Goal: Communication & Community: Answer question/provide support

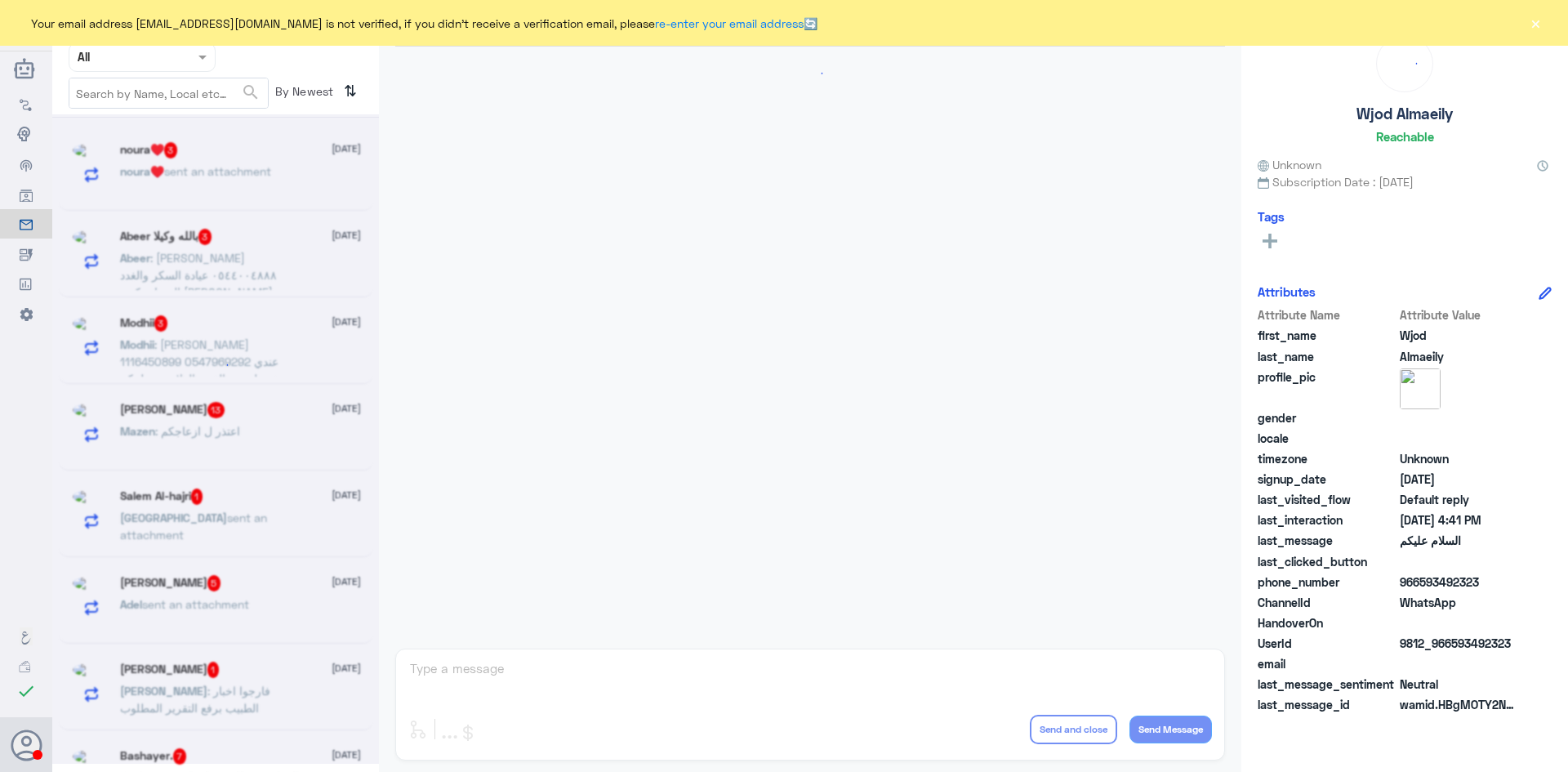
scroll to position [1523, 0]
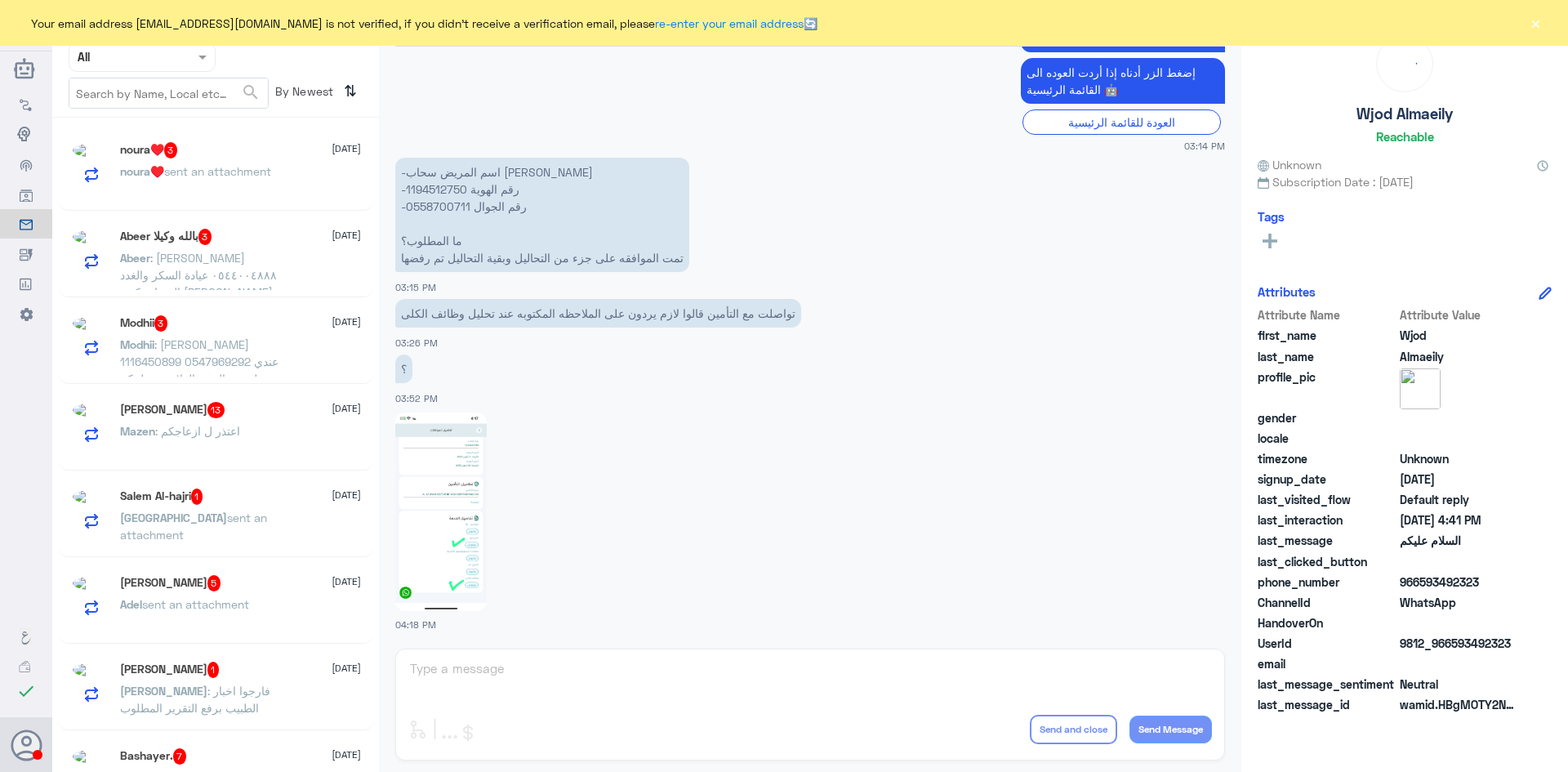
click at [189, 64] on div at bounding box center [142, 56] width 146 height 19
click at [175, 185] on div at bounding box center [142, 202] width 130 height 37
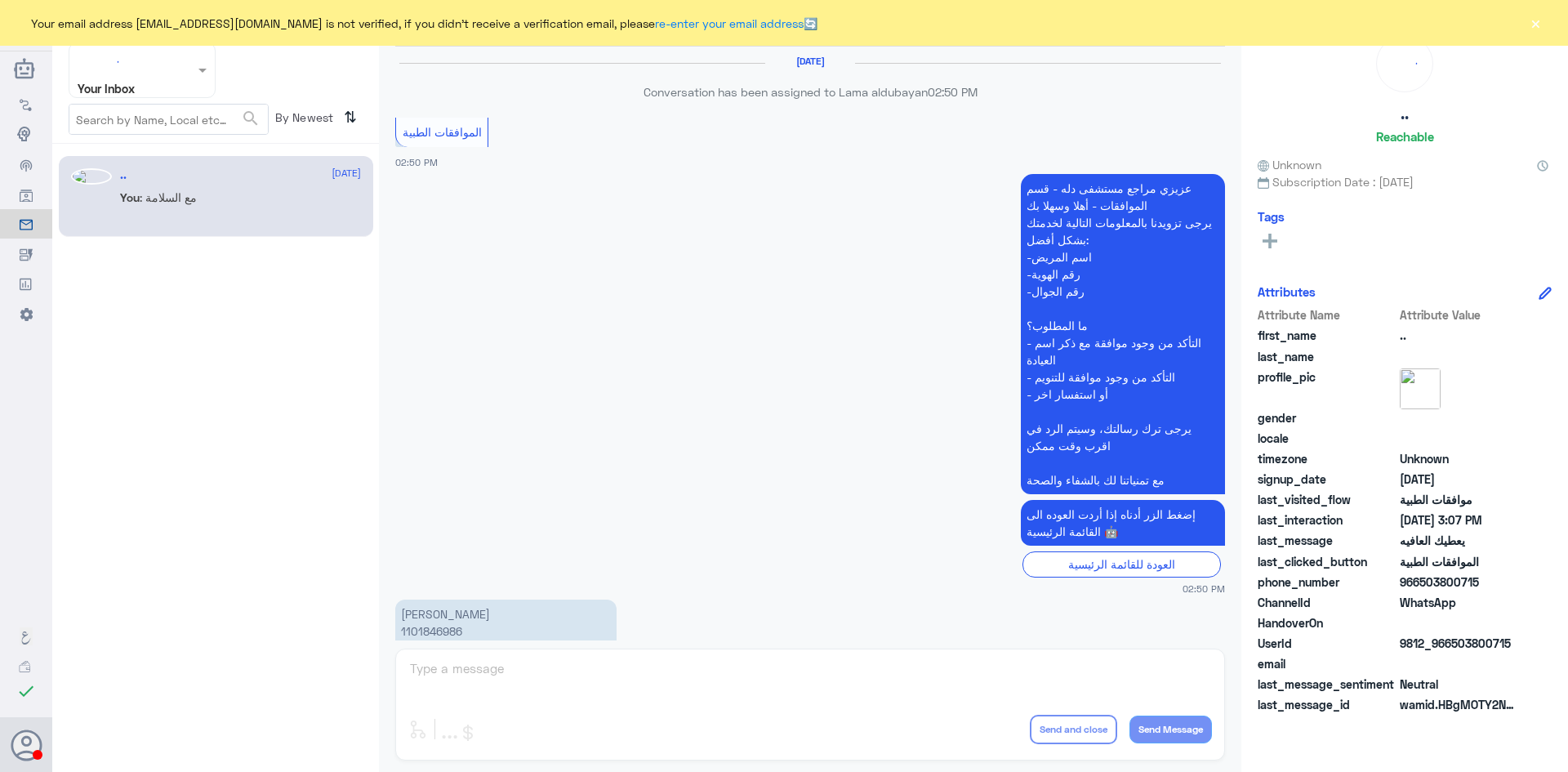
scroll to position [826, 0]
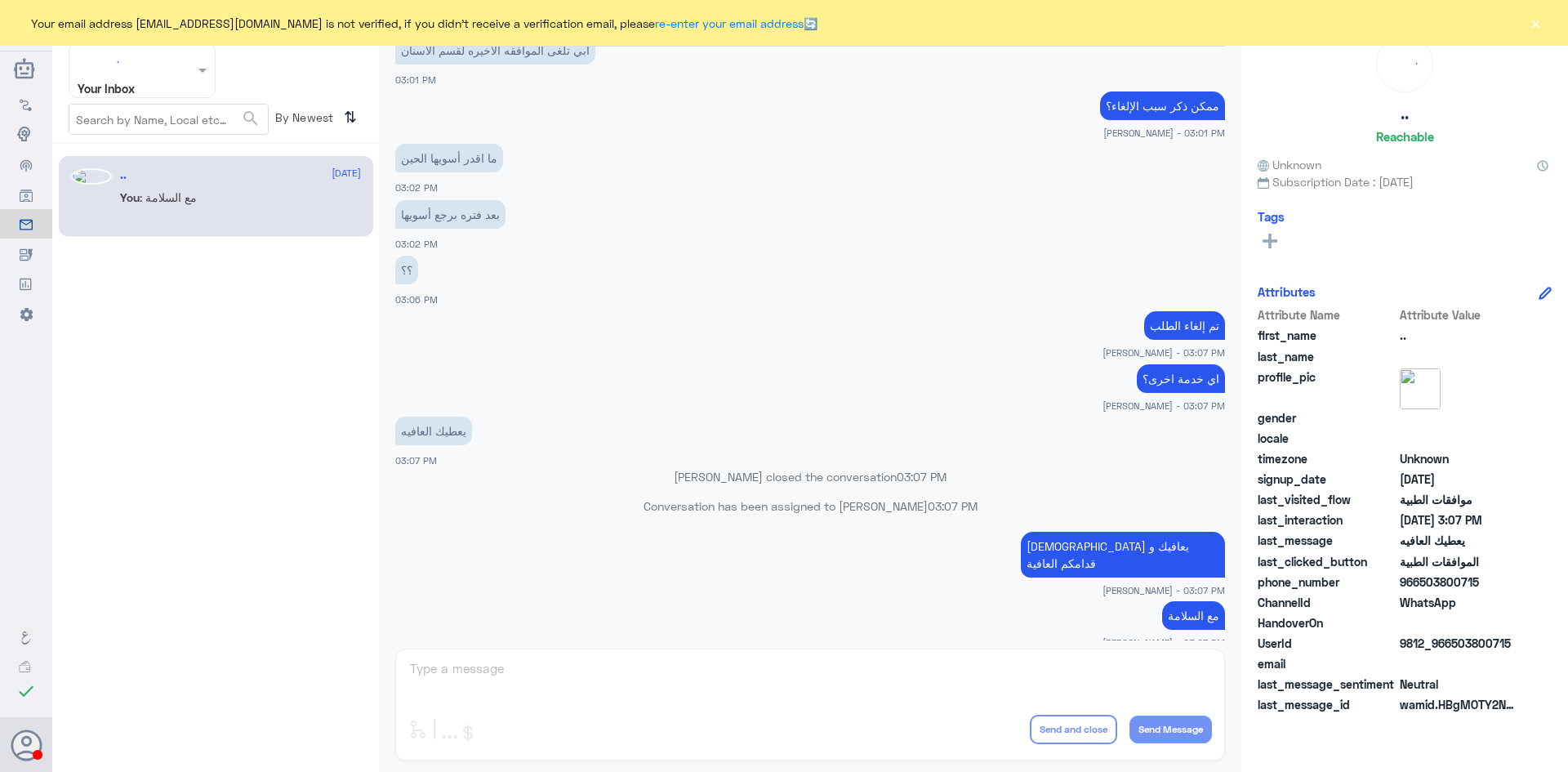
click at [178, 77] on div "Agent Filter Your Inbox" at bounding box center [132, 71] width 125 height 54
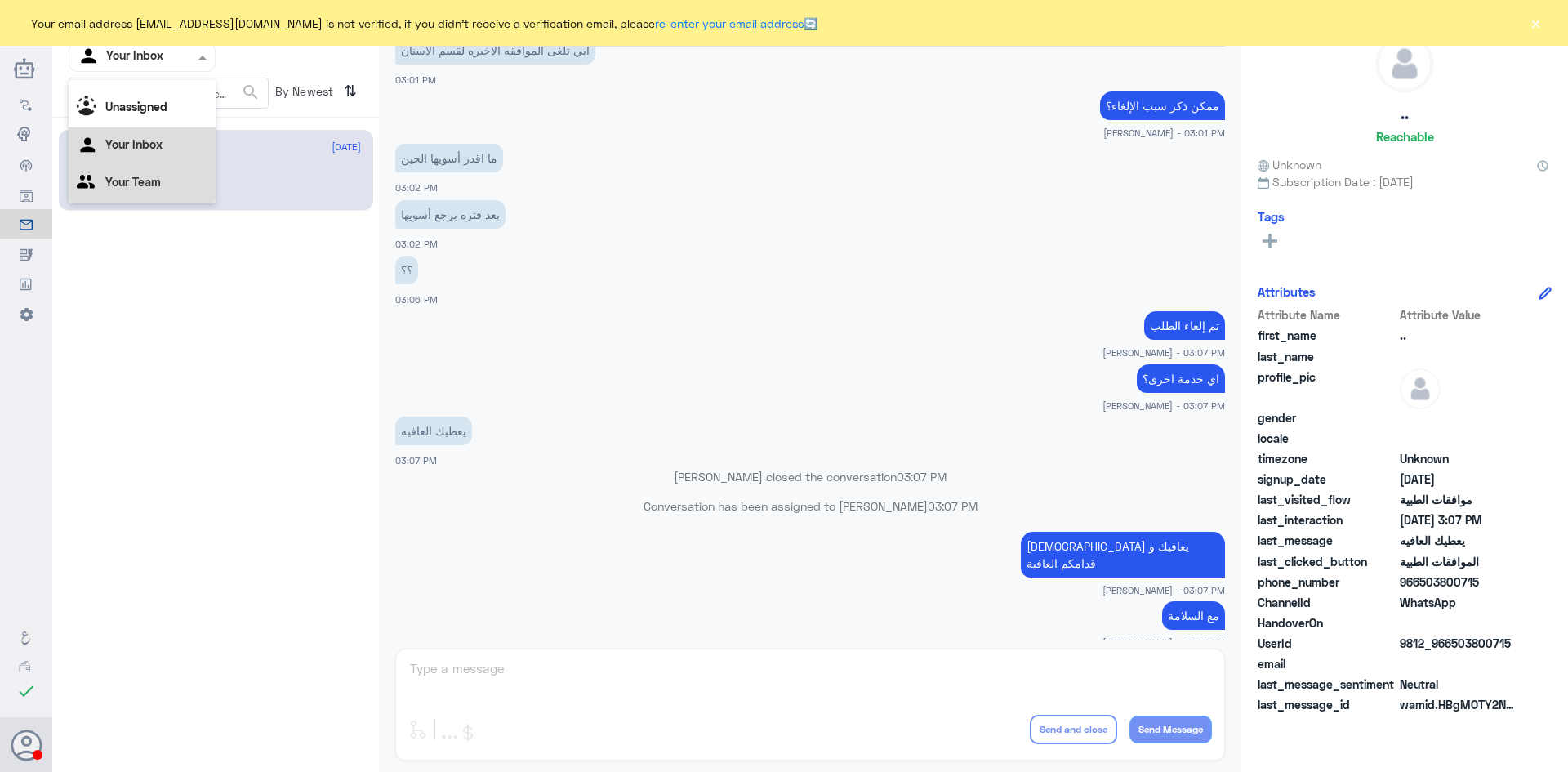
scroll to position [21, 0]
click at [156, 185] on Team "Your Team" at bounding box center [132, 181] width 55 height 14
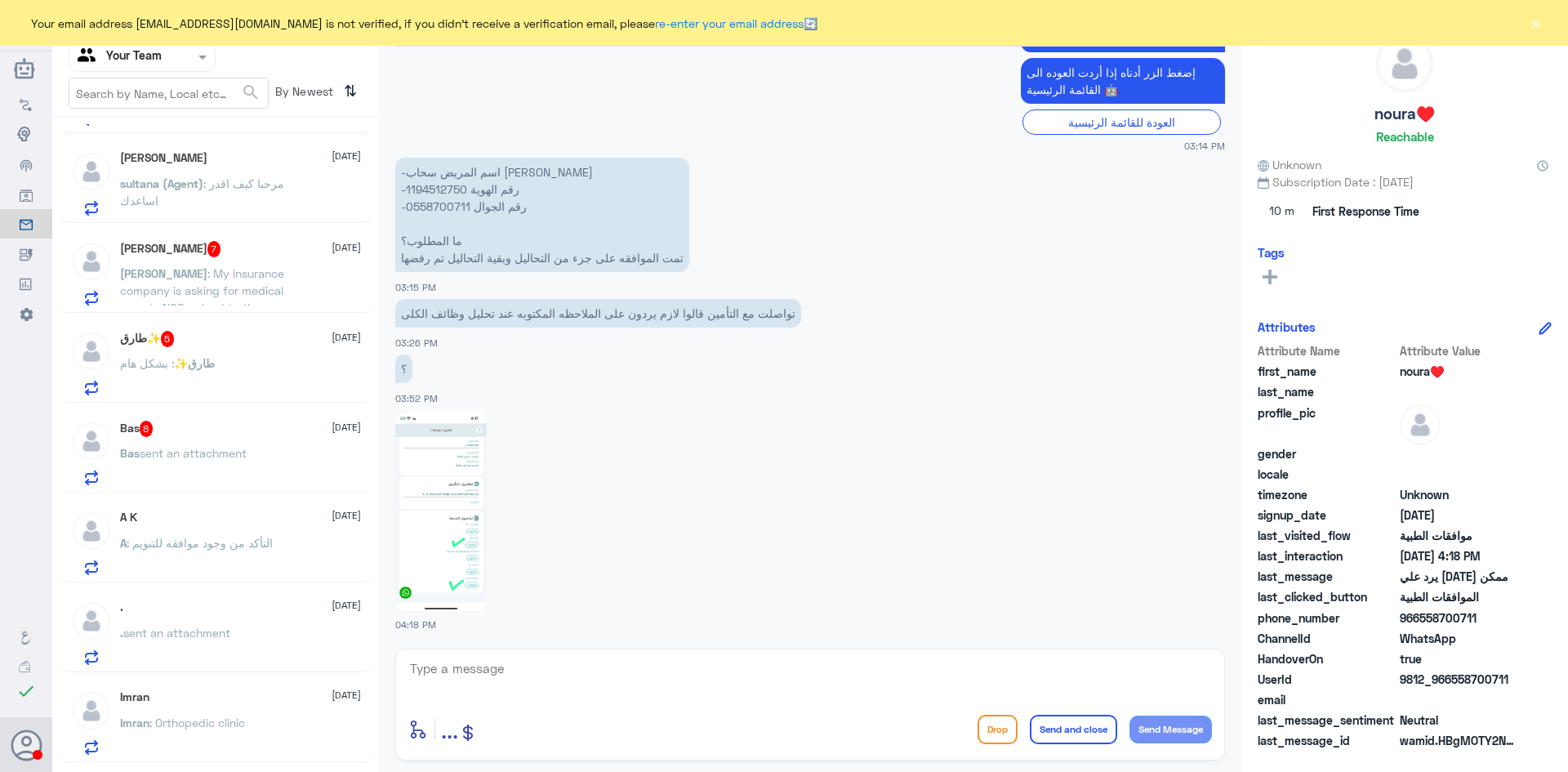
scroll to position [1797, 0]
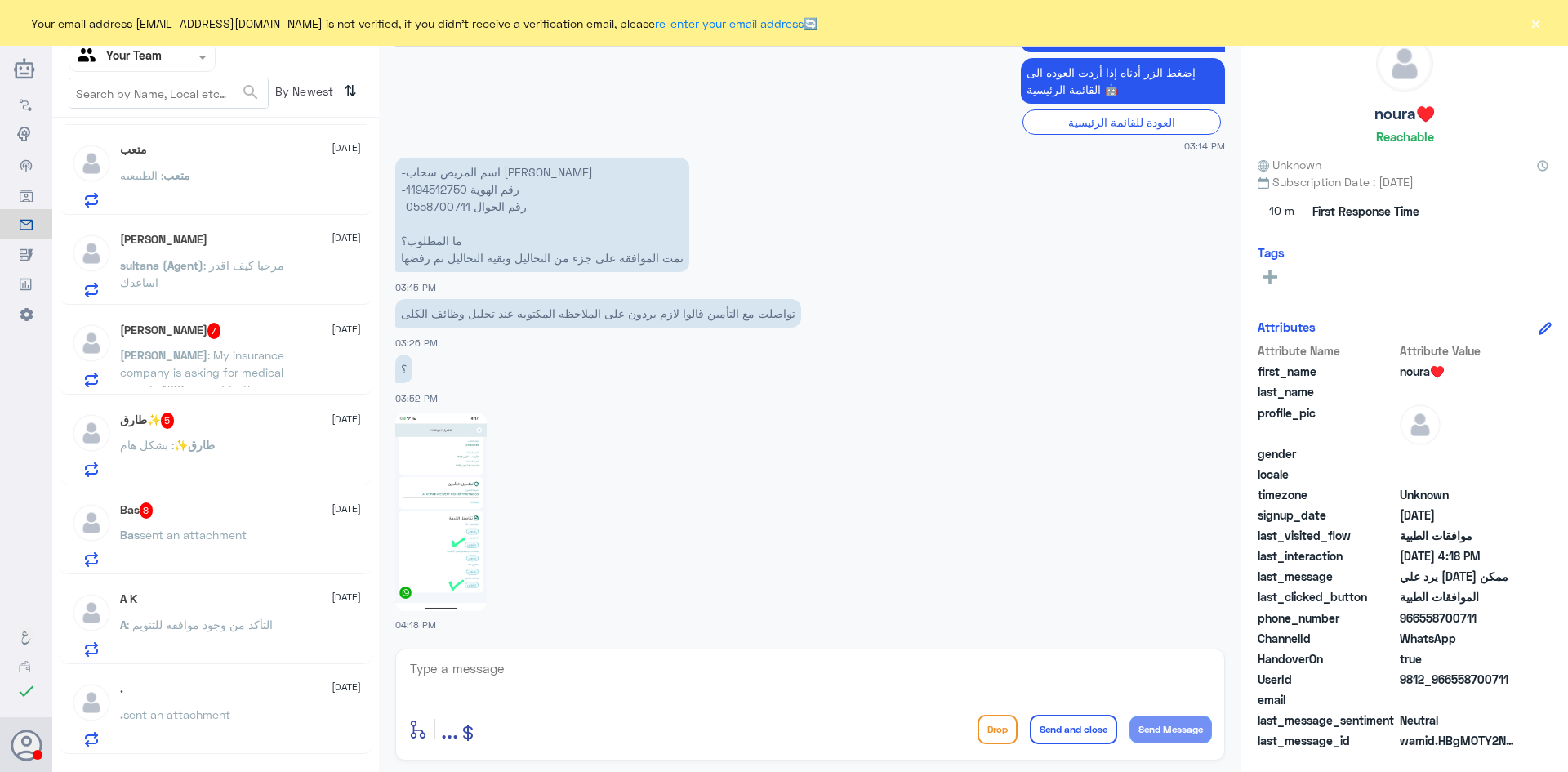
click at [265, 518] on div "Bas 8 30 September" at bounding box center [241, 510] width 241 height 16
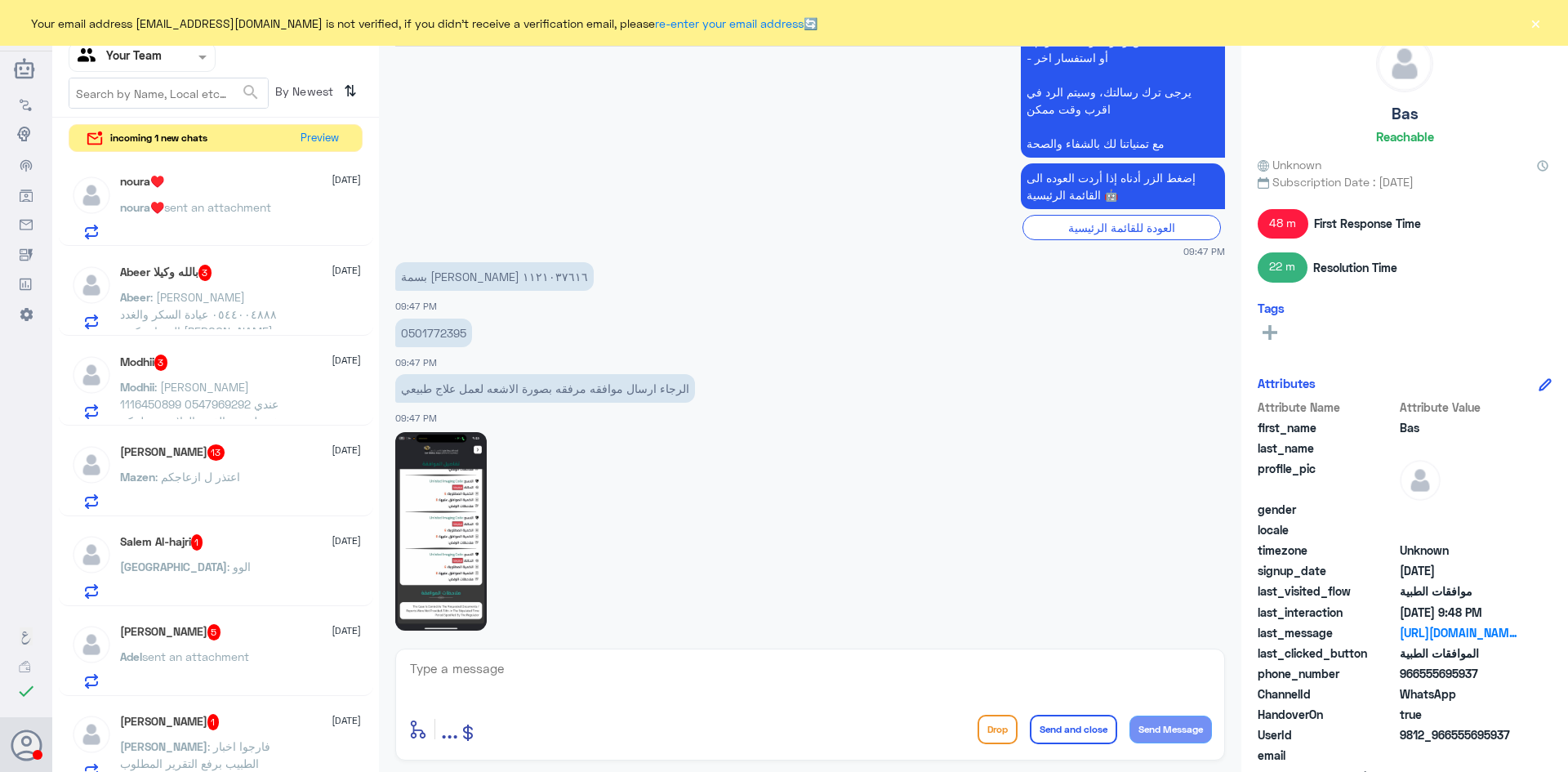
click at [229, 198] on p "noura♥️ sent an attachment" at bounding box center [195, 218] width 151 height 41
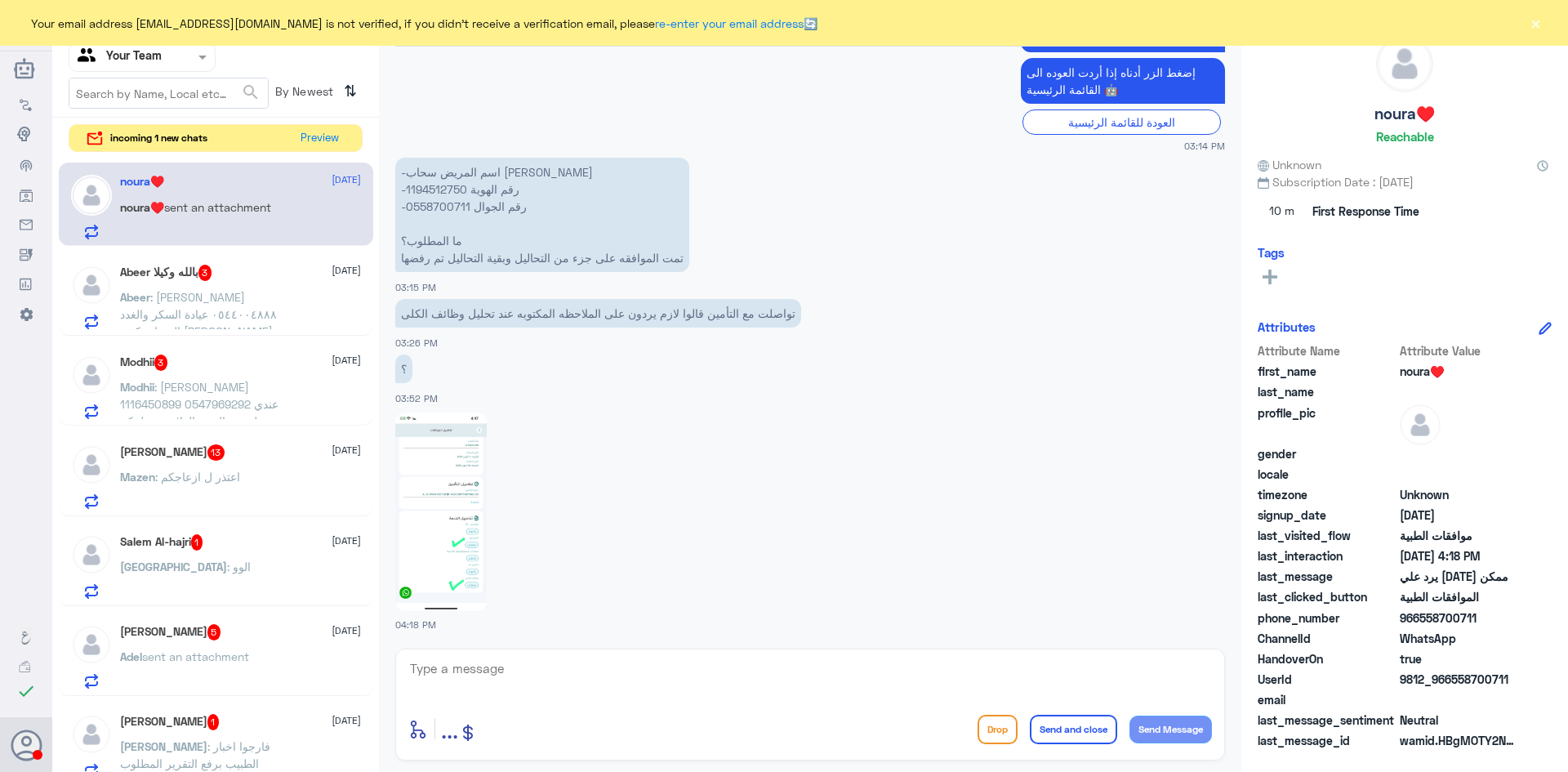
scroll to position [1441, 0]
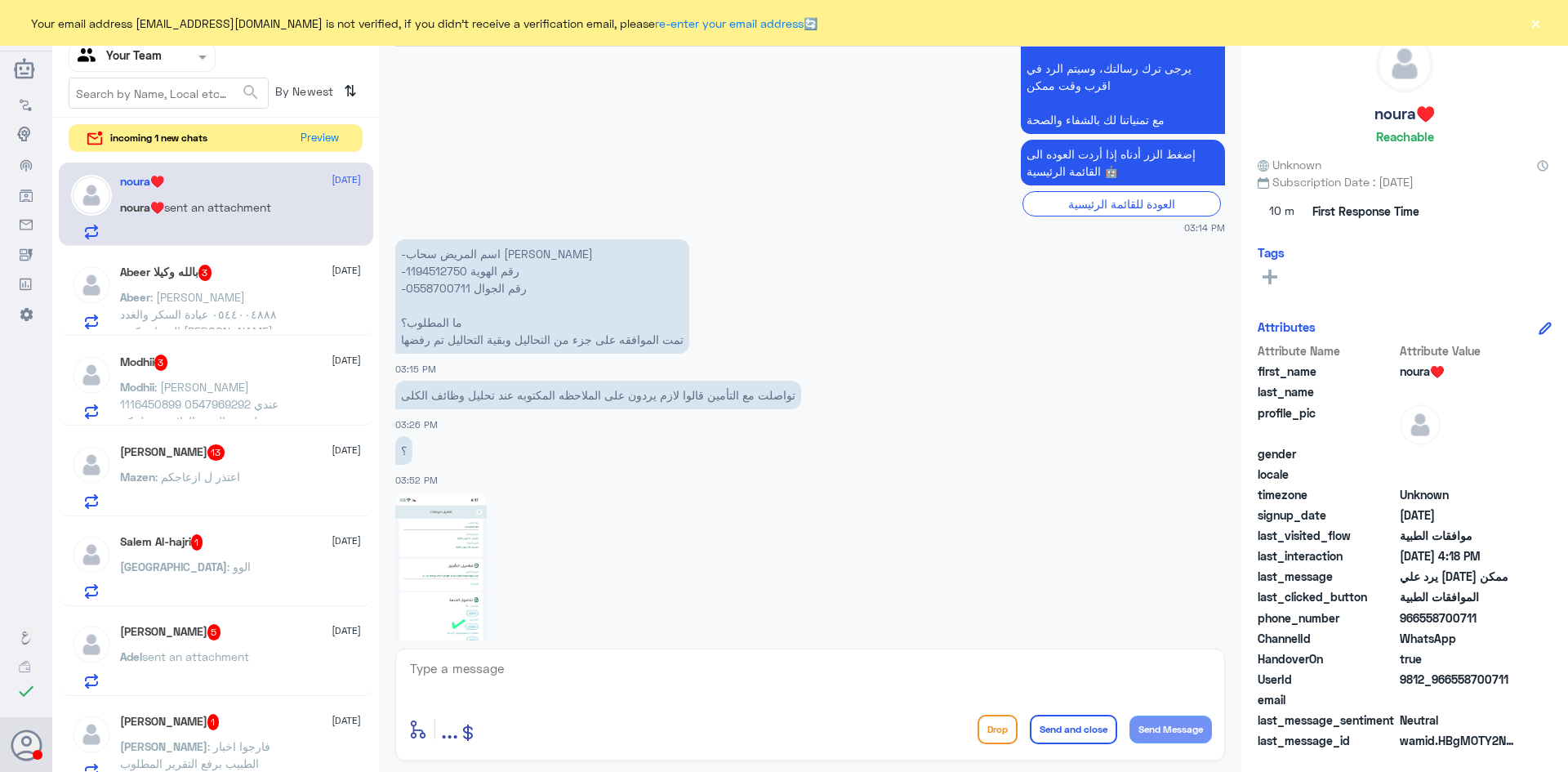
click at [450, 268] on p "-اسم المريض سحاب عبدالعزيز المناع -رقم الهوية 1194512750 -رقم الجوال 0558700711…" at bounding box center [542, 297] width 294 height 114
copy p "1194512750"
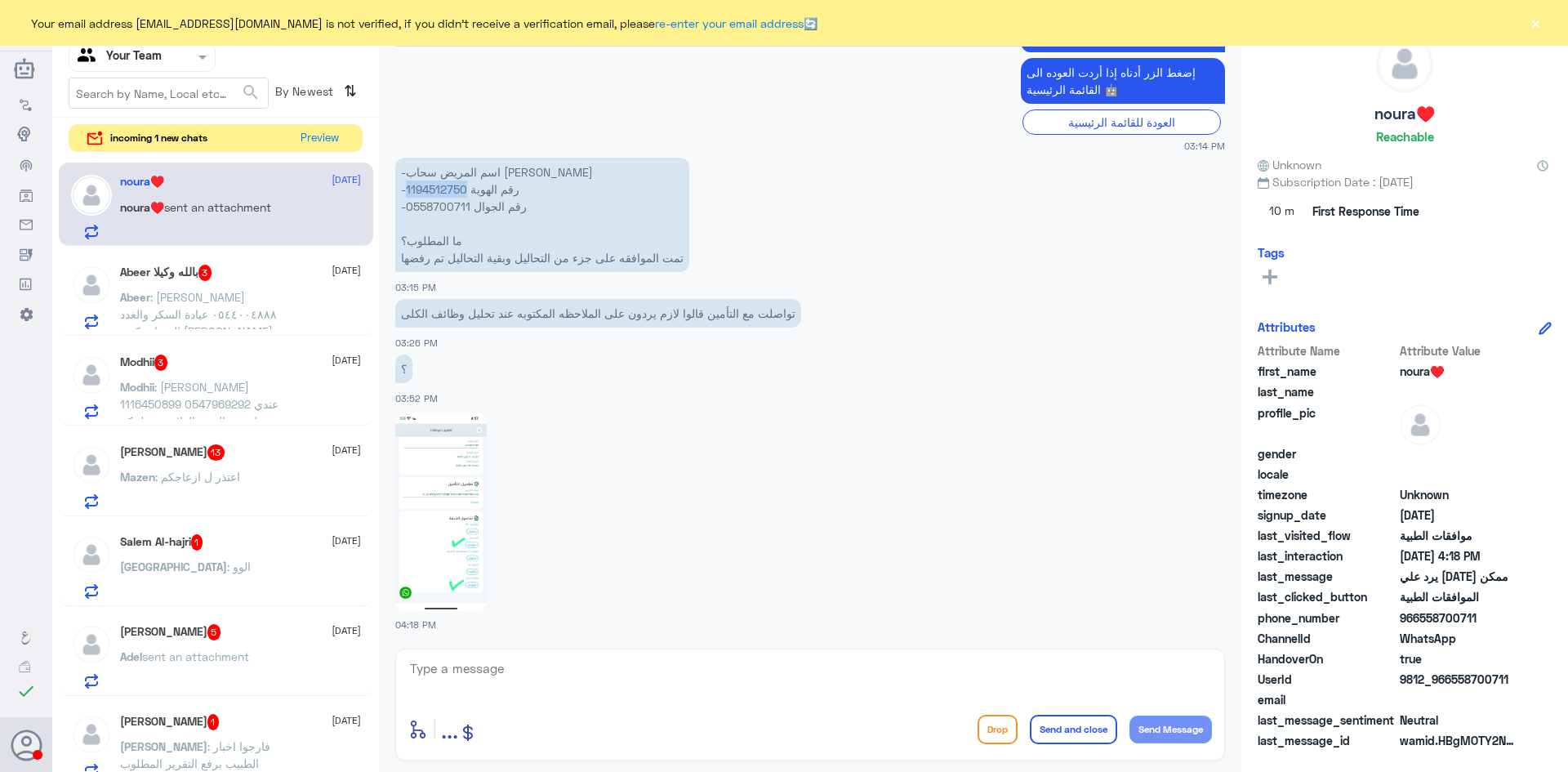
click at [500, 677] on textarea at bounding box center [810, 678] width 803 height 40
type textarea "j"
type textarea "السلام عليكم و رحمة الله تمت متابعة الطلب و ارفاق جميع الملفات المطلوبة"
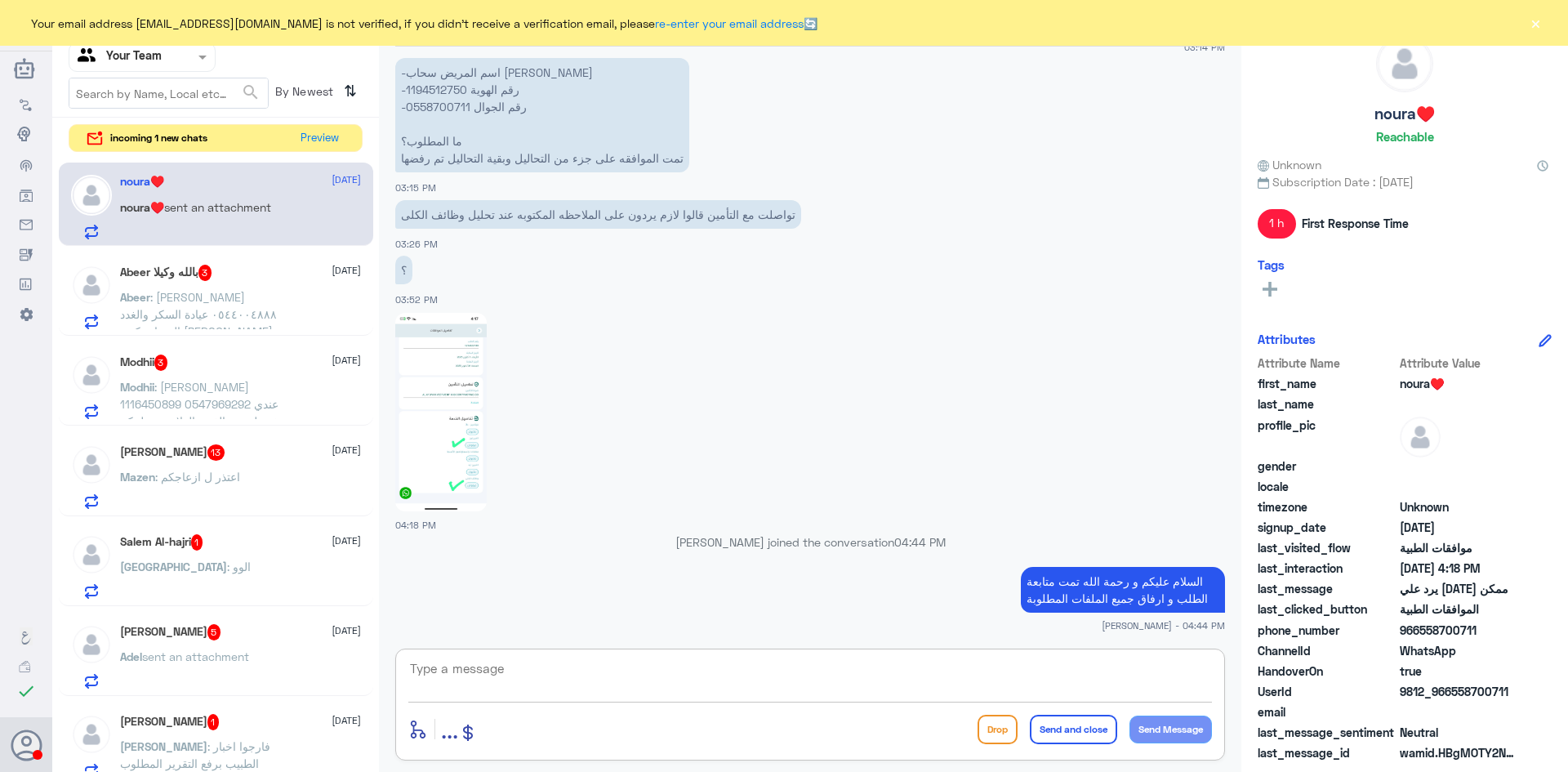
click at [715, 673] on textarea at bounding box center [810, 678] width 803 height 40
type textarea "بناء على ردهم نرجوا منكم القيام بما تمت الموافقة عليه ليتم ارفاق النتيجة"
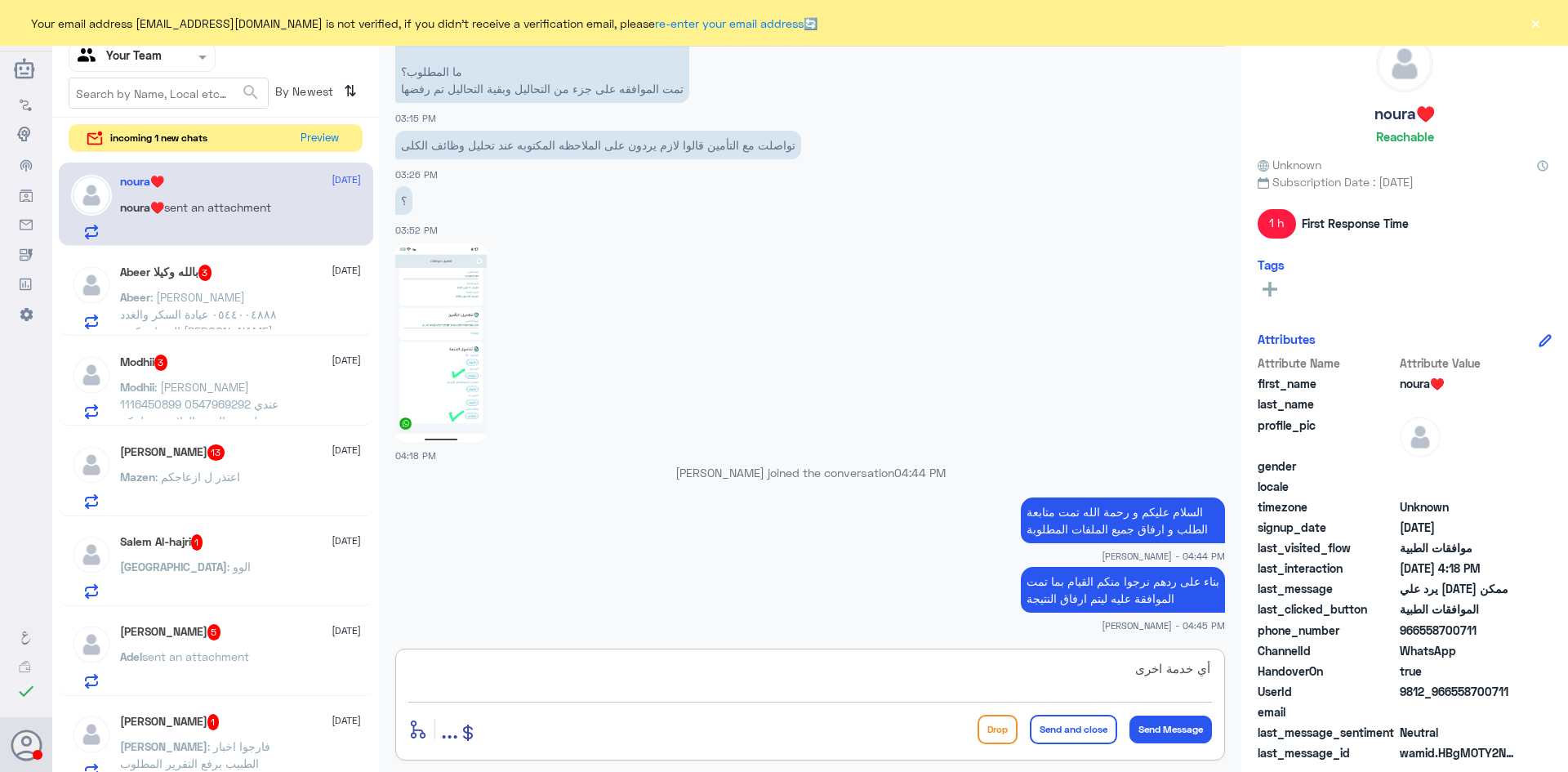
type textarea "أي خدمة اخرى؟"
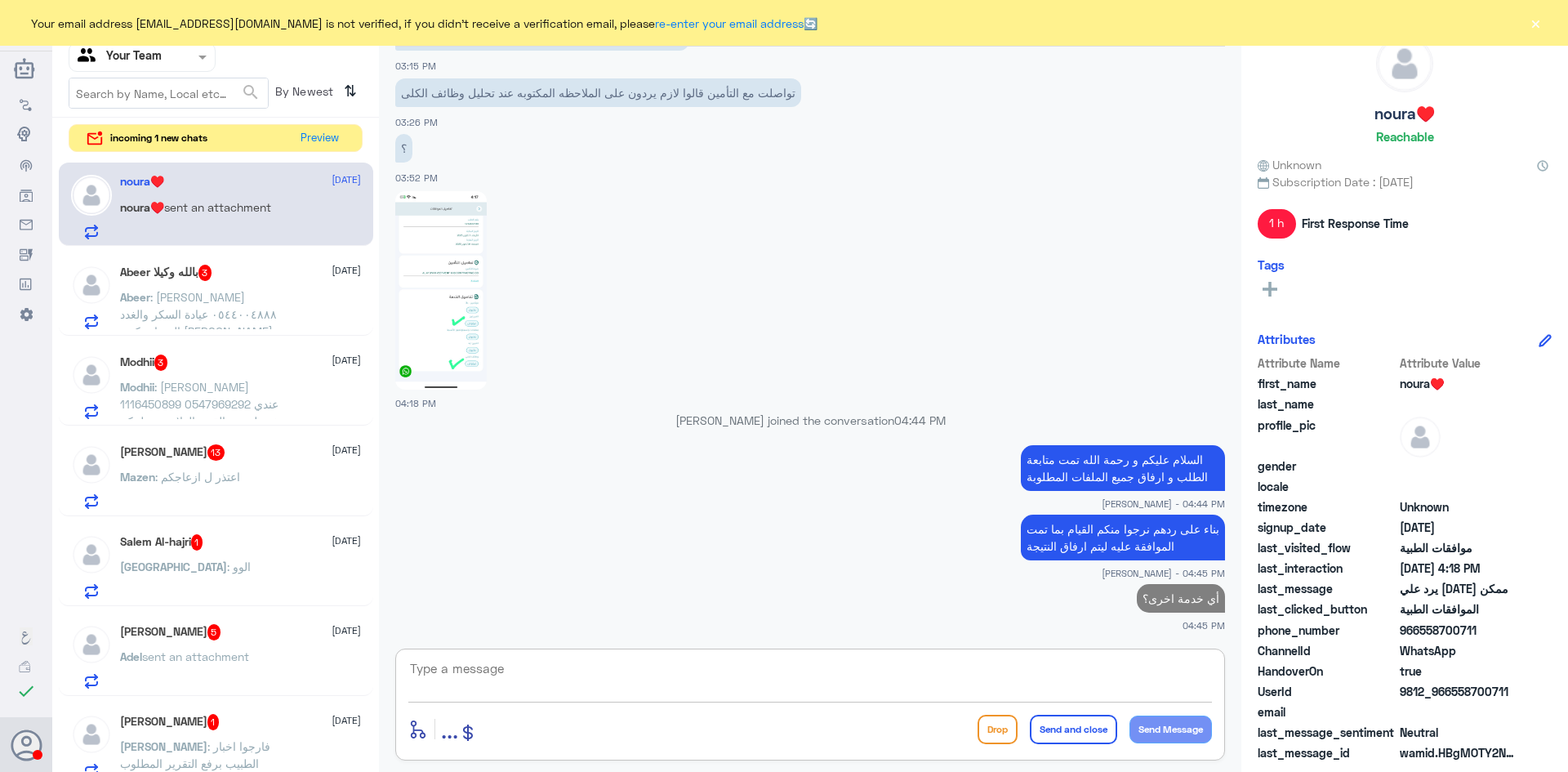
click at [185, 272] on h5 "Abeer بالله وكيلا 3" at bounding box center [166, 272] width 92 height 16
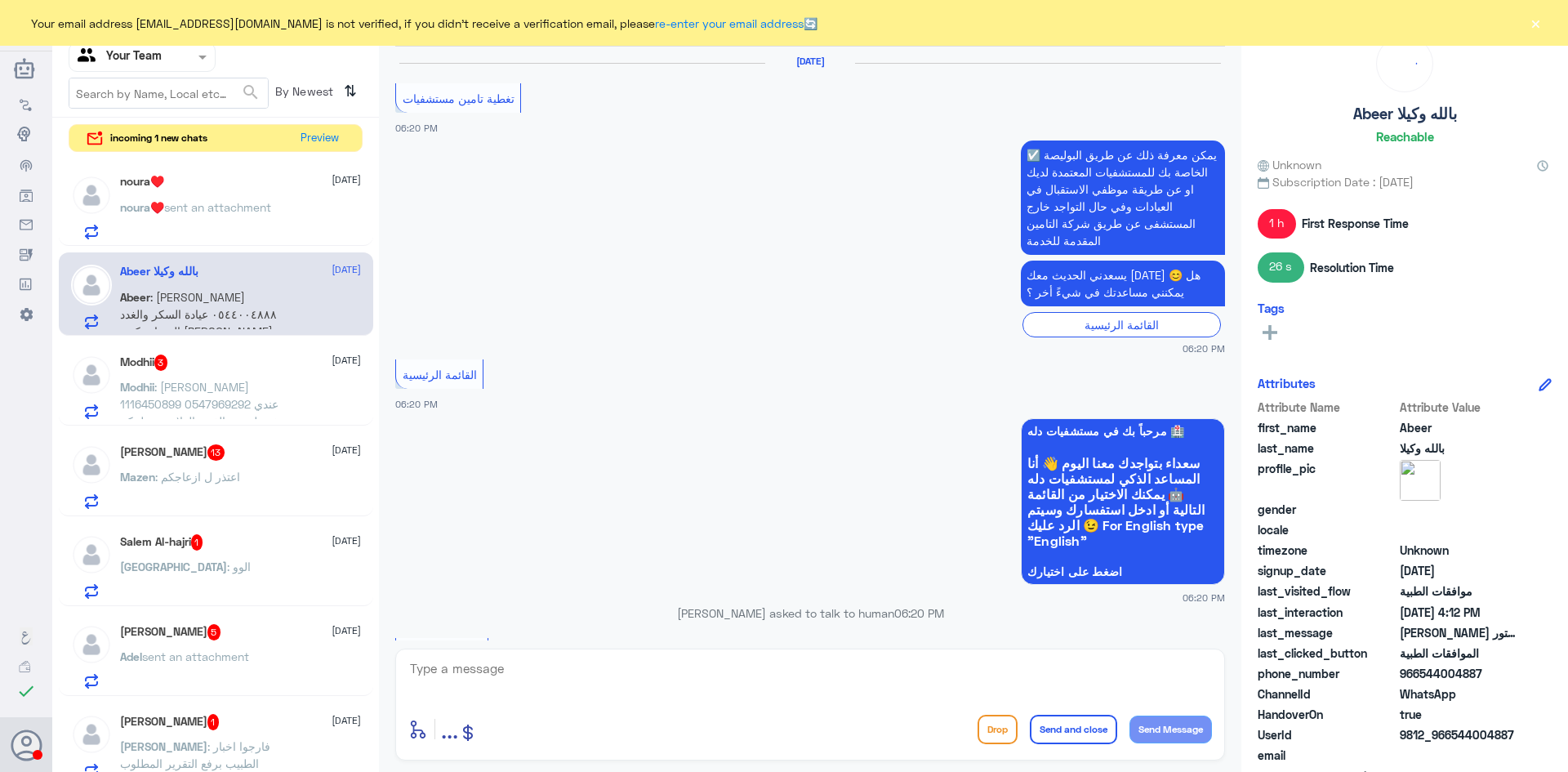
scroll to position [1956, 0]
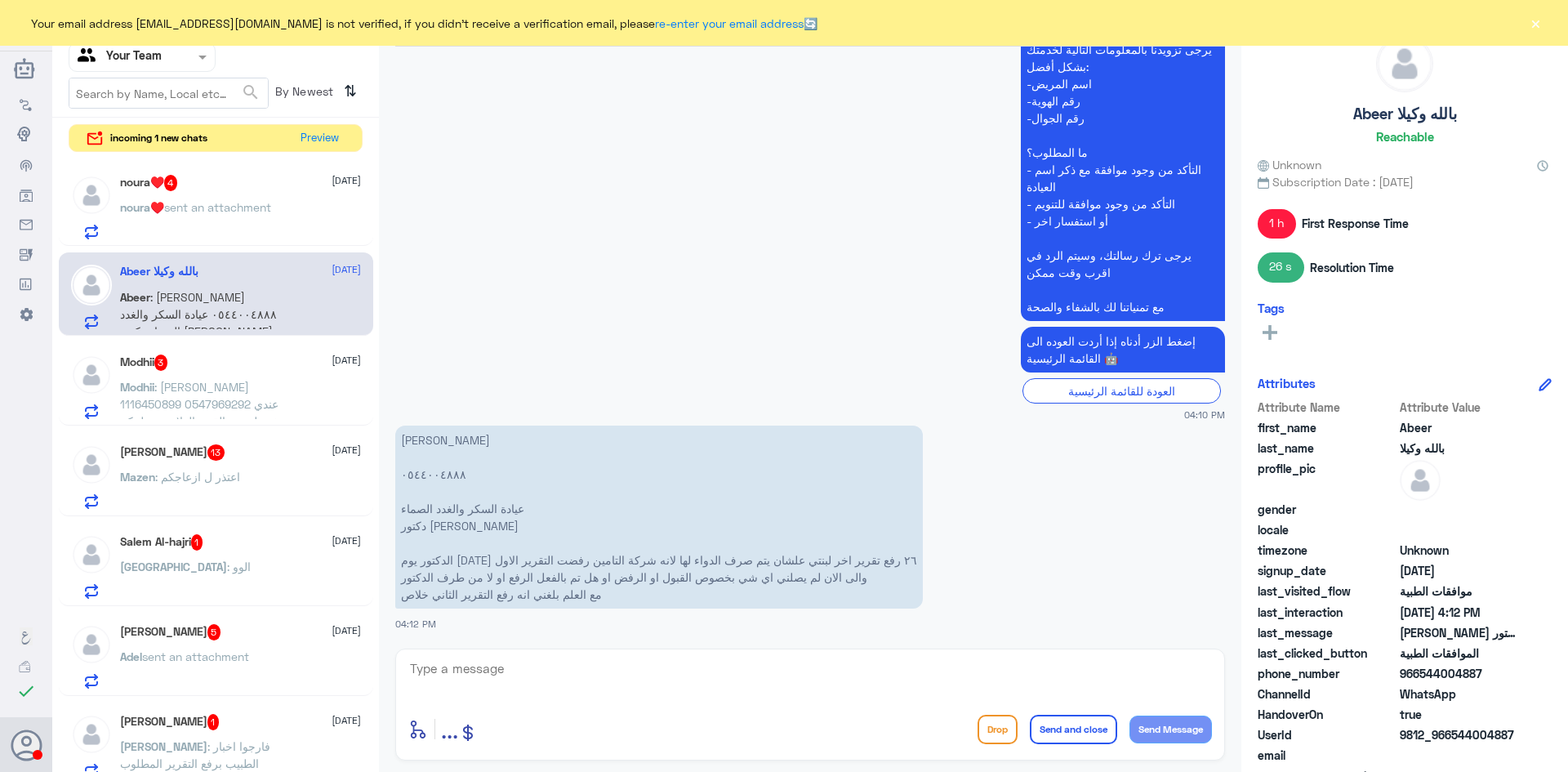
click at [229, 216] on p "noura♥️ sent an attachment" at bounding box center [195, 218] width 151 height 41
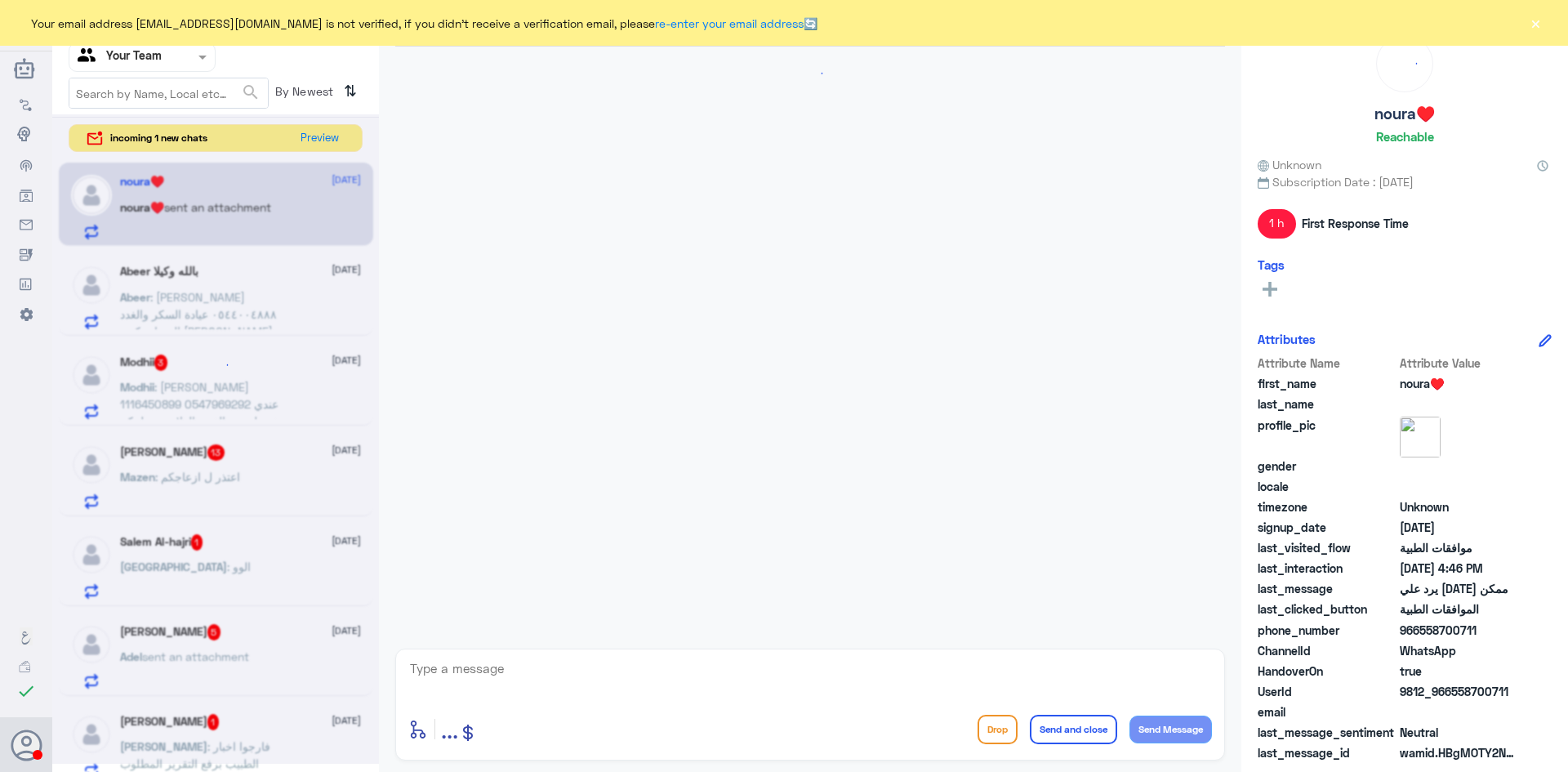
scroll to position [1524, 0]
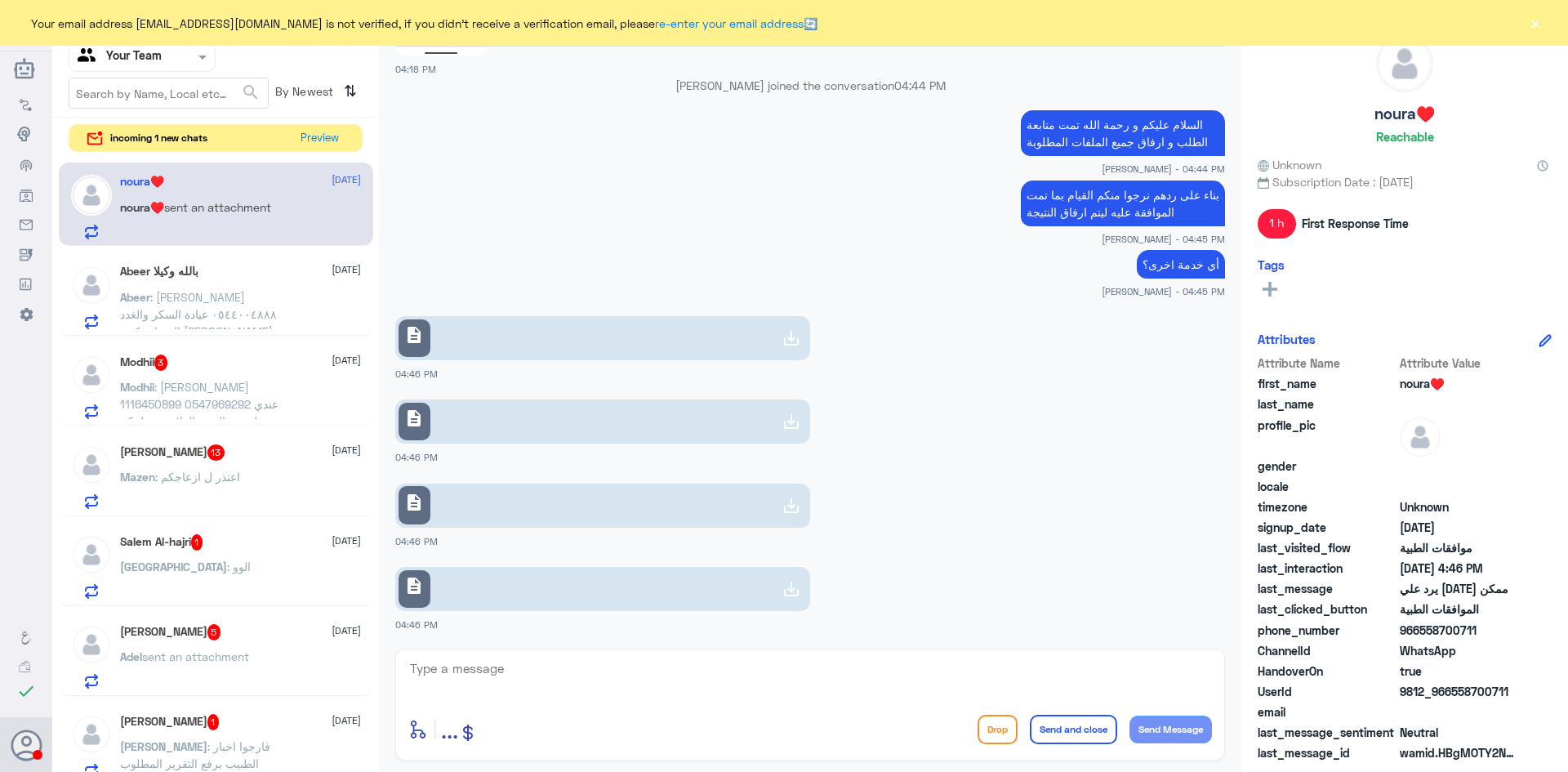
click at [451, 338] on link "description" at bounding box center [603, 338] width 415 height 44
click at [712, 424] on link "description" at bounding box center [603, 421] width 415 height 44
click at [638, 515] on link "description" at bounding box center [603, 505] width 415 height 44
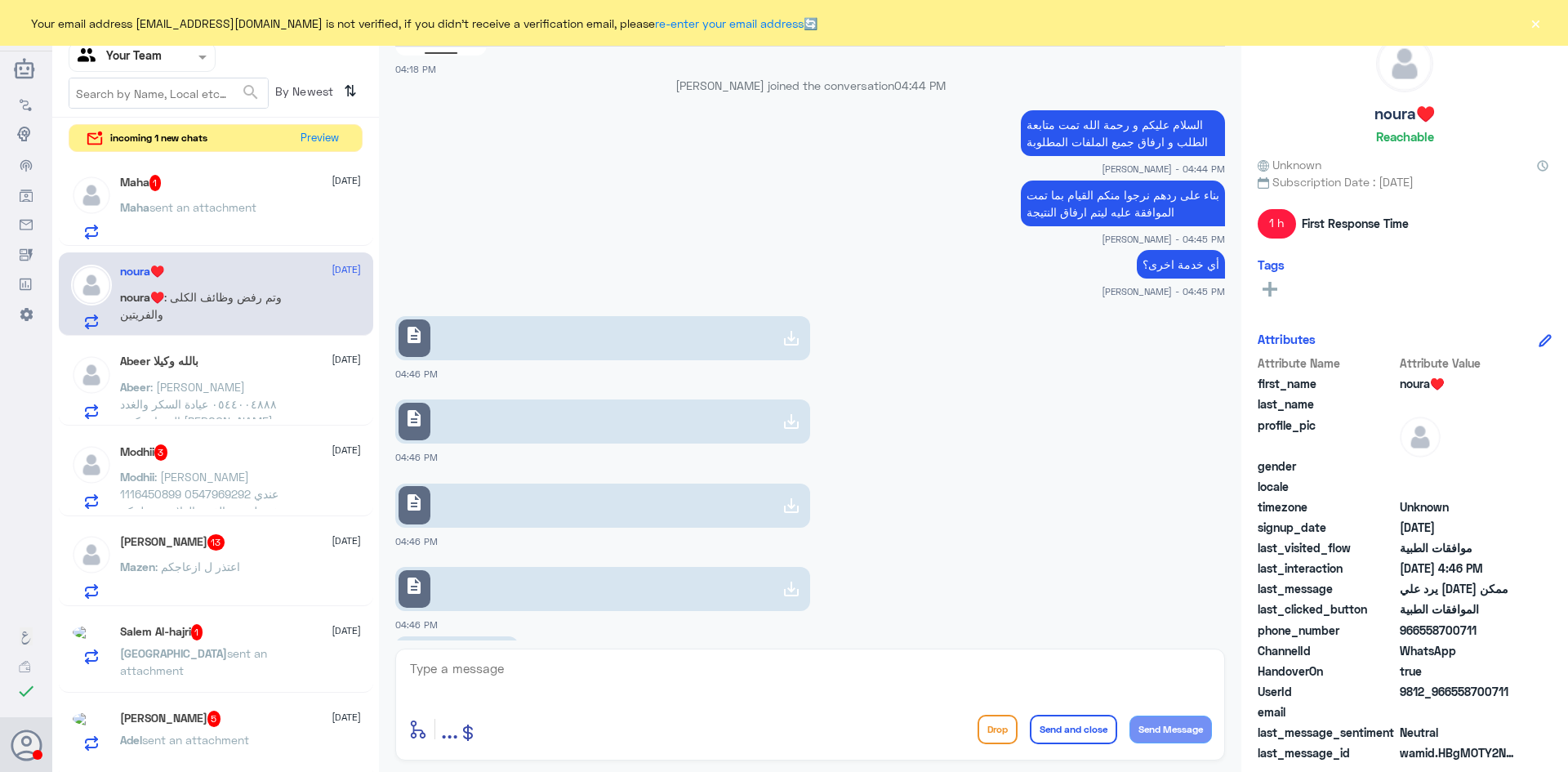
scroll to position [1597, 0]
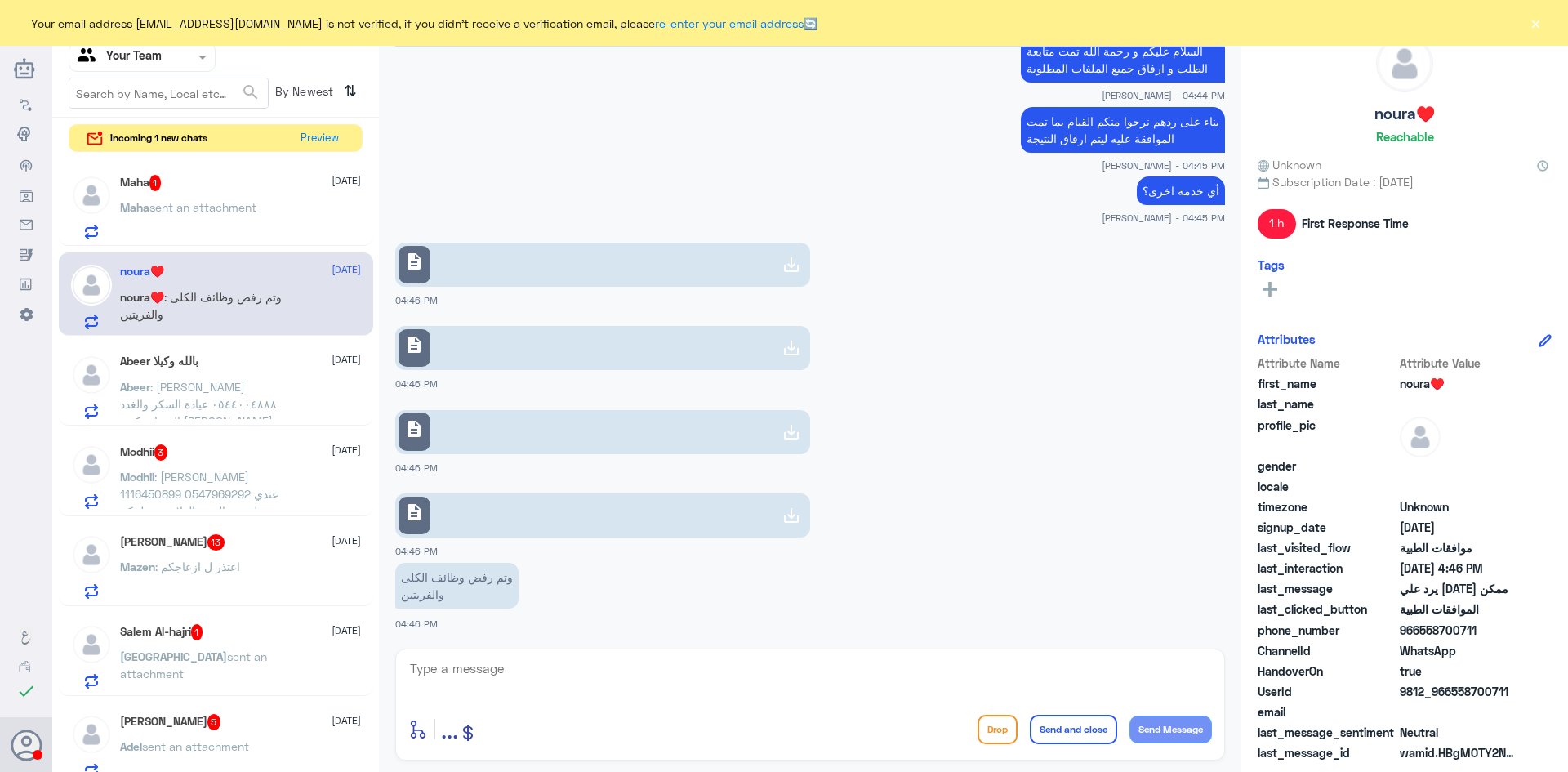
click at [592, 673] on textarea at bounding box center [810, 678] width 803 height 40
type textarea "h"
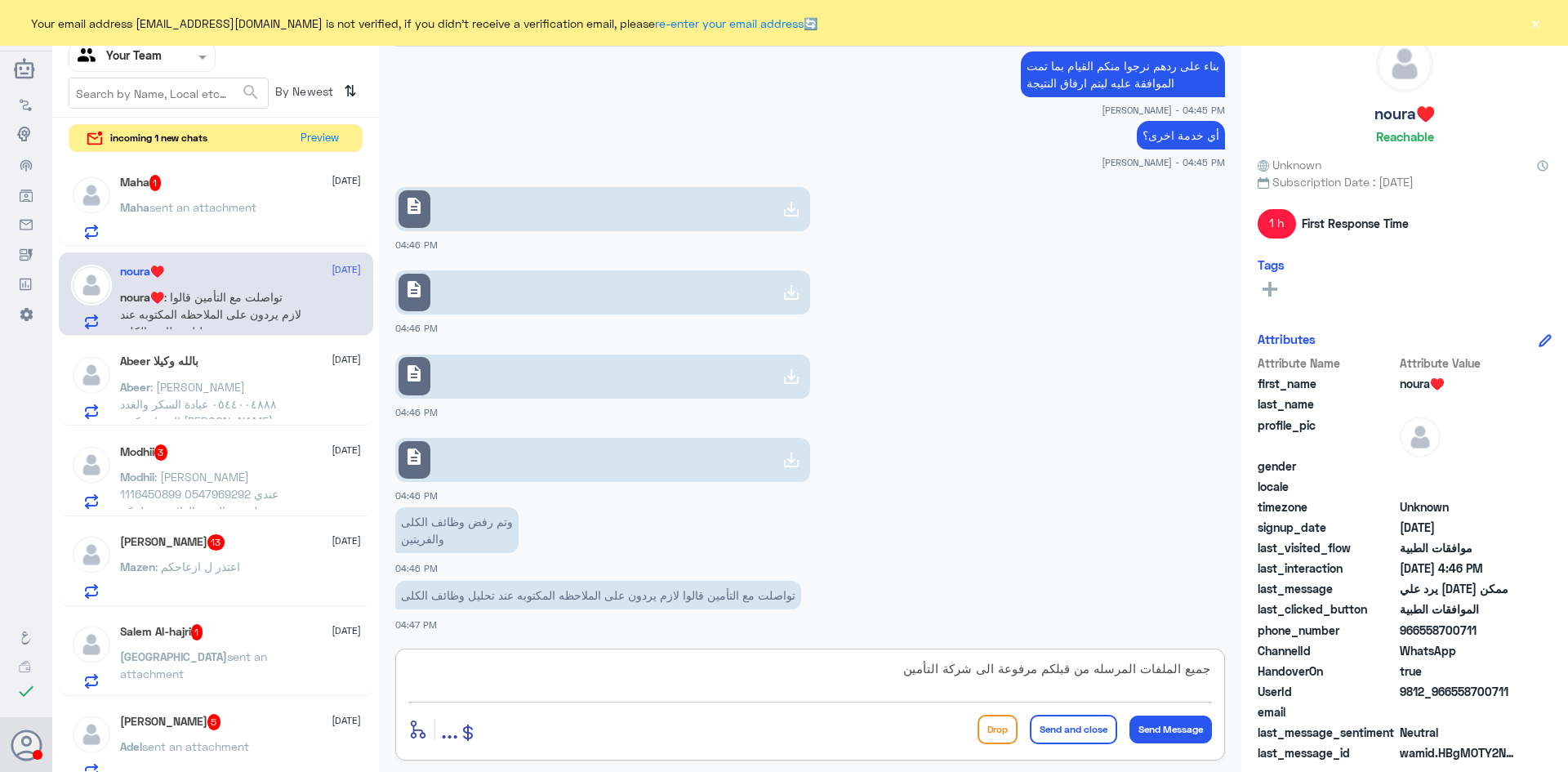
type textarea "جميع الملفات المرسله من قبلكم مرفوعة الى شركة التأمين"
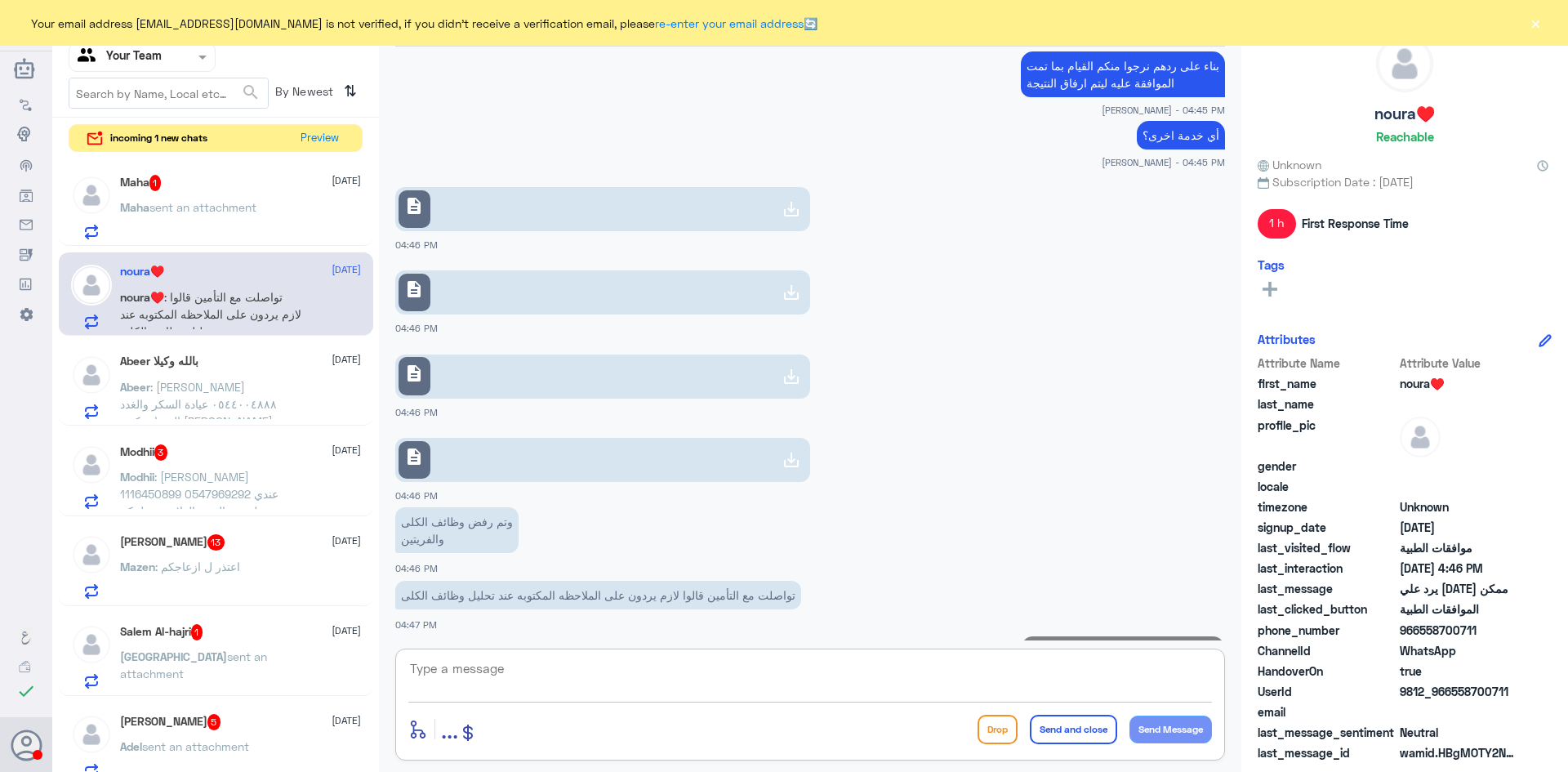
scroll to position [1722, 0]
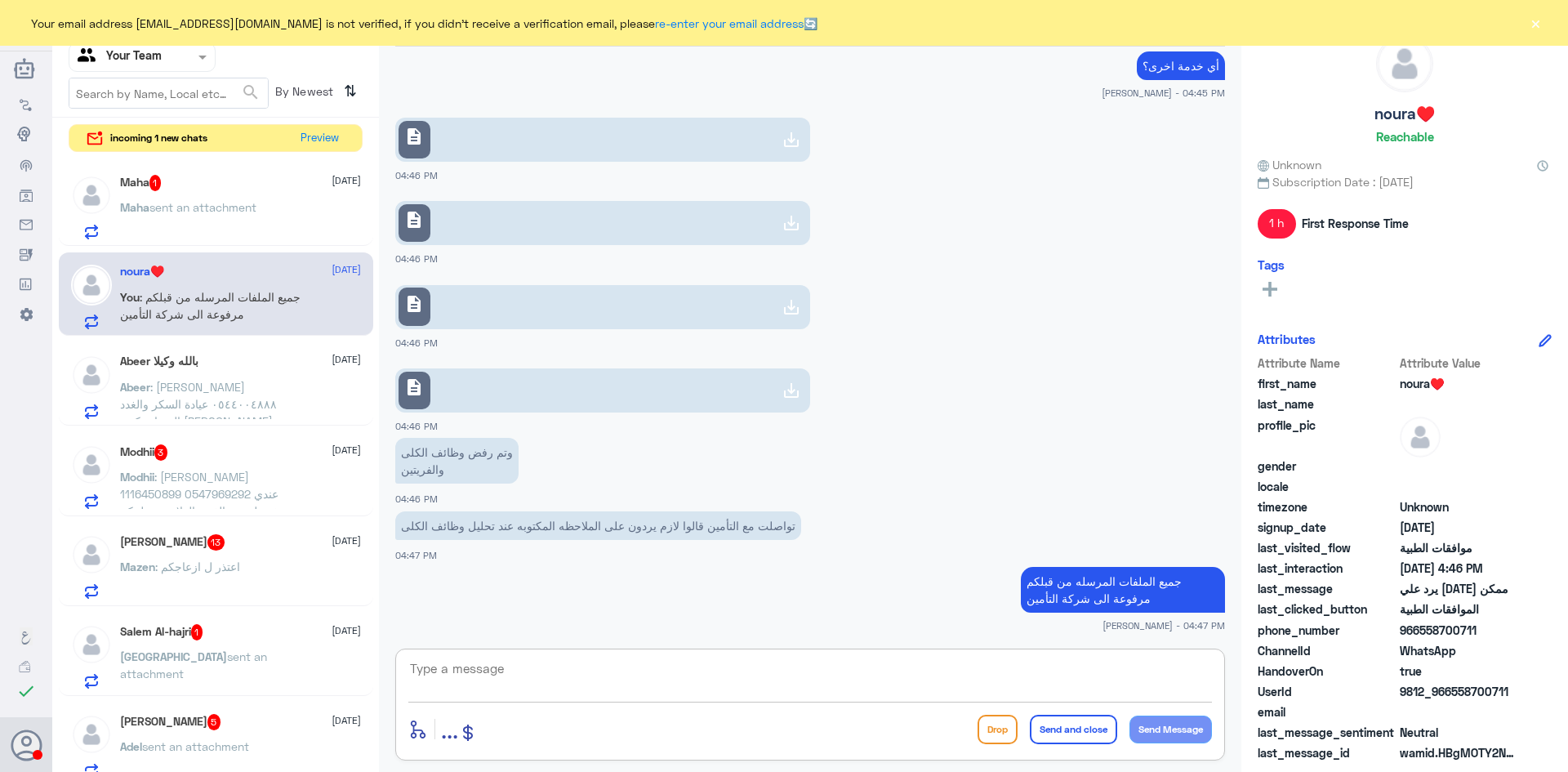
click at [241, 567] on div "Mazen : اعتذر ل ازعاجكم" at bounding box center [241, 580] width 241 height 37
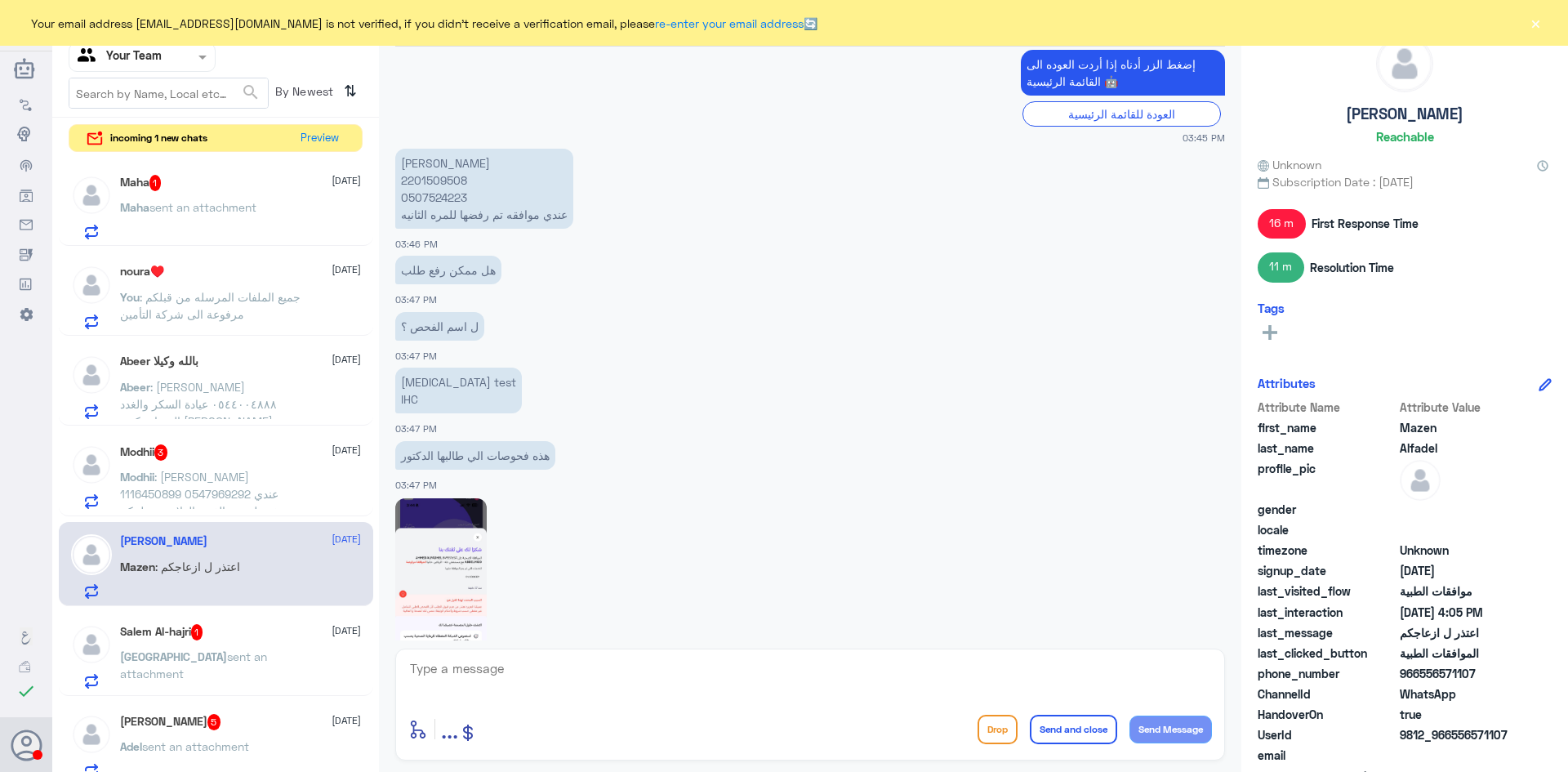
scroll to position [1117, 0]
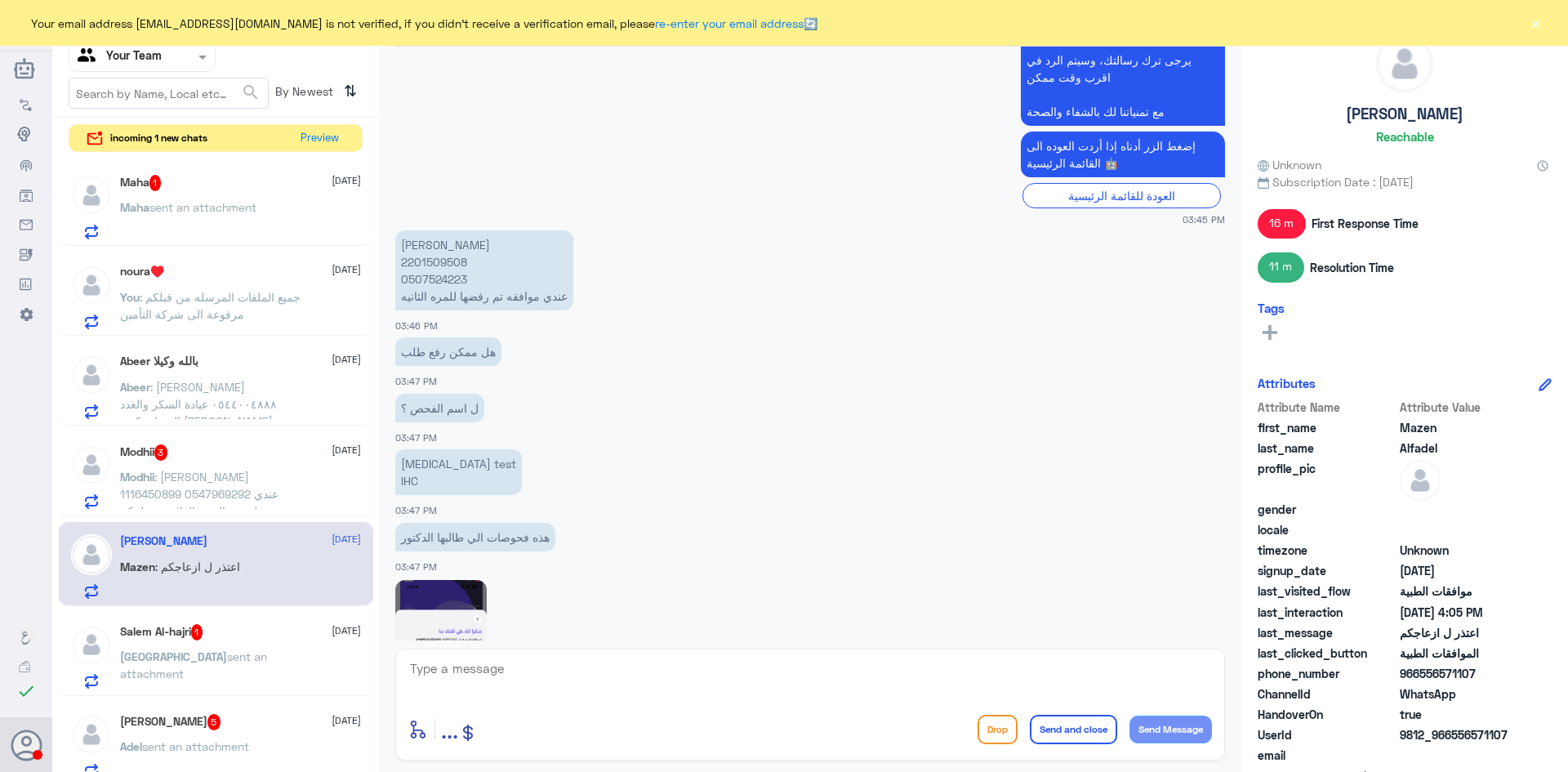
click at [451, 259] on p "احمد الفاضل عبدالمجيد 2201509508 0507524223 عندي موافقه تم رفضها للمره الثانيه" at bounding box center [484, 271] width 178 height 80
copy p "2201509508"
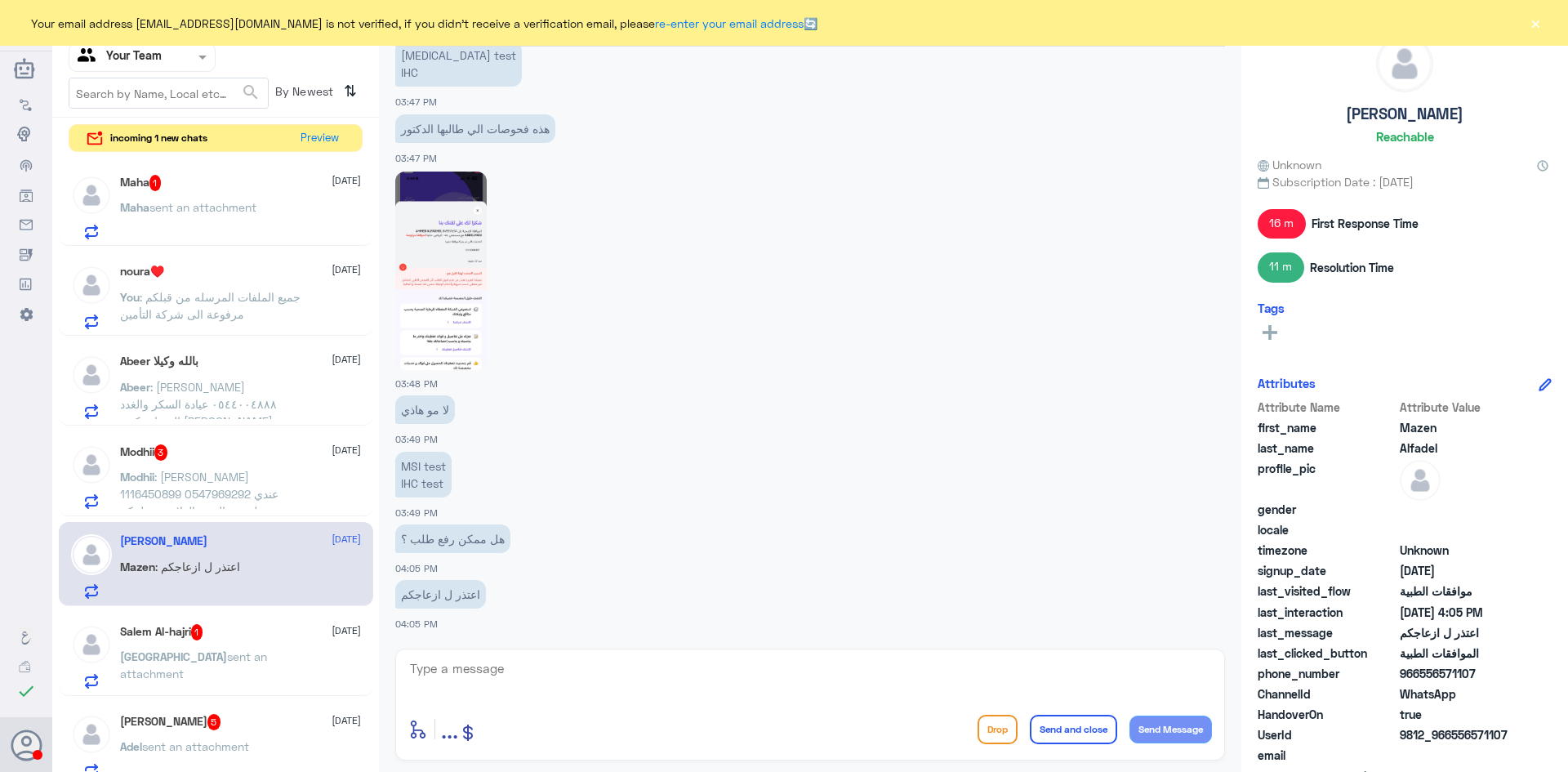
click at [586, 655] on div "enter flow name ... Drop Send and close Send Message" at bounding box center [810, 705] width 830 height 112
click at [584, 662] on textarea at bounding box center [810, 678] width 803 height 40
type textarea "ا"
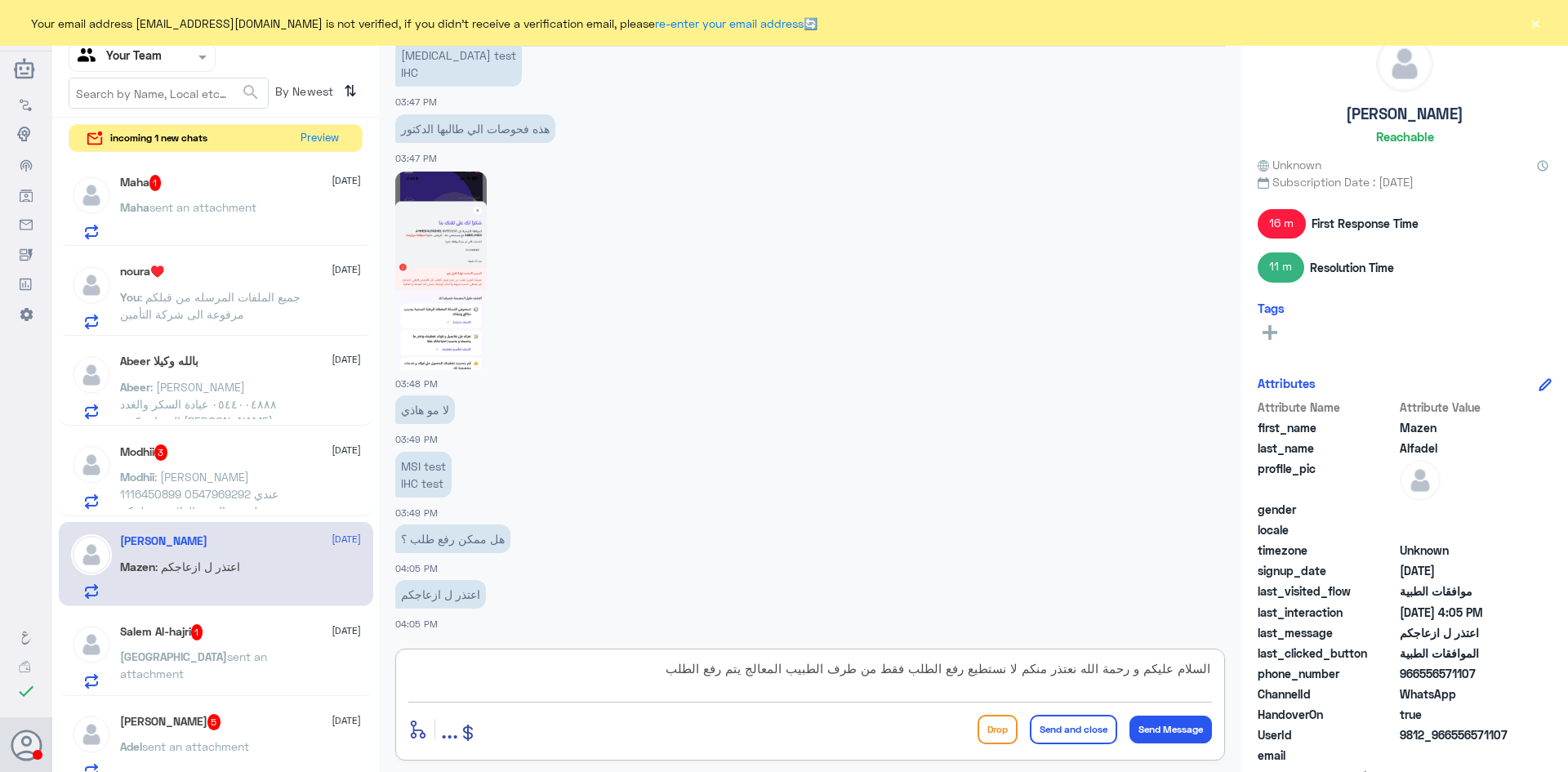
type textarea "السلام عليكم و رحمة الله نعتذر منكم لا نستطيع رفع الطلب فقط من طرف الطبيب المعا…"
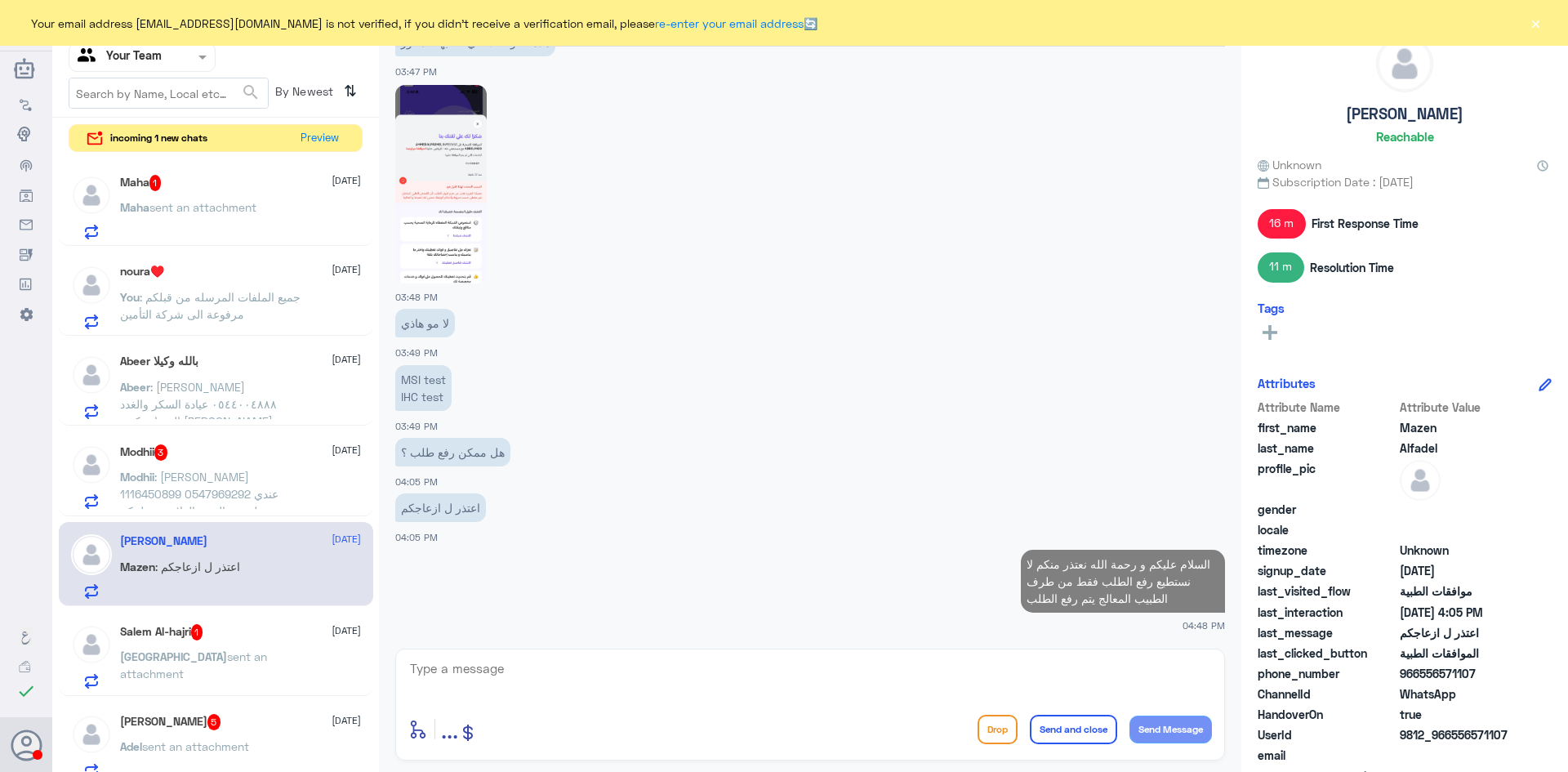
click at [477, 246] on img at bounding box center [441, 184] width 91 height 198
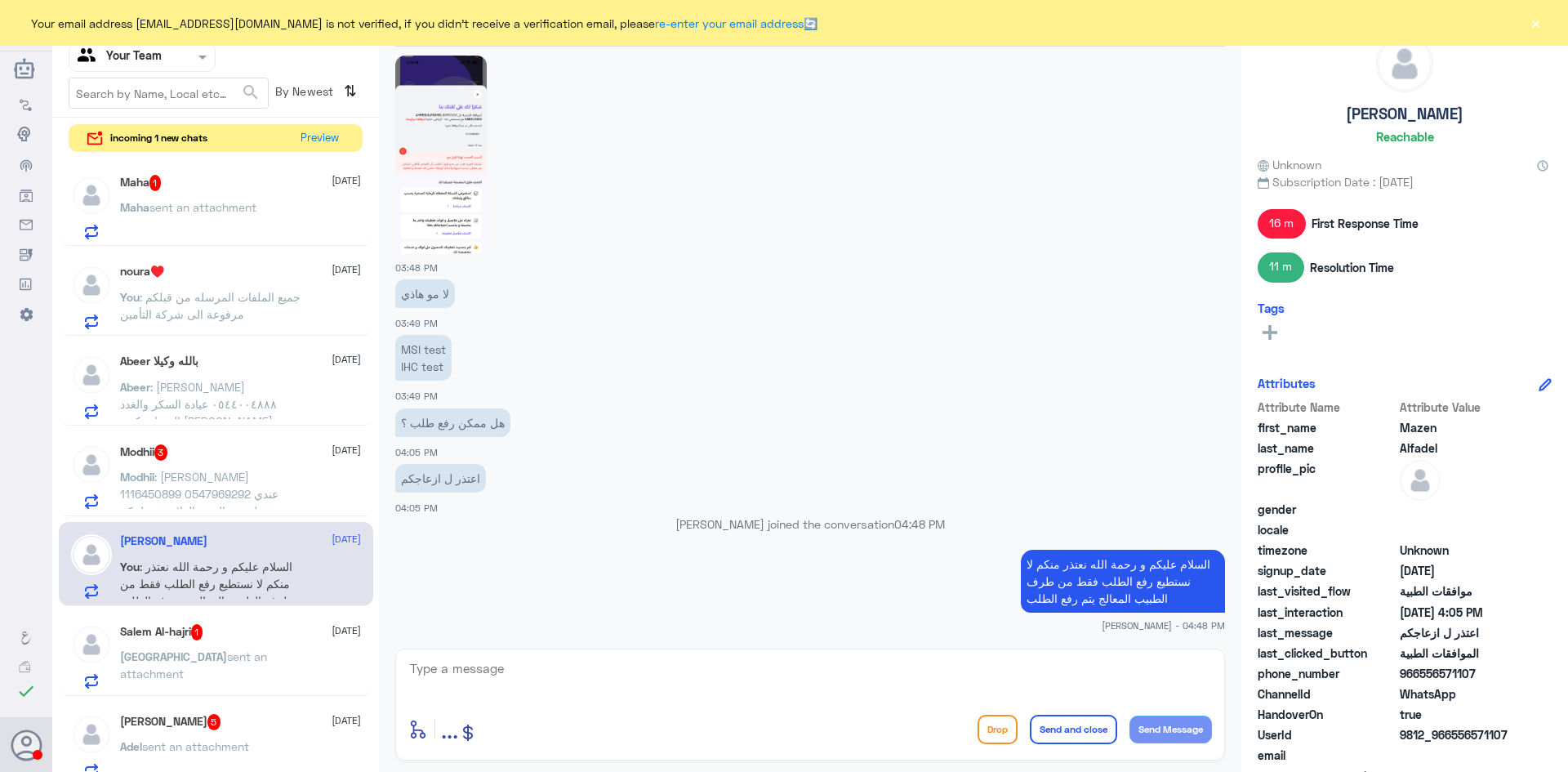
scroll to position [1608, 0]
click at [657, 666] on textarea at bounding box center [810, 678] width 803 height 40
type textarea "اي خدمة اخرى؟"
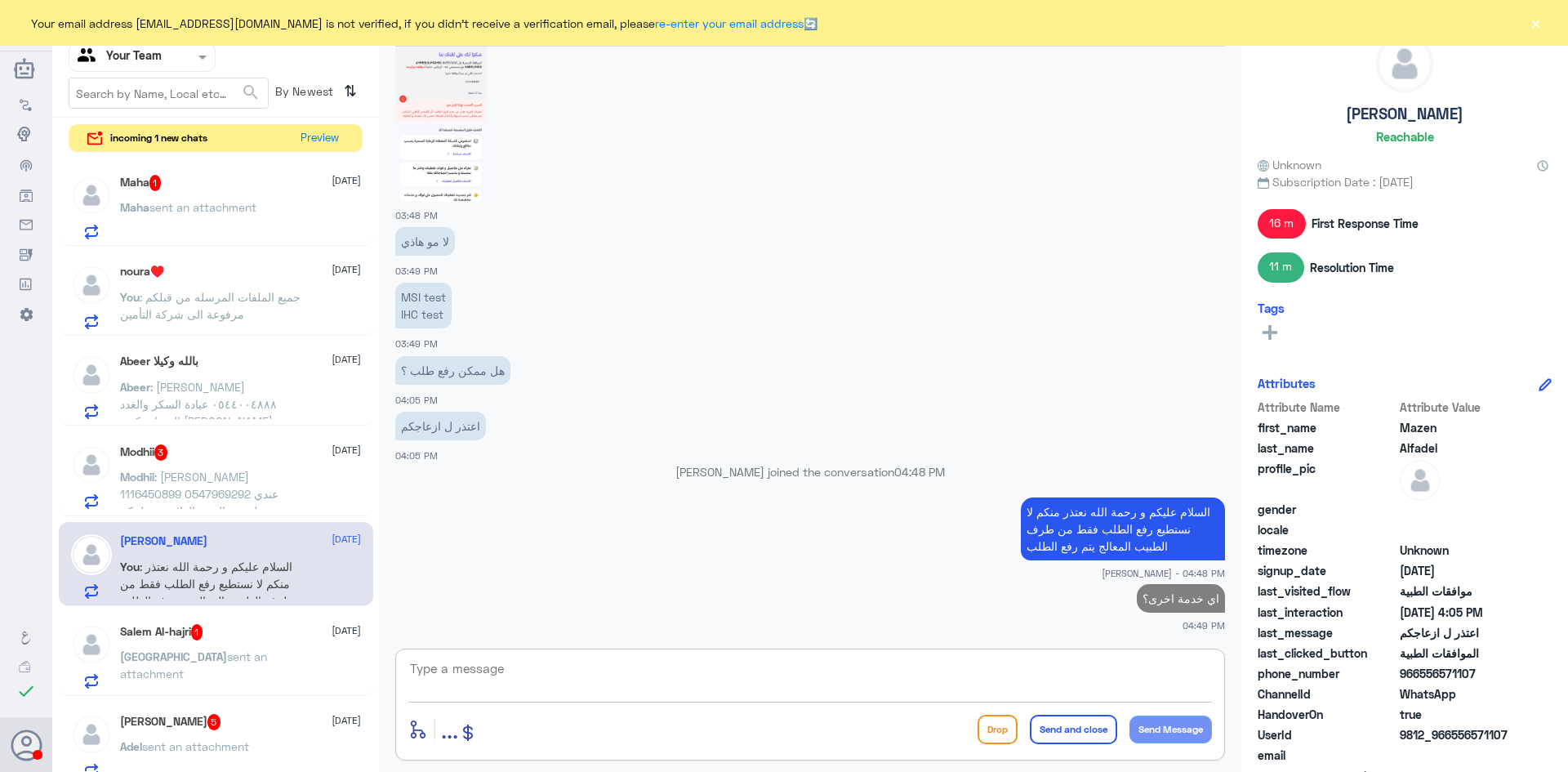
click at [164, 499] on span ": [PERSON_NAME] 1116450899 0547969292 عندي وصفه طبيه ومالقيت العلاج بصيدليتكم و…" at bounding box center [207, 510] width 174 height 82
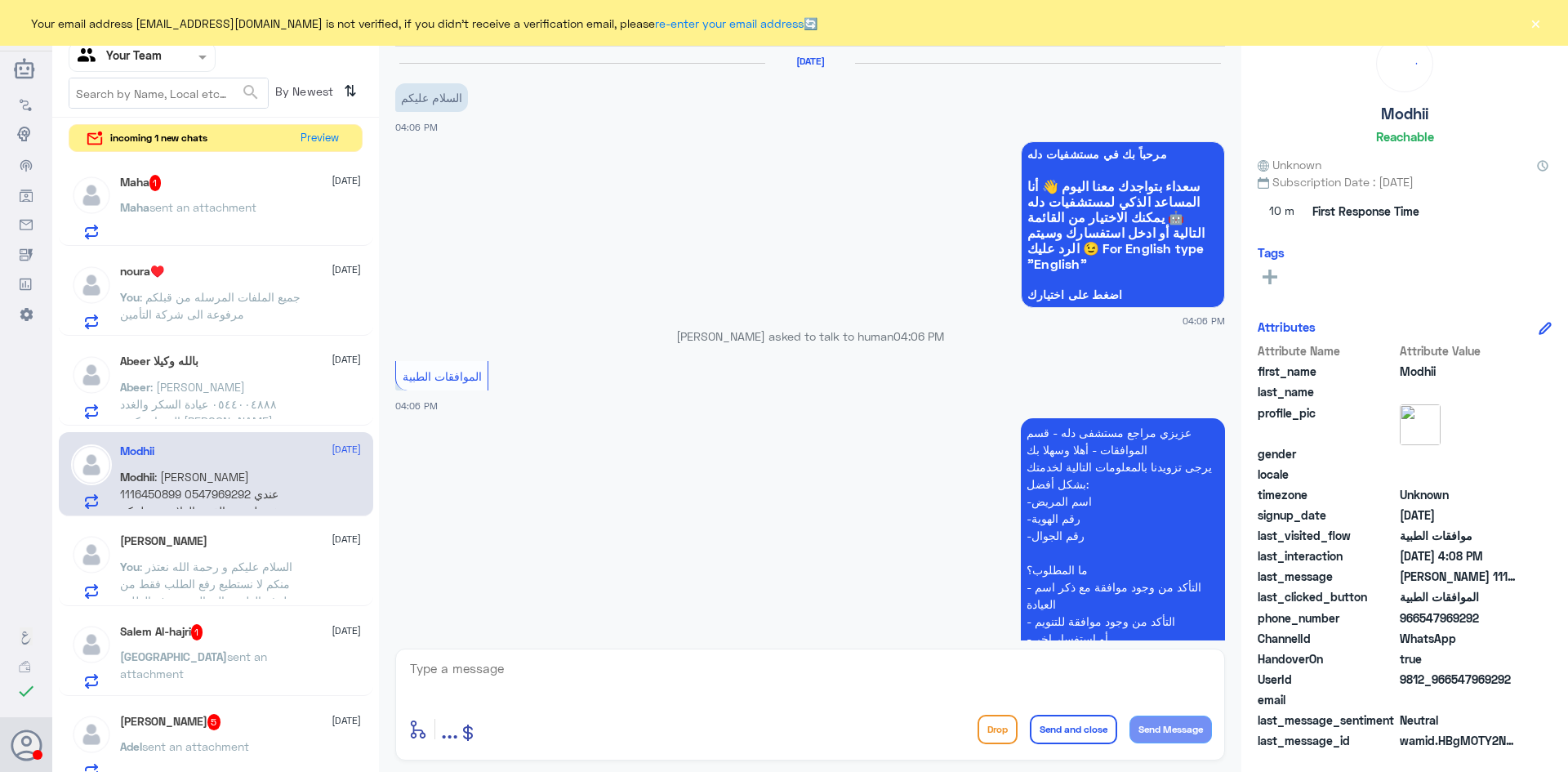
scroll to position [331, 0]
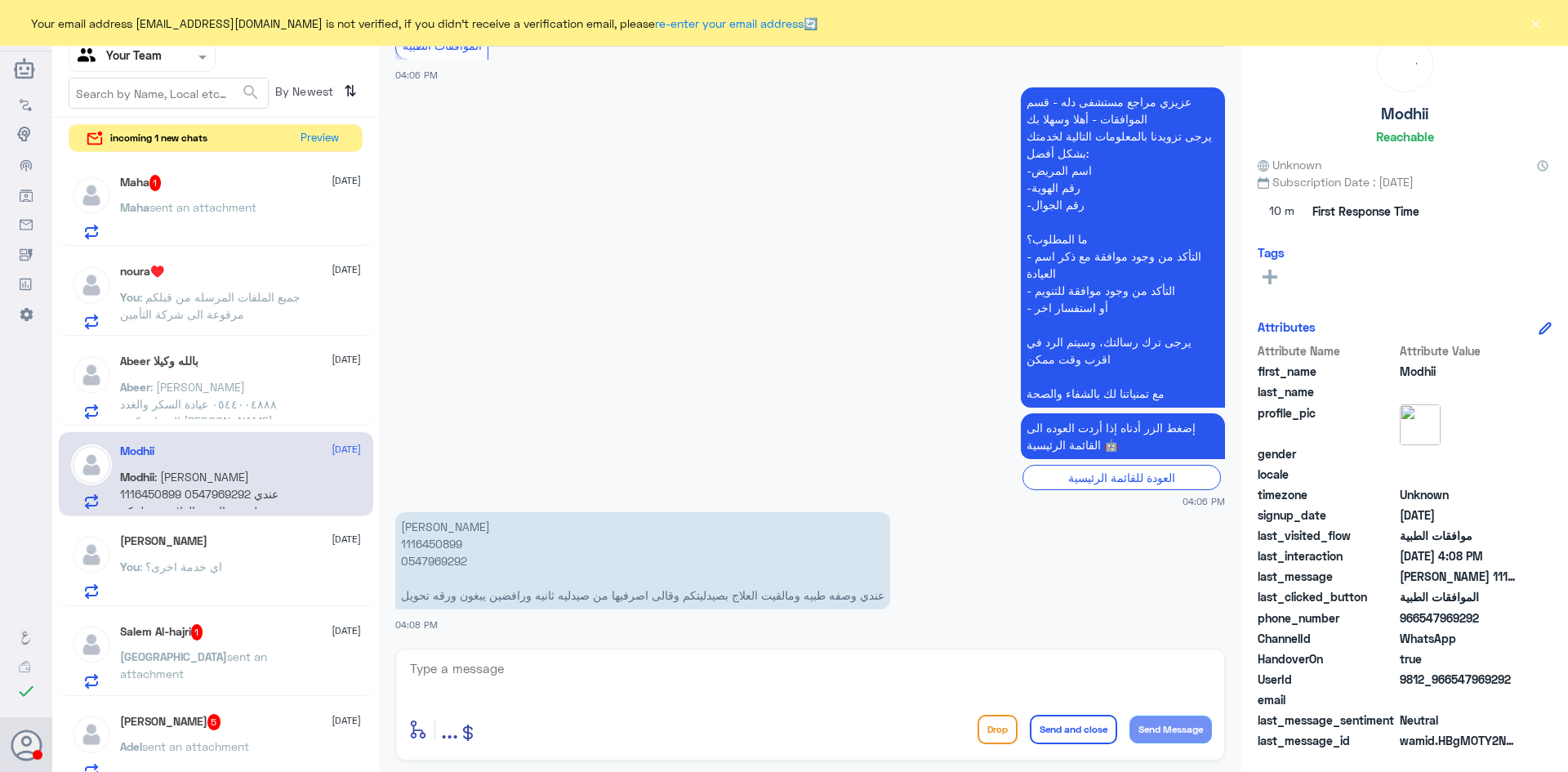
click at [209, 410] on span ": نوره مشعل بن عبود ٠٥٤٤٠٠٤٨٨٨ عيادة السكر والغدد الصماء دكتور خالد الكنهل الدك…" at bounding box center [212, 464] width 183 height 168
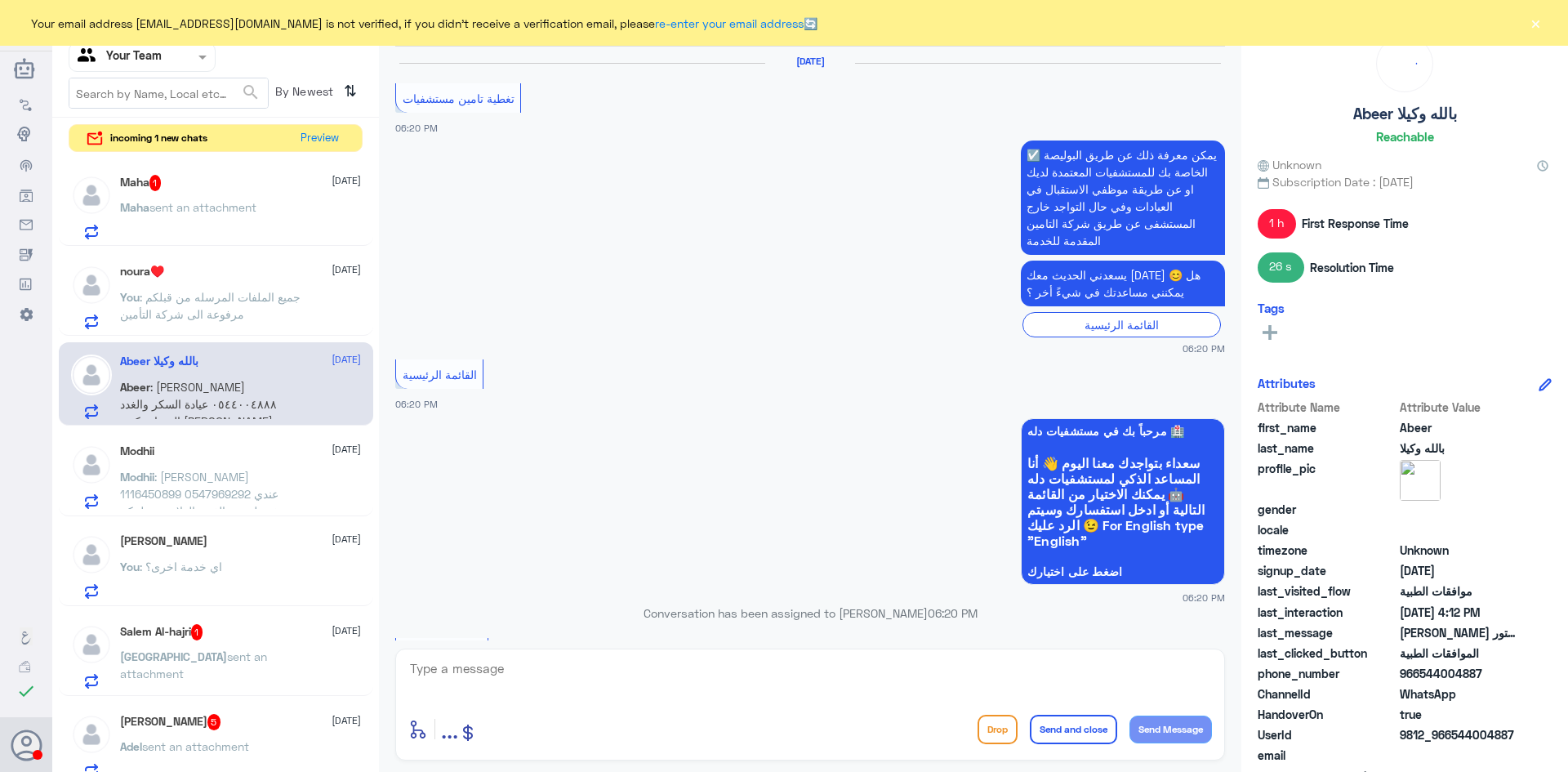
scroll to position [1956, 0]
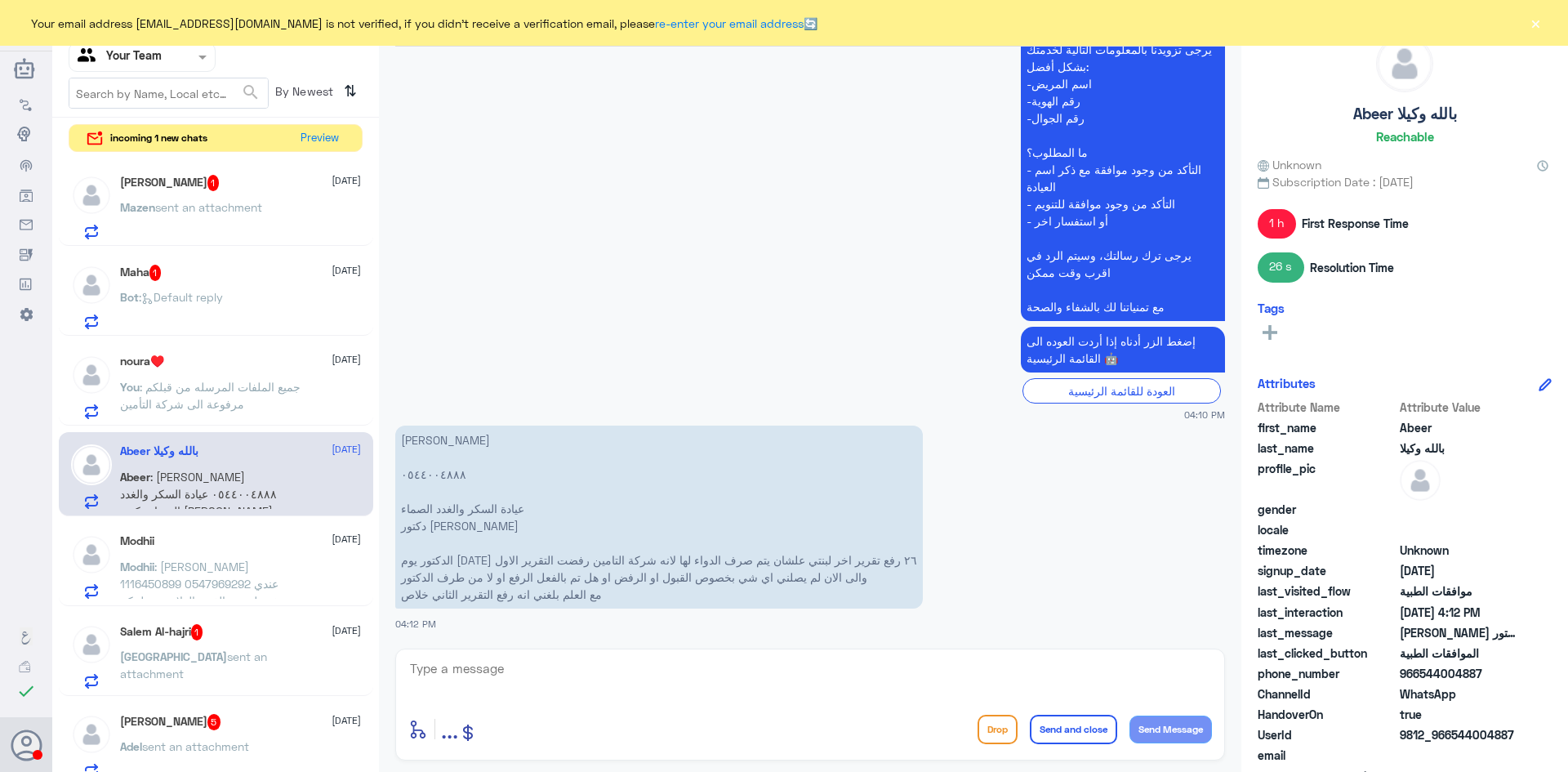
click at [564, 668] on textarea at bounding box center [810, 678] width 803 height 40
type textarea "h"
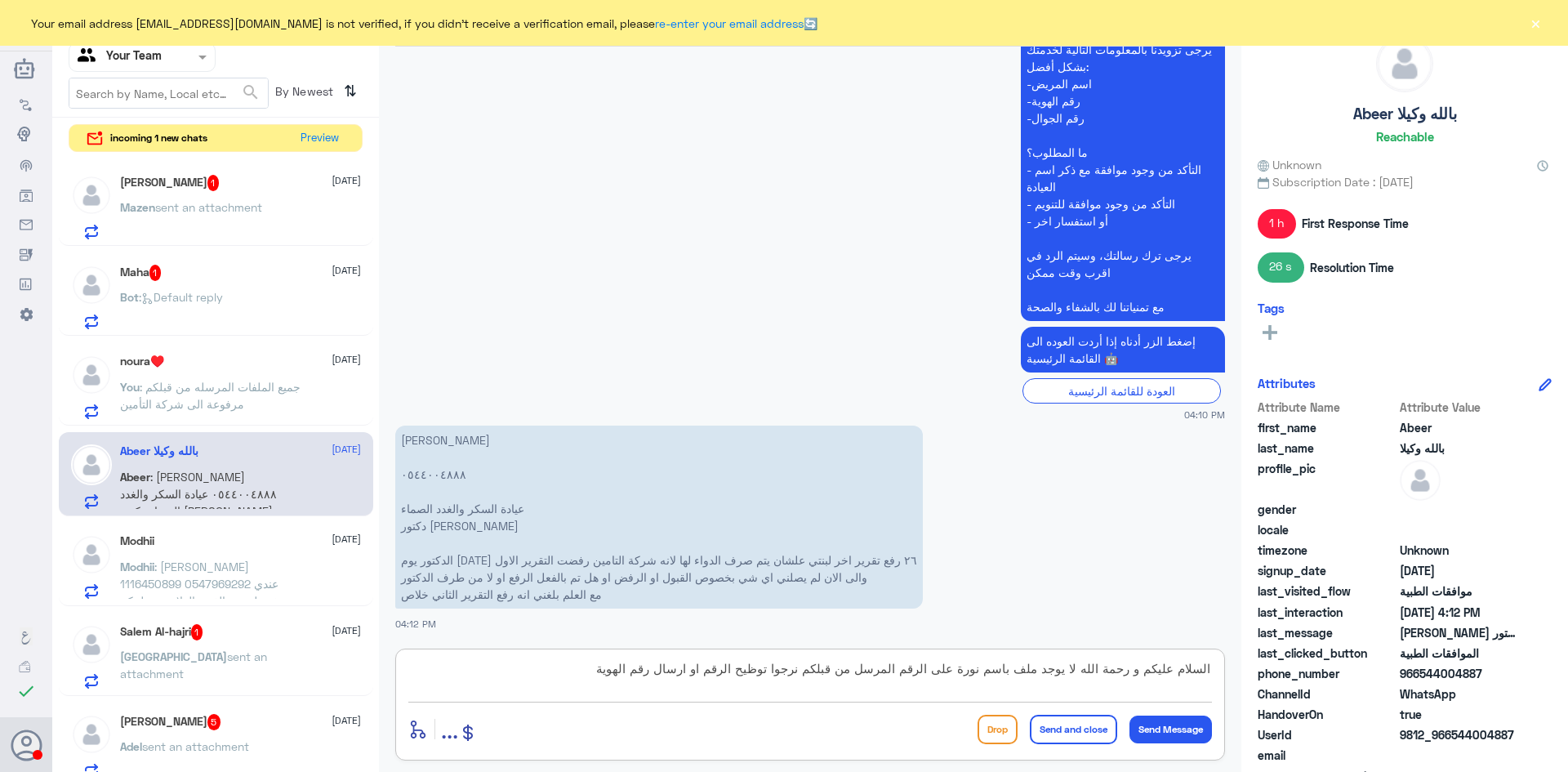
type textarea "السلام عليكم و رحمة الله لا يوجد ملف باسم نورة على الرقم المرسل من قبلكم نرجوا …"
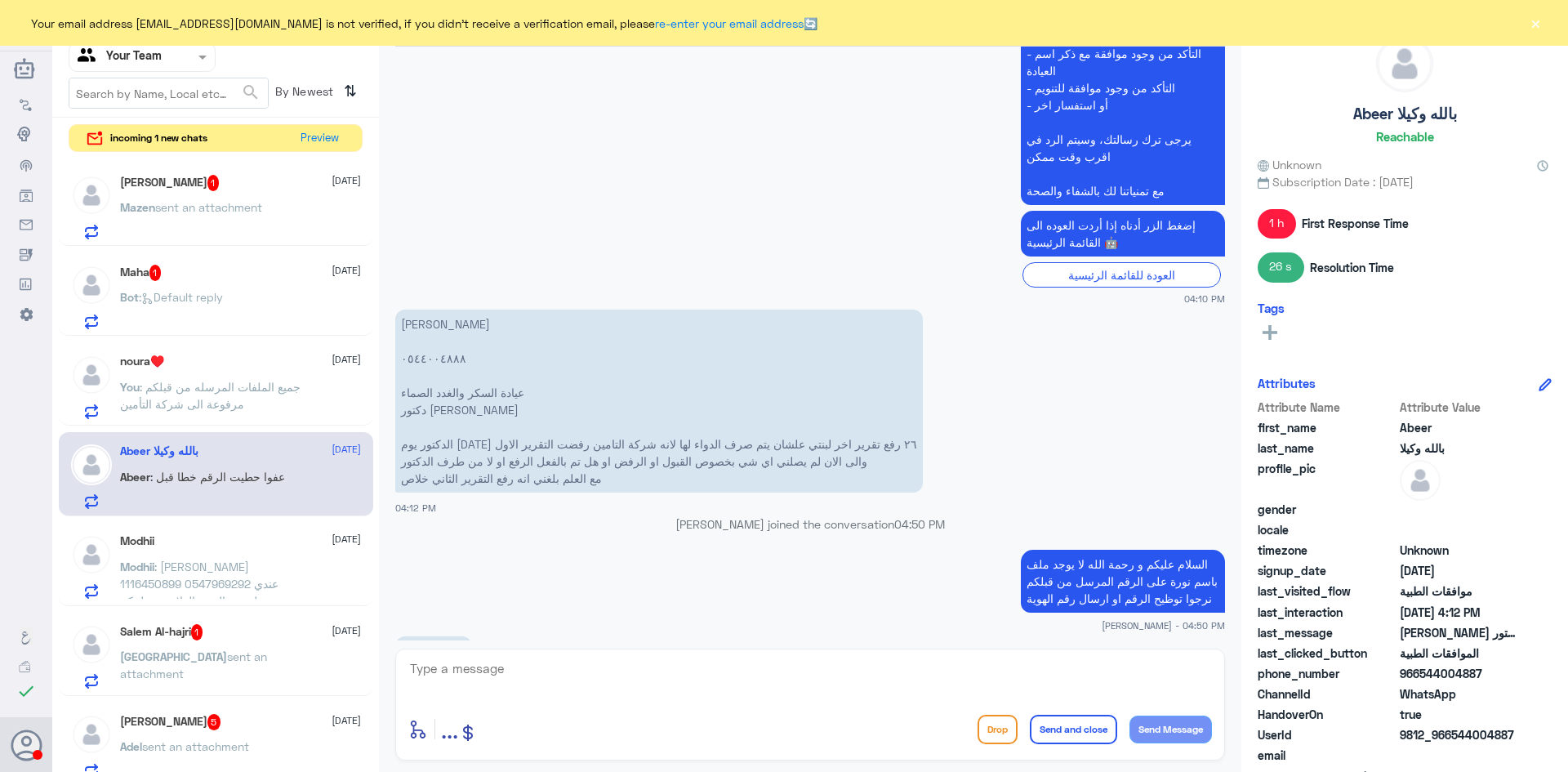
scroll to position [2155, 0]
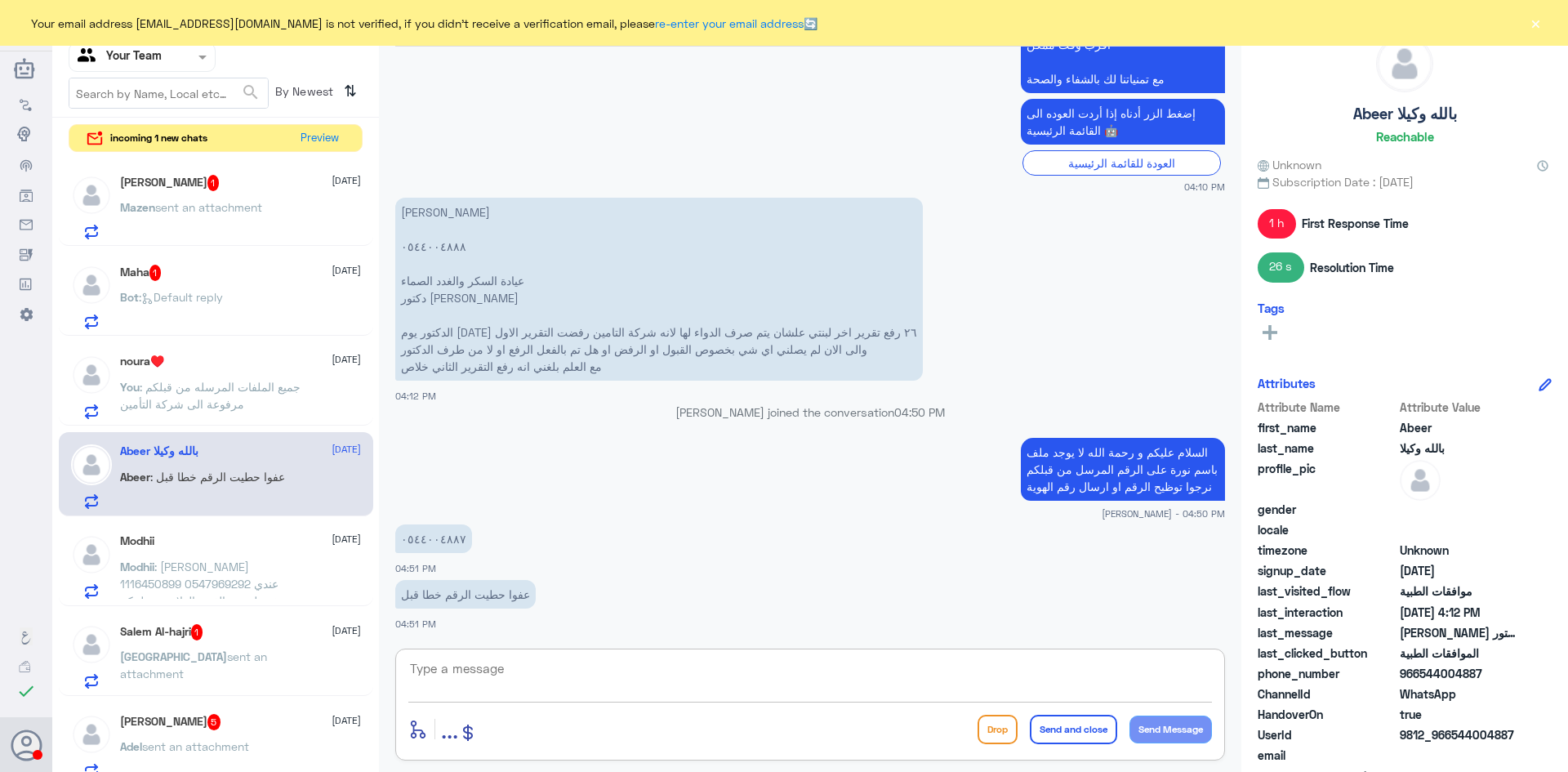
click at [645, 674] on textarea at bounding box center [810, 678] width 803 height 40
type textarea "ايه نعم تمت المتابعة و تم رفضه من قبل شركة التأمين نرجوا منكم التواصل مع شركة ا…"
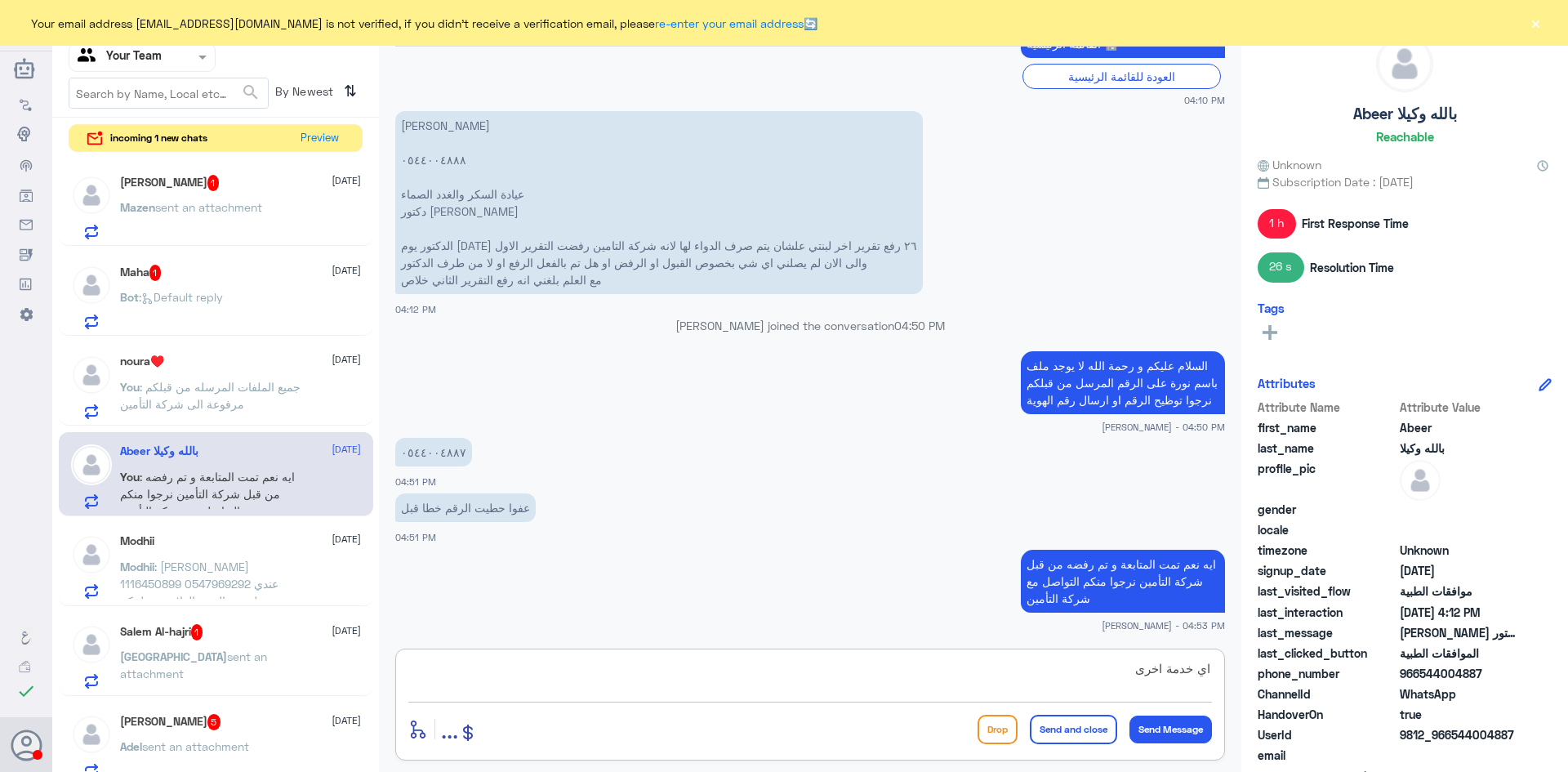
type textarea "اي خدمة اخرى؟"
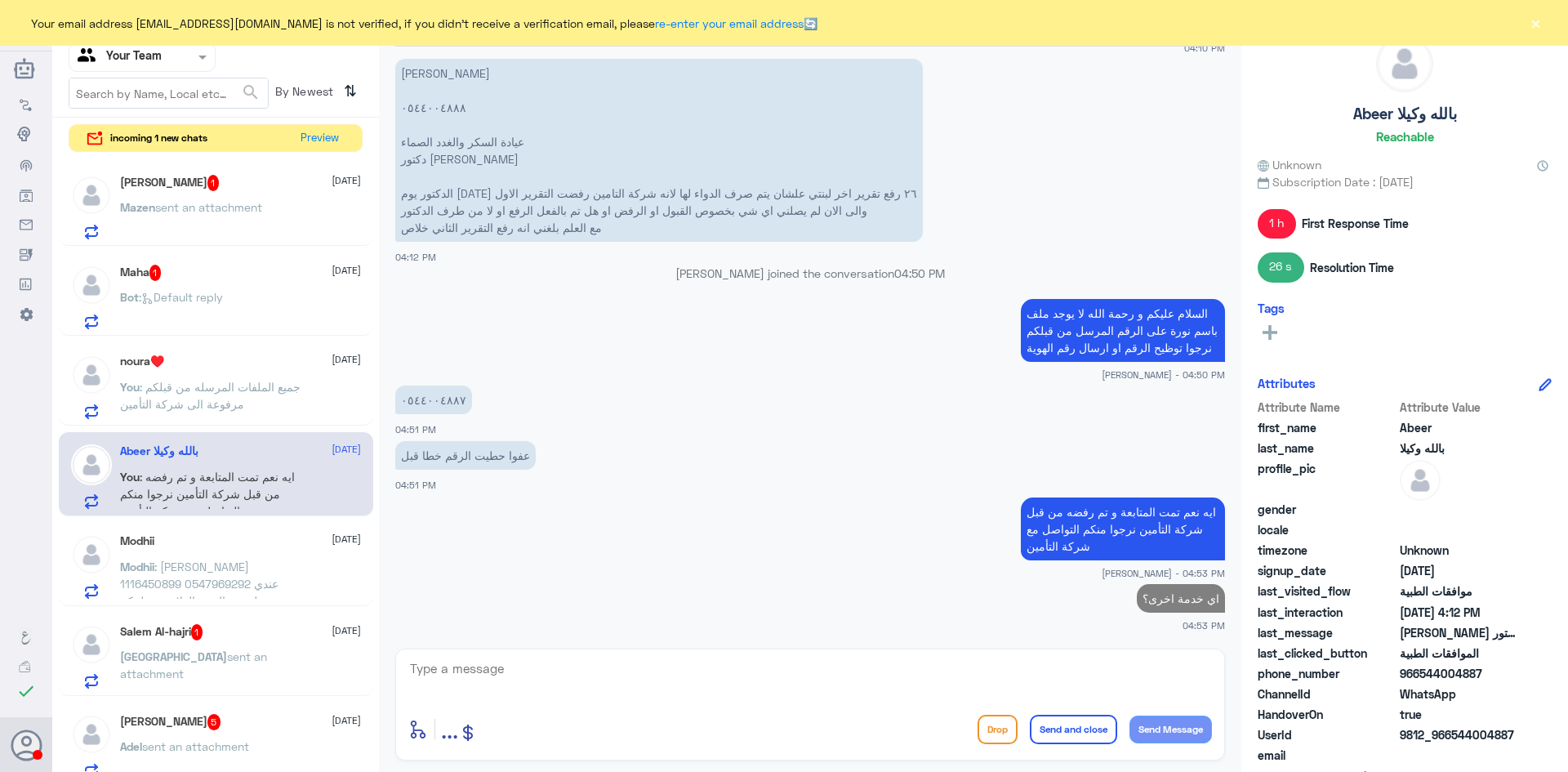
click at [191, 378] on p "You : جميع الملفات المرسله من قبلكم مرفوعة الى شركة التأمين" at bounding box center [212, 398] width 184 height 41
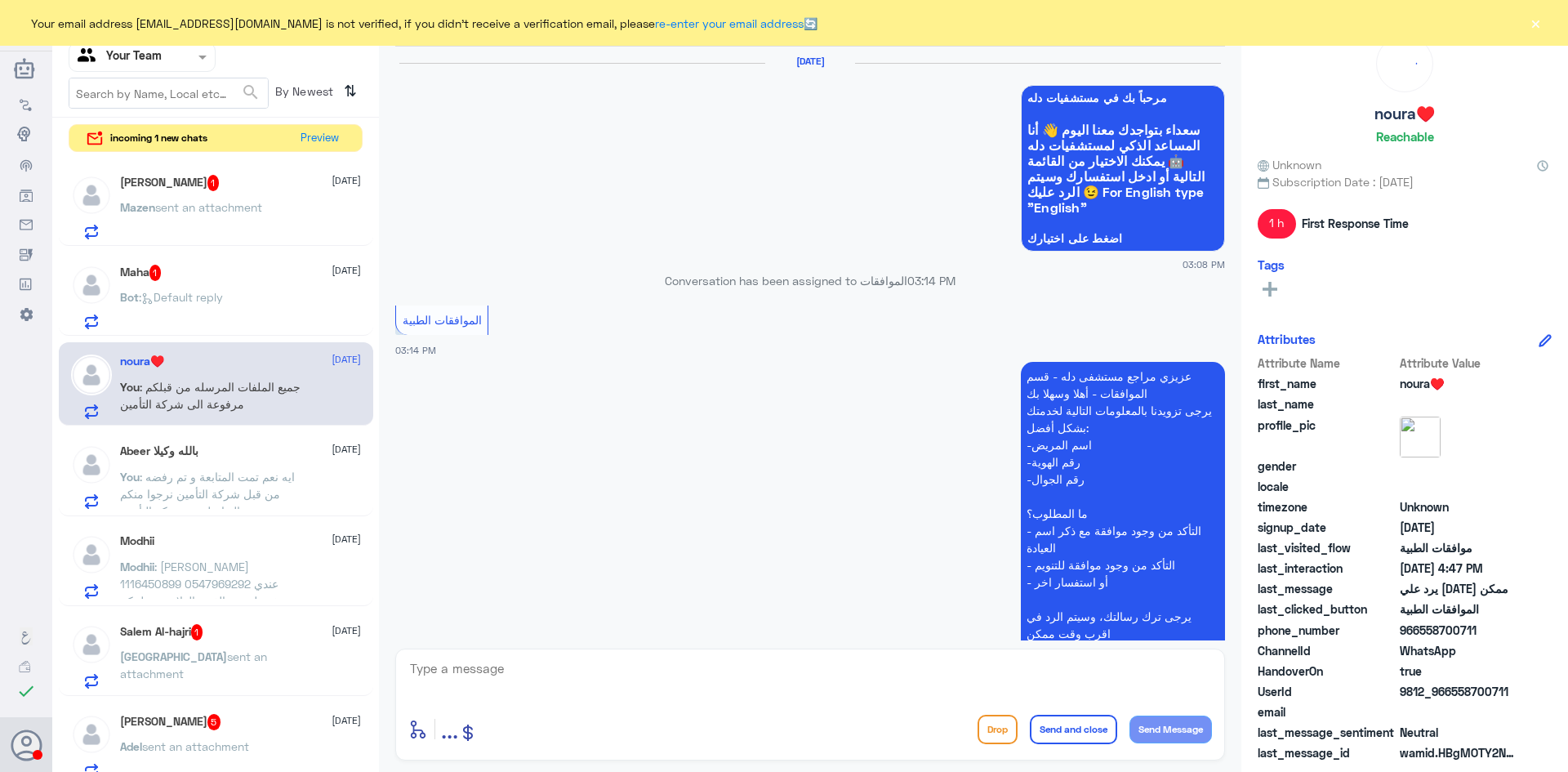
scroll to position [1384, 0]
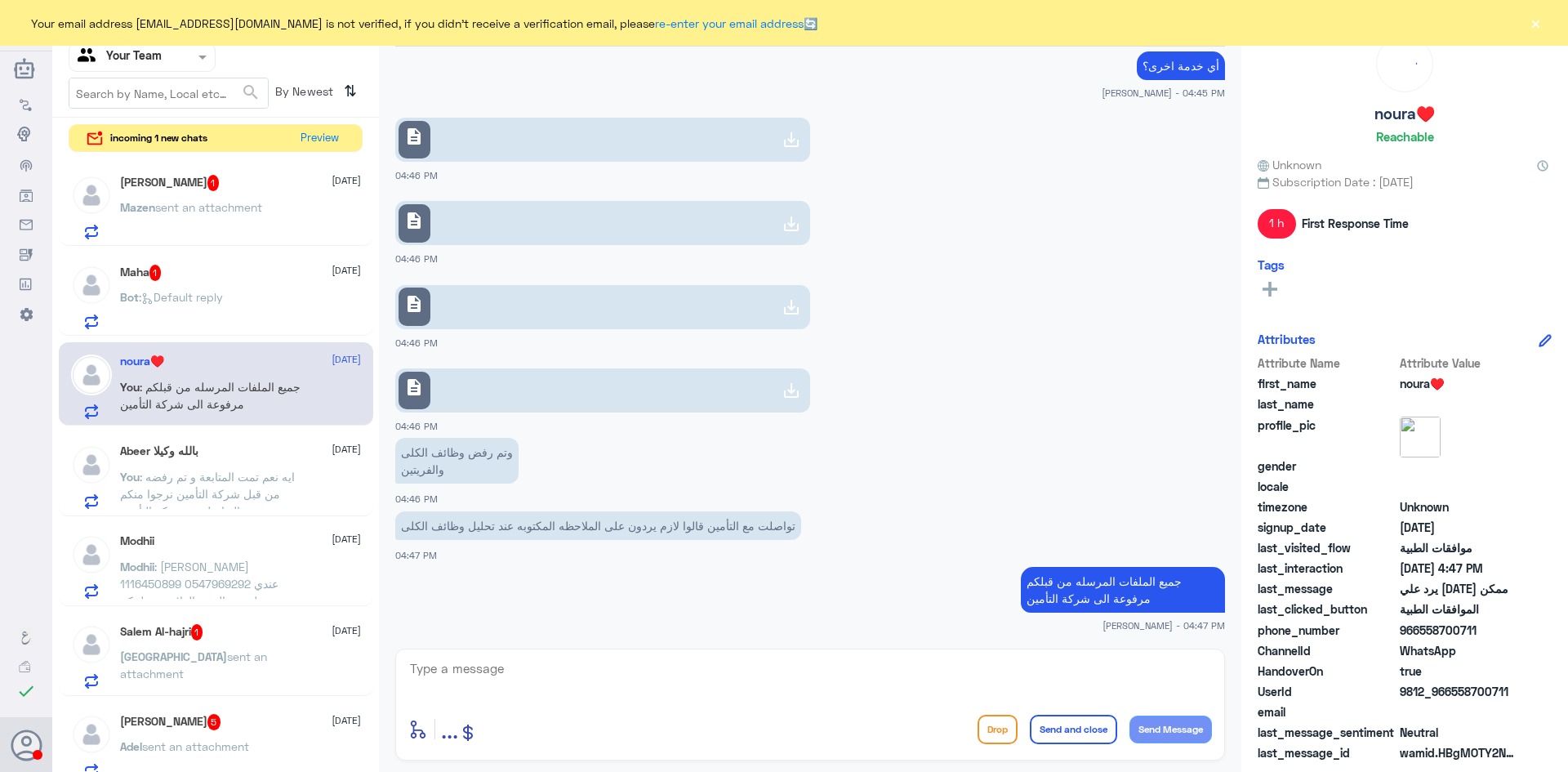
click at [527, 671] on textarea at bounding box center [810, 678] width 803 height 40
type textarea "اي خدمة اخرى؟"
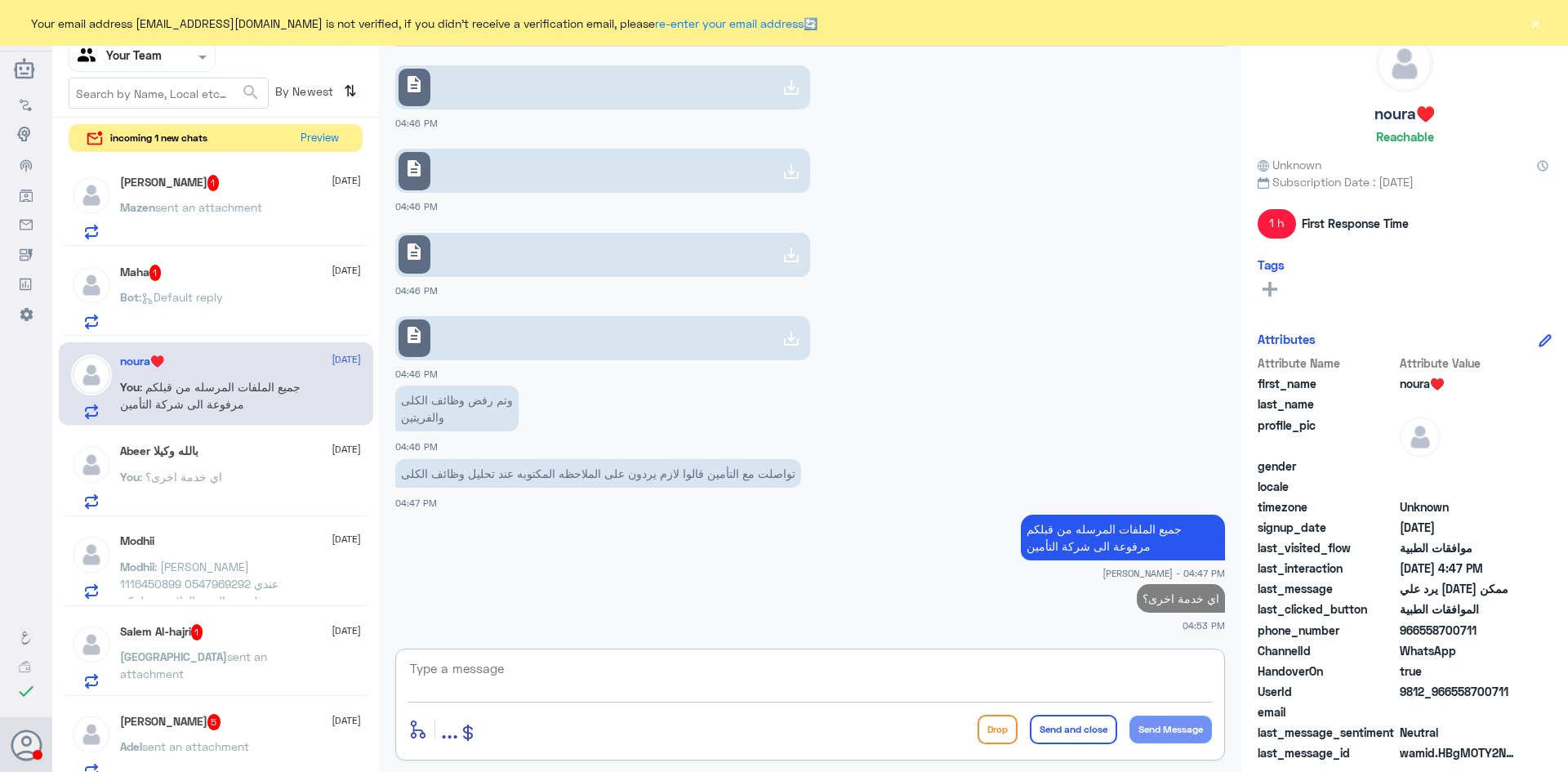
click at [169, 310] on p "Bot : Default reply" at bounding box center [172, 309] width 103 height 41
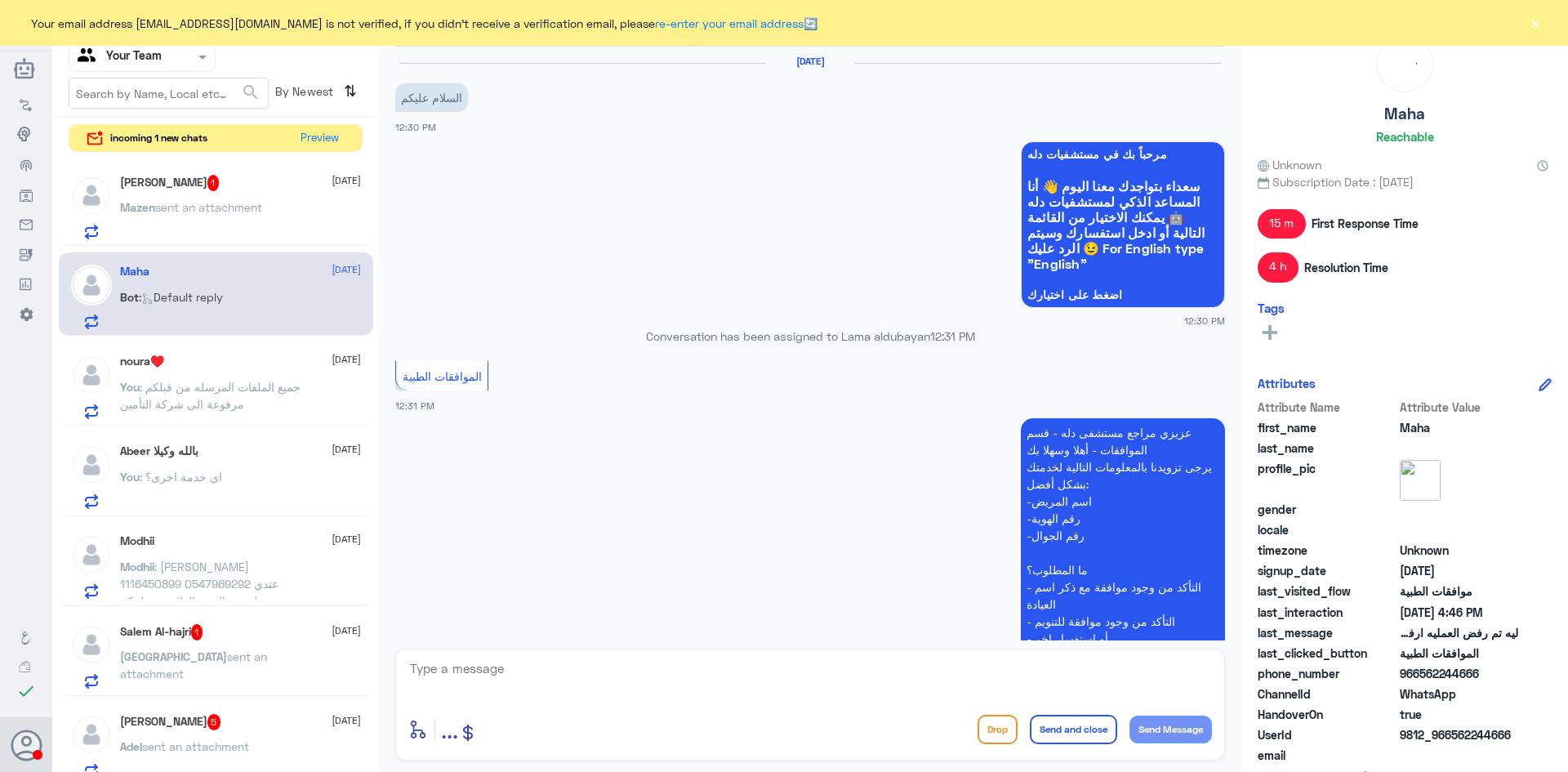
scroll to position [1706, 0]
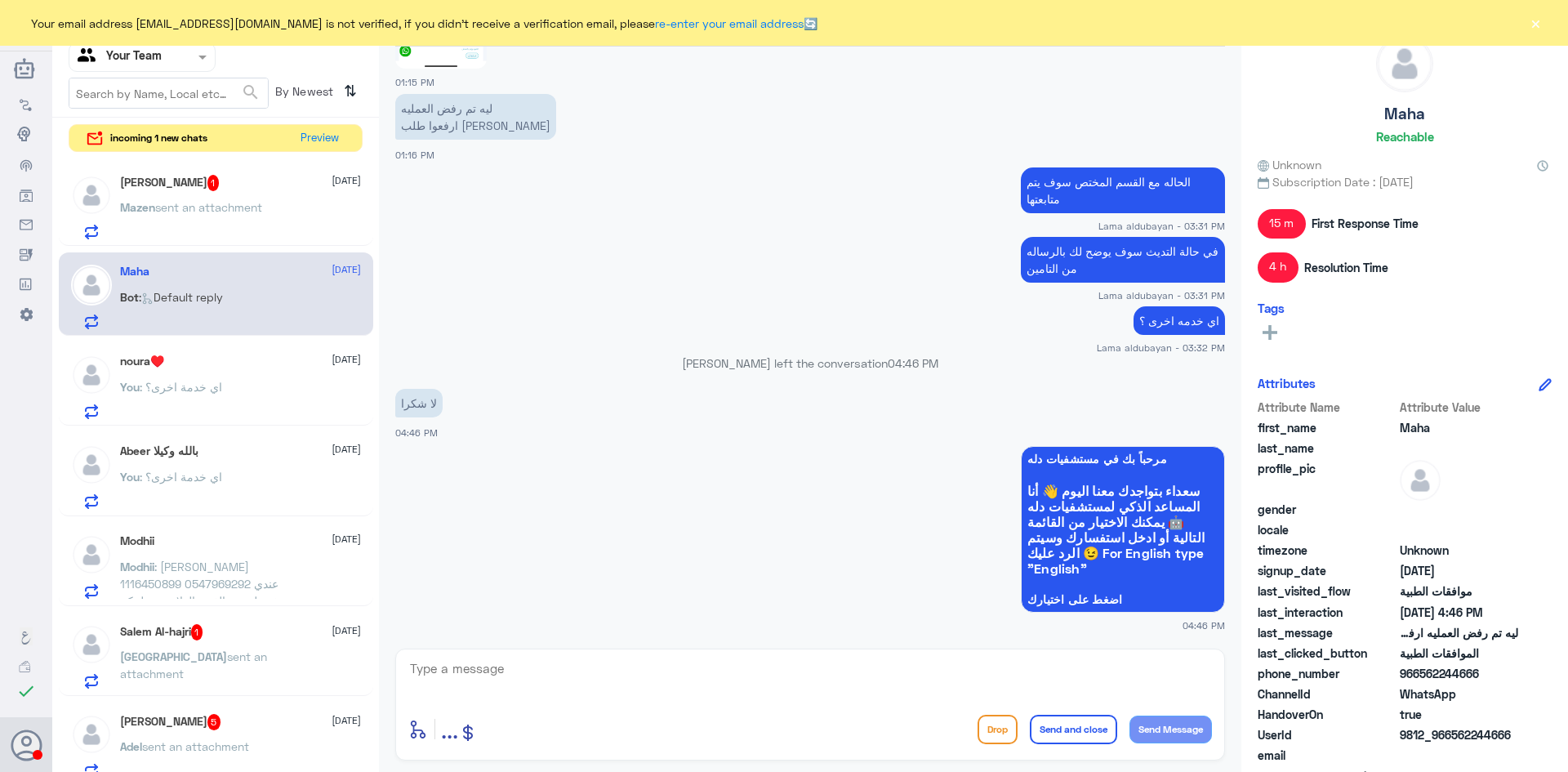
click at [181, 470] on span ": اي خدمة اخرى؟" at bounding box center [180, 476] width 82 height 14
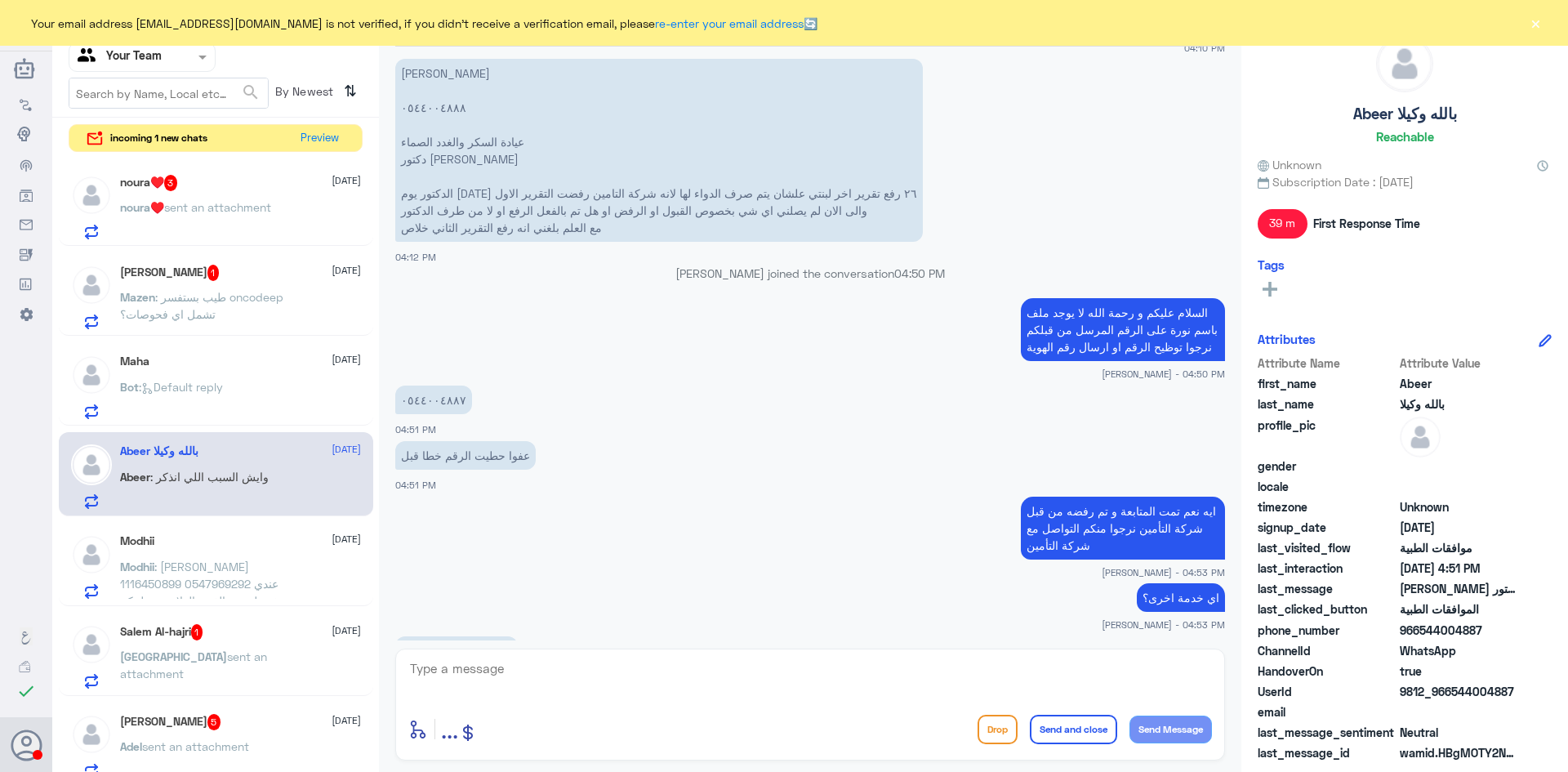
scroll to position [1880, 0]
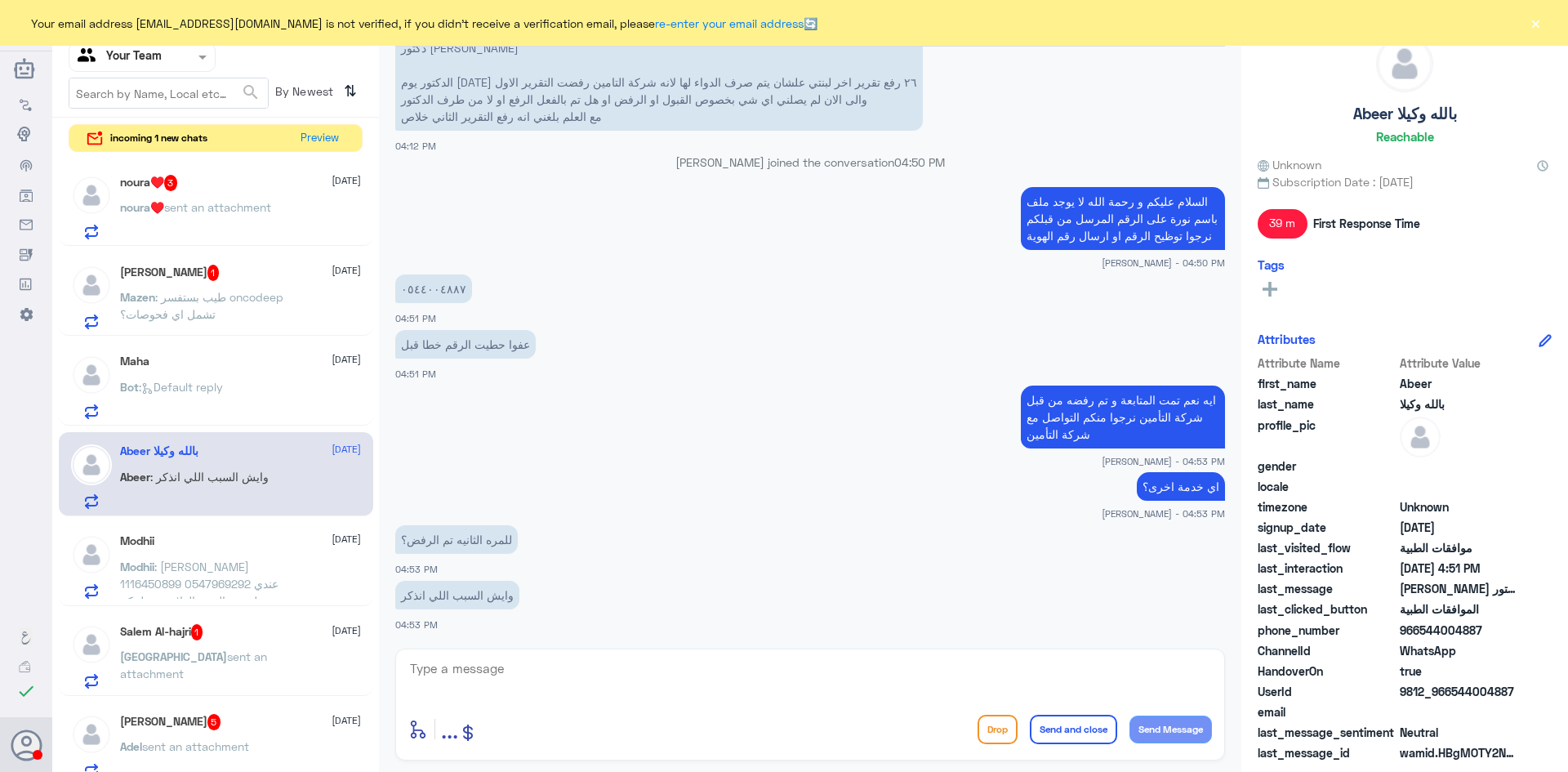
click at [221, 202] on span "sent an attachment" at bounding box center [217, 206] width 107 height 14
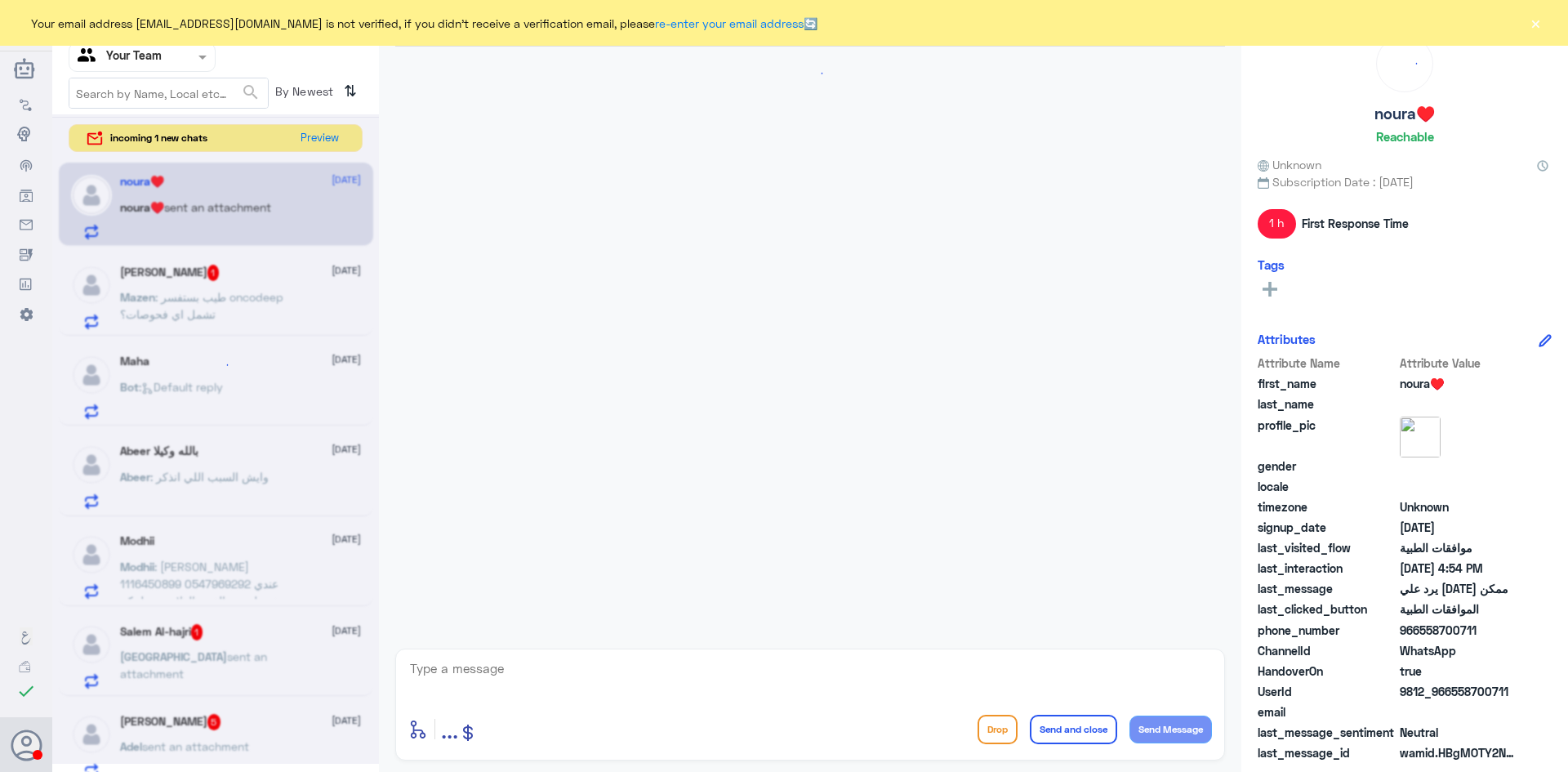
scroll to position [1326, 0]
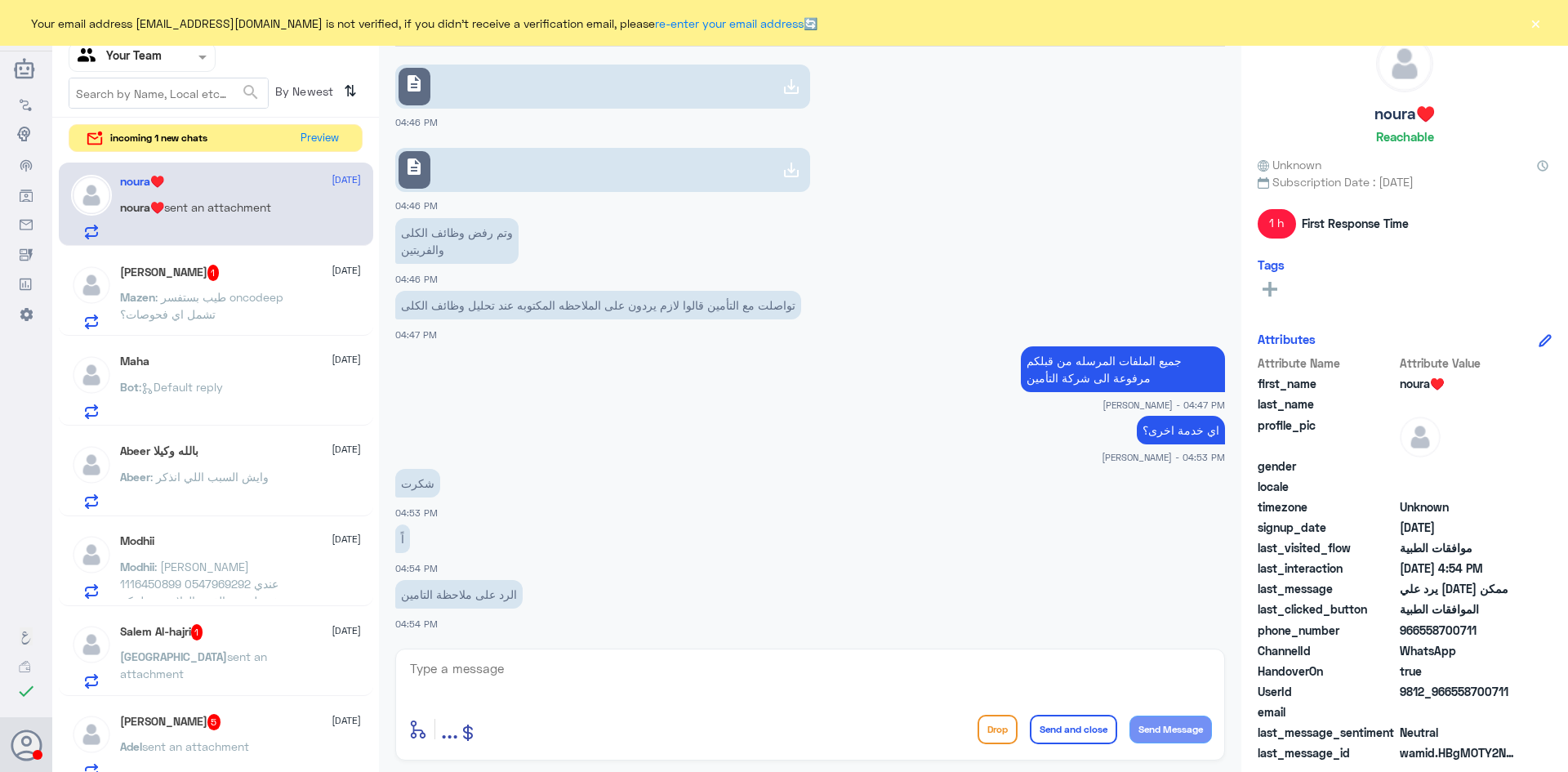
click at [575, 670] on textarea at bounding box center [810, 678] width 803 height 40
type textarea "j"
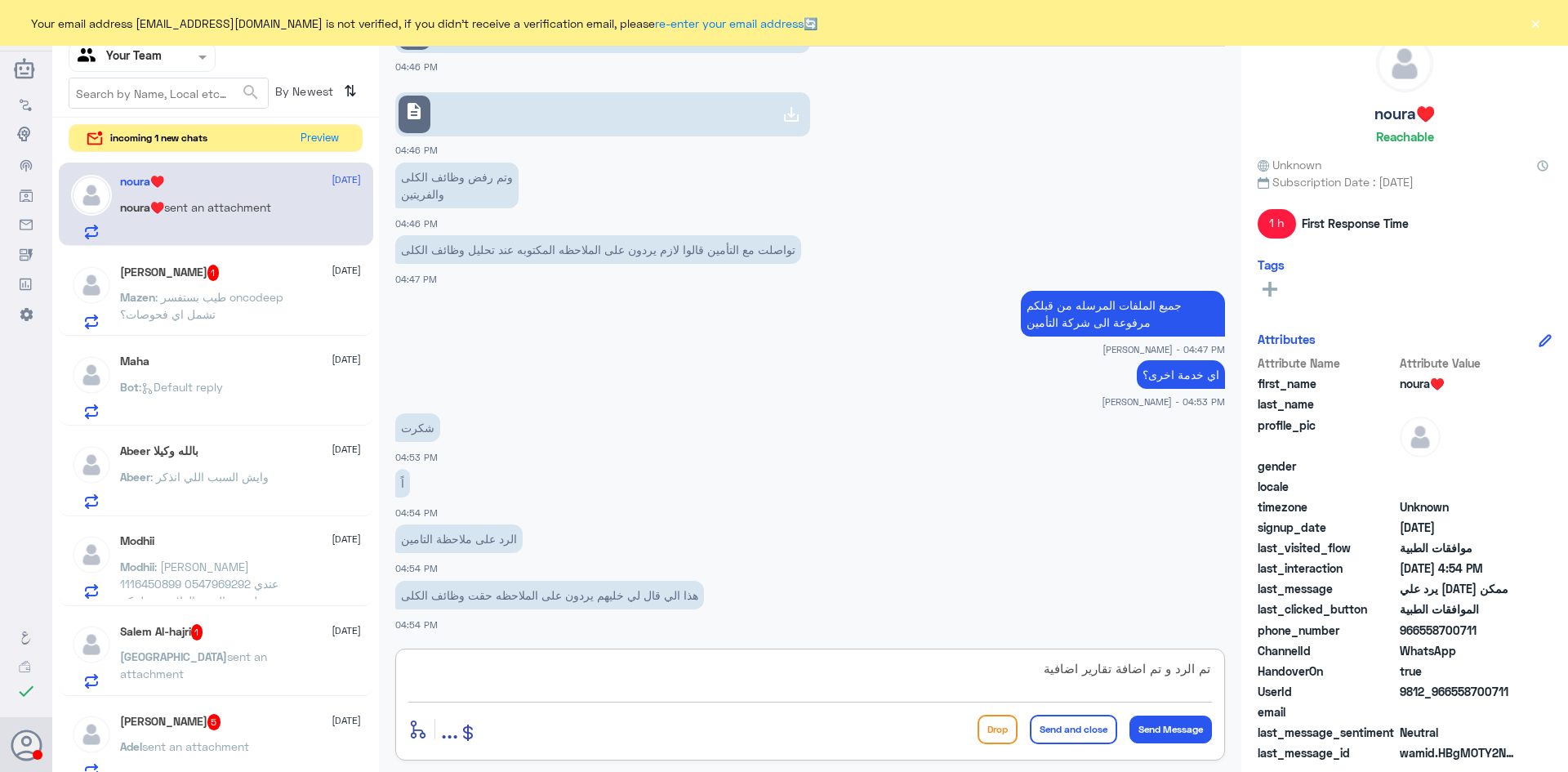
type textarea "تم الرد و تم اضافة تقارير اضافية"
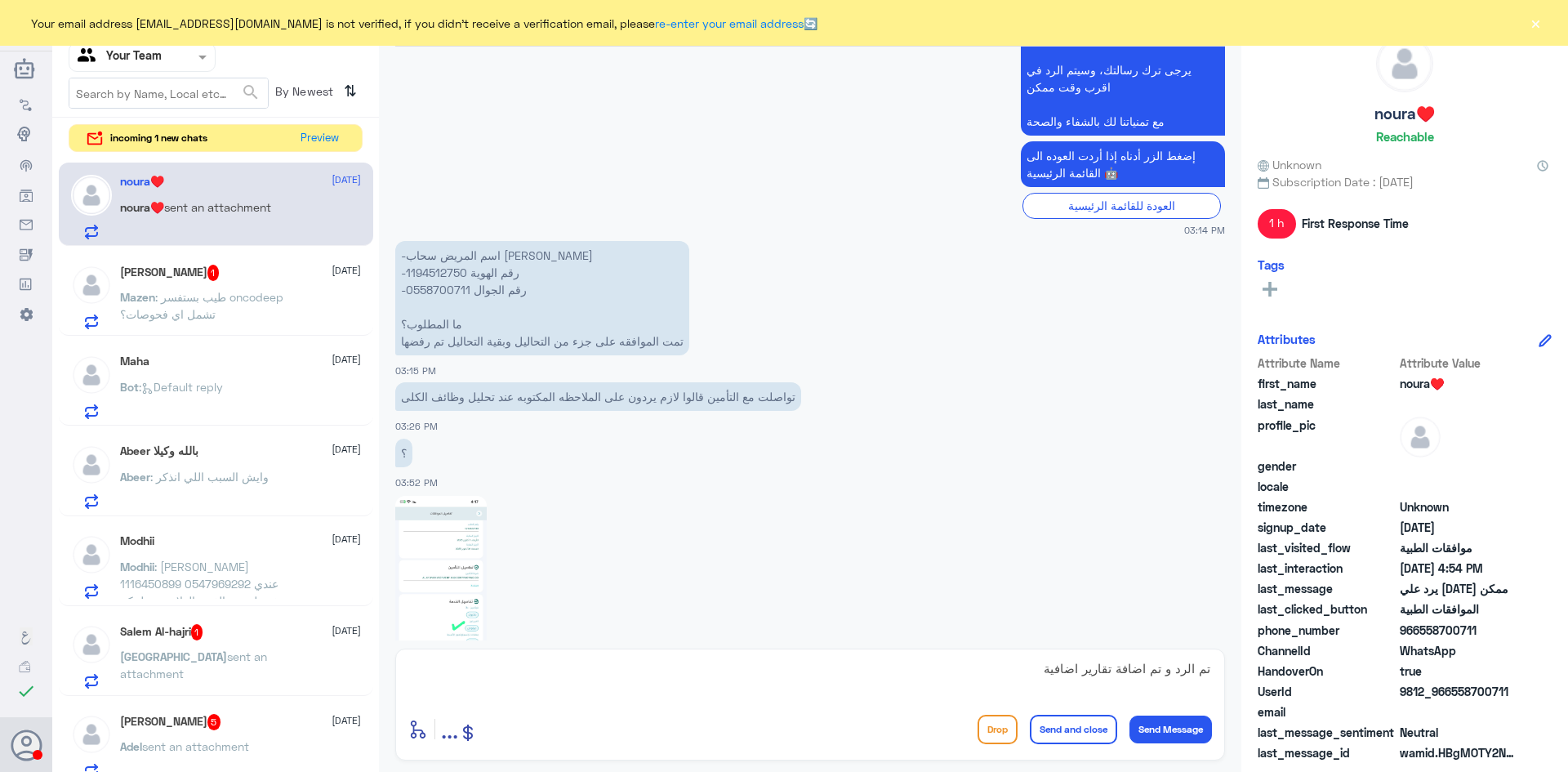
scroll to position [238, 0]
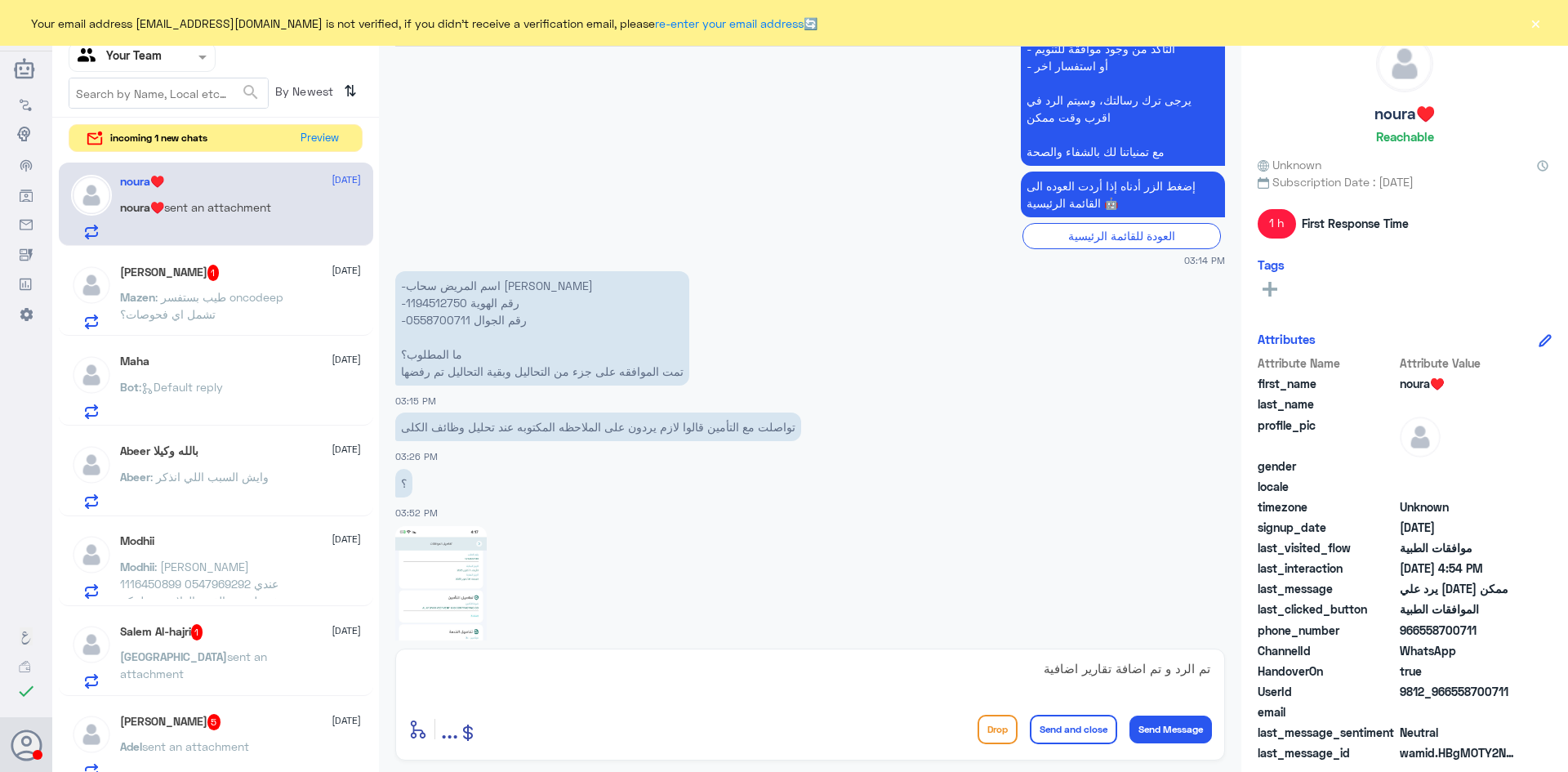
click at [414, 300] on p "-اسم المريض سحاب عبدالعزيز المناع -رقم الهوية 1194512750 -رقم الجوال 0558700711…" at bounding box center [542, 329] width 294 height 114
copy p "1194512750"
click at [1178, 728] on button "Send Message" at bounding box center [1171, 729] width 82 height 28
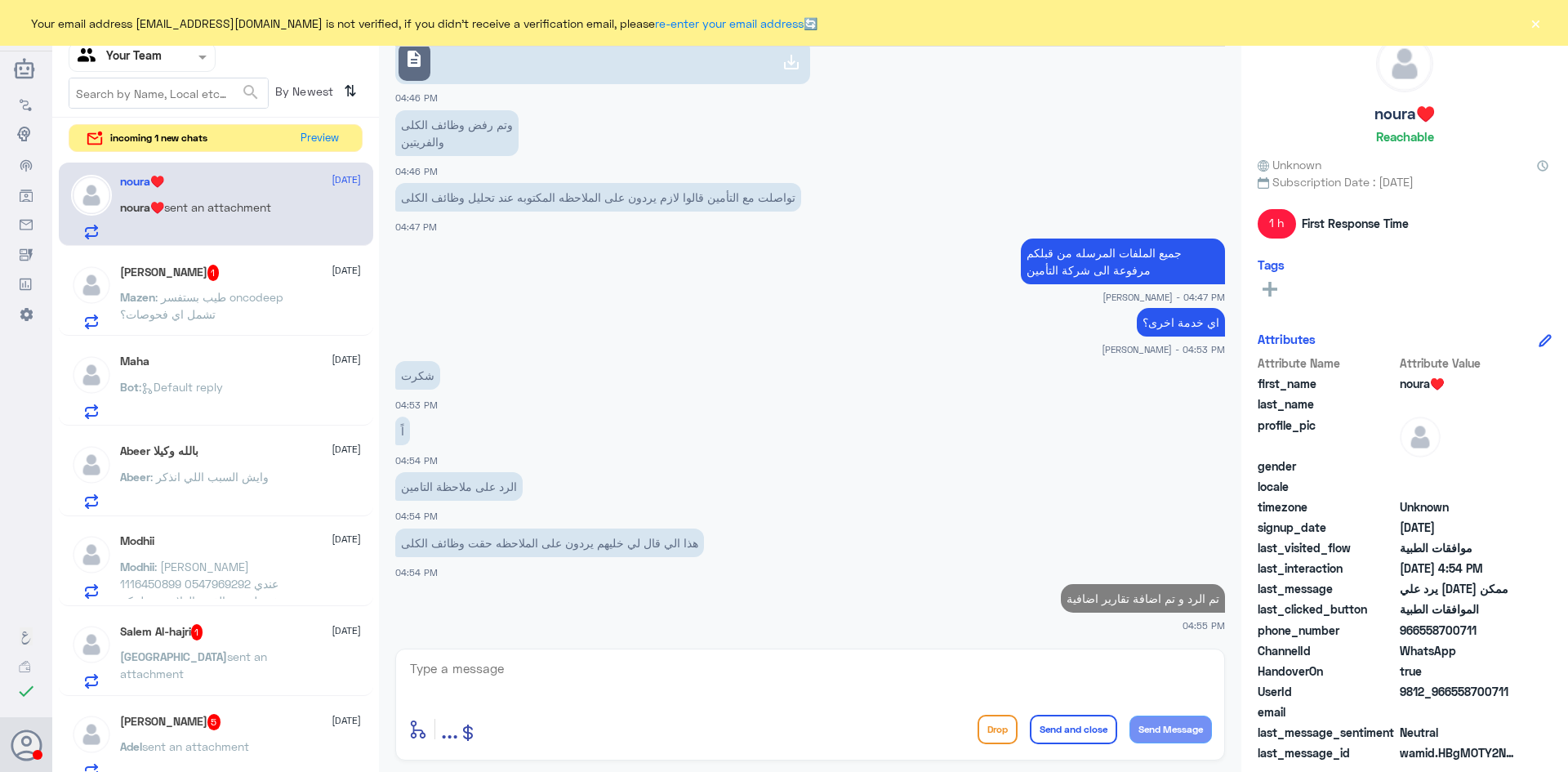
click at [770, 655] on div "enter flow name ... Drop Send and close Send Message" at bounding box center [810, 705] width 830 height 112
click at [769, 660] on textarea at bounding box center [810, 678] width 803 height 40
type textarea "اي خدمة اخرى؟"
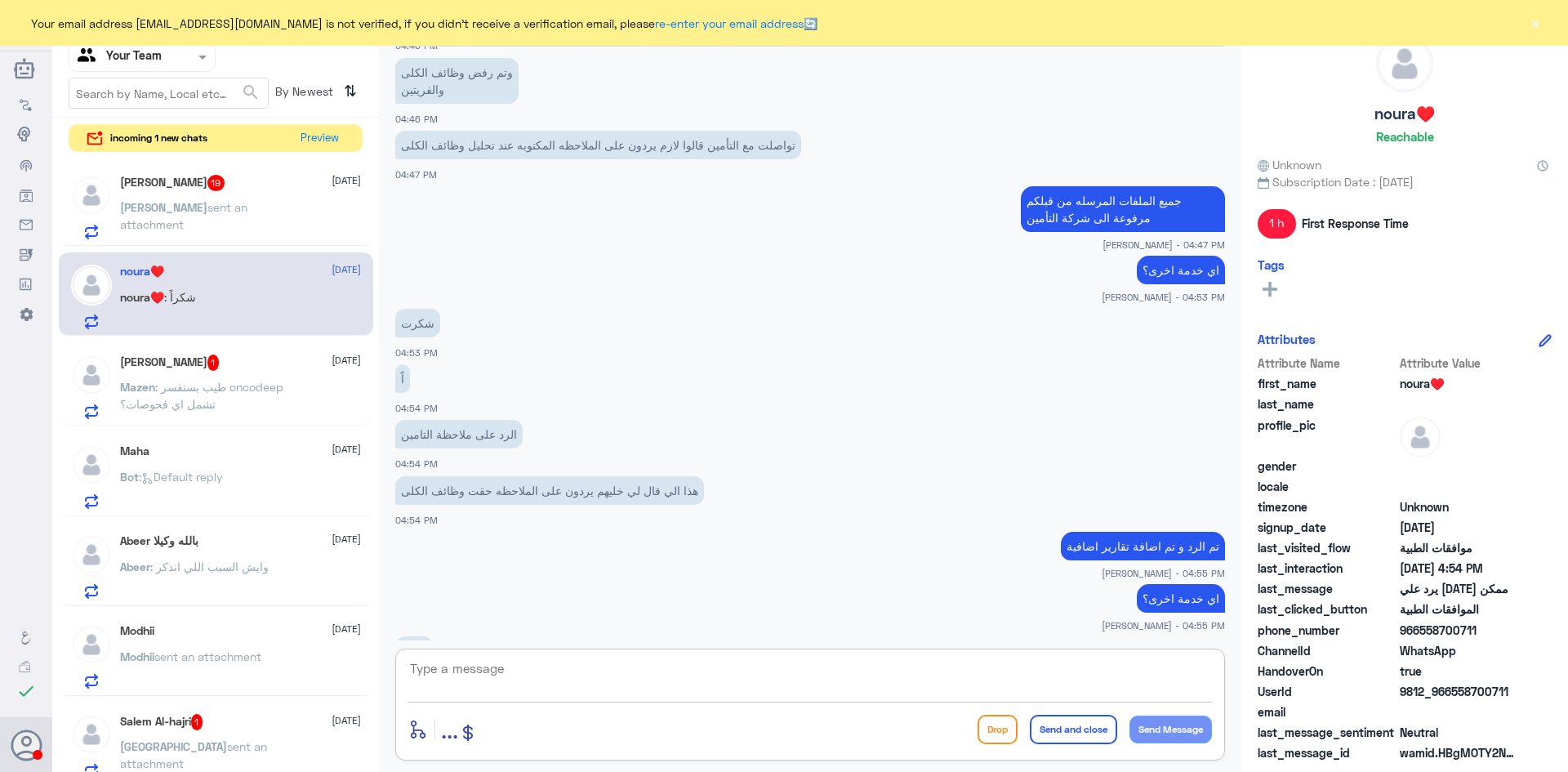
scroll to position [1542, 0]
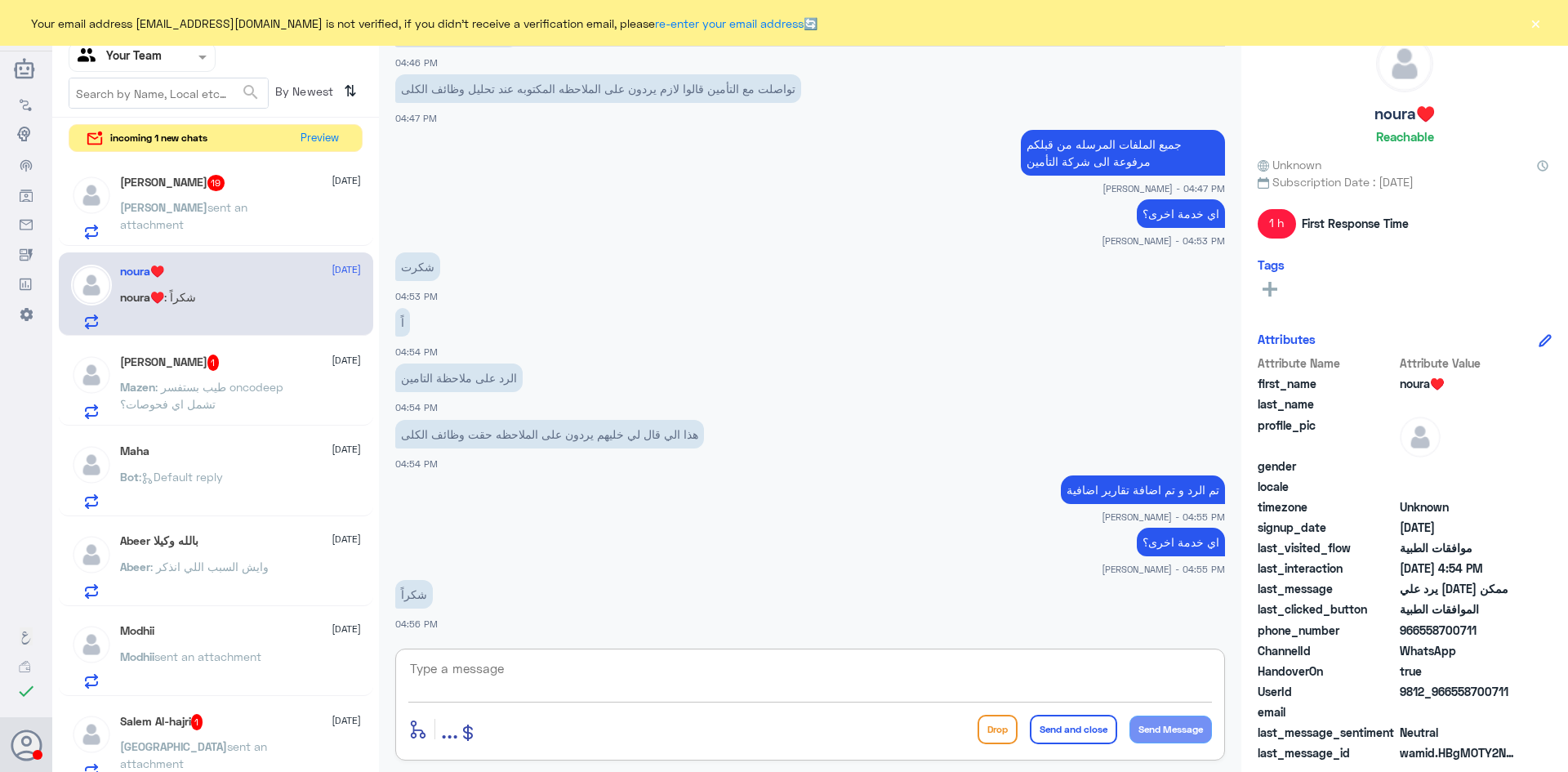
click at [223, 231] on p "محمد sent an attachment" at bounding box center [212, 218] width 184 height 41
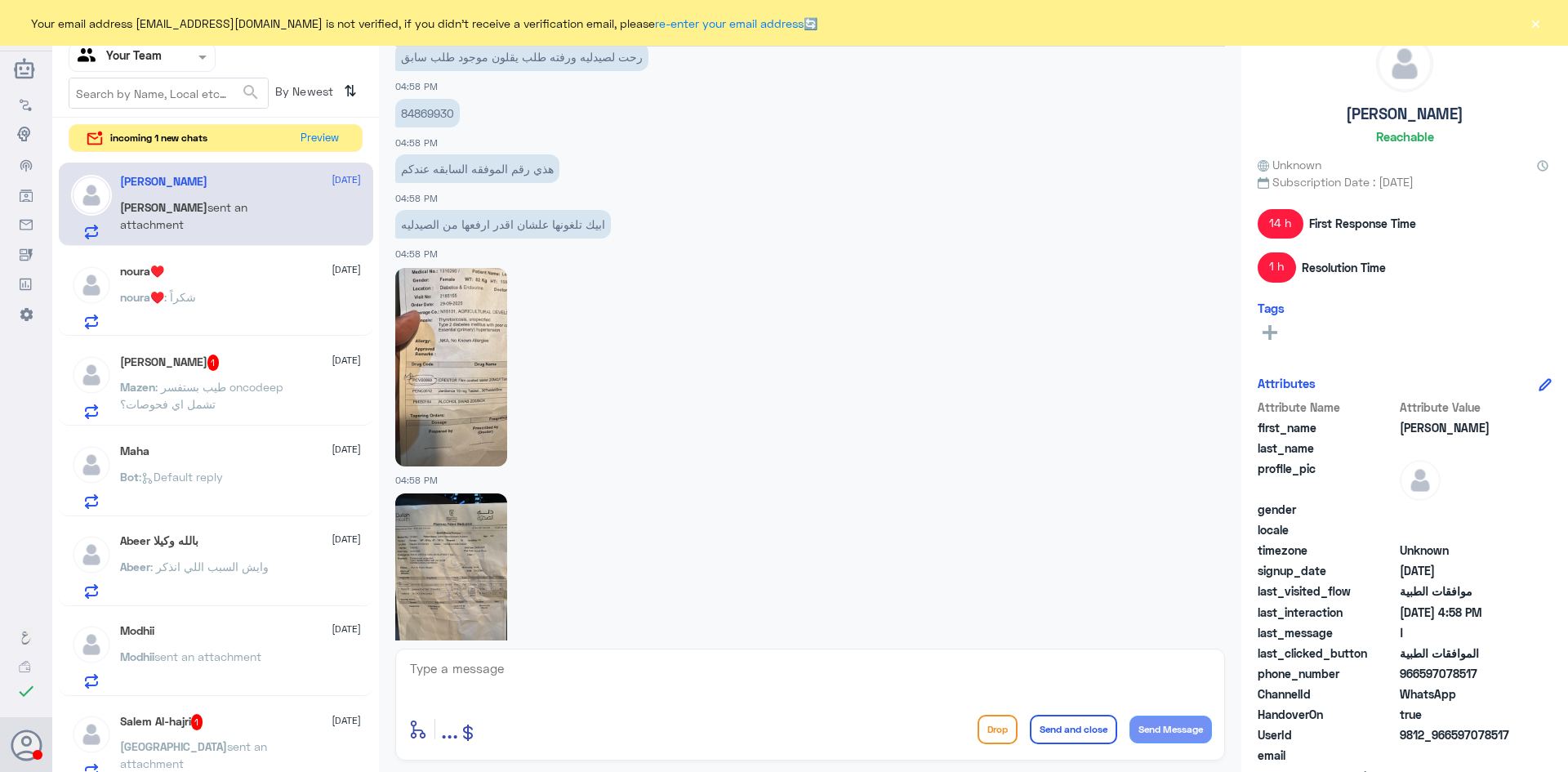
scroll to position [2130, 0]
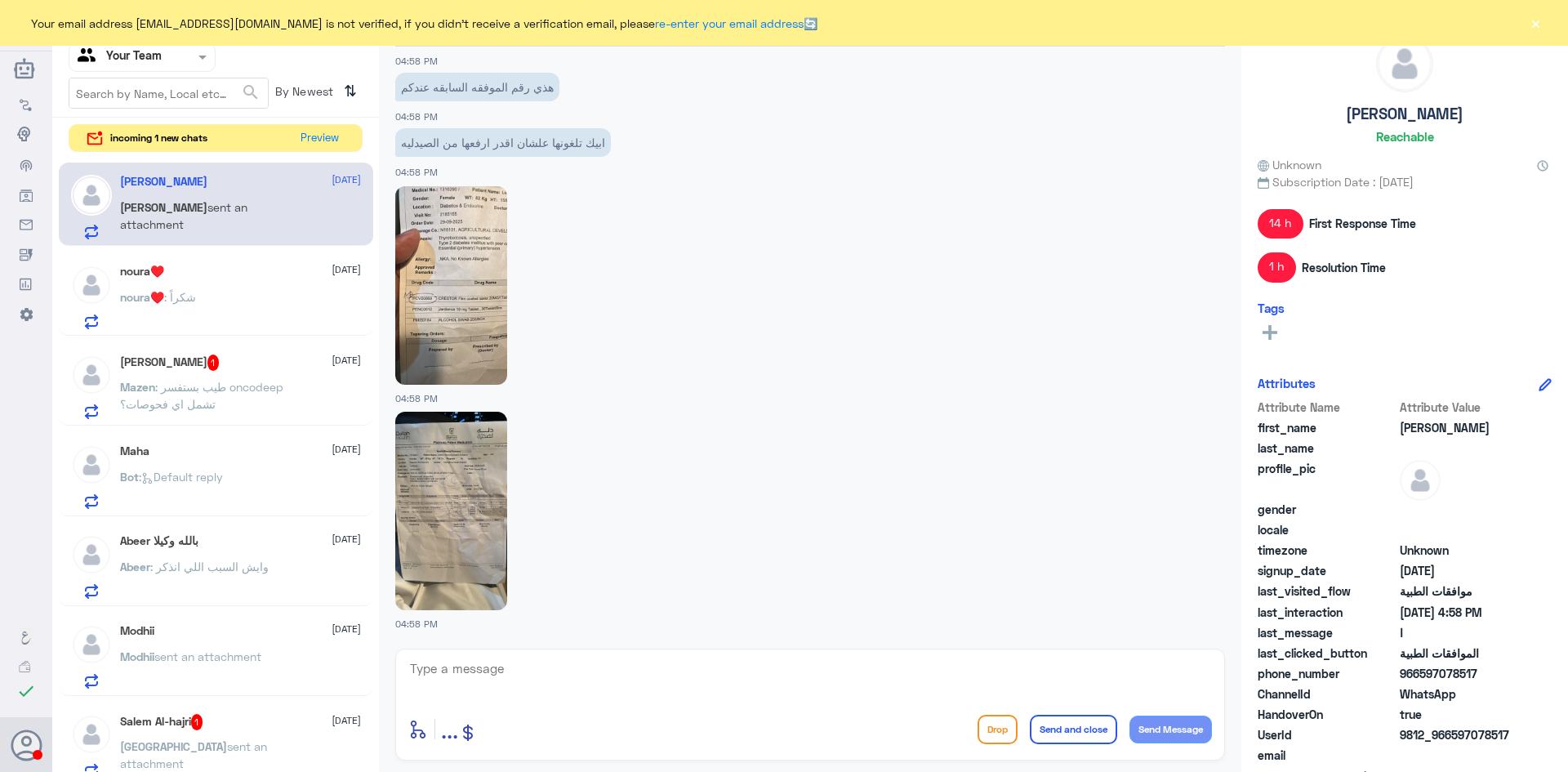
click at [472, 517] on img at bounding box center [451, 510] width 112 height 198
click at [484, 307] on img at bounding box center [451, 285] width 112 height 198
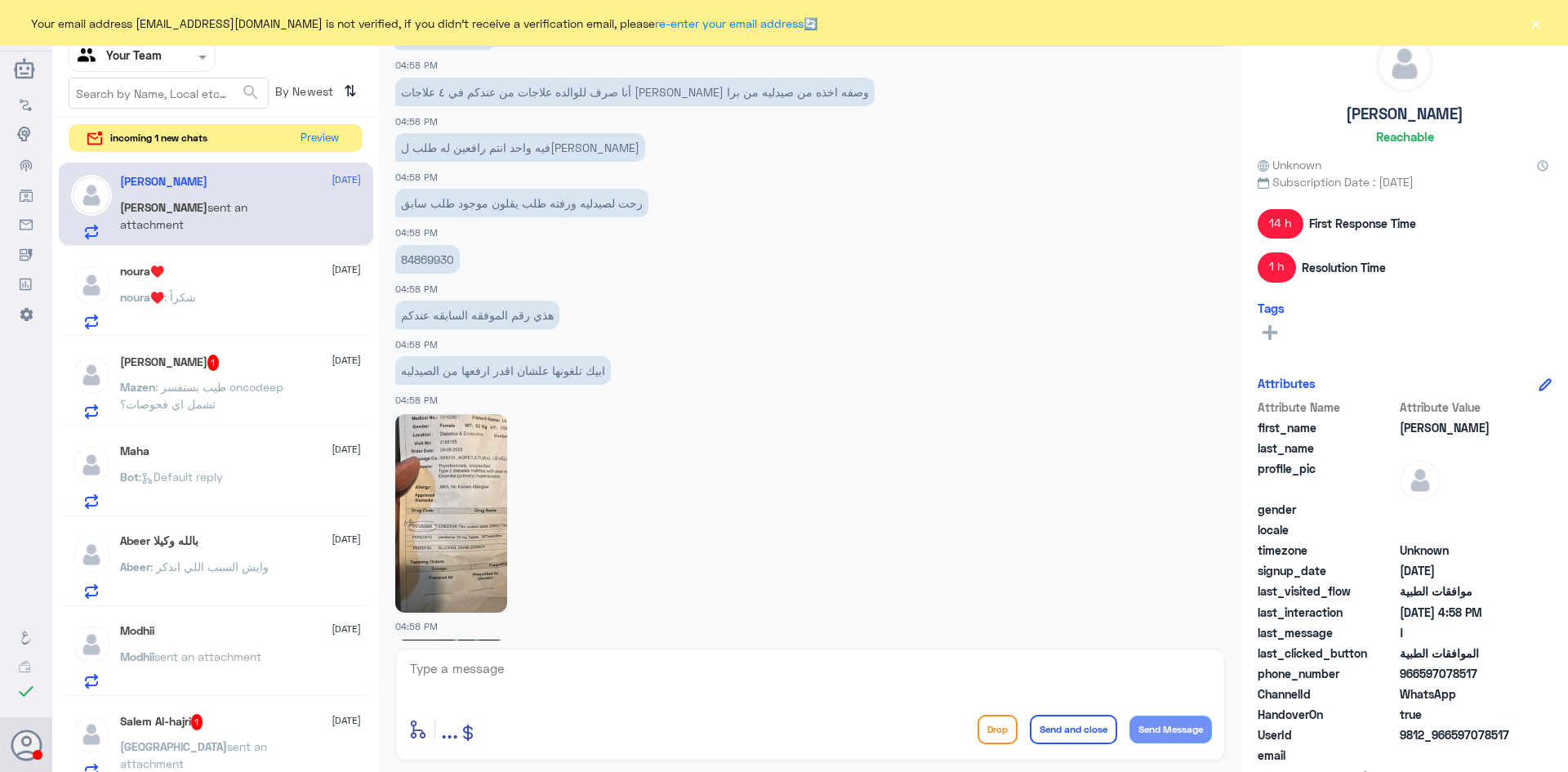
scroll to position [1884, 0]
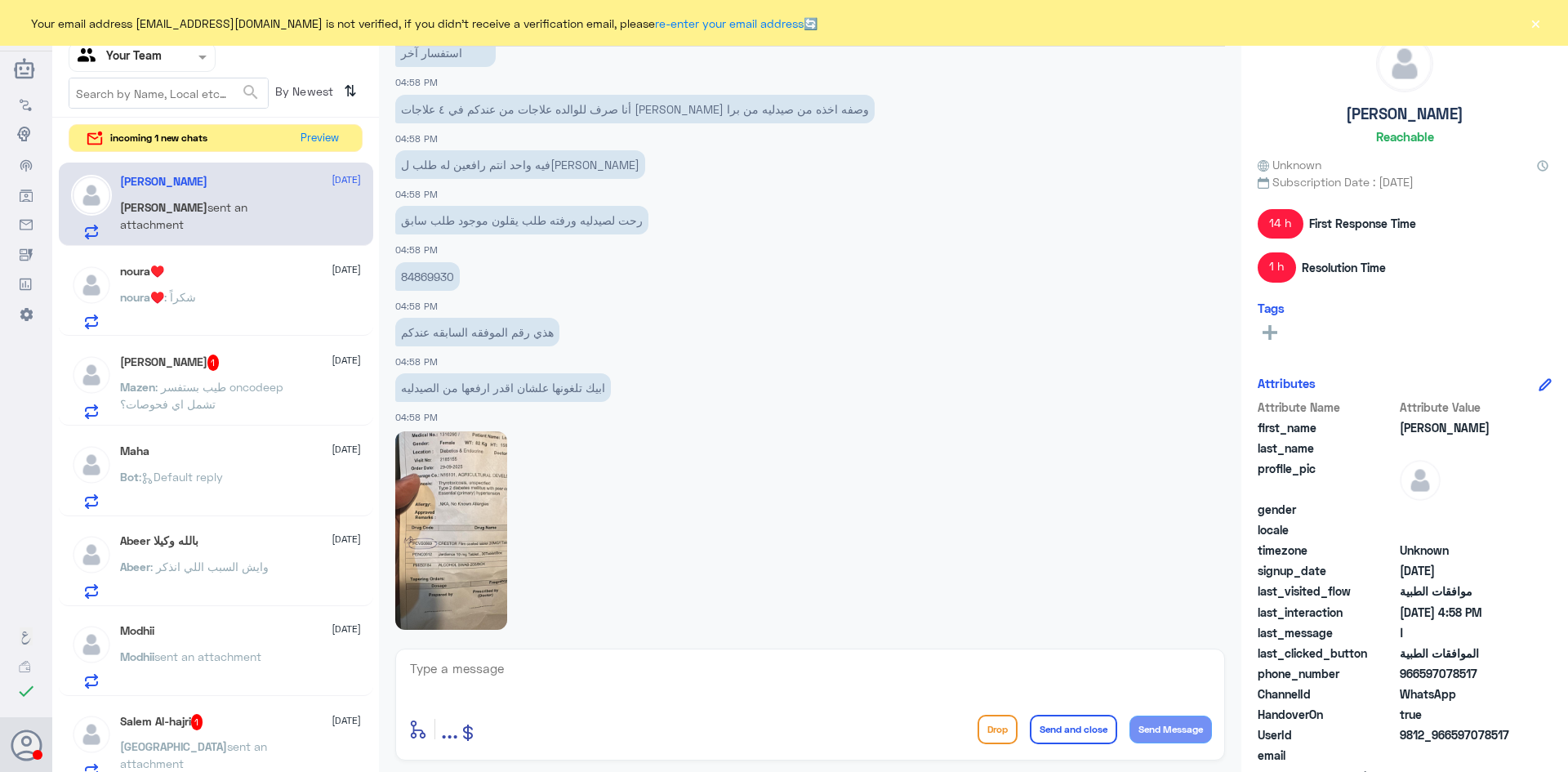
click at [433, 274] on p "84869930" at bounding box center [427, 277] width 64 height 29
copy p "84869930"
click at [166, 285] on div "noura♥️ 1 October noura♥️ : شكراً" at bounding box center [241, 296] width 241 height 64
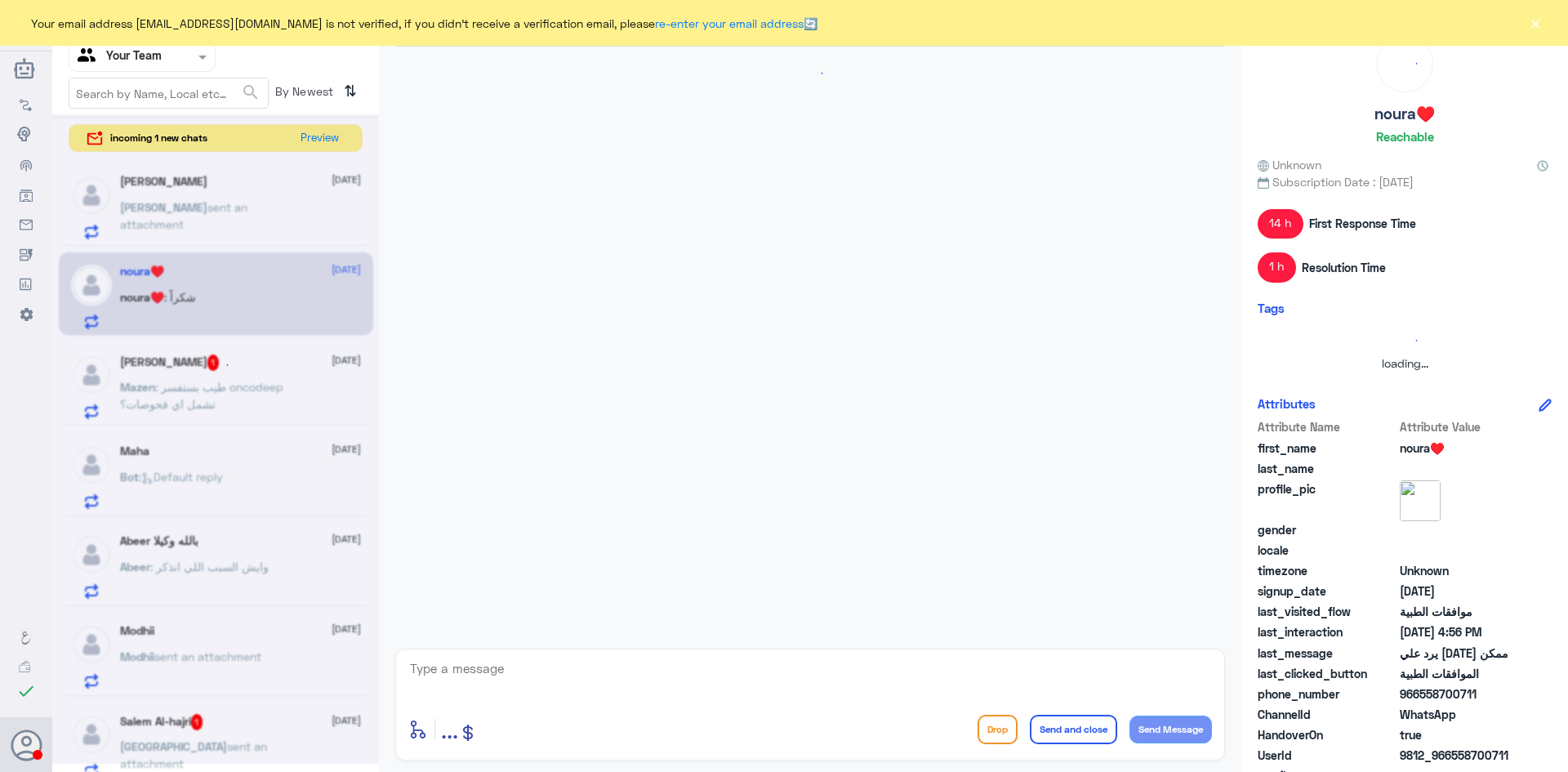
click at [748, 671] on textarea at bounding box center [810, 678] width 803 height 40
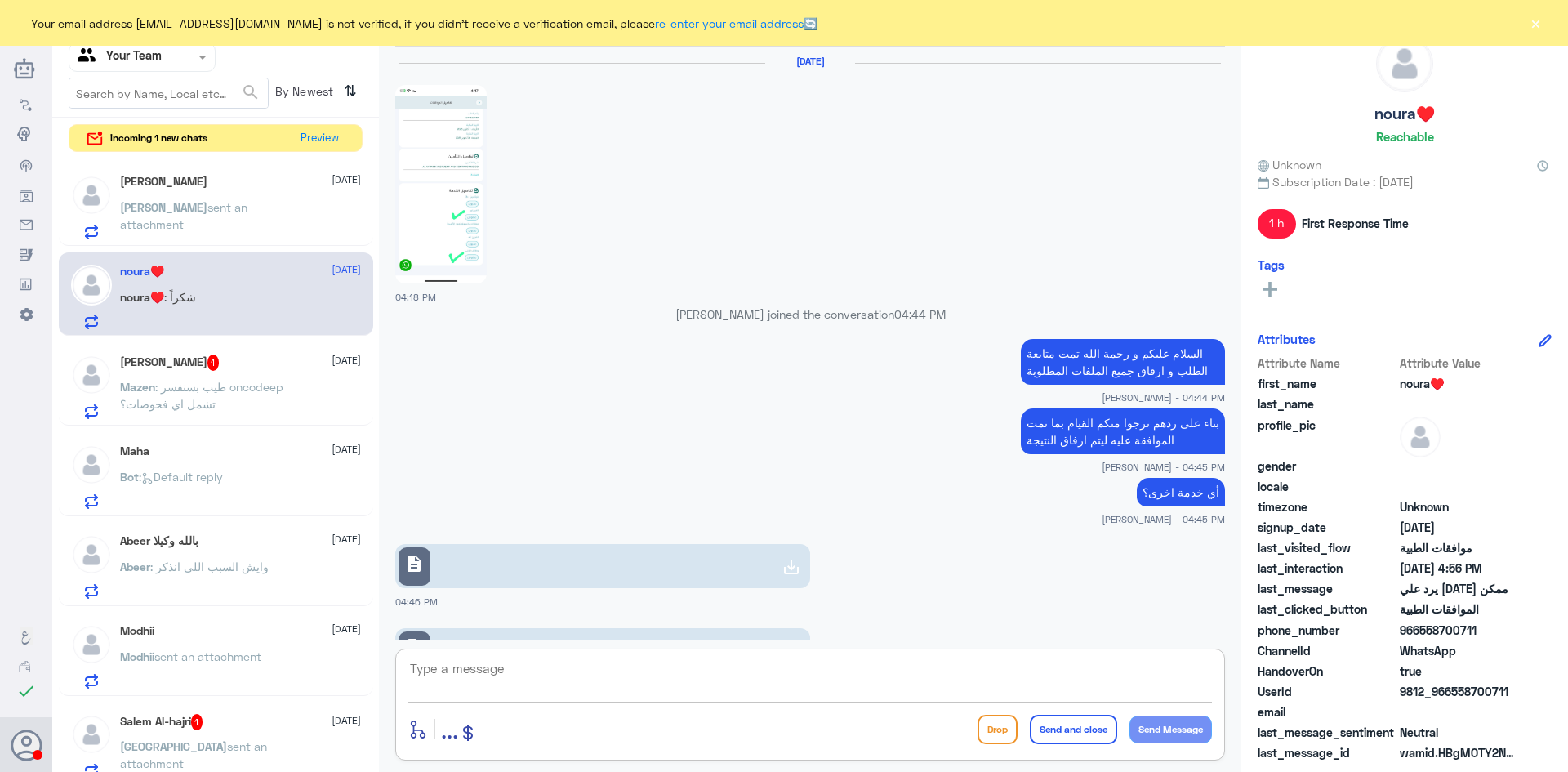
scroll to position [863, 0]
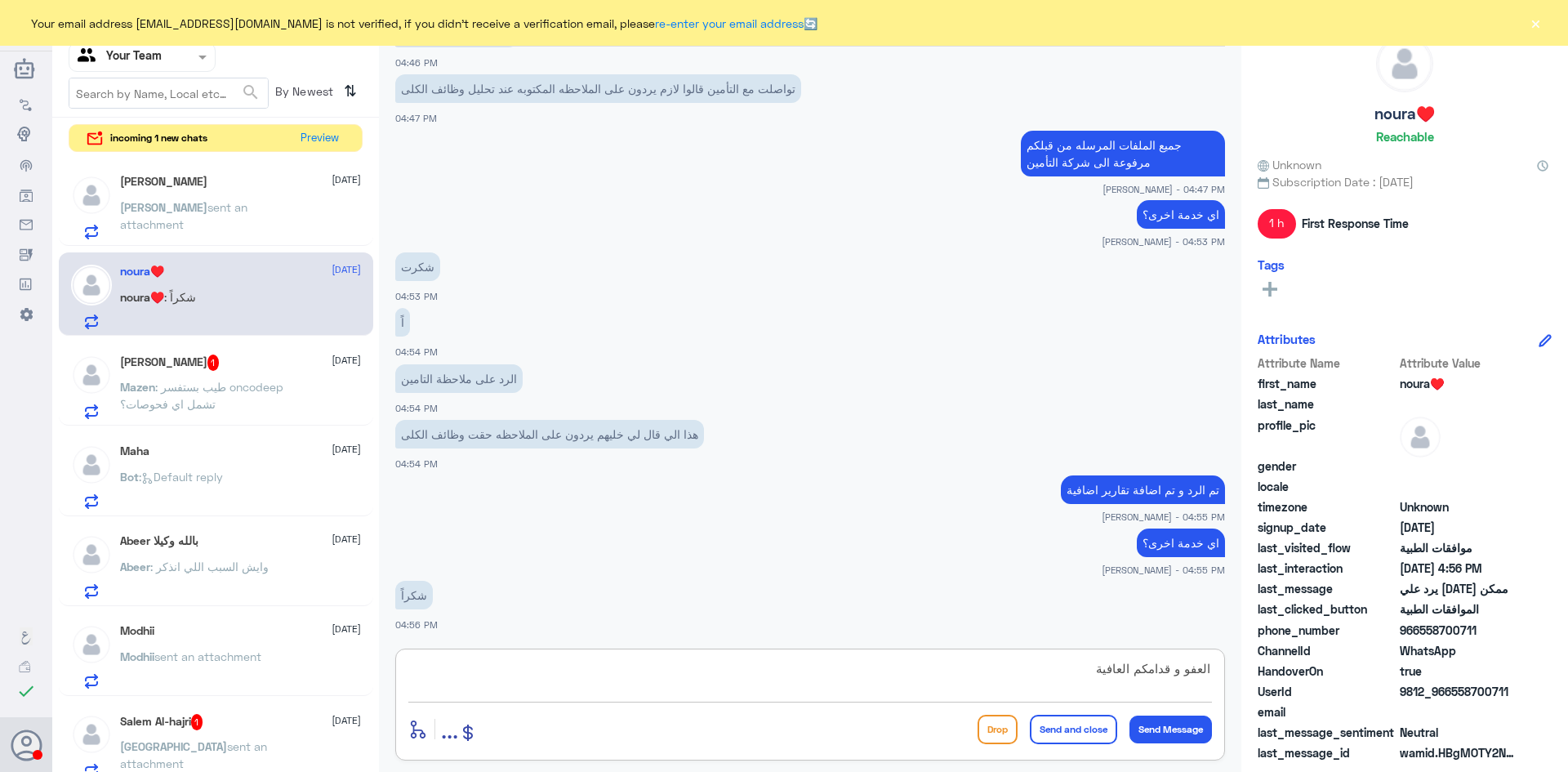
type textarea "العفو و قدامكم العافية"
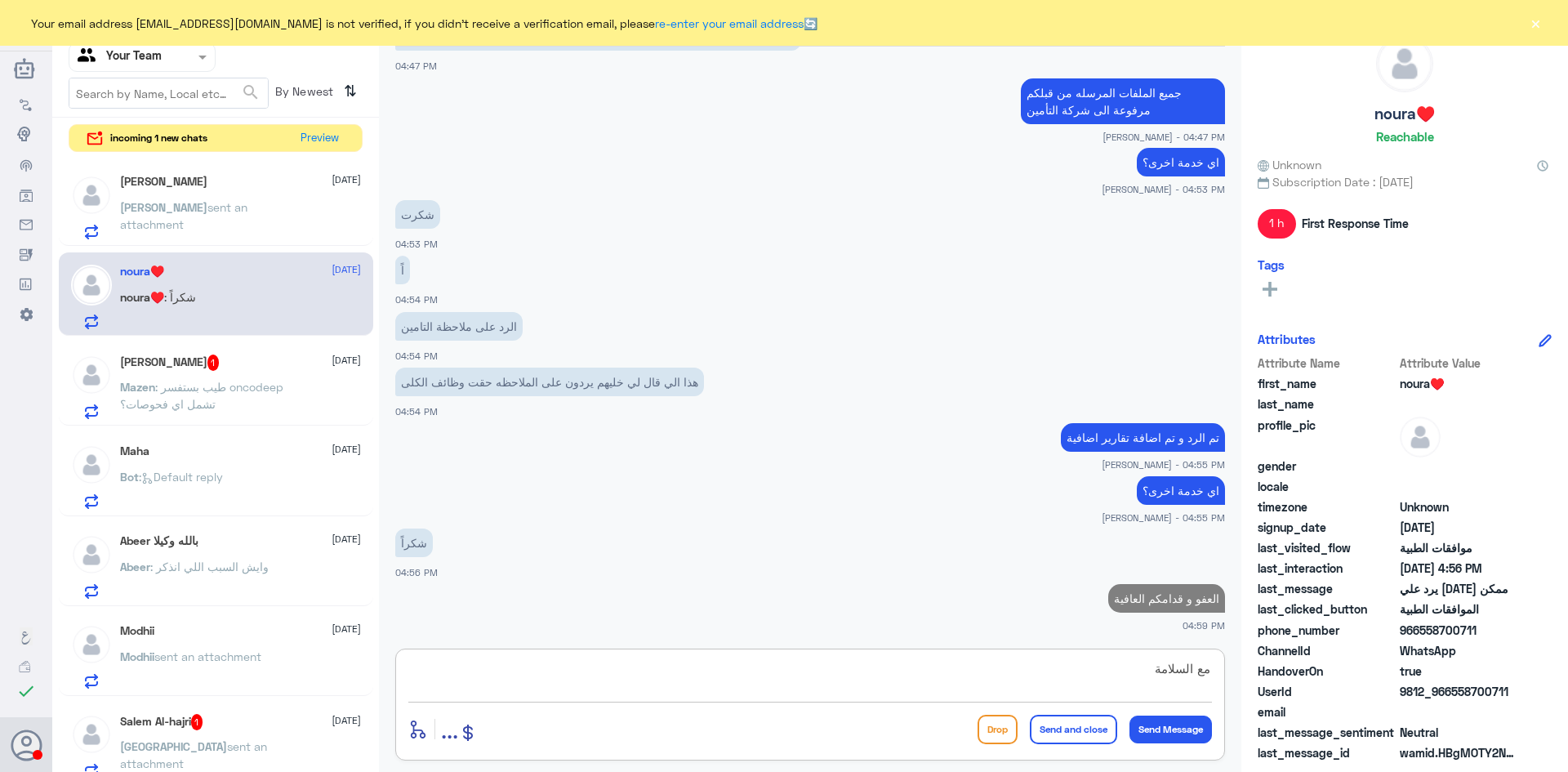
type textarea "مع السلامة"
click at [1088, 731] on button "Send and close" at bounding box center [1073, 729] width 88 height 29
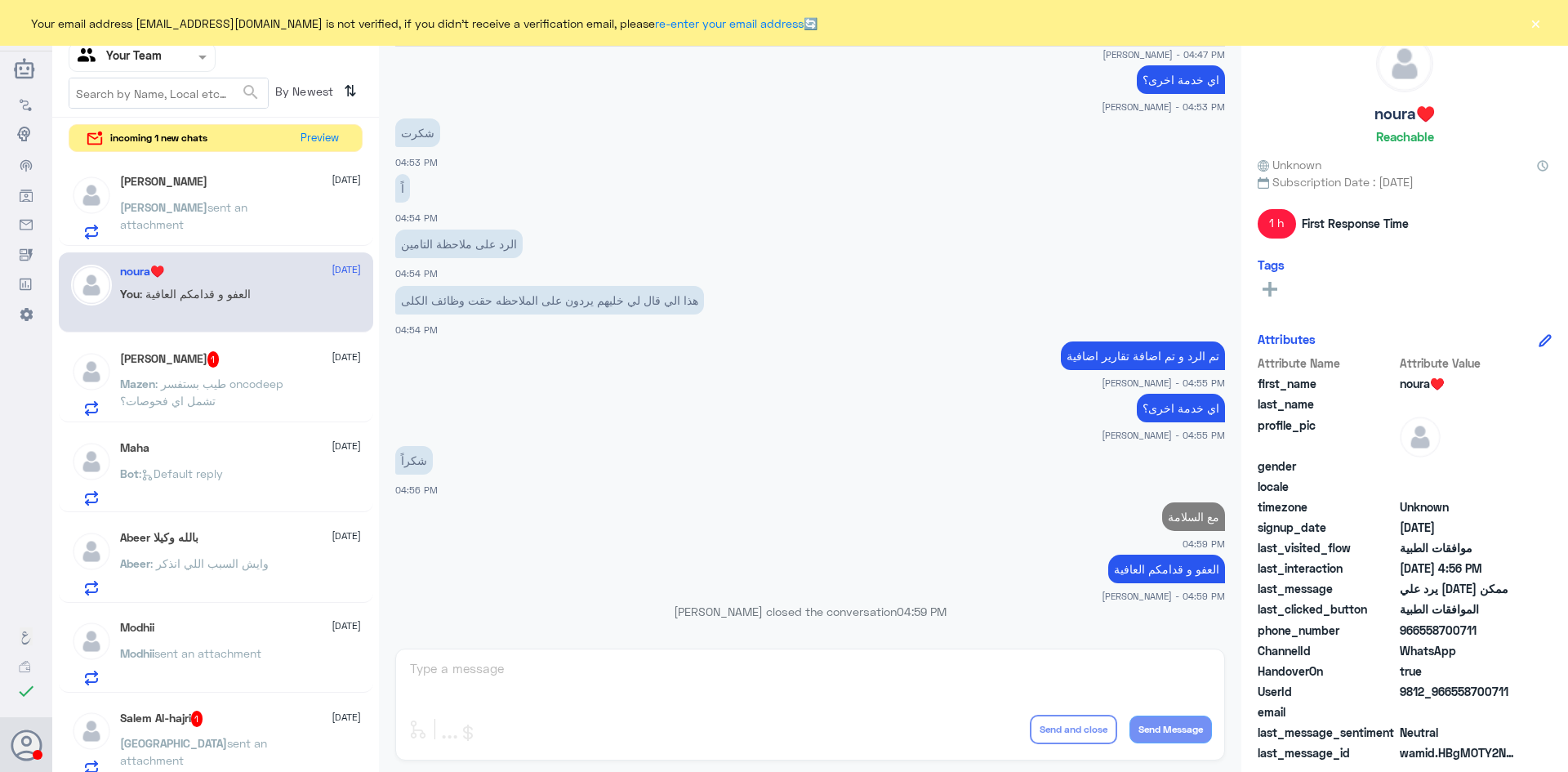
click at [179, 205] on span "sent an attachment" at bounding box center [184, 215] width 128 height 31
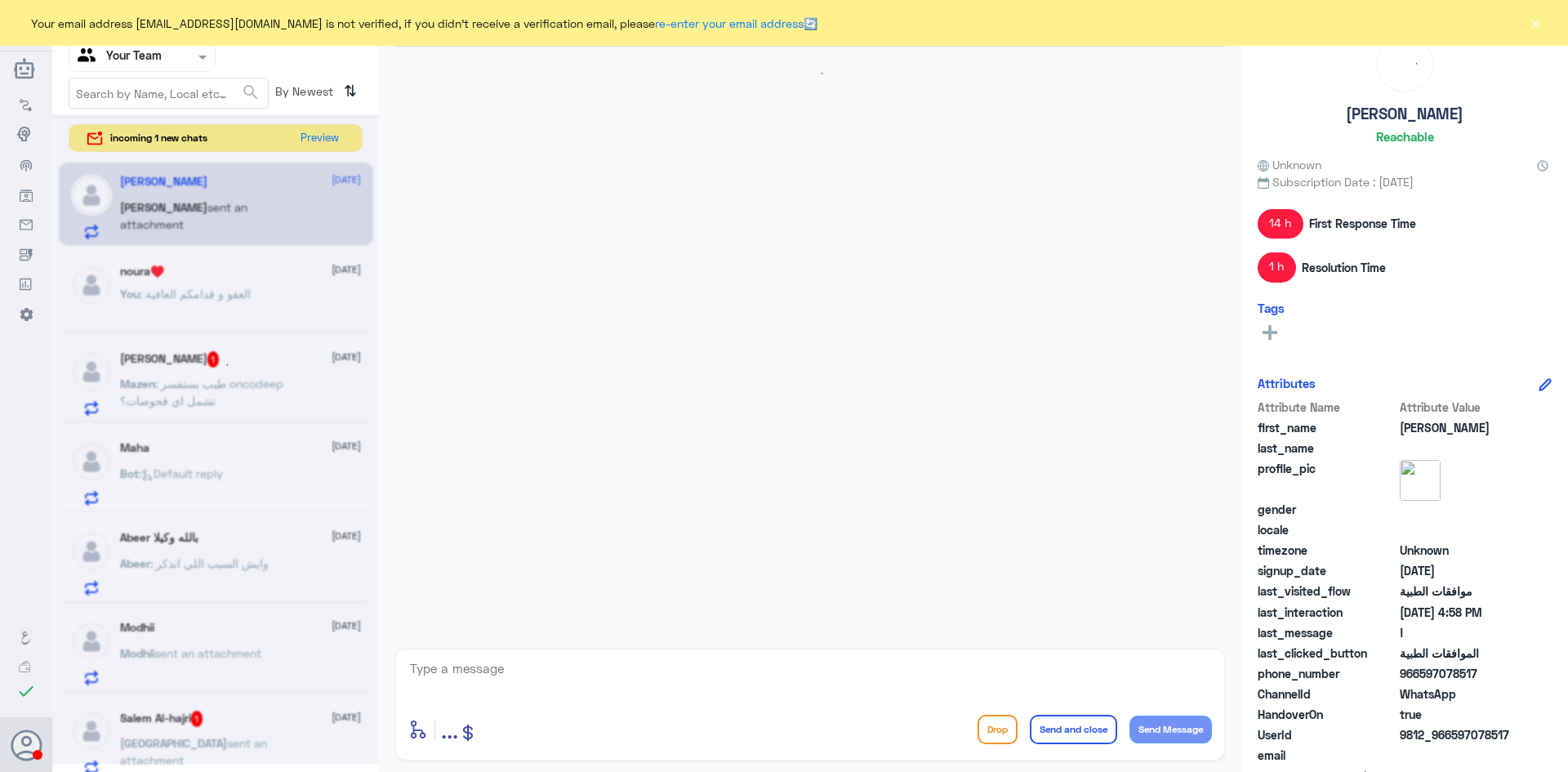
scroll to position [2130, 0]
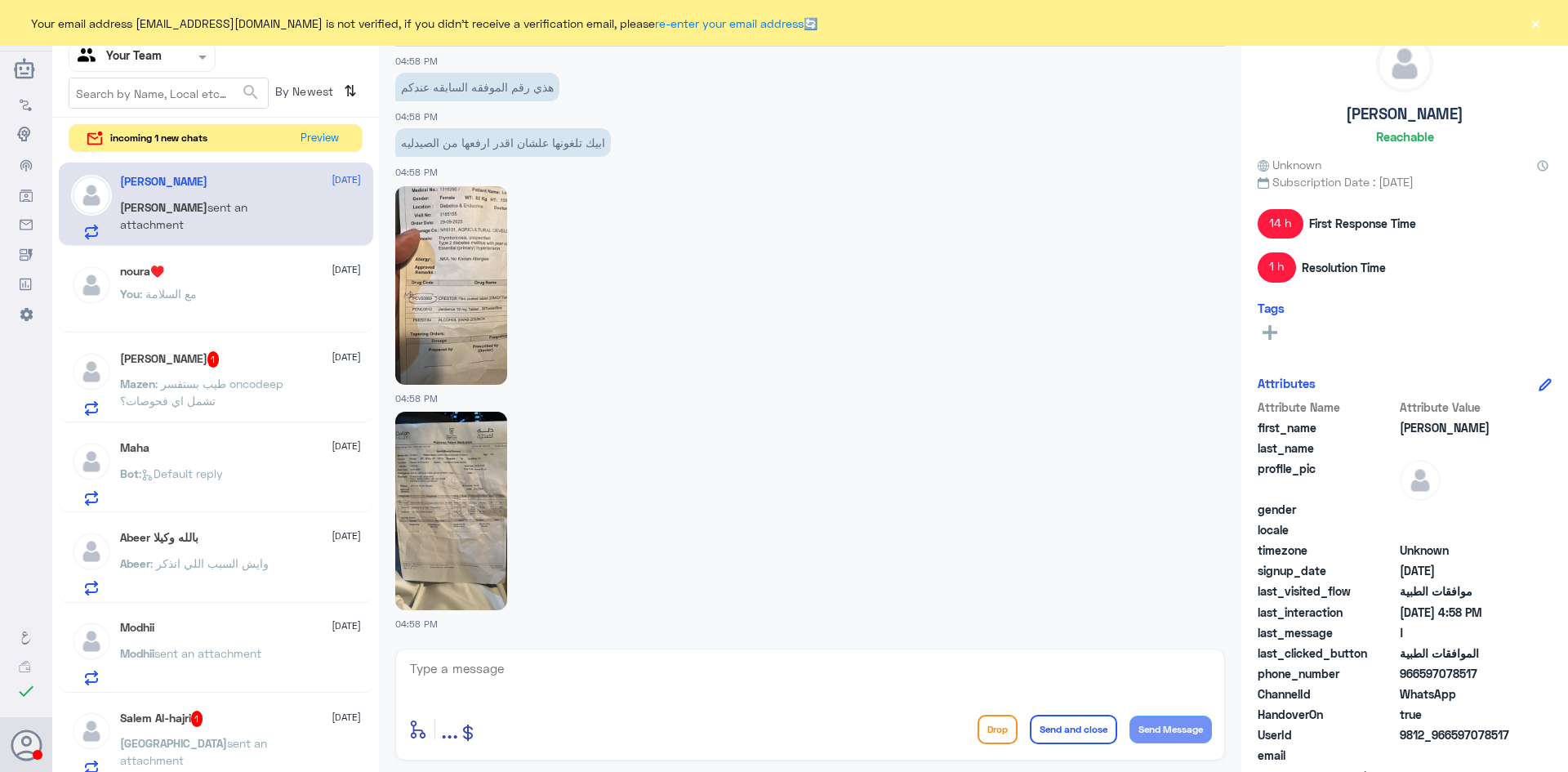
click at [223, 471] on span ": Default reply" at bounding box center [180, 472] width 84 height 14
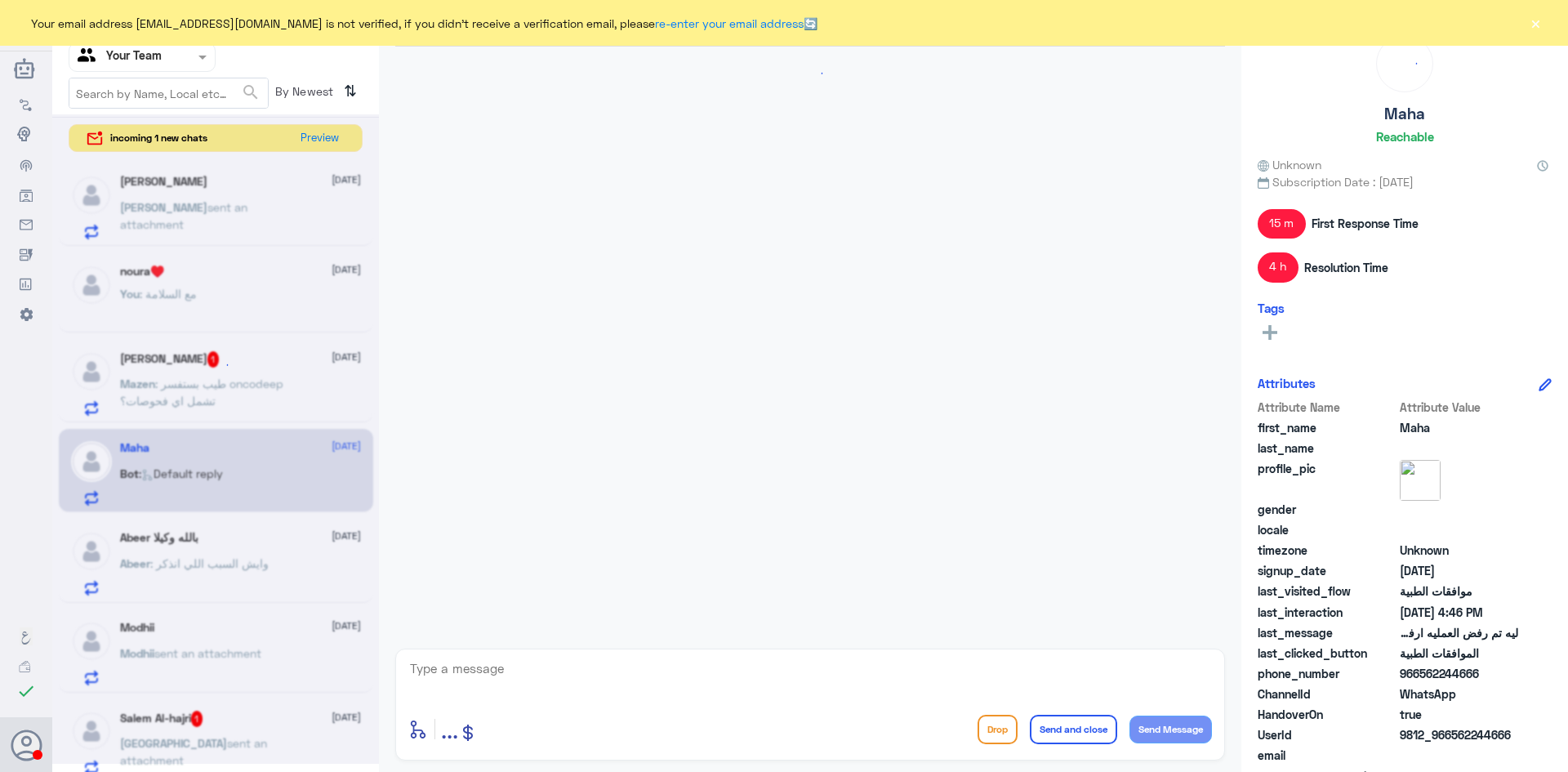
scroll to position [1706, 0]
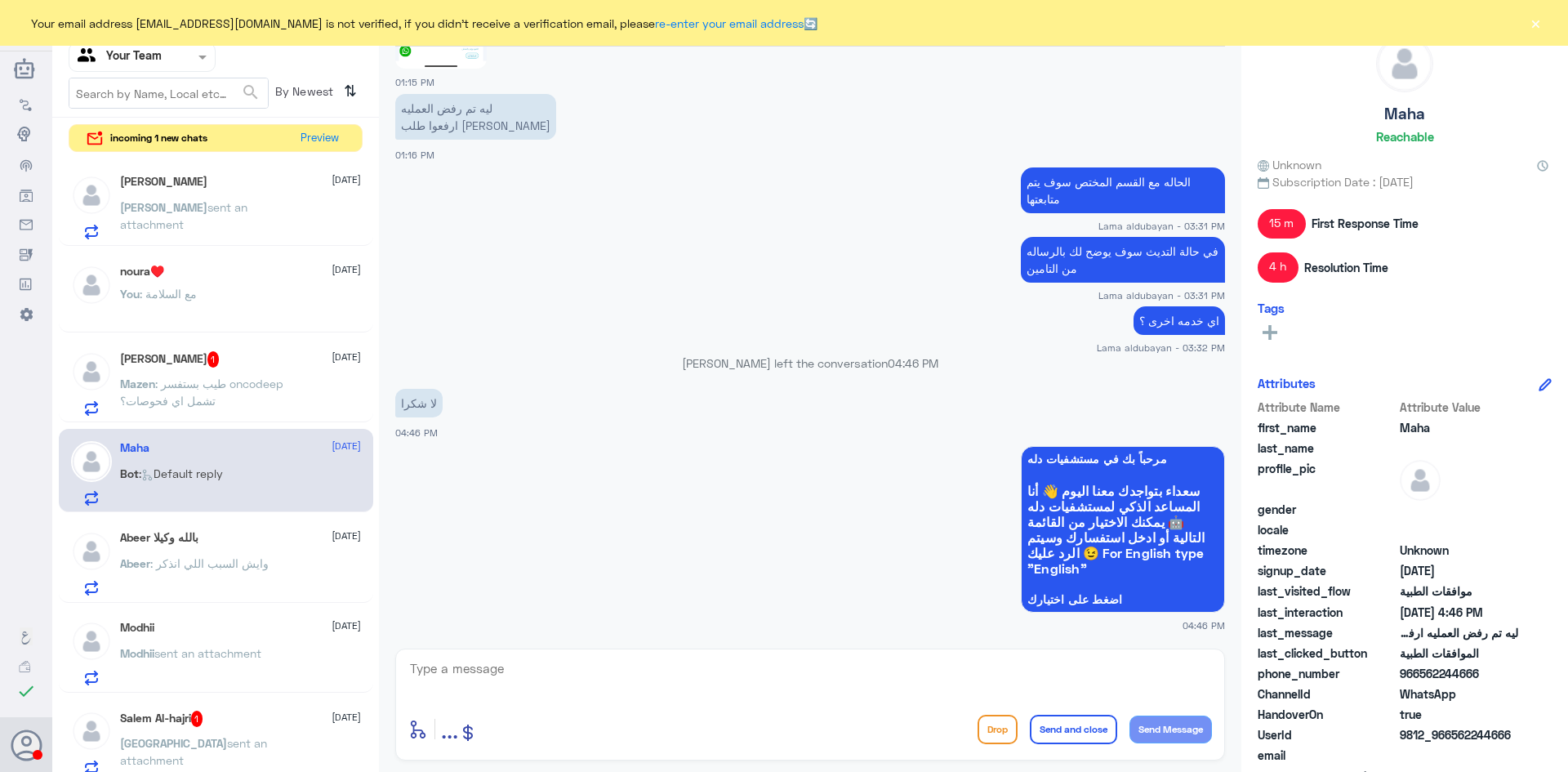
click at [204, 286] on div "noura♥️ 1 October You : مع السلامة" at bounding box center [241, 295] width 241 height 62
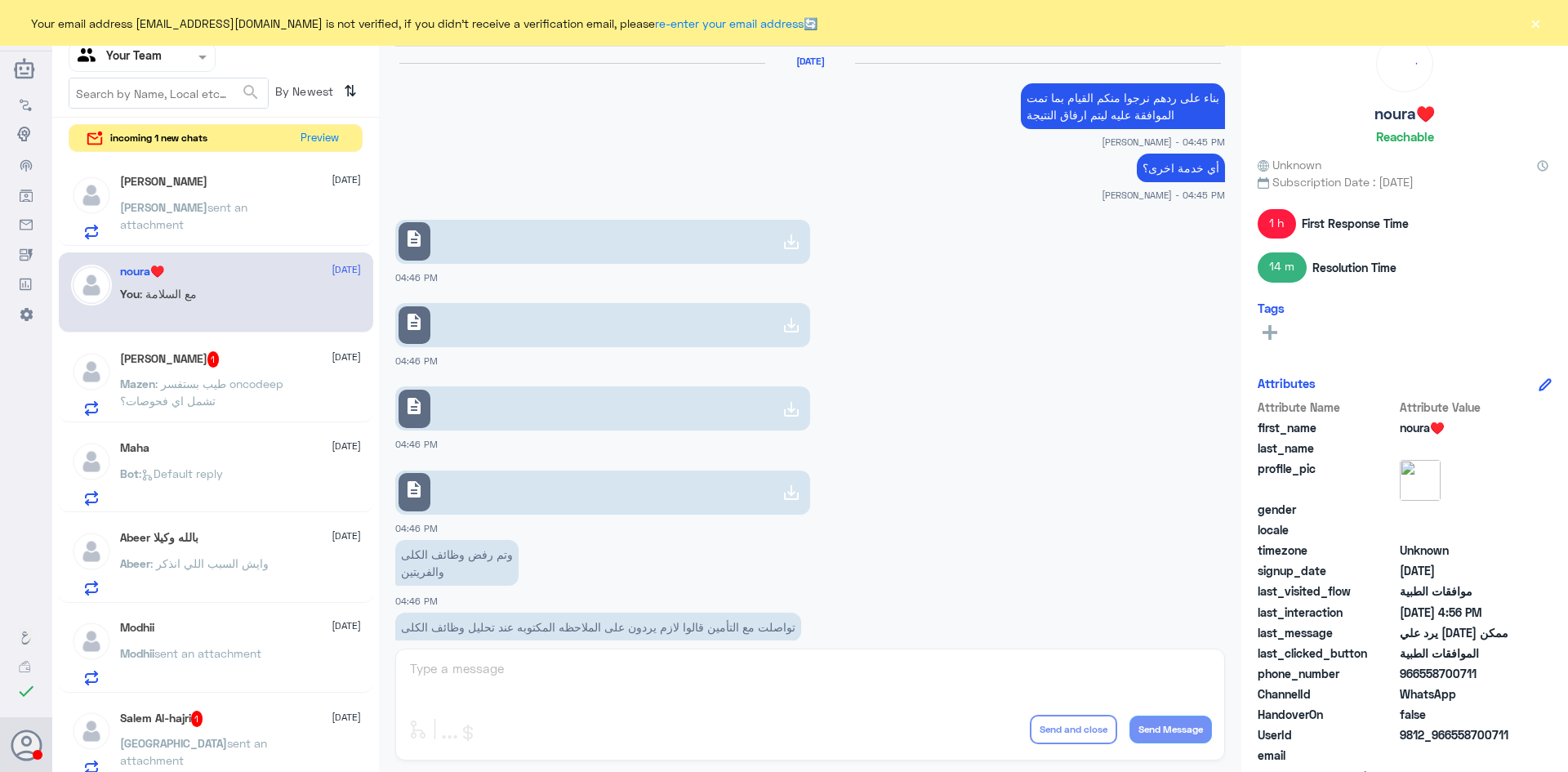
scroll to position [673, 0]
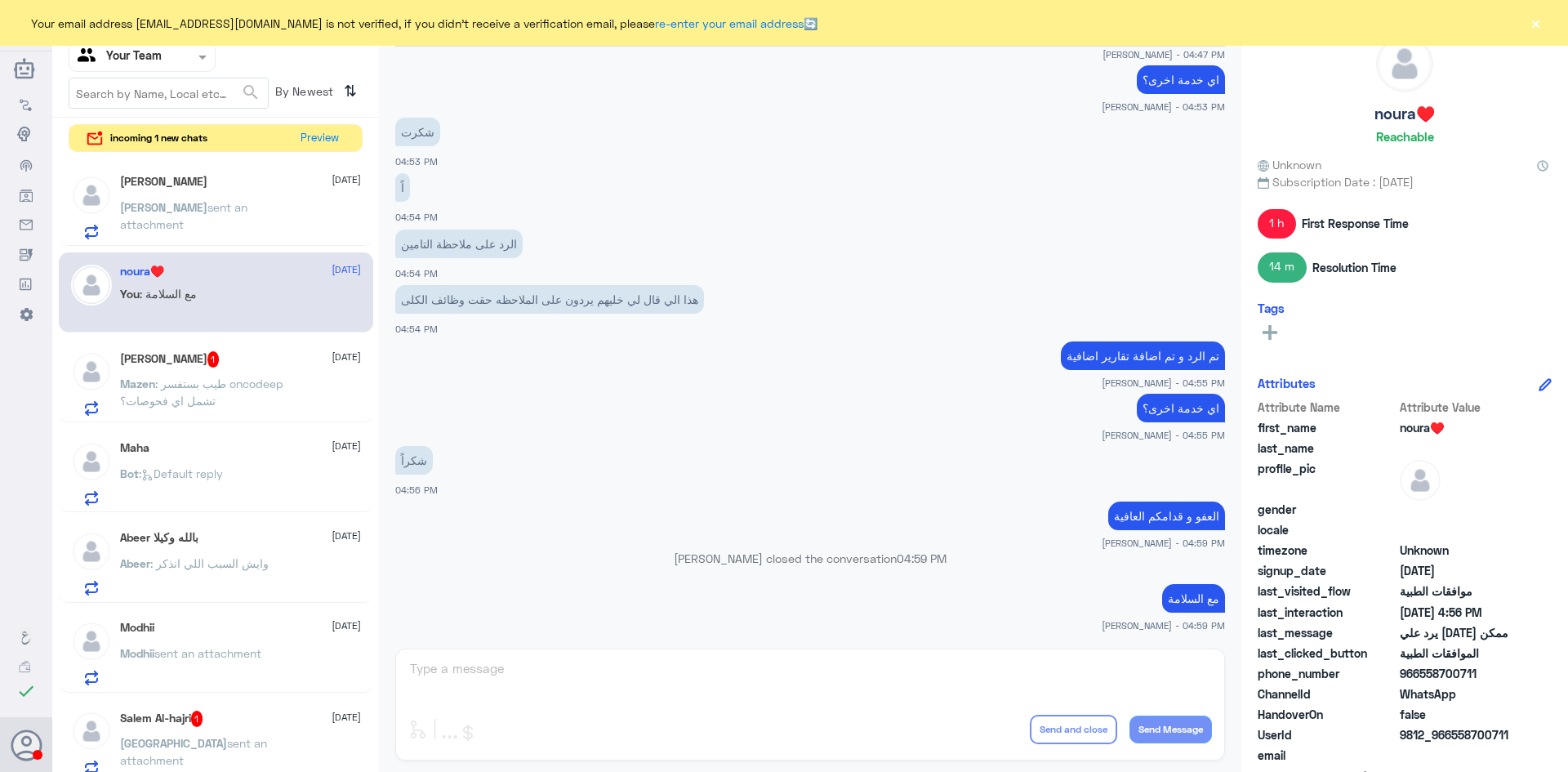
click at [207, 221] on p "محمد sent an attachment" at bounding box center [212, 218] width 184 height 41
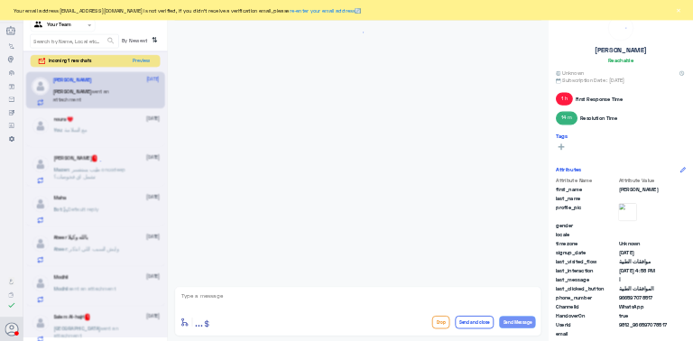
scroll to position [2353, 0]
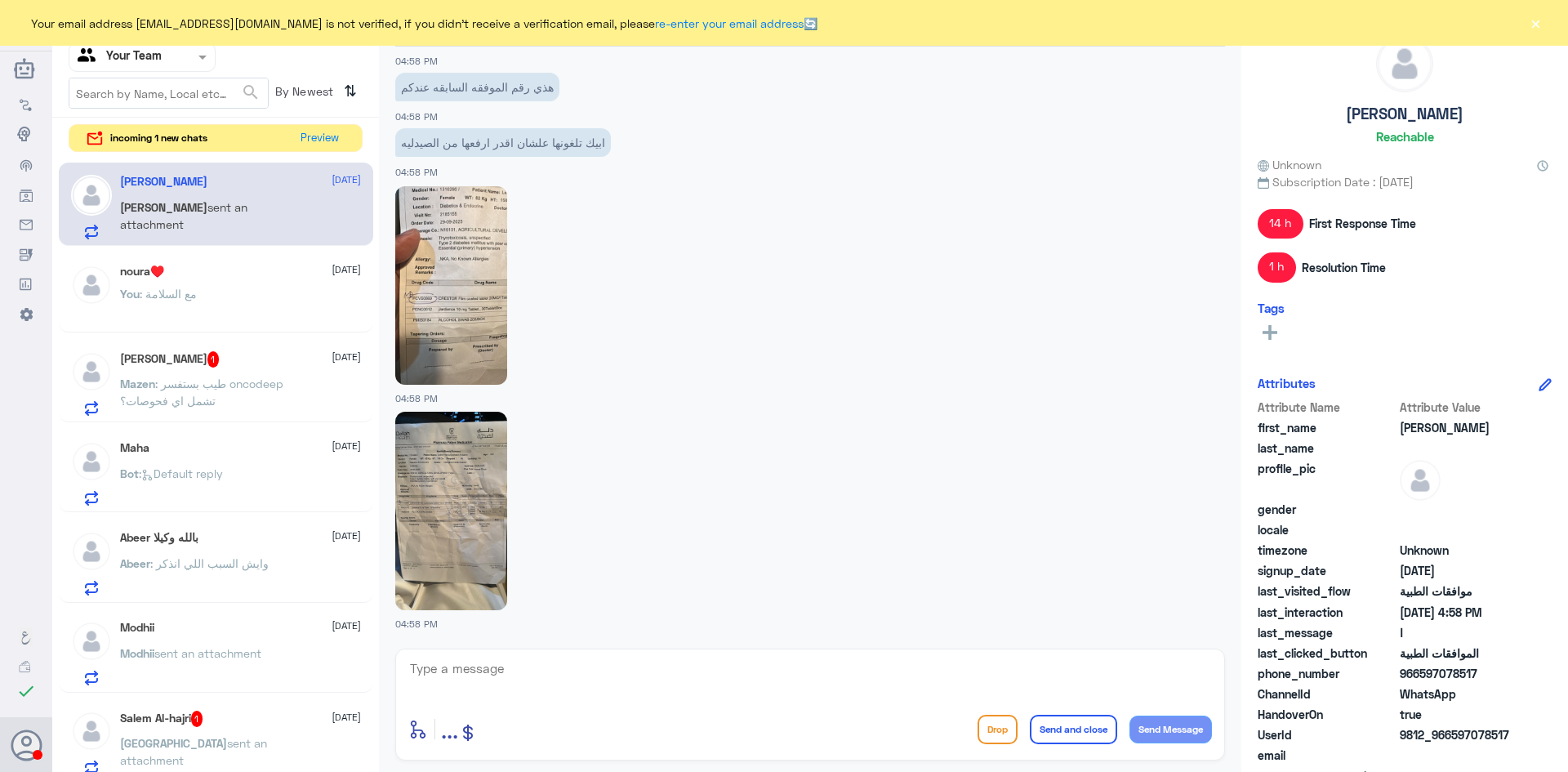
click at [458, 469] on img at bounding box center [451, 510] width 112 height 198
drag, startPoint x: 537, startPoint y: 657, endPoint x: 545, endPoint y: 659, distance: 8.2
click at [537, 658] on textarea at bounding box center [810, 678] width 803 height 40
type textarea "ا"
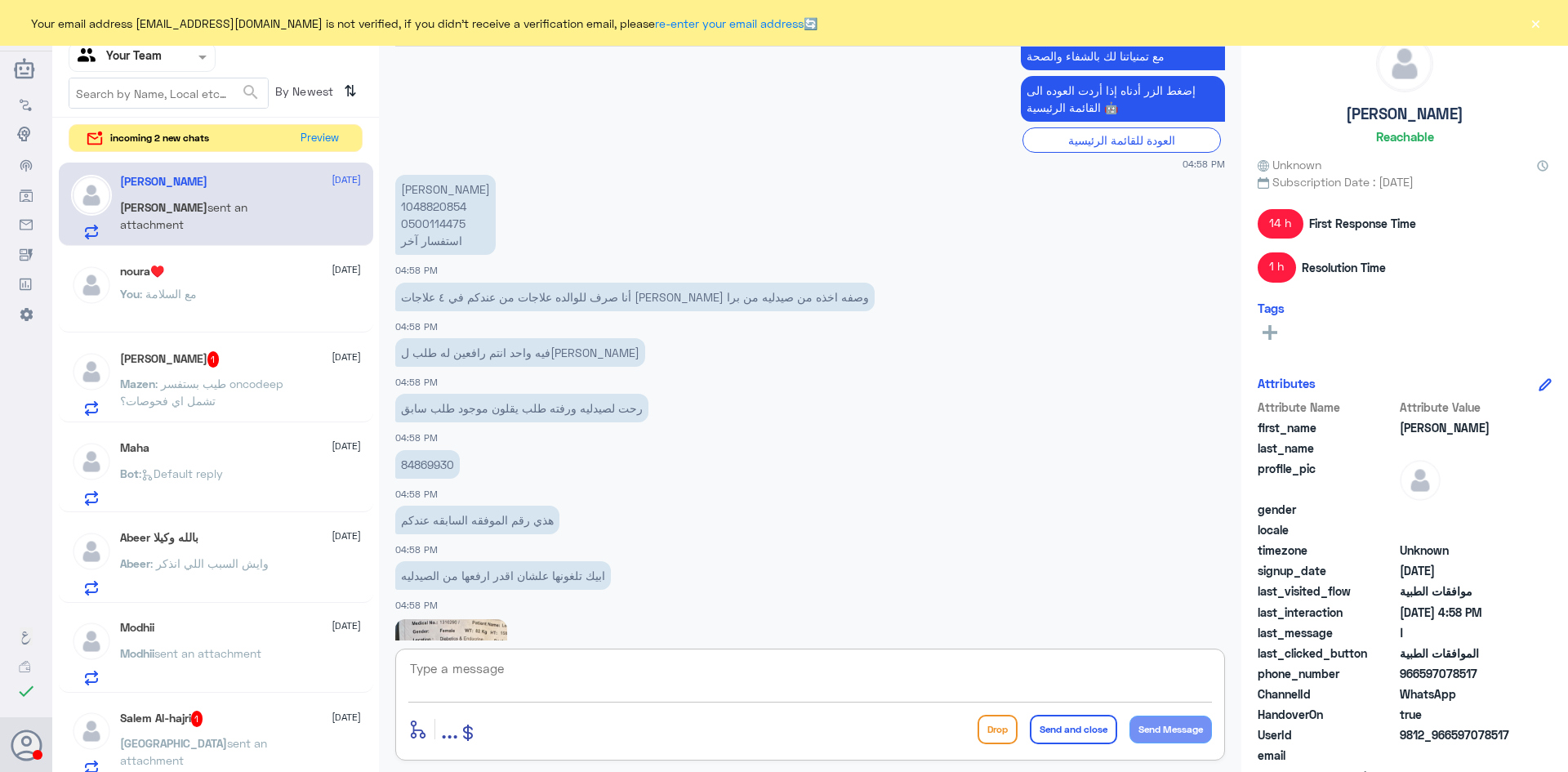
scroll to position [1720, 0]
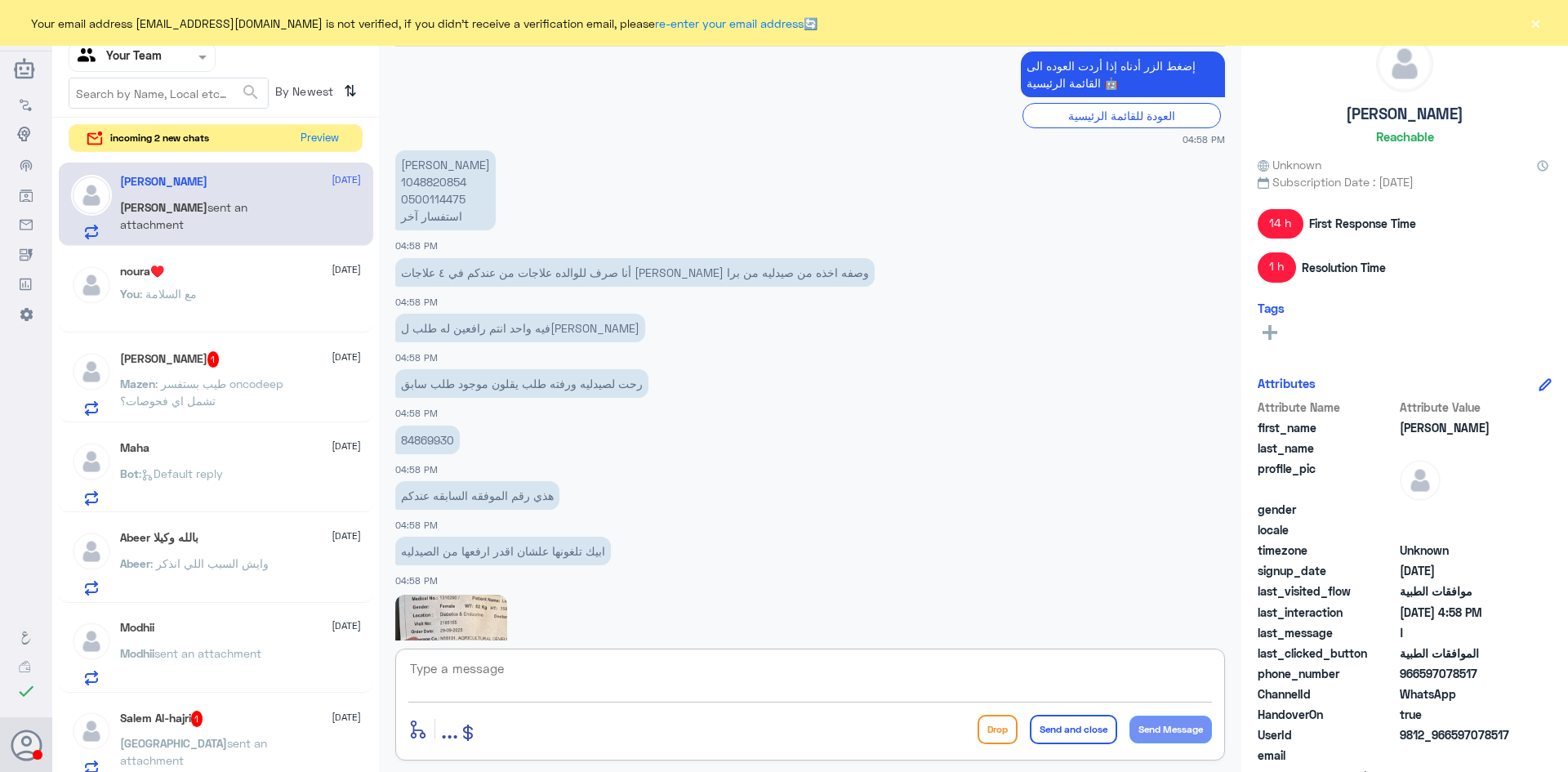
click at [419, 424] on div "84869930 04:58 PM" at bounding box center [810, 449] width 830 height 55
click at [424, 437] on p "84869930" at bounding box center [427, 440] width 64 height 29
copy p "84869930"
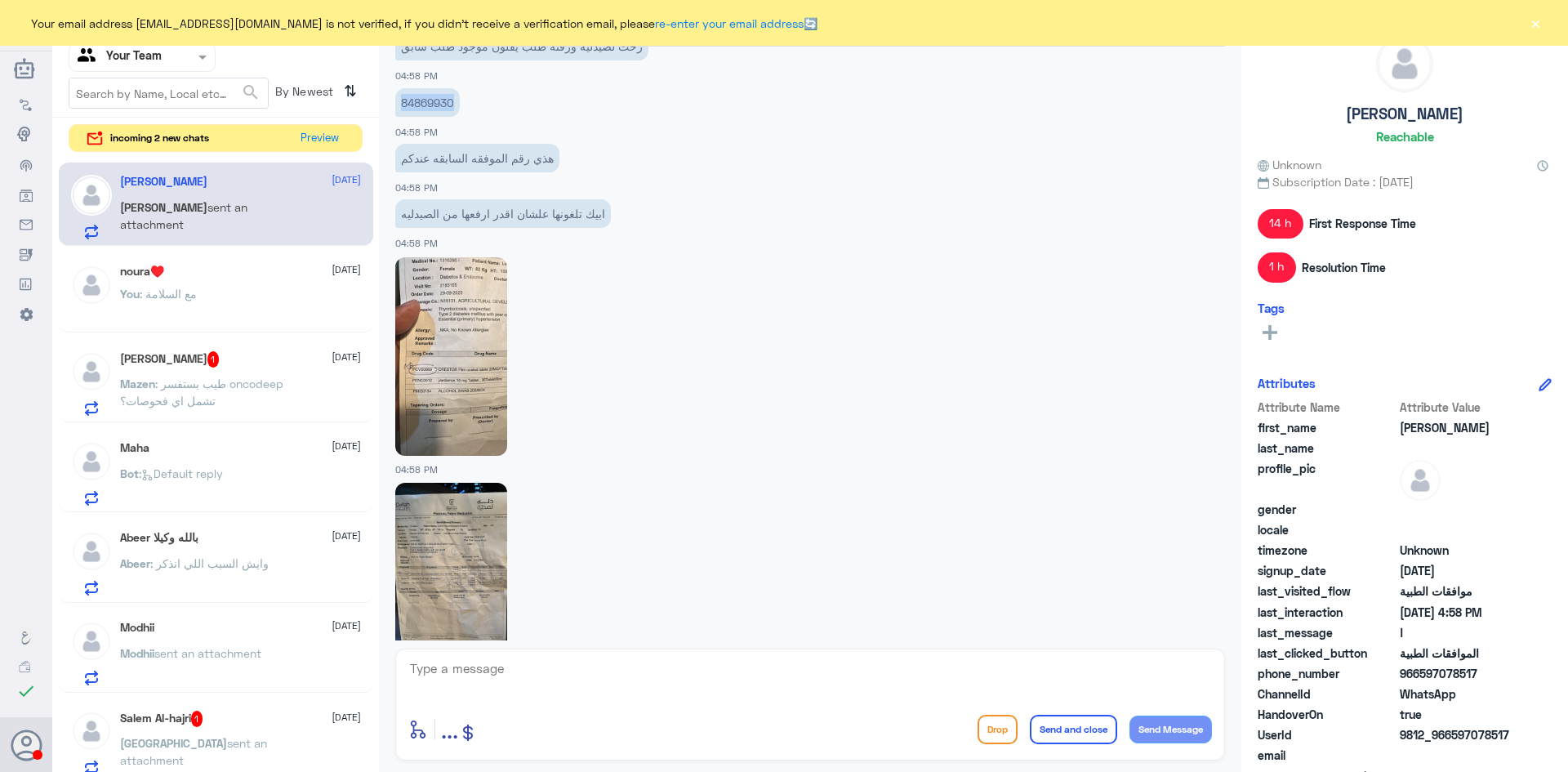
scroll to position [2130, 0]
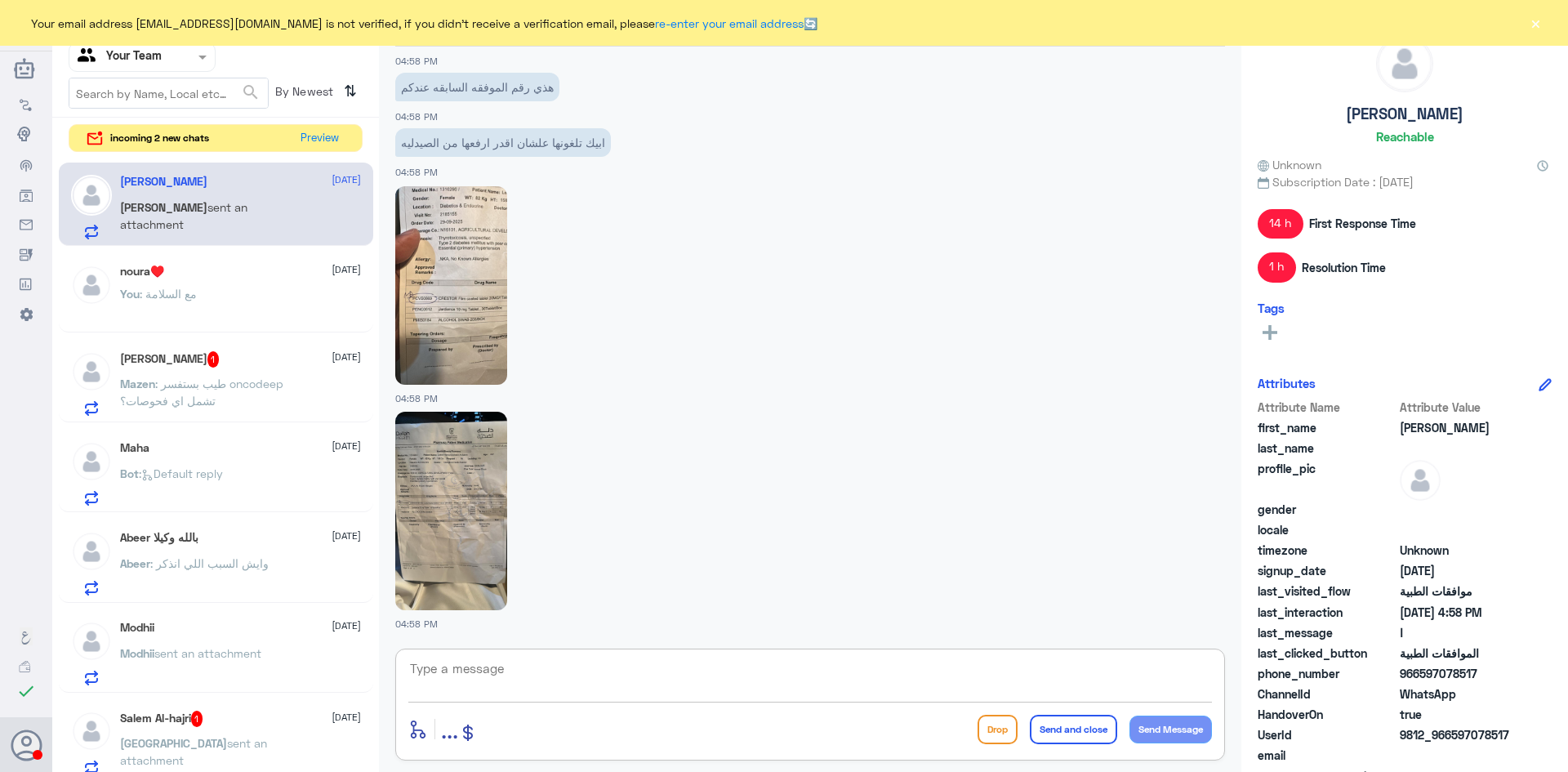
click at [486, 662] on textarea at bounding box center [810, 678] width 803 height 40
type textarea "السلام عليكم و رحمة الله"
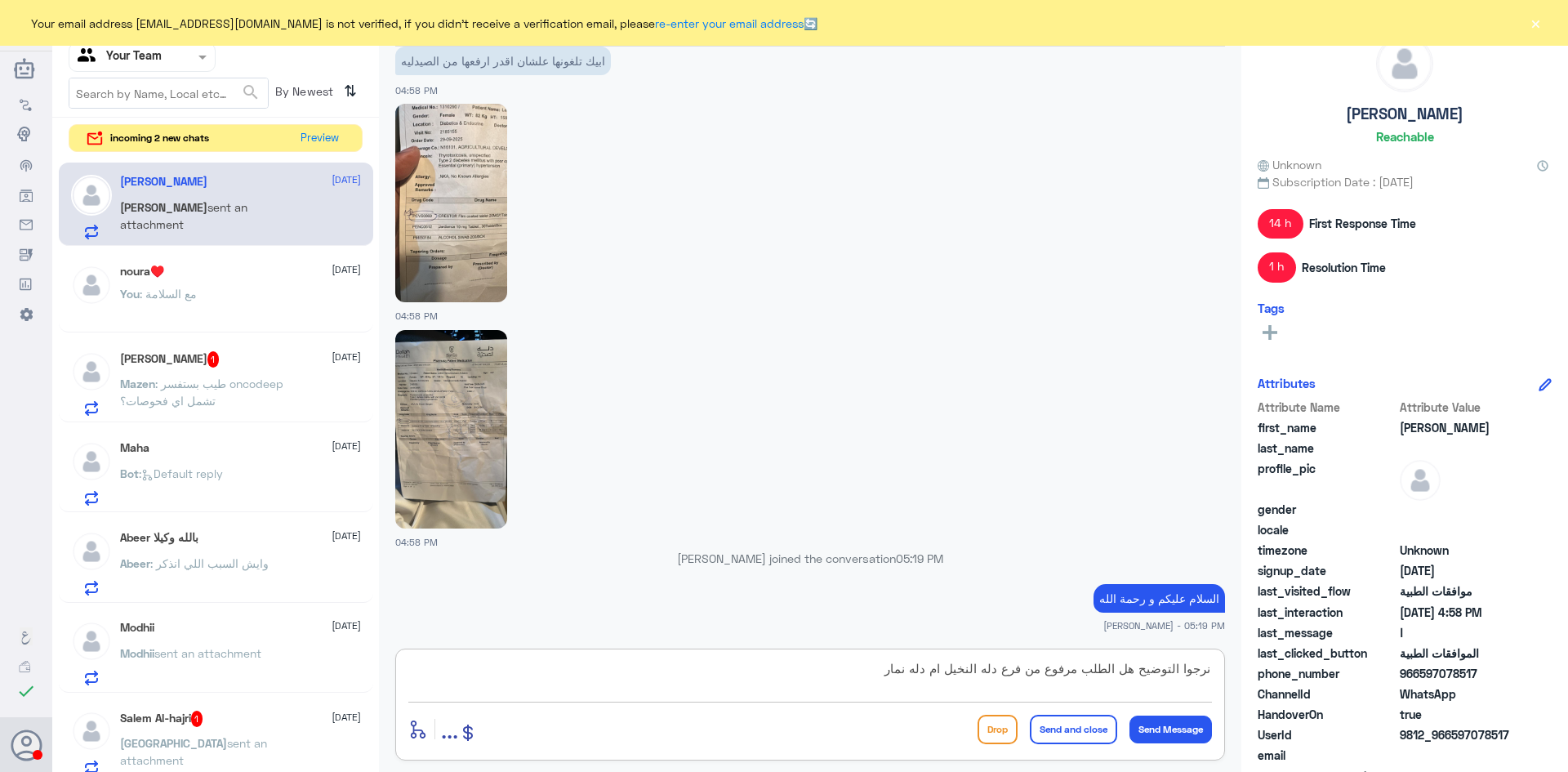
type textarea "نرجوا التوضيح هل الطلب مرفوع من فرع دله النخيل ام دله نمار؟"
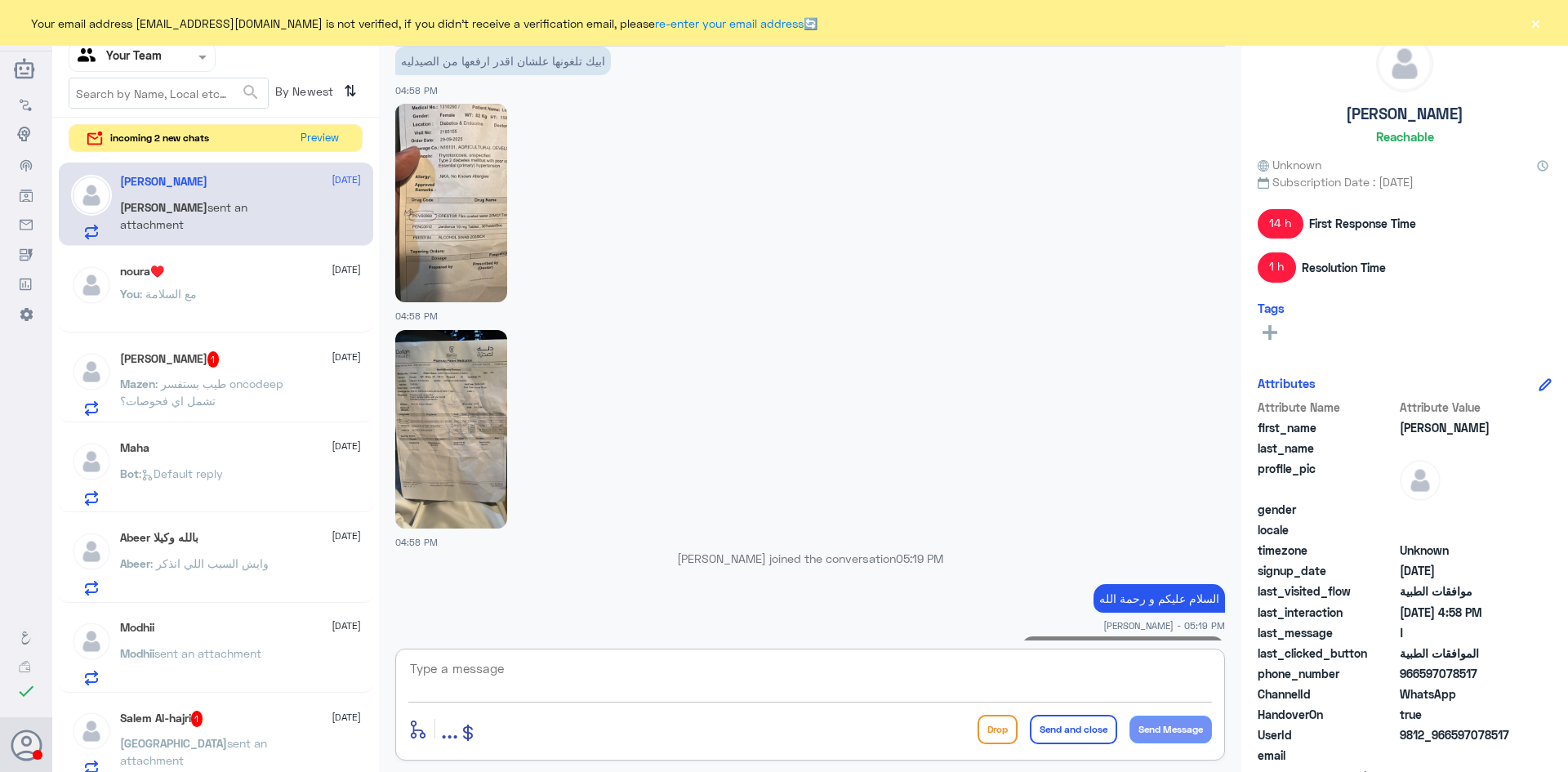
scroll to position [2251, 0]
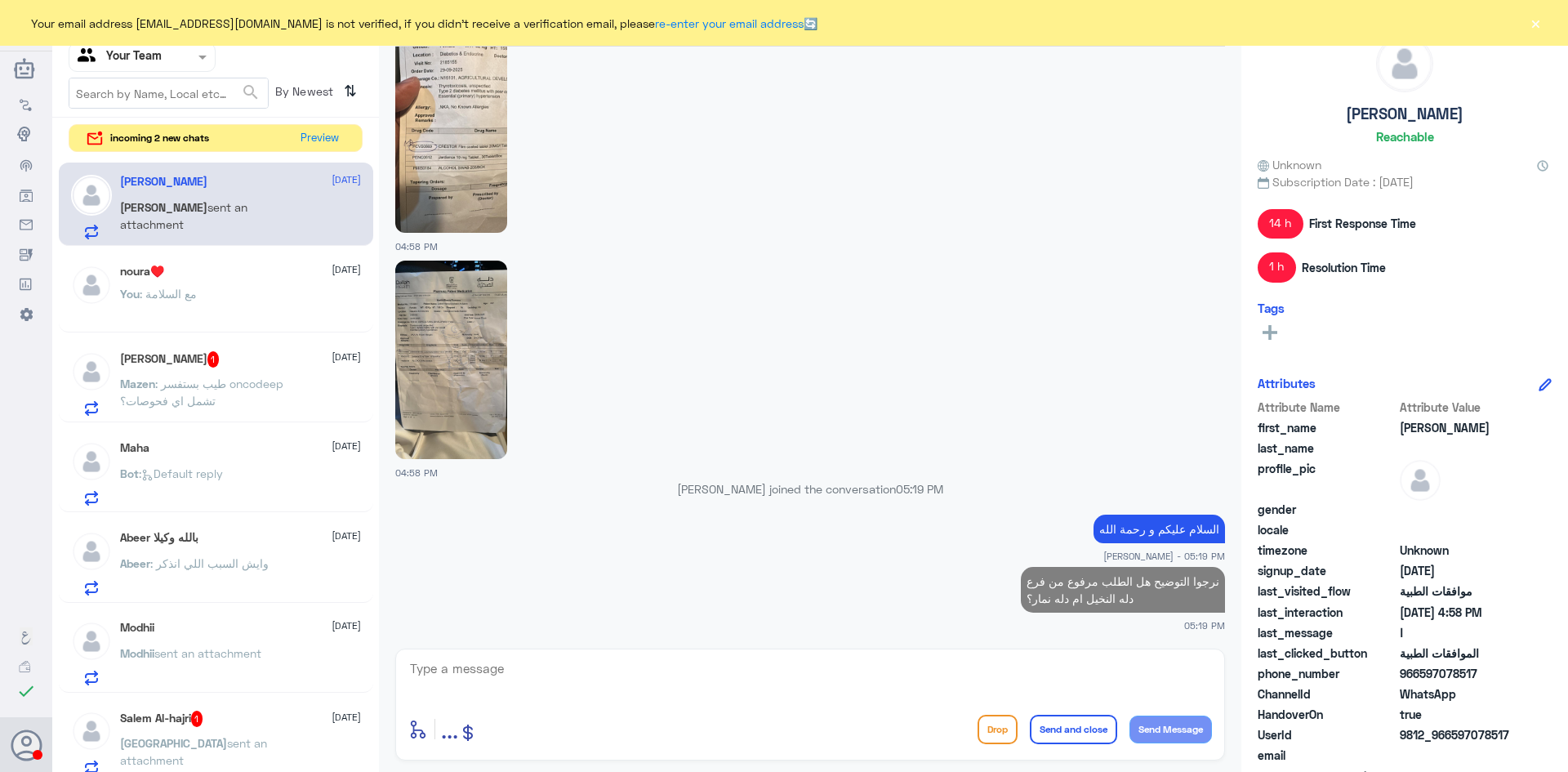
click at [205, 386] on span ": طيب بستفسر oncodeep تشمل اي فحوصات؟" at bounding box center [202, 392] width 164 height 31
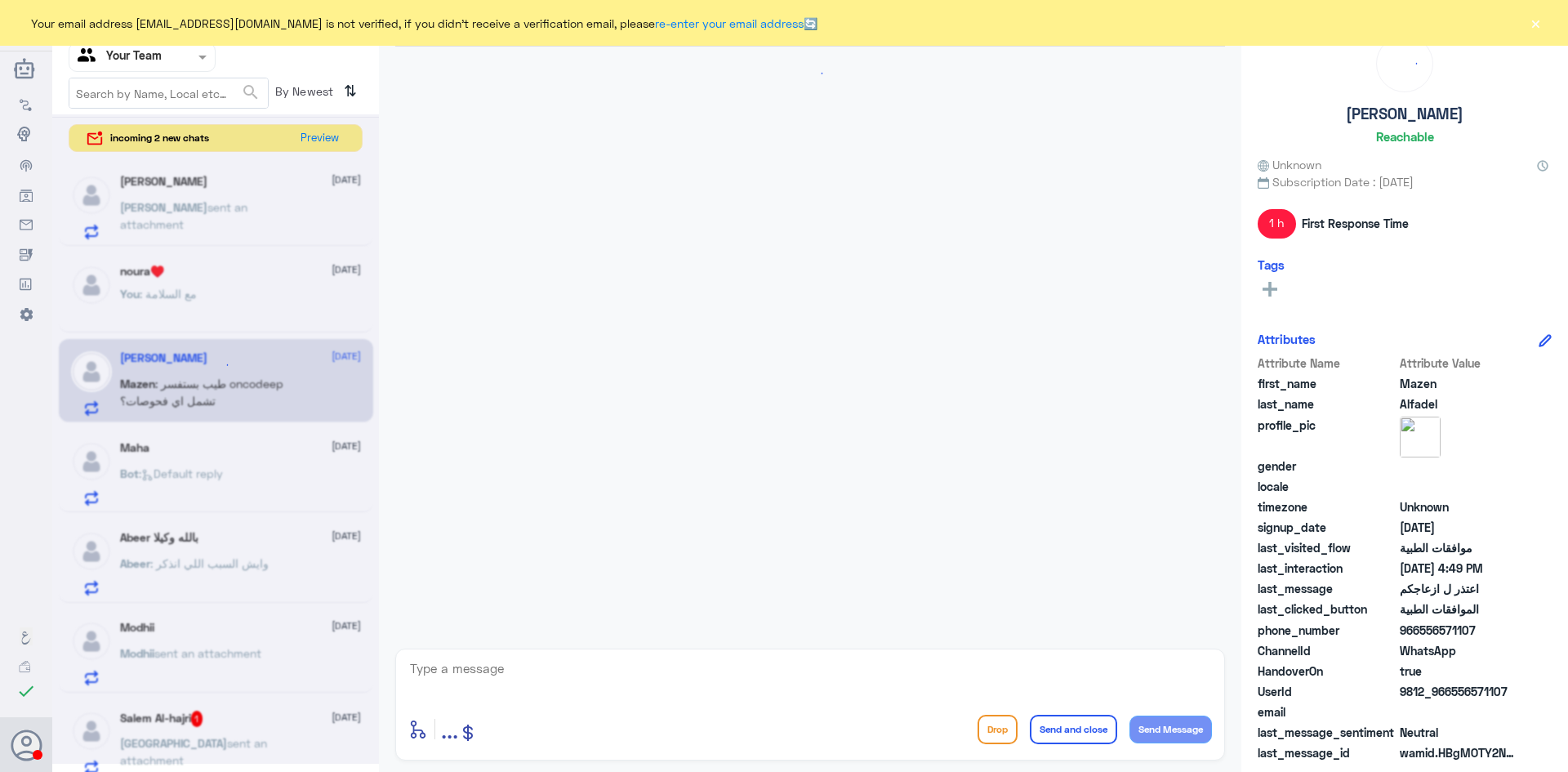
scroll to position [1246, 0]
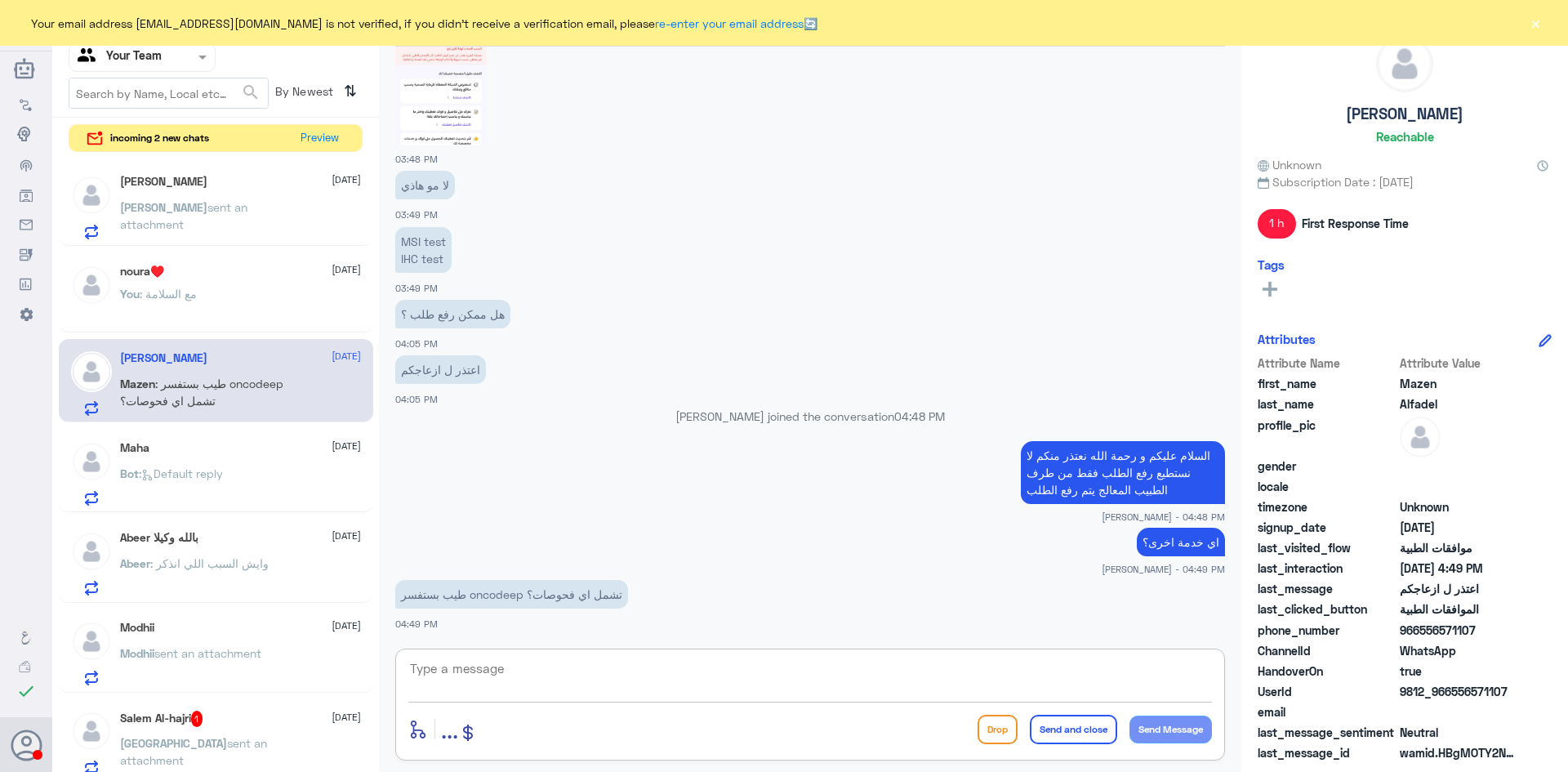
click at [575, 680] on textarea at bounding box center [810, 678] width 803 height 40
type textarea "ا"
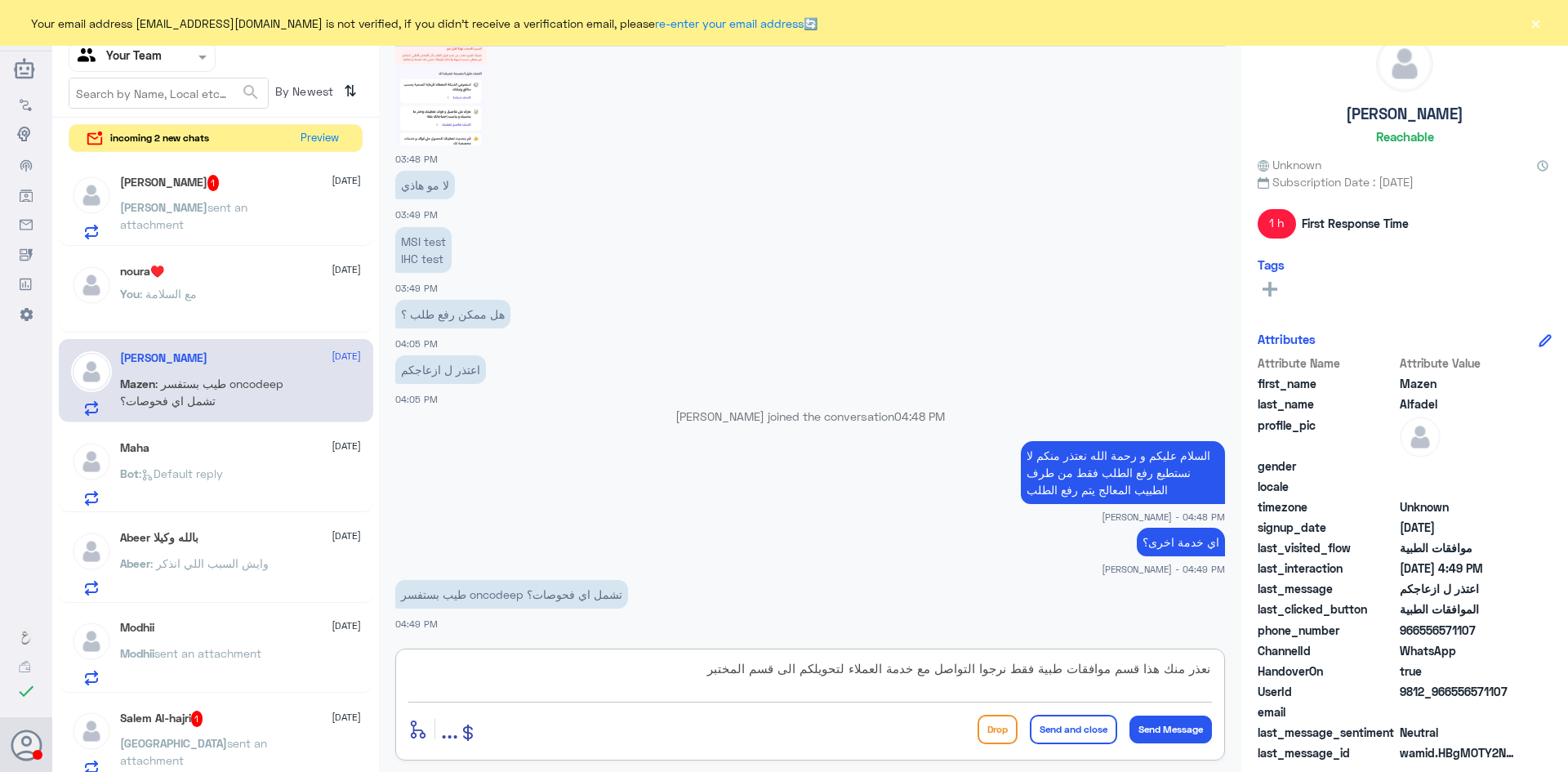
type textarea "نعذر منك هذا قسم موافقات طبية فقط نرجوا التواصل مع خدمة العملاء لتحويلكم الى قس…"
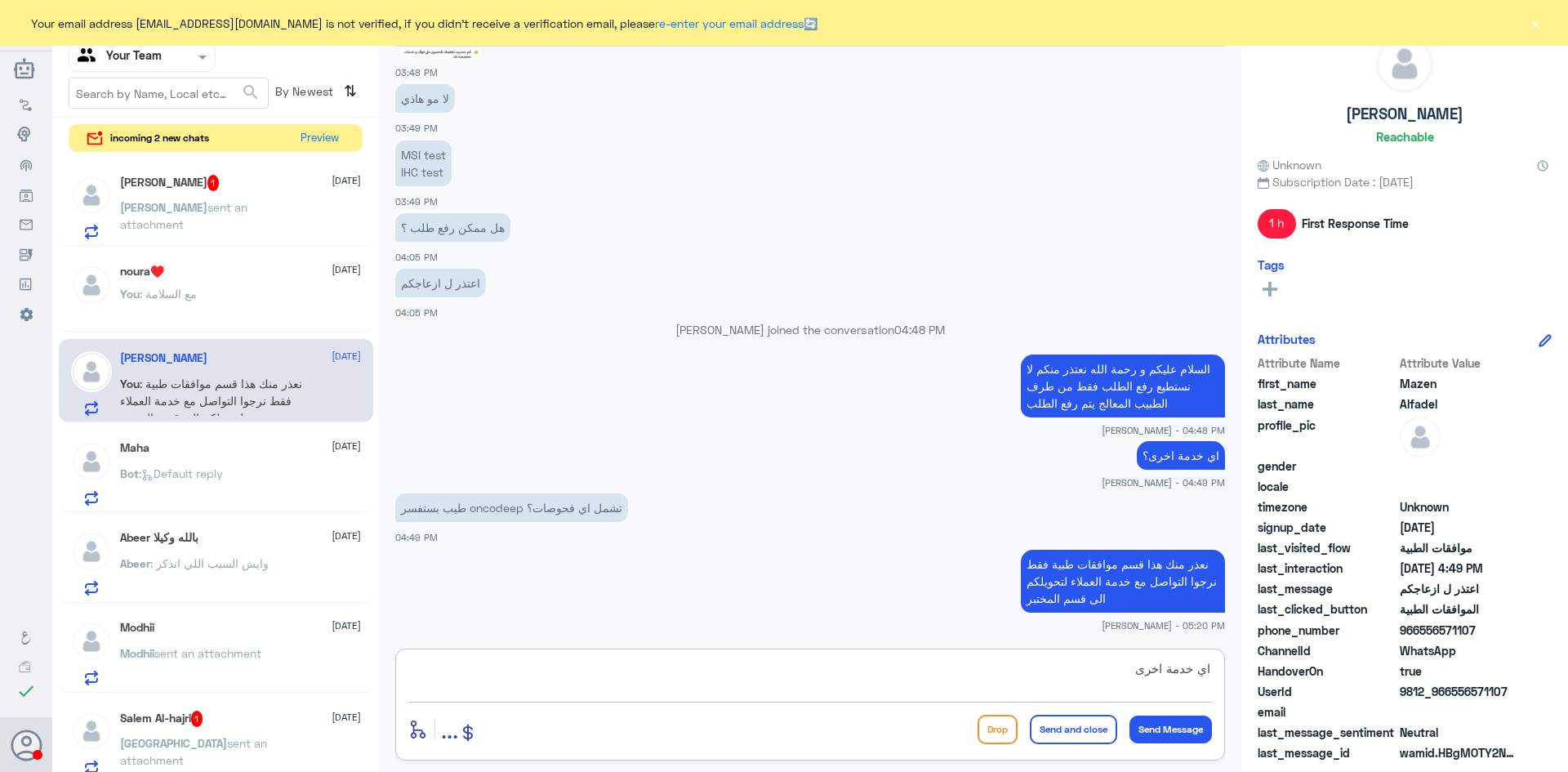
type textarea "اي خدمة اخرى؟"
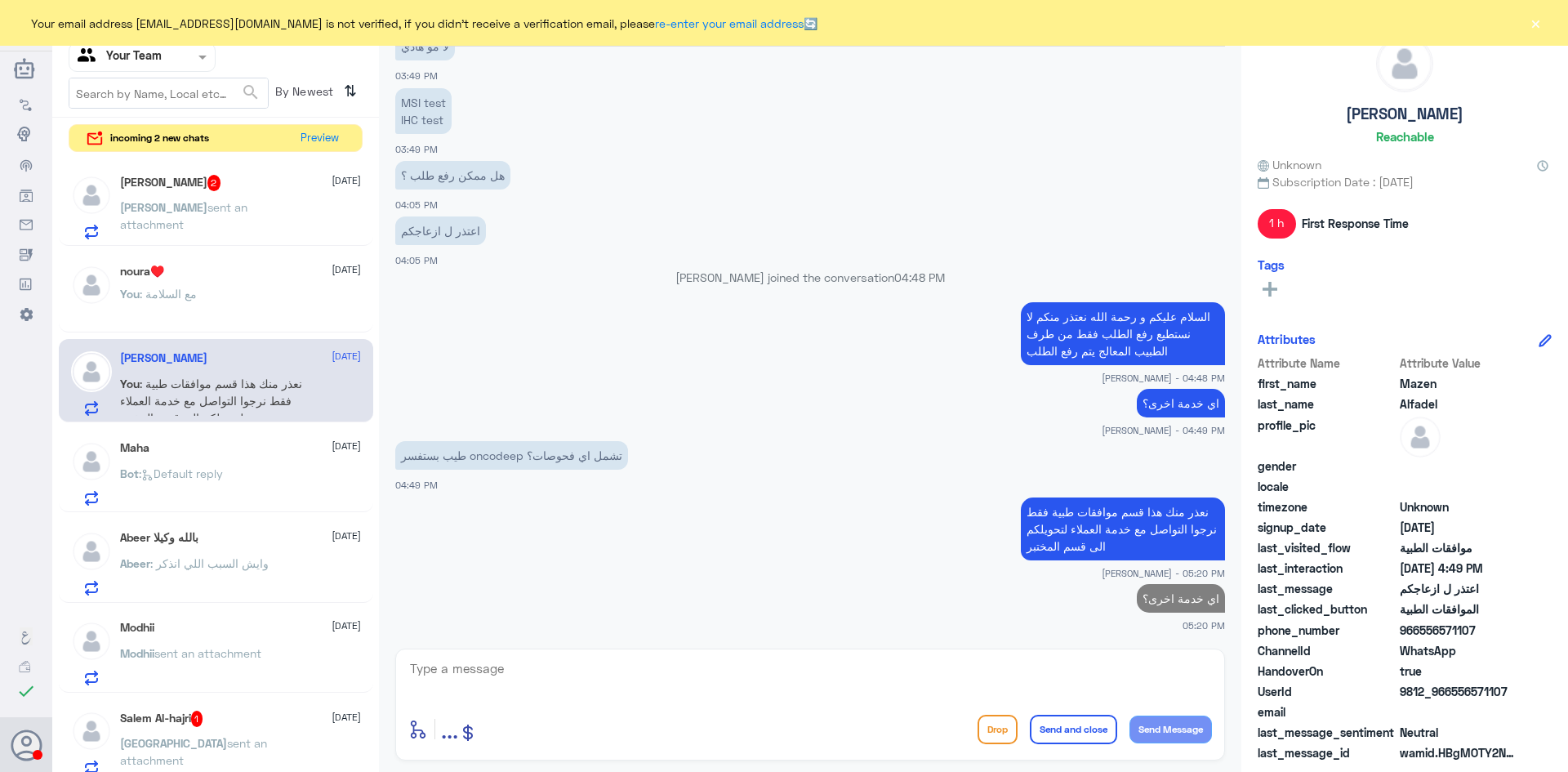
click at [189, 550] on div "Abeer بالله وكيلا 1 October Abeer : وايش السبب اللي انذكر" at bounding box center [241, 563] width 241 height 64
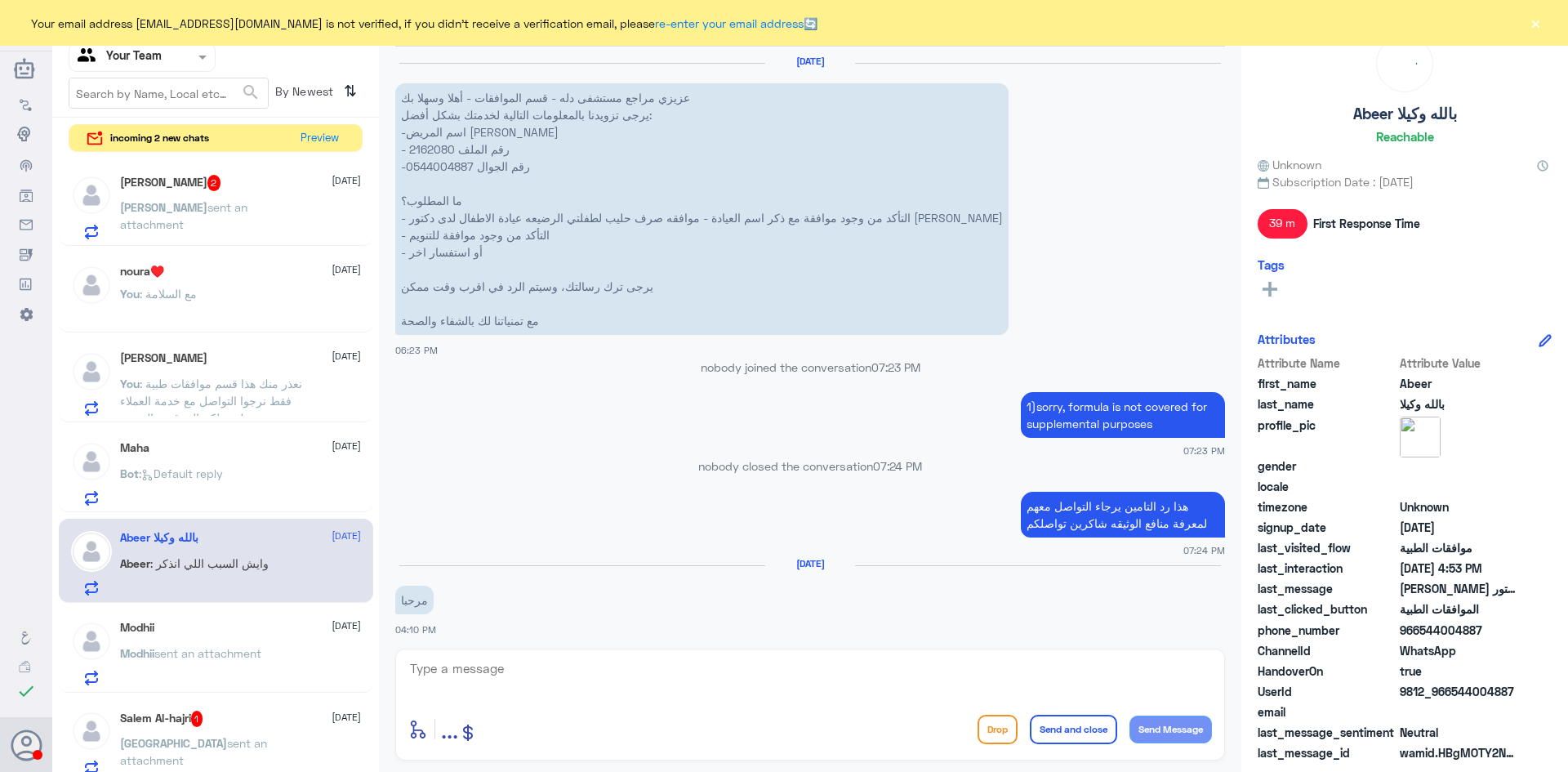
scroll to position [1398, 0]
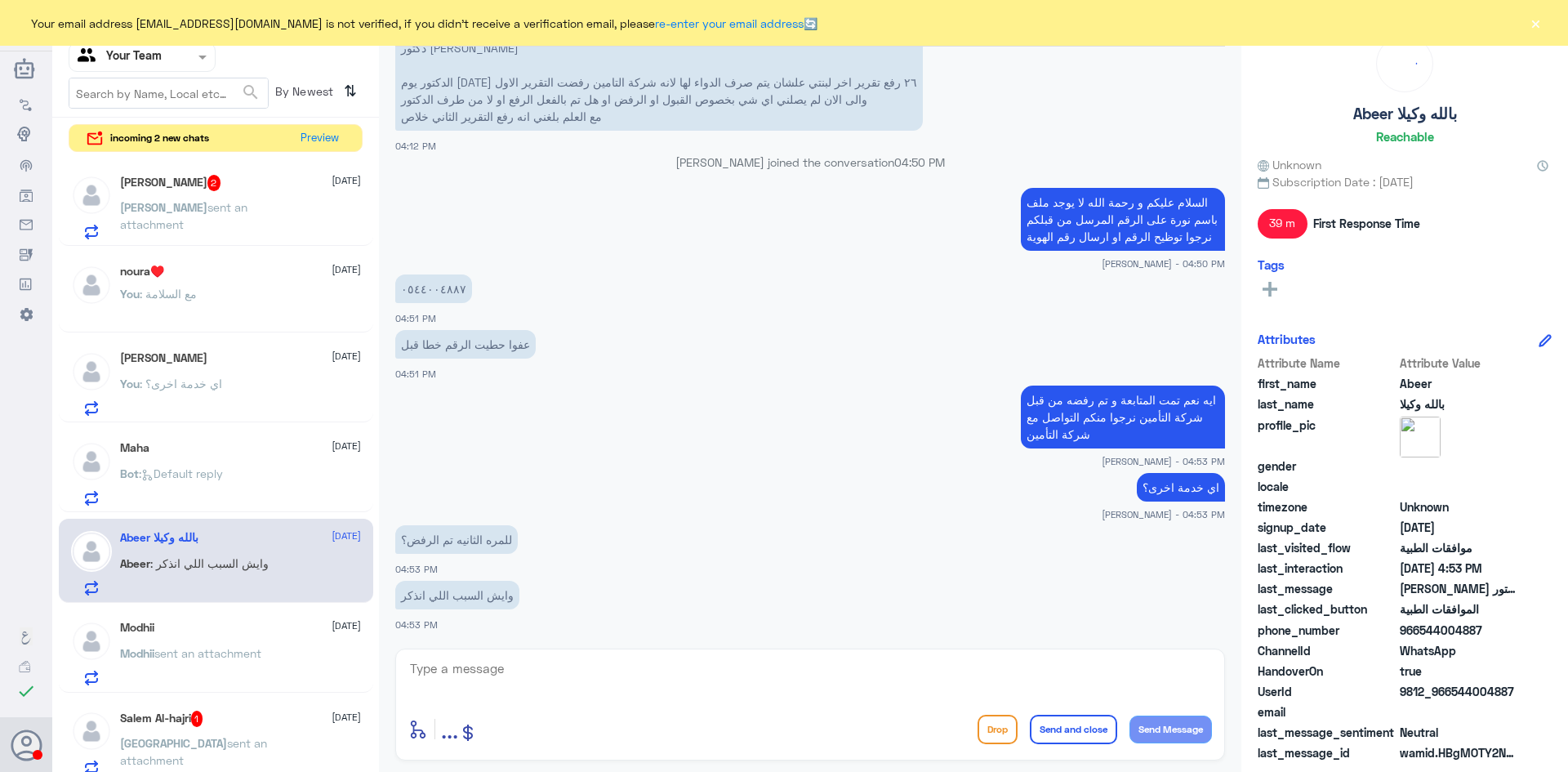
click at [528, 666] on textarea at bounding box center [810, 678] width 803 height 40
type textarea "g"
type textarea "عدم وجود دواعي طبية"
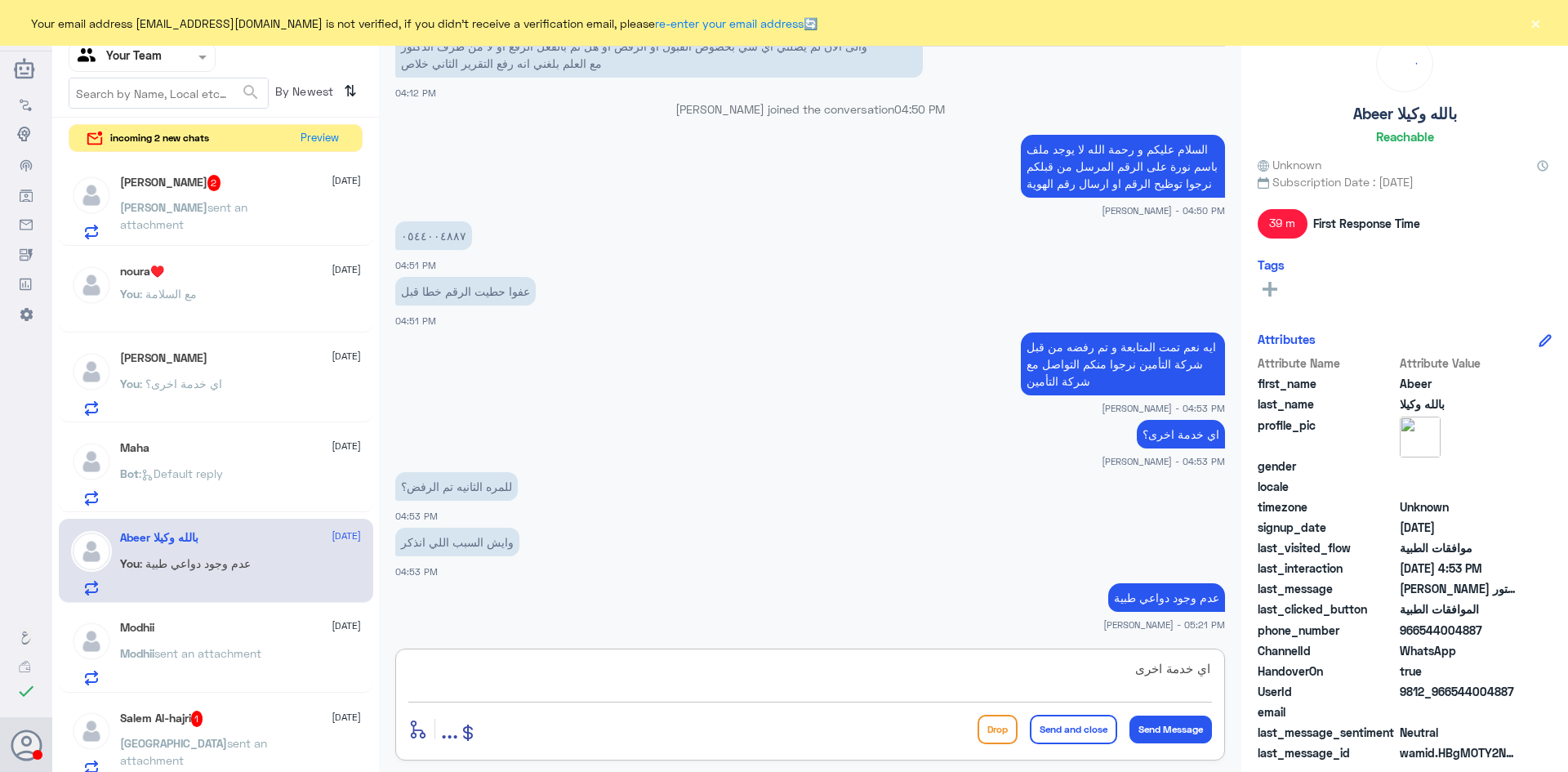
type textarea "اي خدمة اخرى؟"
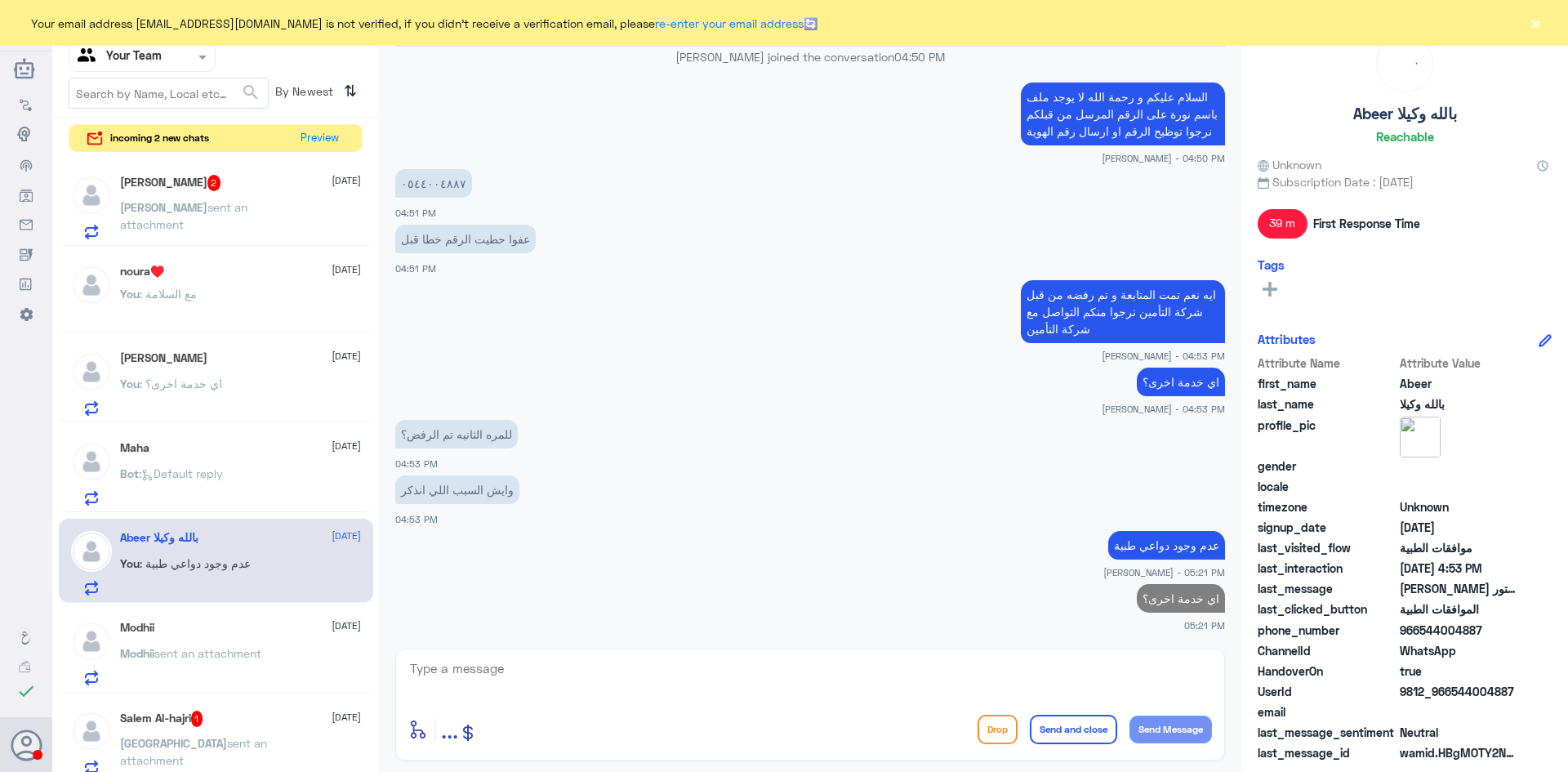
click at [218, 197] on div "محمد 2 1 October محمد sent an attachment" at bounding box center [241, 206] width 241 height 64
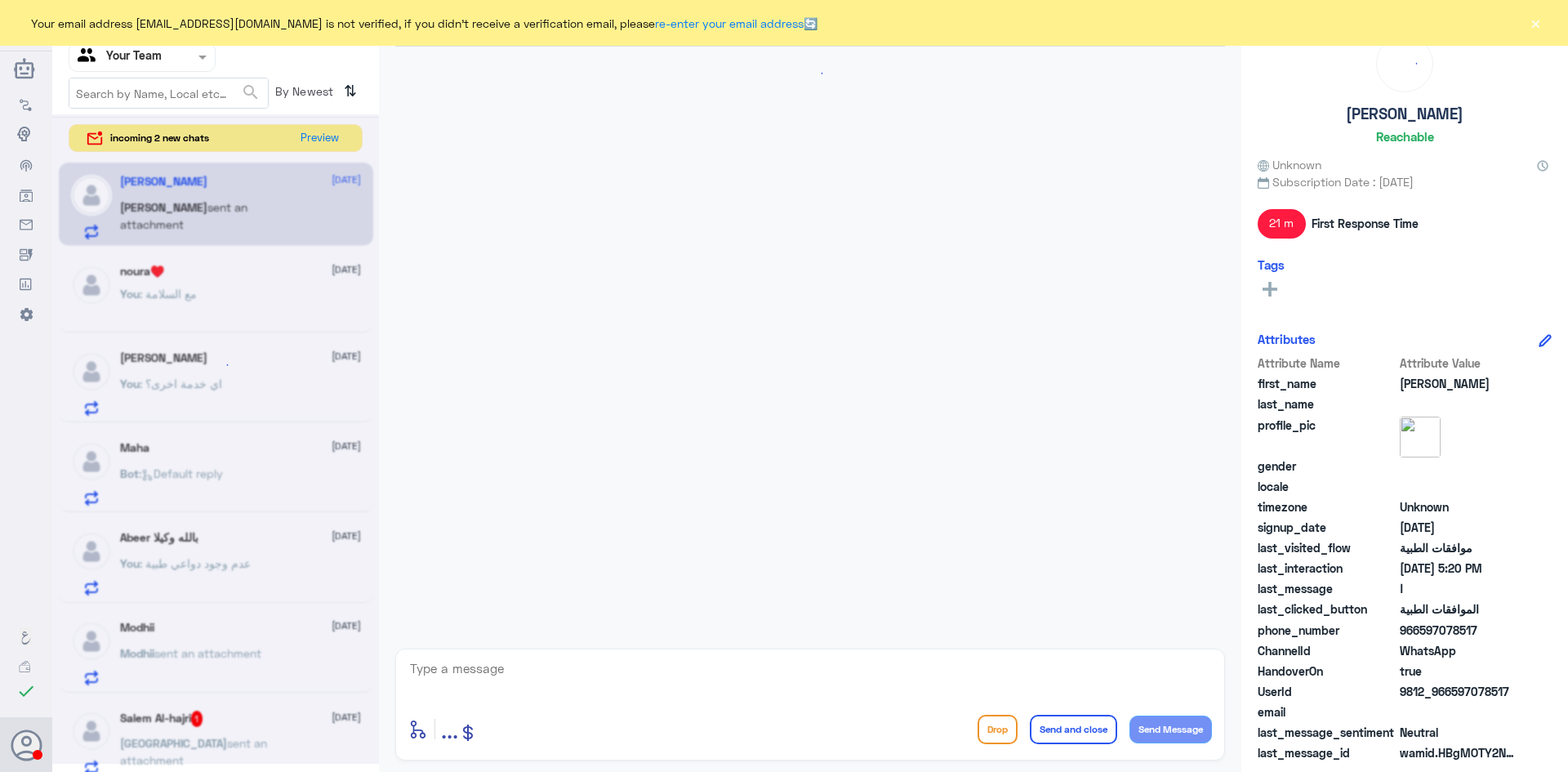
scroll to position [1534, 0]
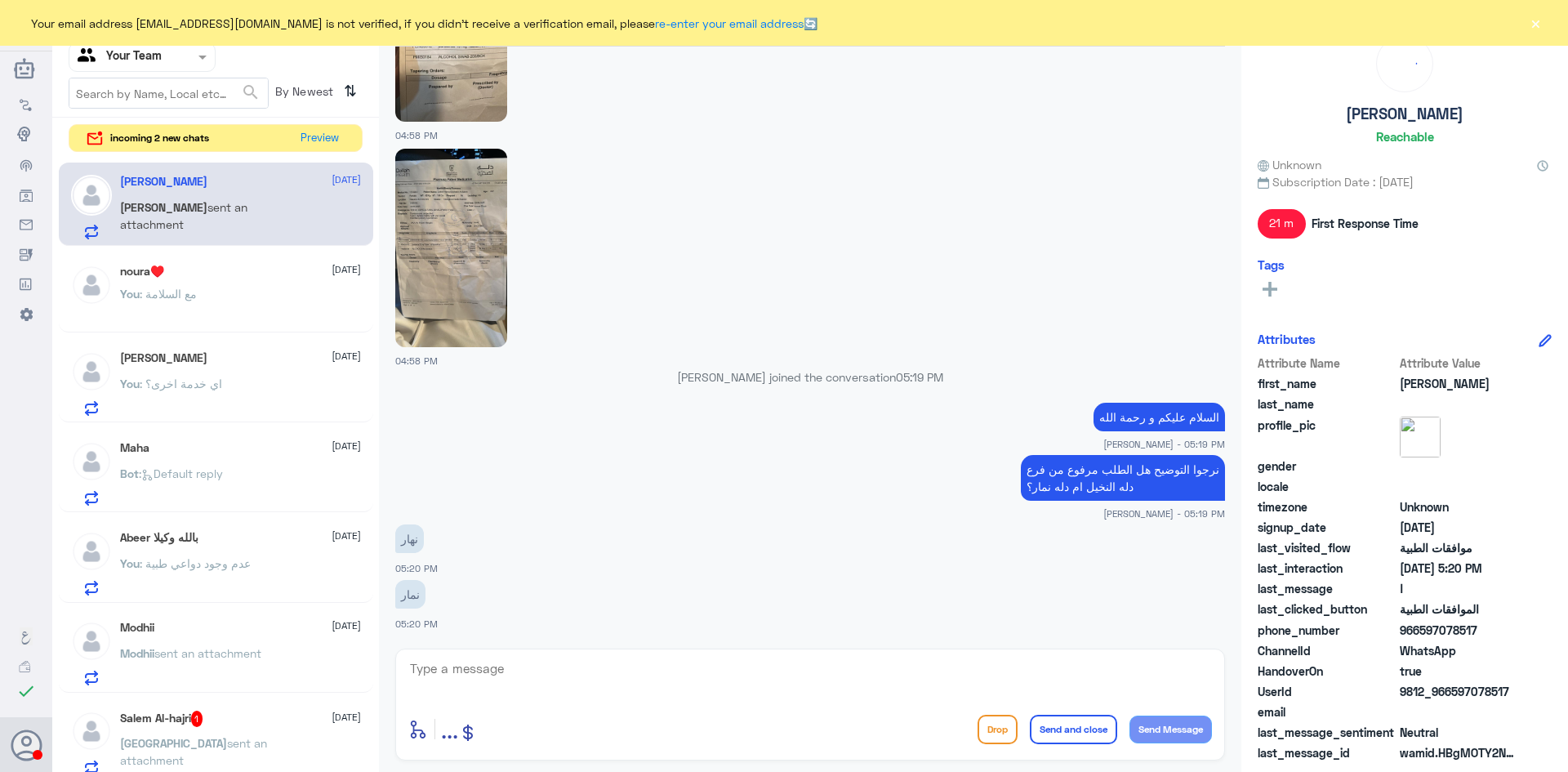
click at [527, 677] on textarea at bounding box center [810, 678] width 803 height 40
type textarea "نرجوا التواصل مع فرع دلة نمار"
click at [735, 665] on textarea "نرجوا التواصل مع فرع دلة نمار" at bounding box center [810, 678] width 803 height 40
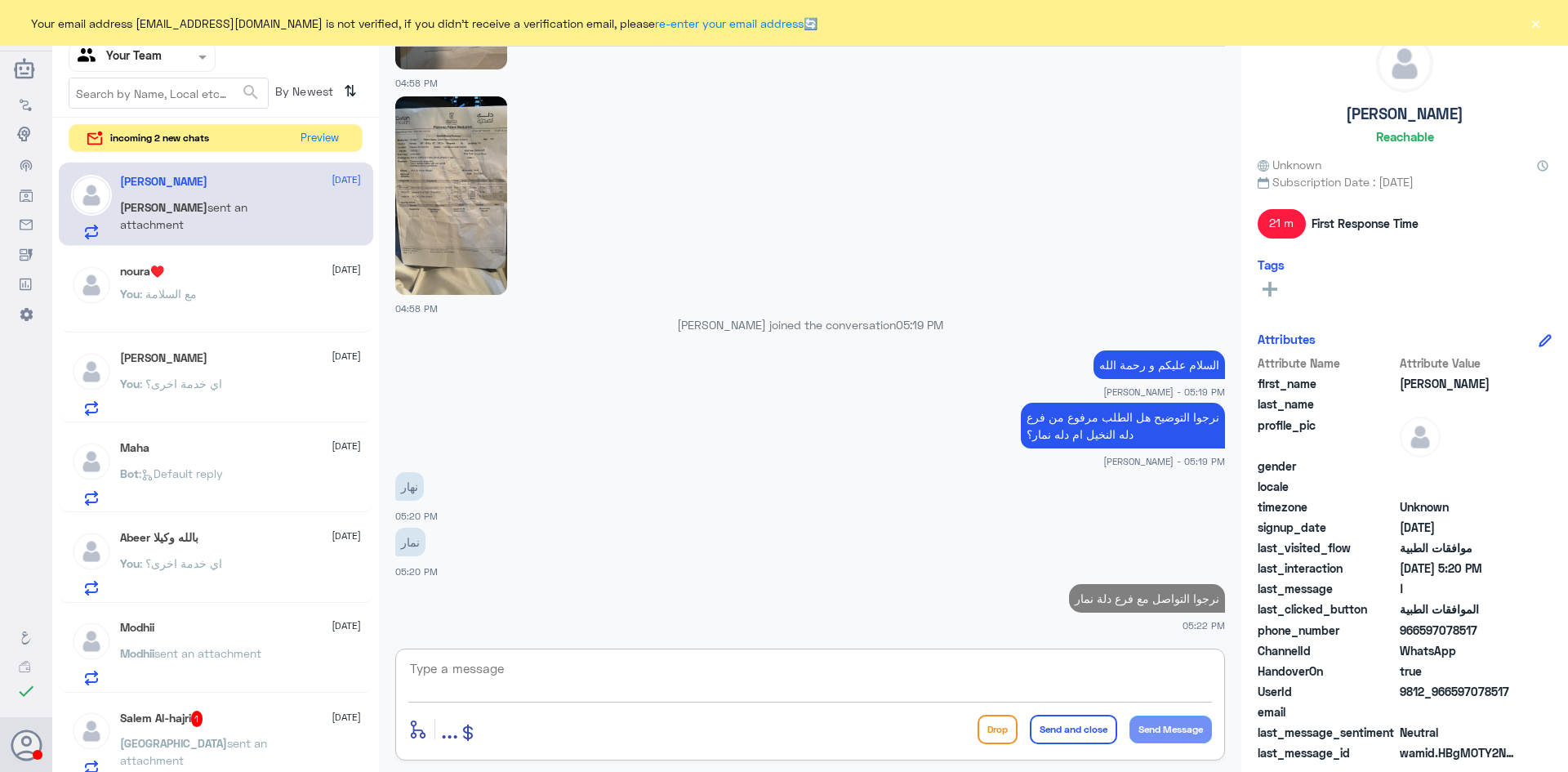
paste textarea "0112995140 , 0546022896"
type textarea "0112995140 , 0546022896"
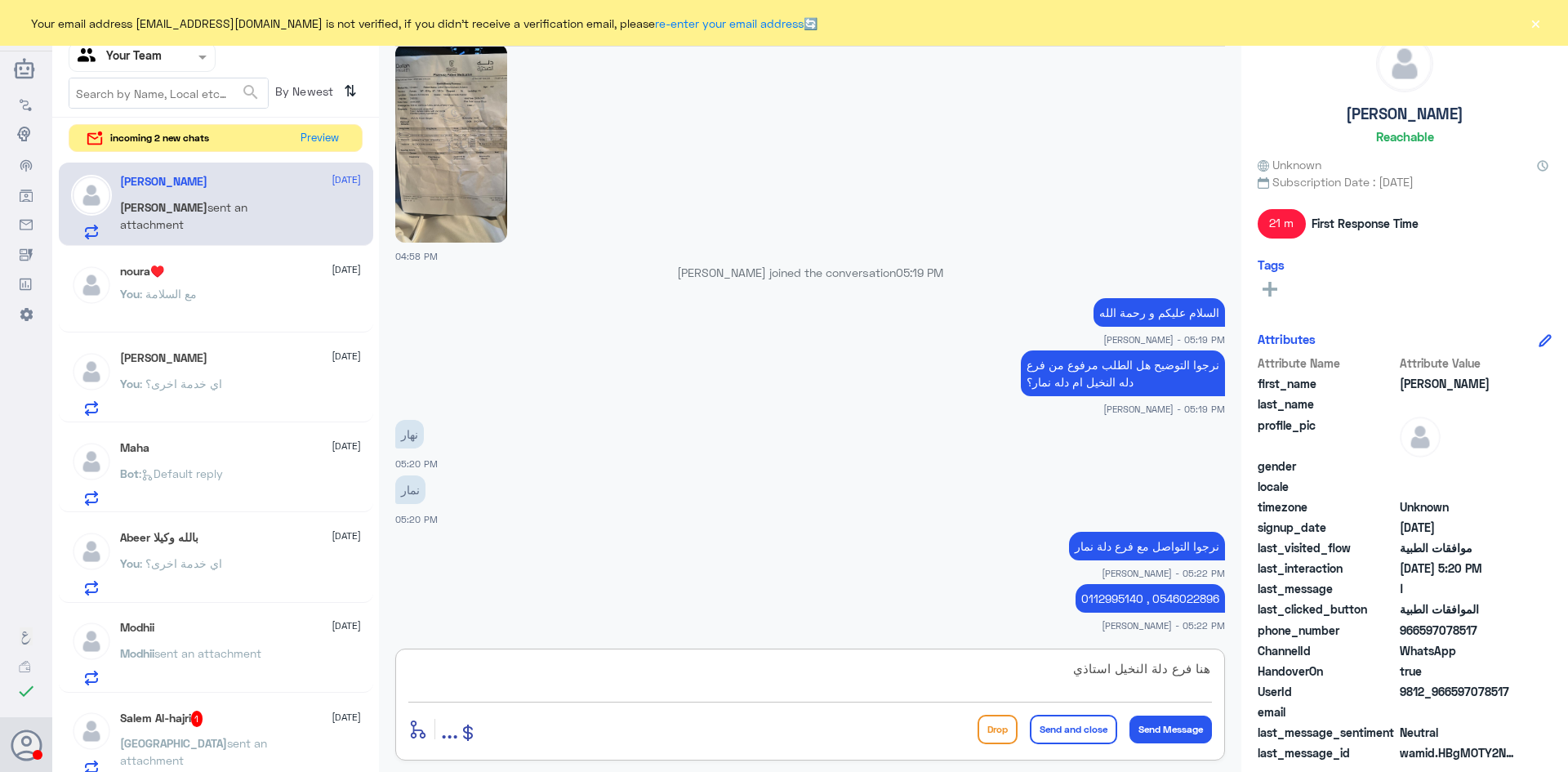
type textarea "هنا فرع دلة النخيل استاذي"
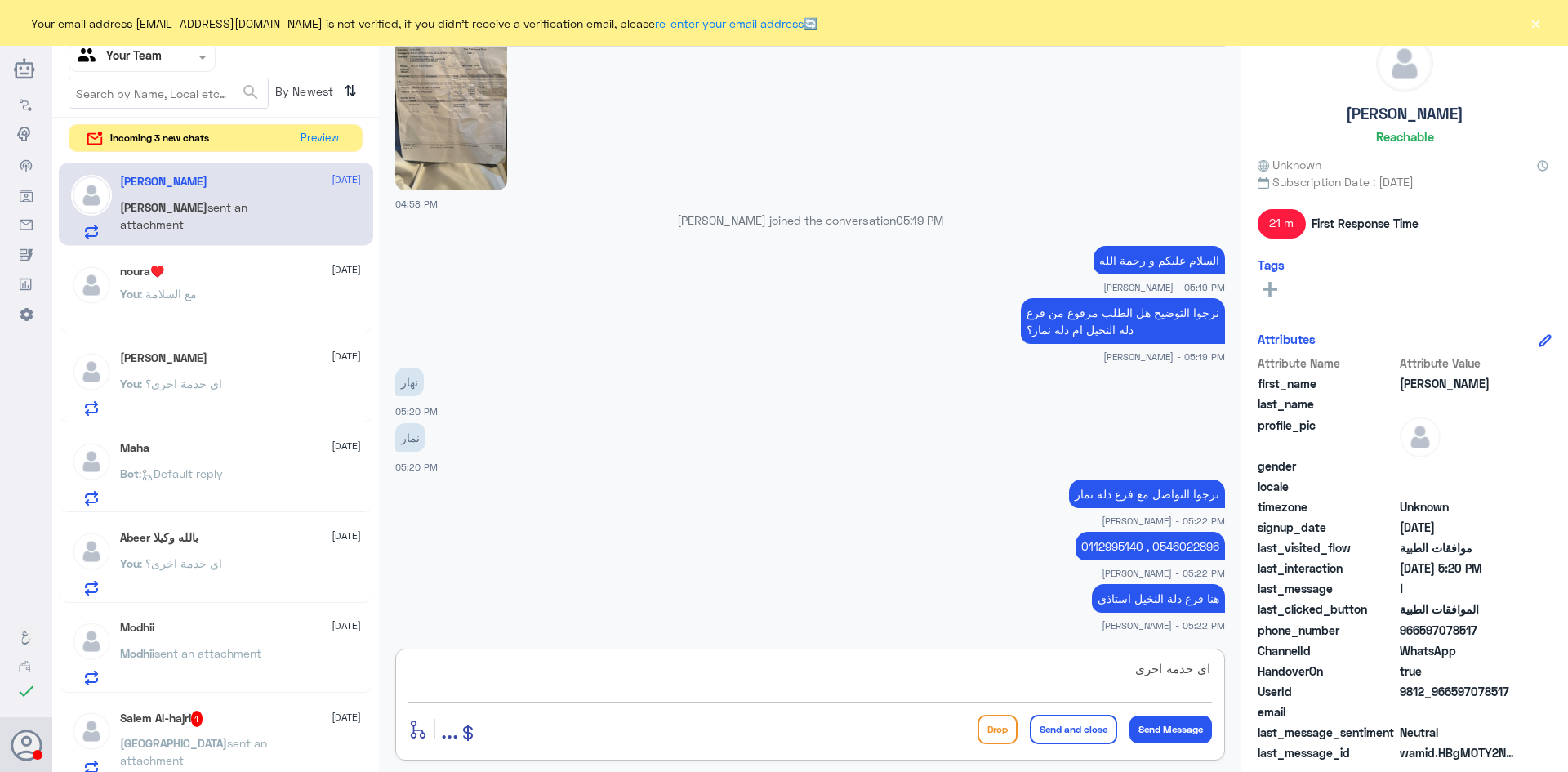
type textarea "اي خدمة اخرى؟"
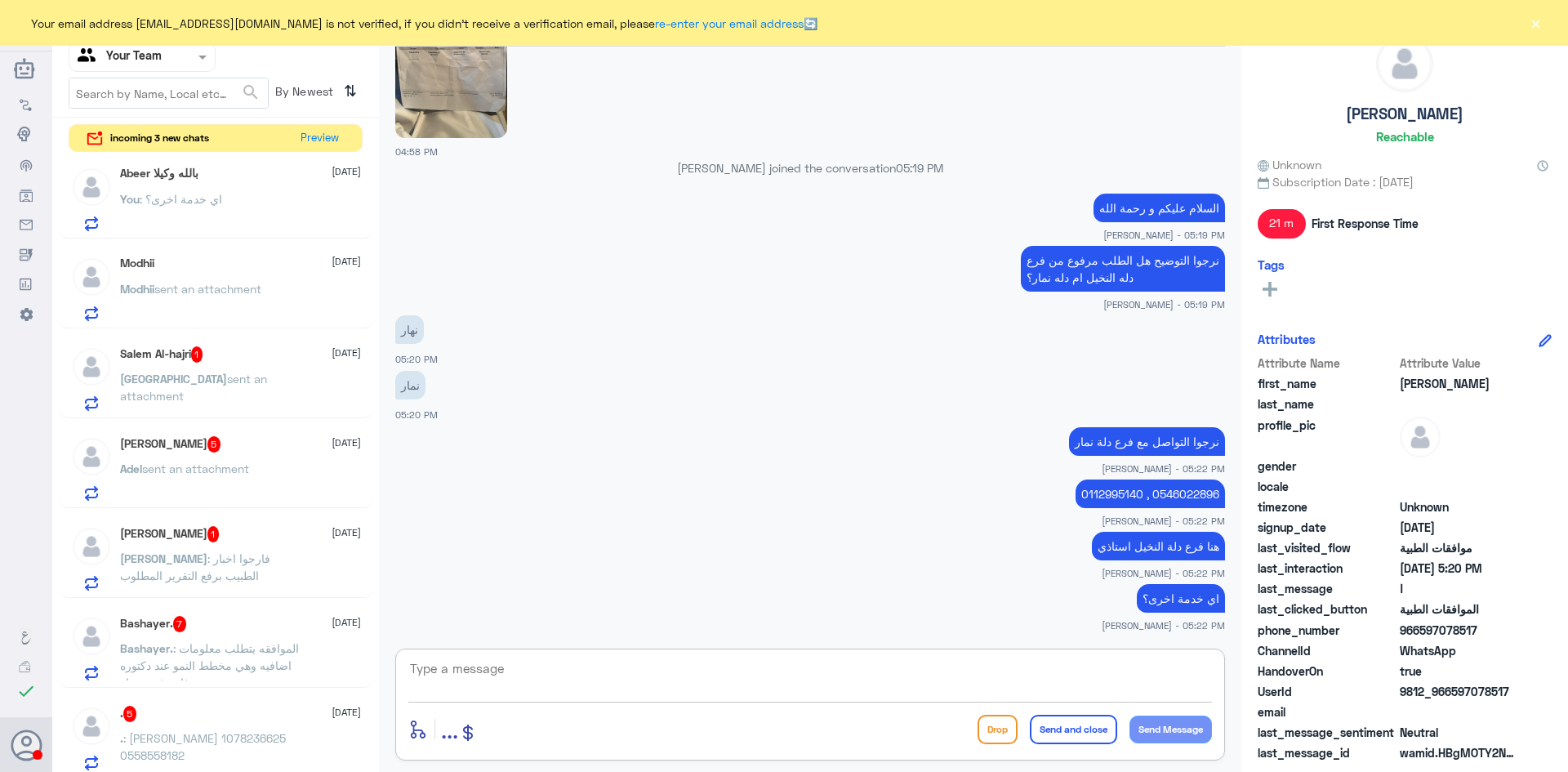
scroll to position [327, 0]
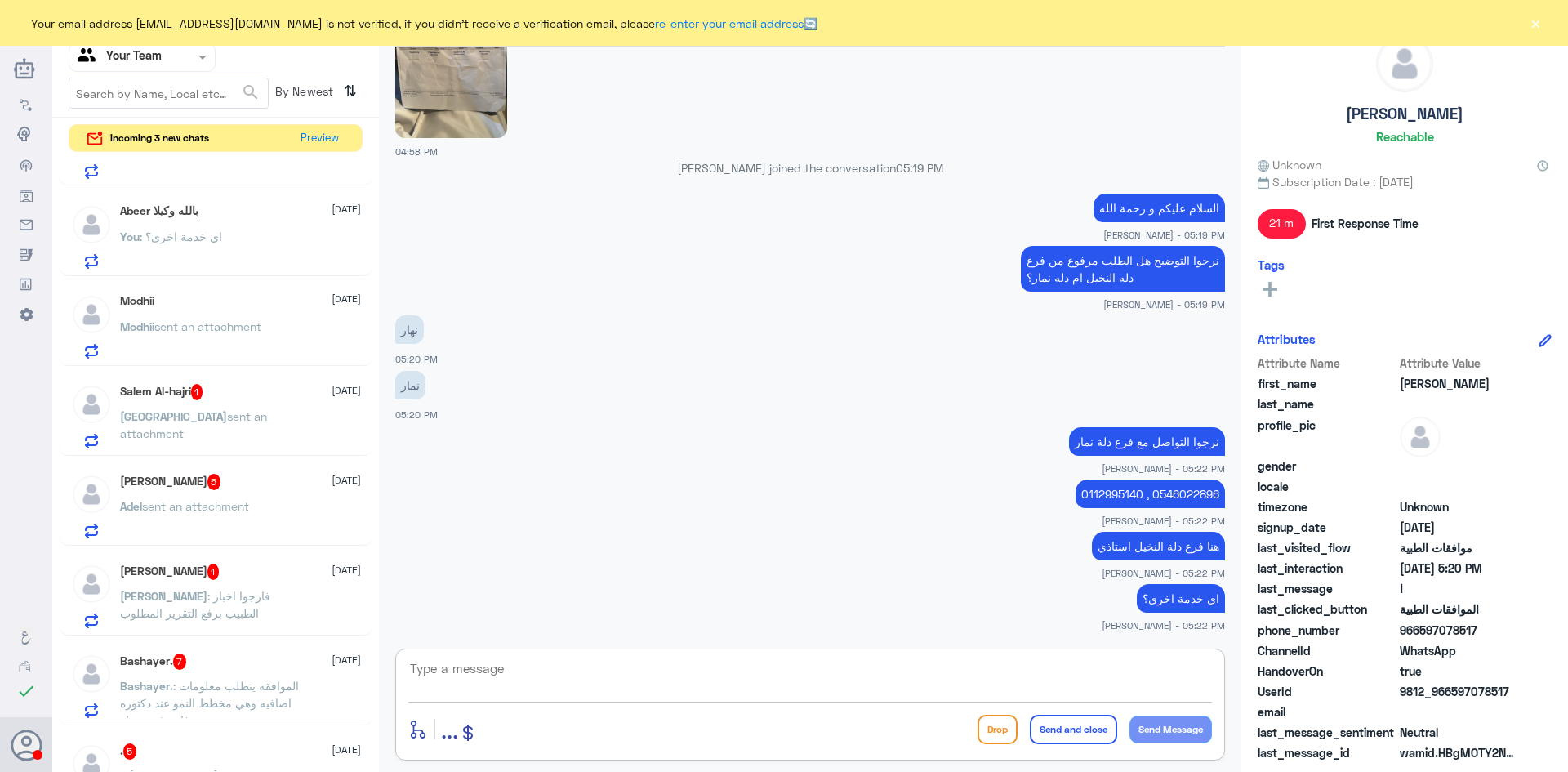
click at [214, 414] on span "sent an attachment" at bounding box center [194, 424] width 147 height 31
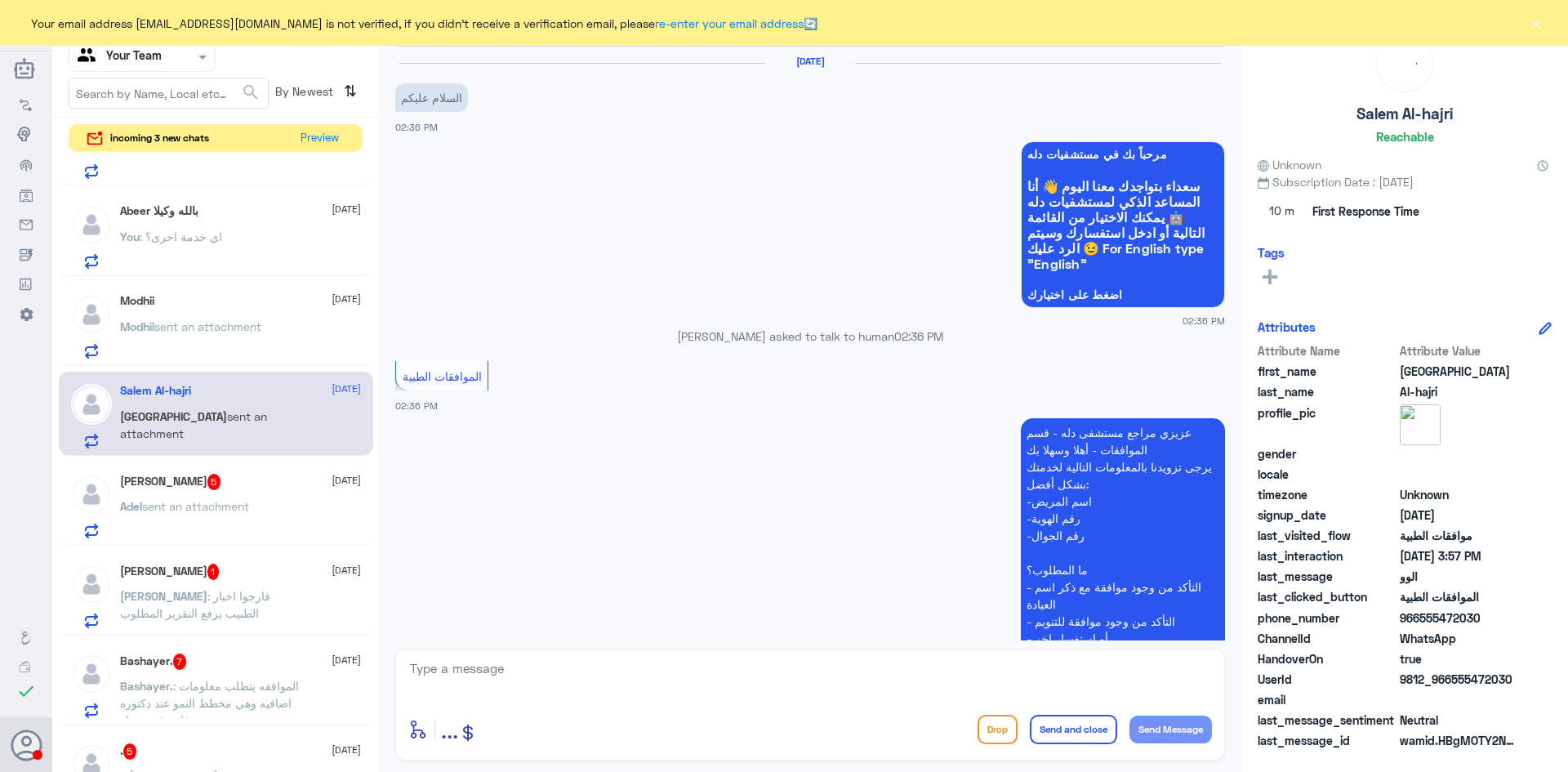
scroll to position [503, 0]
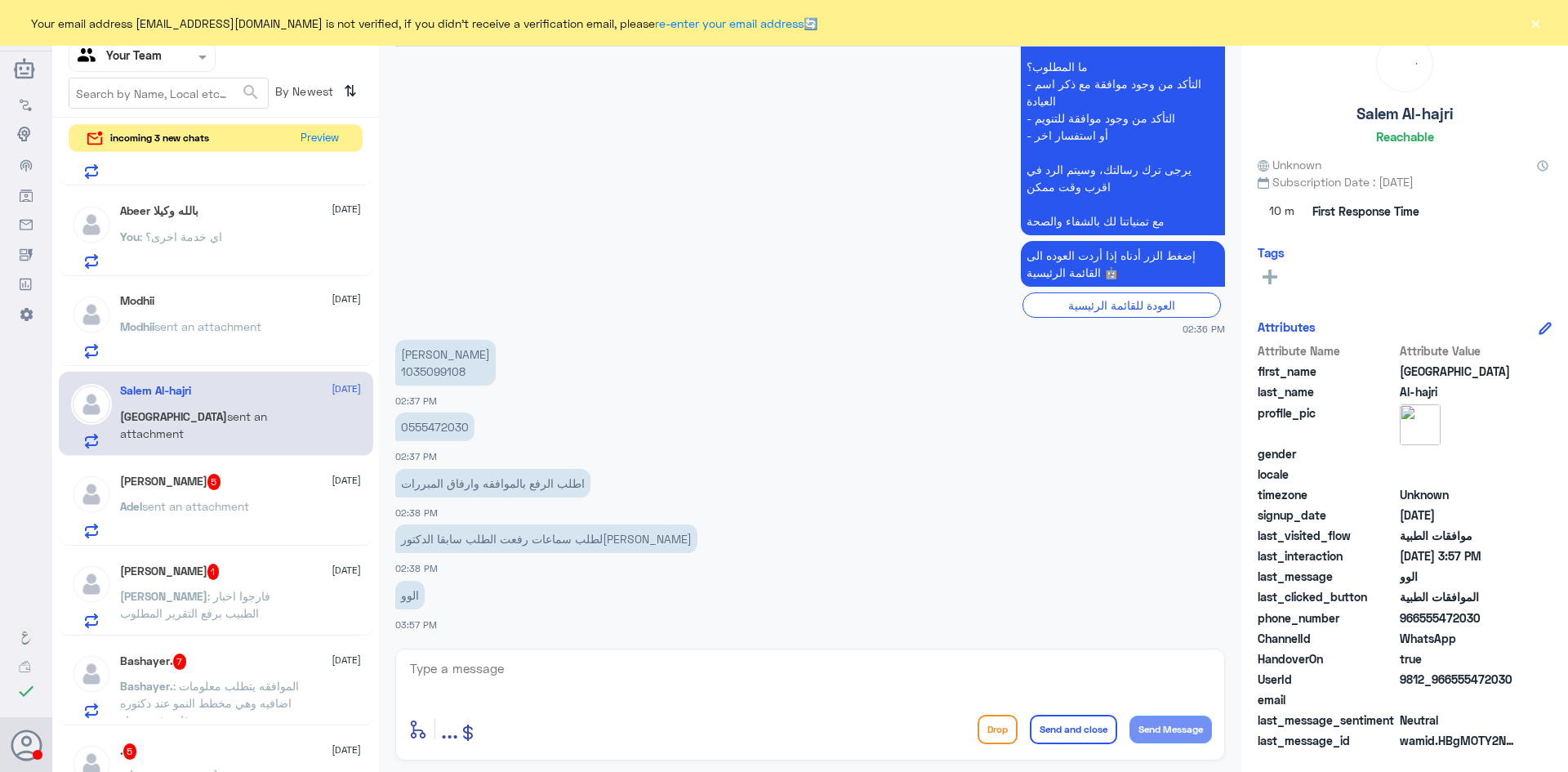
click at [419, 372] on p "سالم الهاجري 1035099108" at bounding box center [445, 363] width 100 height 46
copy p "1035099108"
click at [181, 489] on h5 "Adel Alabdulkreem 5" at bounding box center [171, 482] width 101 height 16
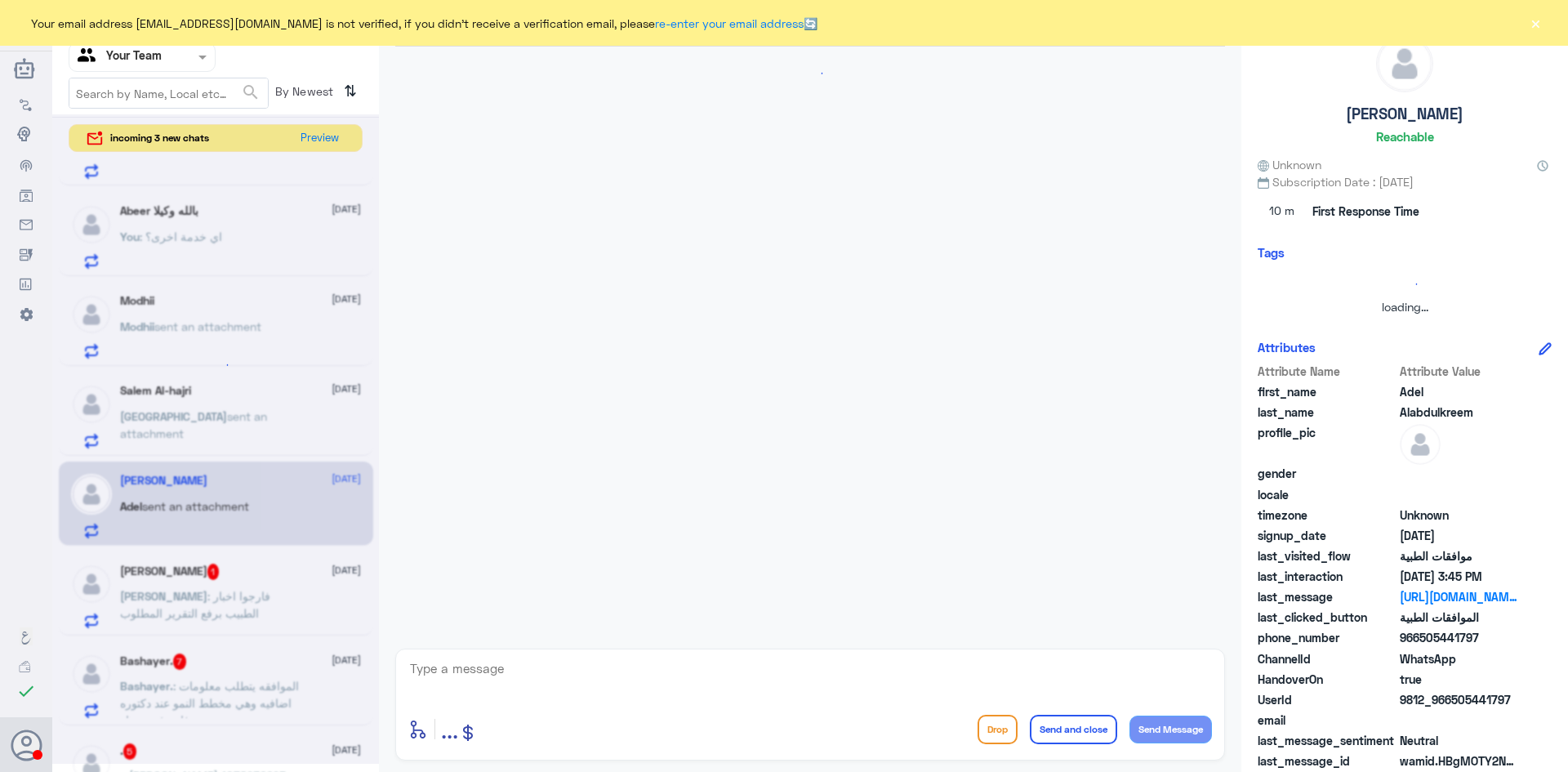
scroll to position [594, 0]
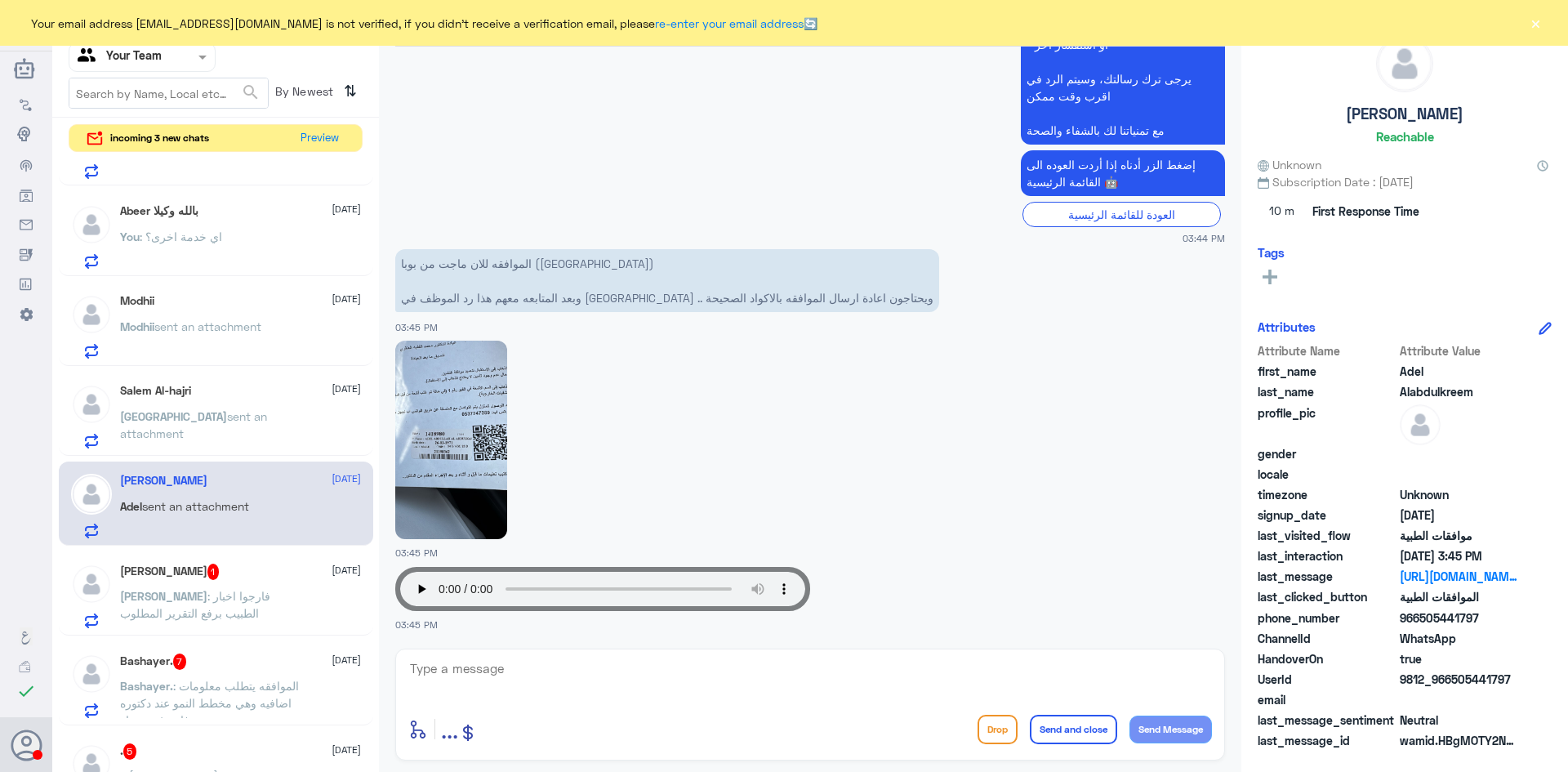
click at [452, 474] on img at bounding box center [451, 439] width 112 height 198
click at [449, 421] on img at bounding box center [451, 439] width 112 height 198
click at [540, 670] on textarea at bounding box center [810, 678] width 803 height 40
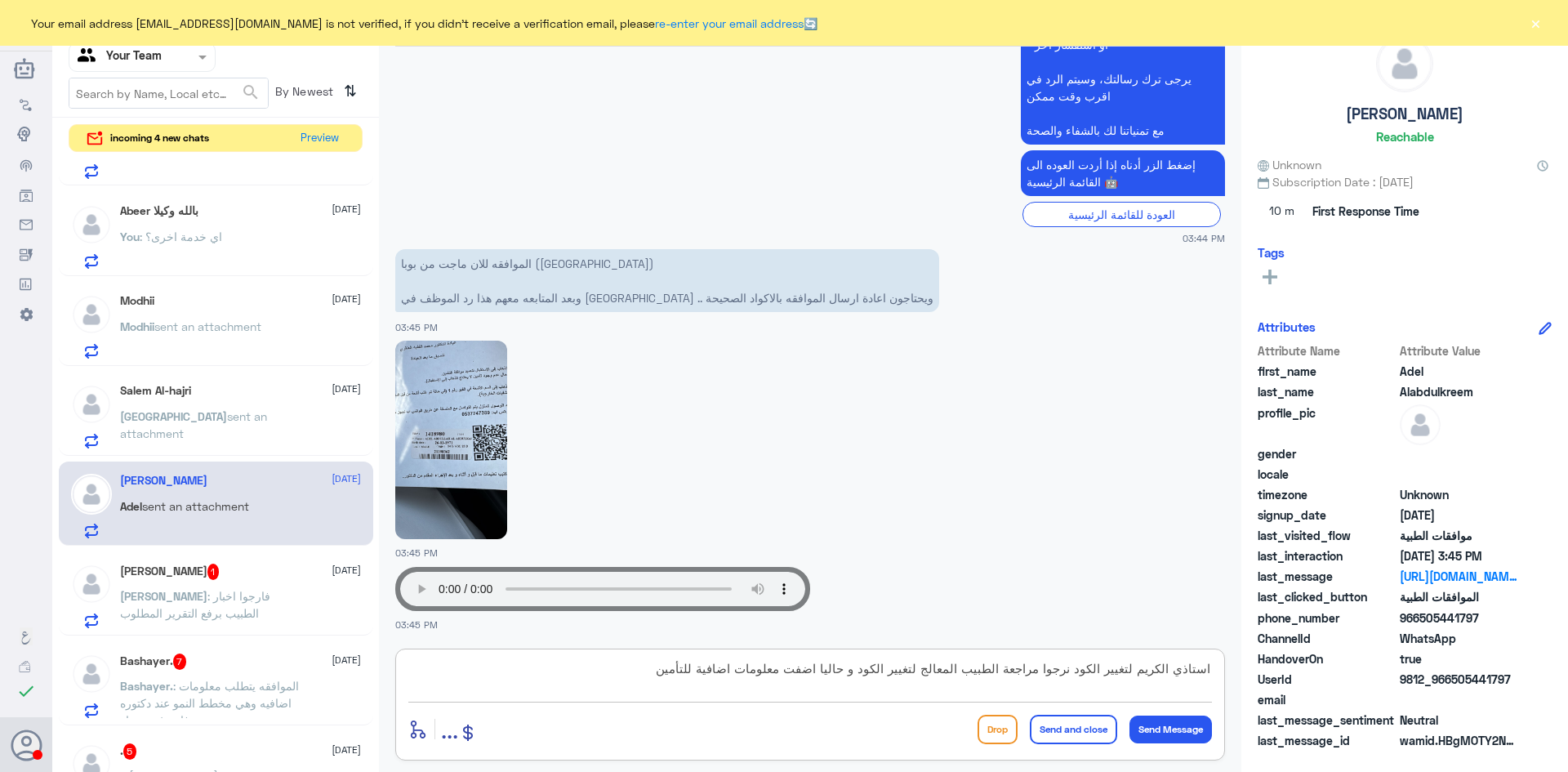
type textarea "استاذي الكريم لتغيير الكود نرجوا مراجعة الطبيب المعالج لتغيير الكود و حاليا اضف…"
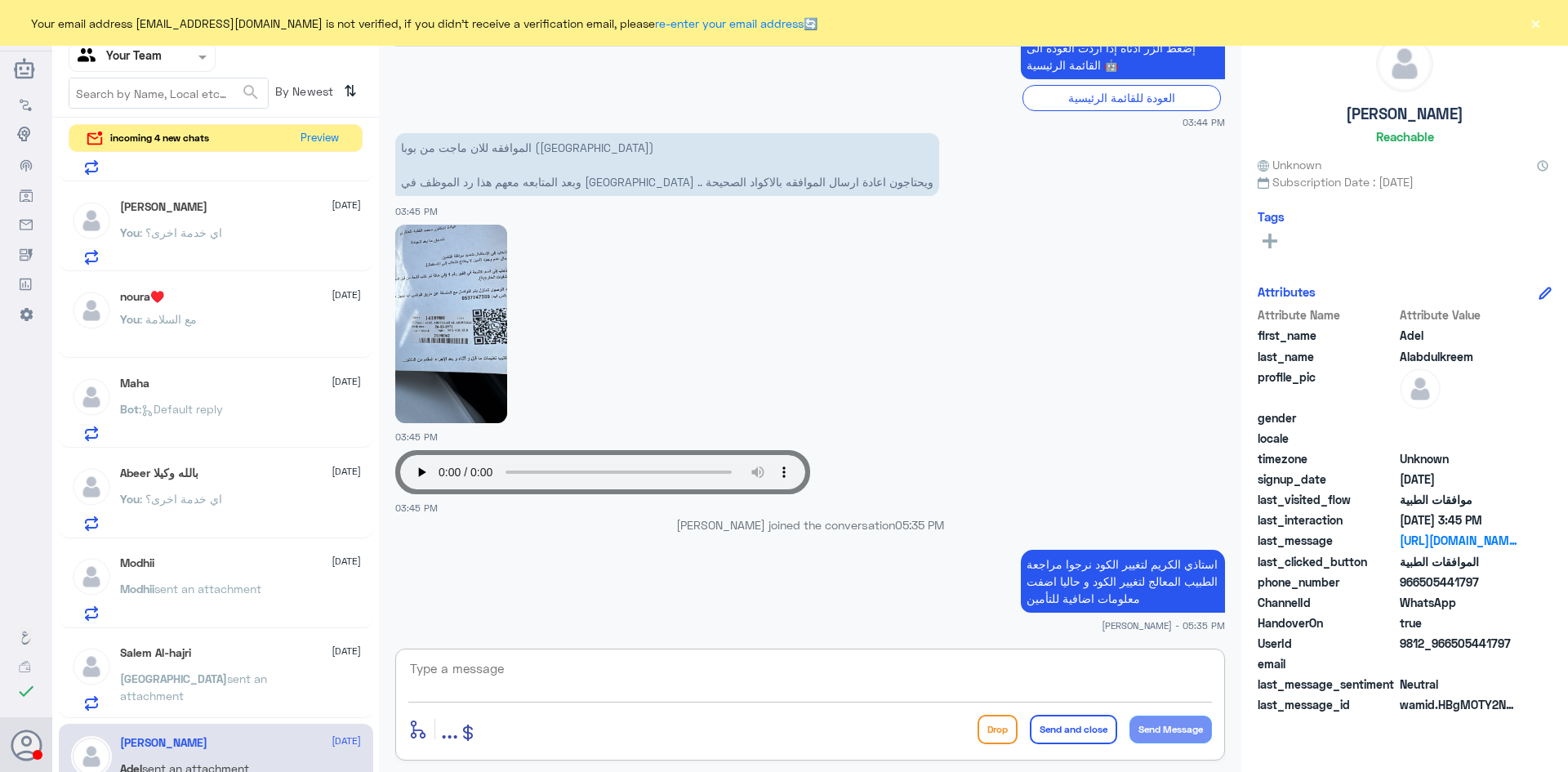
scroll to position [0, 0]
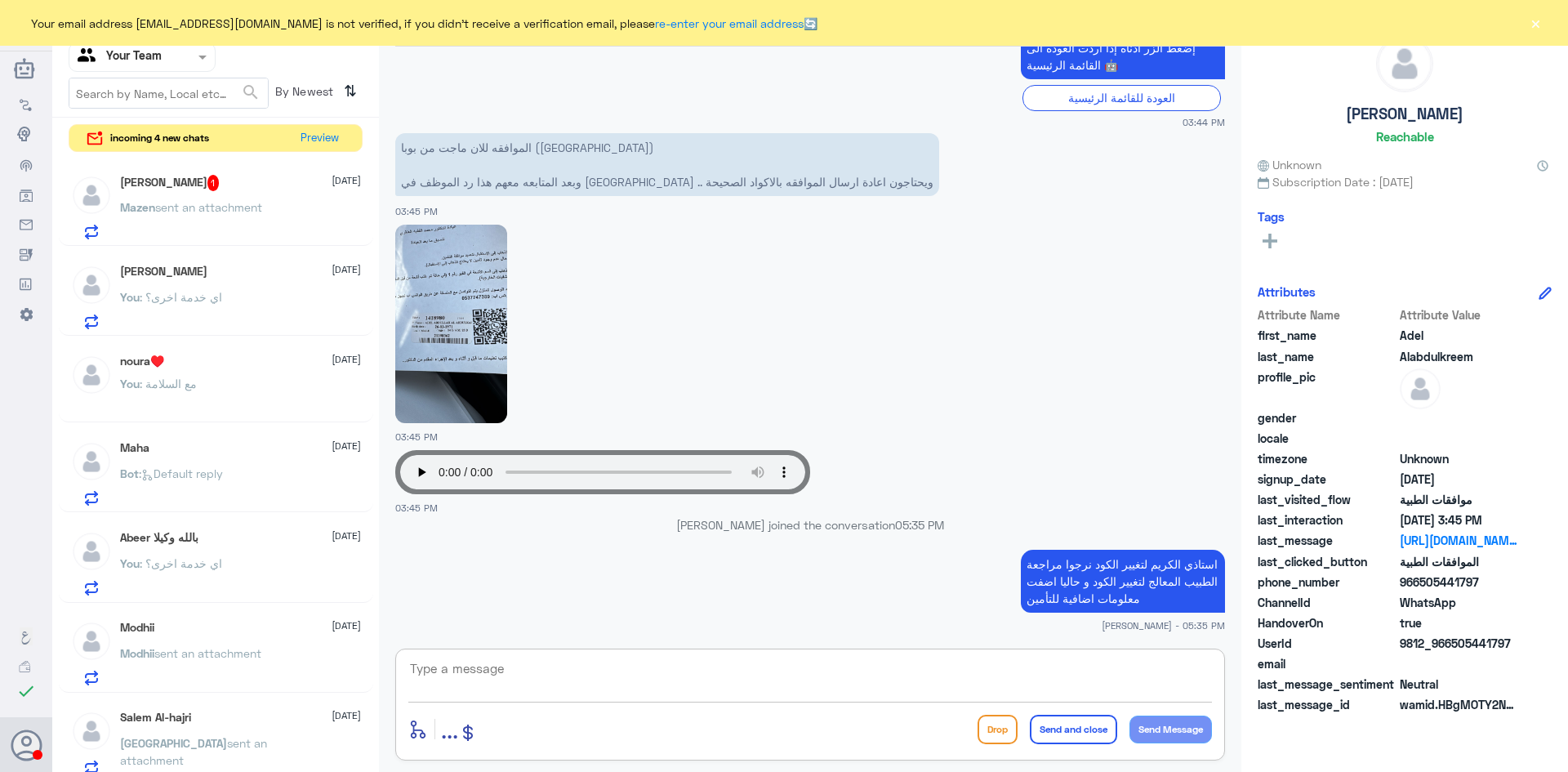
click at [220, 206] on span "sent an attachment" at bounding box center [209, 206] width 107 height 14
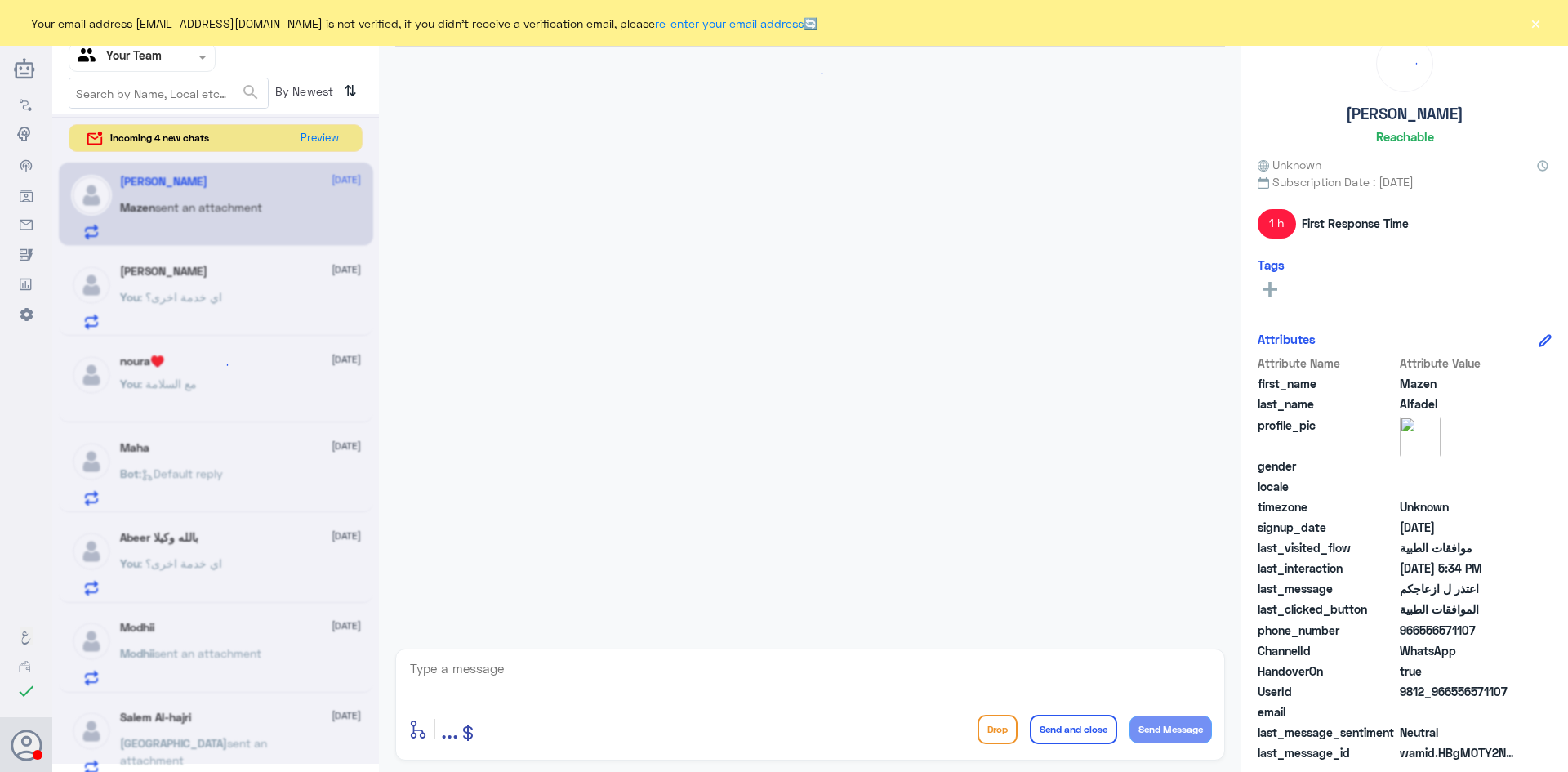
scroll to position [1197, 0]
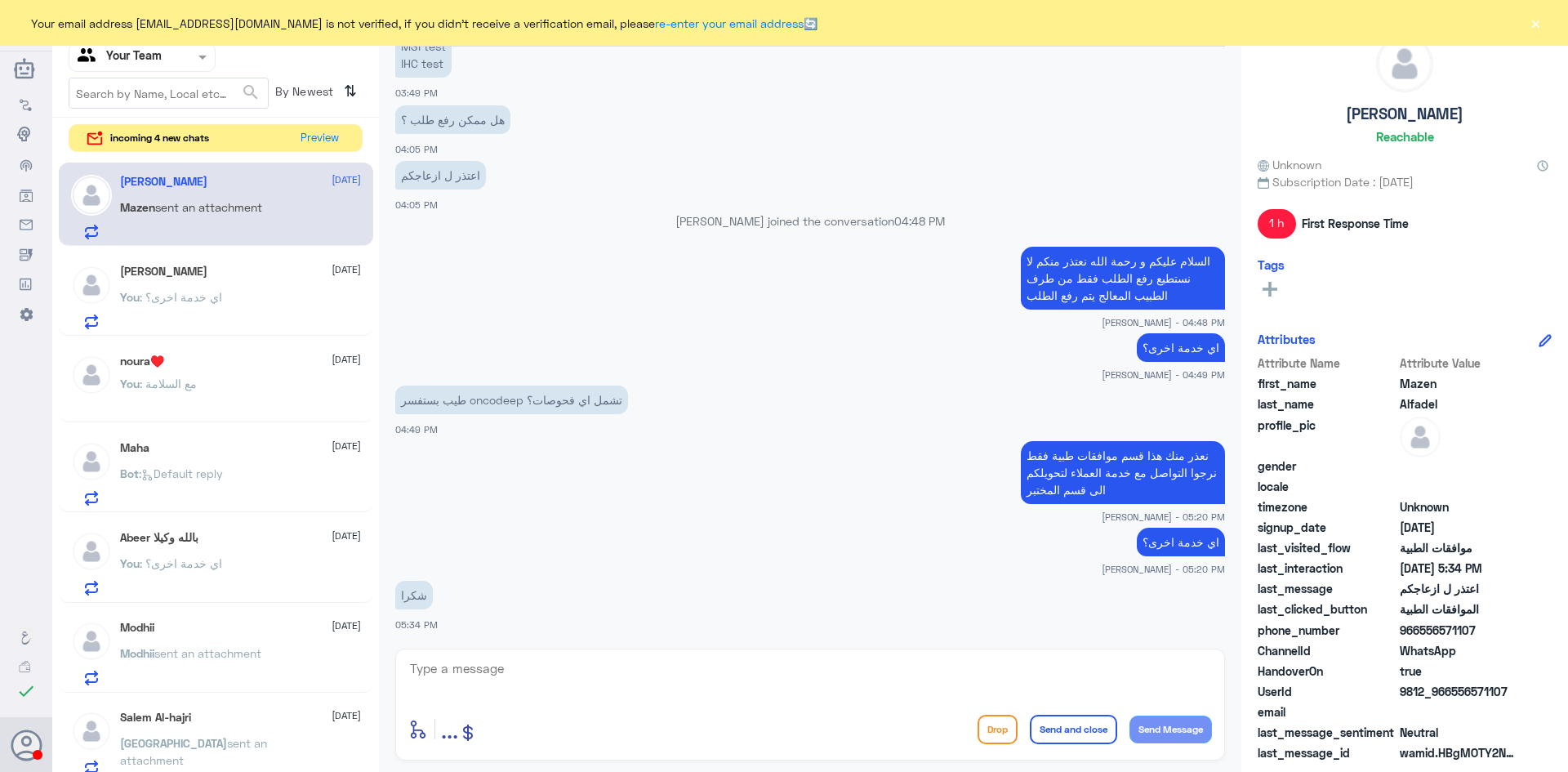
click at [546, 679] on textarea at bounding box center [810, 678] width 803 height 40
type textarea "العفو و قدامكم العافية"
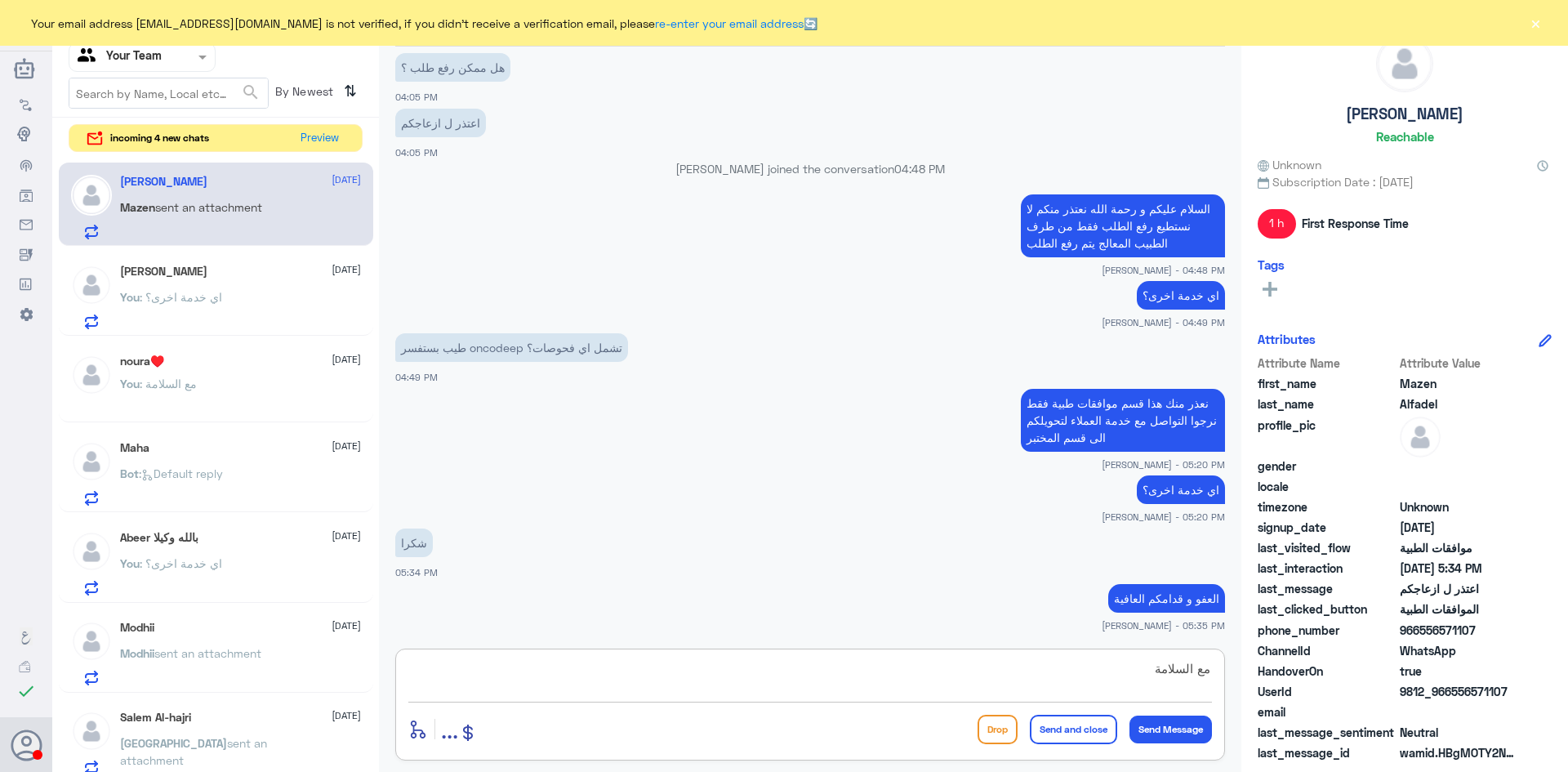
type textarea "مع السلامة"
click at [1071, 731] on button "Send and close" at bounding box center [1073, 729] width 88 height 29
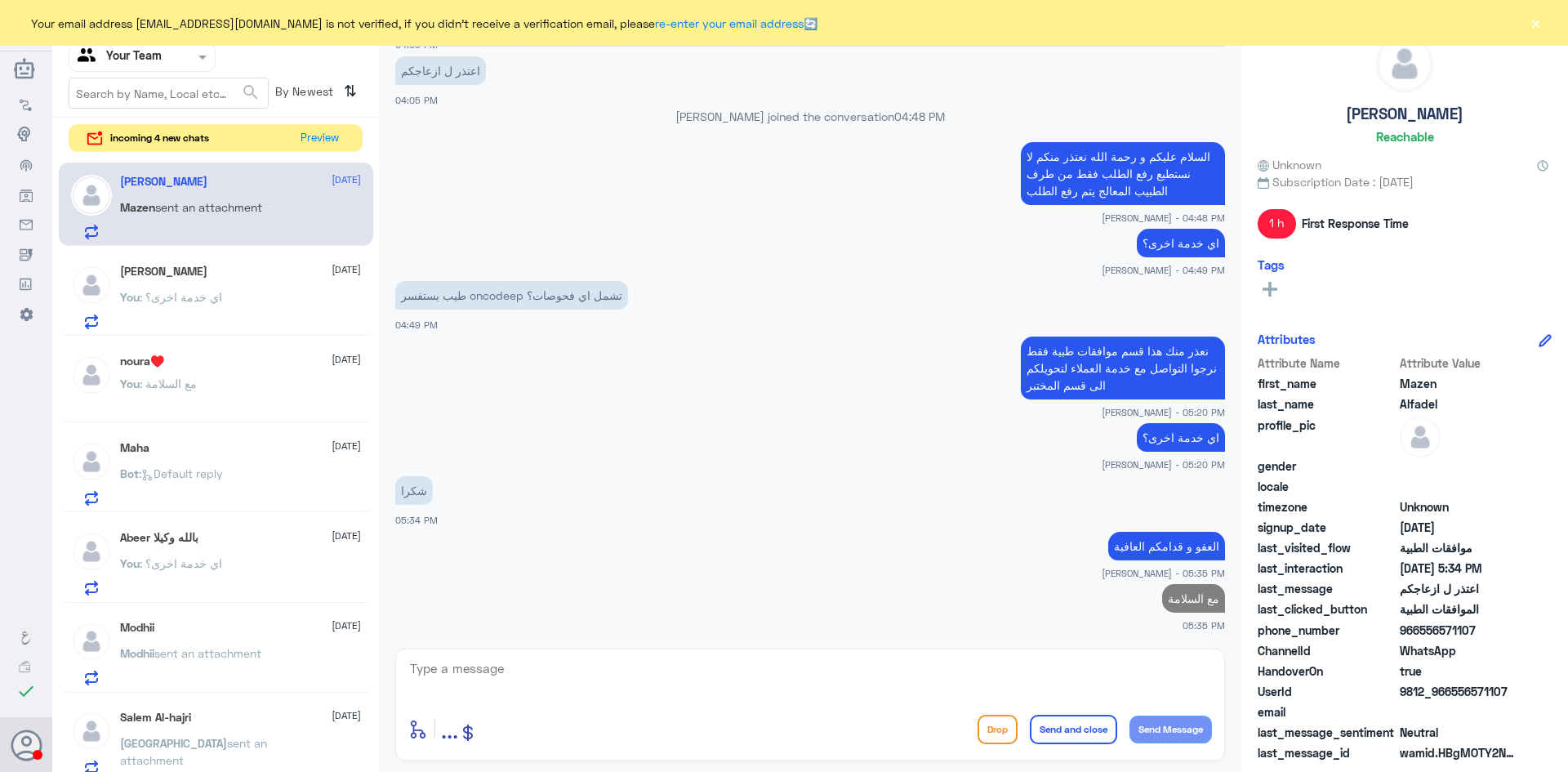
scroll to position [1298, 0]
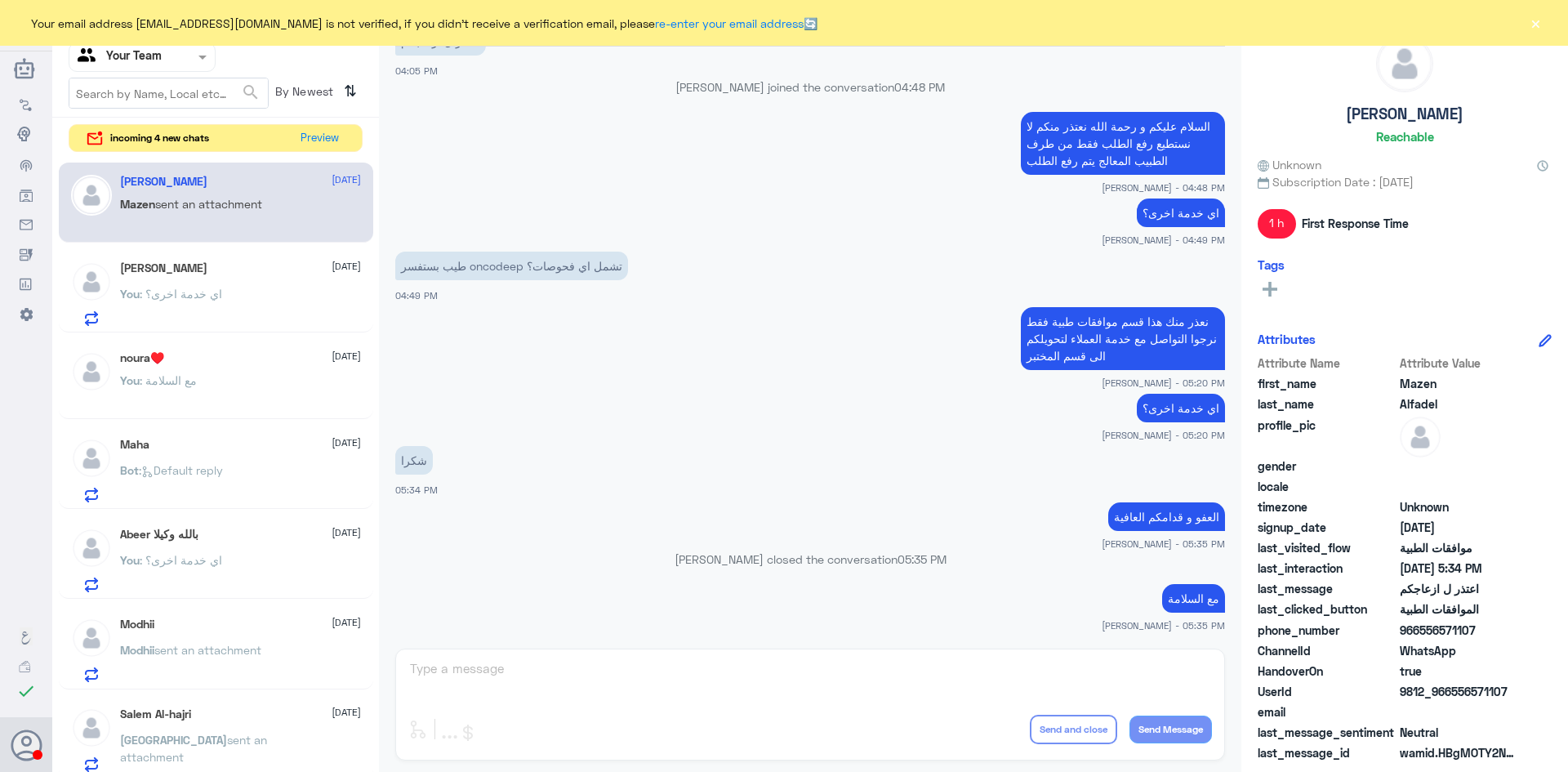
click at [220, 293] on span ": اي خدمة اخرى؟" at bounding box center [180, 293] width 82 height 14
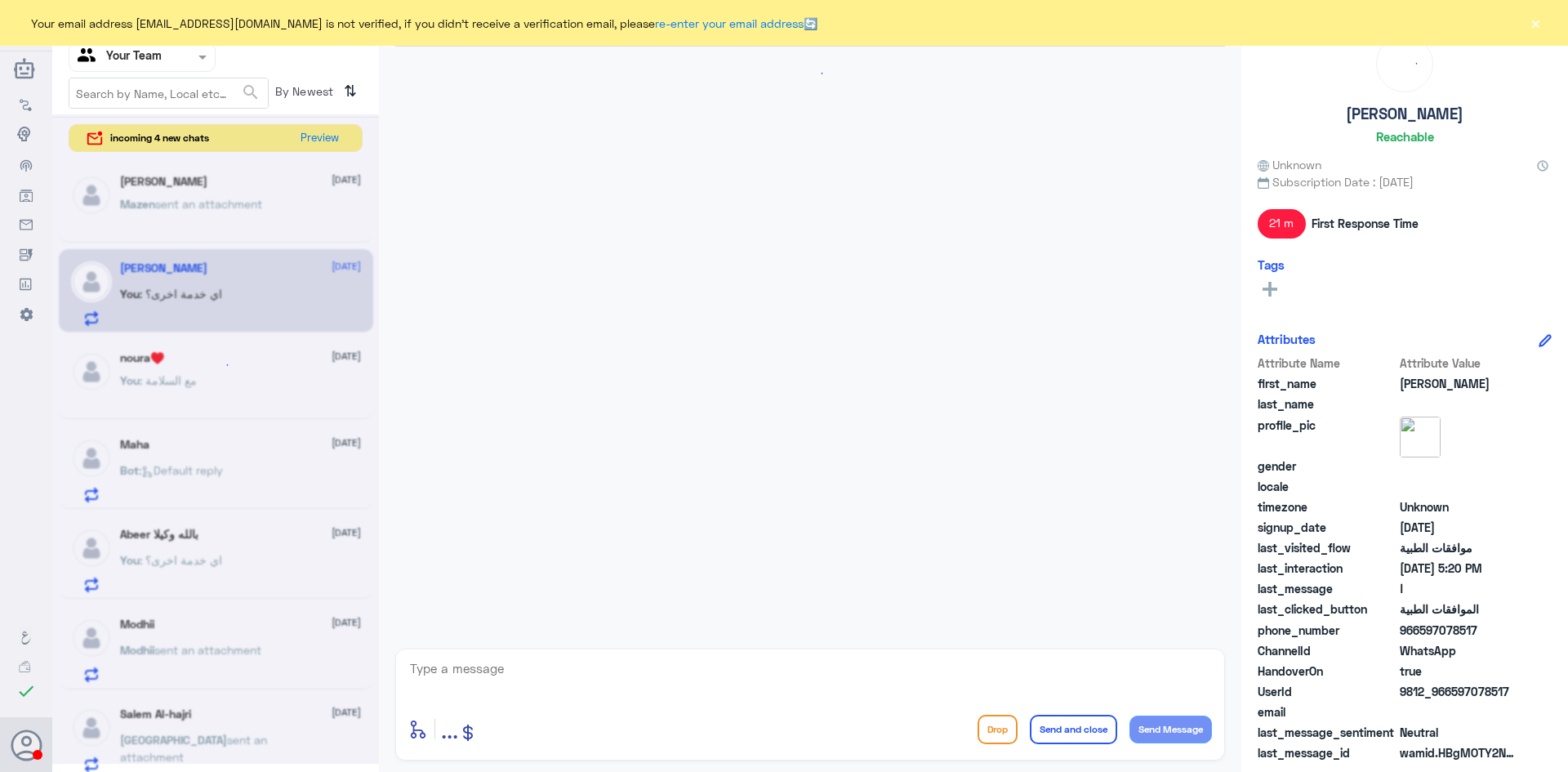
scroll to position [1296, 0]
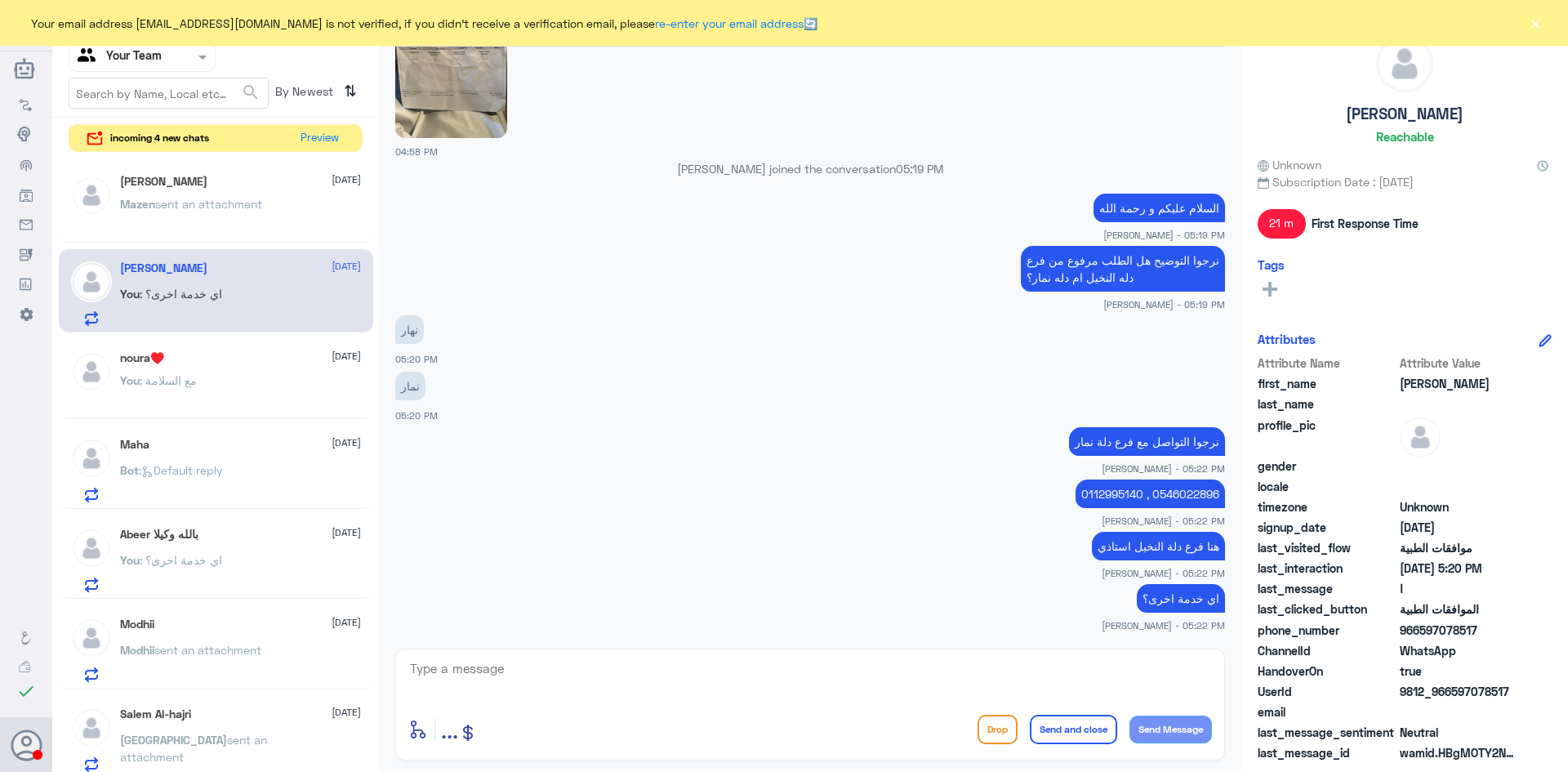
click at [575, 670] on textarea at bounding box center [810, 678] width 803 height 40
type textarea "قدامكم العافية"
click at [1081, 730] on button "Send and close" at bounding box center [1073, 729] width 88 height 29
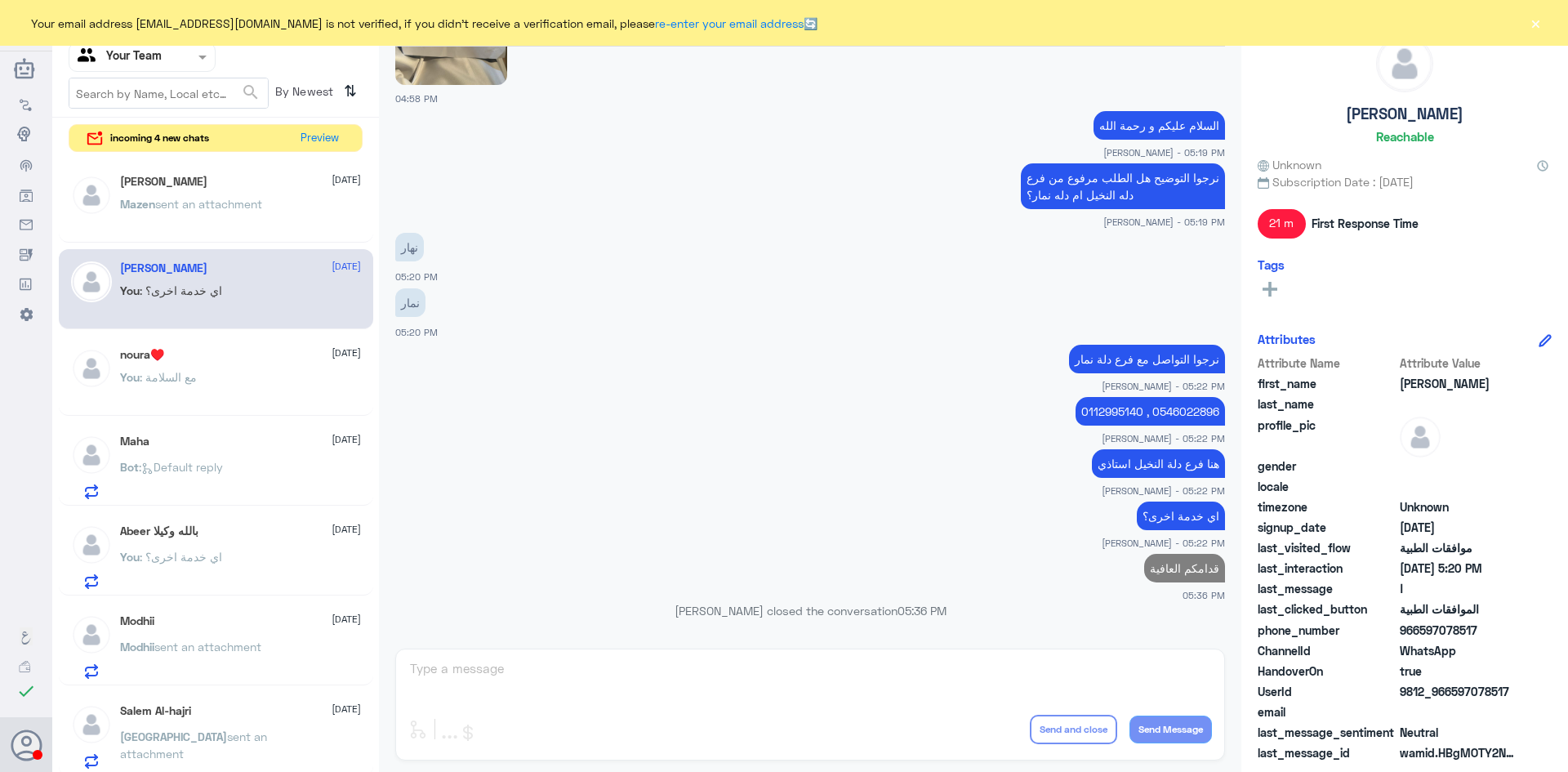
scroll to position [164, 0]
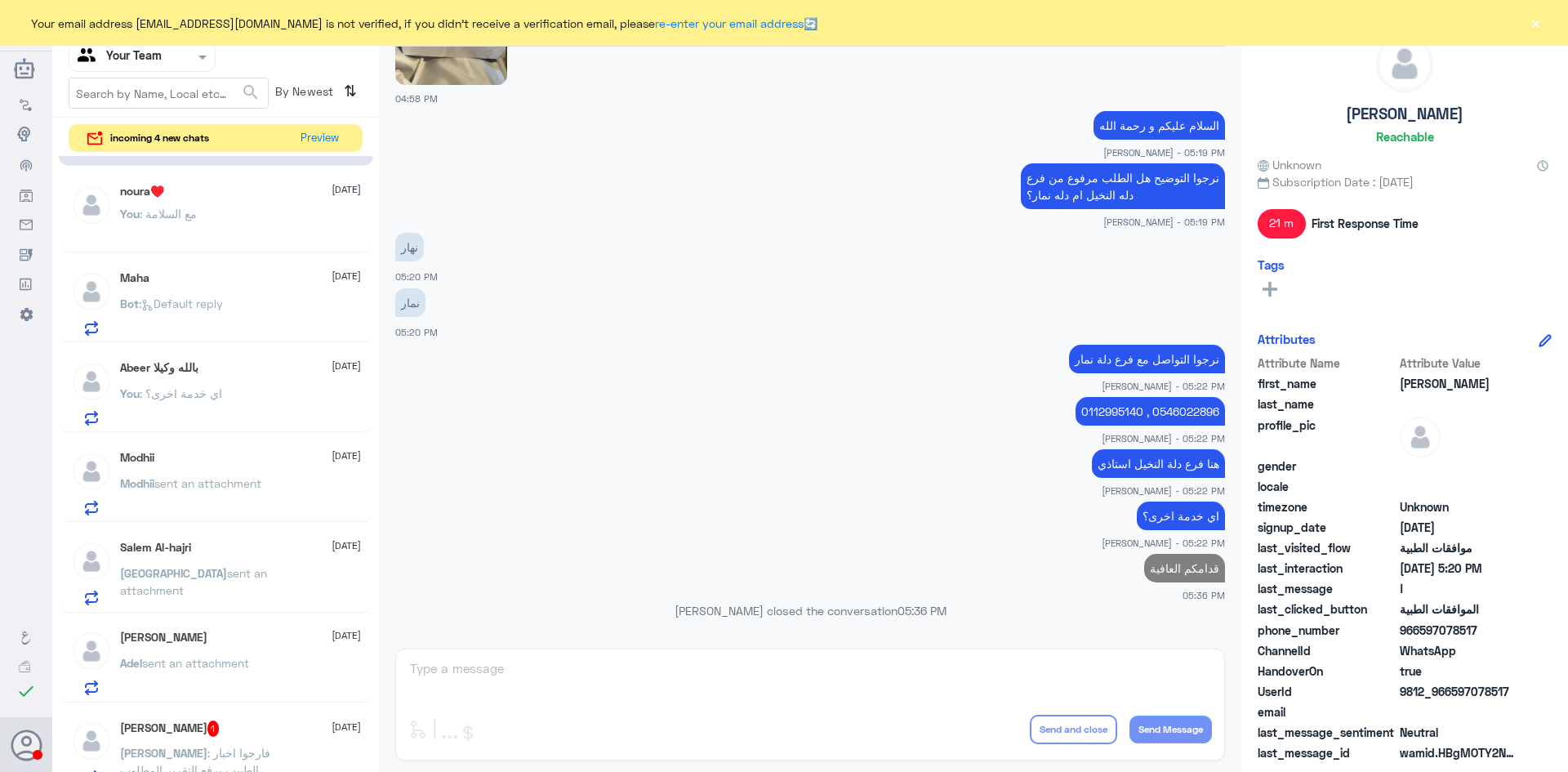
click at [208, 494] on p "Modhii sent an attachment" at bounding box center [191, 495] width 141 height 41
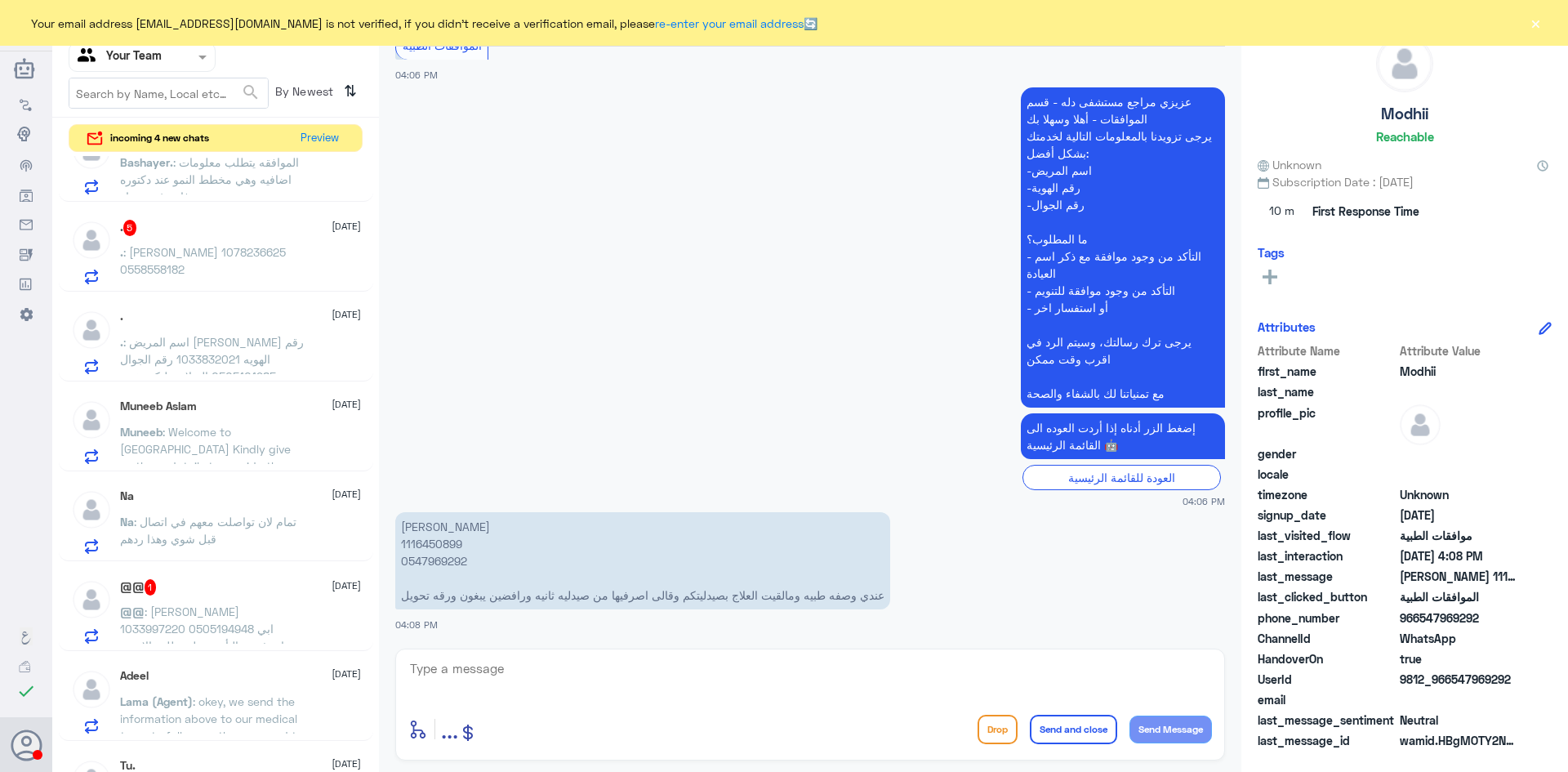
scroll to position [817, 0]
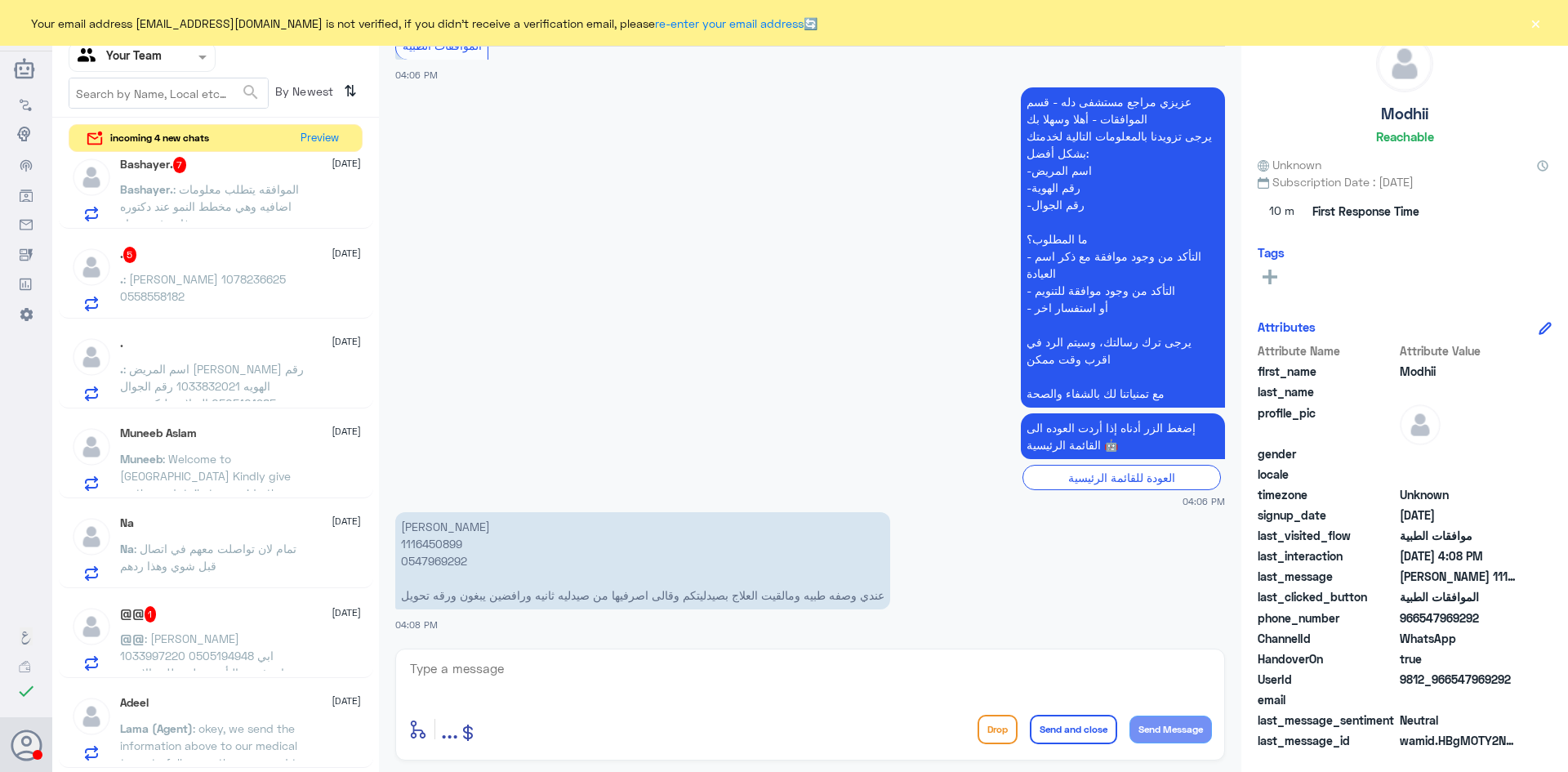
click at [242, 538] on div "Na 1 October Na : تمام لان تواصلت معهم في اتصال قبل شوي وهذا ردهم" at bounding box center [241, 548] width 241 height 64
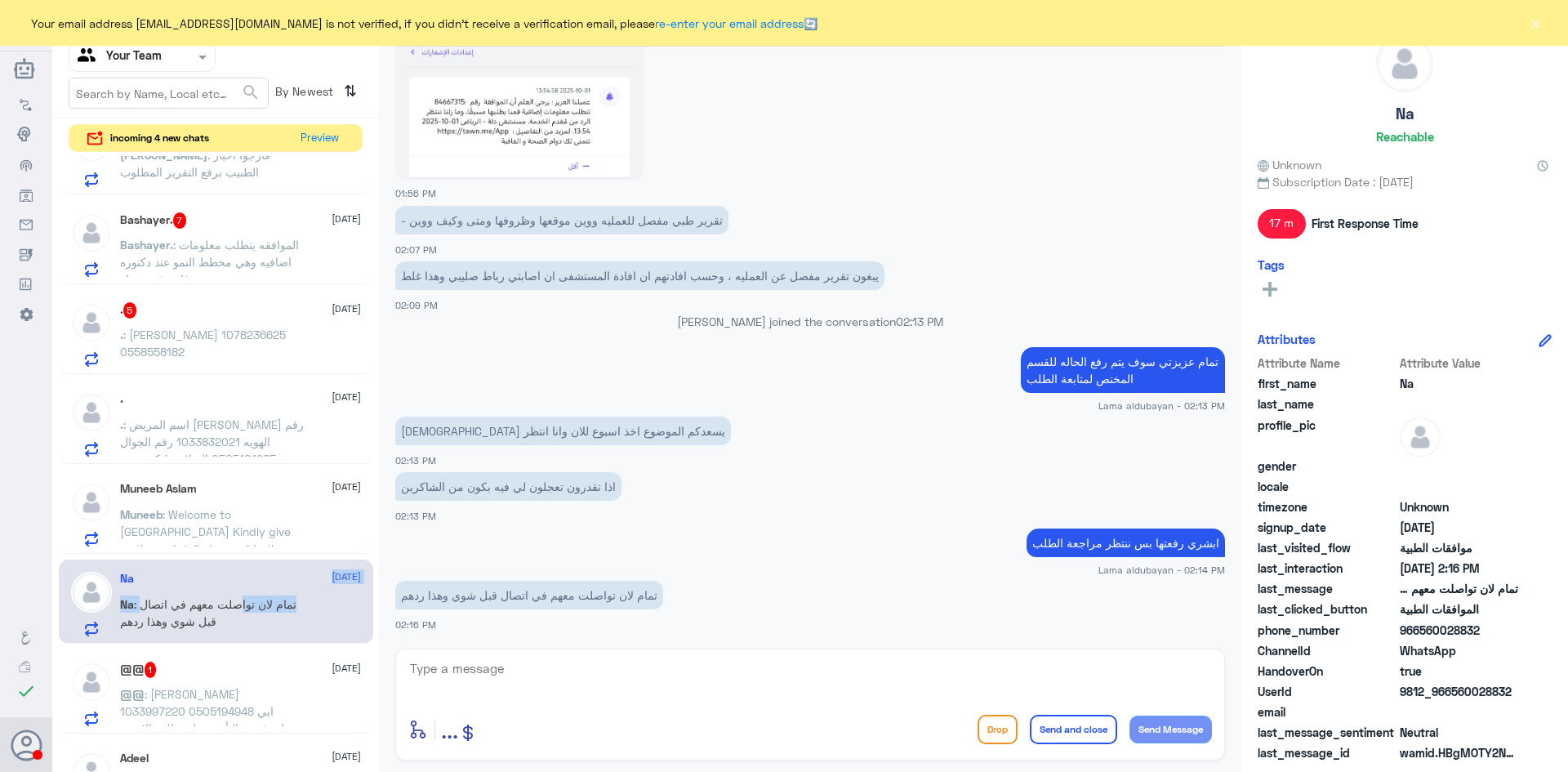
scroll to position [653, 0]
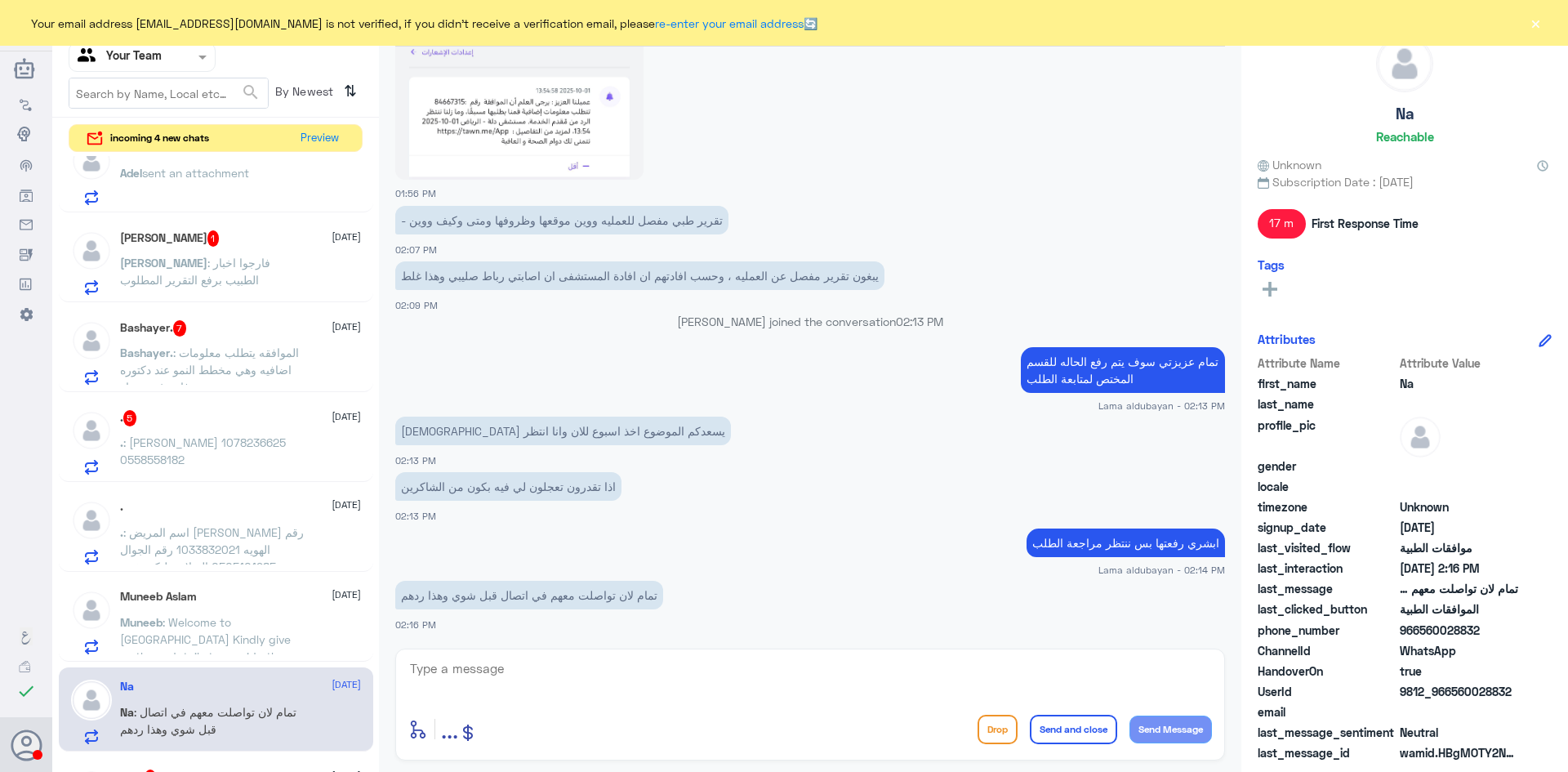
click at [197, 618] on span ": Welcome to Dallah Hospital Kindly give us these details to provide the best s…" at bounding box center [211, 768] width 181 height 306
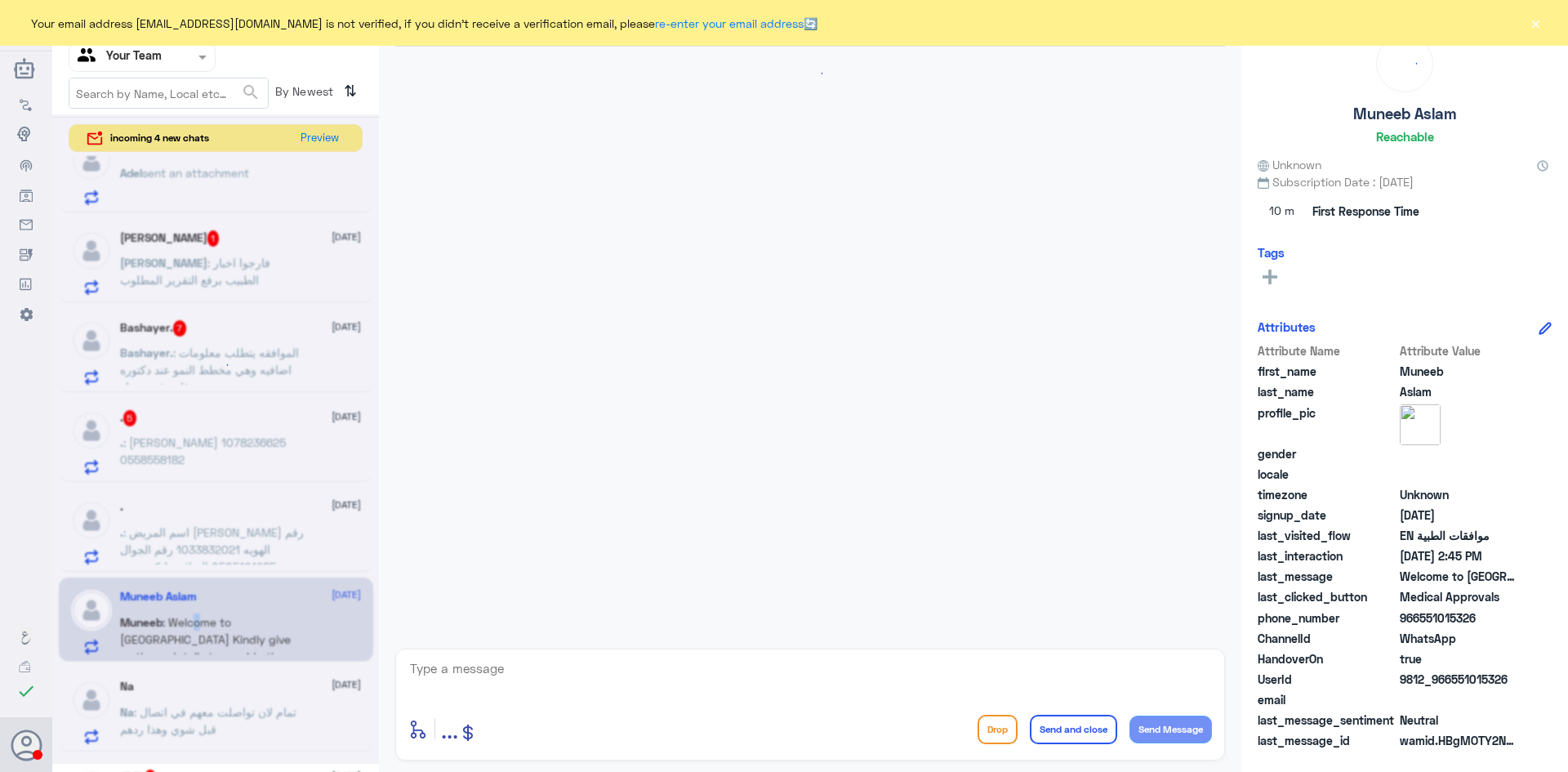
scroll to position [1461, 0]
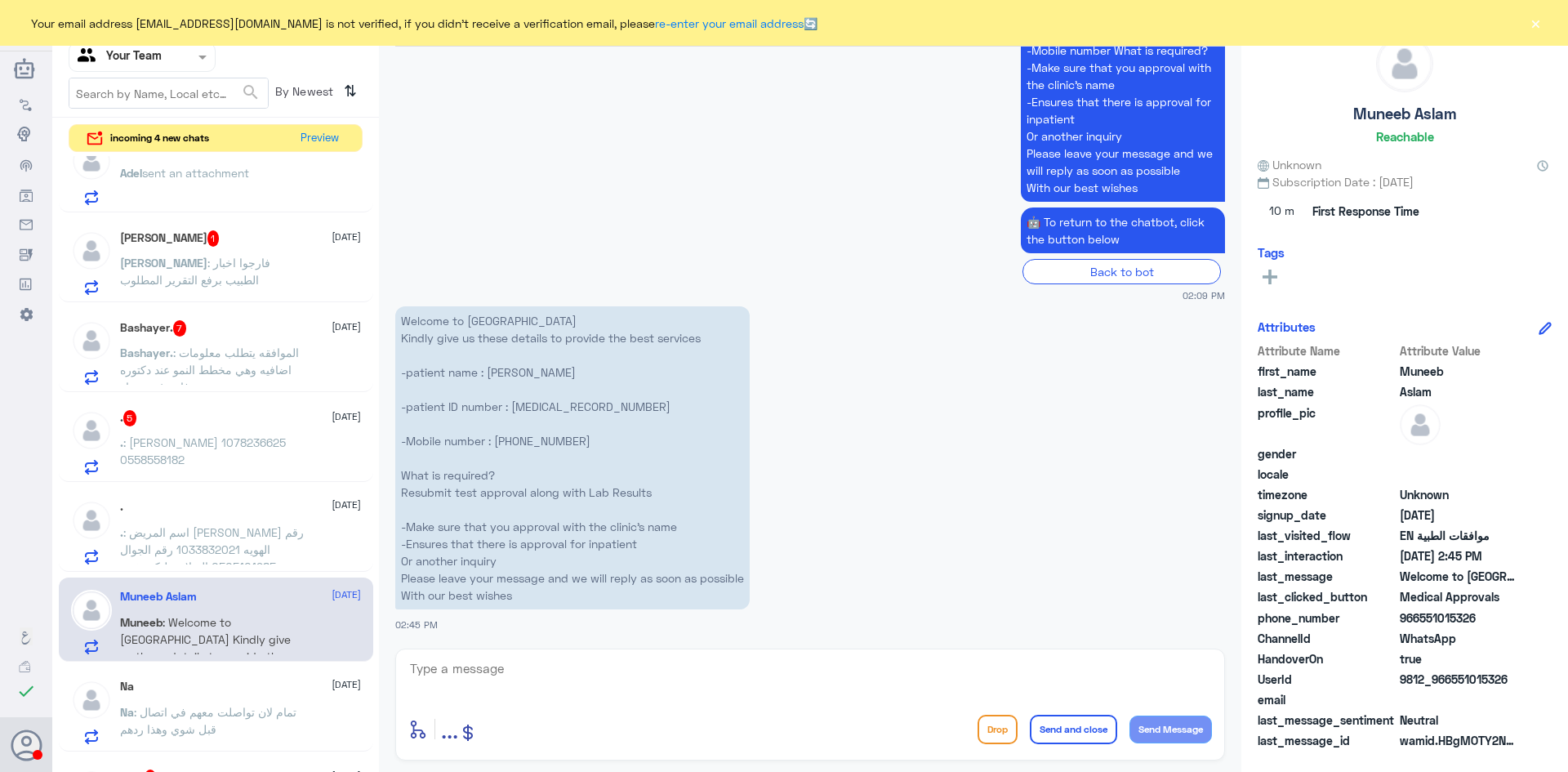
click at [542, 405] on p "Welcome to Dallah Hospital Kindly give us these details to provide the best ser…" at bounding box center [573, 458] width 355 height 303
copy p "2073326858"
click at [472, 671] on textarea at bounding box center [810, 678] width 803 height 40
type textarea "Dear, I've followed the request and submitted the result of the labs you've don…"
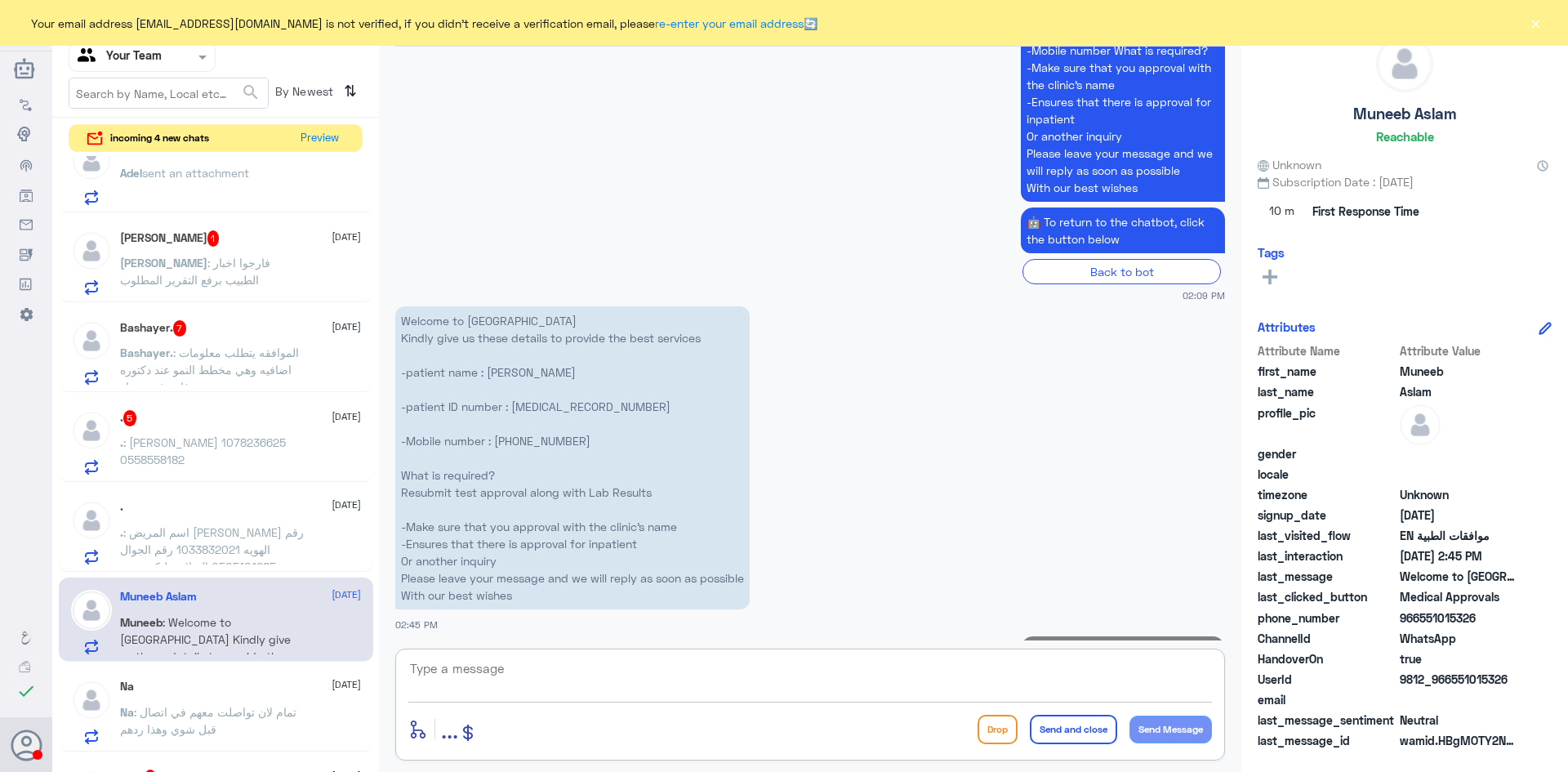
scroll to position [1566, 0]
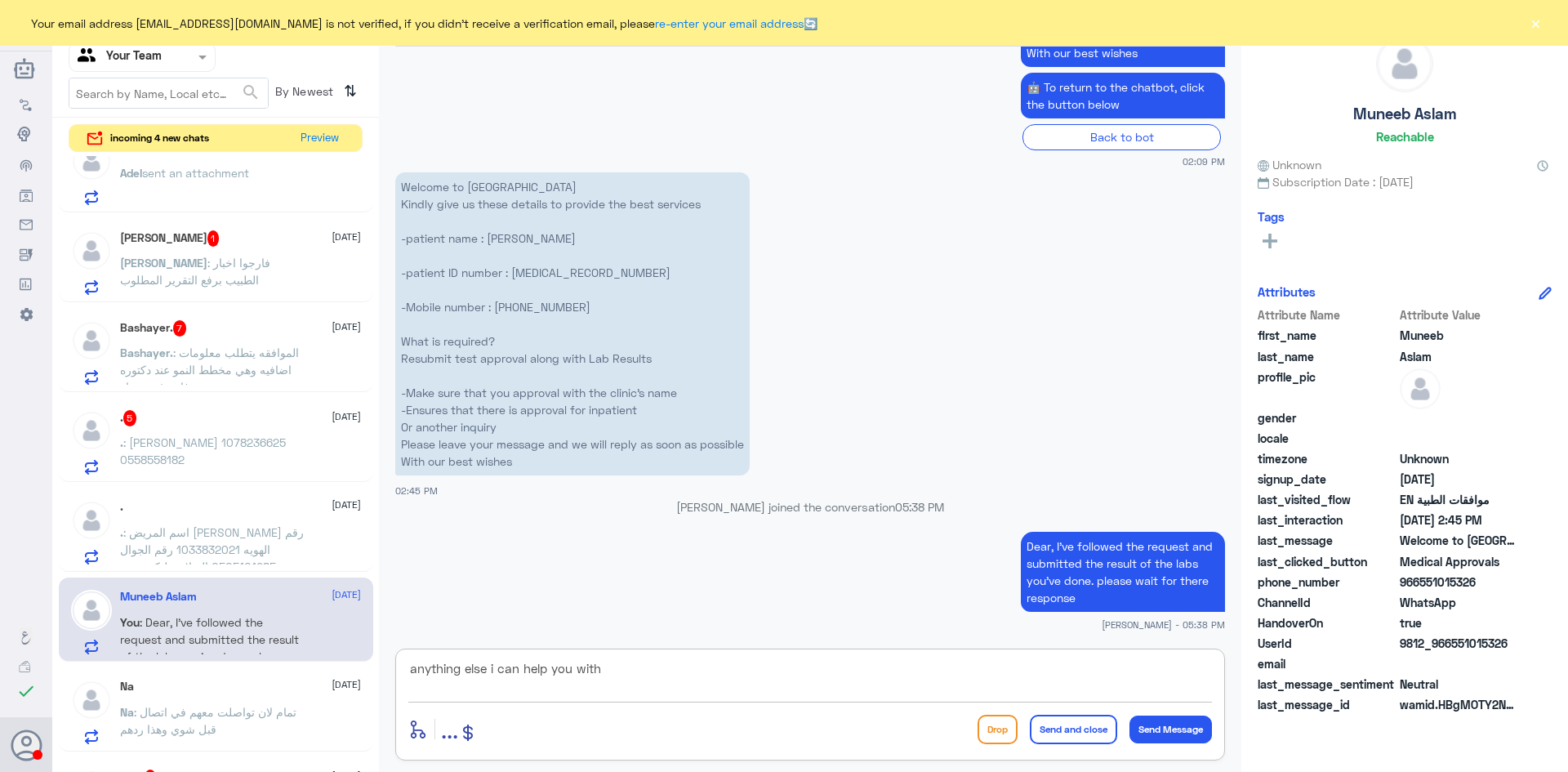
type textarea "anything else i can help you with?"
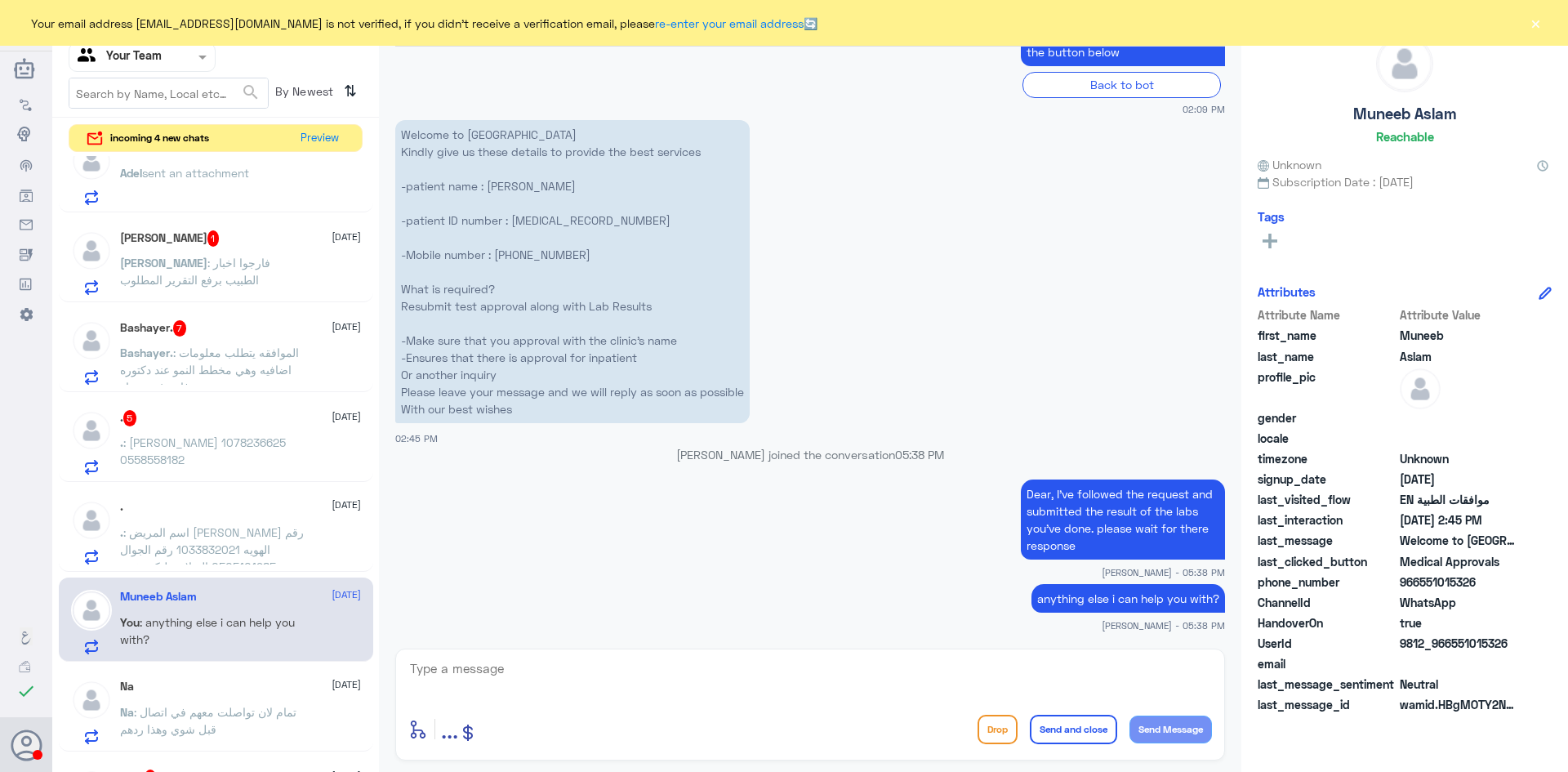
click at [232, 534] on span ": اسم المريض ابراهيم محمد ابراهيم القبيلي رقم الهويه 1033832021 رقم الجوال 0505…" at bounding box center [212, 575] width 184 height 100
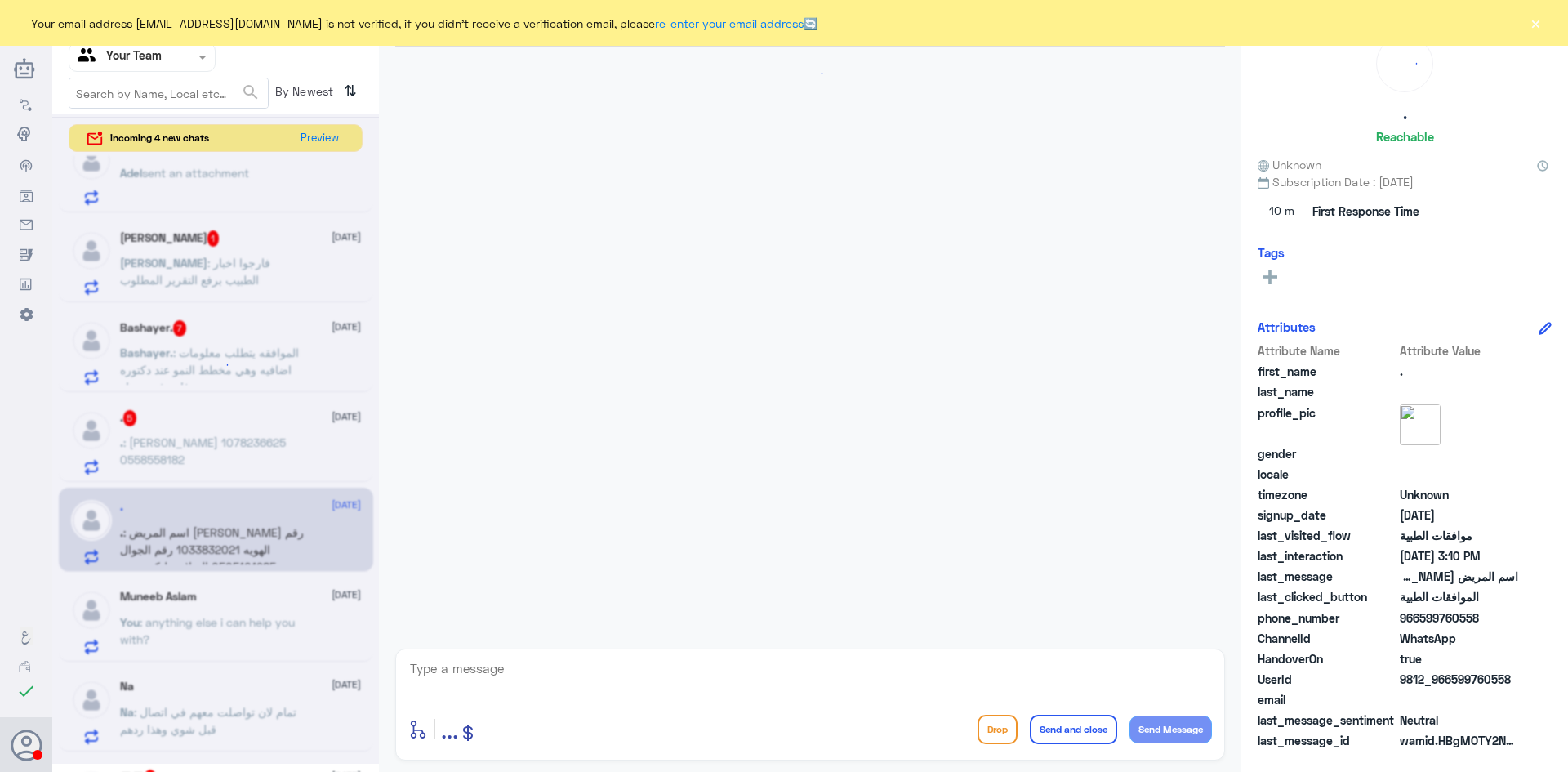
scroll to position [1297, 0]
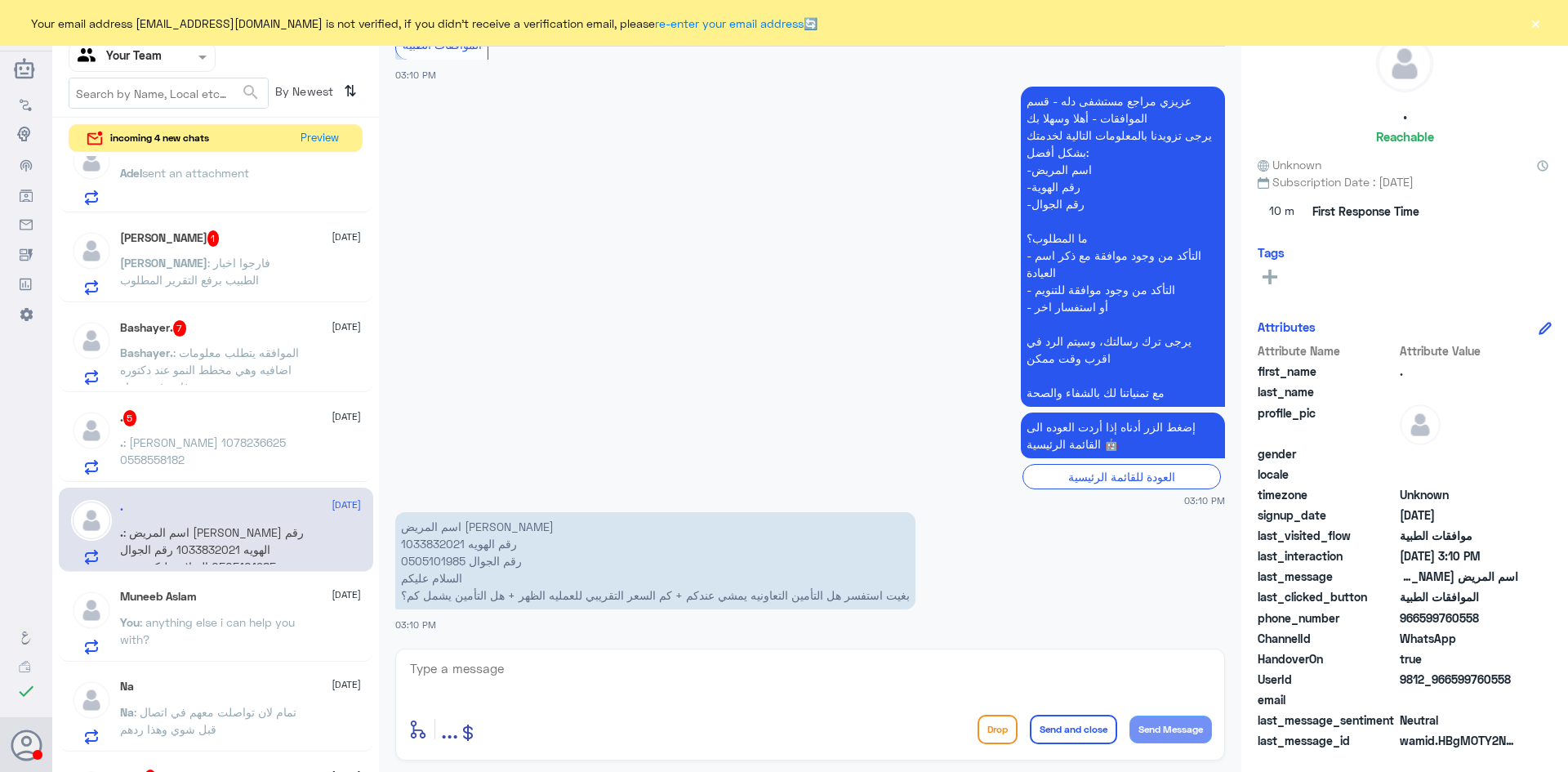
click at [442, 544] on p "اسم المريض ابراهيم محمد ابراهيم القبيلي رقم الهويه 1033832021 رقم الجوال 050510…" at bounding box center [655, 560] width 520 height 97
copy p "1033832021"
click at [513, 669] on textarea at bounding box center [810, 678] width 803 height 40
type textarea "السلام عليكم لمعرفه اذا ما كان يتغطى التأمين لدينا نرجوا مراجعة شركة التأمين"
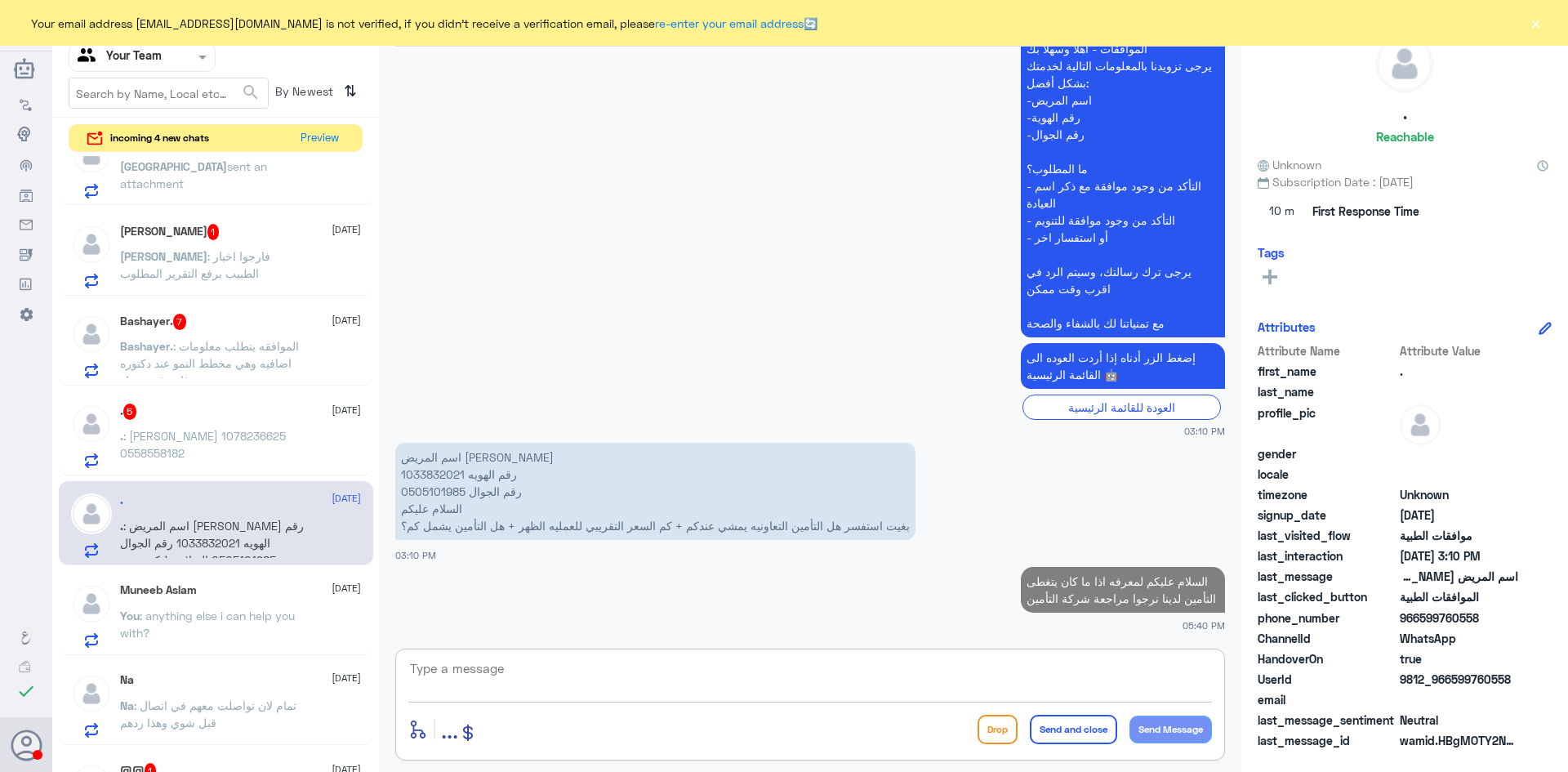
scroll to position [653, 0]
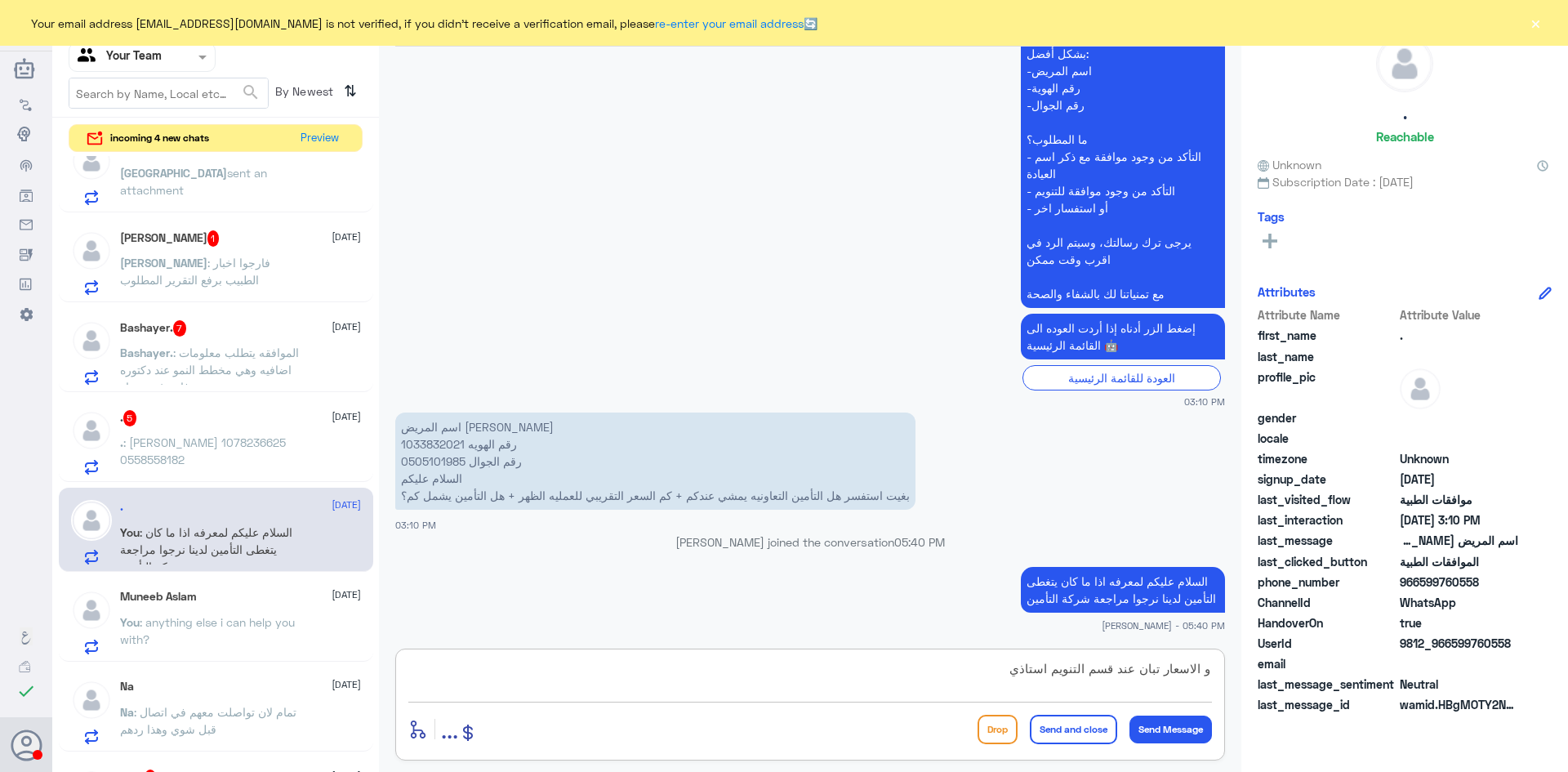
type textarea "و الاسعار تبان عند قسم التنويم استاذي"
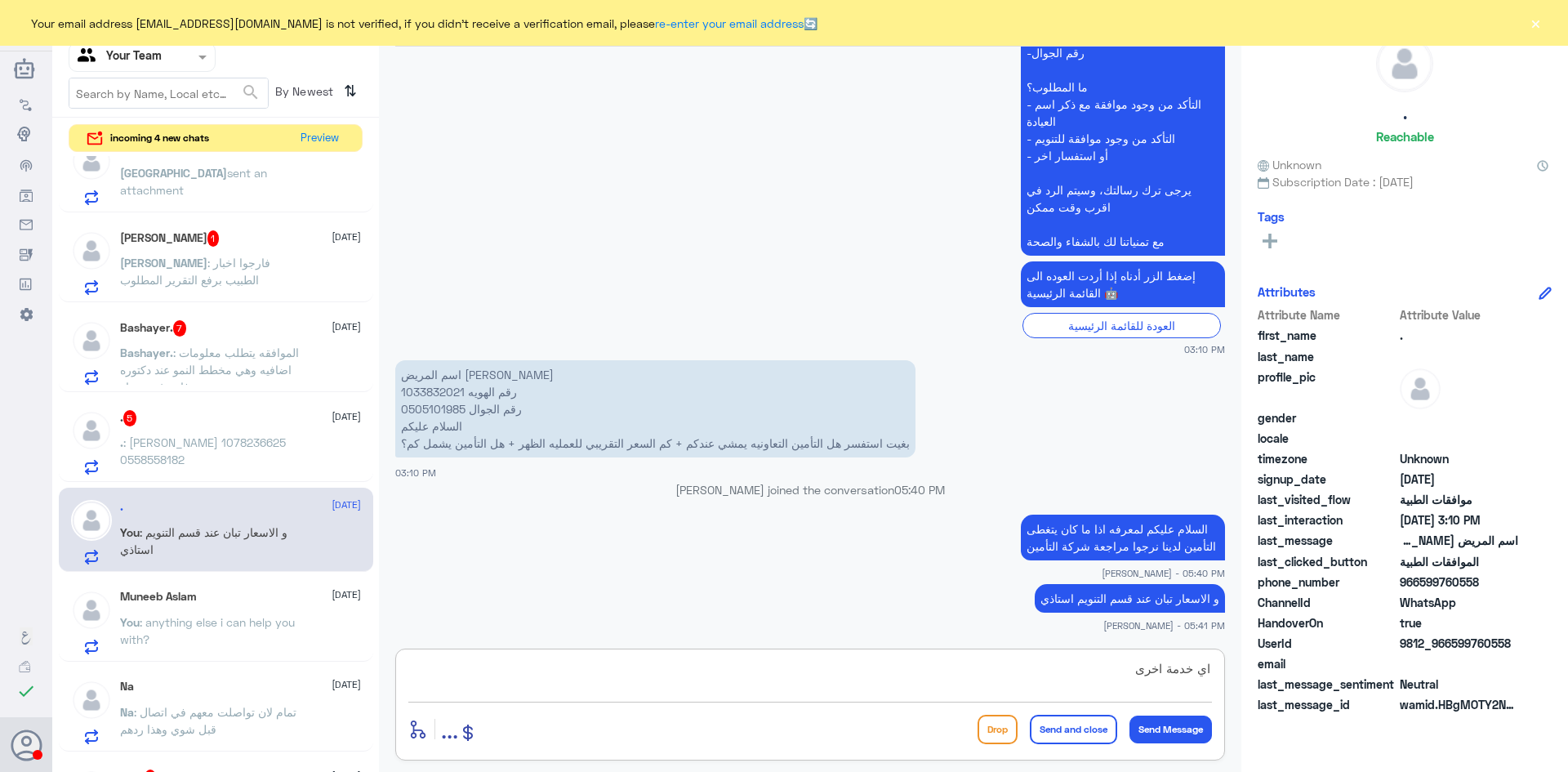
type textarea "اي خدمة اخرى؟"
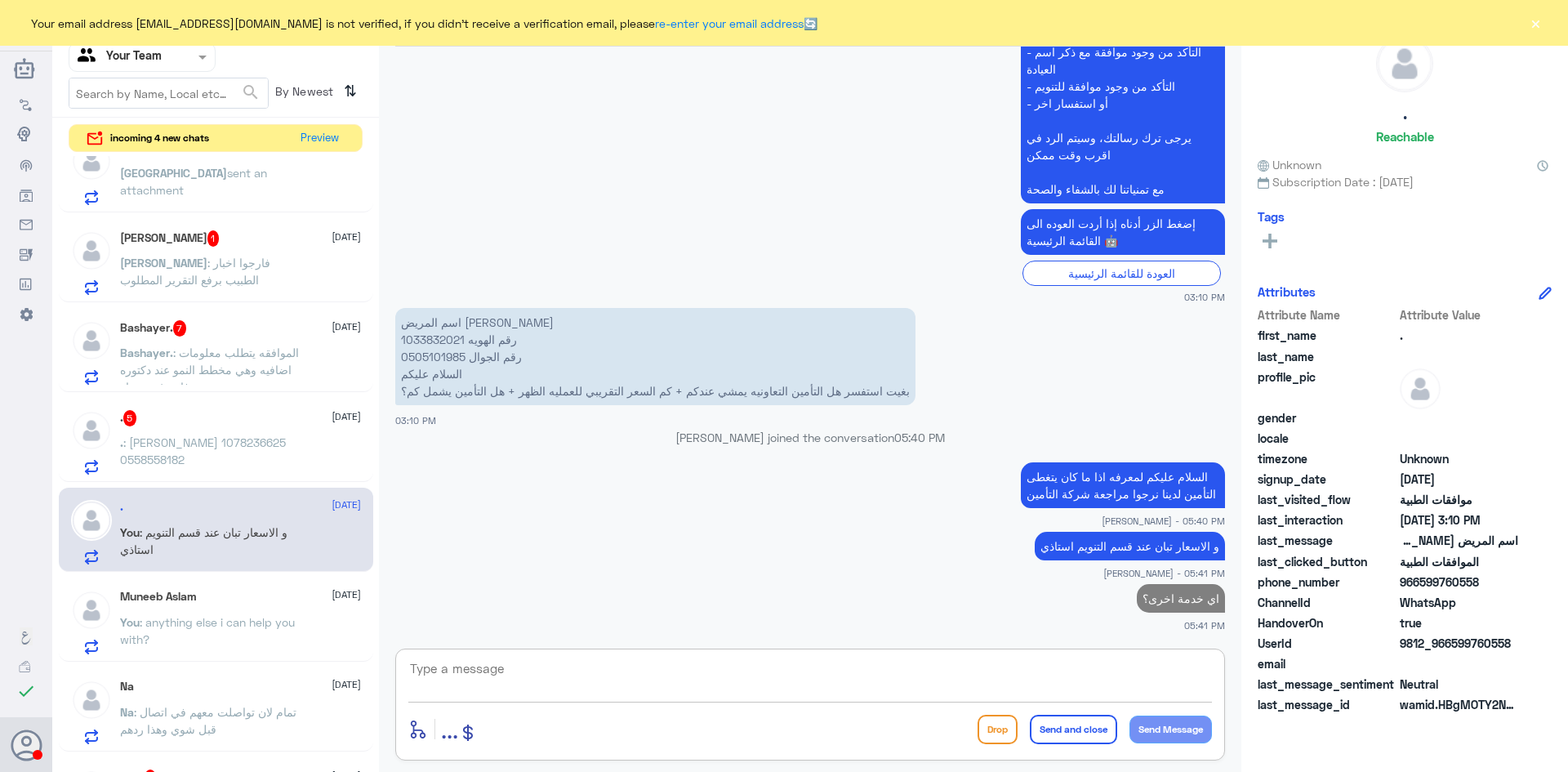
click at [153, 439] on span ": [PERSON_NAME] 1078236625 0558558182" at bounding box center [203, 451] width 166 height 31
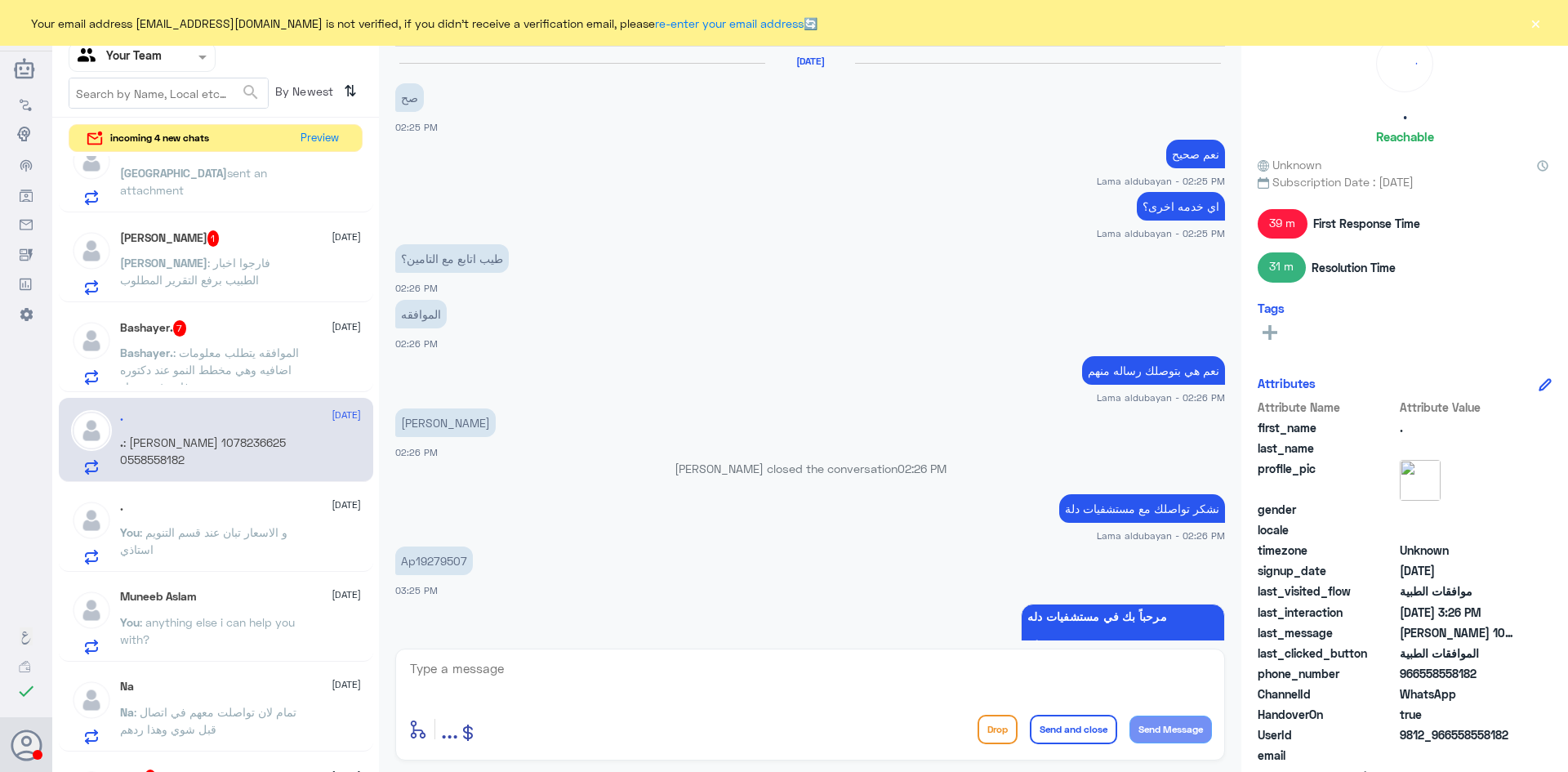
scroll to position [1256, 0]
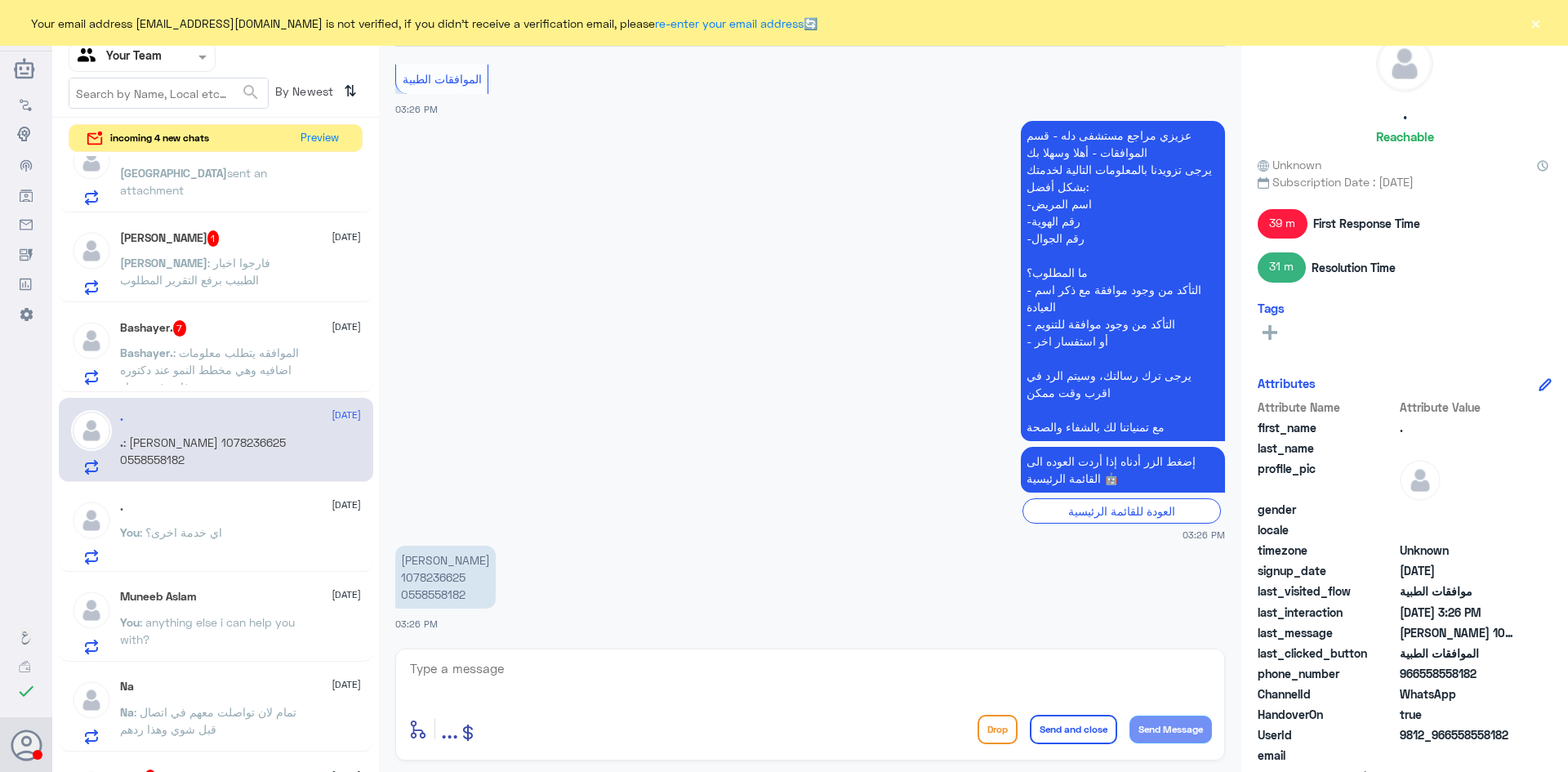
click at [440, 576] on p "محمد اليوسف 1078236625 0558558182" at bounding box center [445, 577] width 100 height 63
copy p "1078236625"
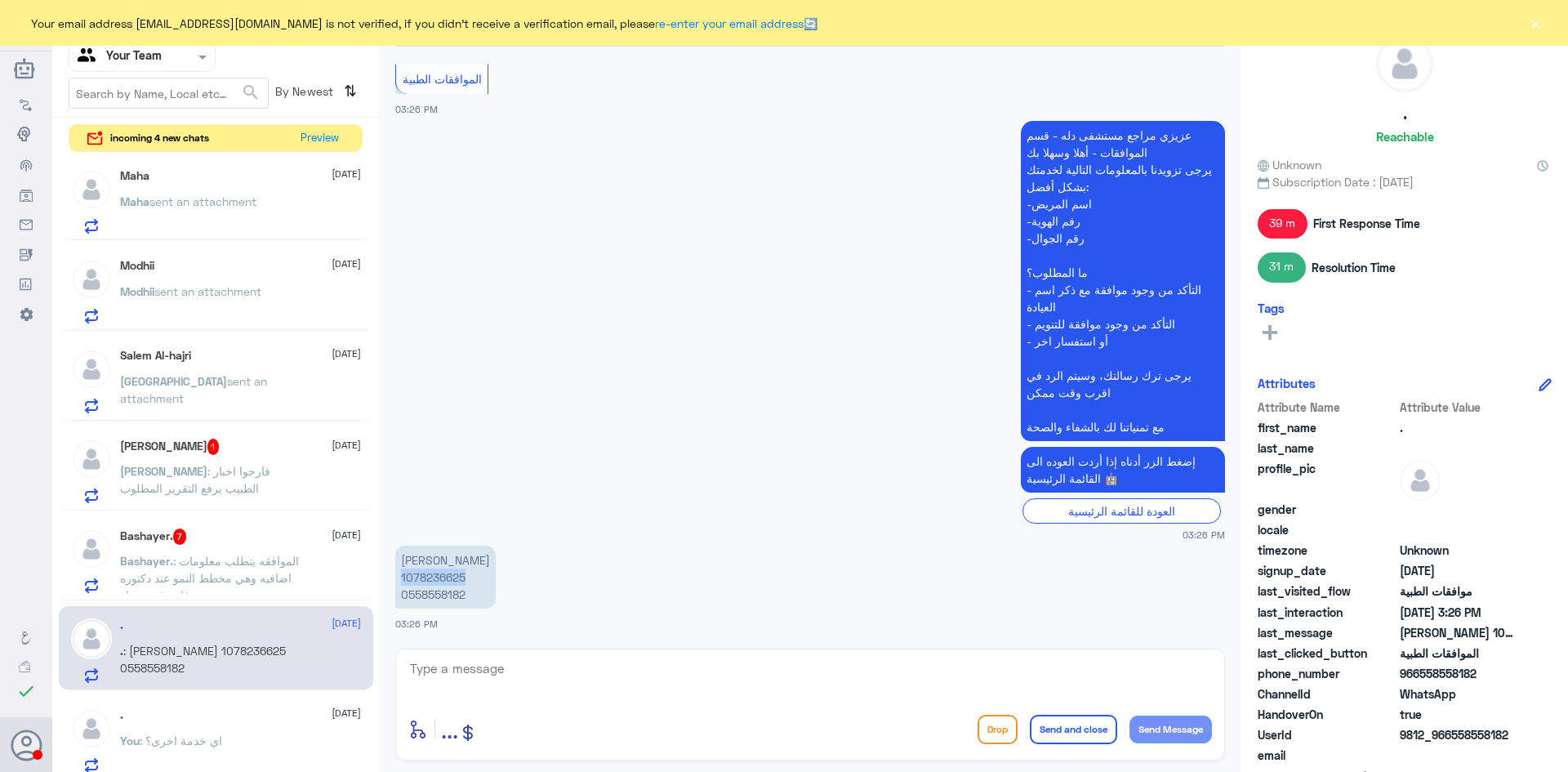
scroll to position [408, 0]
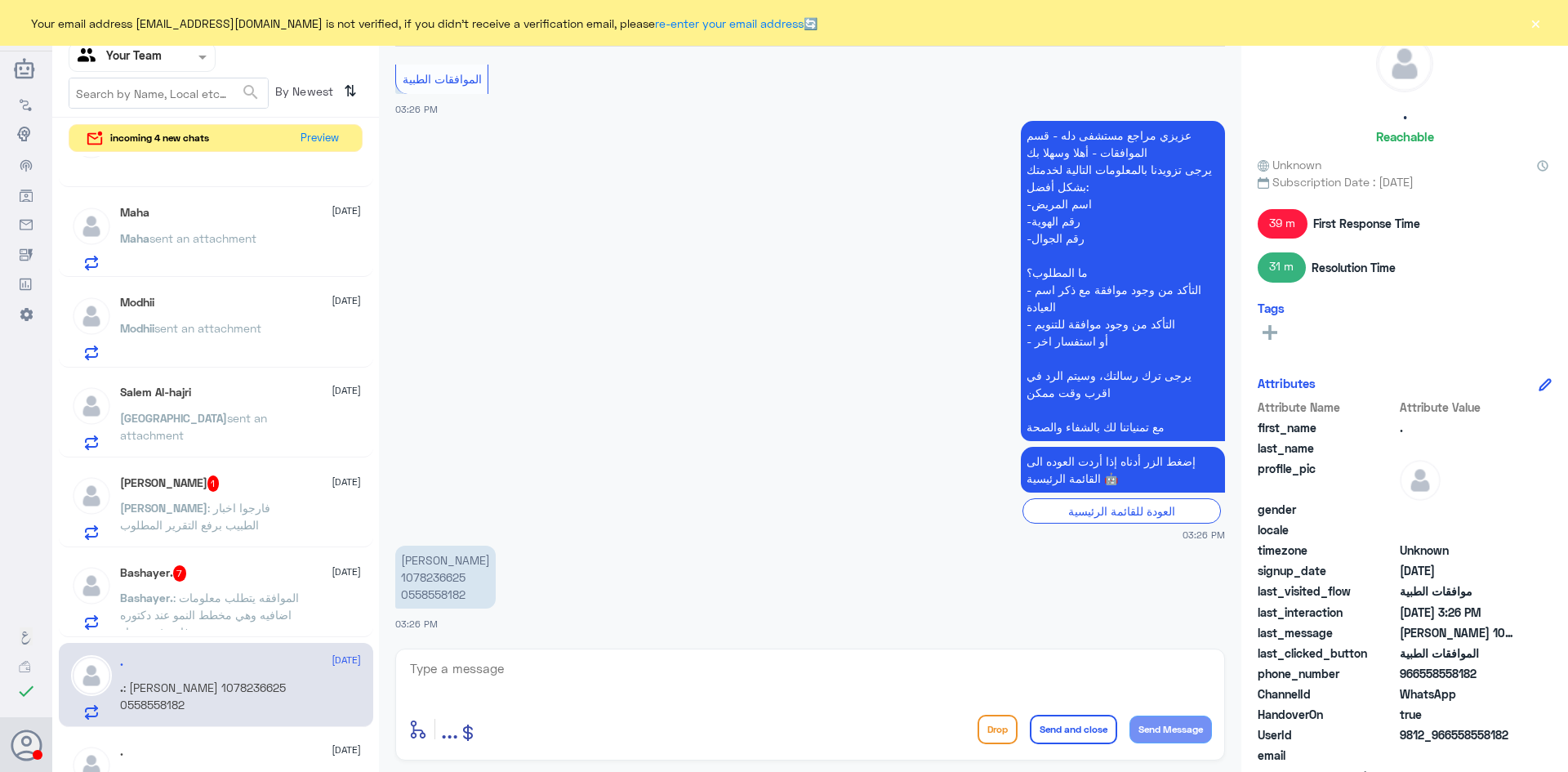
click at [222, 428] on p "Salem sent an attachment" at bounding box center [212, 429] width 184 height 41
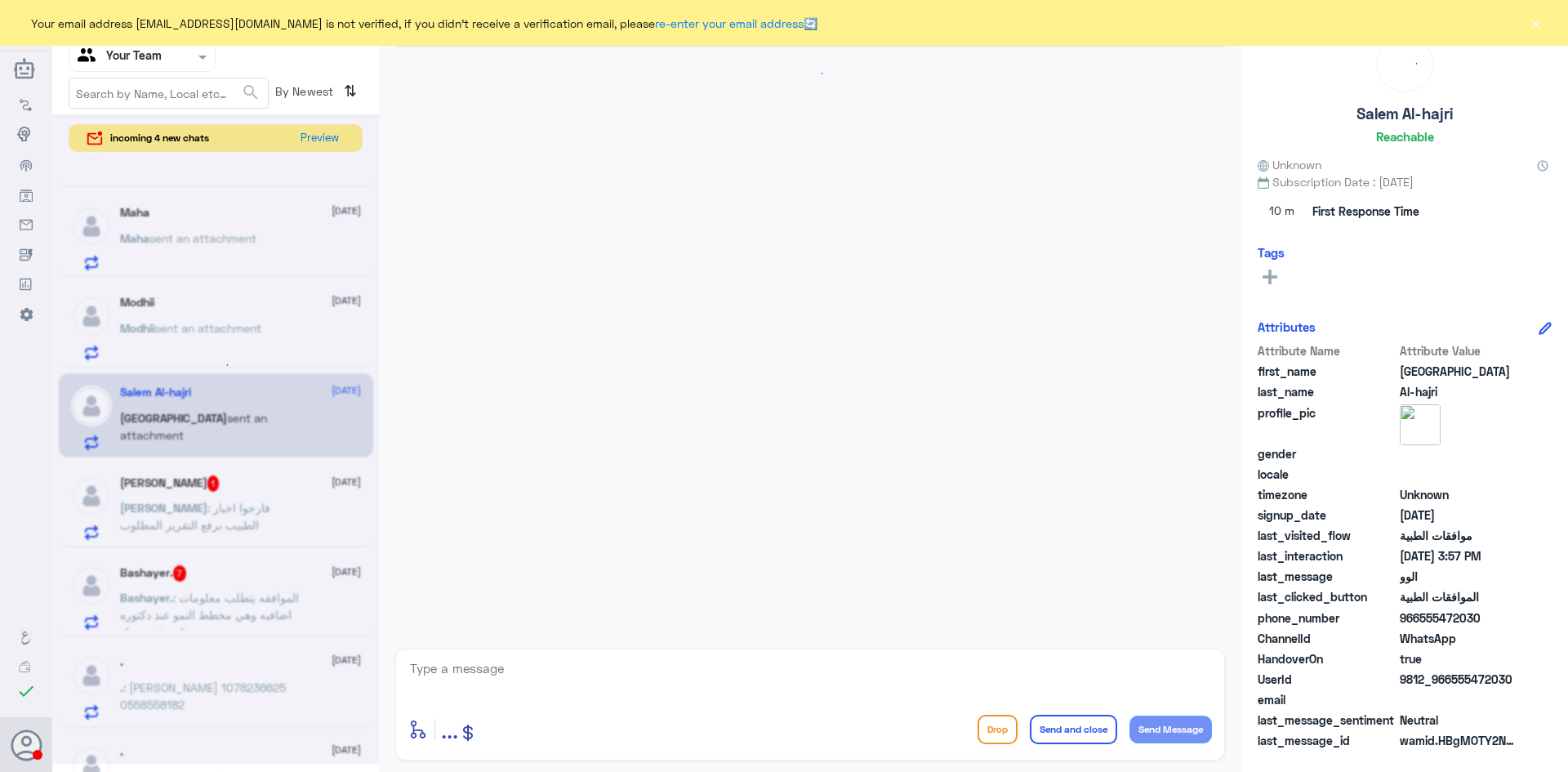
scroll to position [503, 0]
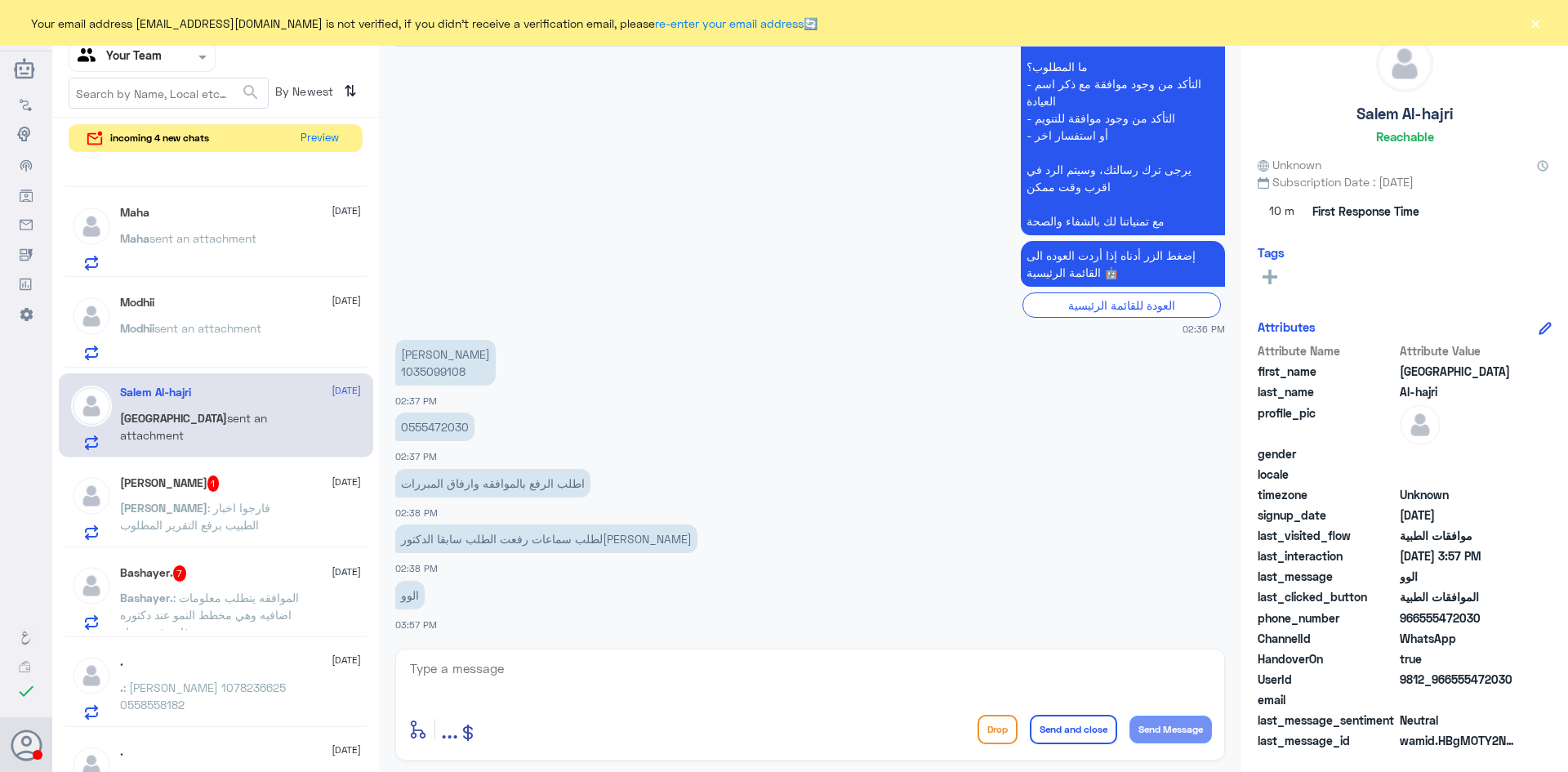
click at [433, 372] on p "سالم الهاجري 1035099108" at bounding box center [445, 363] width 100 height 46
copy p "1035099108"
click at [549, 670] on textarea at bounding box center [810, 678] width 803 height 40
type textarea "السلام عليكم و رحمة الله تمت الموافقة و تم تحويلكم الى المدينة"
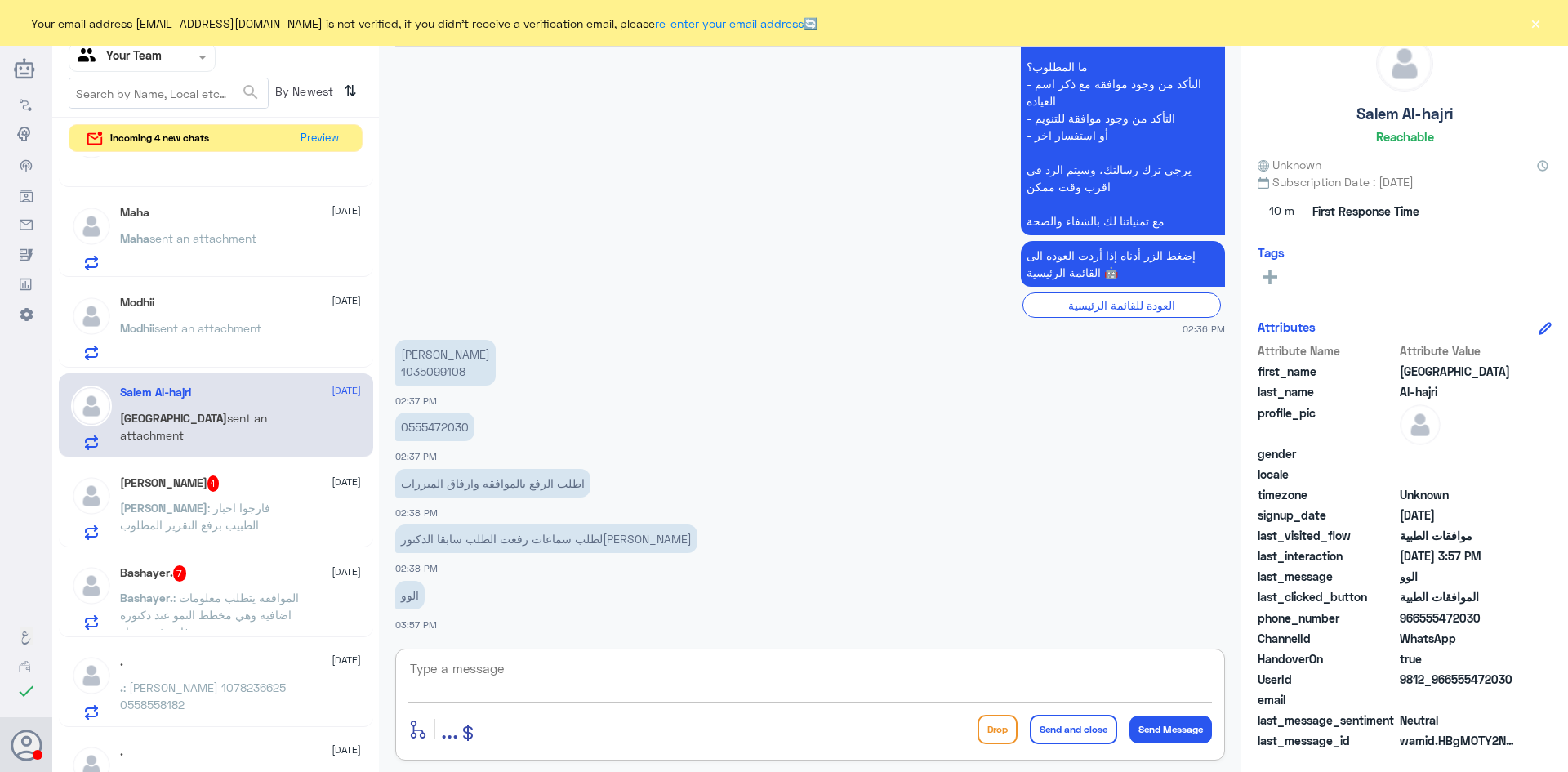
scroll to position [573, 0]
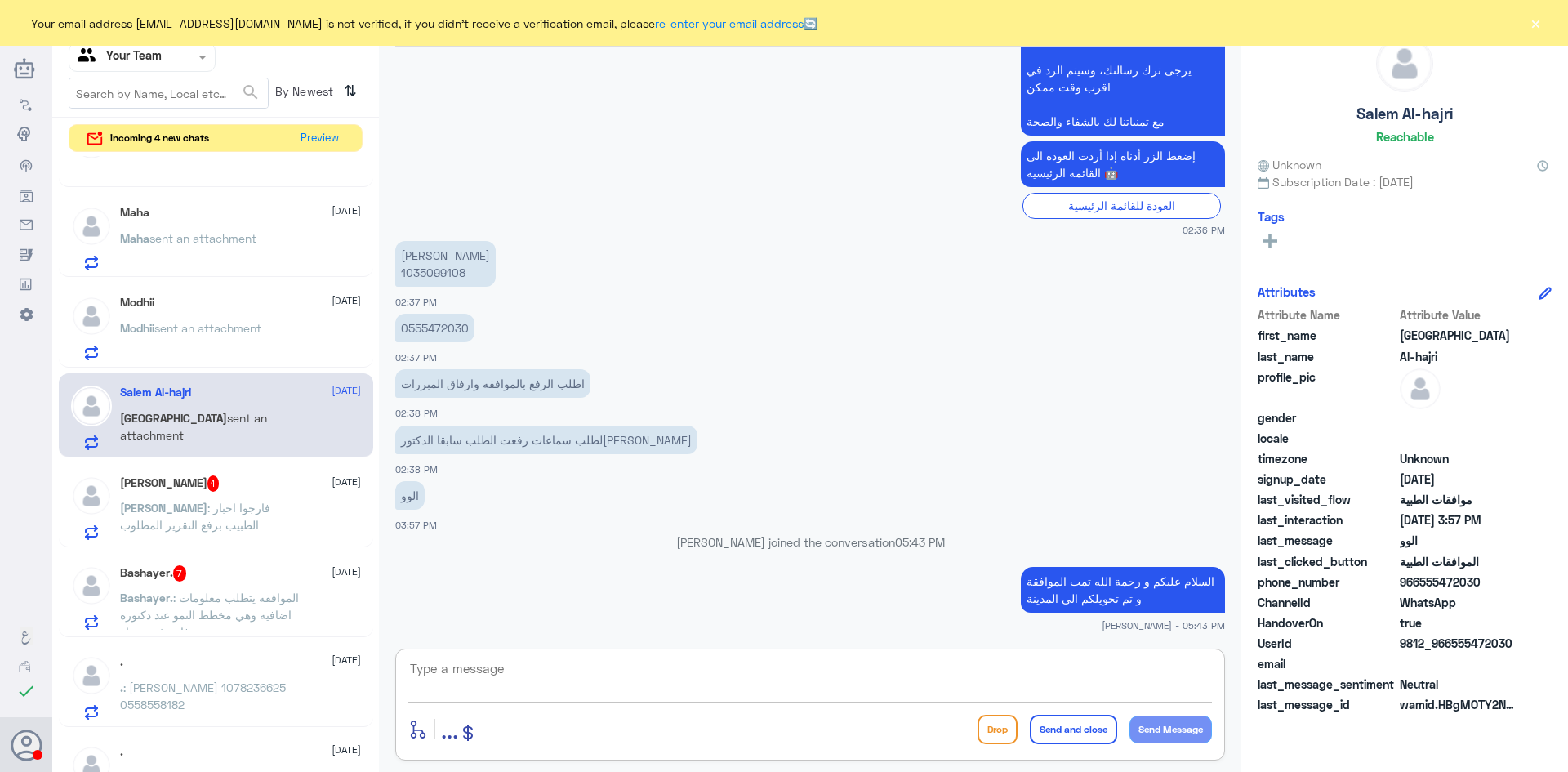
paste textarea "2025/7470865"
type textarea "2025/7470865"
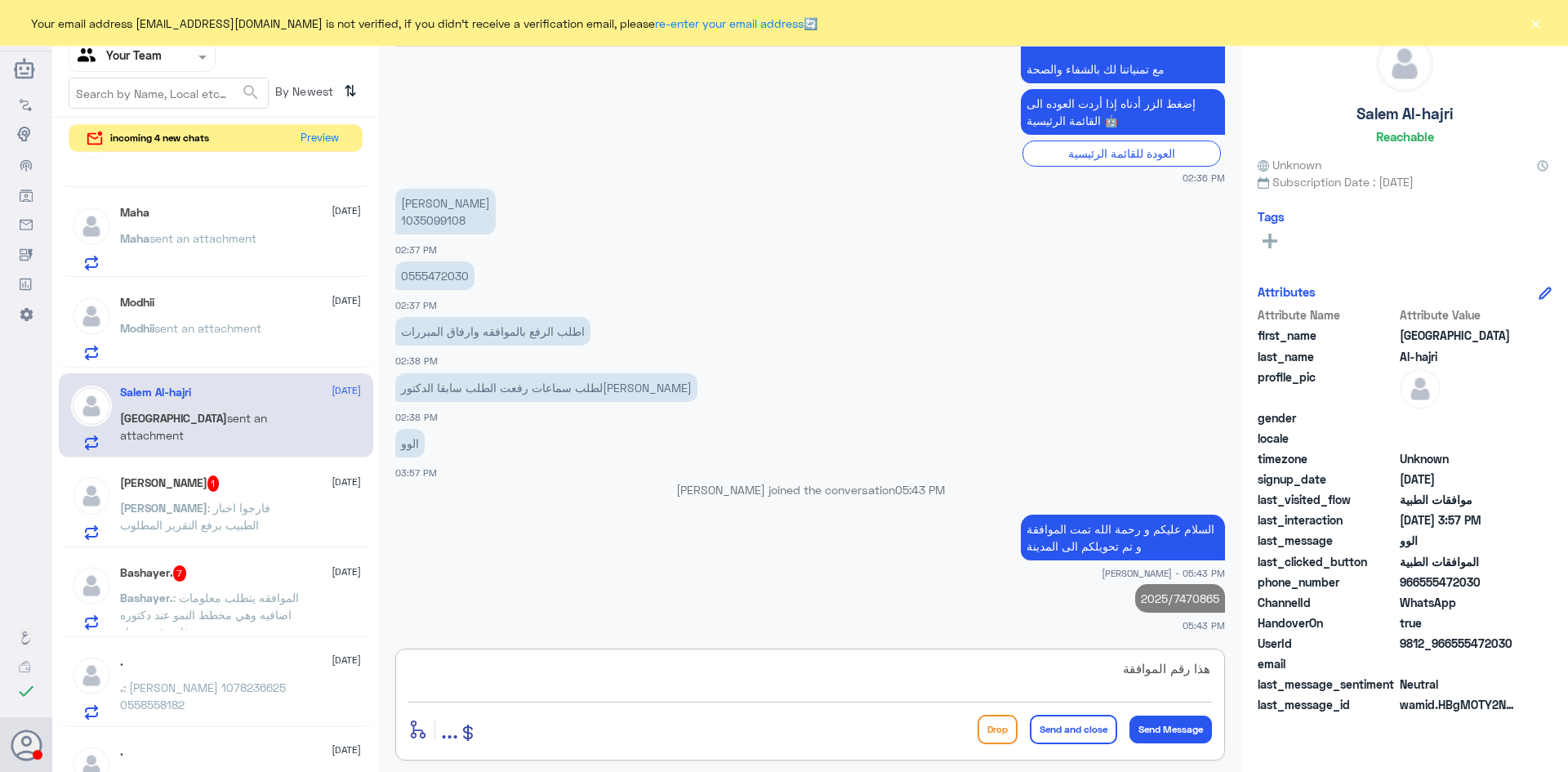
type textarea "هذا رقم الموافقة"
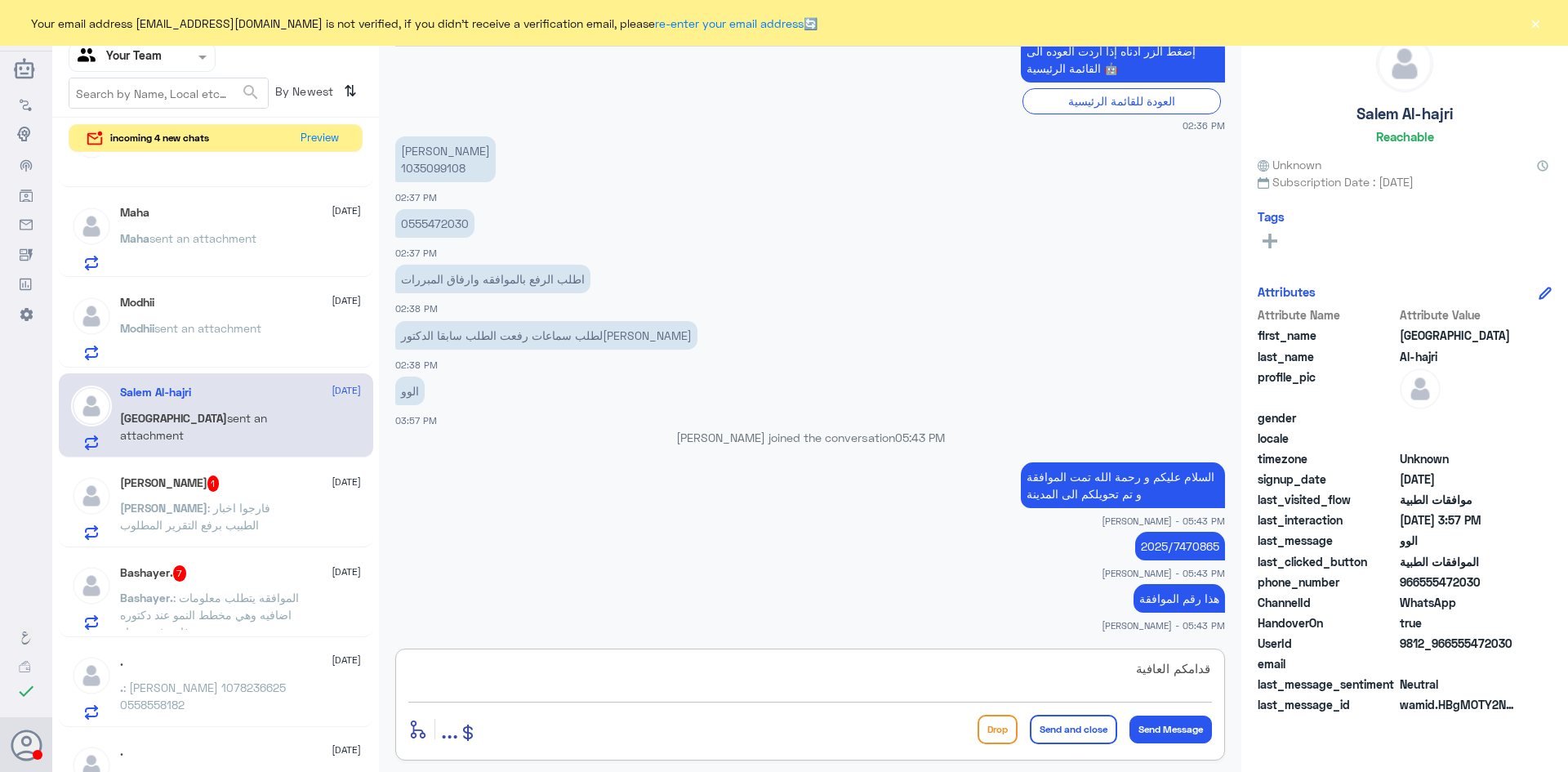
type textarea "قدامكم العافية"
click at [1062, 726] on button "Send and close" at bounding box center [1073, 729] width 88 height 29
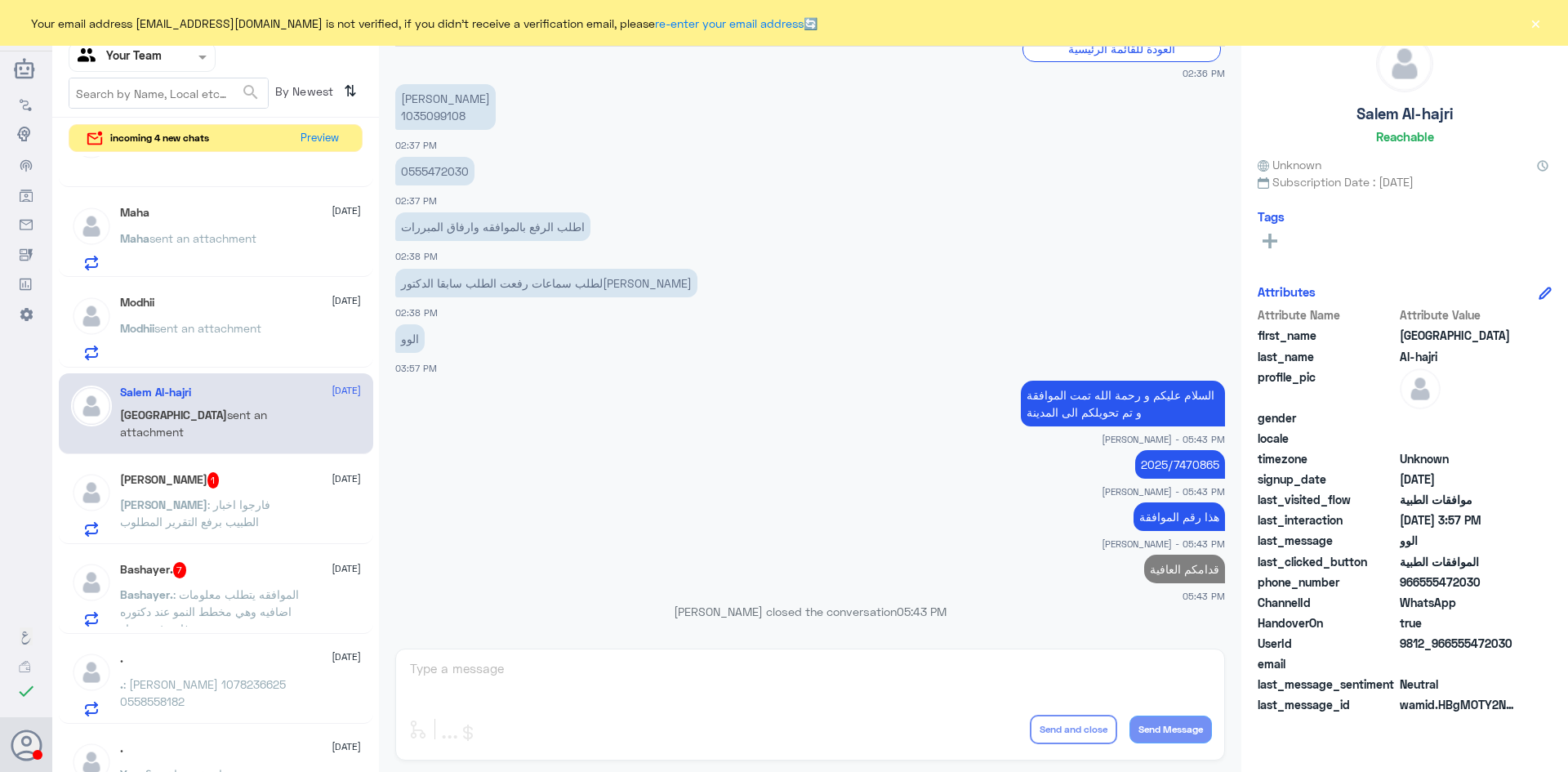
click at [229, 330] on span "sent an attachment" at bounding box center [208, 328] width 107 height 14
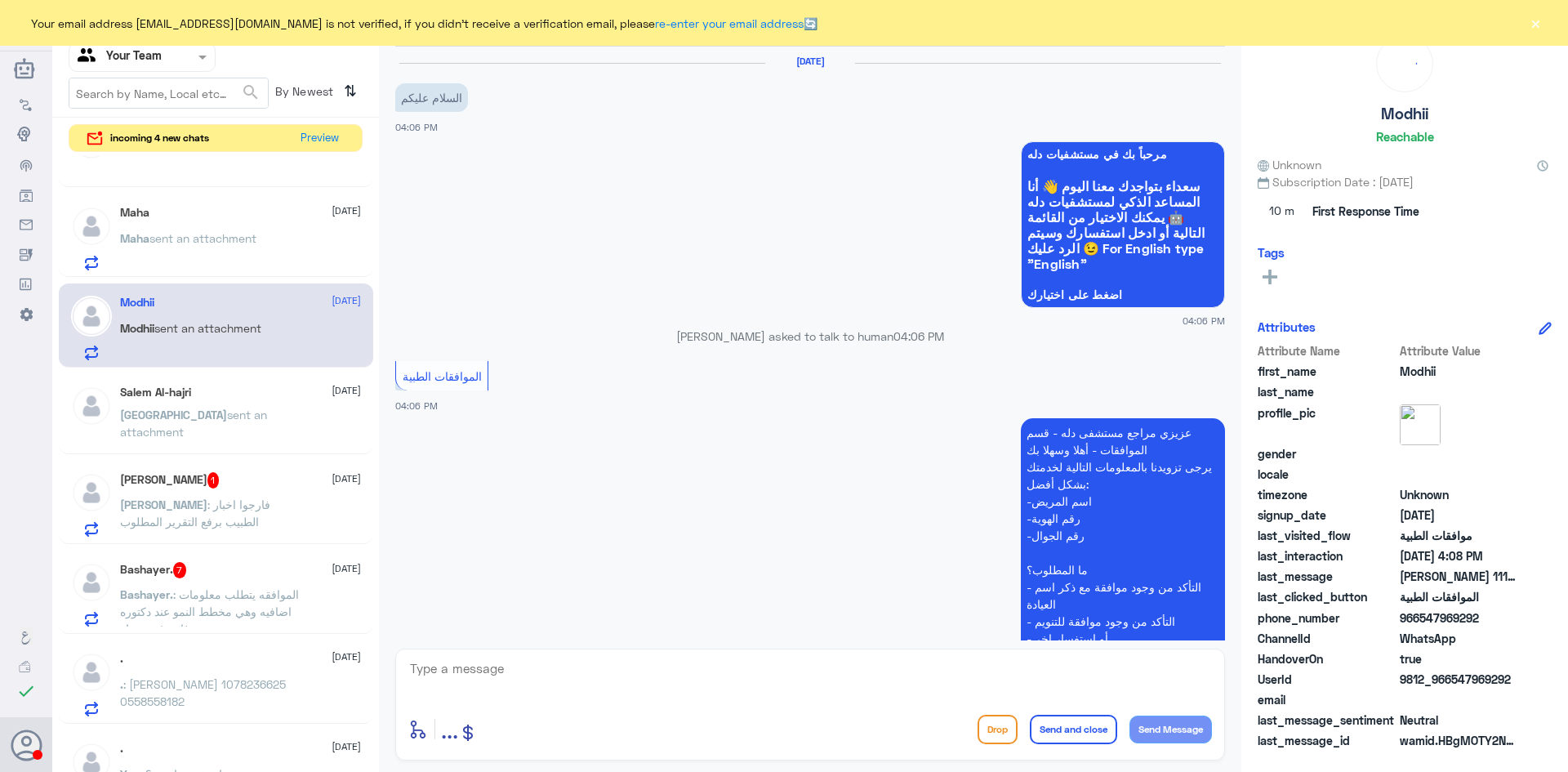
scroll to position [331, 0]
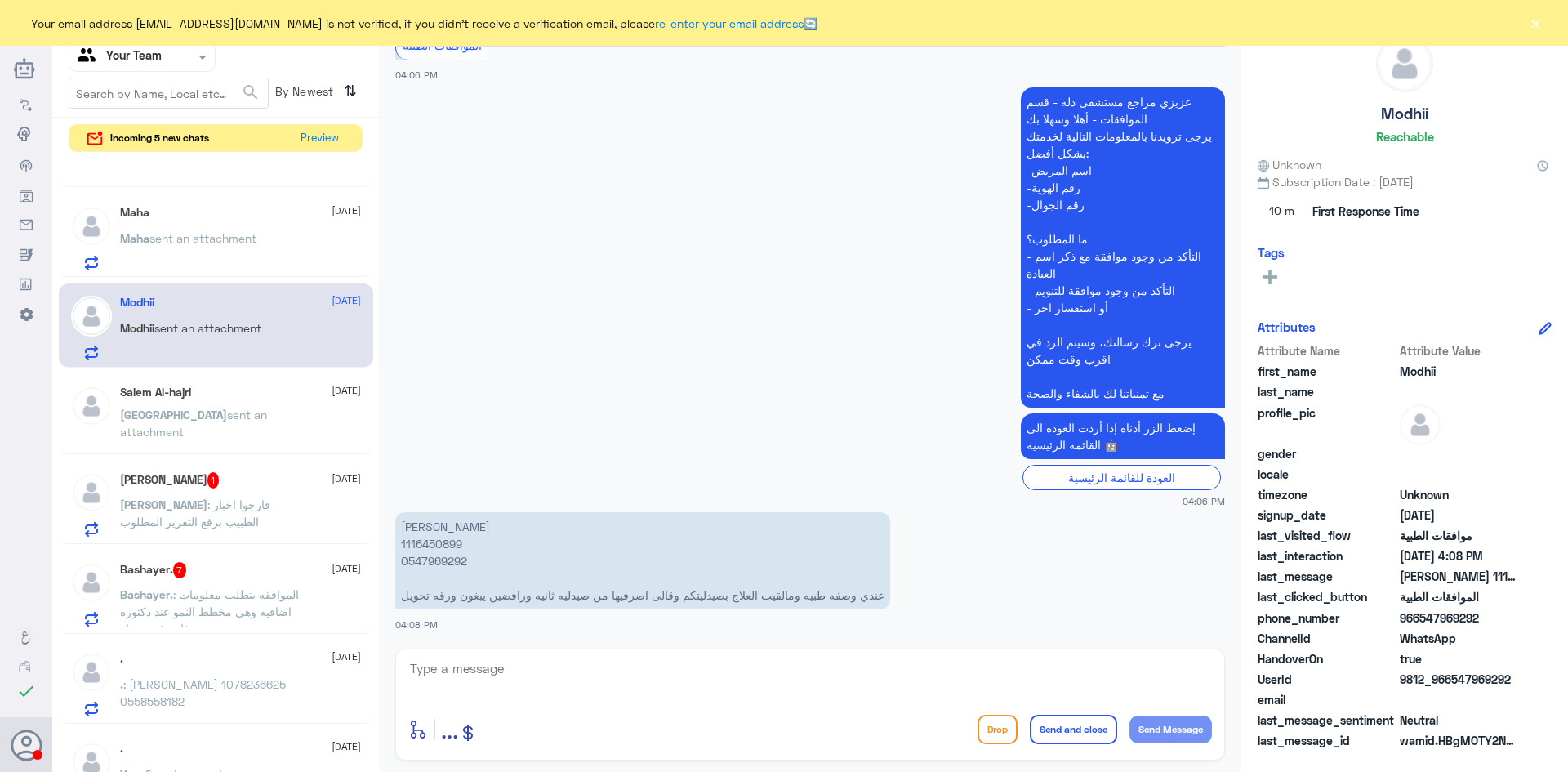
click at [242, 593] on span ": الموافقه يتطلب معلومات اضافيه وهي مخطط النمو عند دكتوره فاتن غدد صماء" at bounding box center [210, 611] width 179 height 48
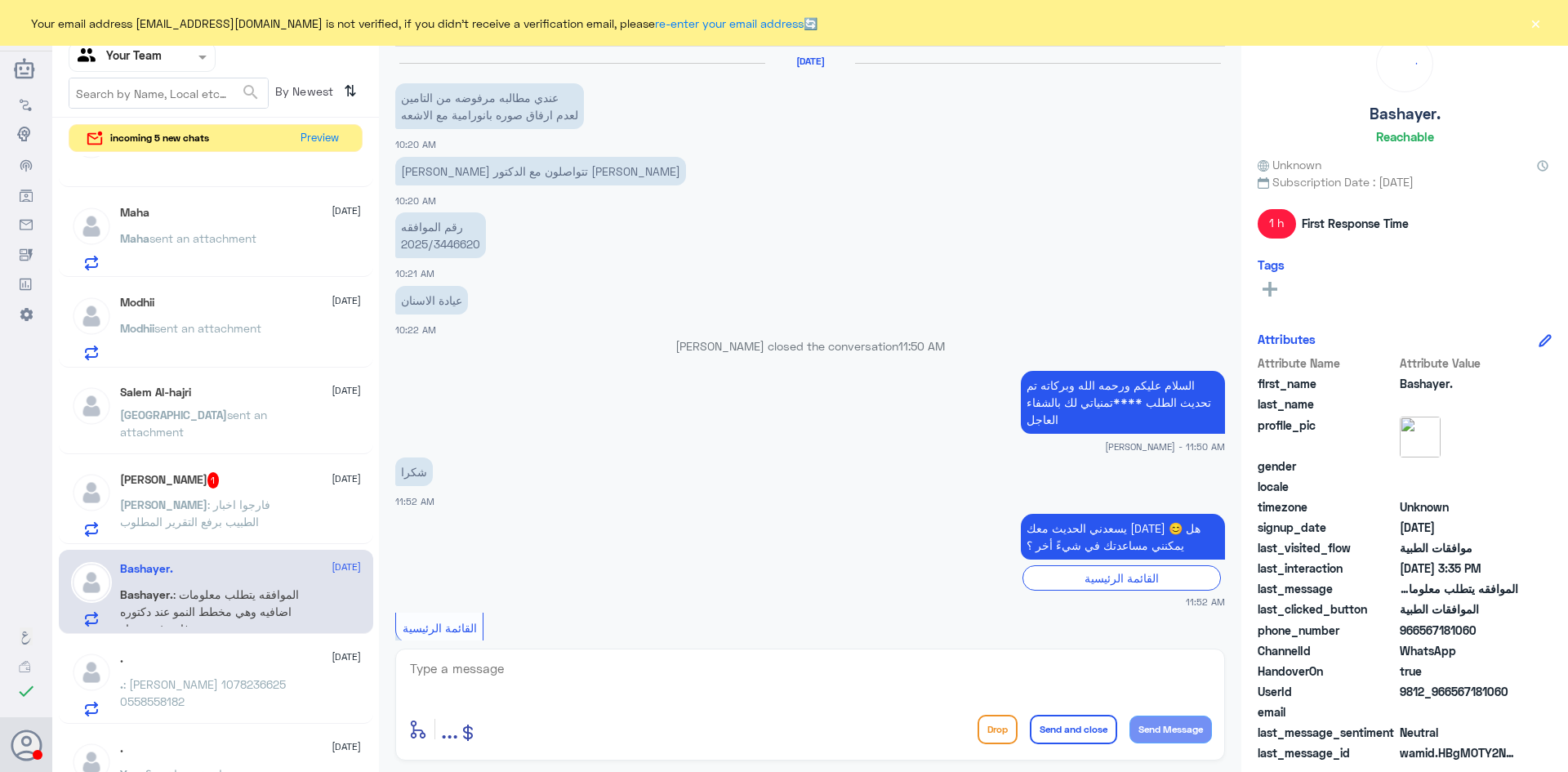
scroll to position [1533, 0]
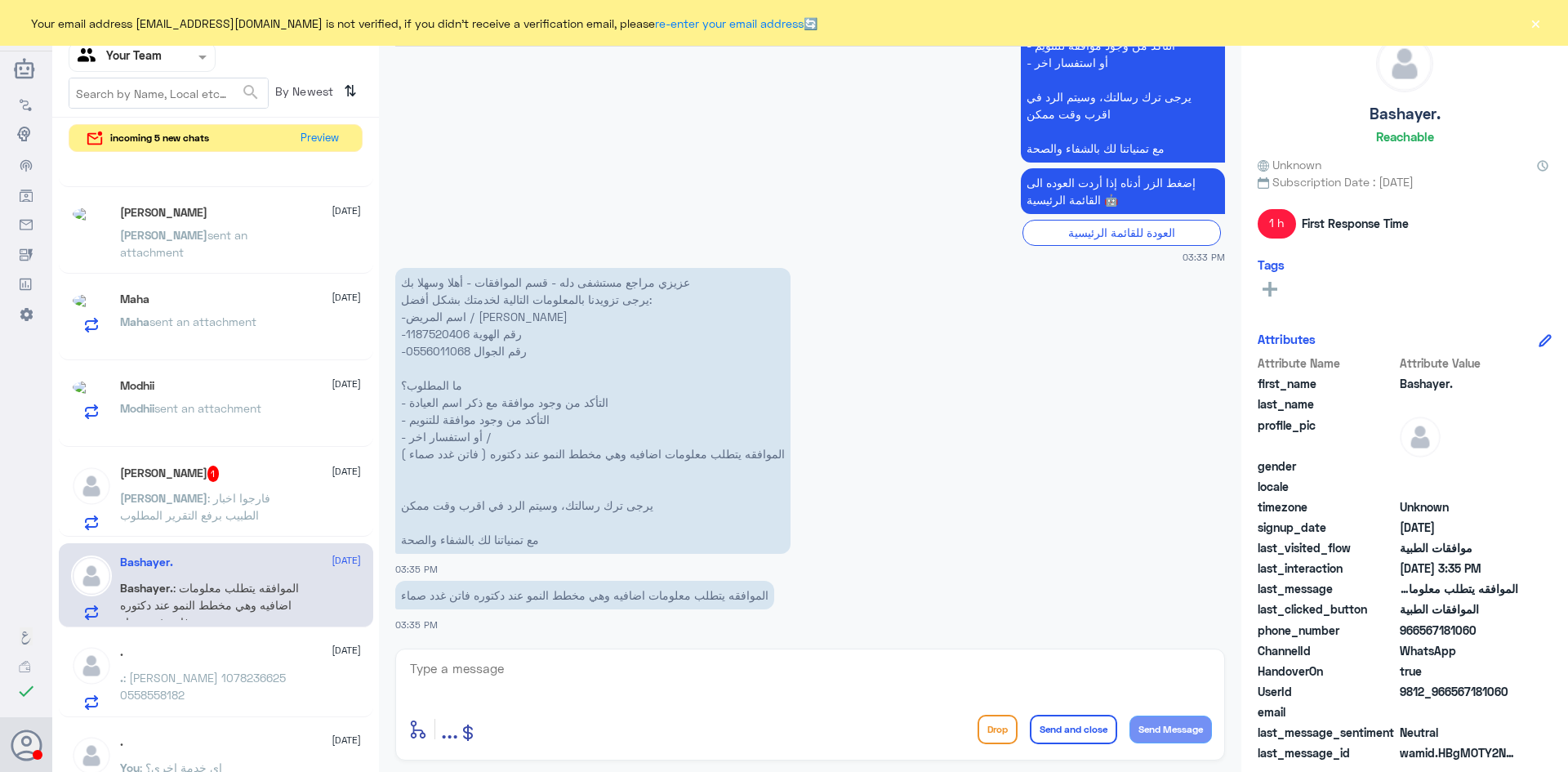
click at [452, 334] on p "عزيزي مراجع مستشفى دله - قسم الموافقات - أهلا وسهلا بك يرجى تزويدنا بالمعلومات …" at bounding box center [593, 411] width 395 height 286
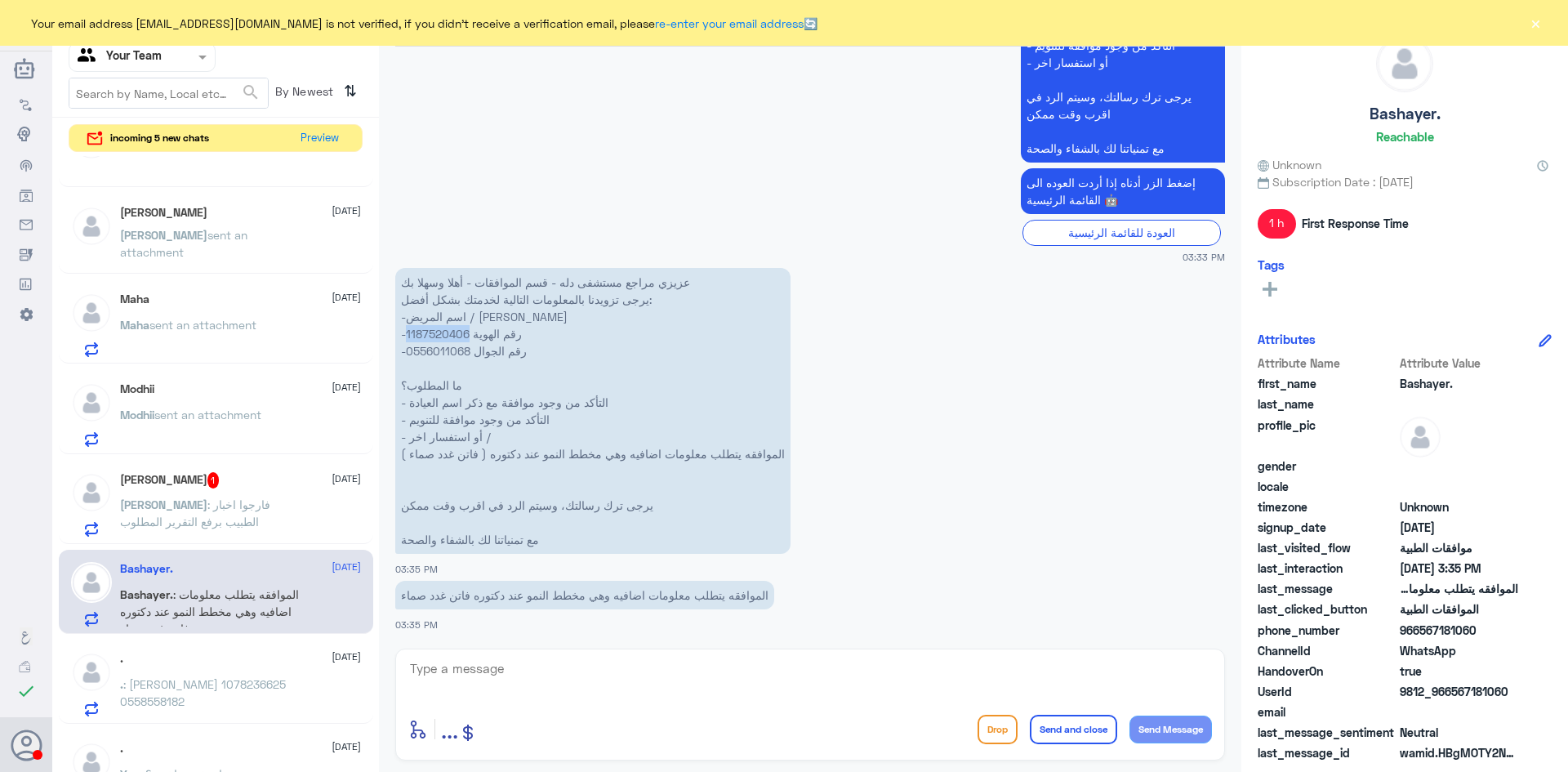
click at [452, 334] on p "عزيزي مراجع مستشفى دله - قسم الموافقات - أهلا وسهلا بك يرجى تزويدنا بالمعلومات …" at bounding box center [593, 411] width 395 height 286
click at [602, 677] on textarea at bounding box center [810, 678] width 803 height 40
type textarea "h"
type textarea "السلام عليكم و رحمة الله تمت الموافقة على طلب التحاليل"
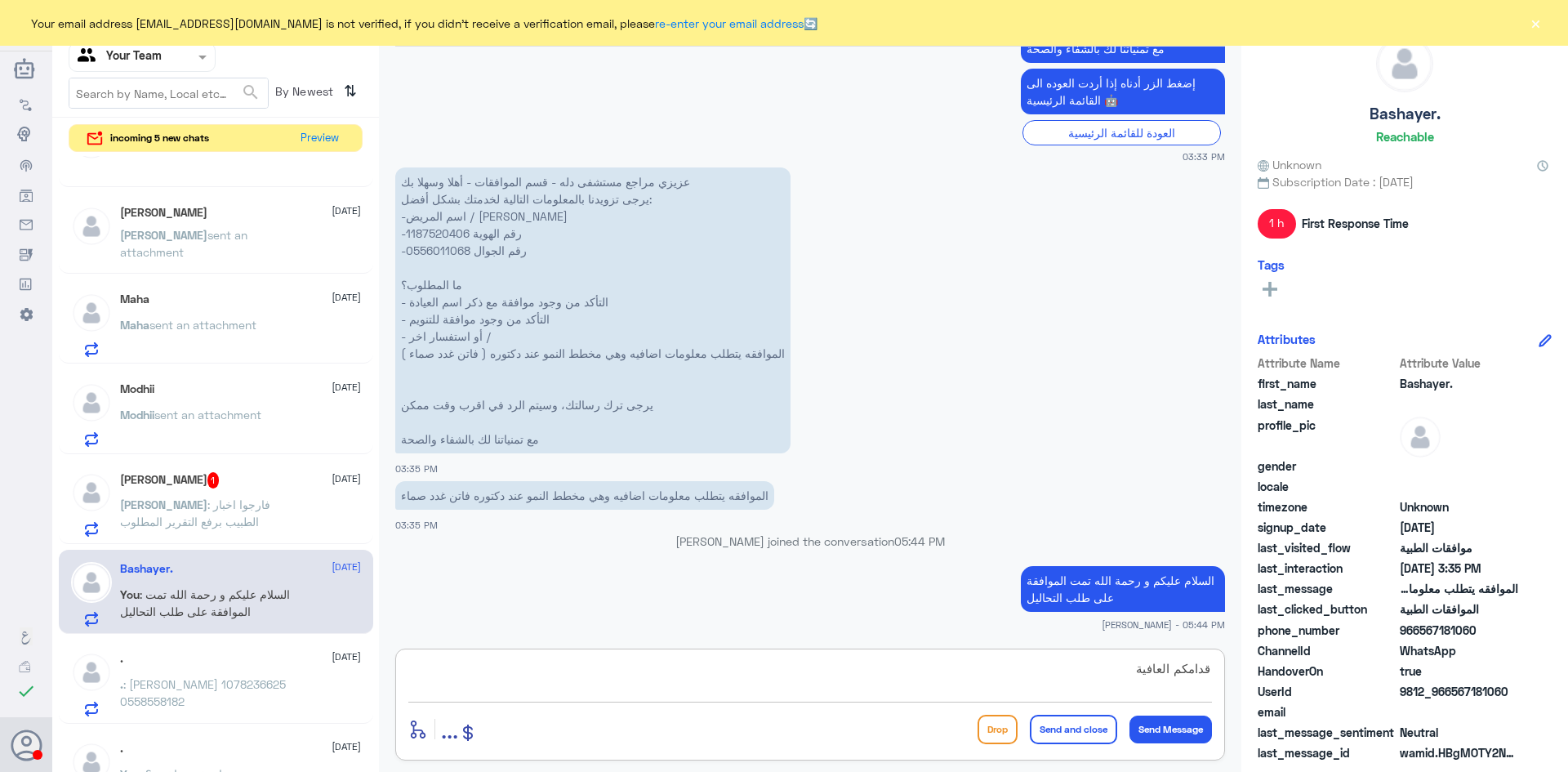
type textarea "قدامكم العافية"
click at [1054, 733] on button "Send and close" at bounding box center [1073, 729] width 88 height 29
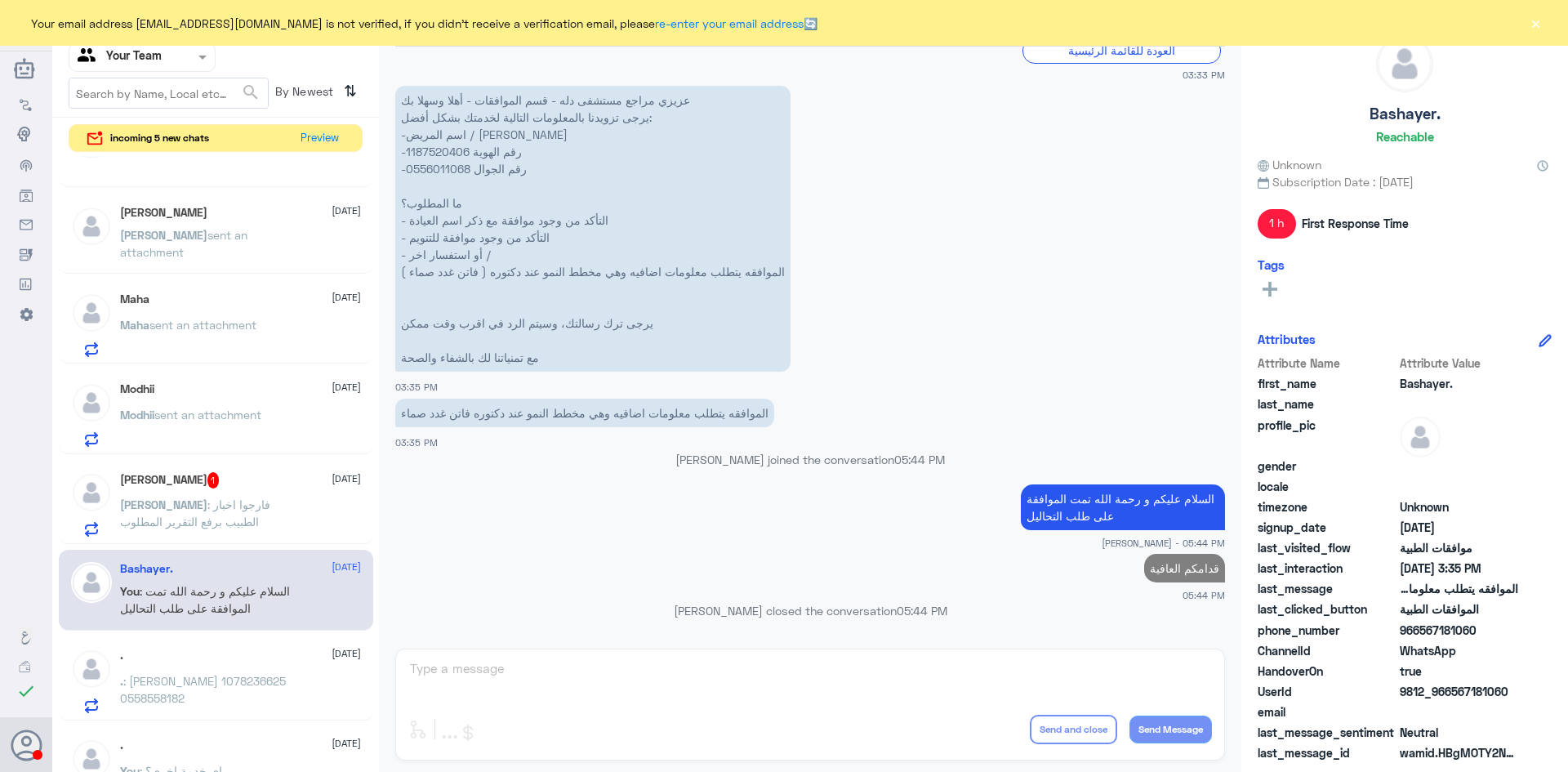
click at [195, 500] on span ": فارجوا اخبار الطبيب برفع التقرير المطلوب" at bounding box center [195, 513] width 150 height 31
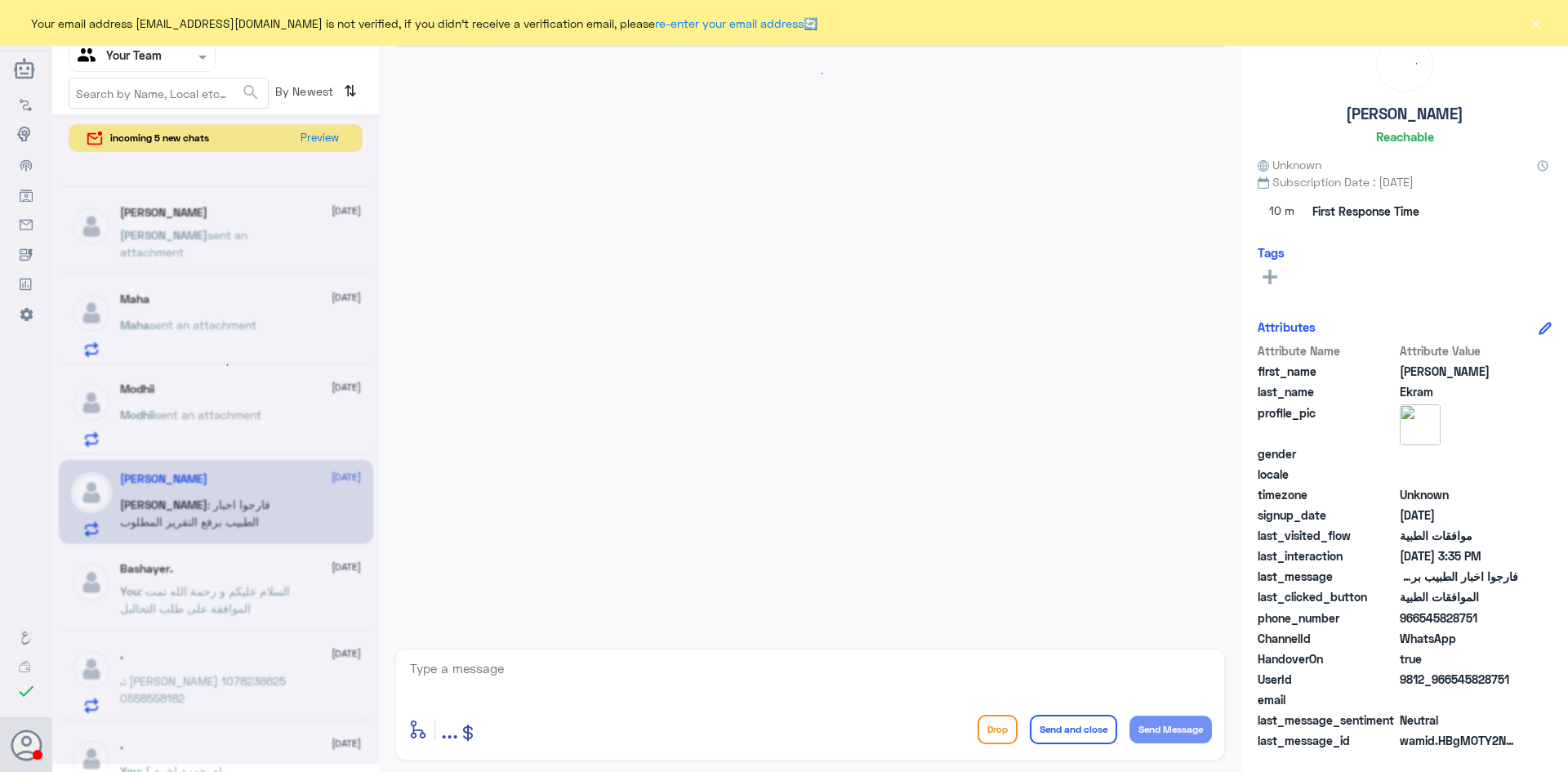
scroll to position [500, 0]
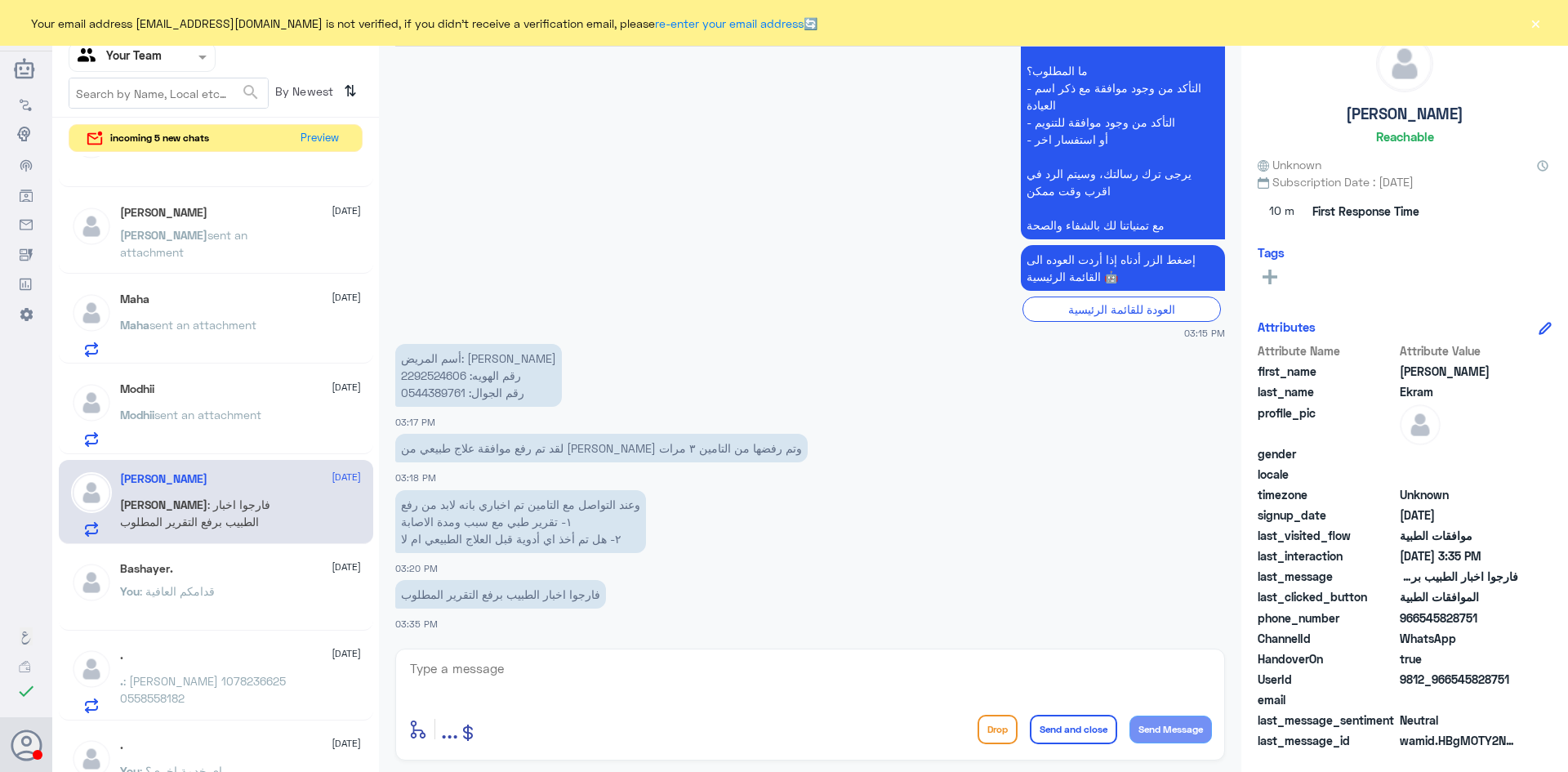
click at [456, 376] on p "أسم المريض: دينا محمود علي رقم الهويه: 2292524606 رقم الجوال: 0544389761" at bounding box center [479, 376] width 166 height 63
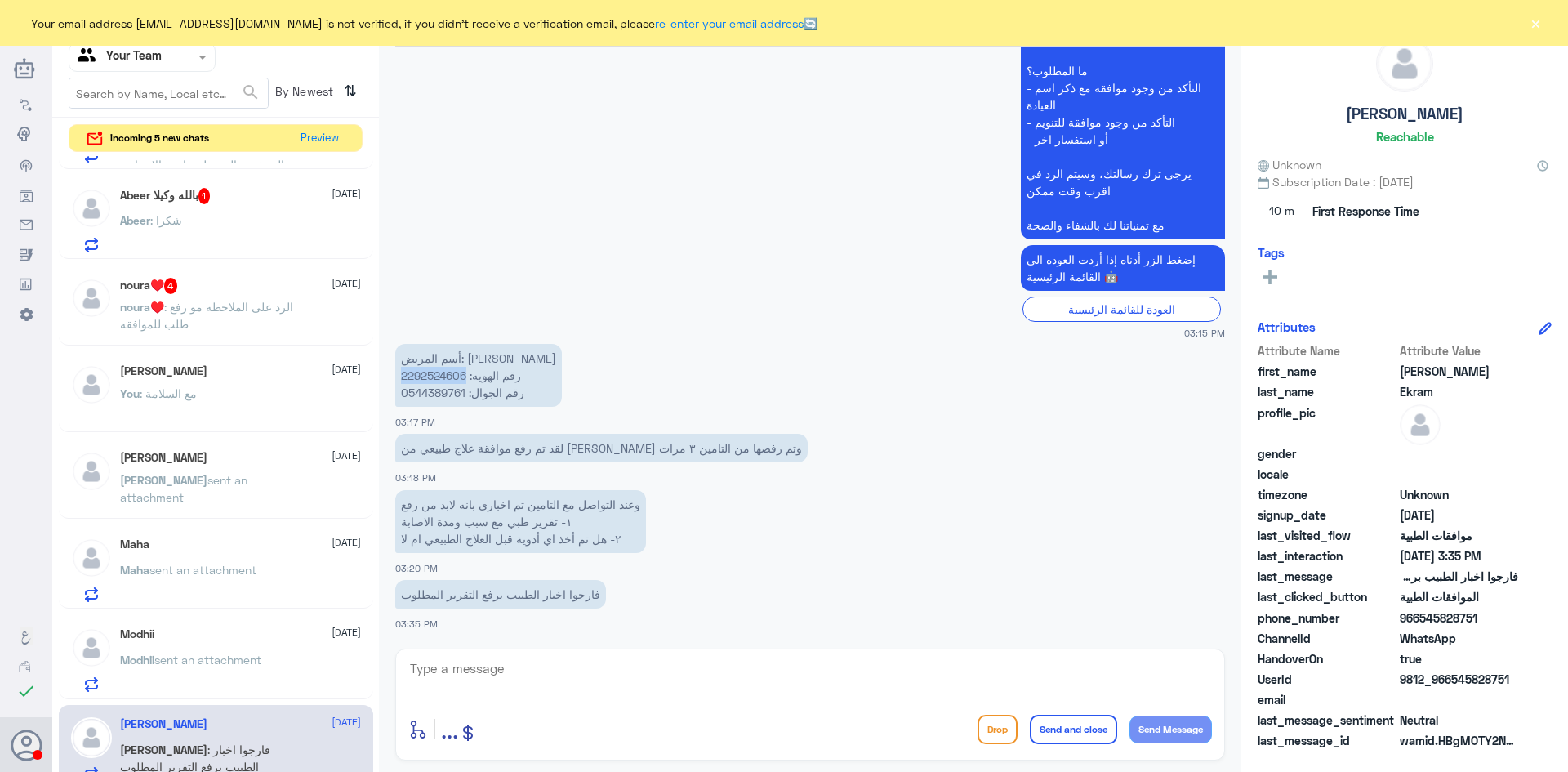
scroll to position [0, 0]
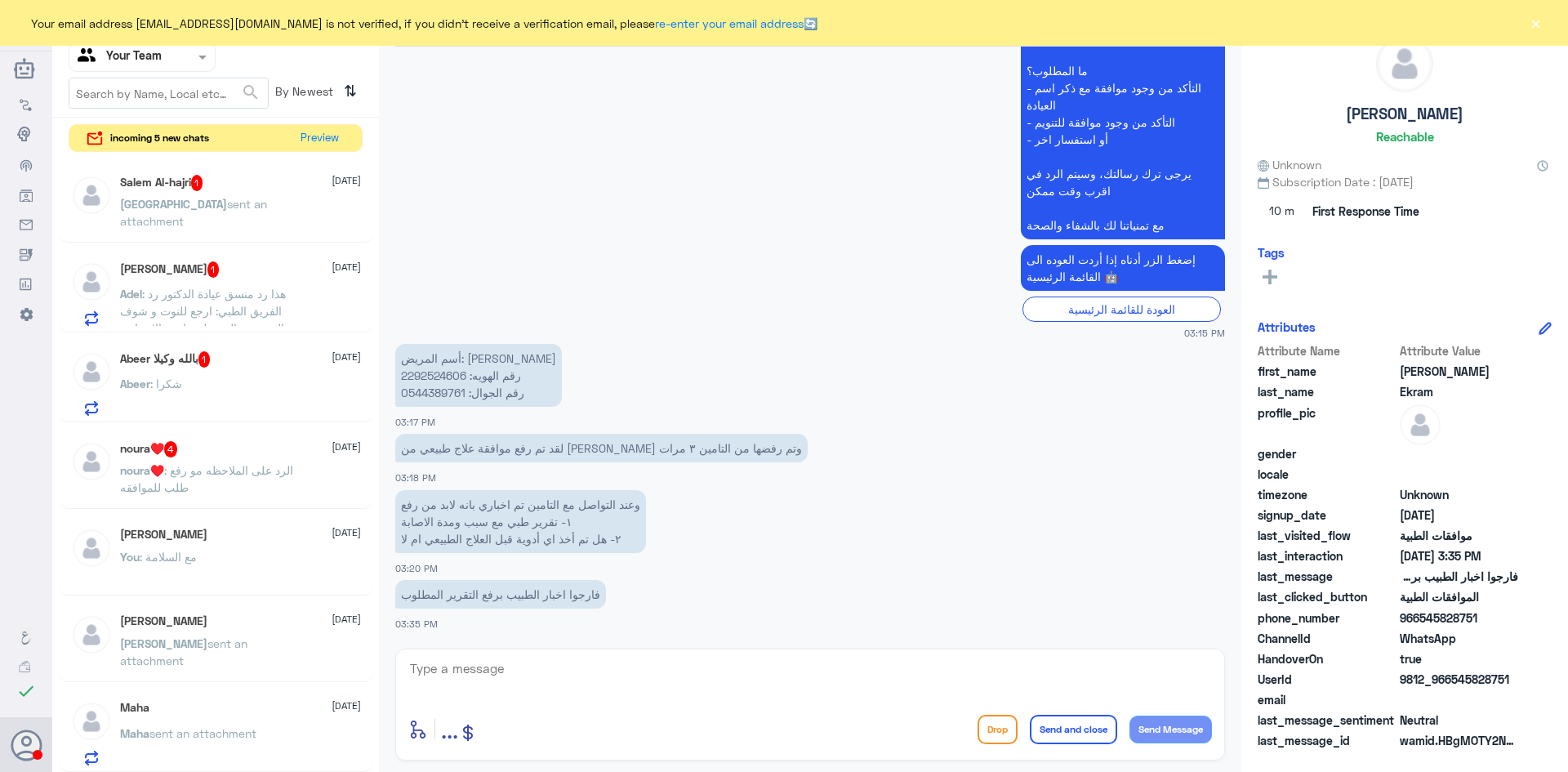
click at [223, 193] on div "Salem Al-hajri 1 1 October Salem sent an attachment" at bounding box center [241, 205] width 241 height 62
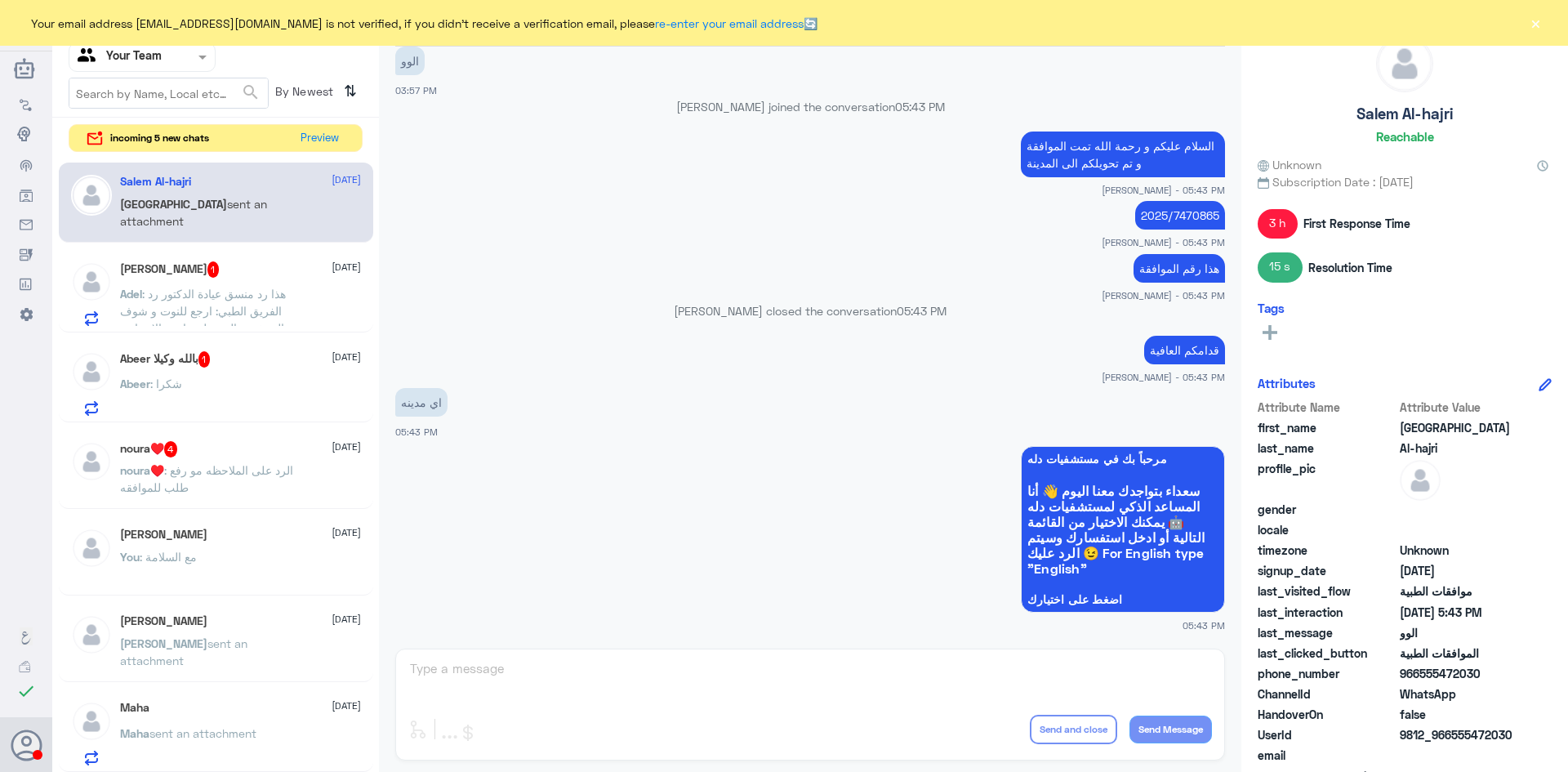
scroll to position [1292, 0]
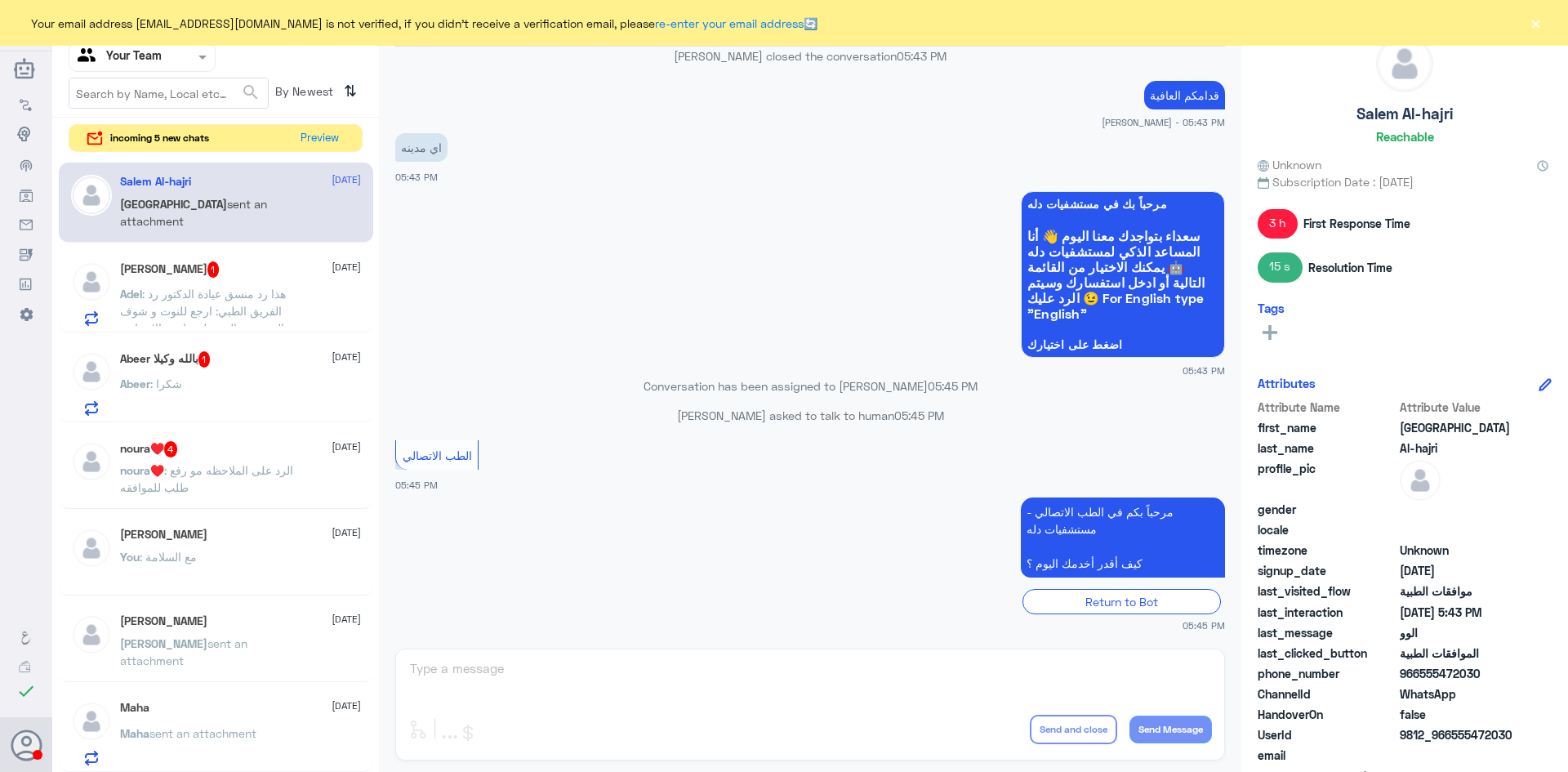
click at [246, 315] on span ": هذا رد منسق عيادة الدكتور رد الفريق الطبي: ارجع للنوت و شوف التشخيص المرسل و …" at bounding box center [211, 354] width 182 height 134
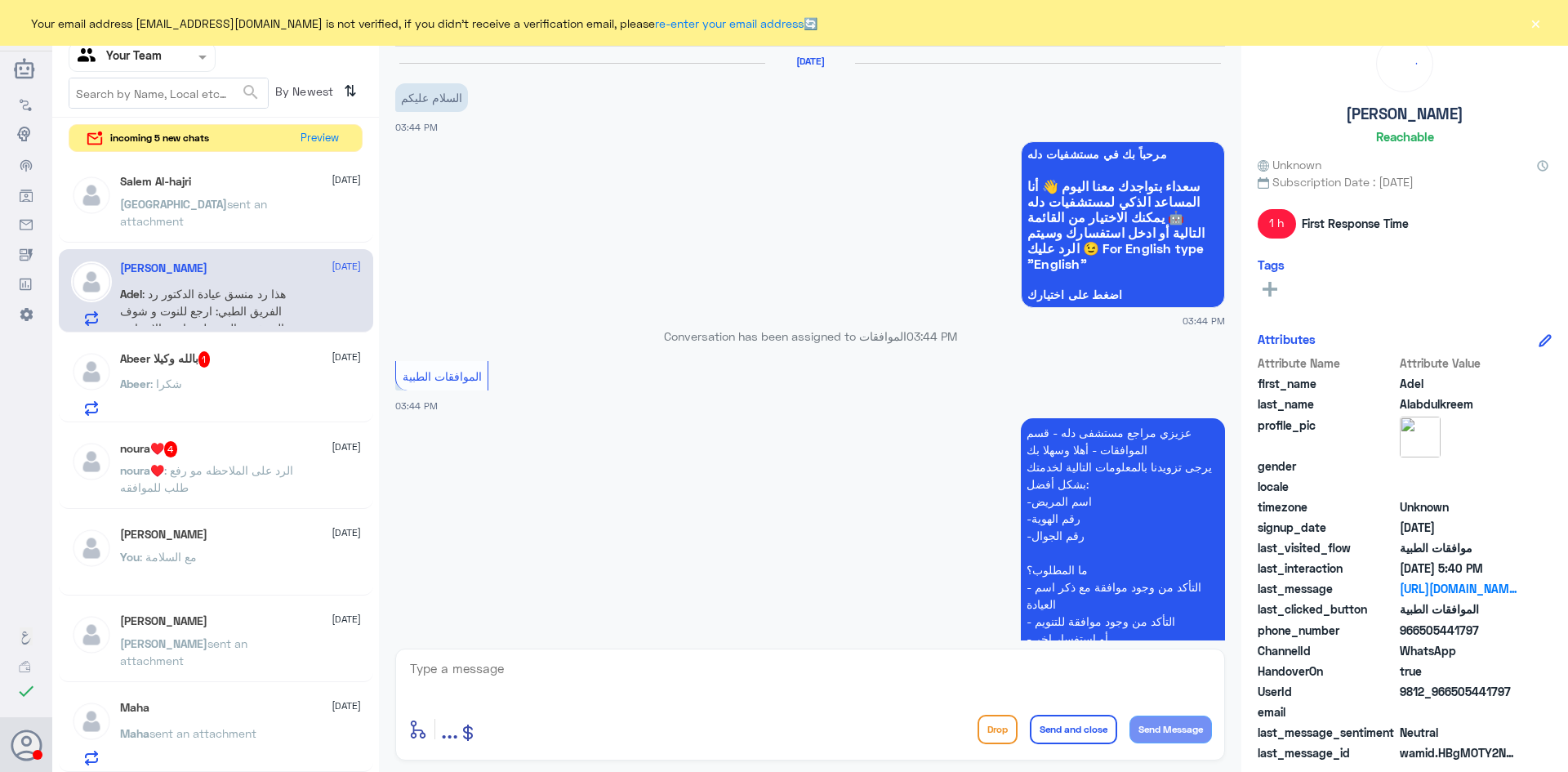
scroll to position [818, 0]
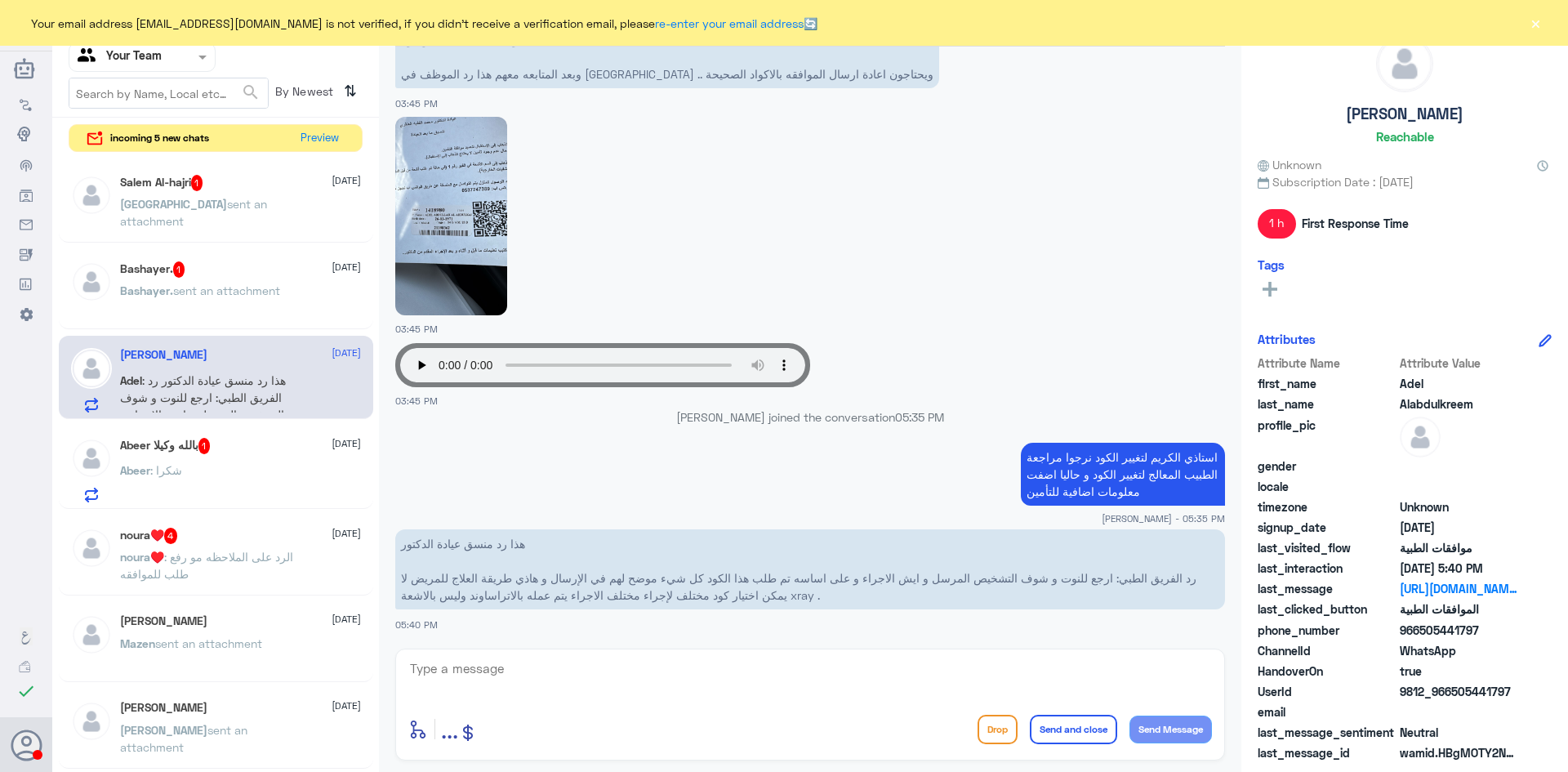
click at [195, 203] on span "sent an attachment" at bounding box center [194, 213] width 147 height 31
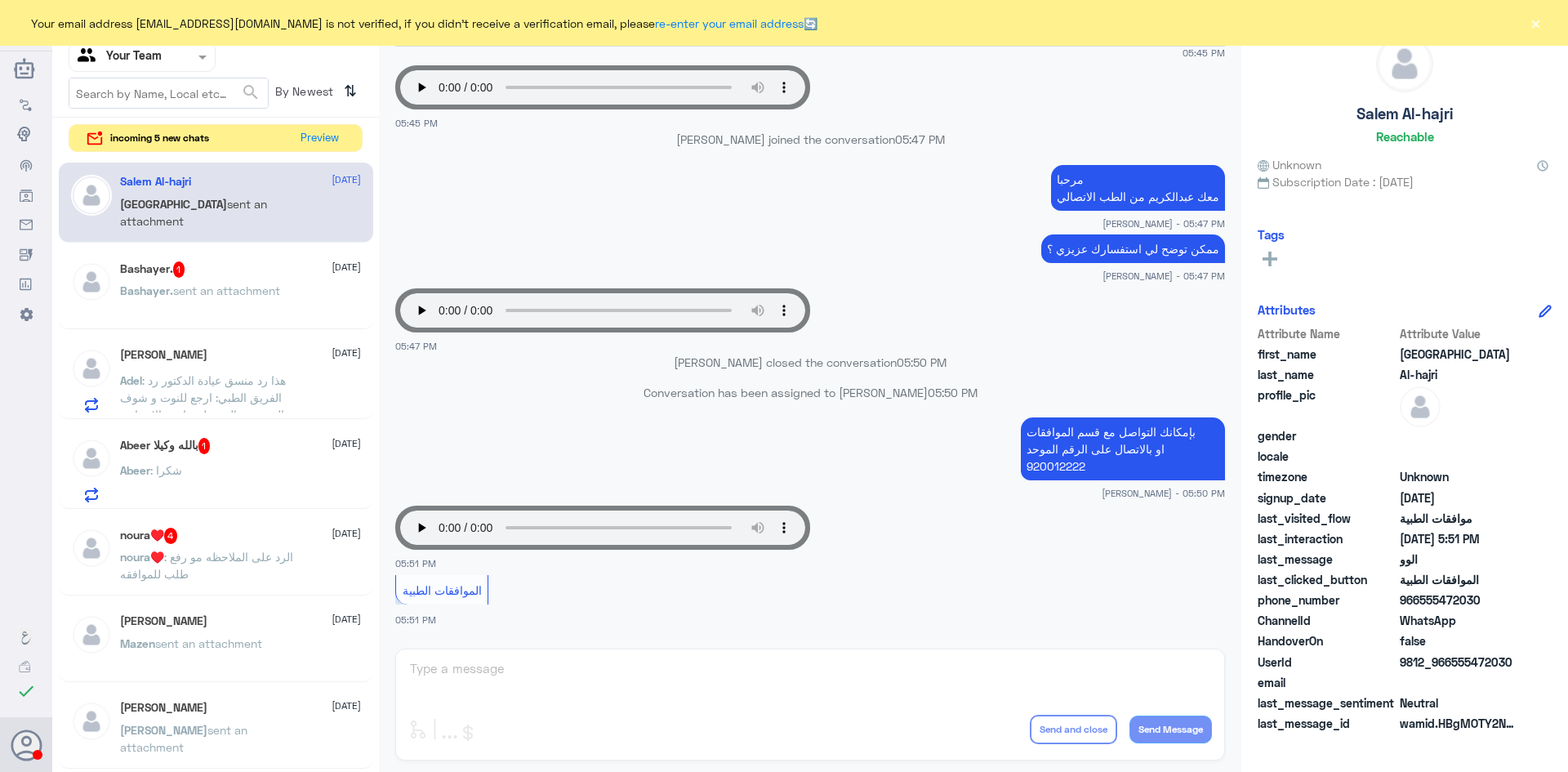
scroll to position [1855, 0]
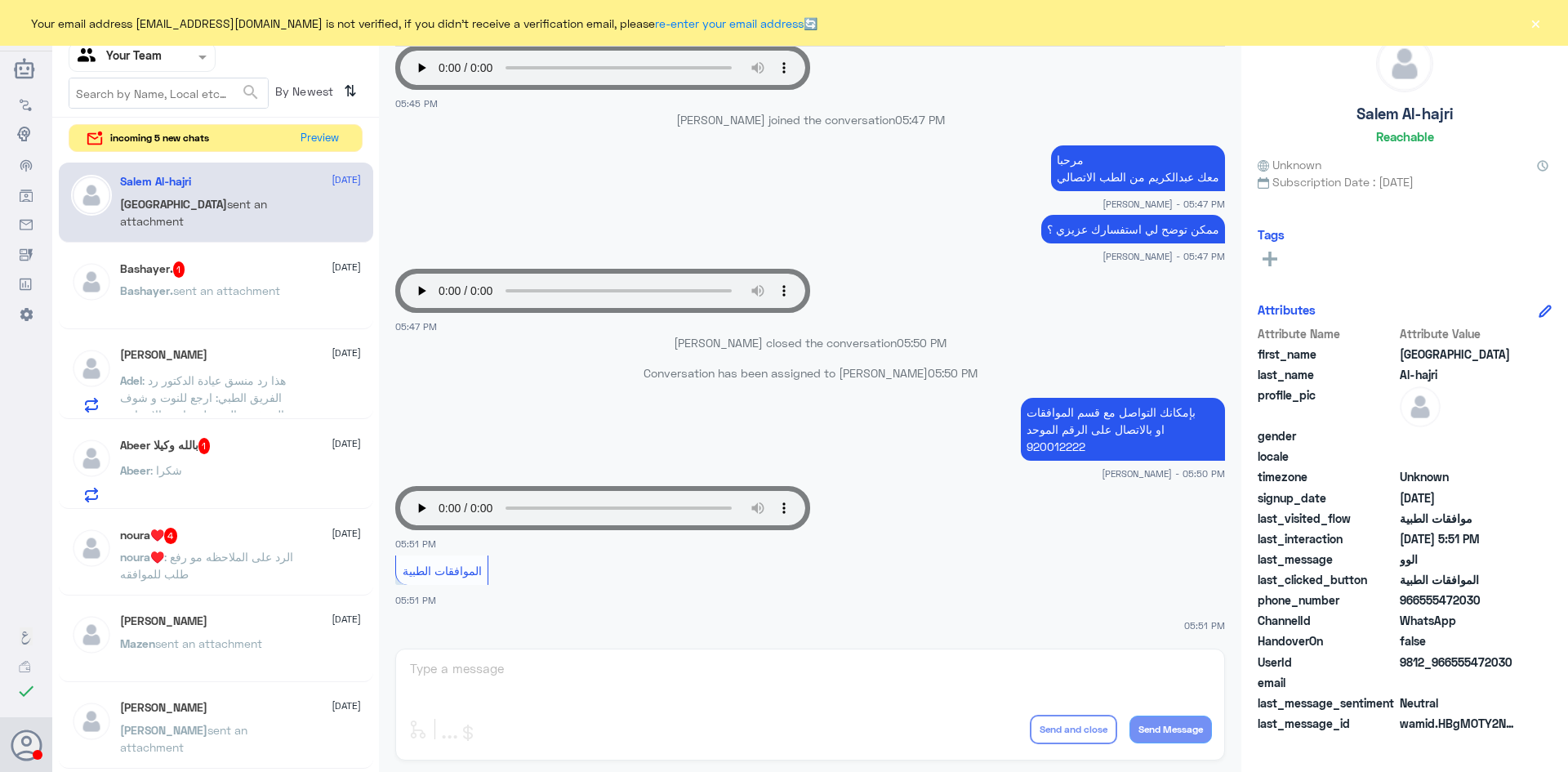
click at [651, 672] on div "عبدالكريم الموسى Human Handover 1 Oct 2025 السلام عليكم 02:36 PM مرحباً بك في م…" at bounding box center [810, 388] width 862 height 777
click at [558, 665] on div "عبدالكريم الموسى Human Handover 1 Oct 2025 السلام عليكم 02:36 PM مرحباً بك في م…" at bounding box center [810, 388] width 862 height 777
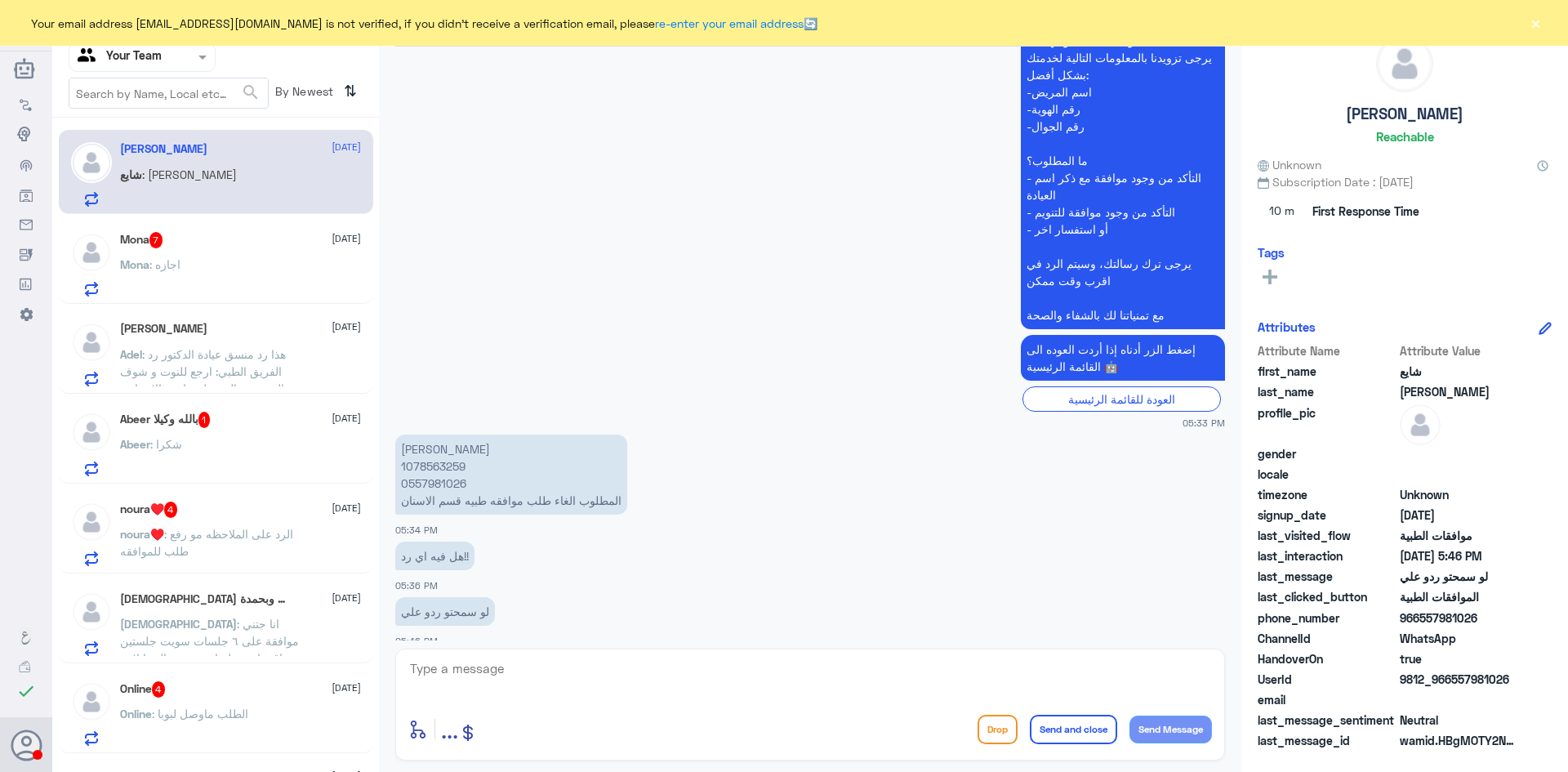
scroll to position [674, 0]
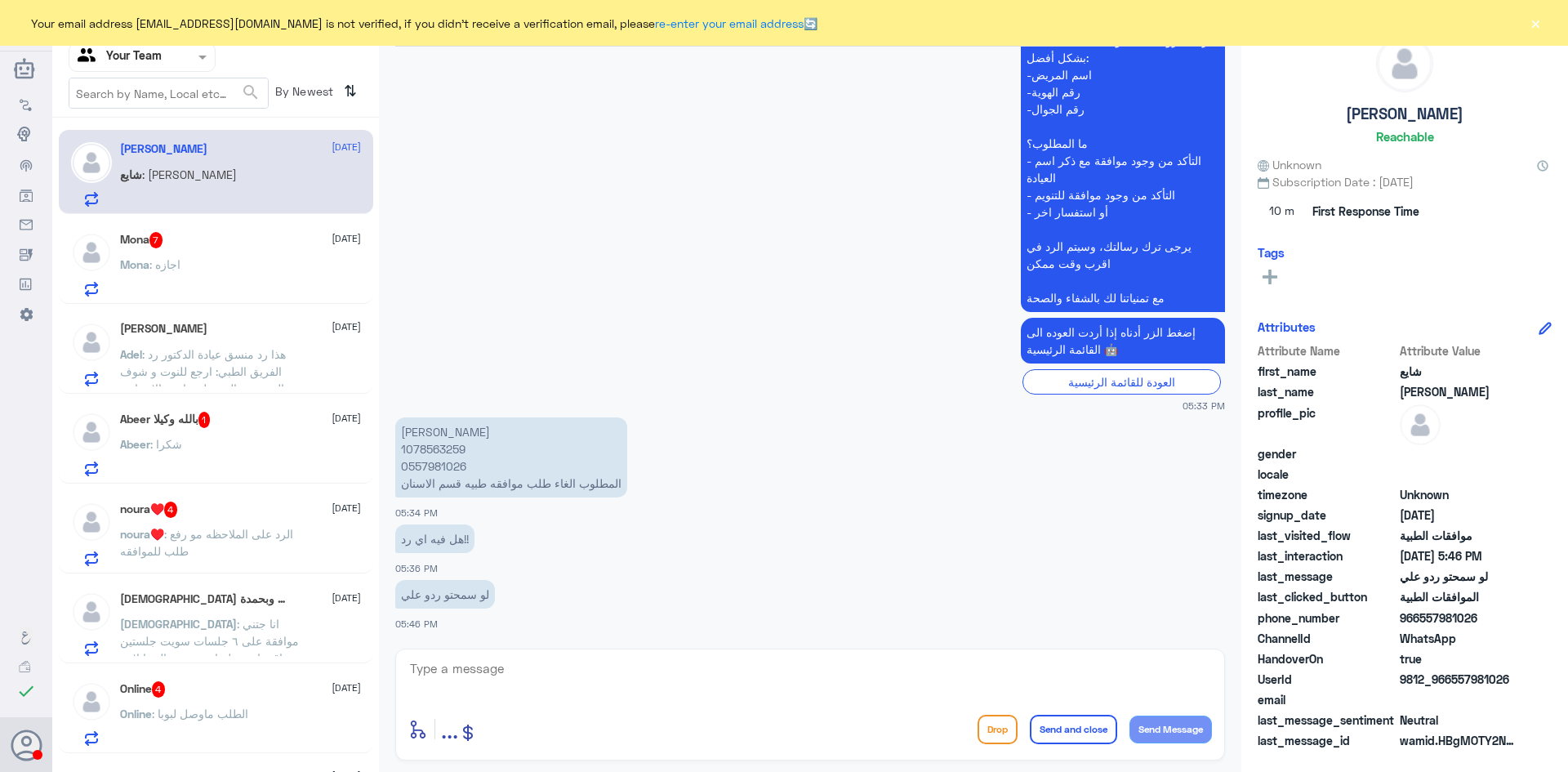
click at [207, 265] on div "Mona : اجازه" at bounding box center [241, 278] width 241 height 37
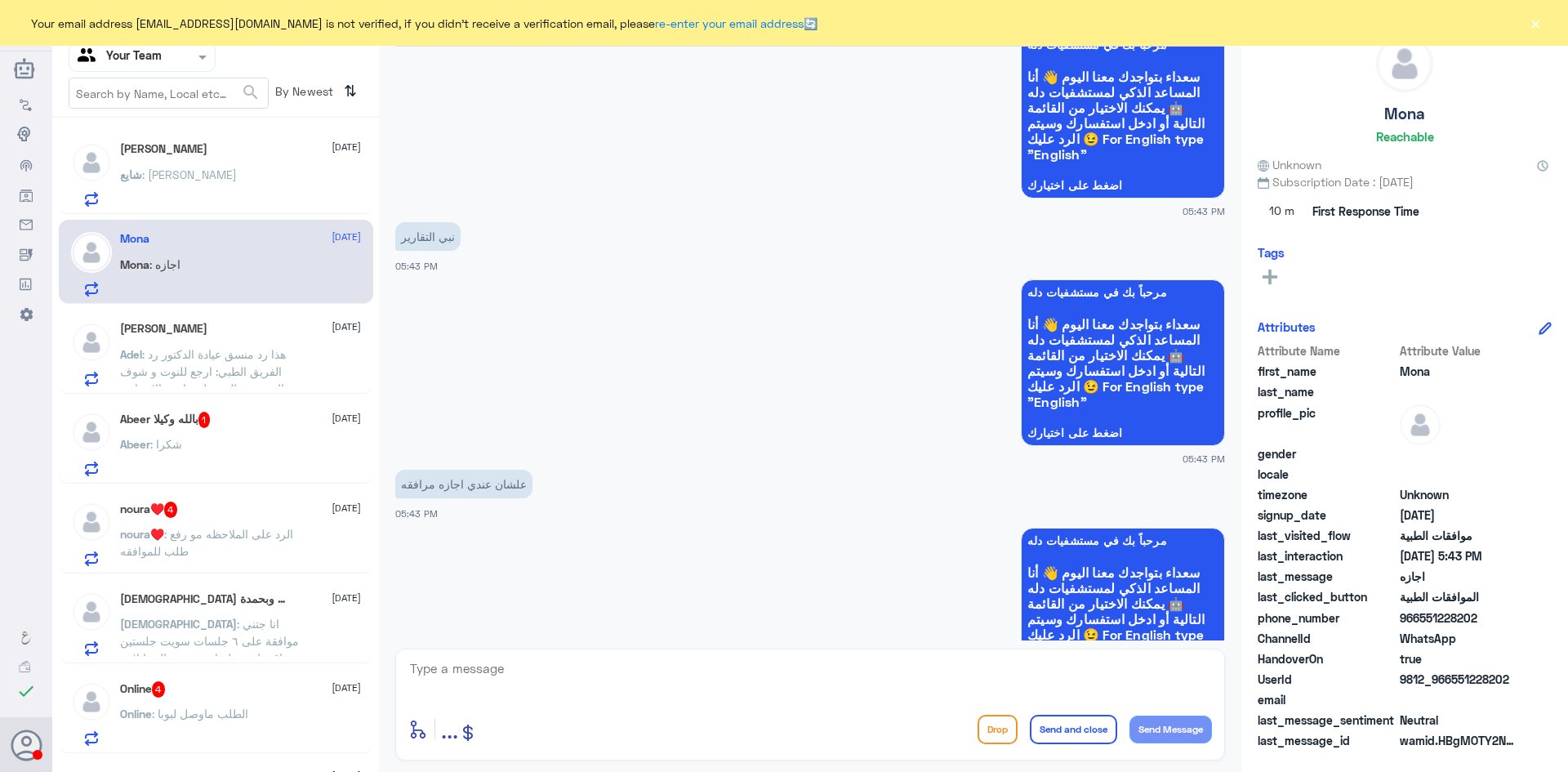
scroll to position [1063, 0]
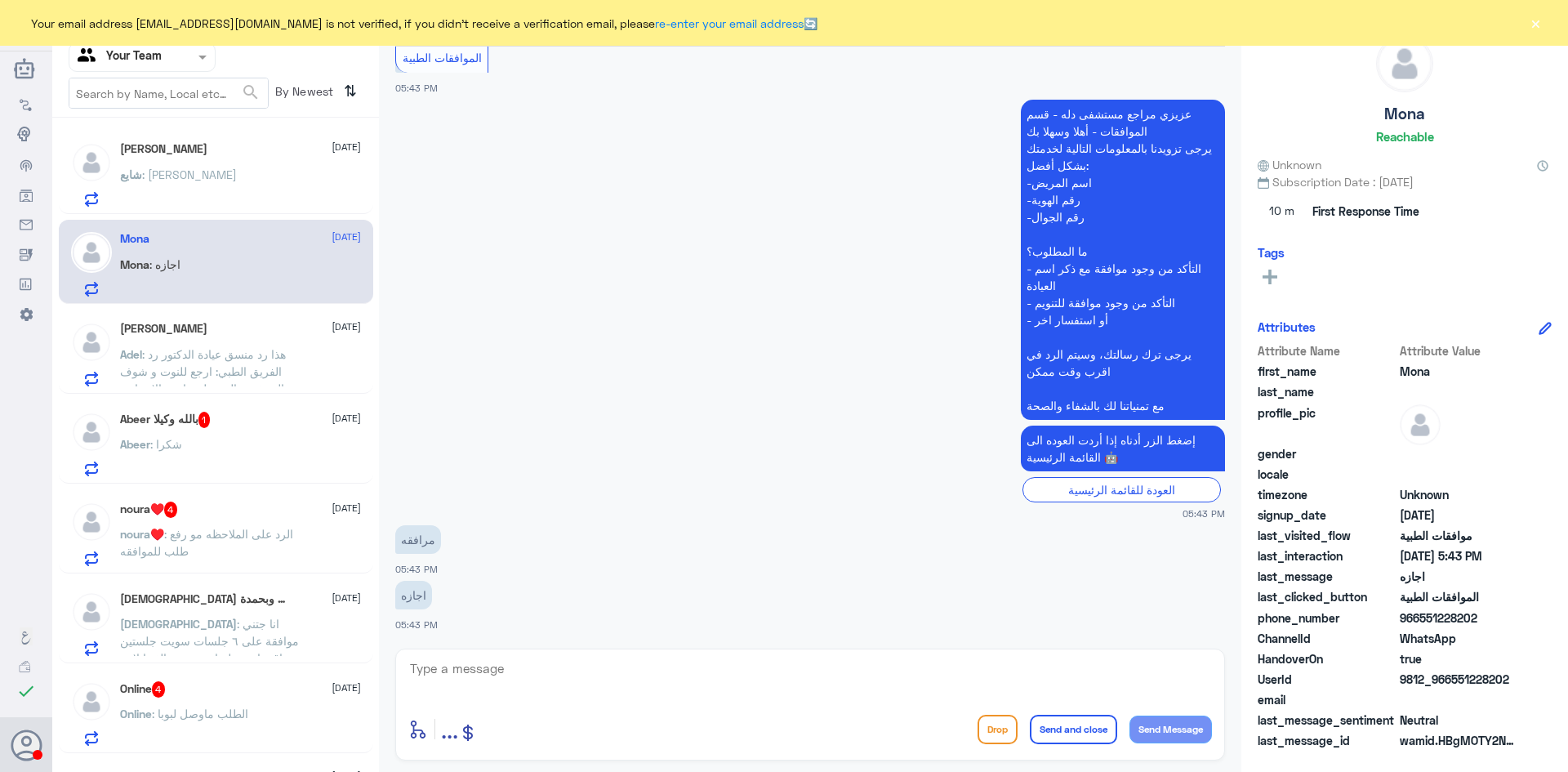
click at [225, 548] on p "noura♥️ : الرد على الملاحظه مو رفع طلب للموافقه" at bounding box center [212, 545] width 184 height 41
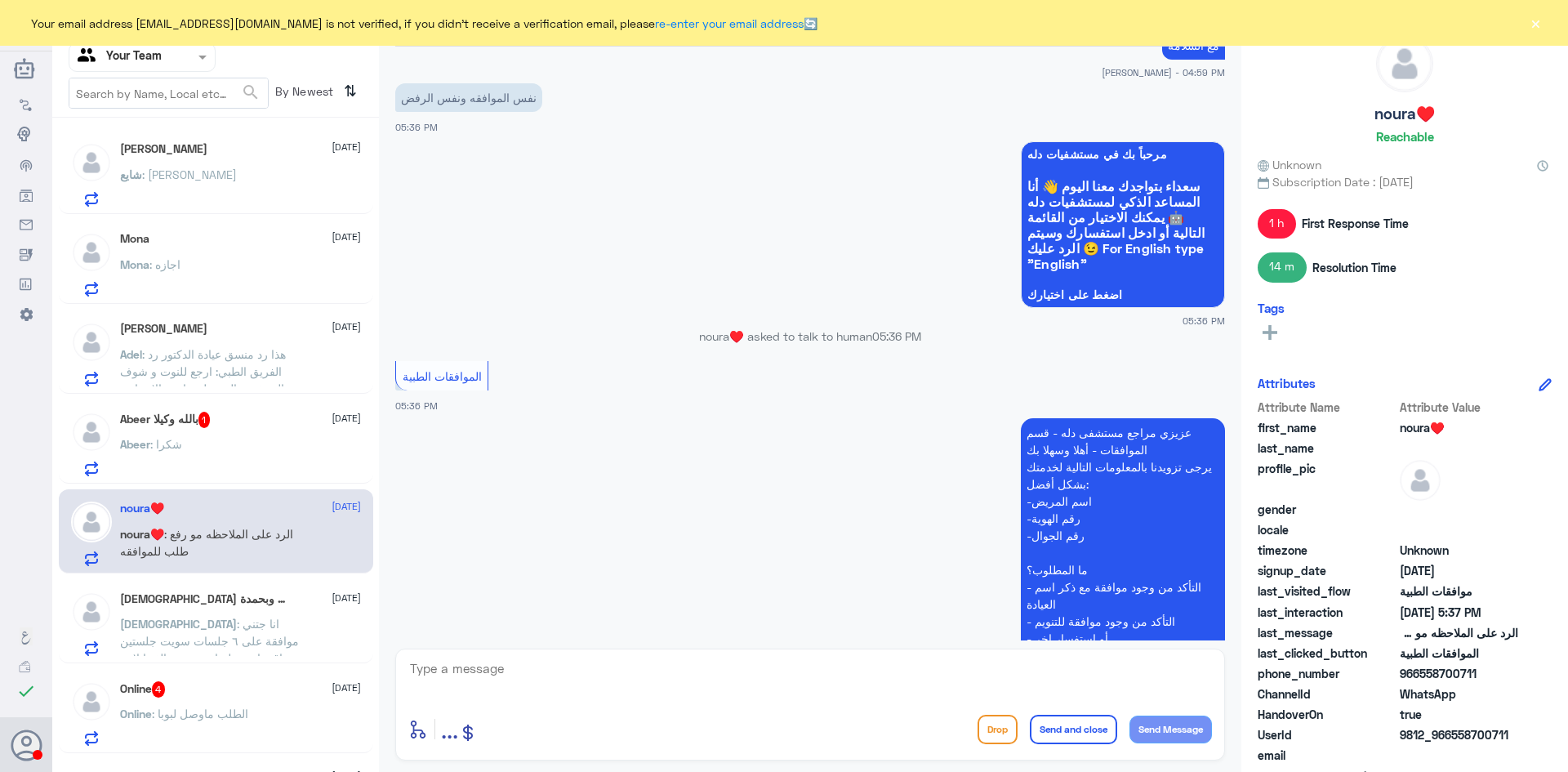
scroll to position [1080, 0]
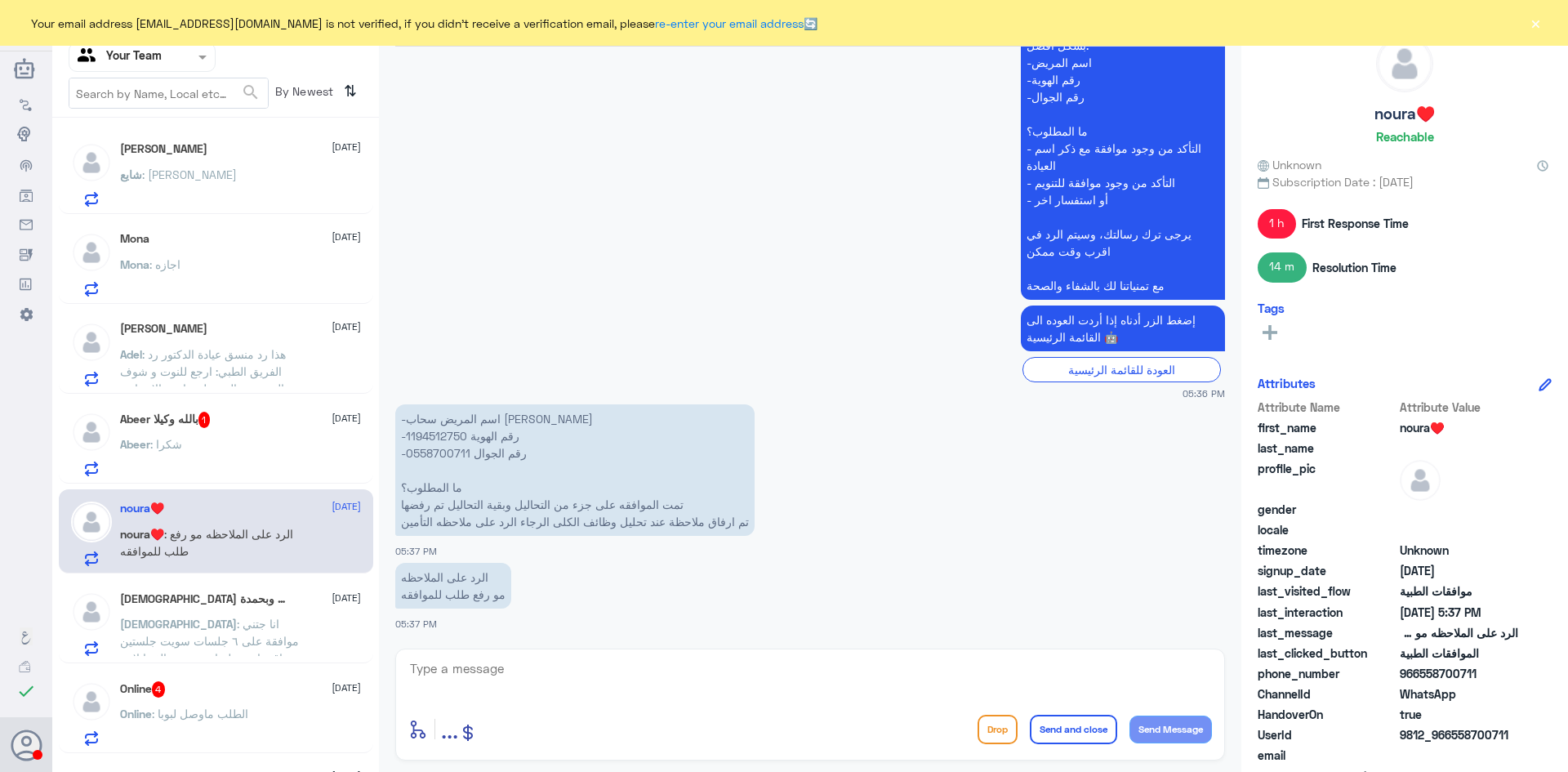
drag, startPoint x: 670, startPoint y: 303, endPoint x: 693, endPoint y: 350, distance: 52.3
click at [247, 368] on span ": هذا رد منسق عيادة الدكتور رد الفريق الطبي: ارجع للنوت و شوف التشخيص المرسل و …" at bounding box center [211, 415] width 182 height 134
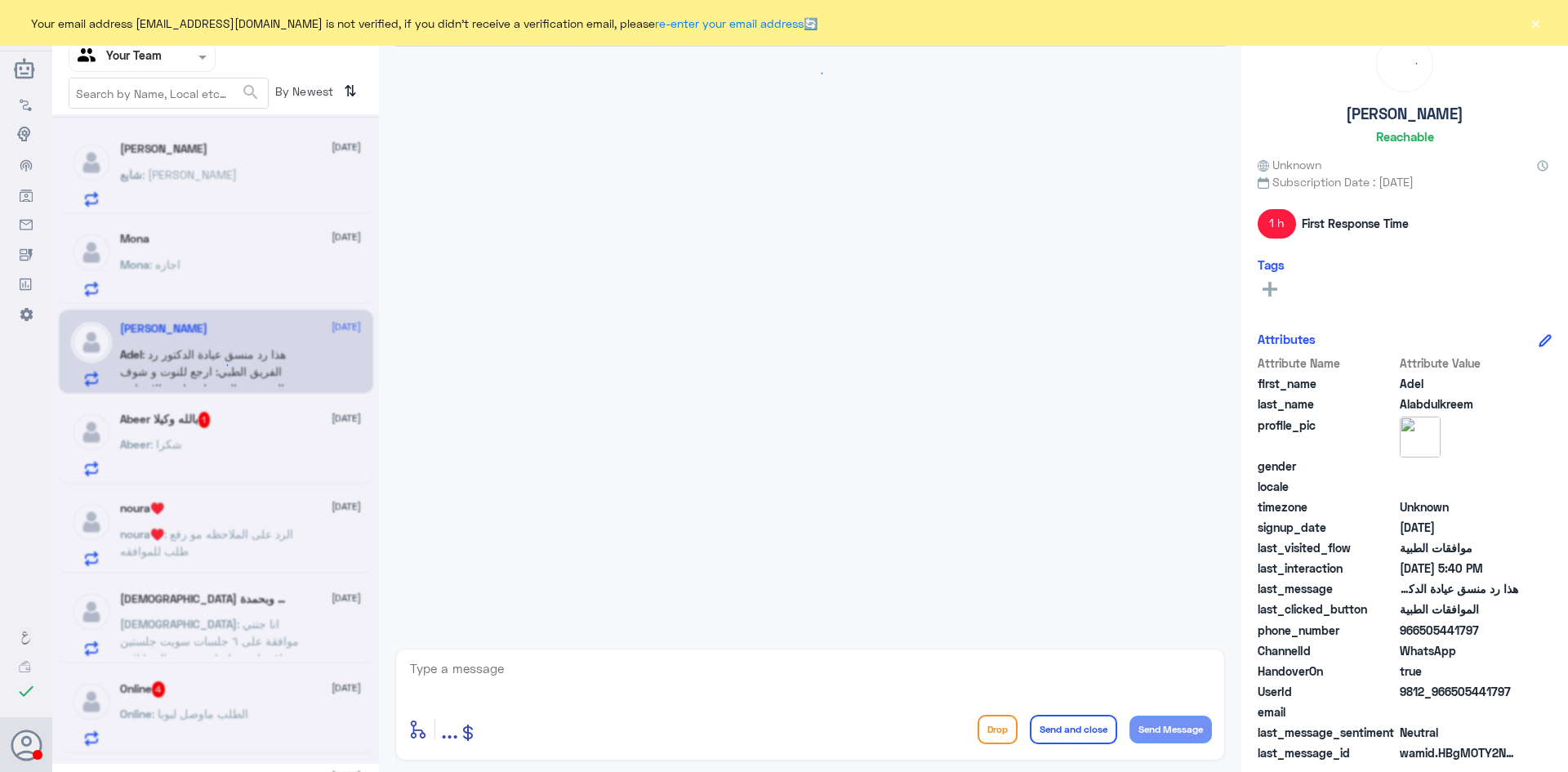
scroll to position [818, 0]
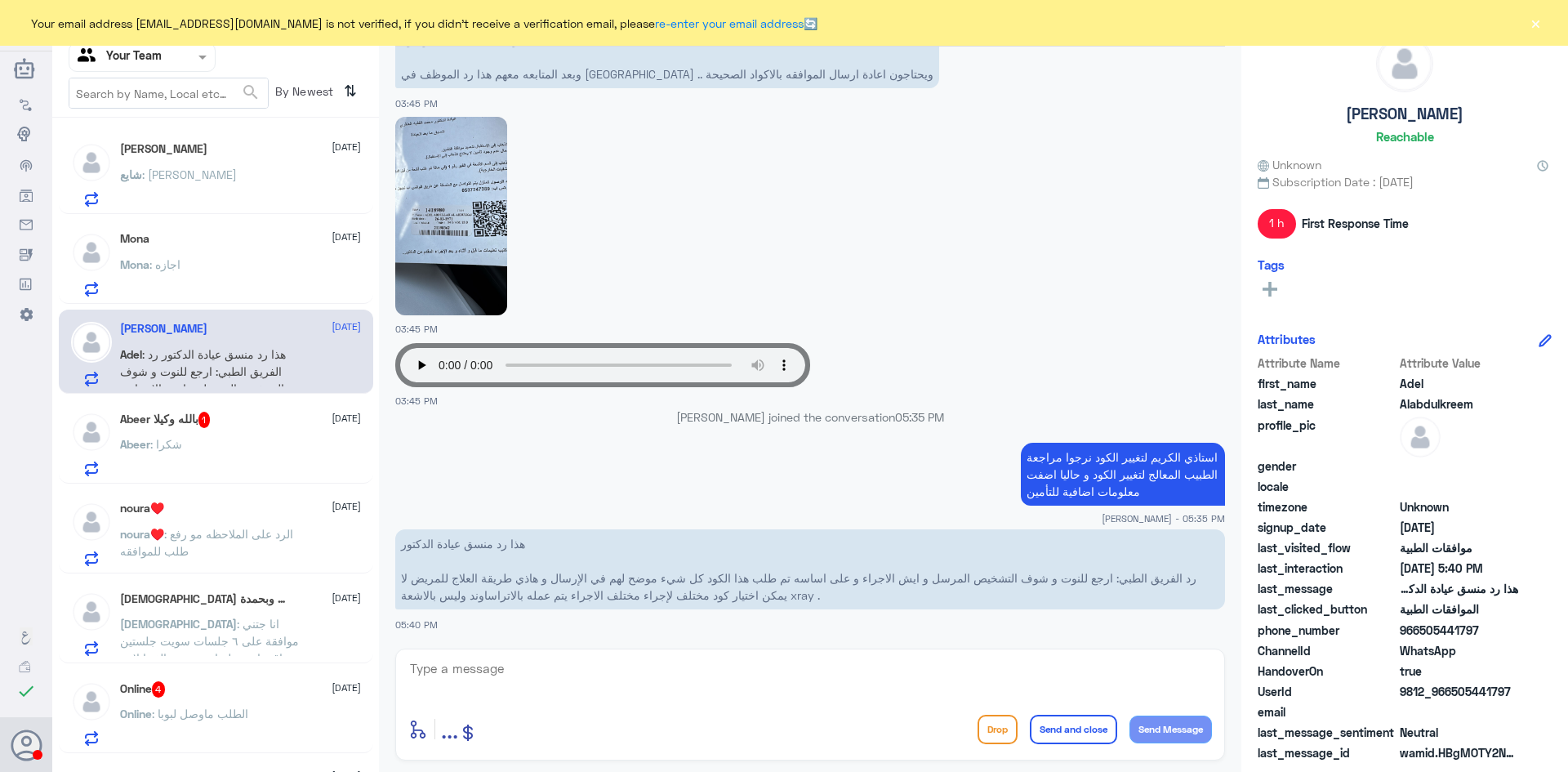
click at [219, 443] on div "Abeer : شكرا" at bounding box center [241, 458] width 241 height 37
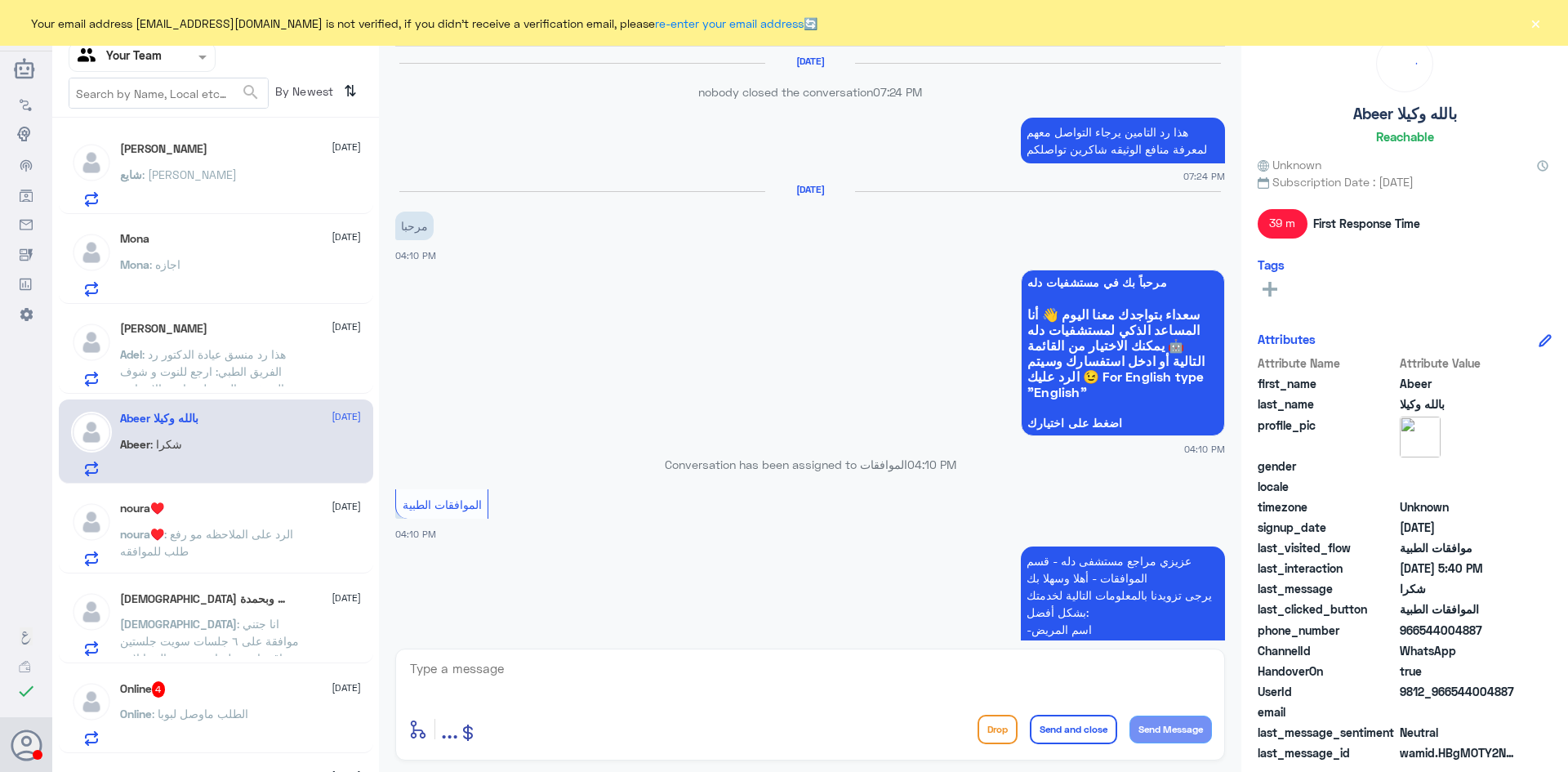
scroll to position [1185, 0]
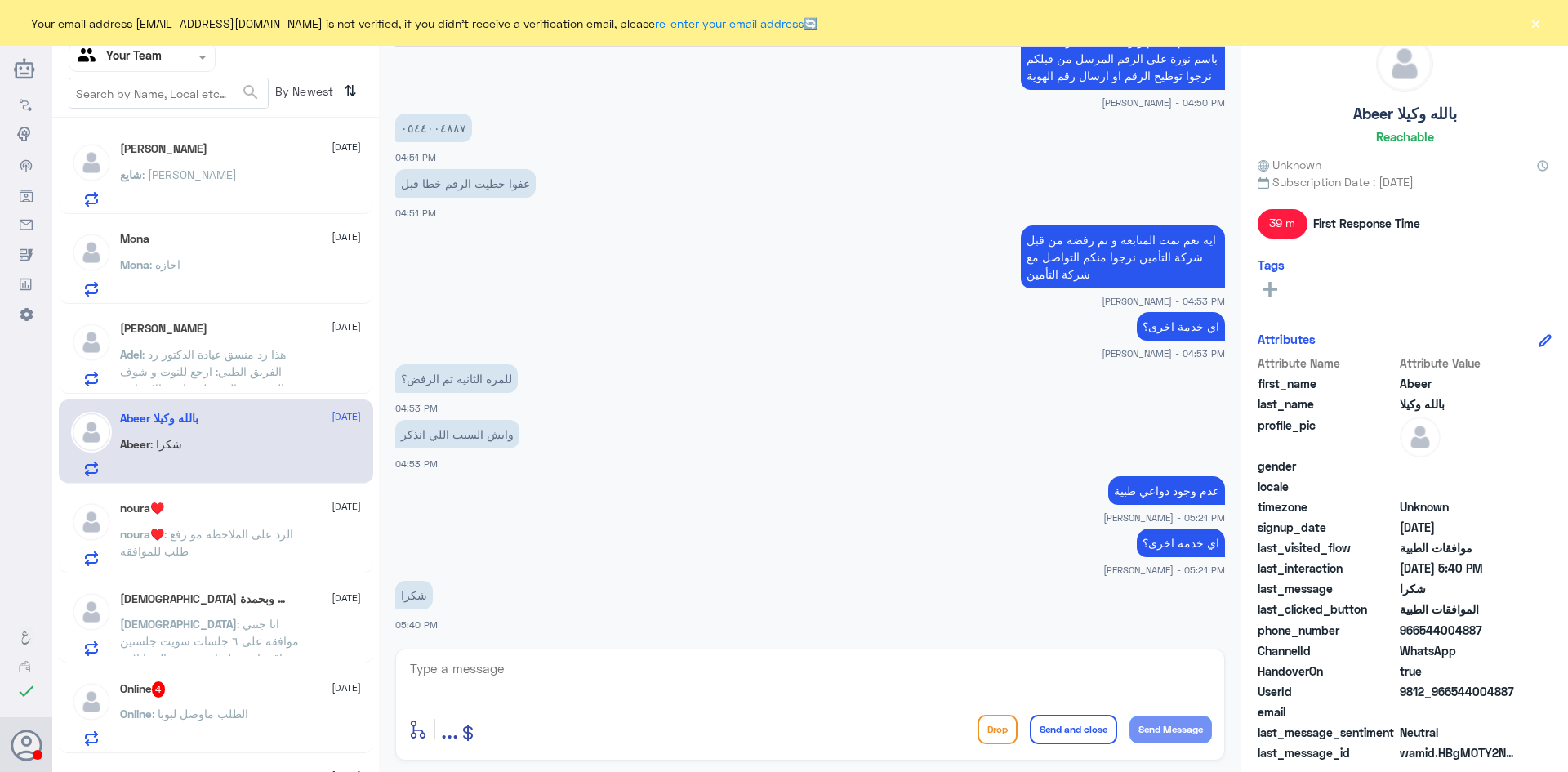
click at [537, 671] on textarea at bounding box center [810, 678] width 803 height 40
type textarea "قدامكم العافية"
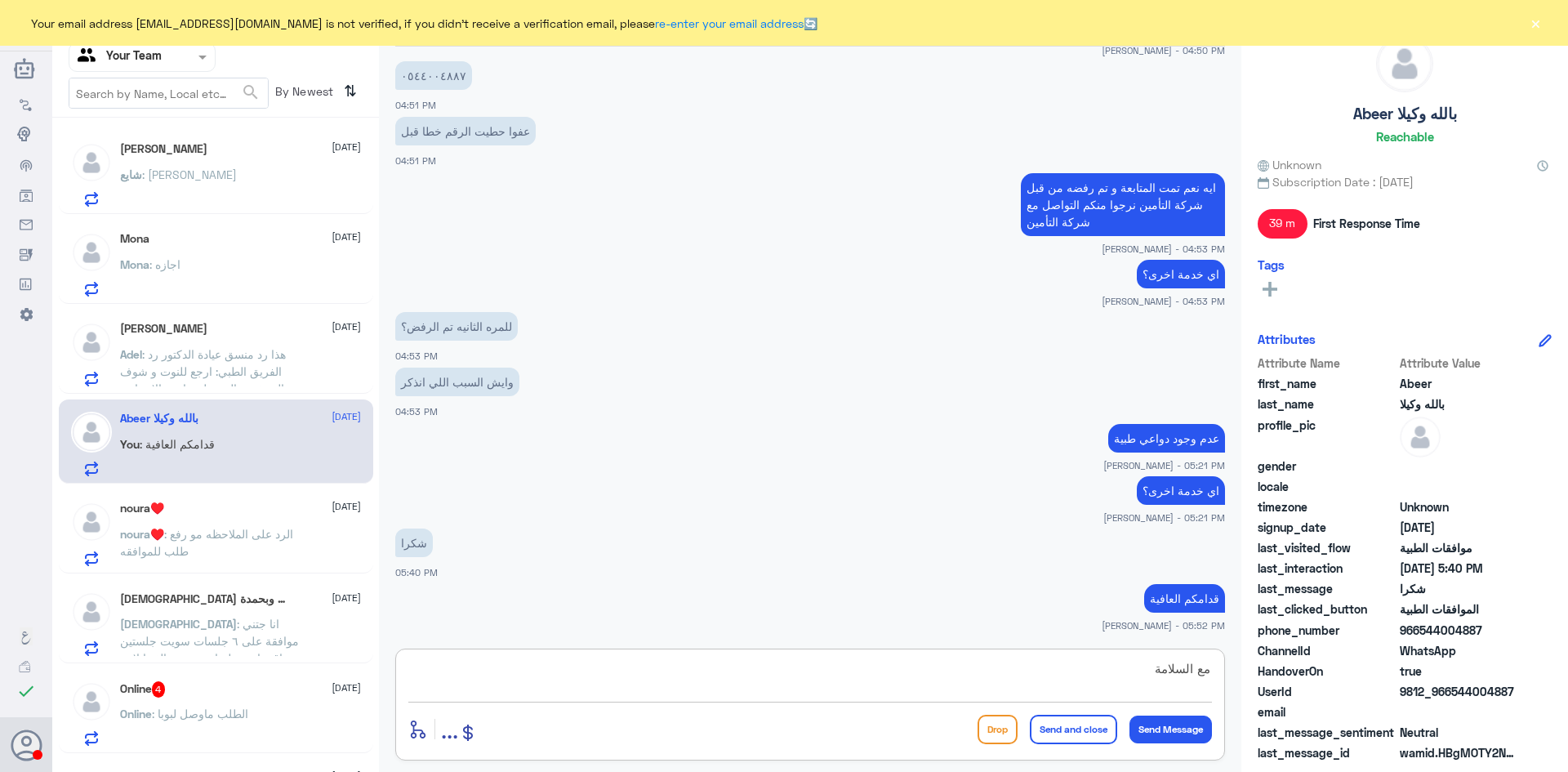
type textarea "مع السلامة"
click at [1076, 728] on button "Send and close" at bounding box center [1073, 729] width 88 height 29
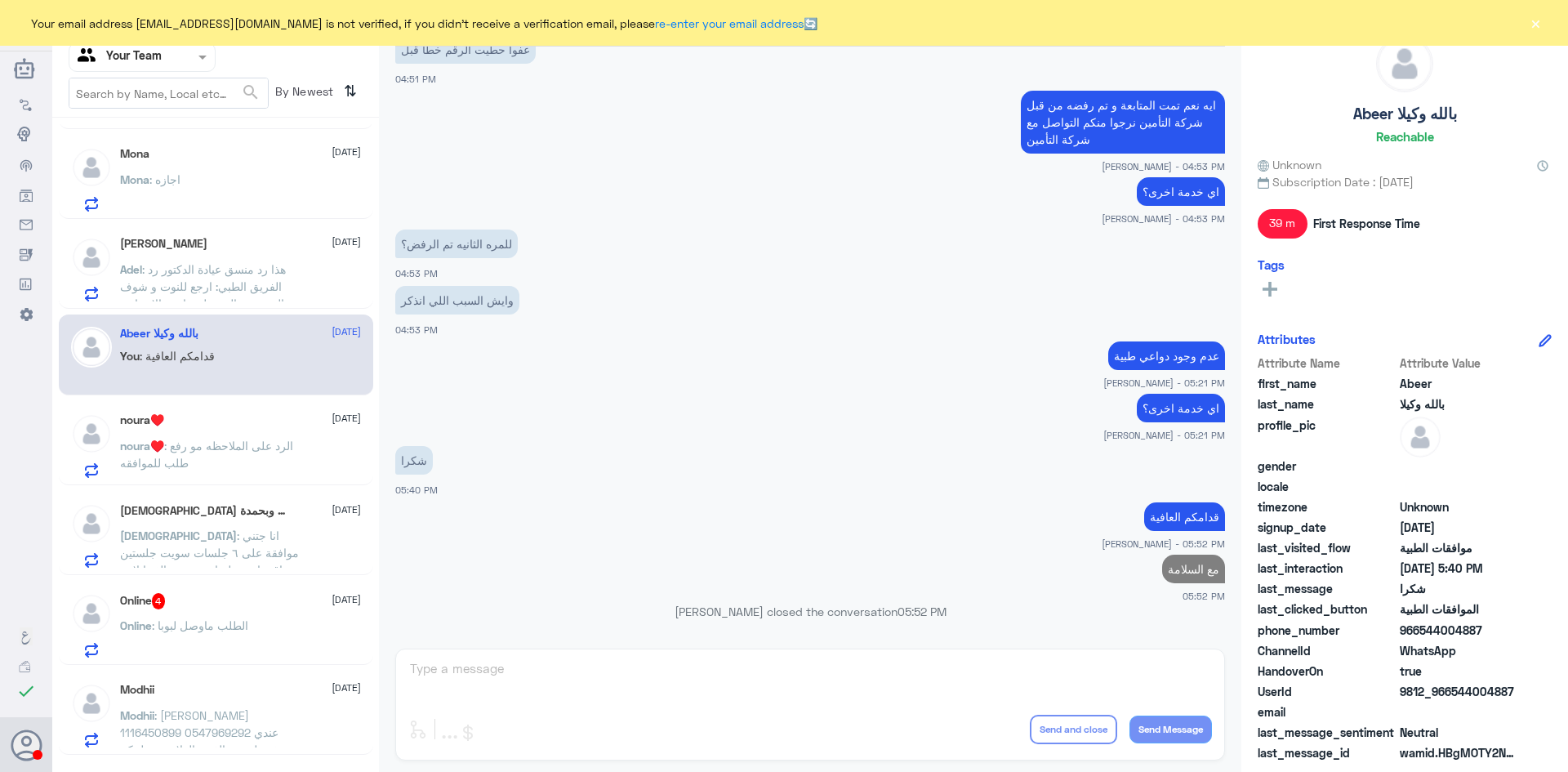
scroll to position [164, 0]
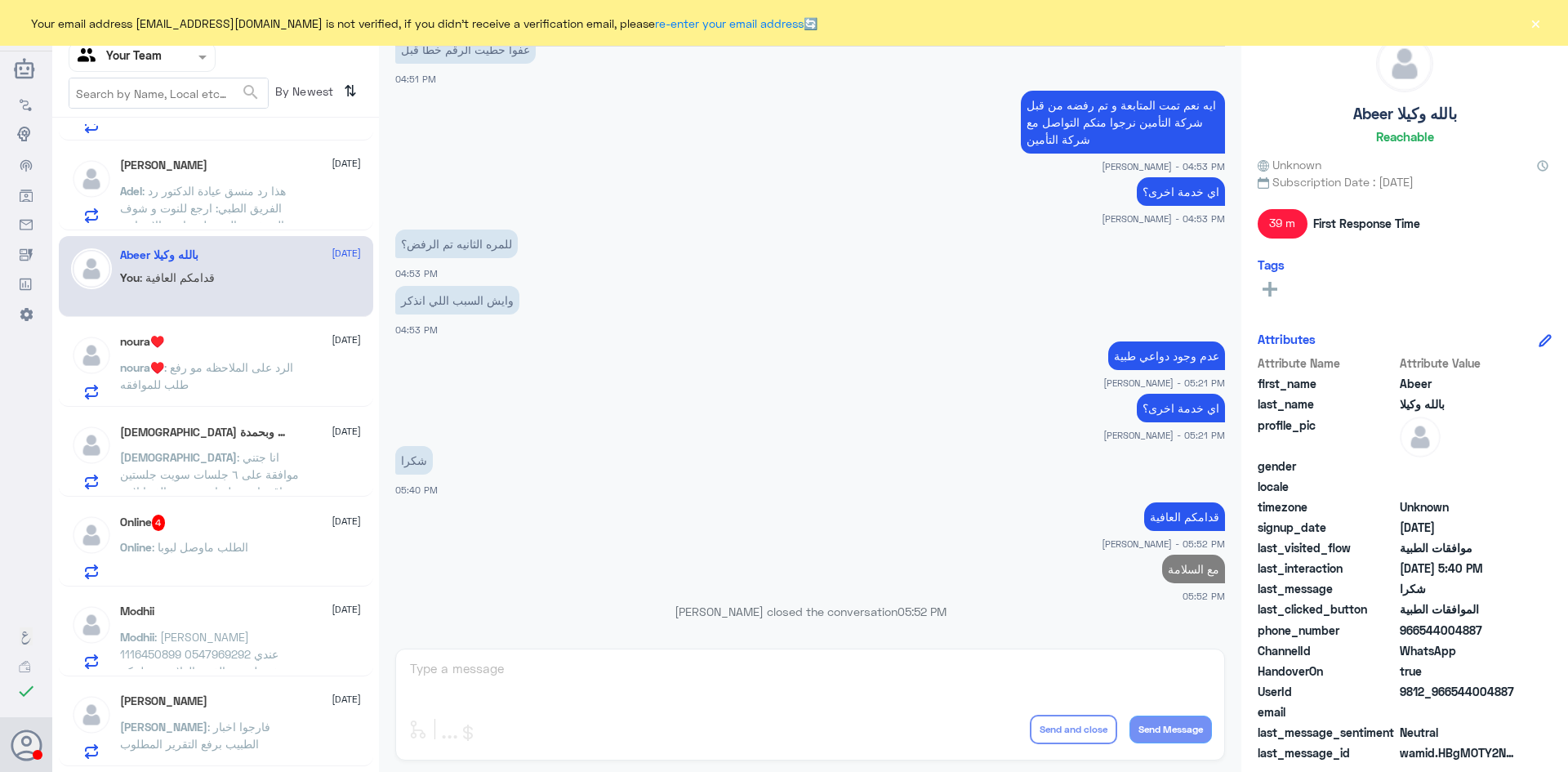
click at [223, 465] on p "[DEMOGRAPHIC_DATA] : انا جتني موافقة على ٦ جلسات سويت جلستين وباقي اربع جلسات و…" at bounding box center [212, 469] width 184 height 41
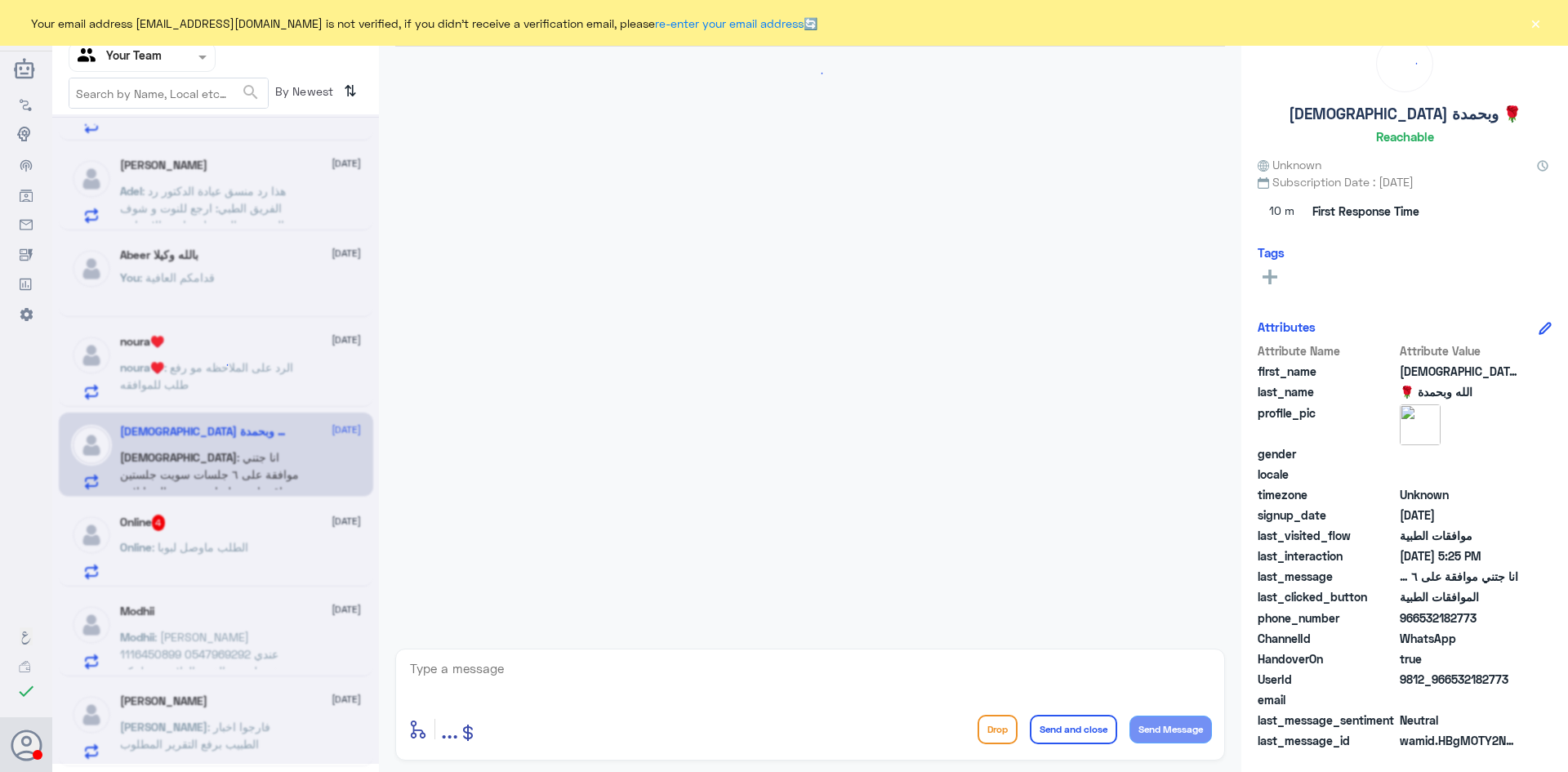
scroll to position [439, 0]
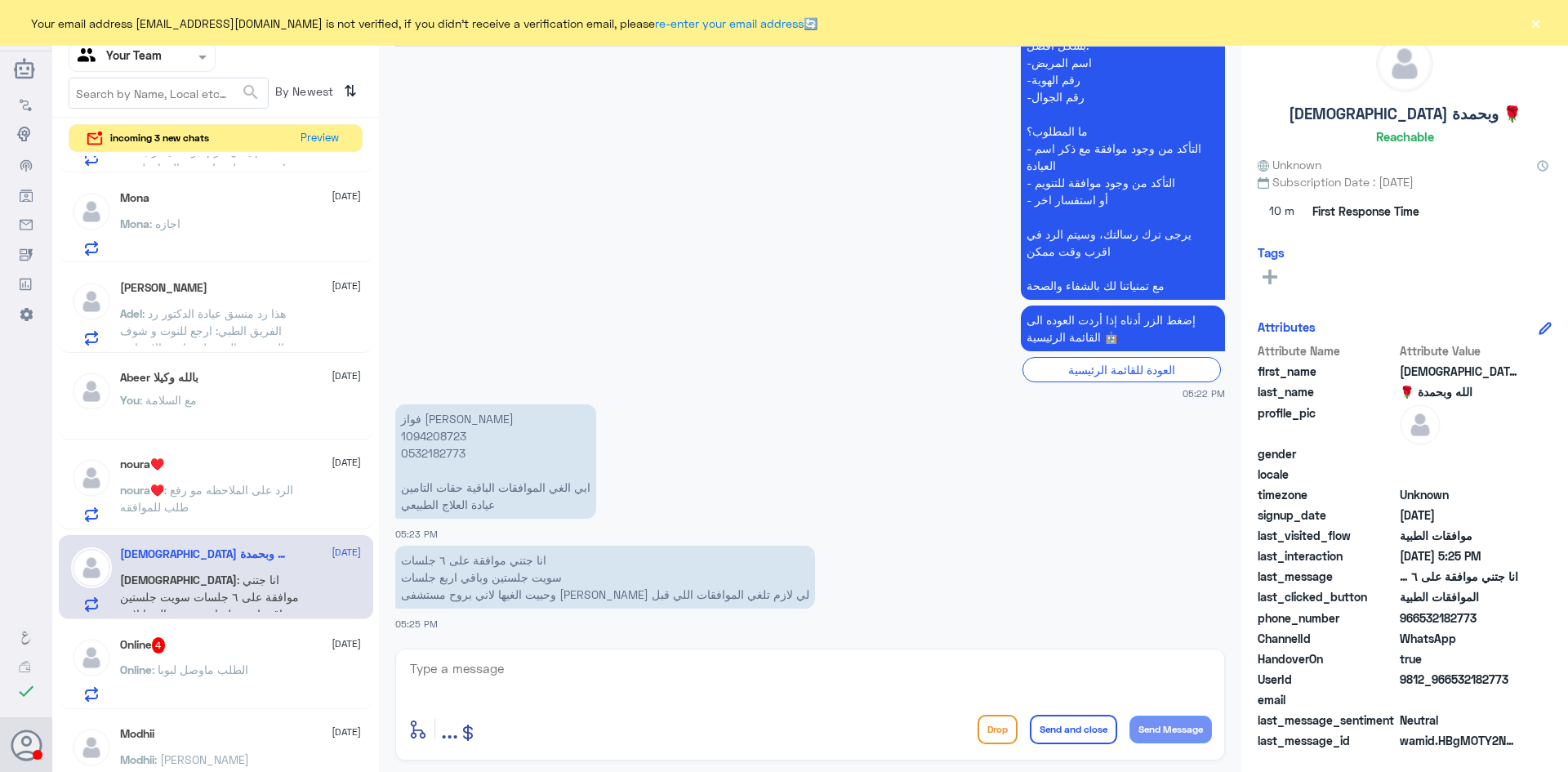
click at [232, 322] on p "Adel : هذا رد منسق عيادة الدكتور رد الفريق الطبي: ارجع للنوت و شوف التشخيص المر…" at bounding box center [212, 325] width 184 height 41
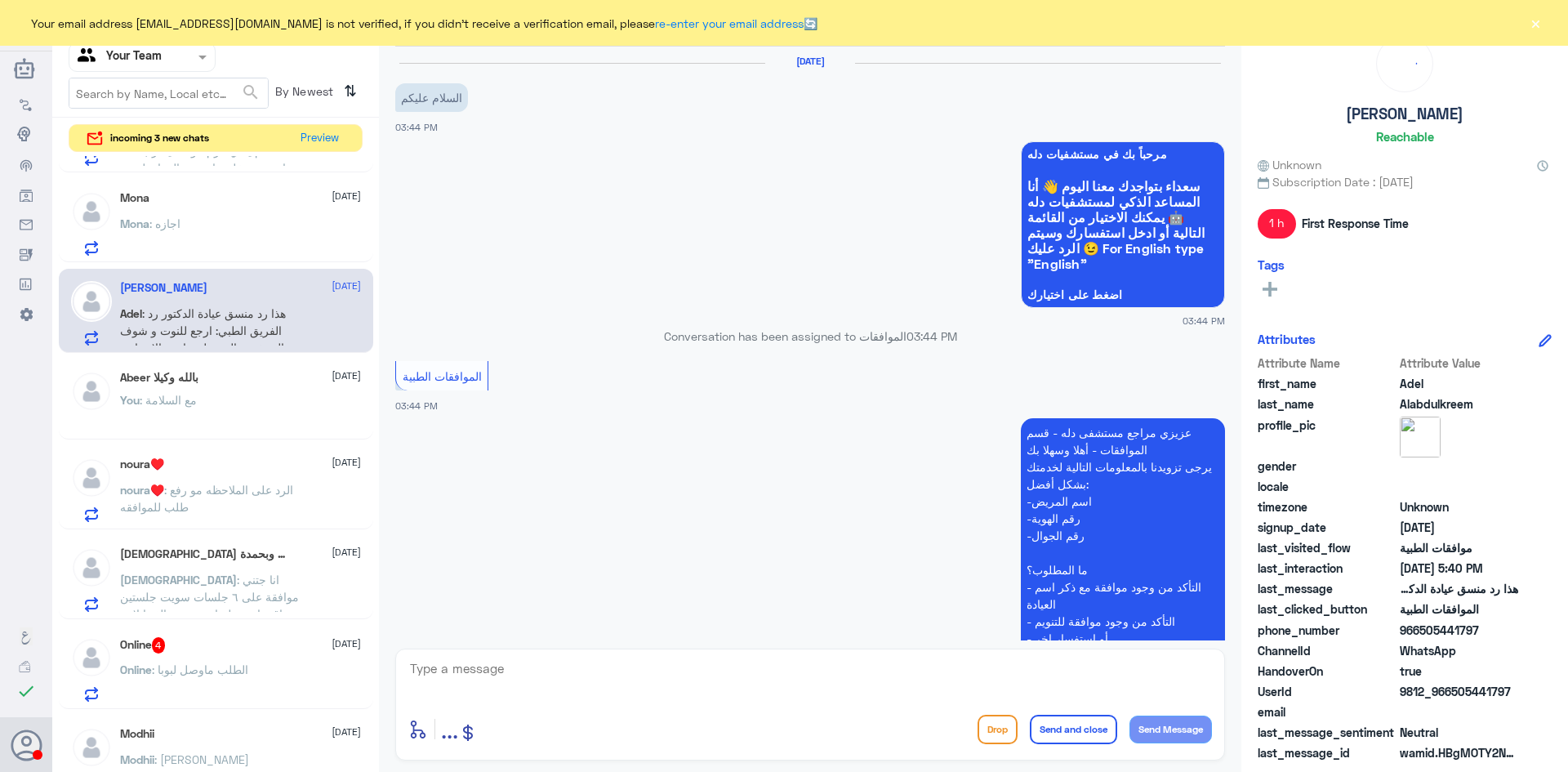
scroll to position [818, 0]
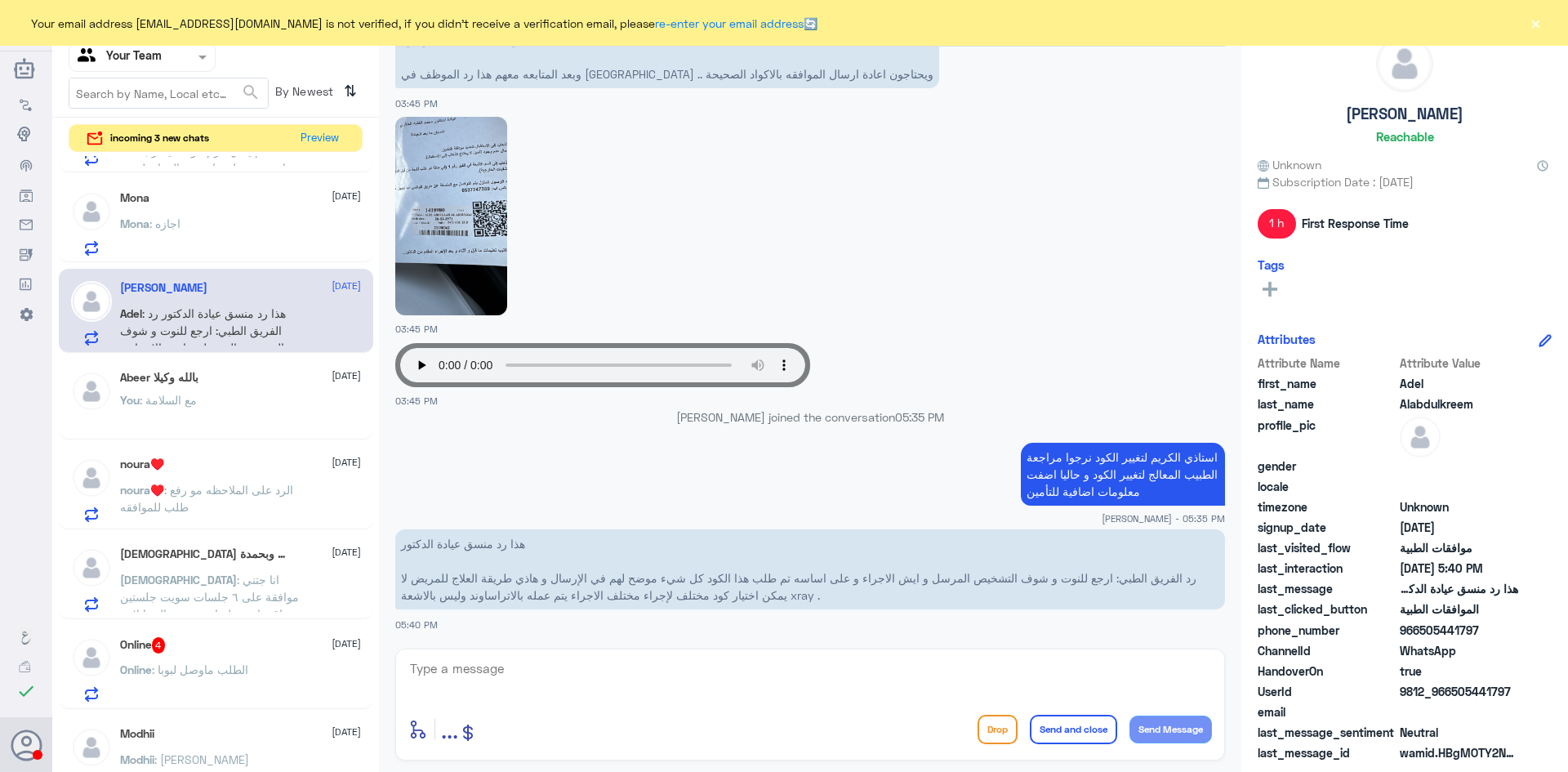
click at [461, 207] on img at bounding box center [451, 215] width 112 height 198
click at [540, 676] on textarea at bounding box center [810, 678] width 803 height 40
paste textarea "ارجوا التواصل مع شركة التأمين جميع الملفات ارفقت الى شركة التأمين"
type textarea "ارجوا التواصل مع شركة التأمين جميع الملفات ارفقت الى شركة التأمين"
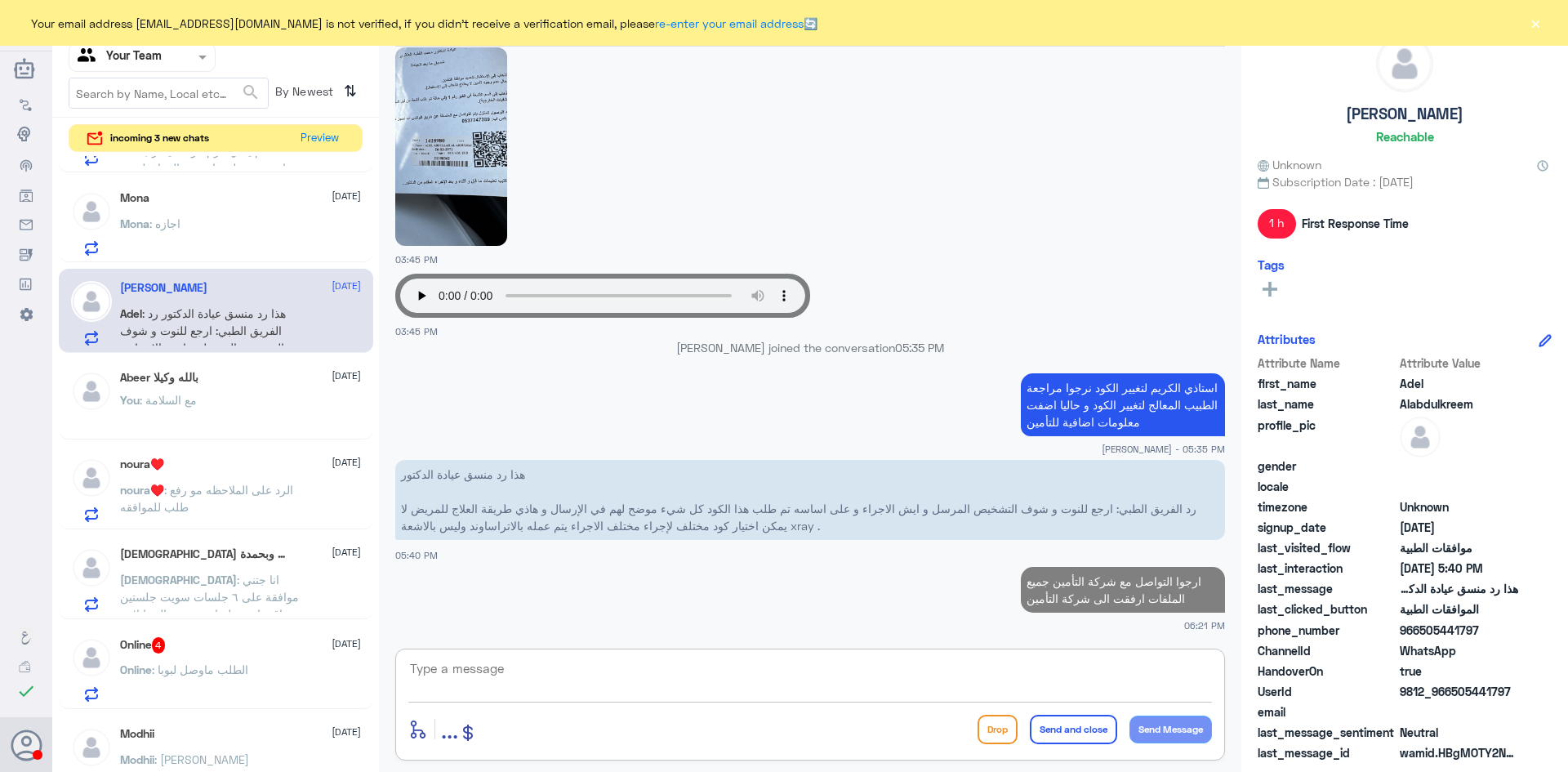
click at [765, 668] on textarea at bounding box center [810, 678] width 803 height 40
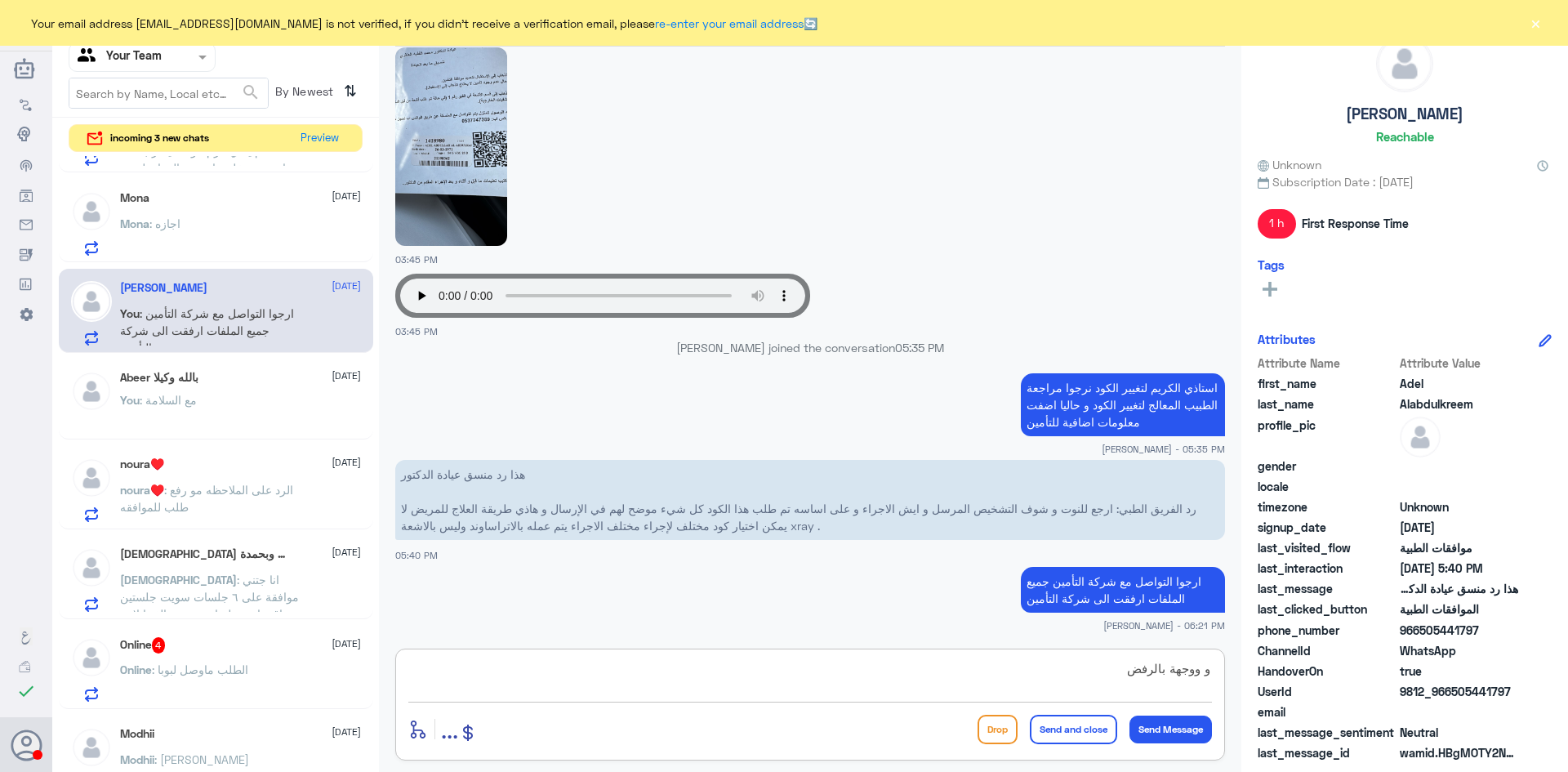
type textarea "و ووجهة بالرفض"
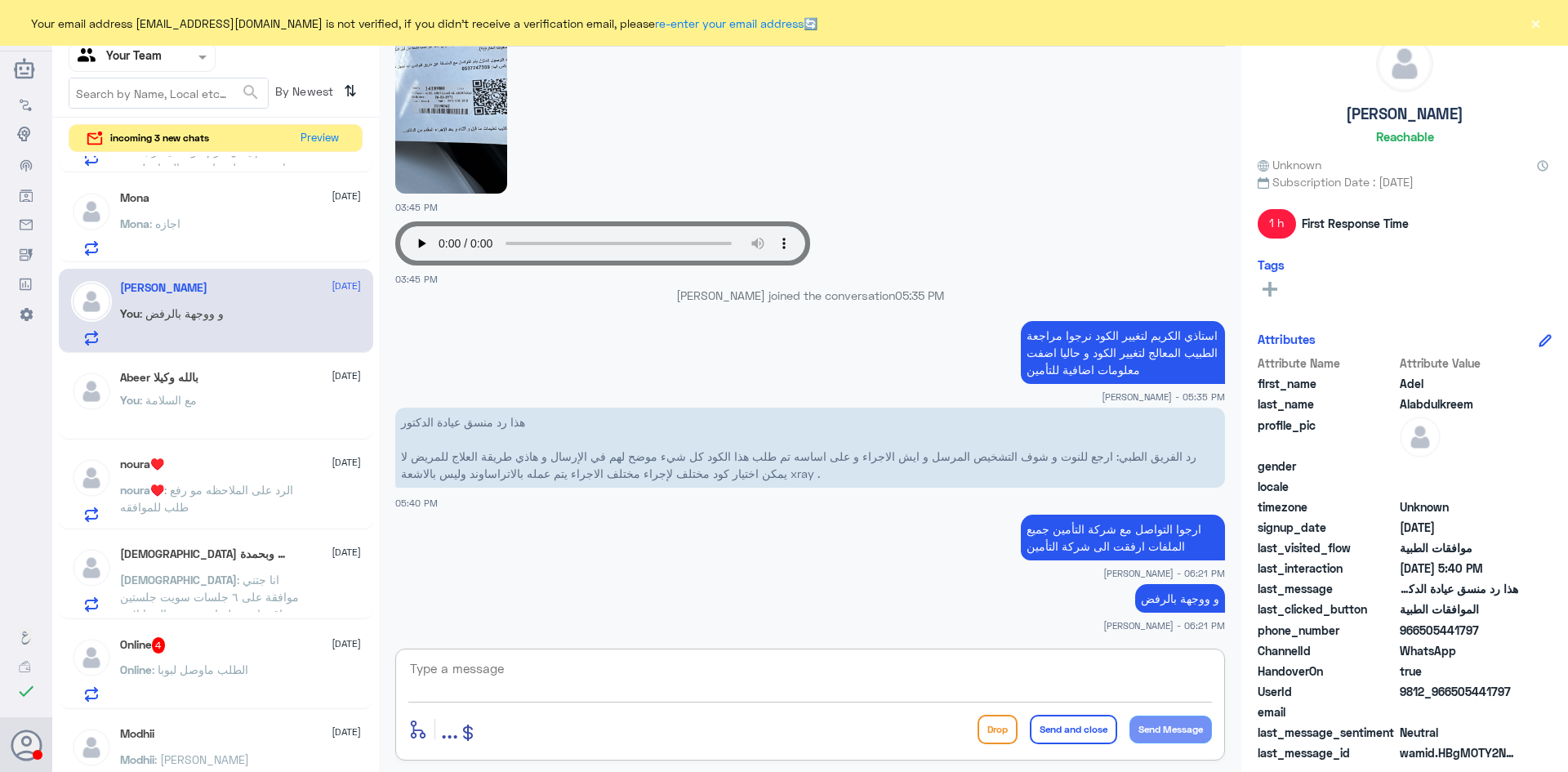
scroll to position [0, 0]
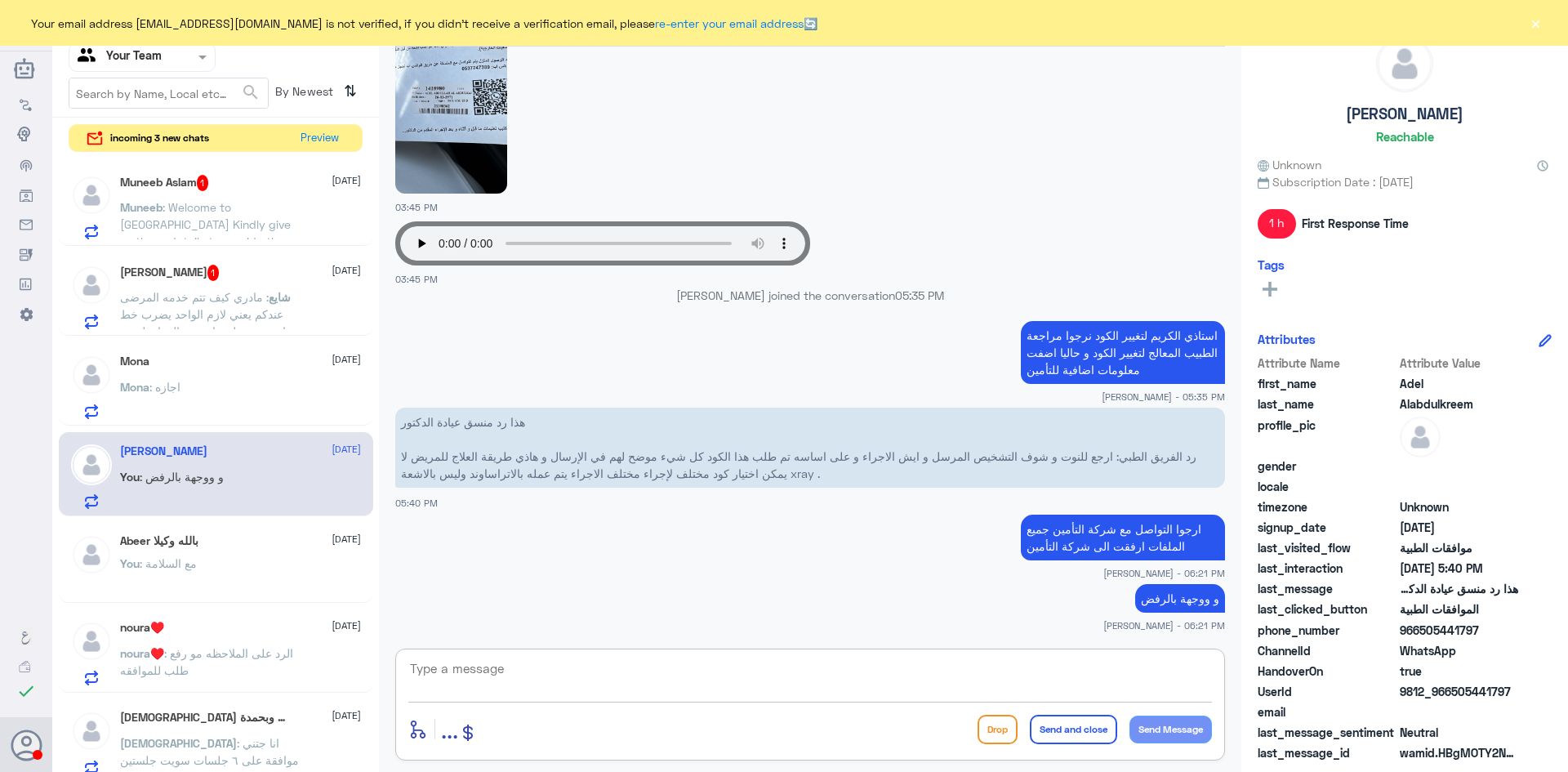
click at [233, 291] on span ": مادري كيف تتم خدمه المرضى عندكم يعني لازم الواحد يضرب خط عشان يجي يخلص اموره …" at bounding box center [211, 348] width 182 height 117
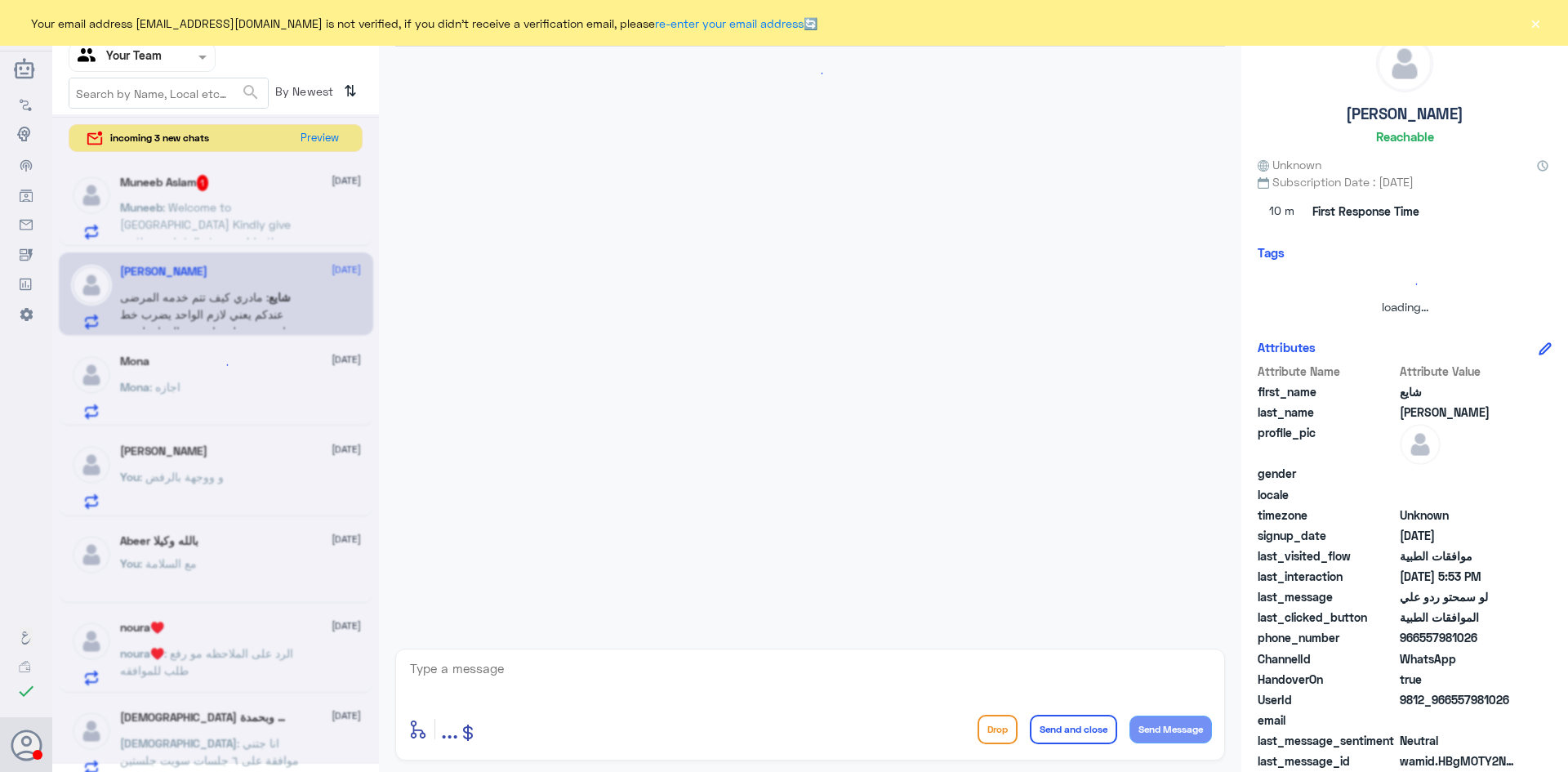
scroll to position [747, 0]
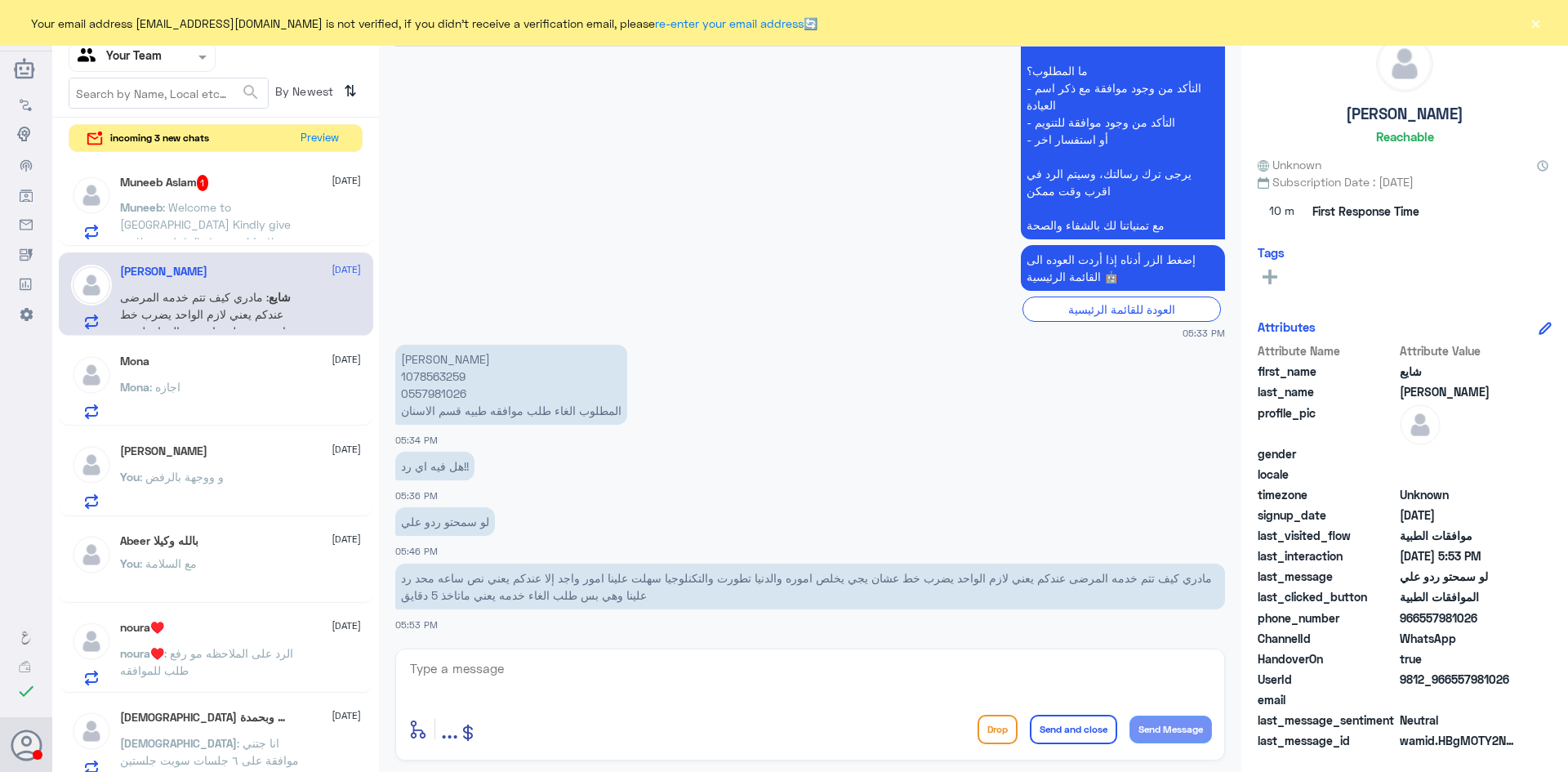
click at [187, 225] on span ": Welcome to [GEOGRAPHIC_DATA] Kindly give us these details to provide the best…" at bounding box center [211, 310] width 181 height 220
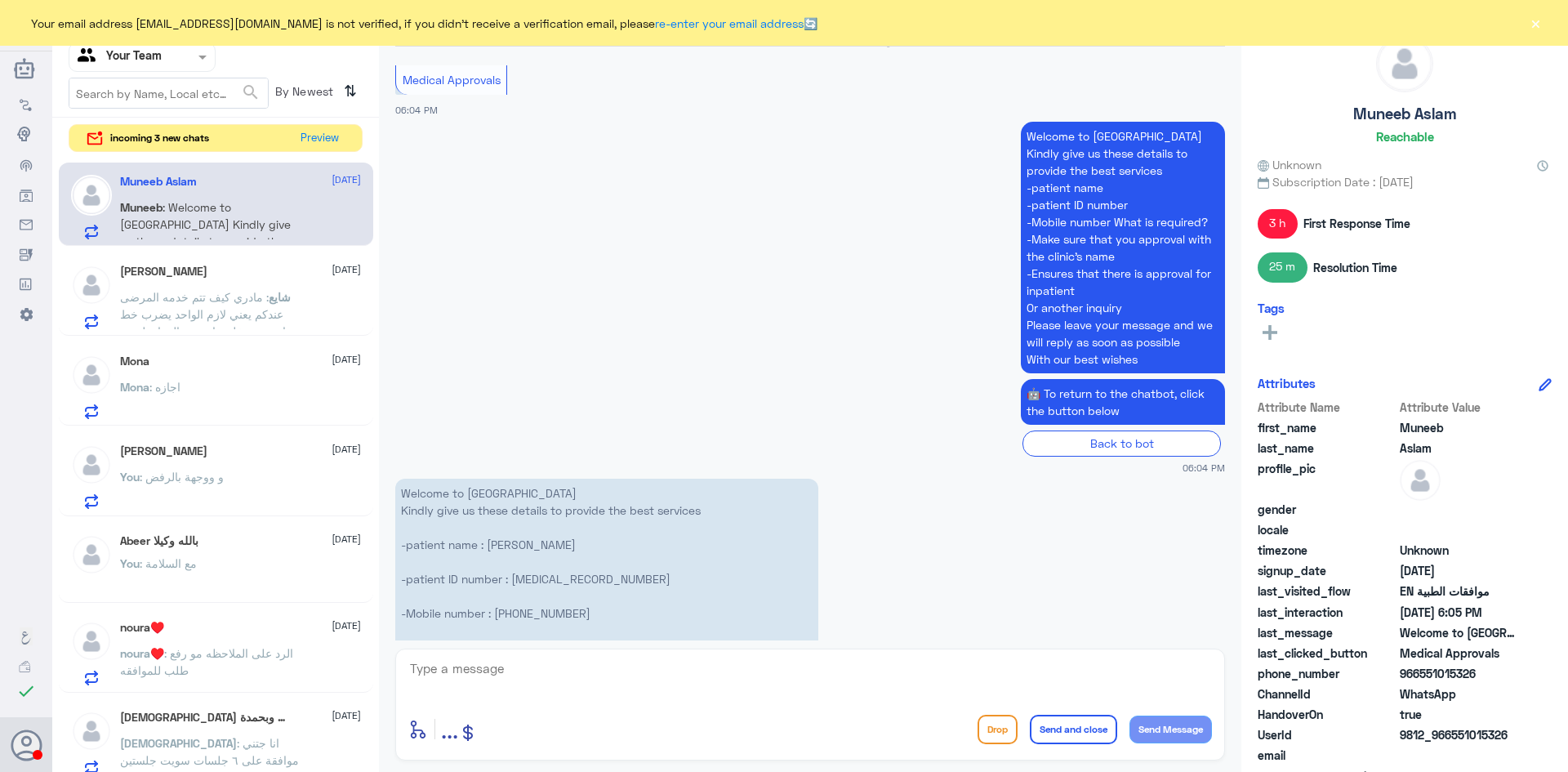
scroll to position [2144, 0]
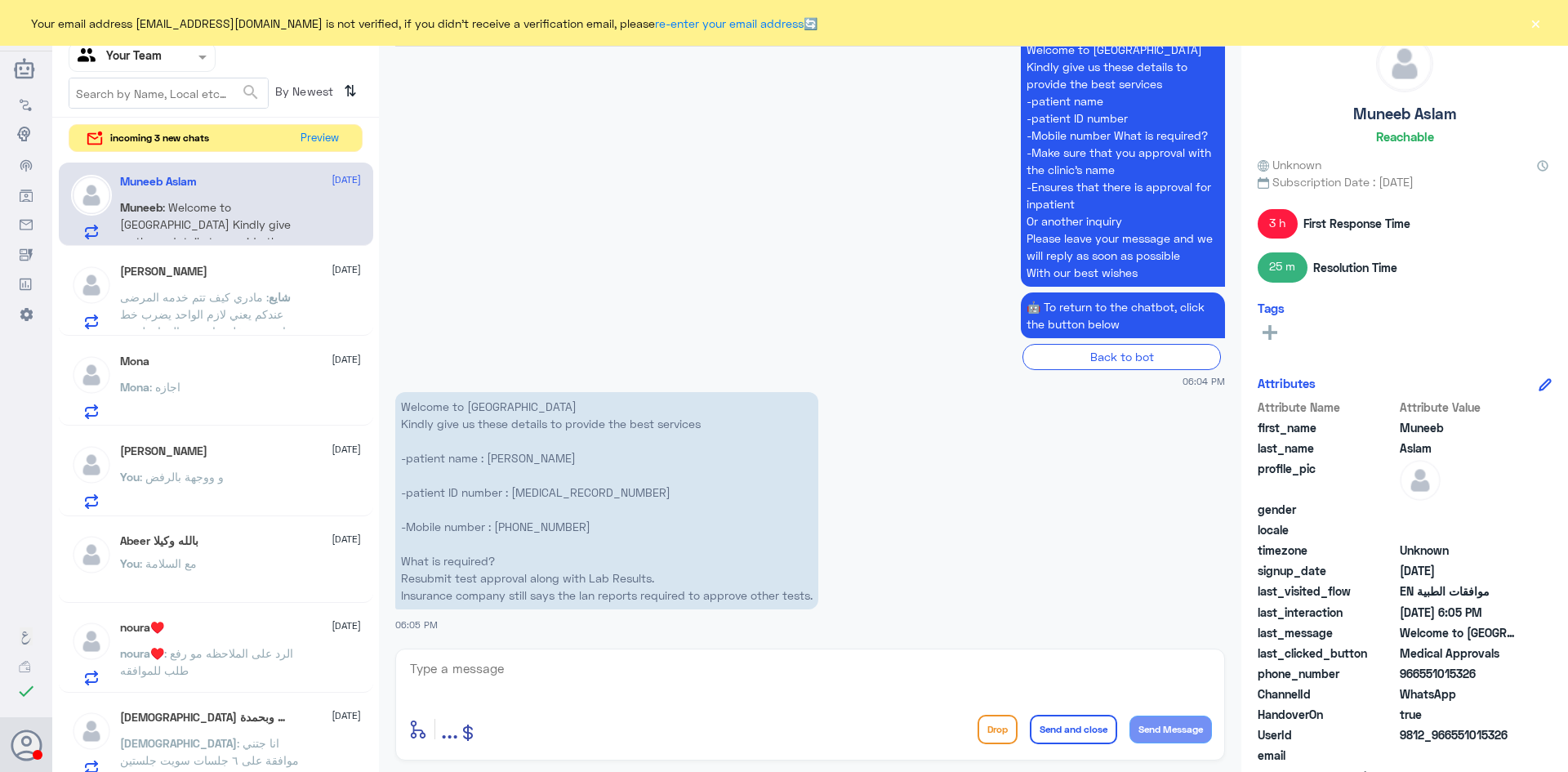
click at [532, 490] on p "Welcome to [GEOGRAPHIC_DATA] Kindly give us these details to provide the best s…" at bounding box center [607, 500] width 423 height 217
copy p "2073326858"
click at [601, 680] on textarea at bounding box center [810, 678] width 803 height 40
type textarea "]ثشق"
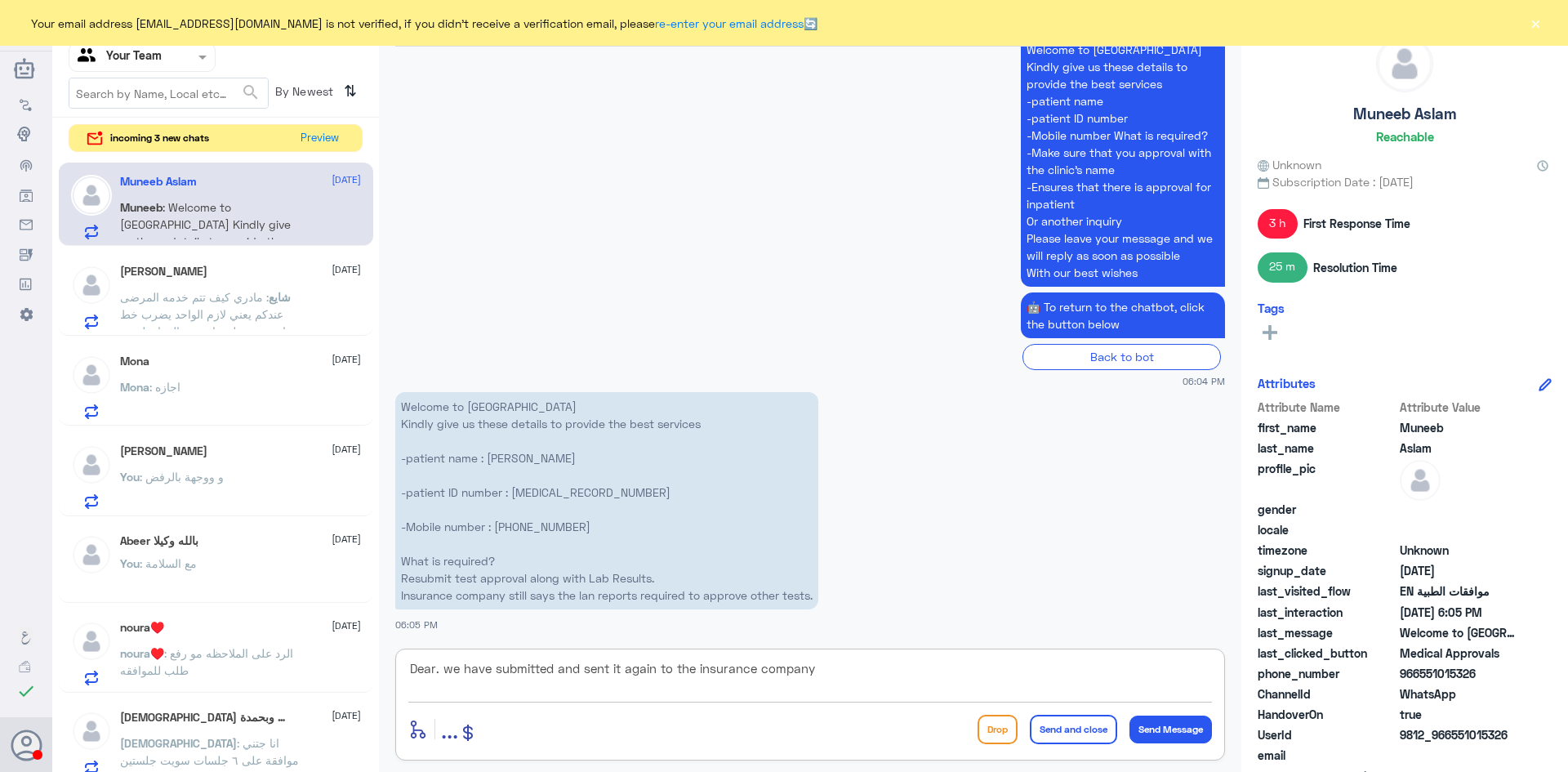
type textarea "Dear. we have submitted and sent it again to the insurance company"
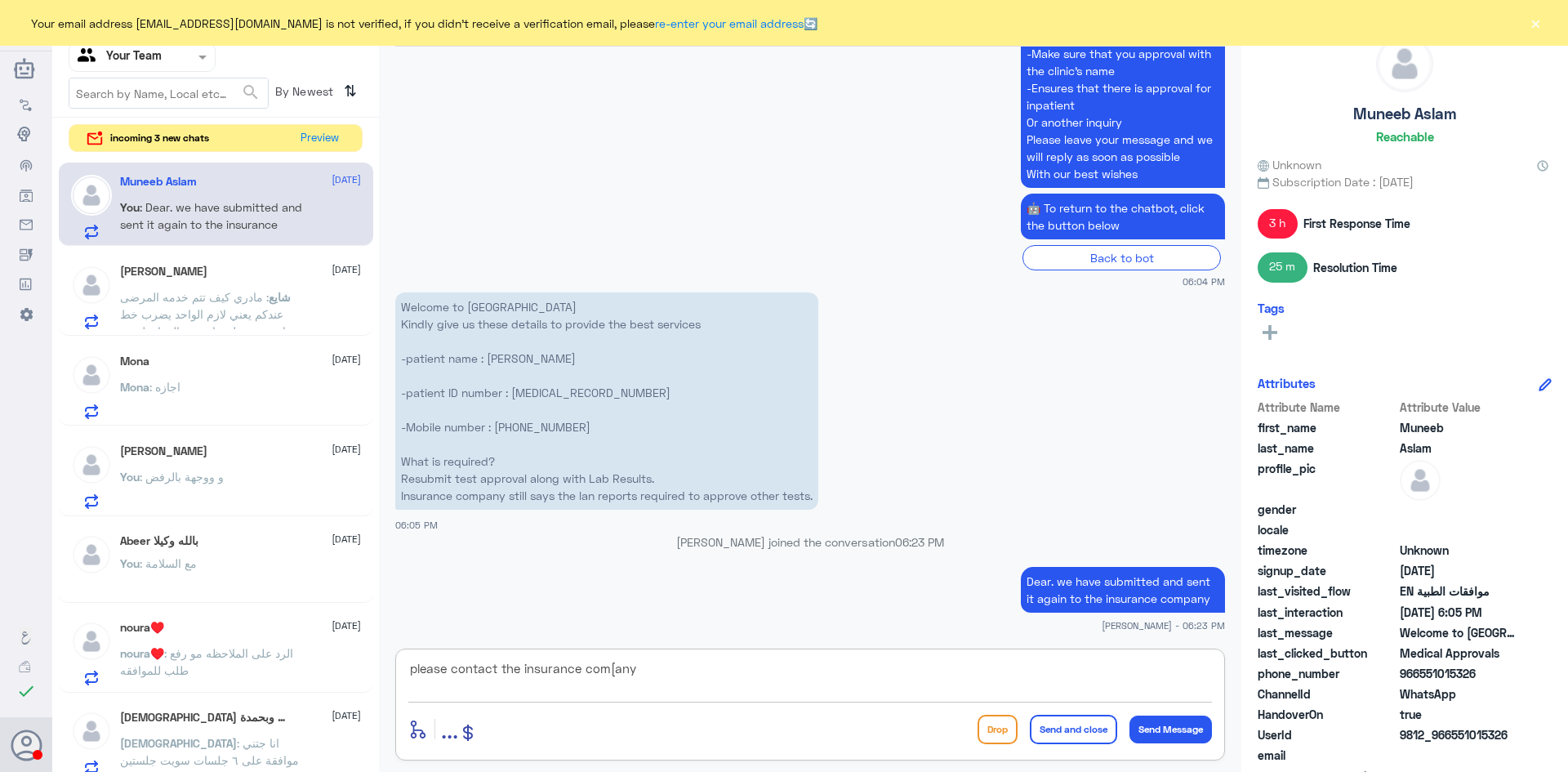
type textarea "please contact the insurance com[any"
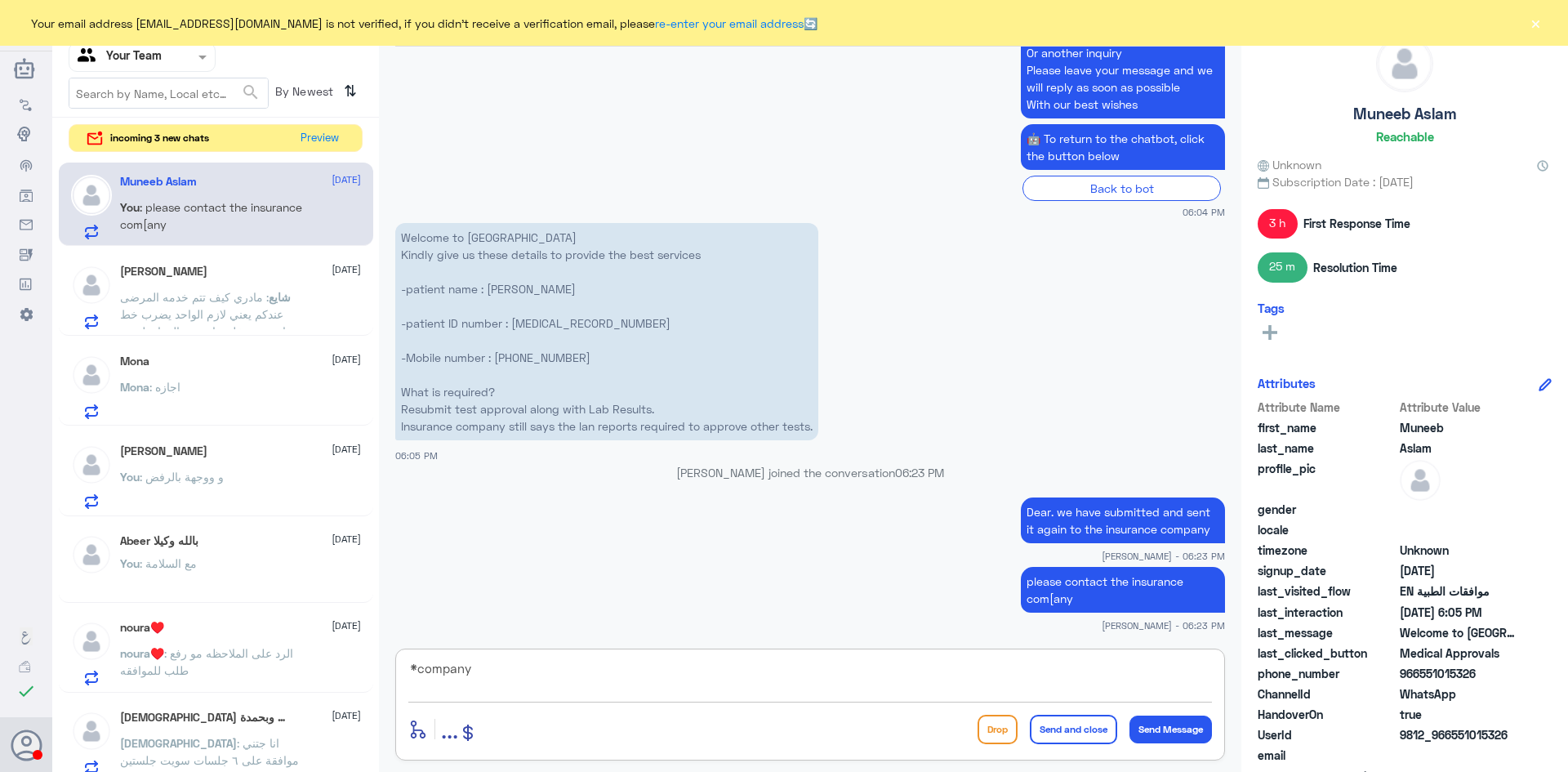
type textarea "*company"
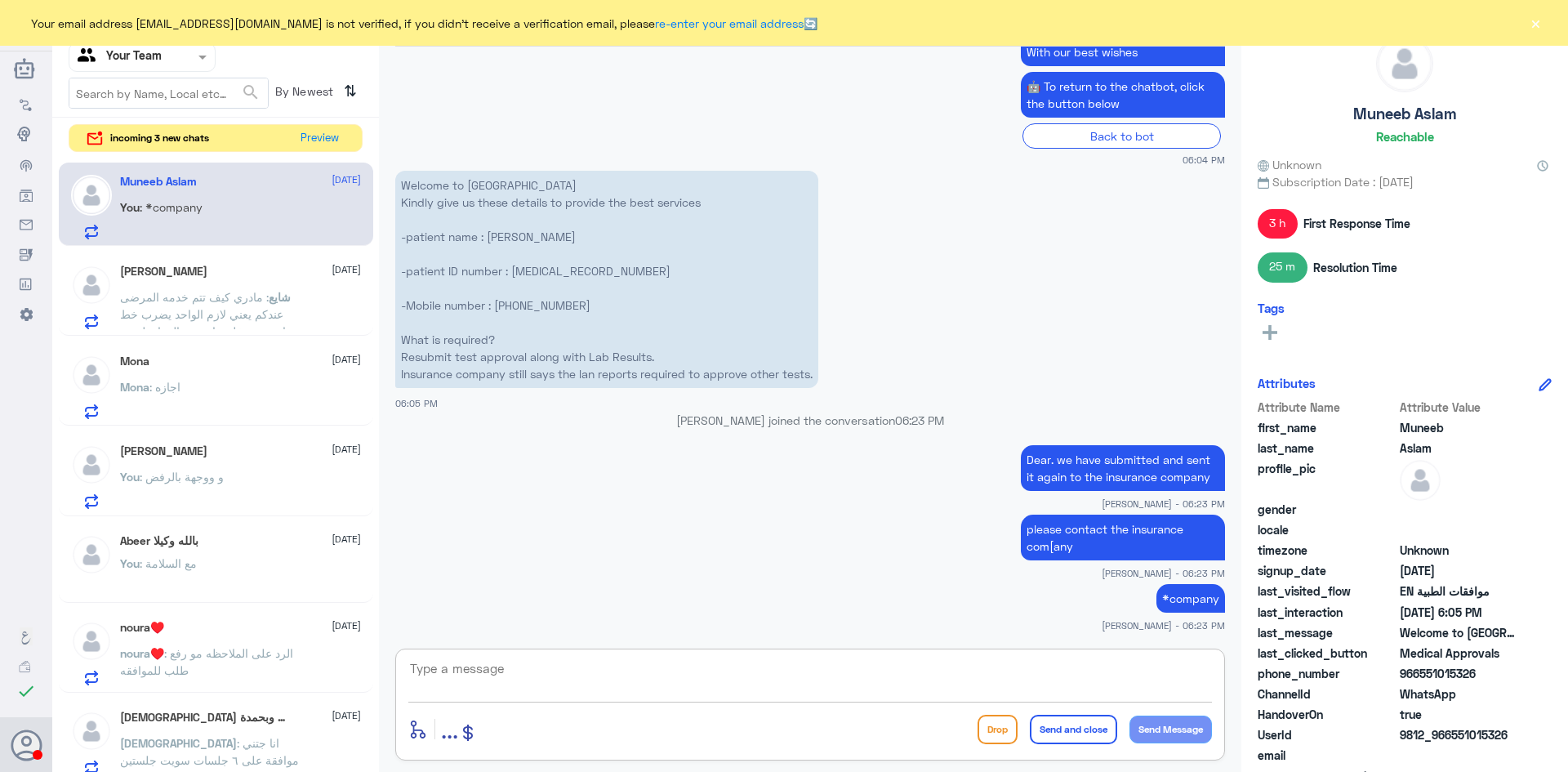
click at [198, 653] on span ": الرد على الملاحظه مو رفع طلب للموافقه" at bounding box center [206, 662] width 173 height 31
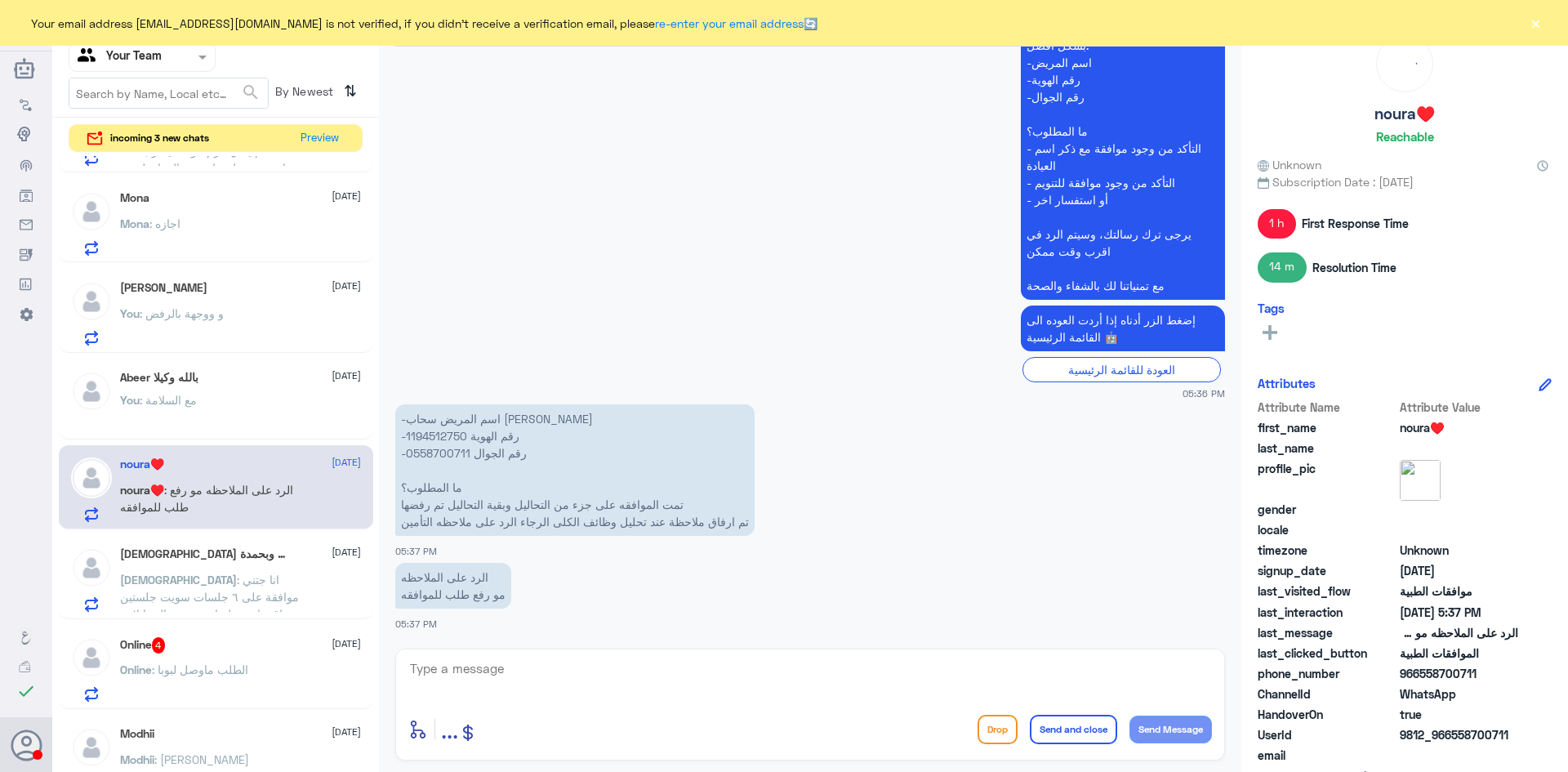
scroll to position [327, 0]
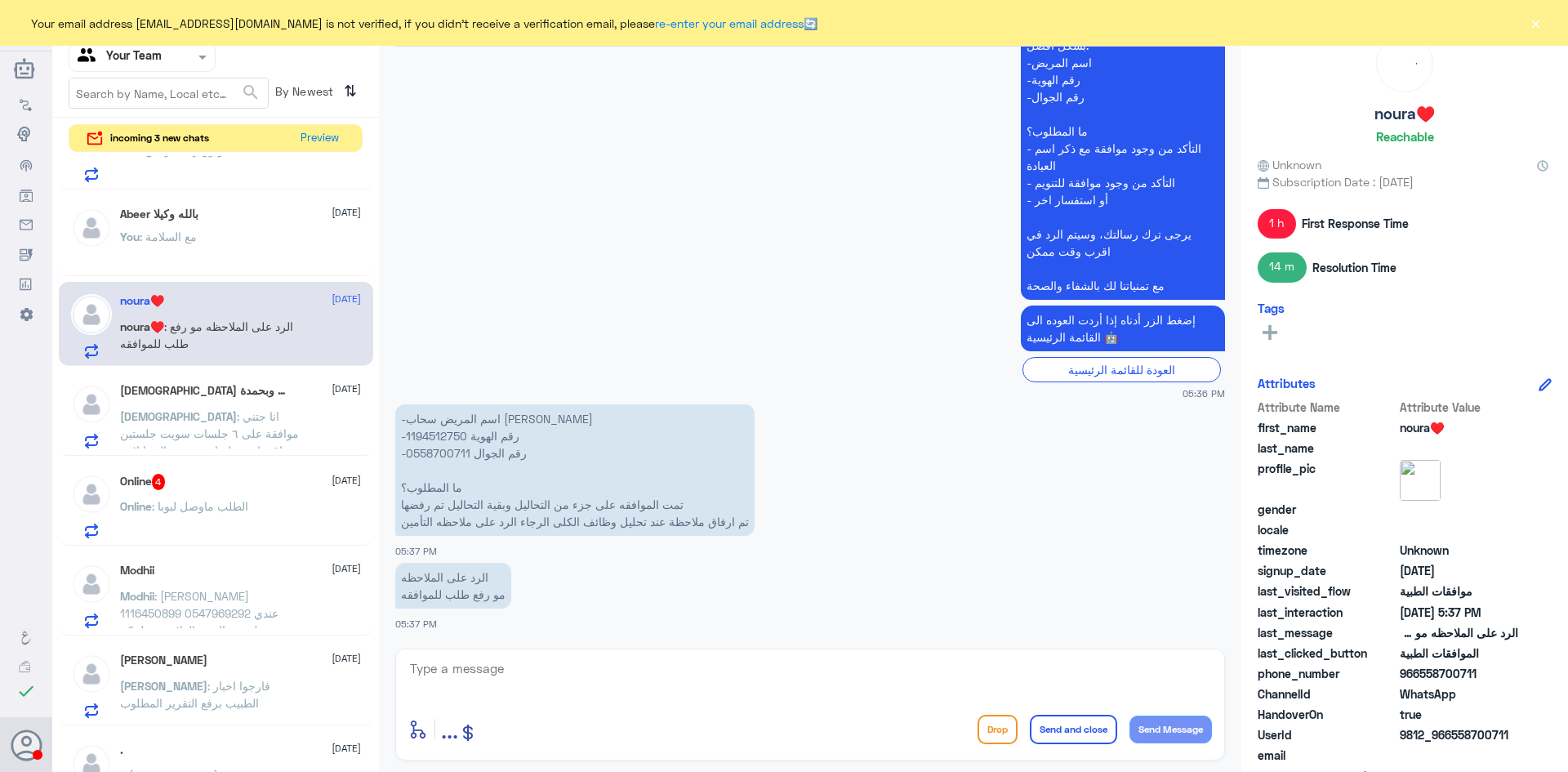
click at [186, 506] on span ": الطلب ماوصل لبوبا" at bounding box center [200, 506] width 97 height 14
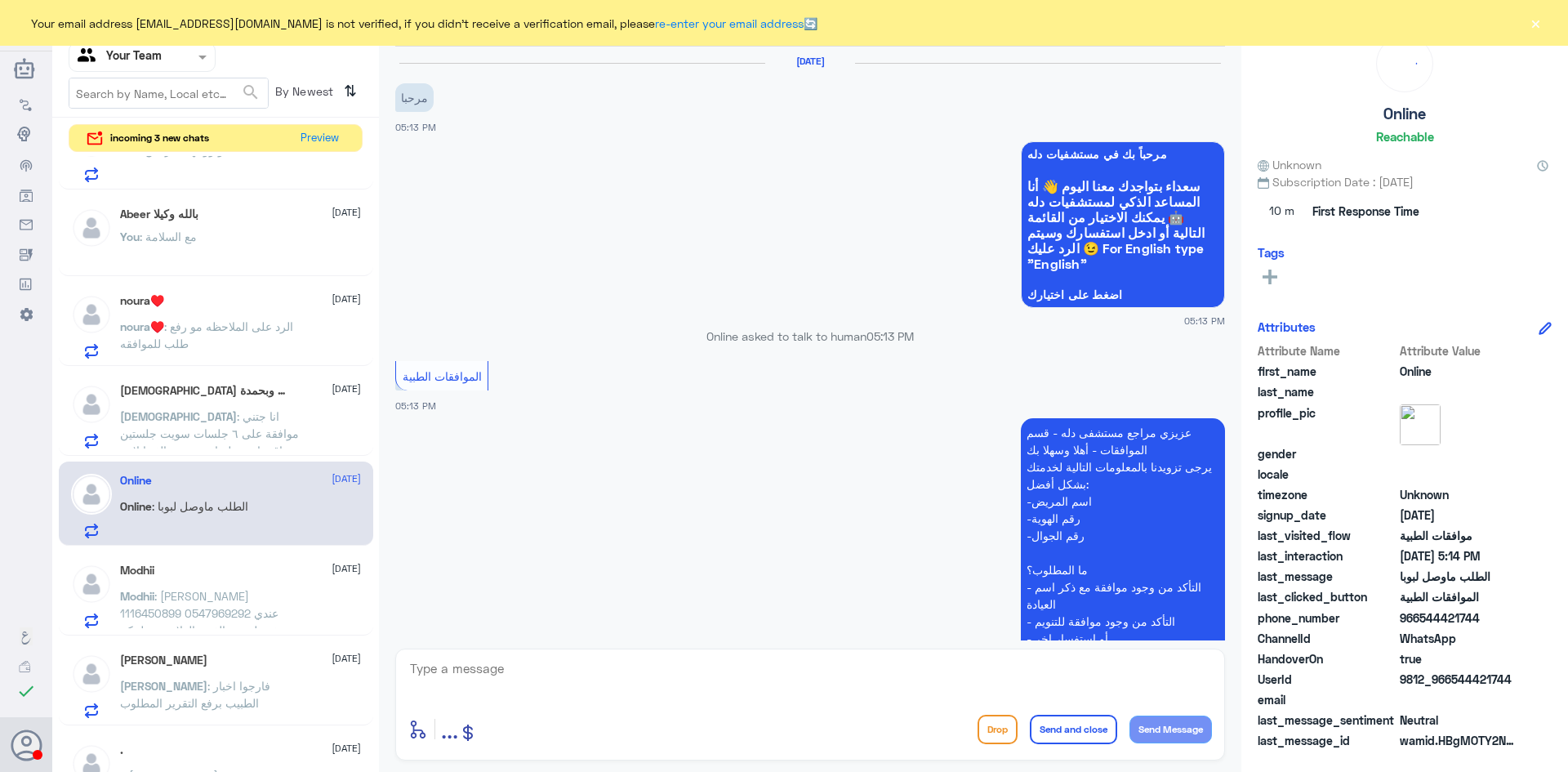
scroll to position [353, 0]
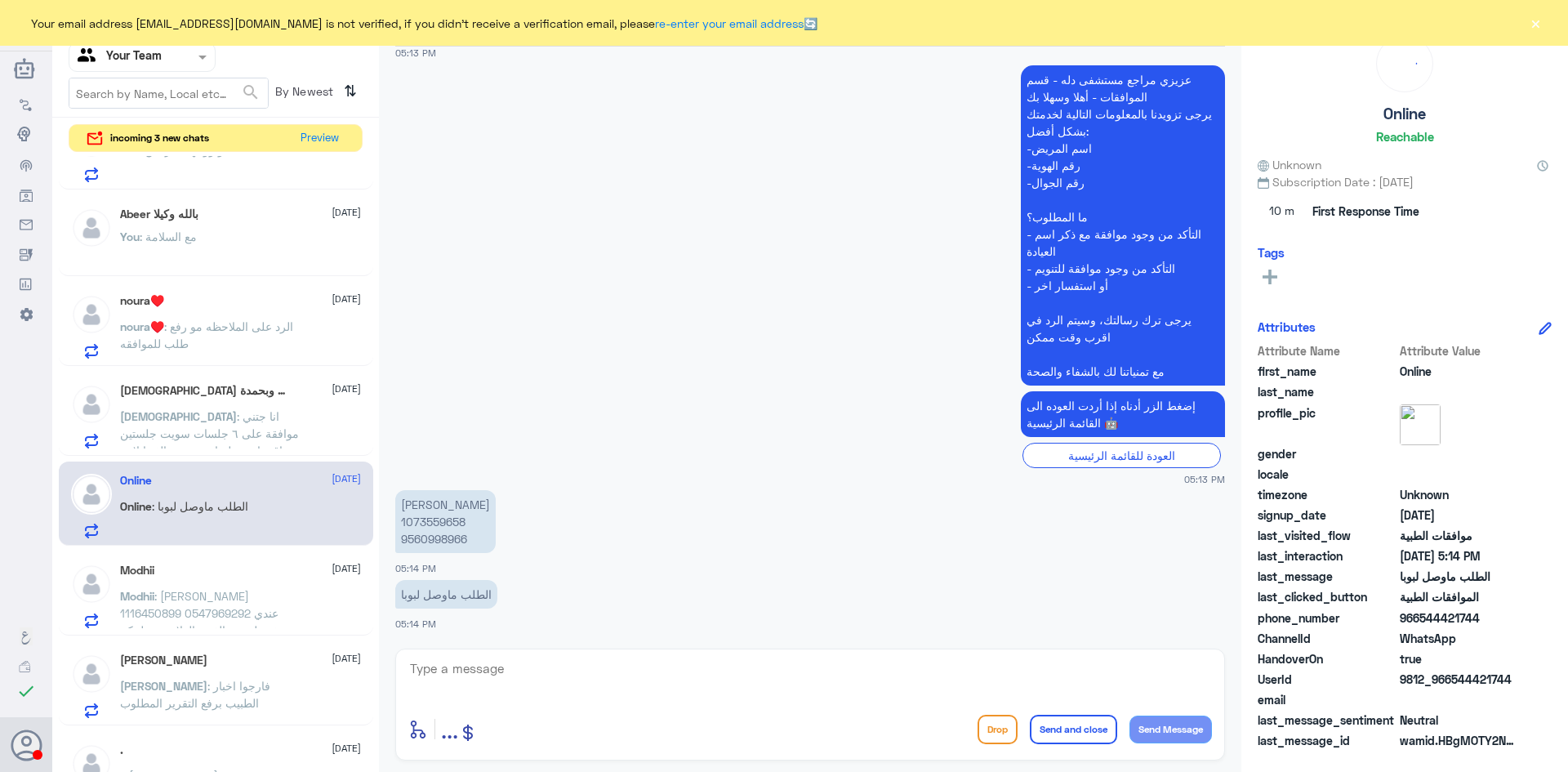
click at [434, 522] on p "[PERSON_NAME] 1073559658 9560998966" at bounding box center [445, 522] width 100 height 63
copy p "1073559658"
click at [552, 667] on textarea at bounding box center [810, 678] width 803 height 40
type textarea "h"
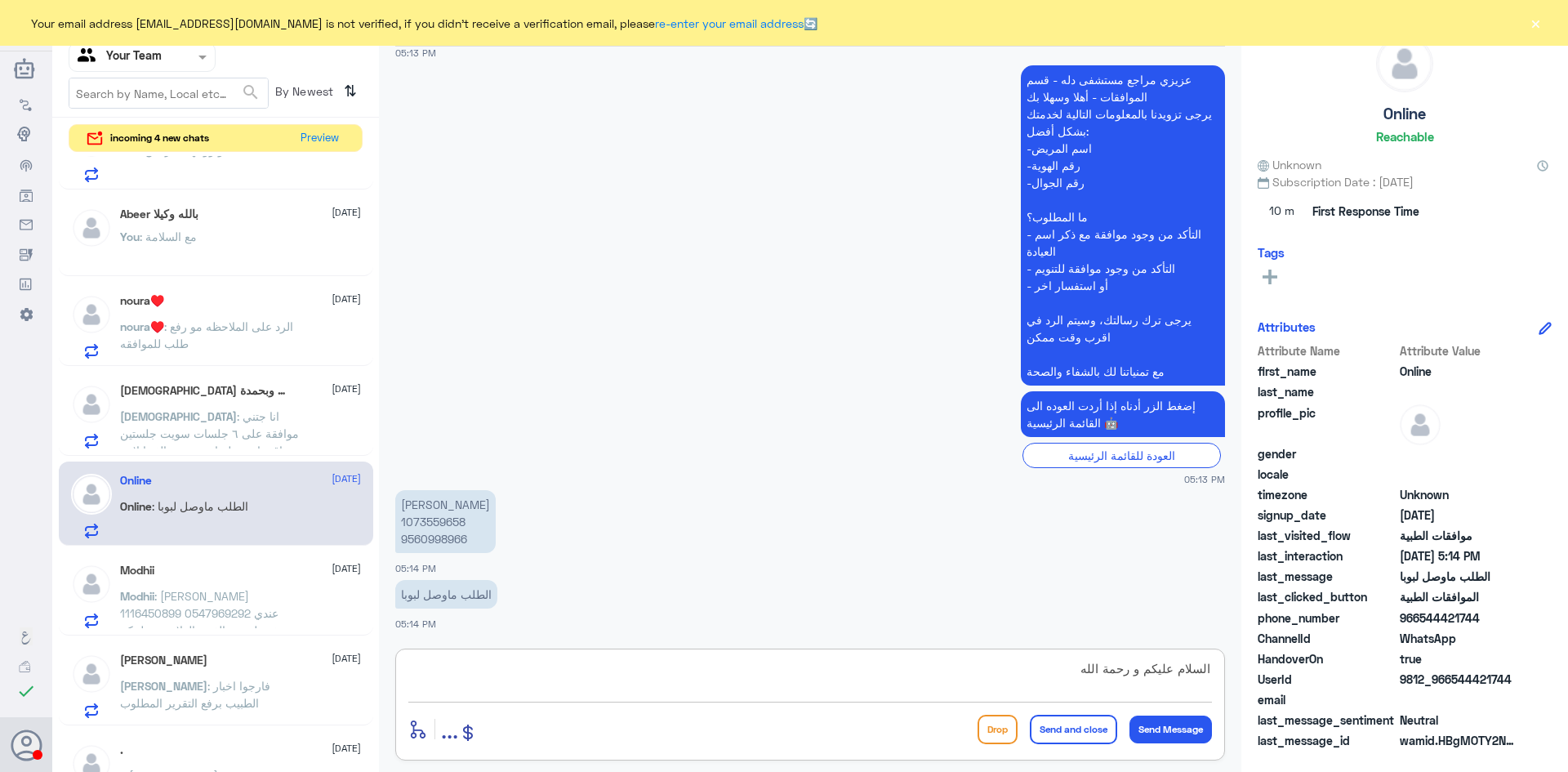
type textarea "السلام عليكم و رحمة الله"
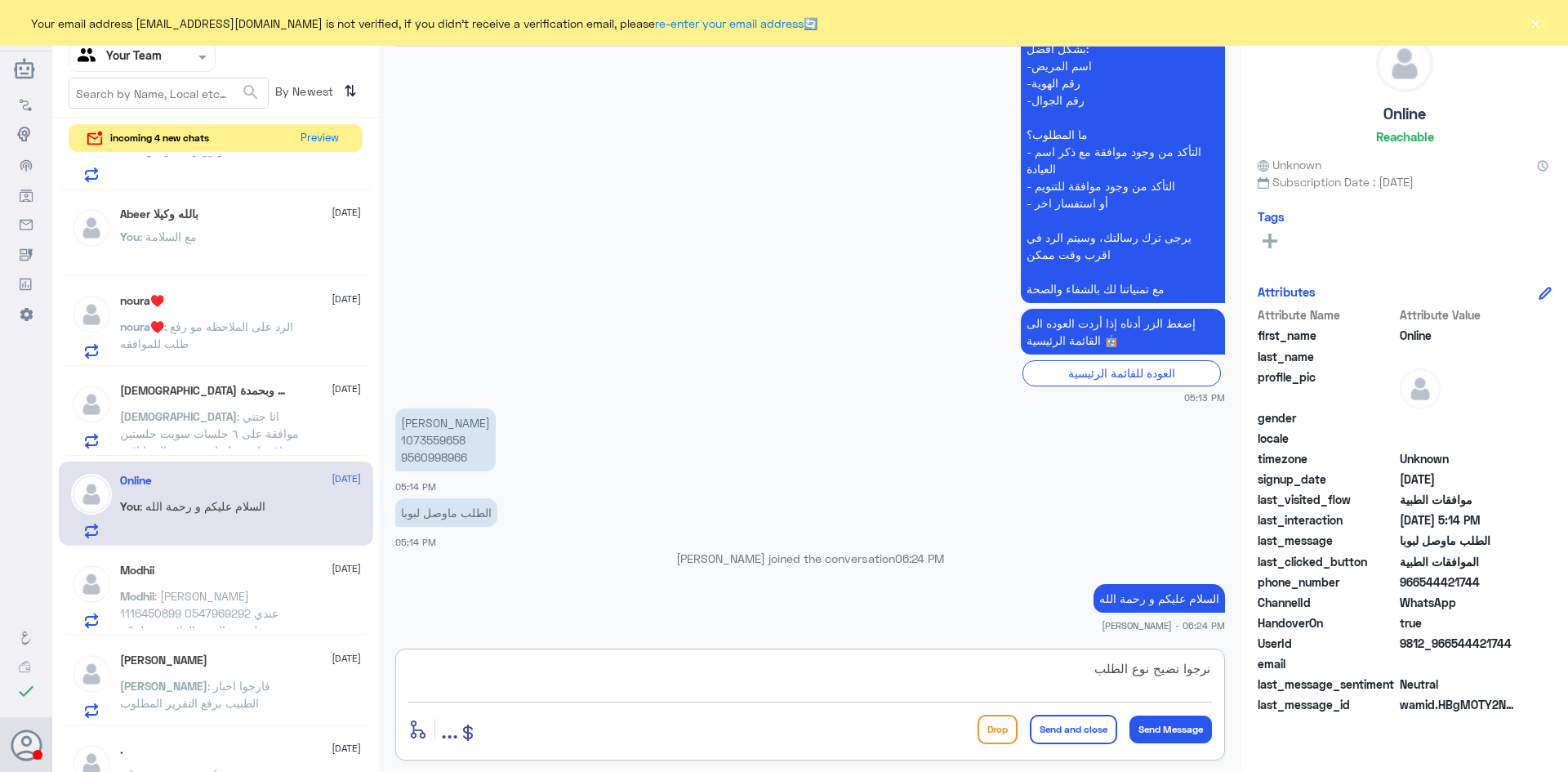
type textarea "نرجوا تضيح نوع الطلب"
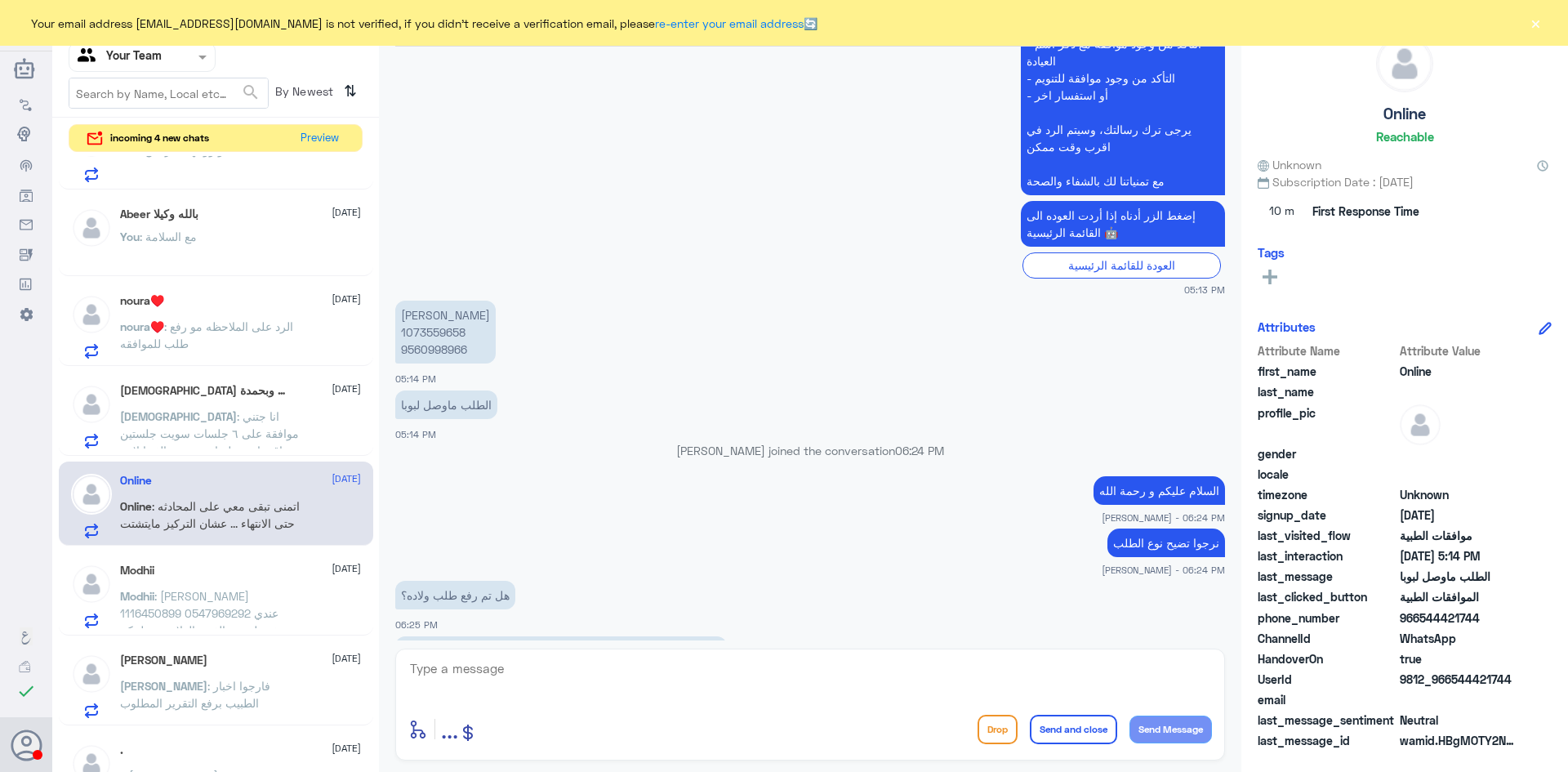
scroll to position [569, 0]
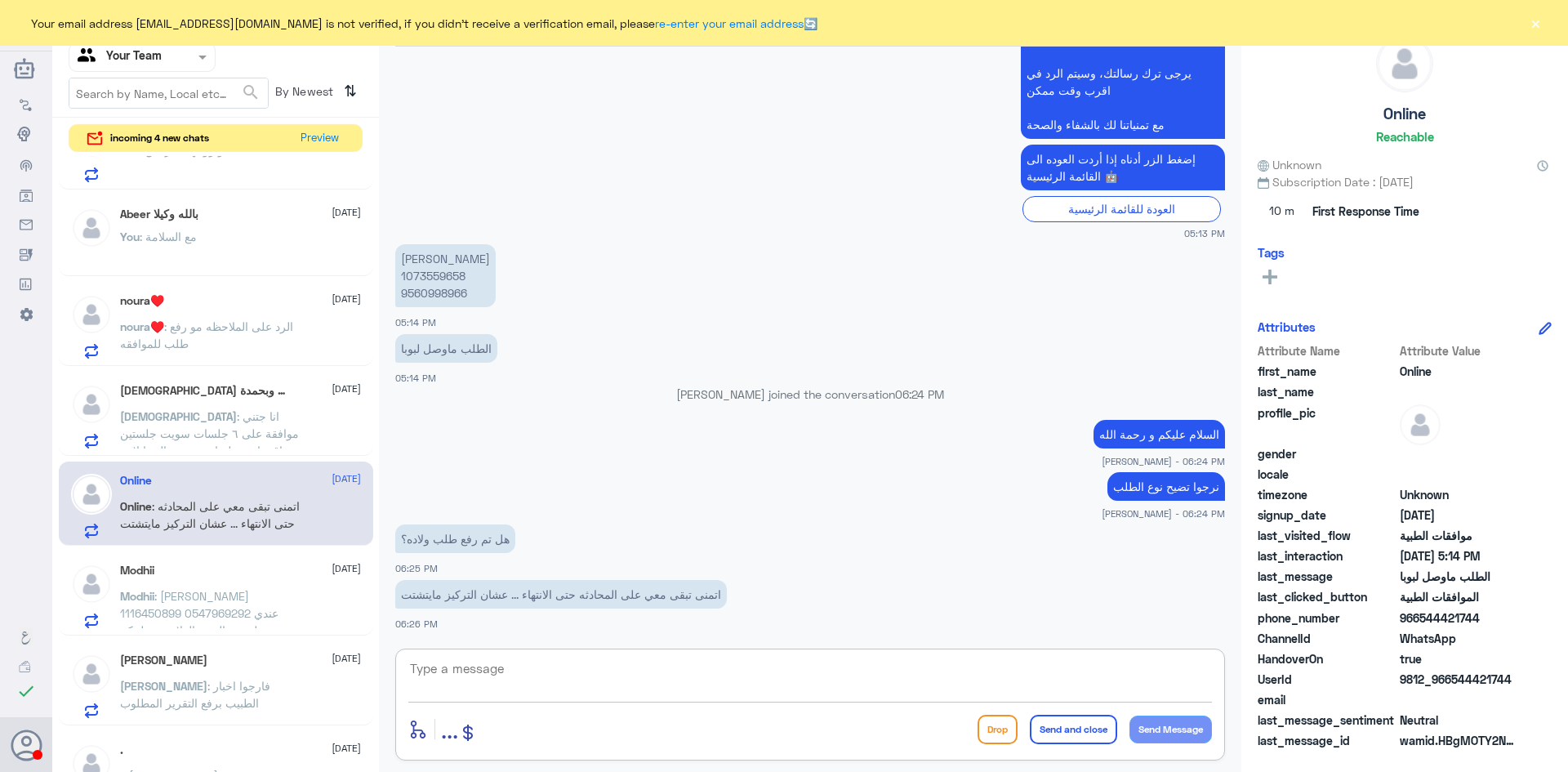
click at [508, 675] on textarea at bounding box center [810, 678] width 803 height 40
type textarea "j"
type textarea "يتم التواصل مع فريق التنويم حاليا لمتابعة الطلب"
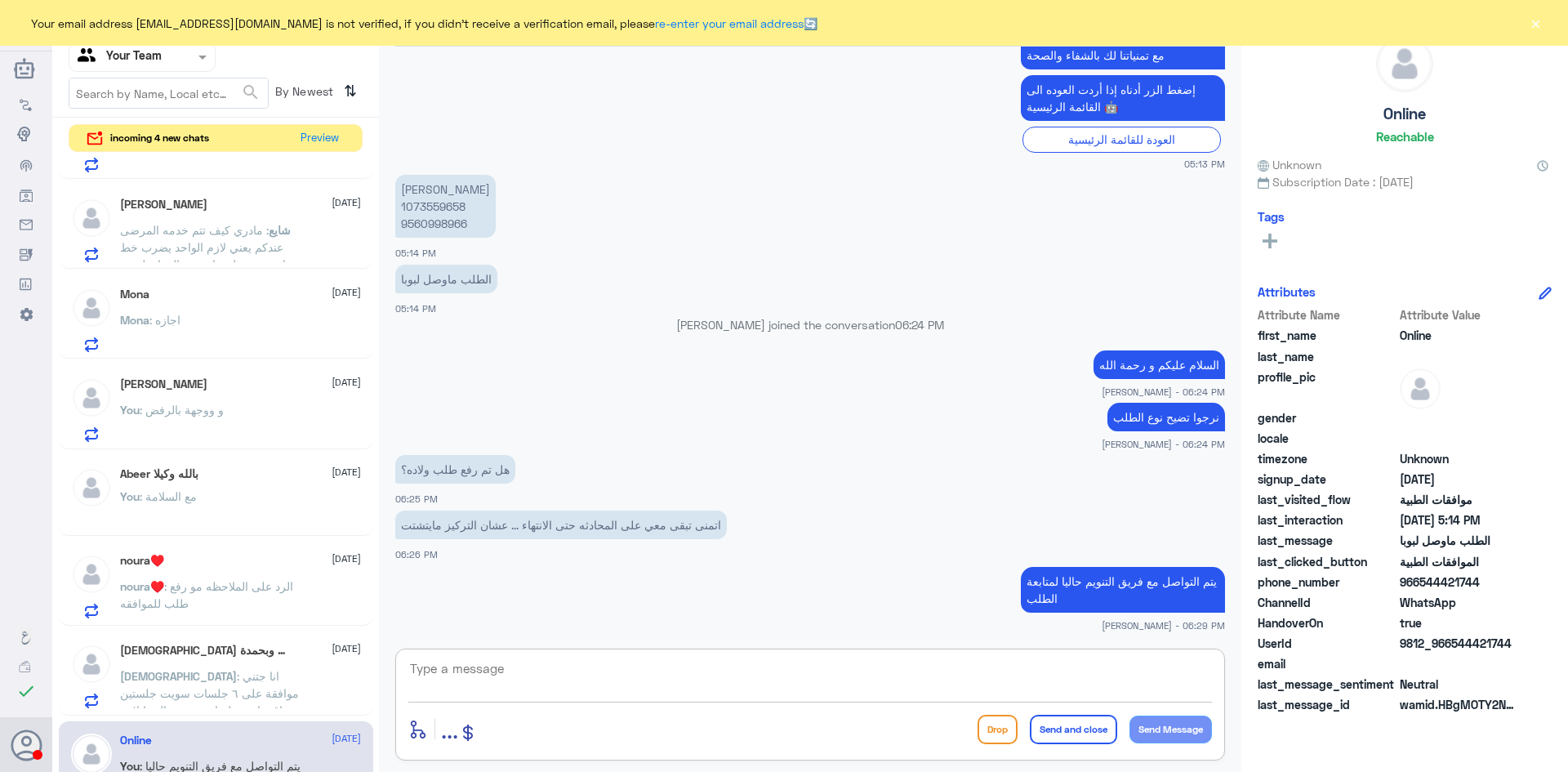
scroll to position [0, 0]
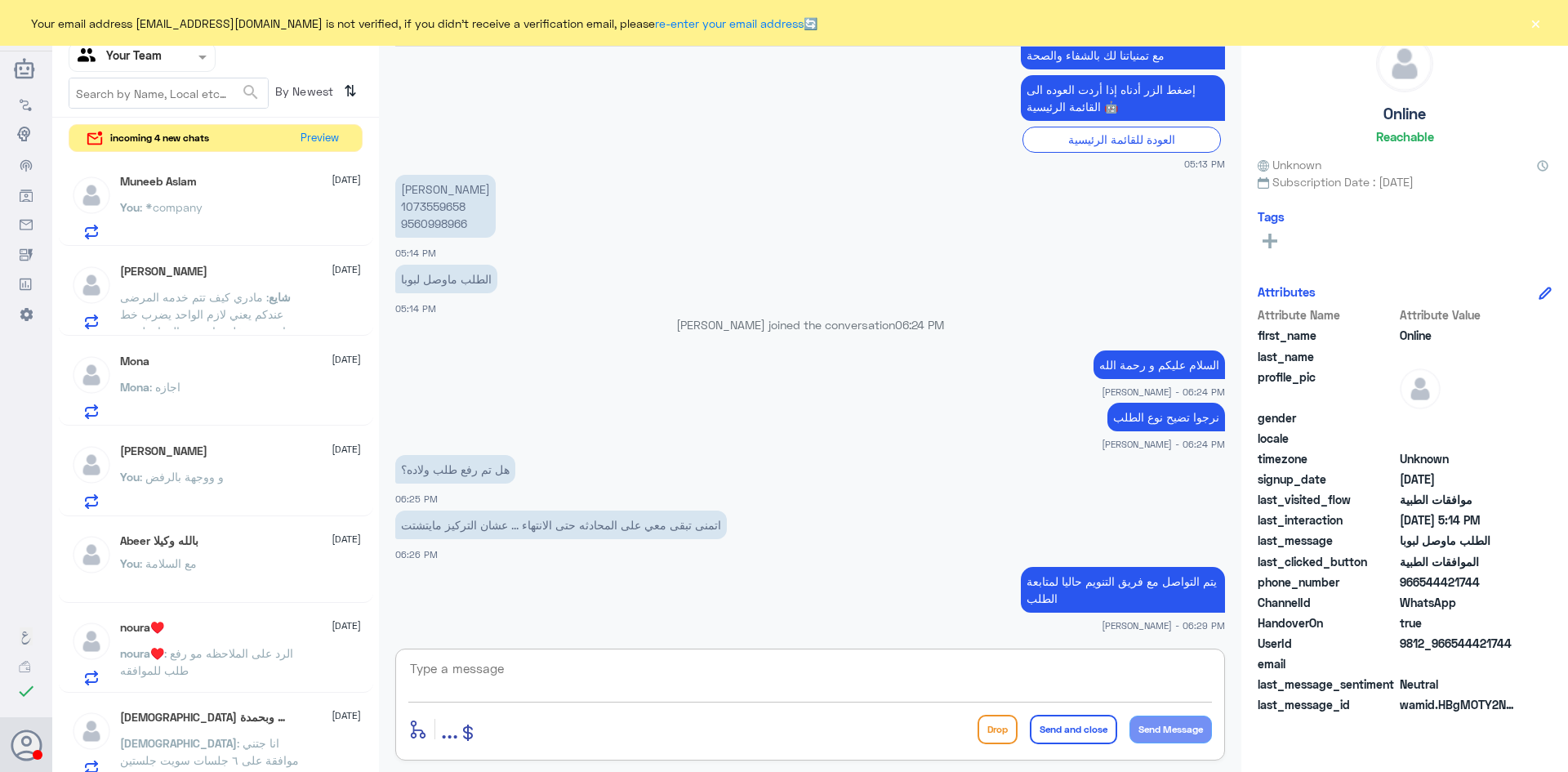
click at [205, 193] on div "Muneeb Aslam [DATE] You : *company" at bounding box center [241, 206] width 241 height 64
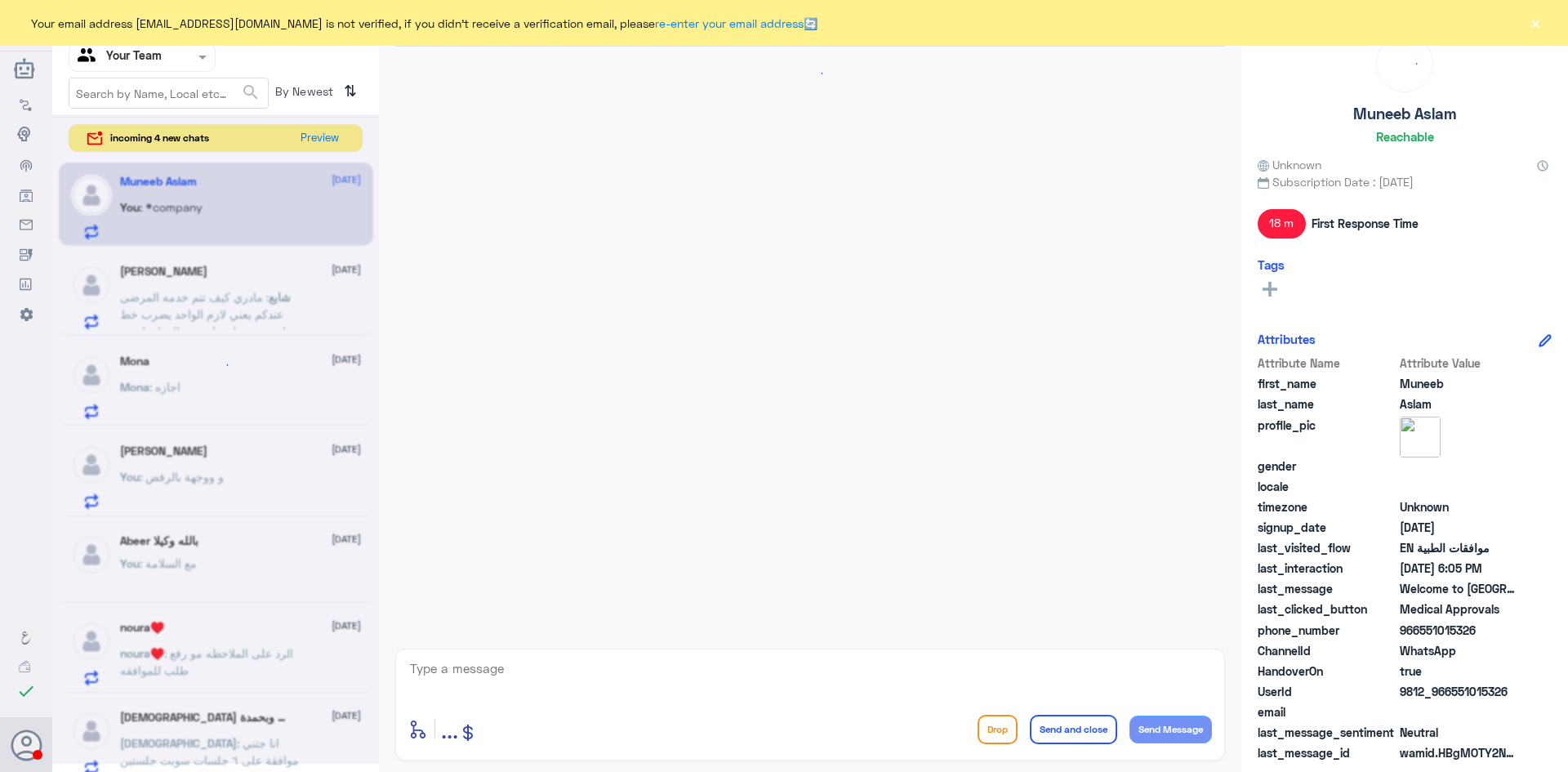
scroll to position [2087, 0]
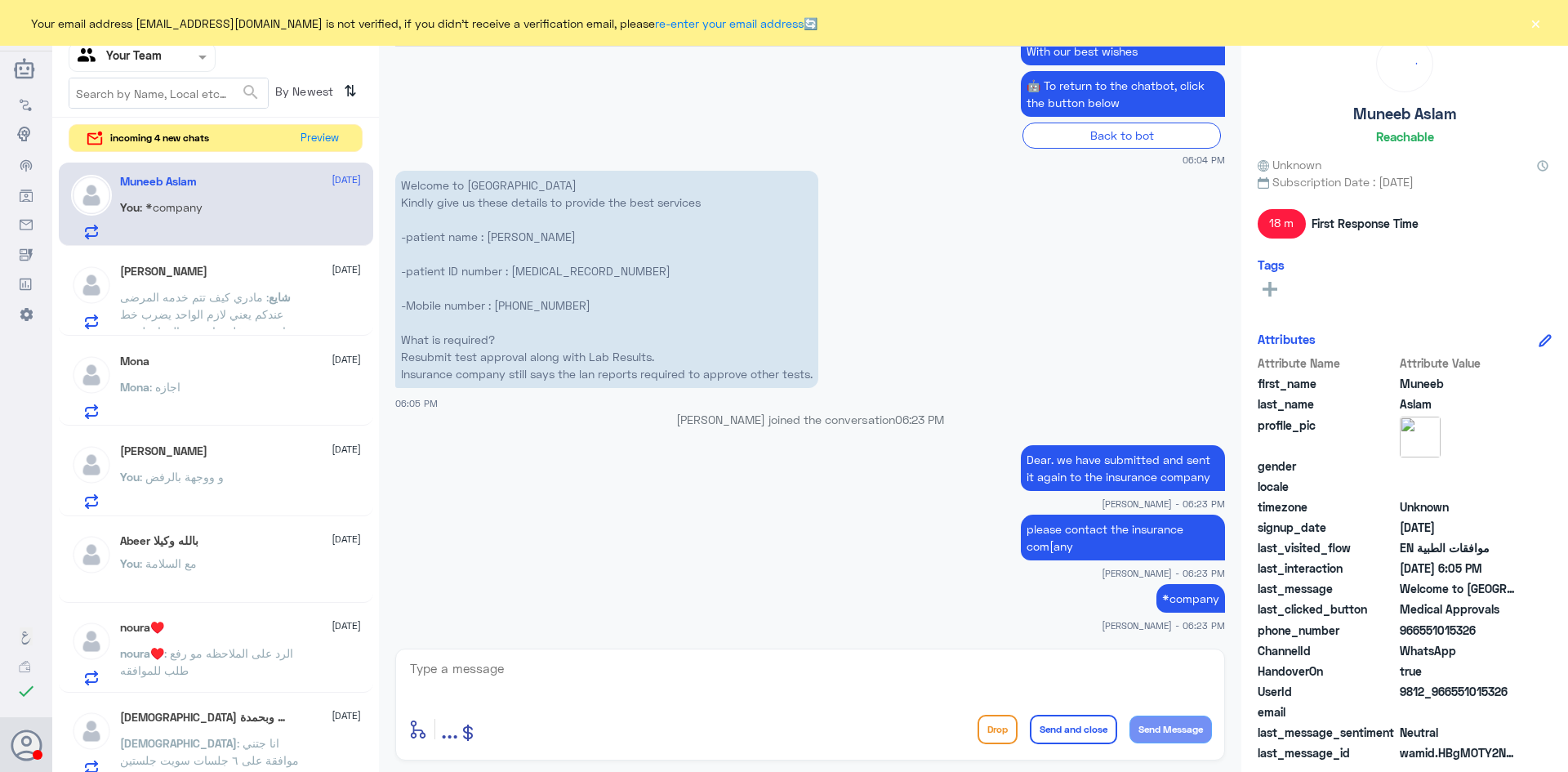
click at [473, 662] on textarea at bounding box center [810, 678] width 803 height 40
type textarea "ش"
type textarea "anything else i can help you with?"
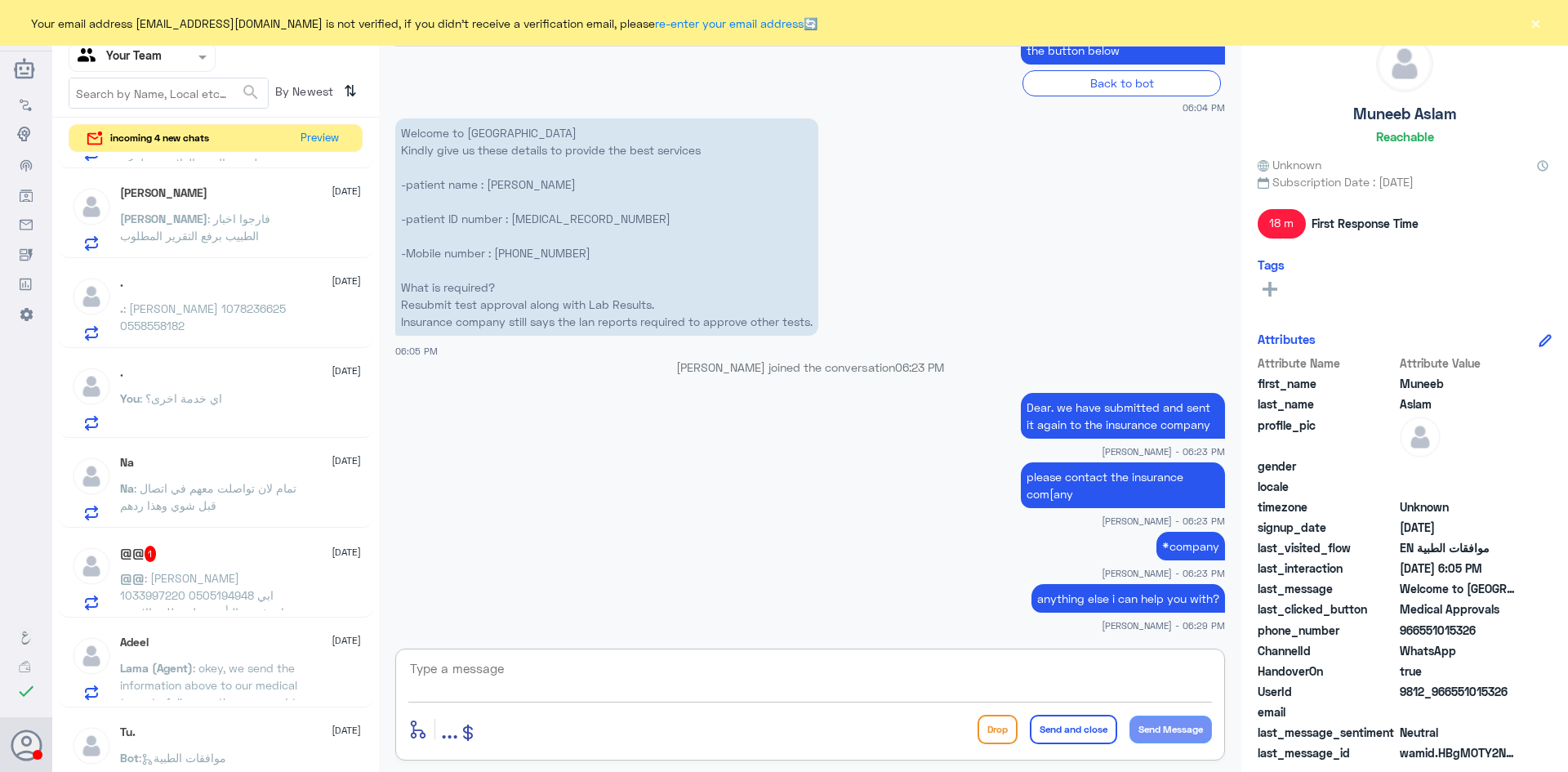
scroll to position [817, 0]
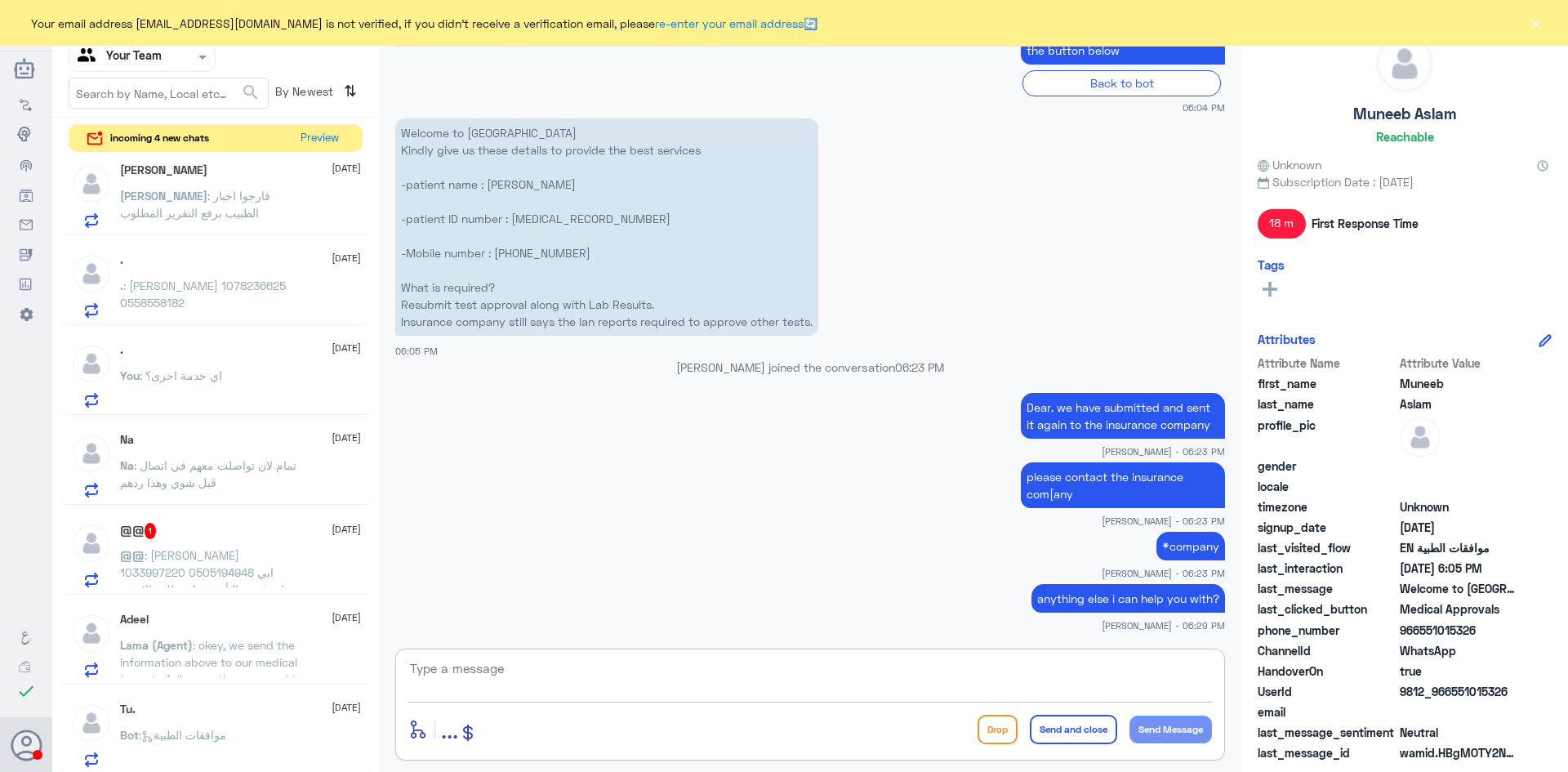
click at [237, 572] on span ": [PERSON_NAME] 1033997220 0505194948 ابي اعرف رد التأمين على طلب الاشعه والعمل…" at bounding box center [202, 581] width 164 height 65
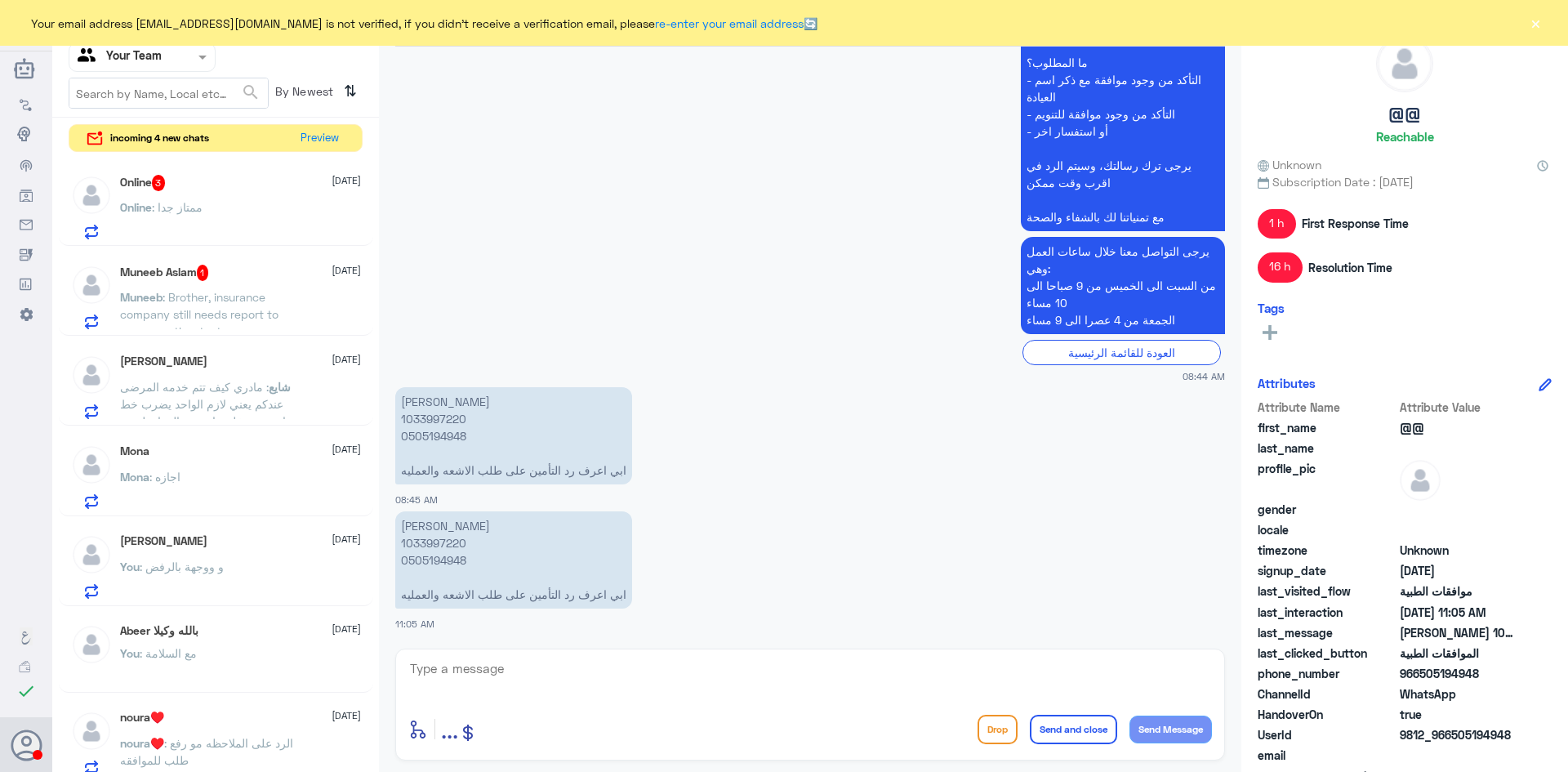
click at [205, 308] on span ": Brother, insurance company still needs report to approve other tests" at bounding box center [199, 313] width 158 height 48
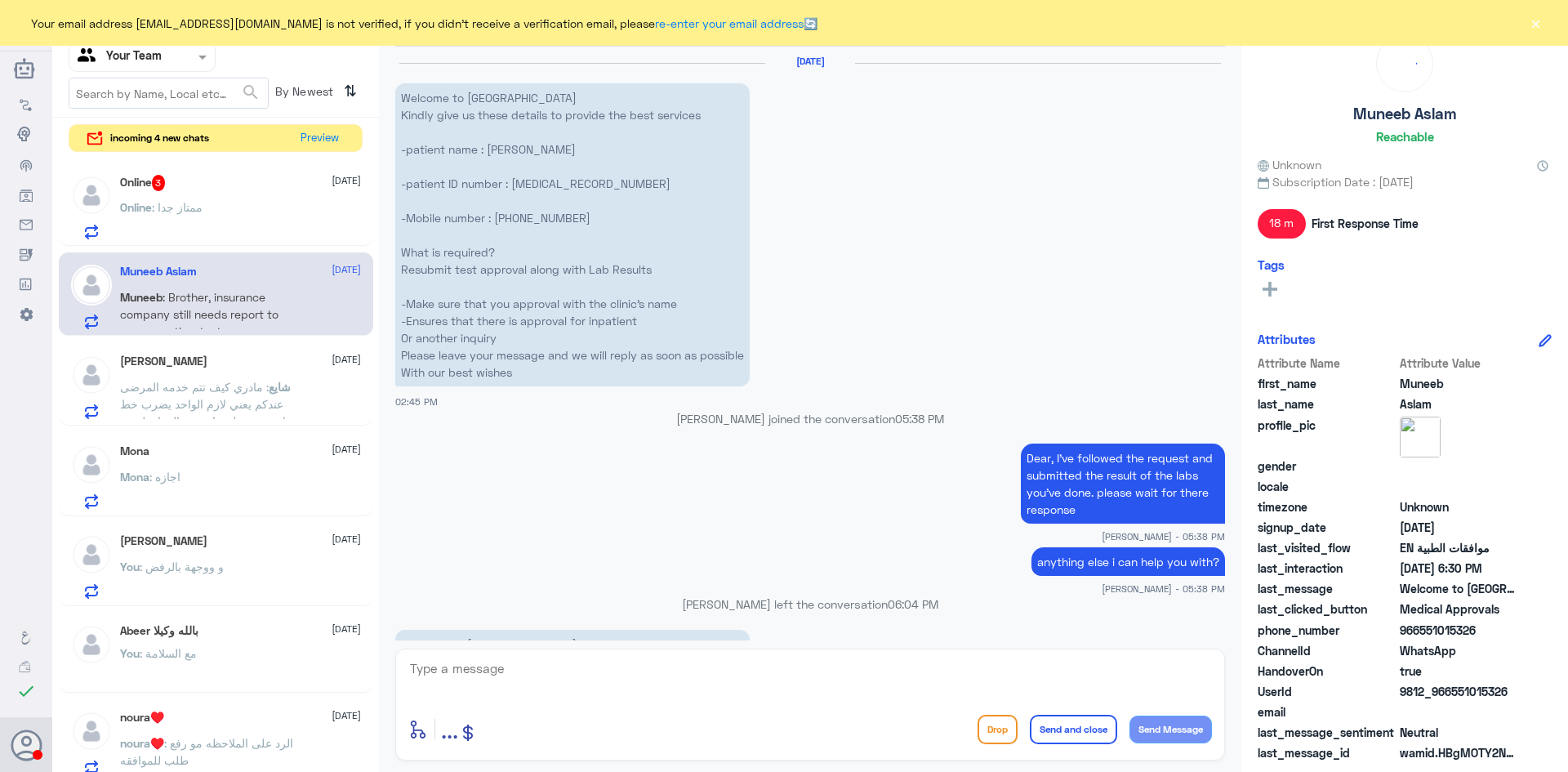
scroll to position [1782, 0]
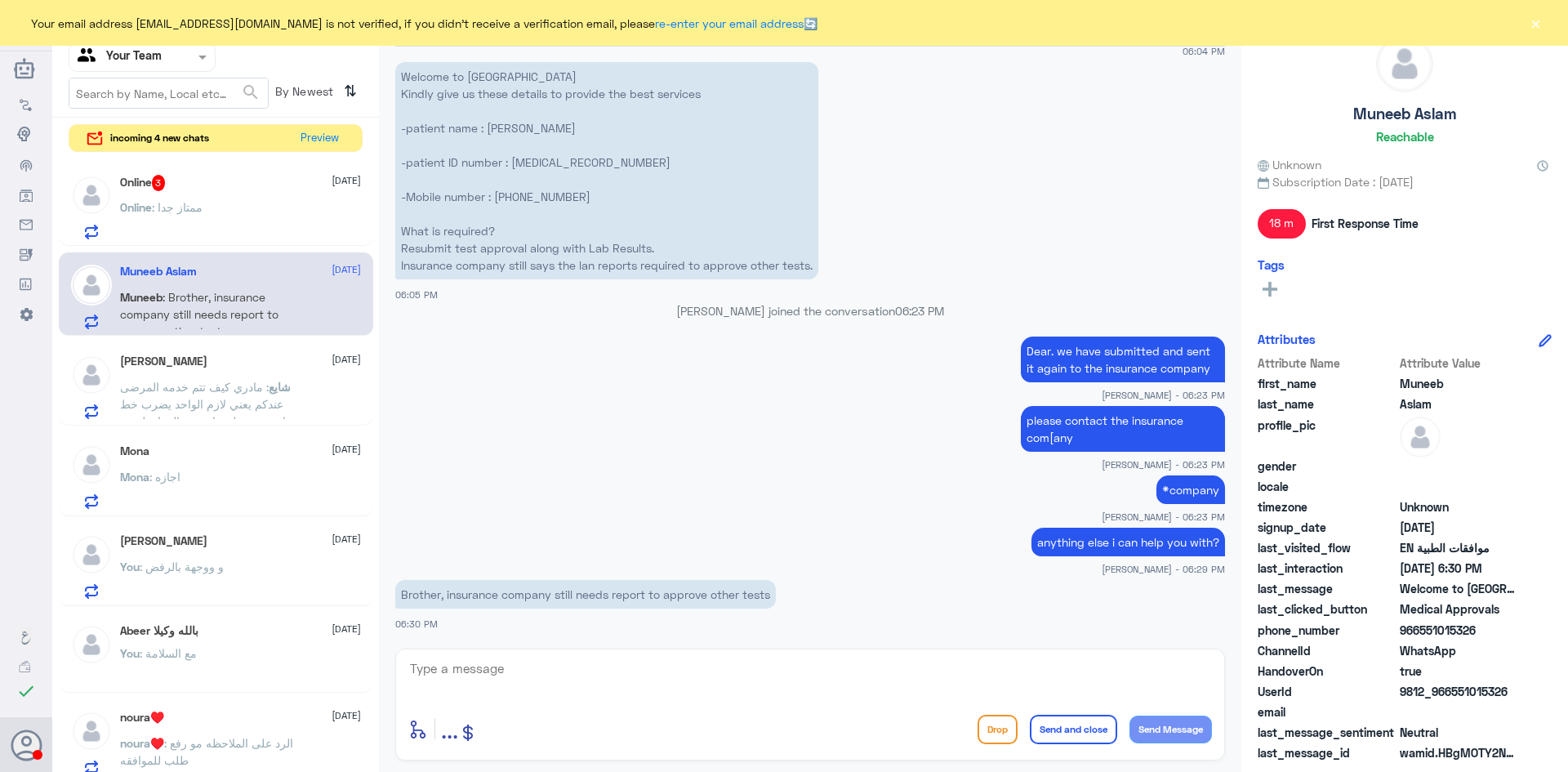
click at [682, 674] on textarea at bounding box center [810, 678] width 803 height 40
click at [529, 162] on p "Welcome to [GEOGRAPHIC_DATA] Kindly give us these details to provide the best s…" at bounding box center [607, 171] width 423 height 217
copy p "2073326858"
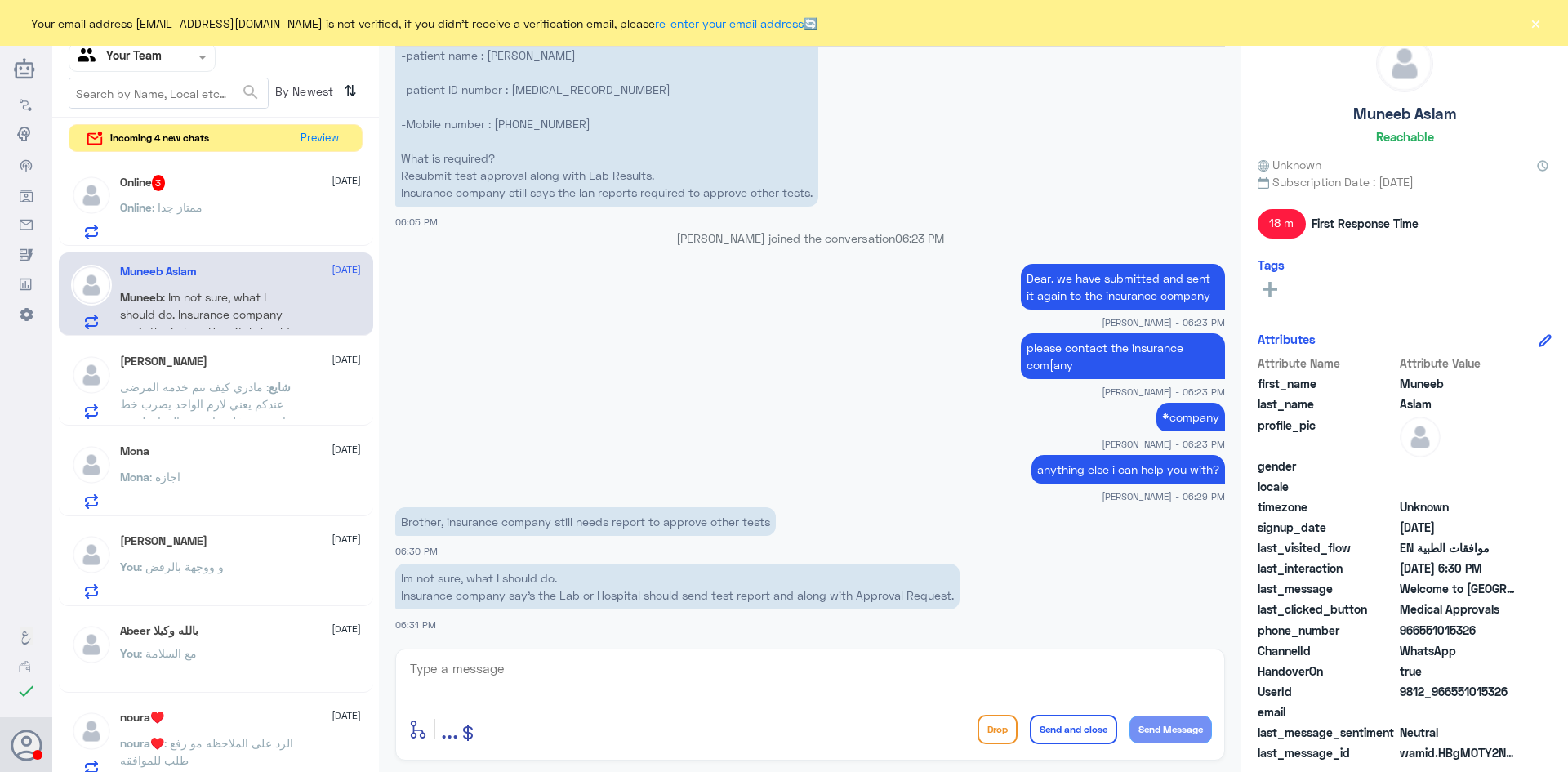
click at [623, 668] on textarea at bounding box center [810, 678] width 803 height 40
type textarea "Dear, every report available to us is sent to the insurance company. with lab r…"
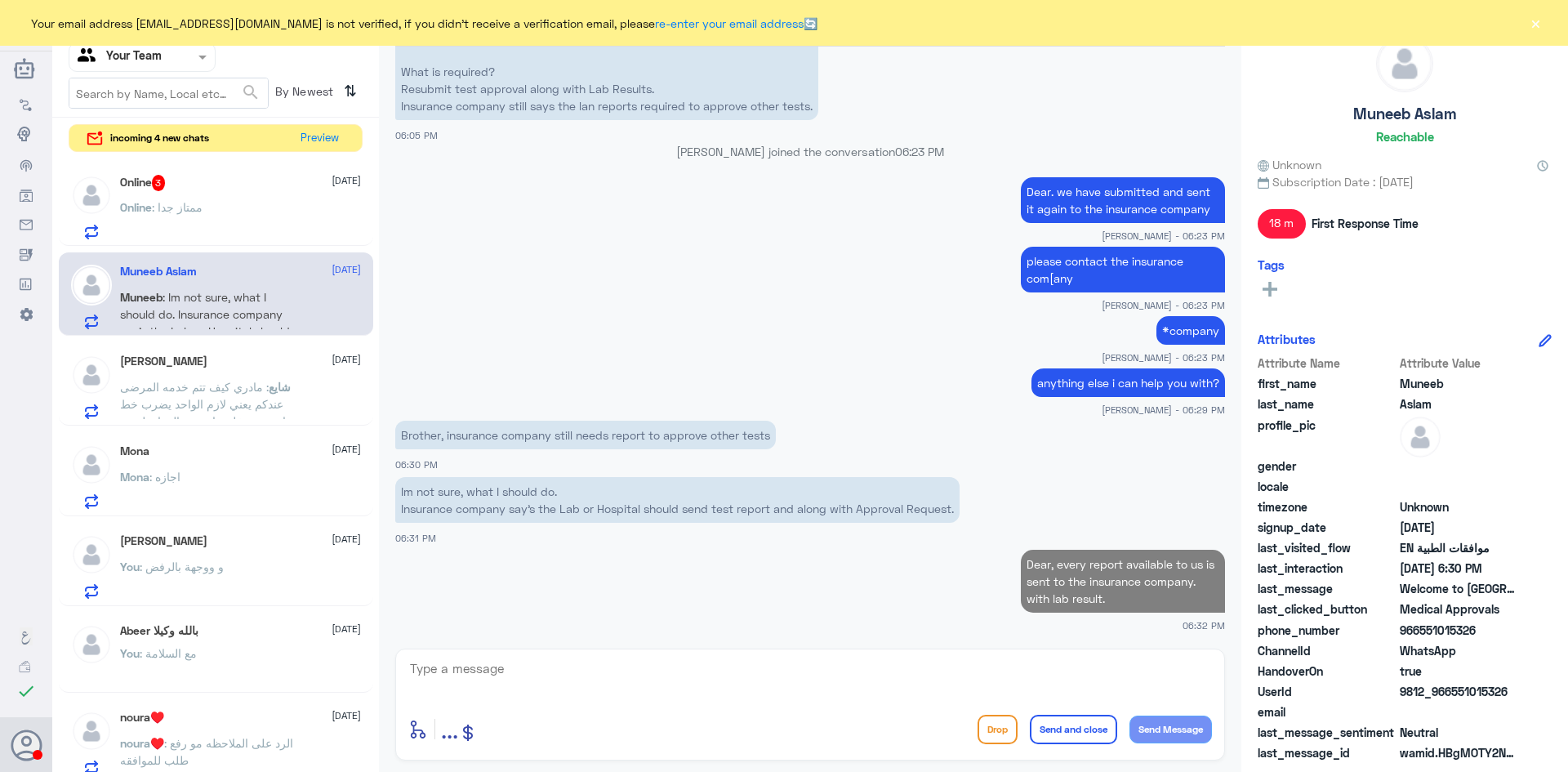
click at [182, 201] on span ": ممتاز جدا" at bounding box center [177, 206] width 51 height 14
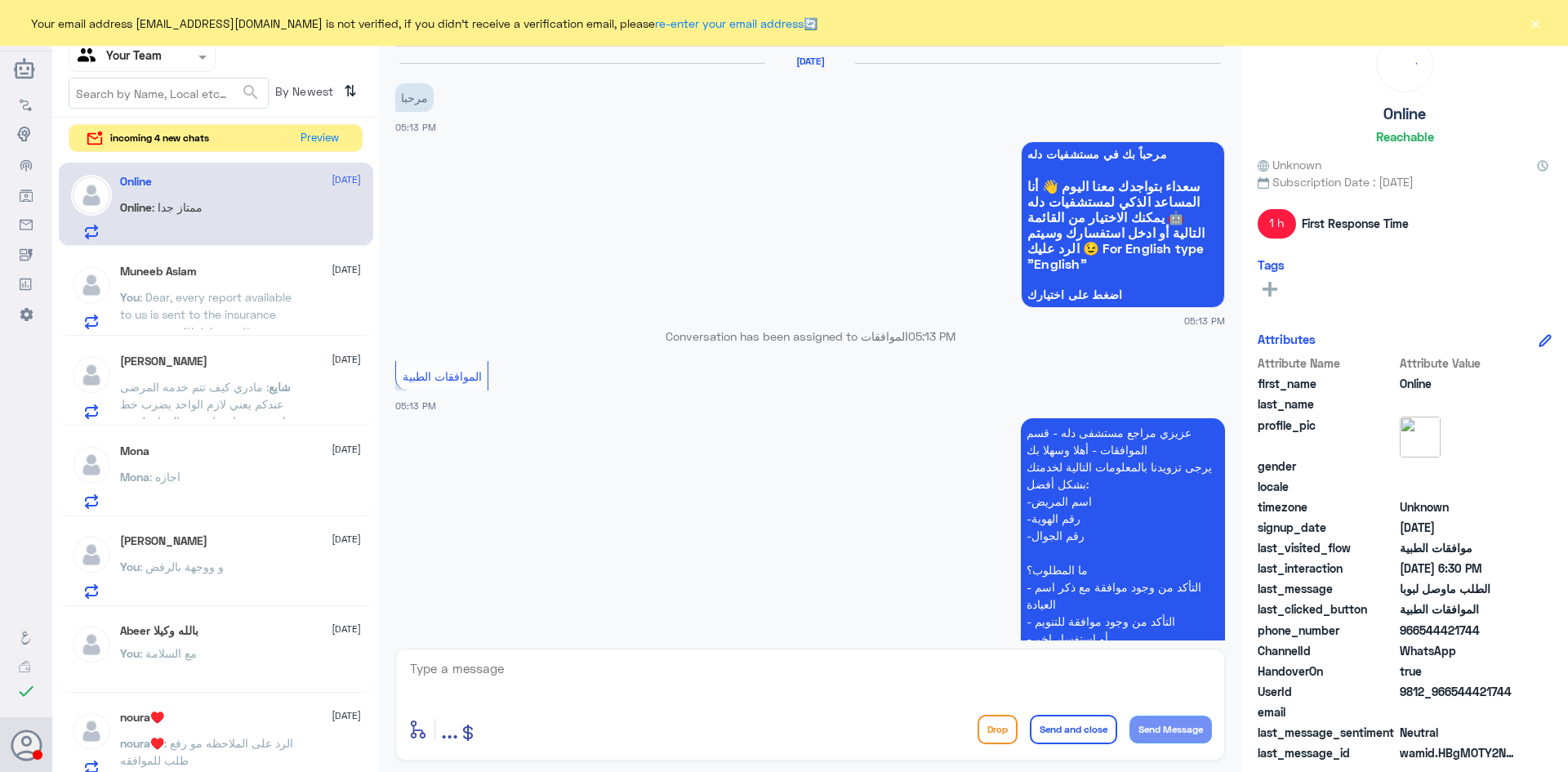
scroll to position [853, 0]
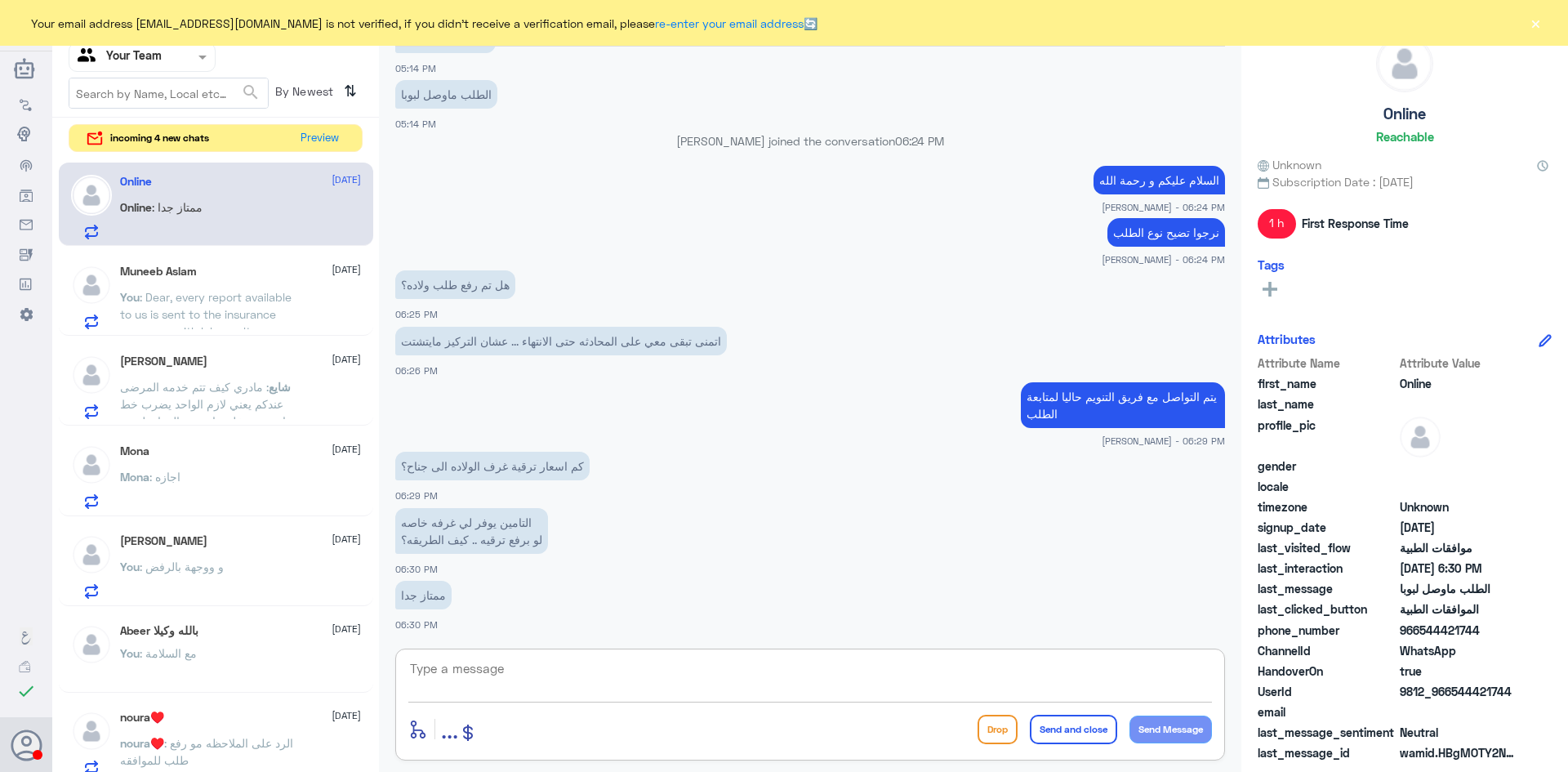
click at [522, 672] on textarea at bounding box center [810, 678] width 803 height 40
click at [764, 679] on textarea at bounding box center [810, 678] width 803 height 40
type textarea "h"
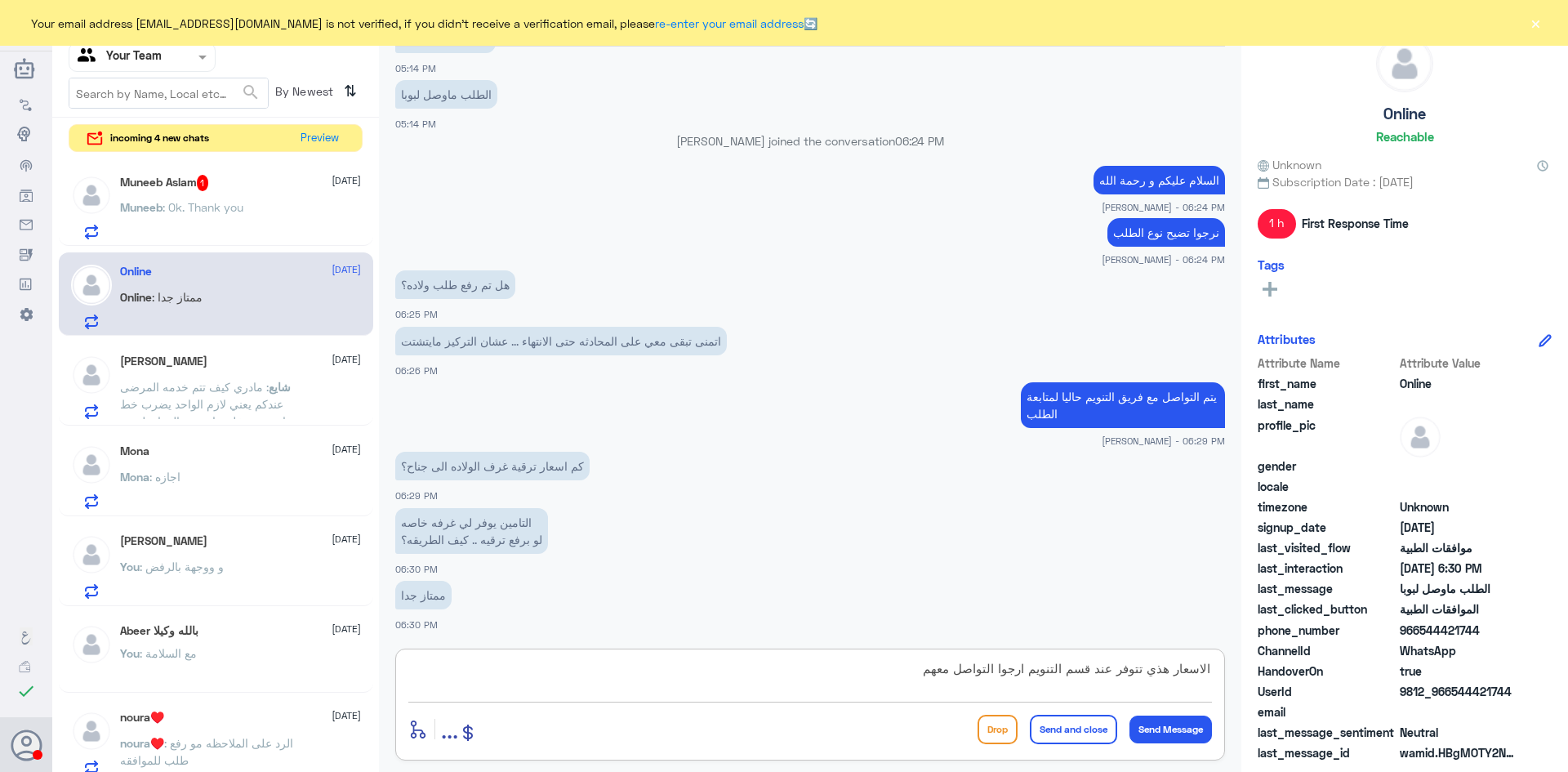
type textarea "الاسعار هذي تتوفر عند قسم التنويم ارجوا التواصل معهم"
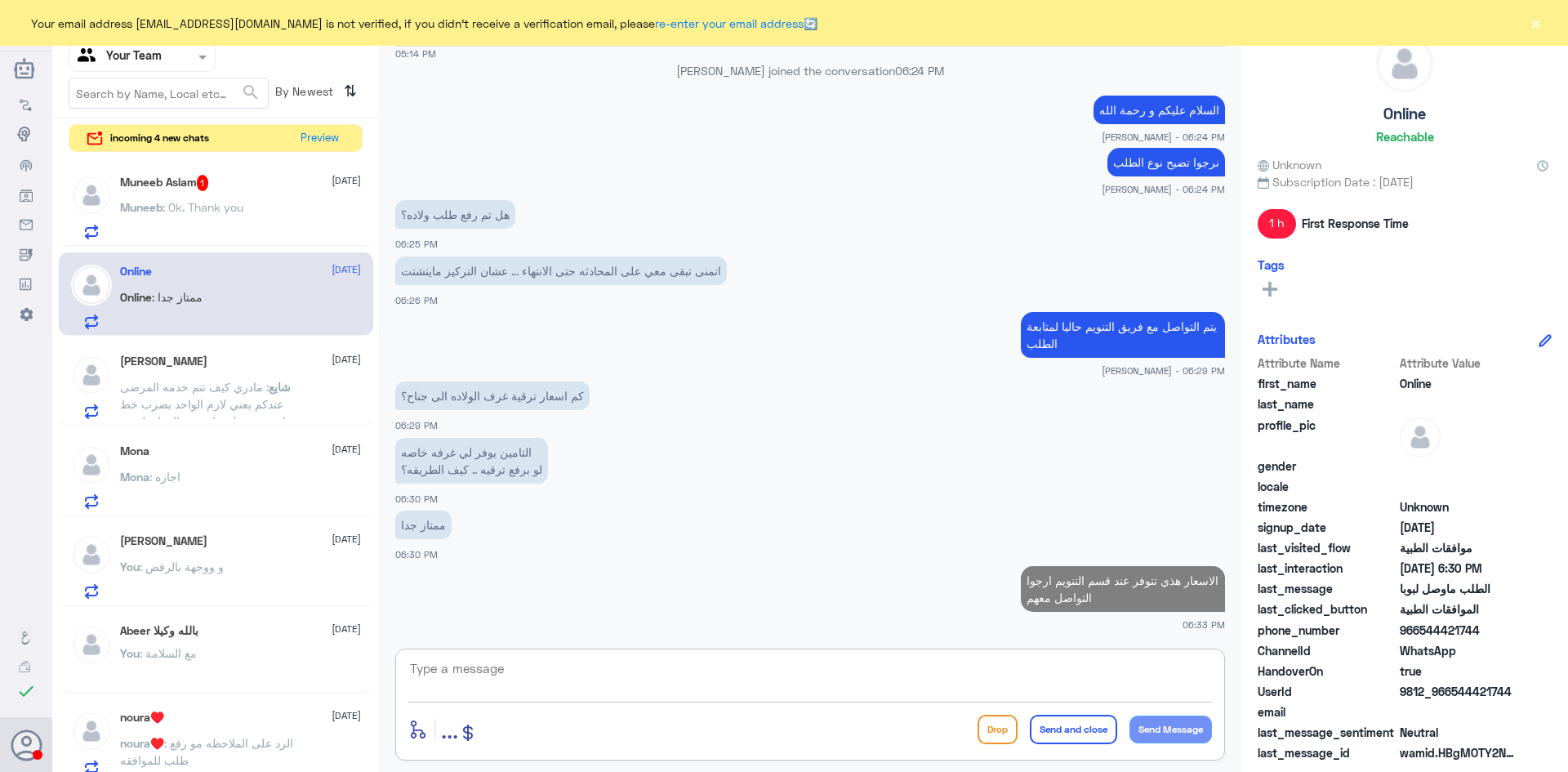
click at [214, 203] on span ": Ok. Thank you" at bounding box center [203, 206] width 81 height 14
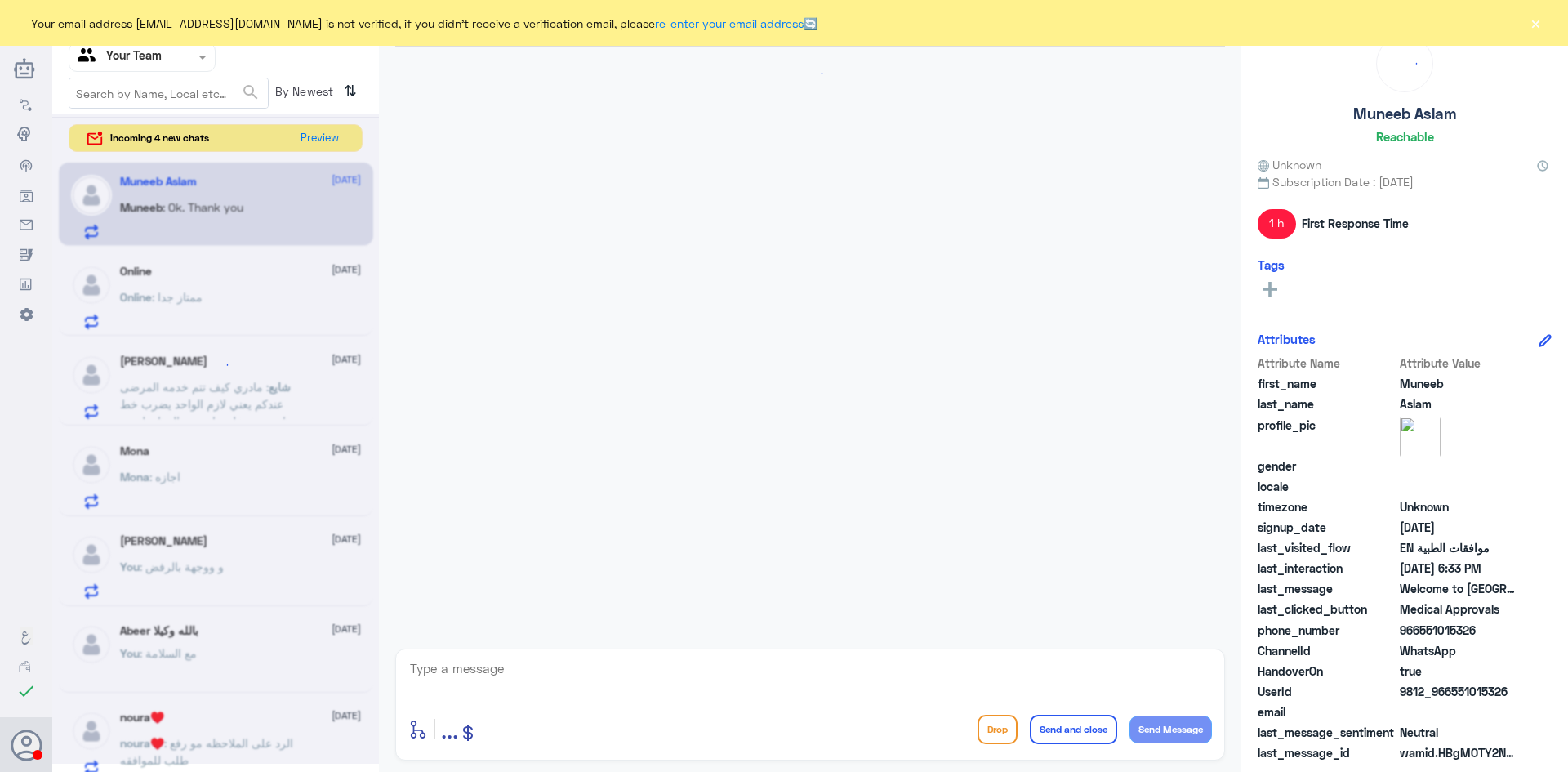
scroll to position [1533, 0]
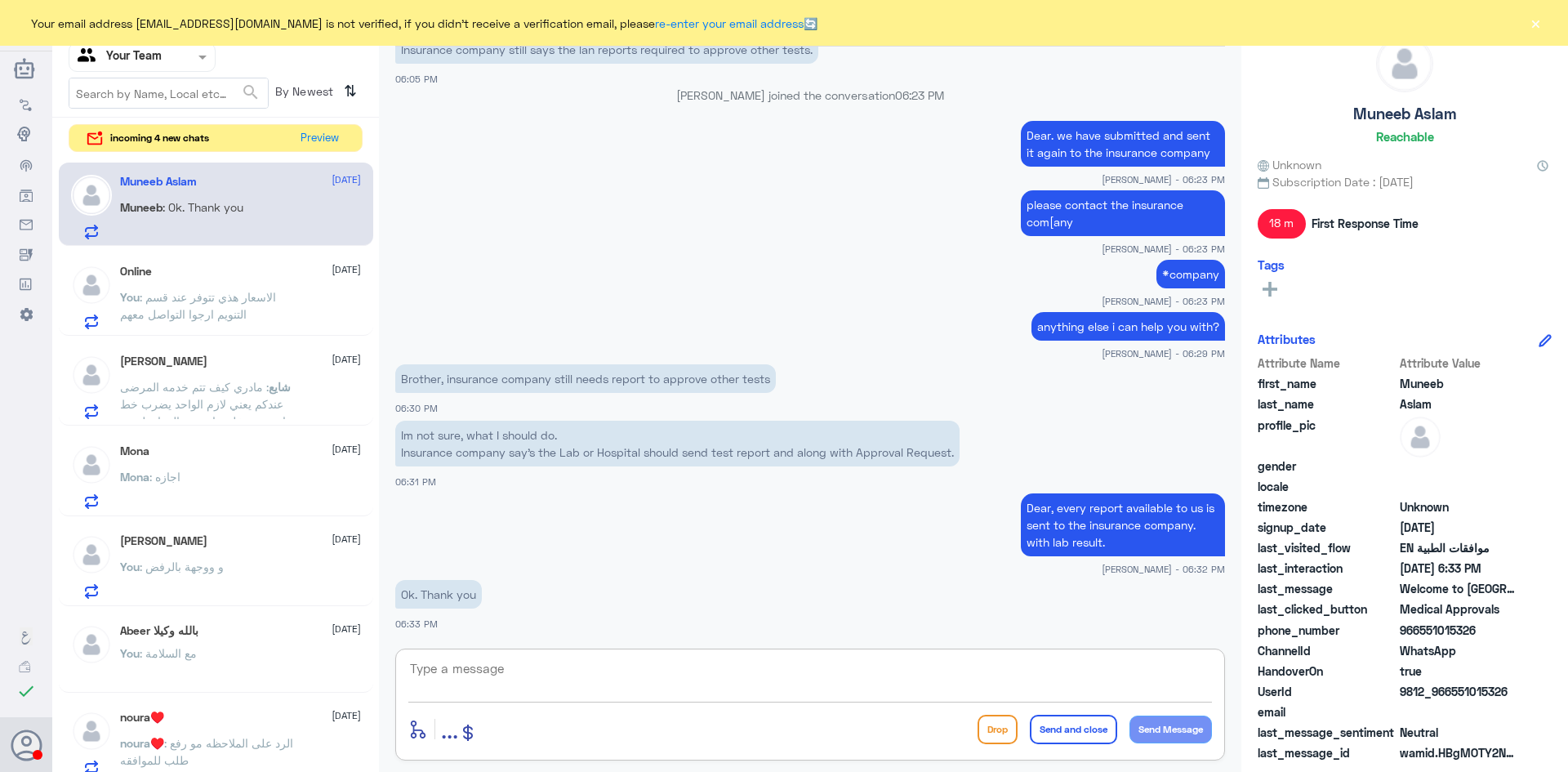
click at [484, 674] on textarea at bounding box center [810, 678] width 803 height 40
type textarea "فاشىنس"
type textarea "thank you for contacting us"
click at [1072, 728] on button "Send and close" at bounding box center [1073, 729] width 88 height 29
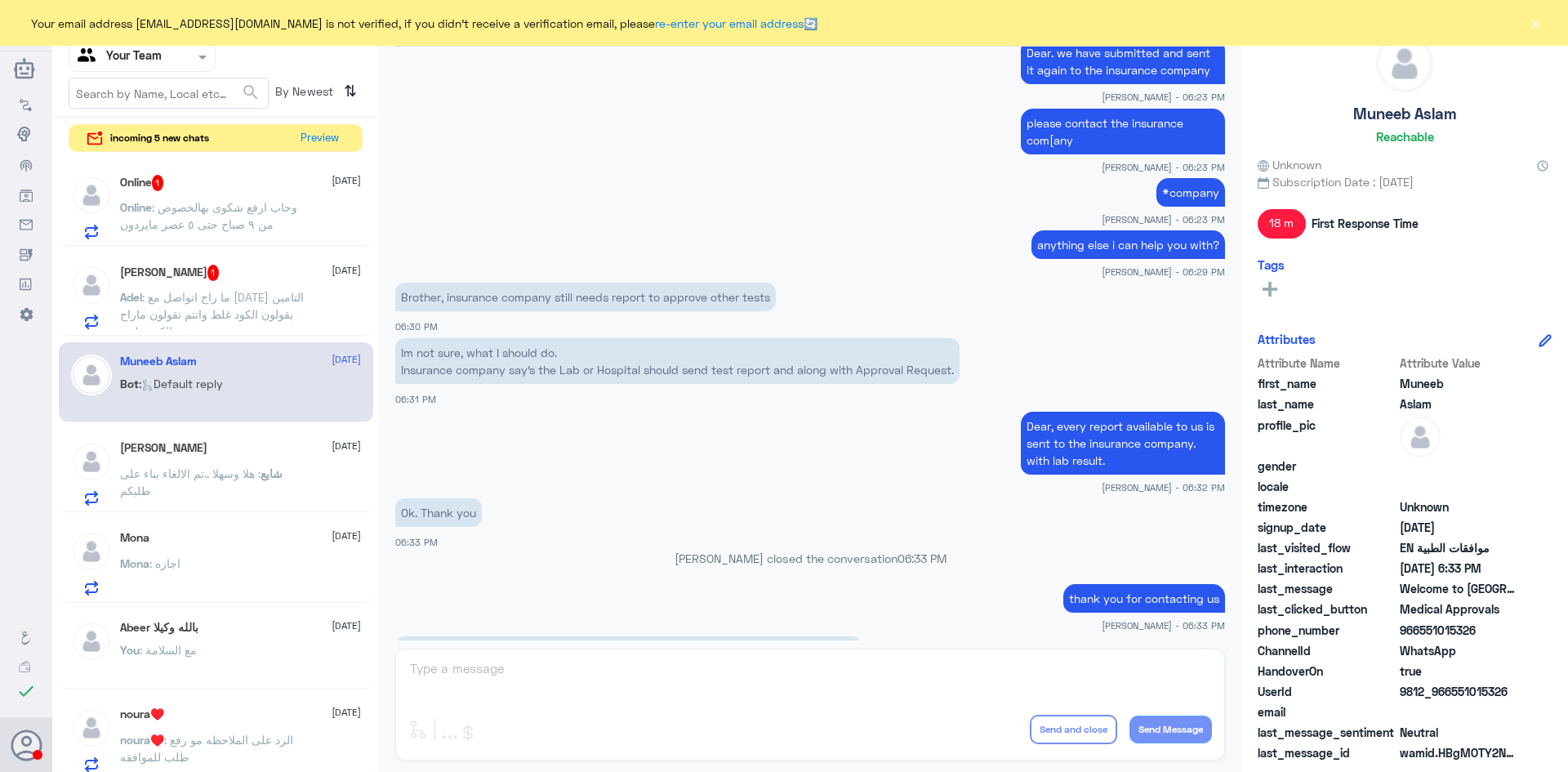
scroll to position [1834, 0]
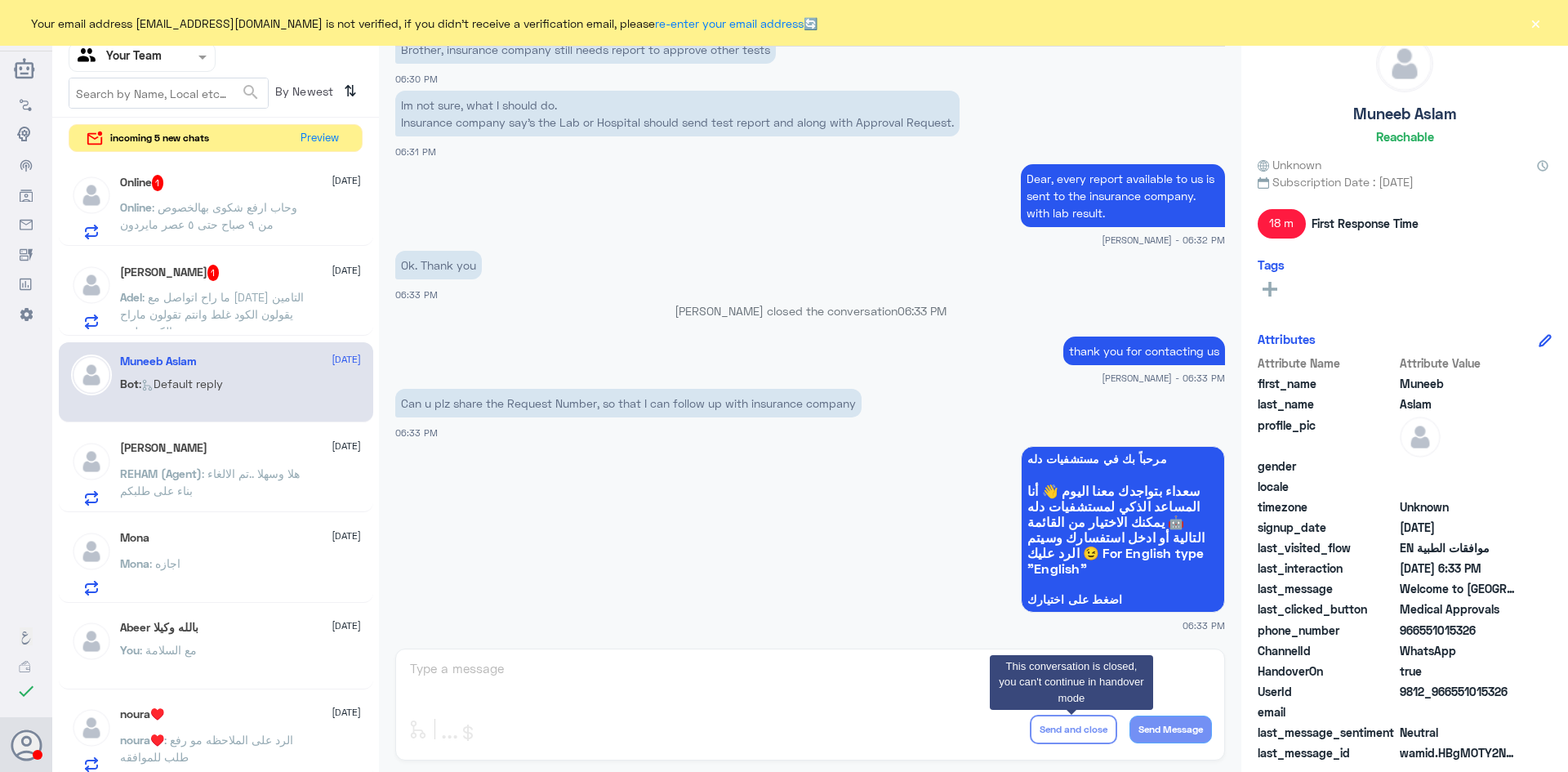
click at [188, 291] on span ": ما راح اتواصل مع [DATE] التامين يقولون الكود غلط وانتم تقولون ماراح نغير الكو…" at bounding box center [212, 313] width 184 height 48
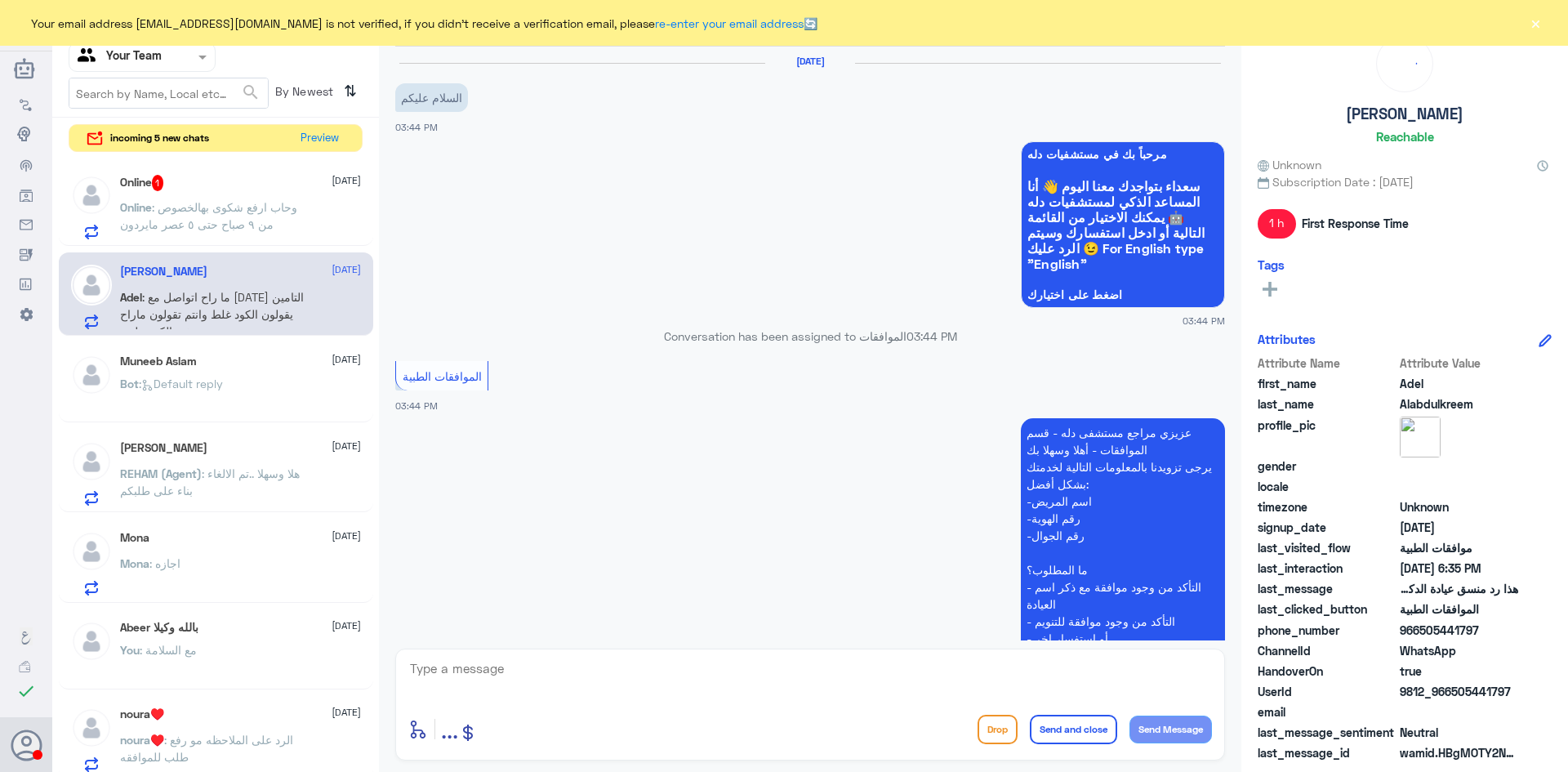
scroll to position [1064, 0]
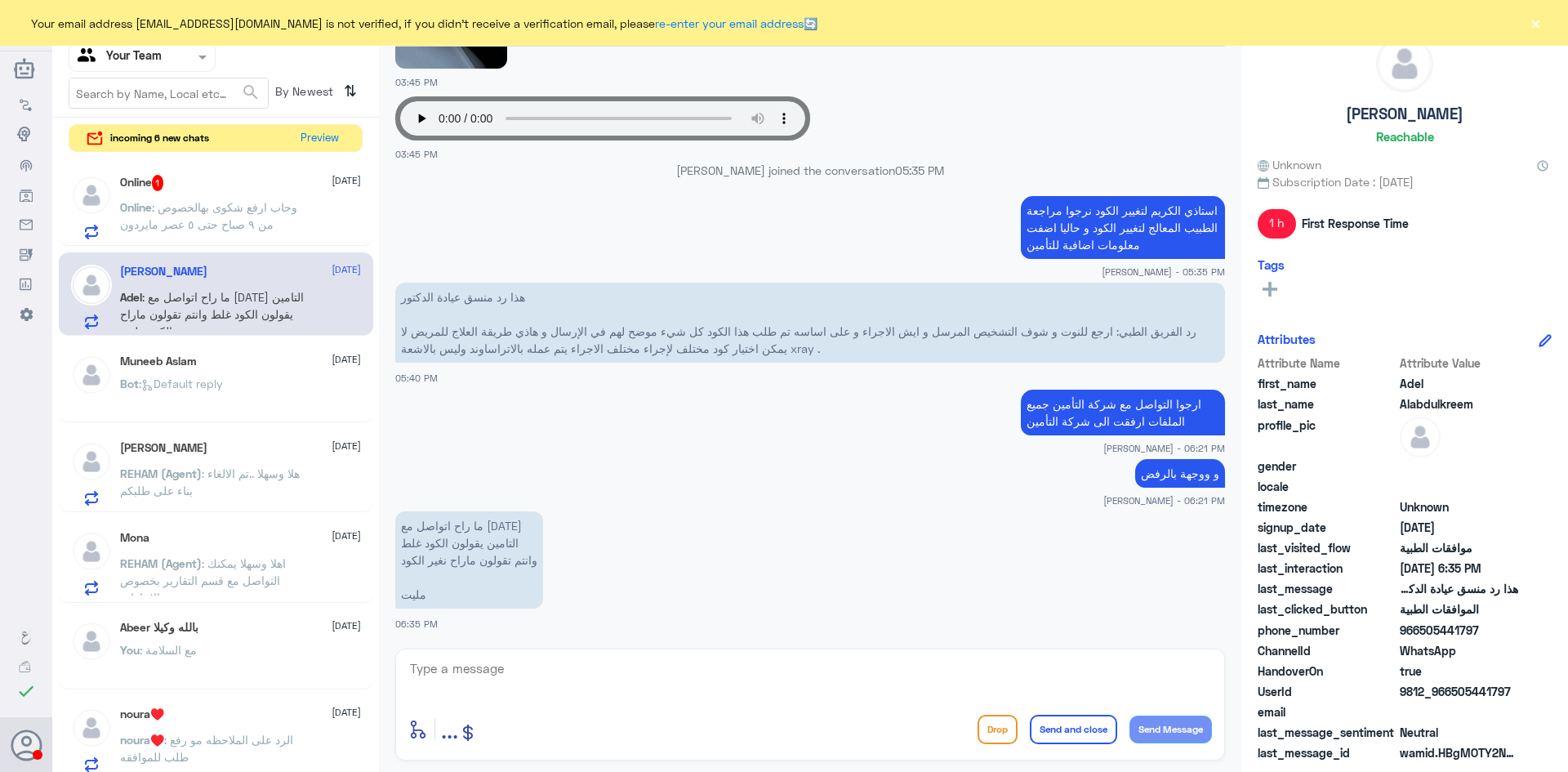
click at [547, 675] on textarea at bounding box center [810, 678] width 803 height 40
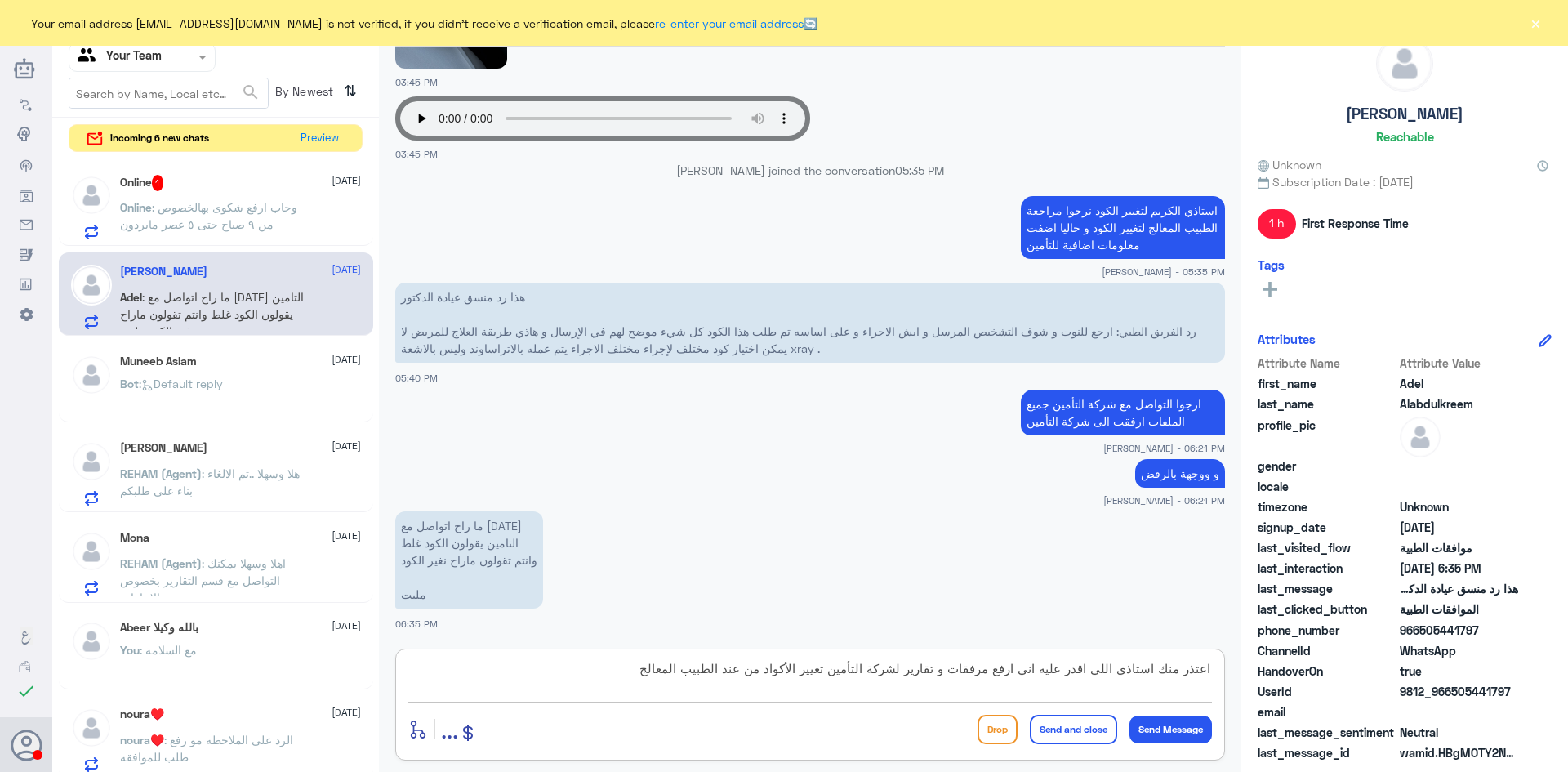
type textarea "اعتذر منك استاذي اللي اقدر عليه اني ارفع مرفقات و تقارير لشركة التأمين تغيير ال…"
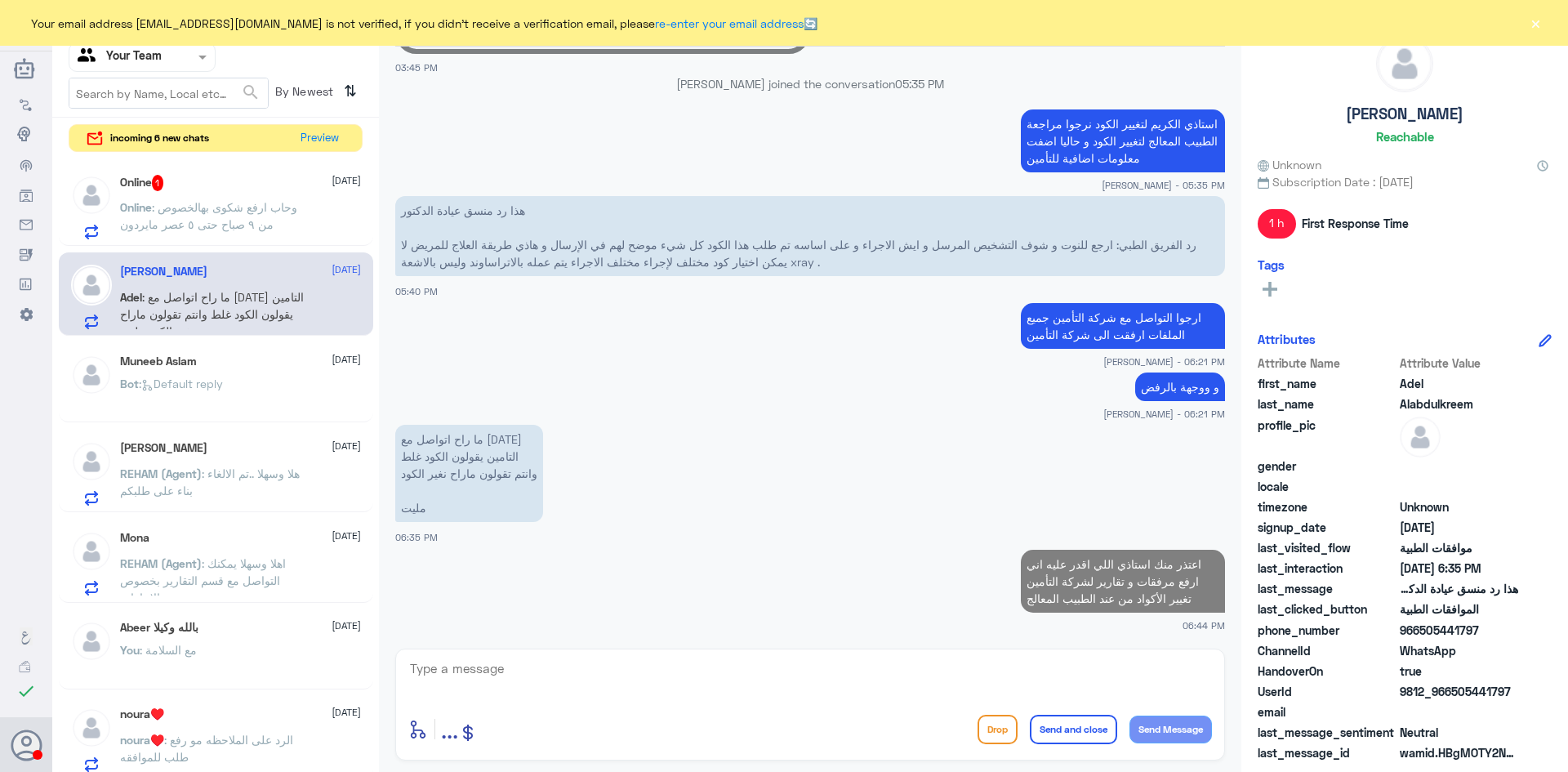
click at [223, 214] on p "Online : وحاب ارفع شكوى بهالخصوص من ٩ صباح حتى ٥ عصر مايردون" at bounding box center [212, 218] width 184 height 41
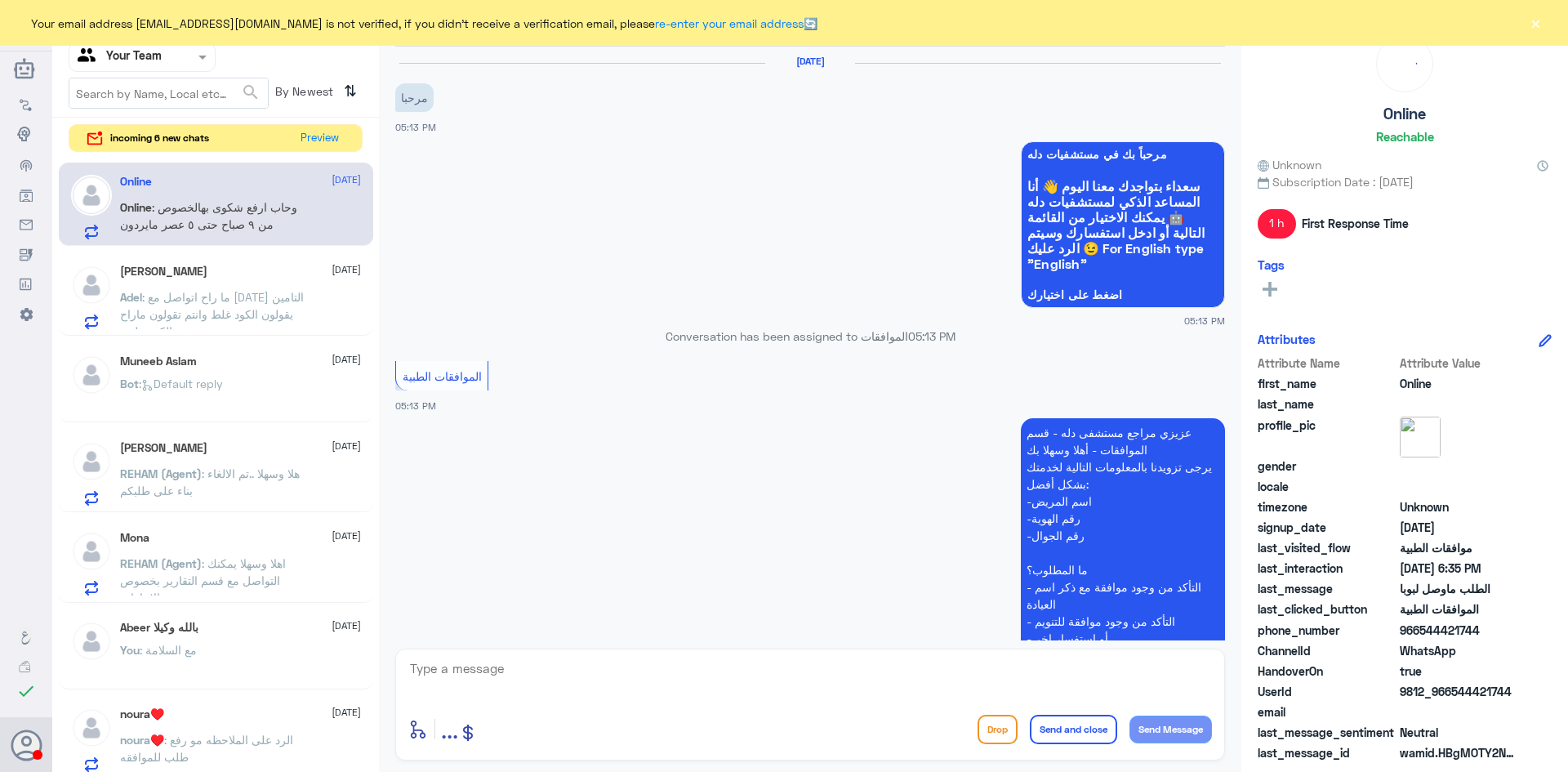
scroll to position [1052, 0]
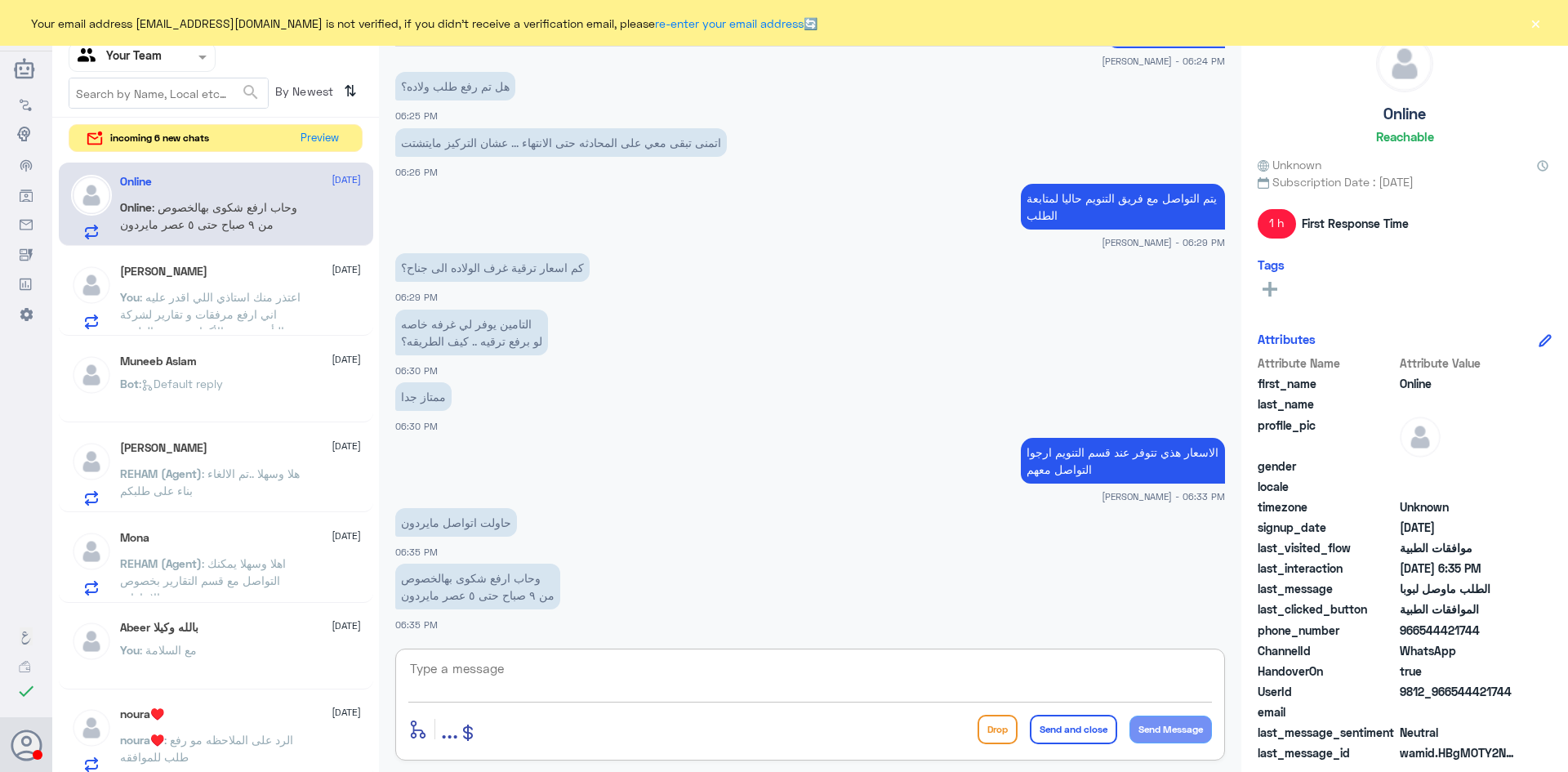
click at [542, 667] on textarea at bounding box center [810, 678] width 803 height 40
click at [316, 142] on button "Preview" at bounding box center [320, 138] width 51 height 25
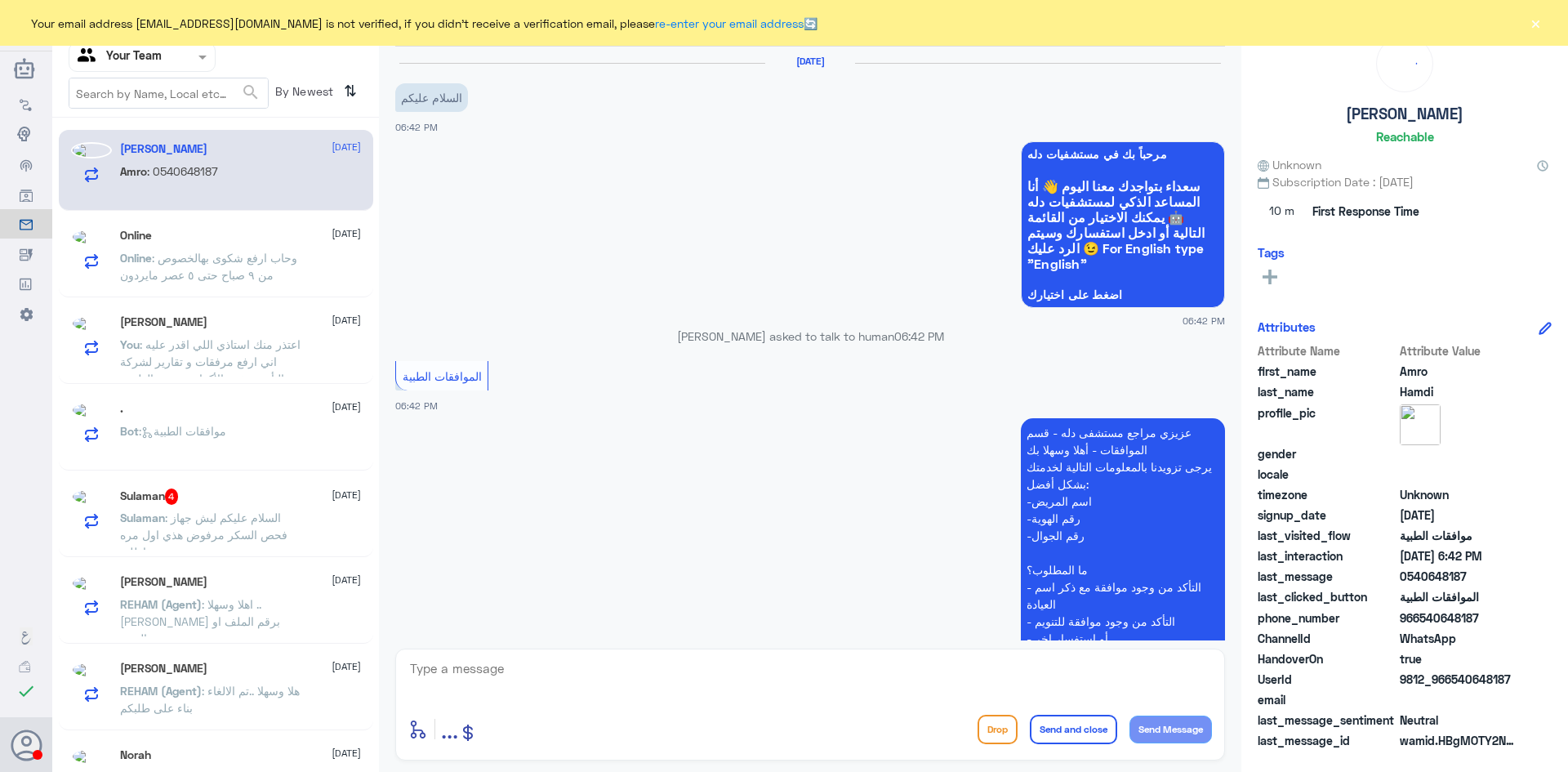
scroll to position [262, 0]
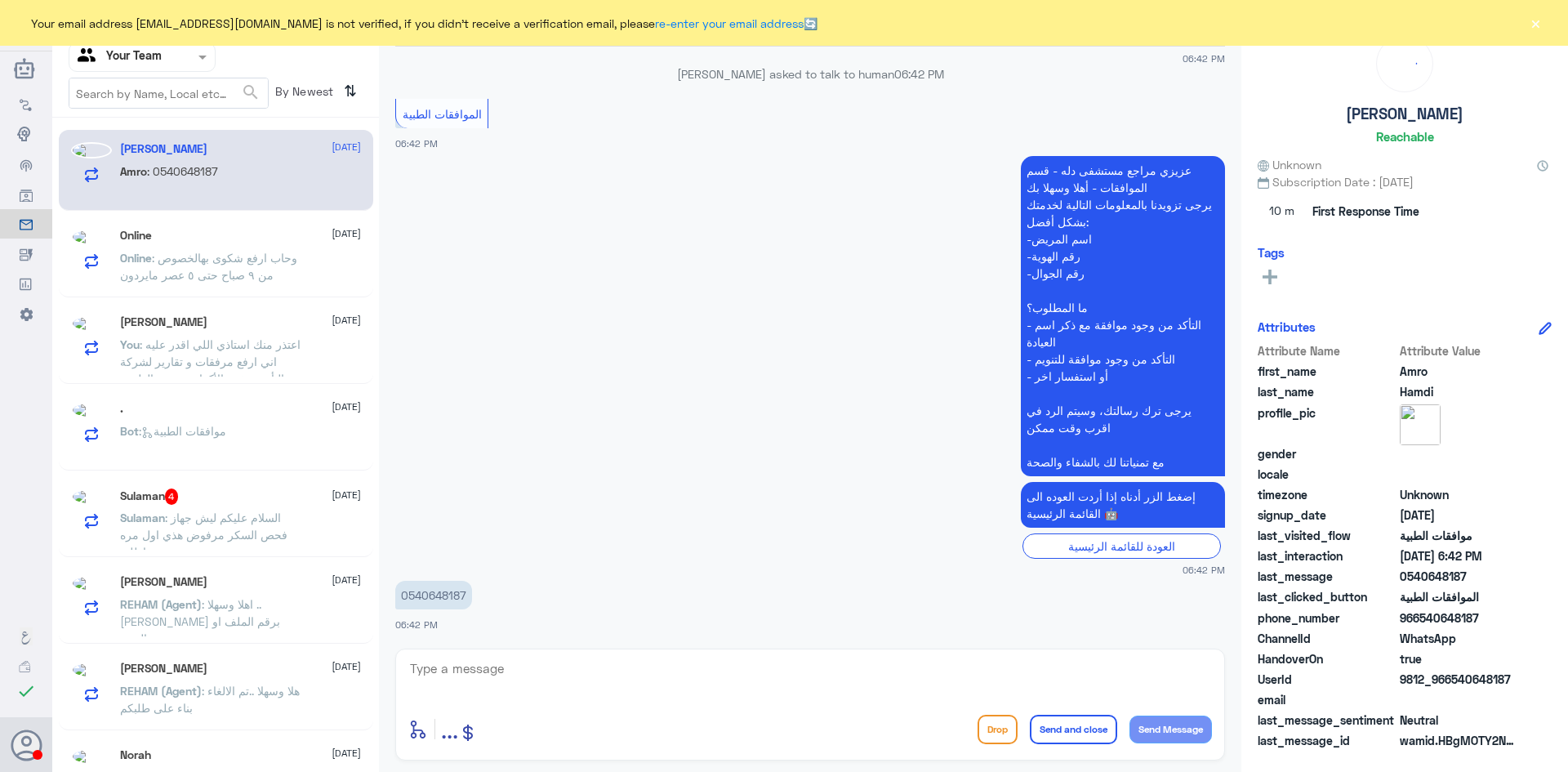
click at [260, 547] on span ": السلام عليكم ليش جهاز فحص السكر مرفوض هذي اول مره اطلبه" at bounding box center [204, 534] width 167 height 48
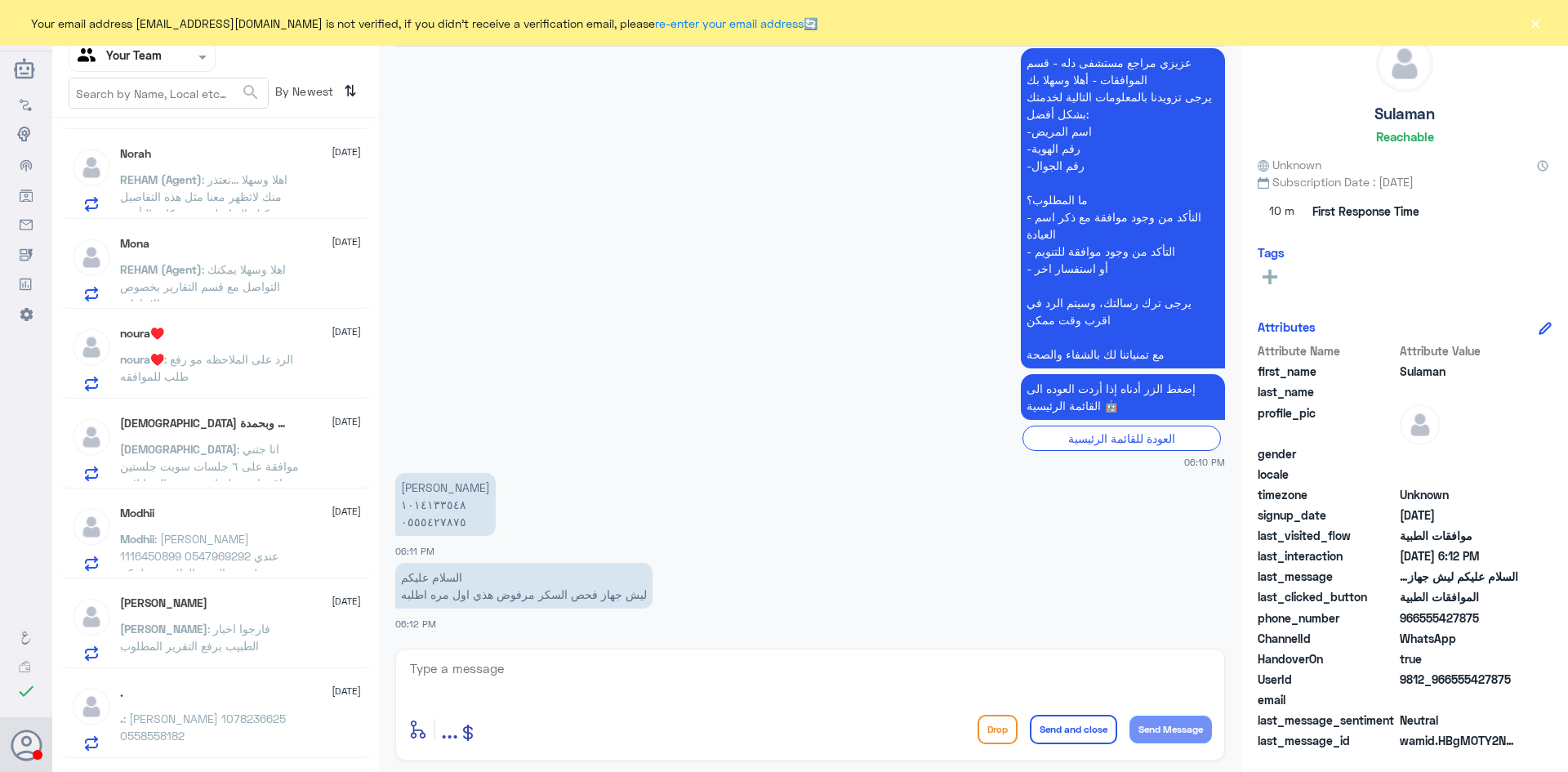
scroll to position [653, 0]
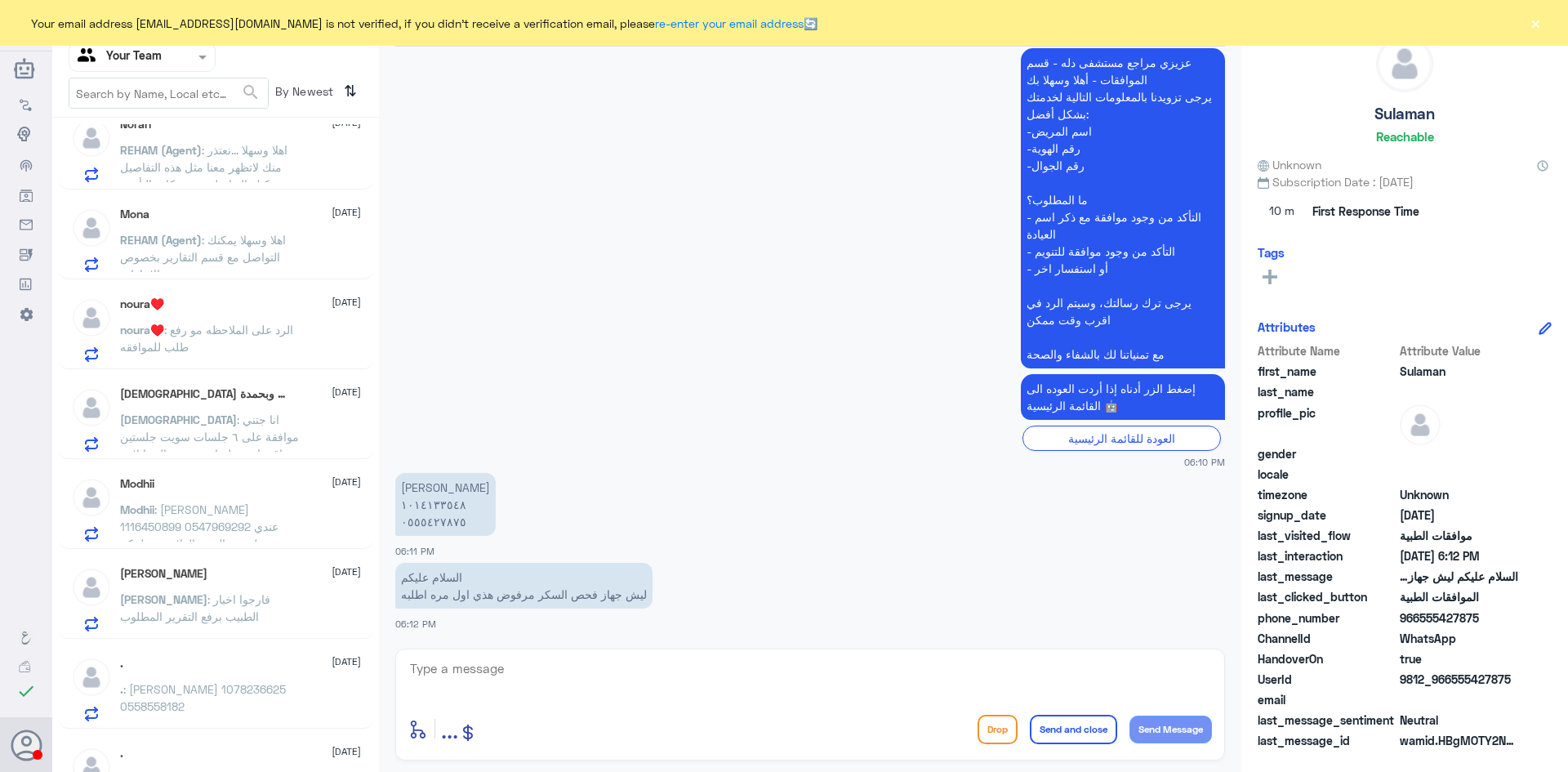
click at [193, 445] on p "[DEMOGRAPHIC_DATA] : انا جتني موافقة على ٦ جلسات سويت جلستين وباقي اربع جلسات و…" at bounding box center [212, 431] width 184 height 41
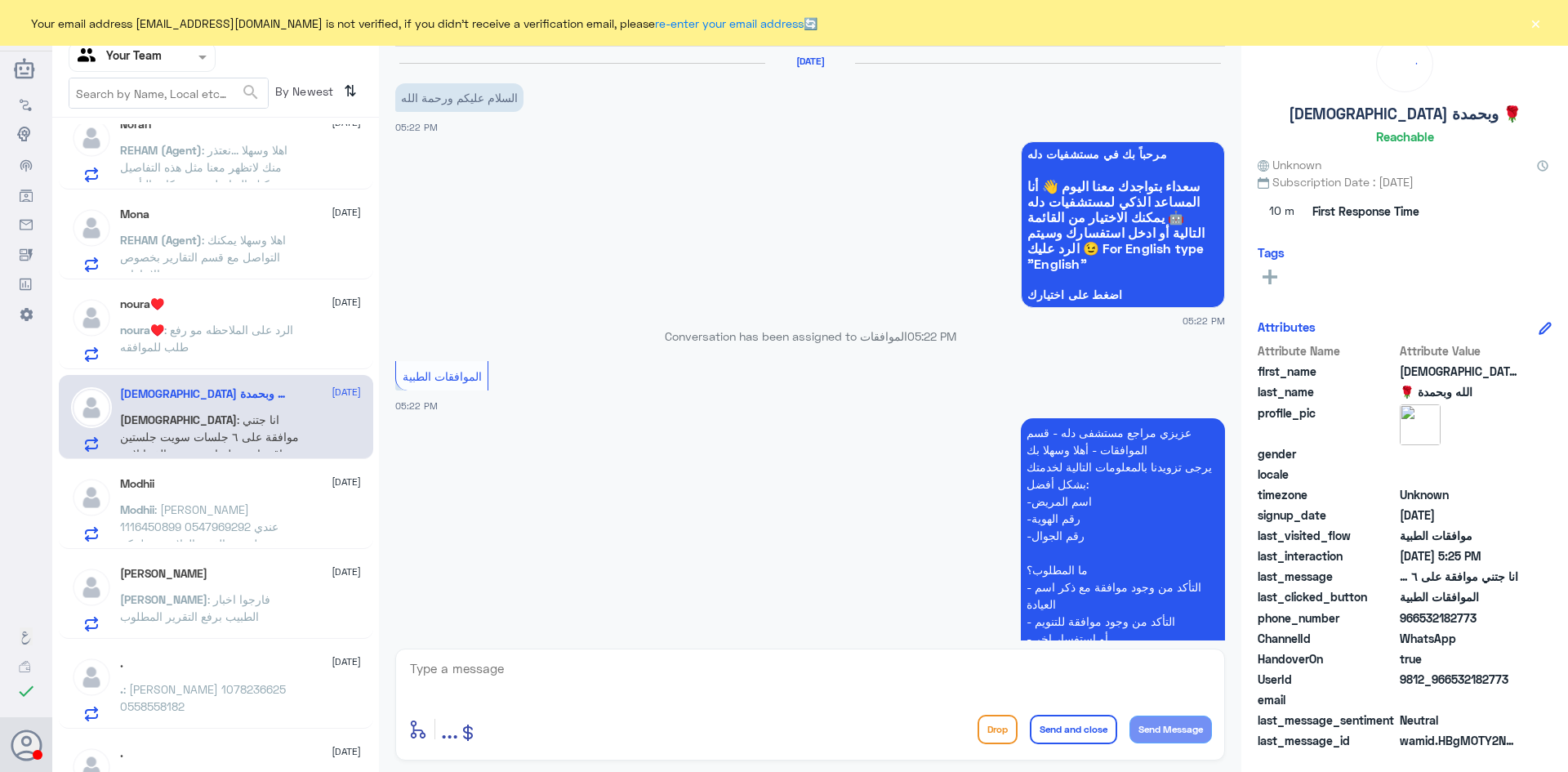
scroll to position [439, 0]
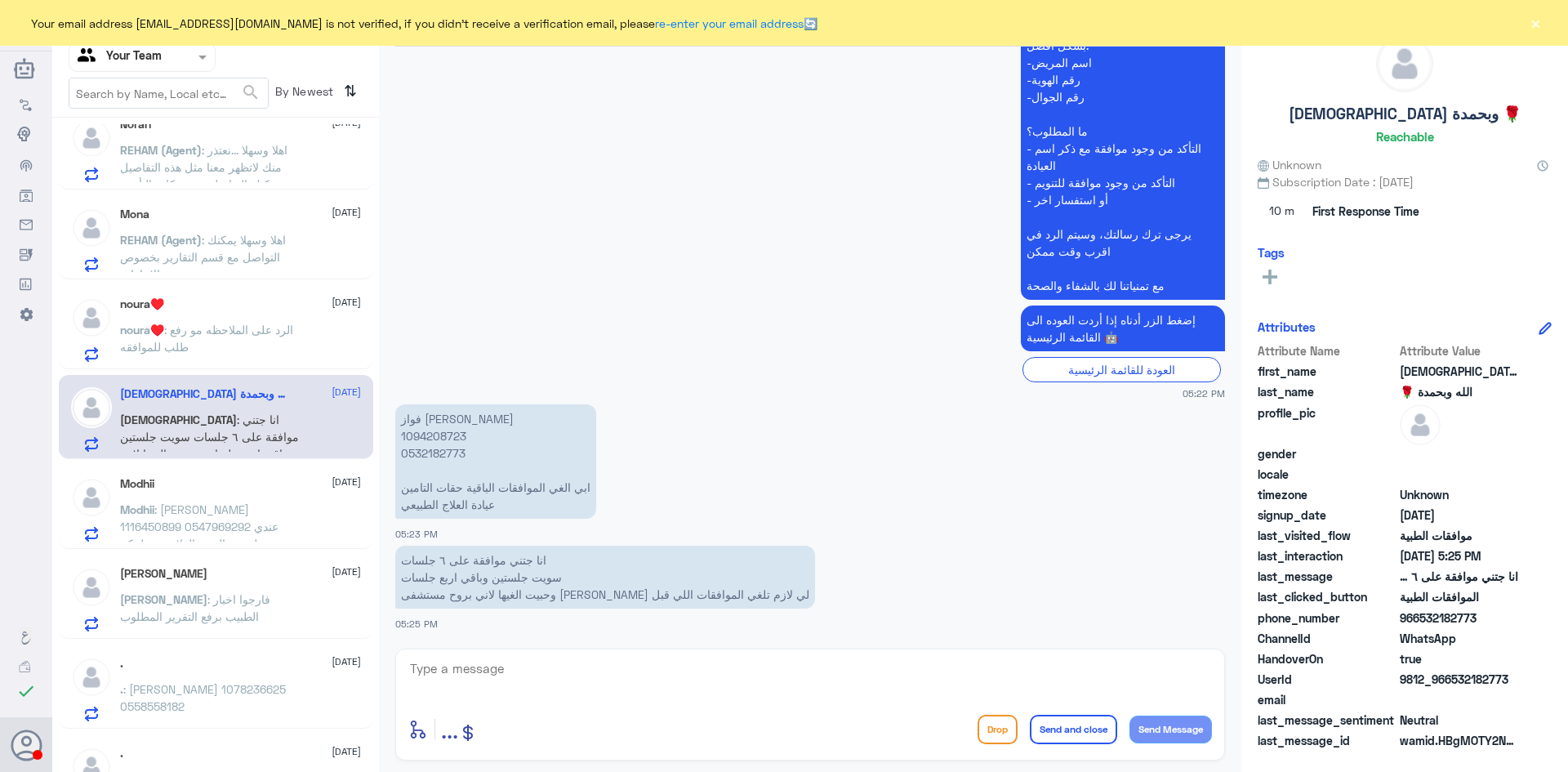
click at [440, 434] on p "فواز [PERSON_NAME] 1094208723 0532182773 ابي الغي الموافقات الباقية حقات التامي…" at bounding box center [496, 462] width 201 height 114
copy p "1094208723"
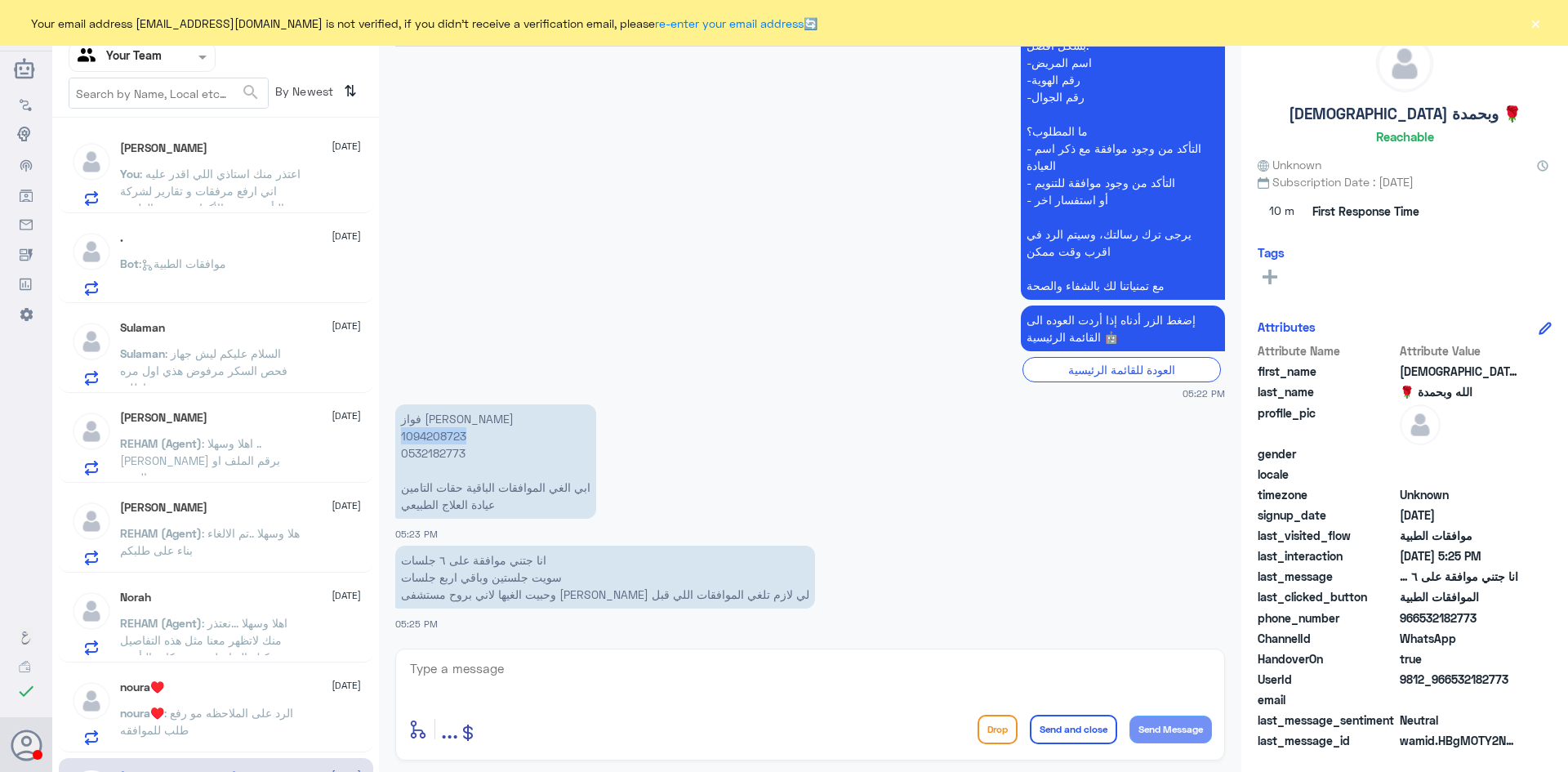
scroll to position [245, 0]
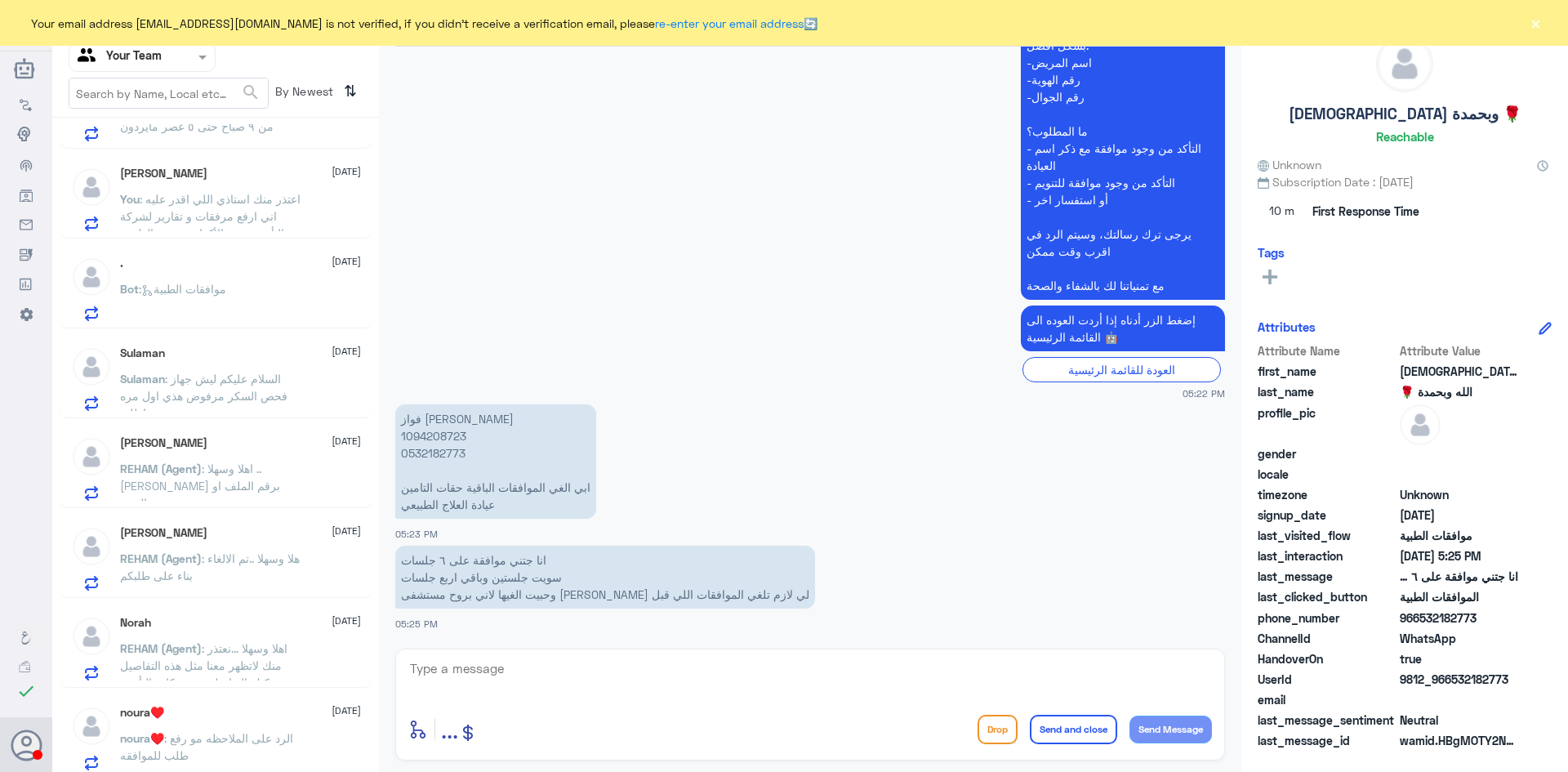
click at [214, 397] on span ": السلام عليكم ليش جهاز فحص السكر مرفوض هذي اول مره اطلبه" at bounding box center [204, 396] width 167 height 48
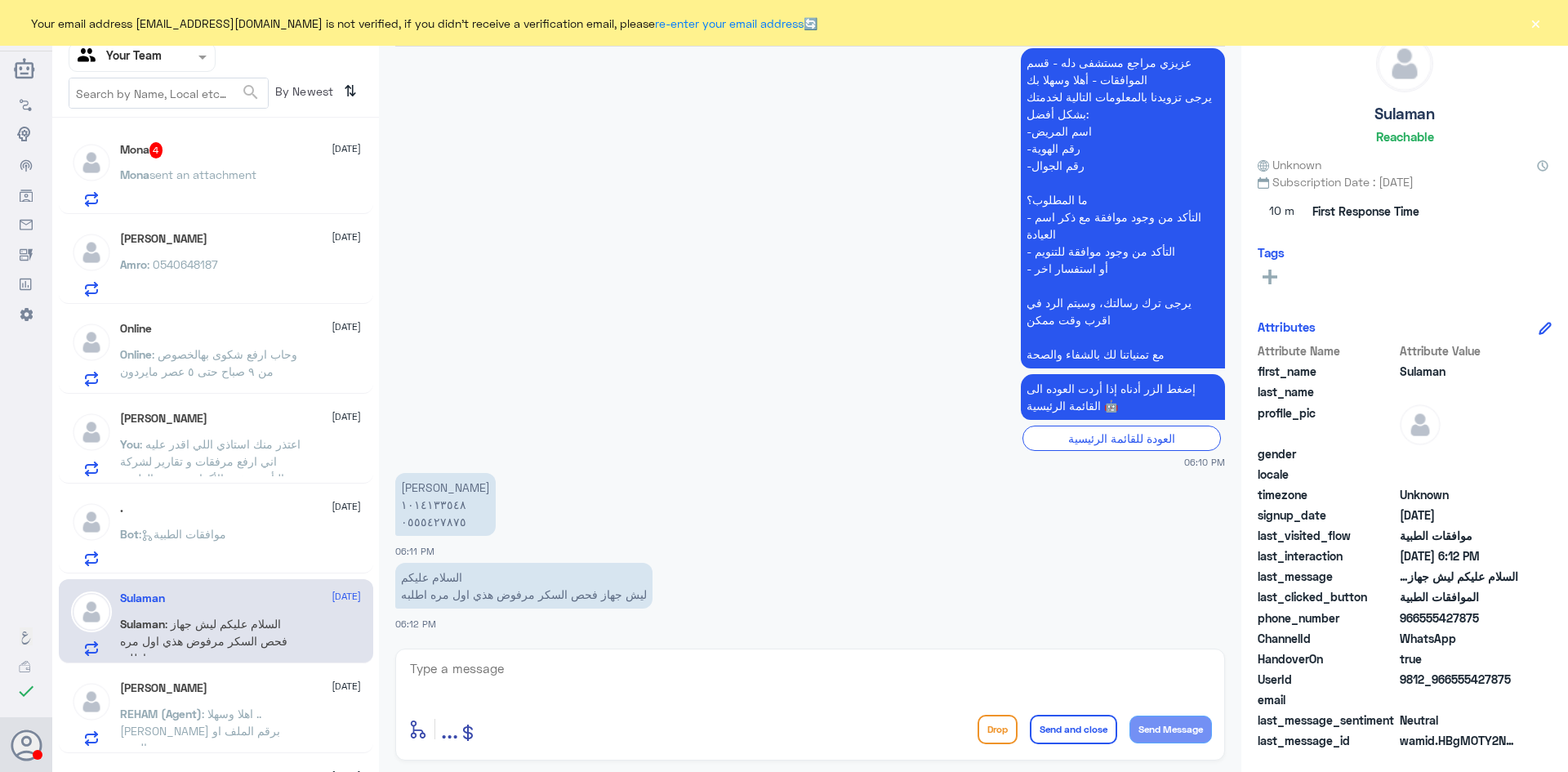
click at [175, 174] on span "sent an attachment" at bounding box center [203, 174] width 107 height 14
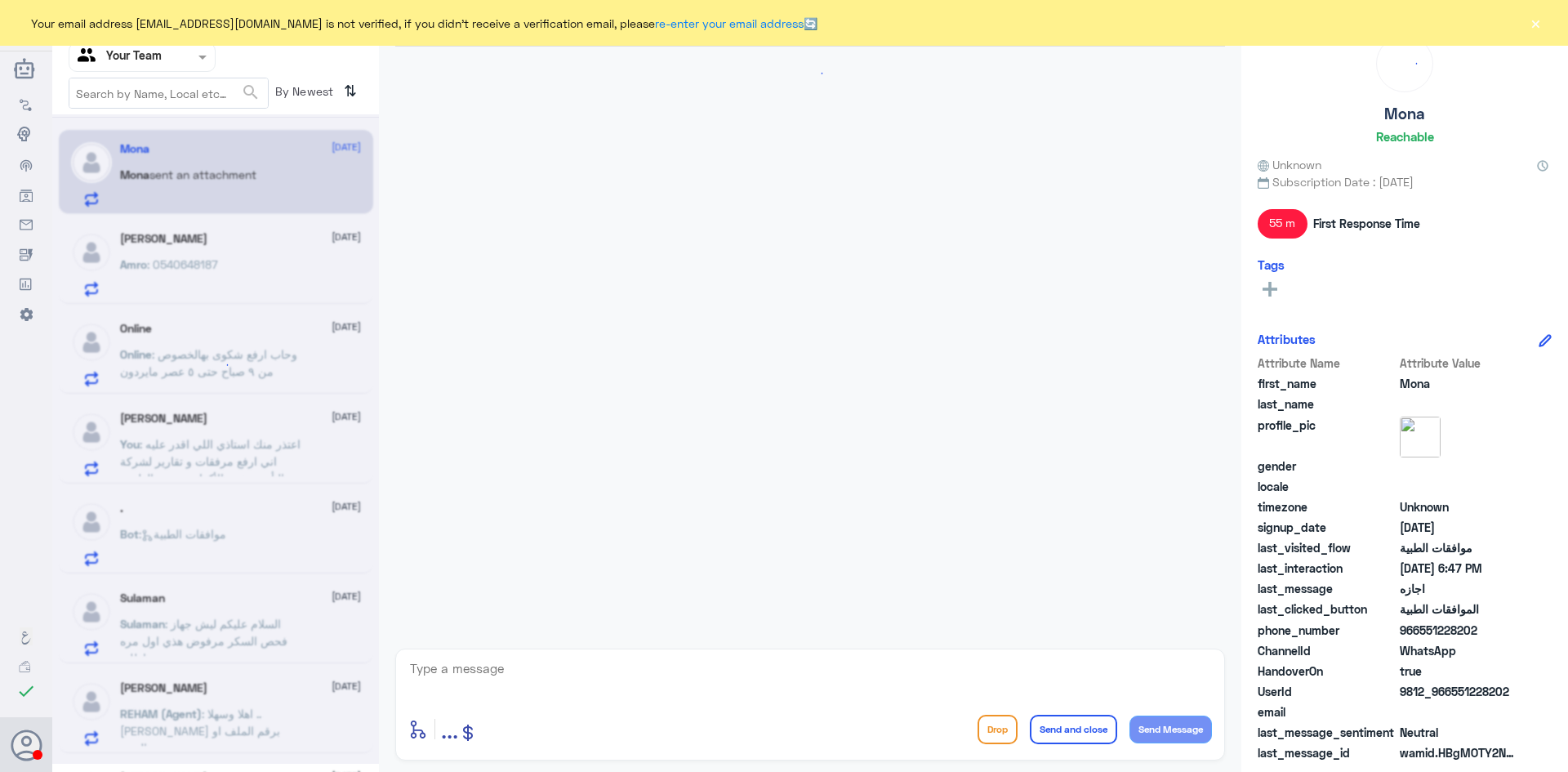
scroll to position [1555, 0]
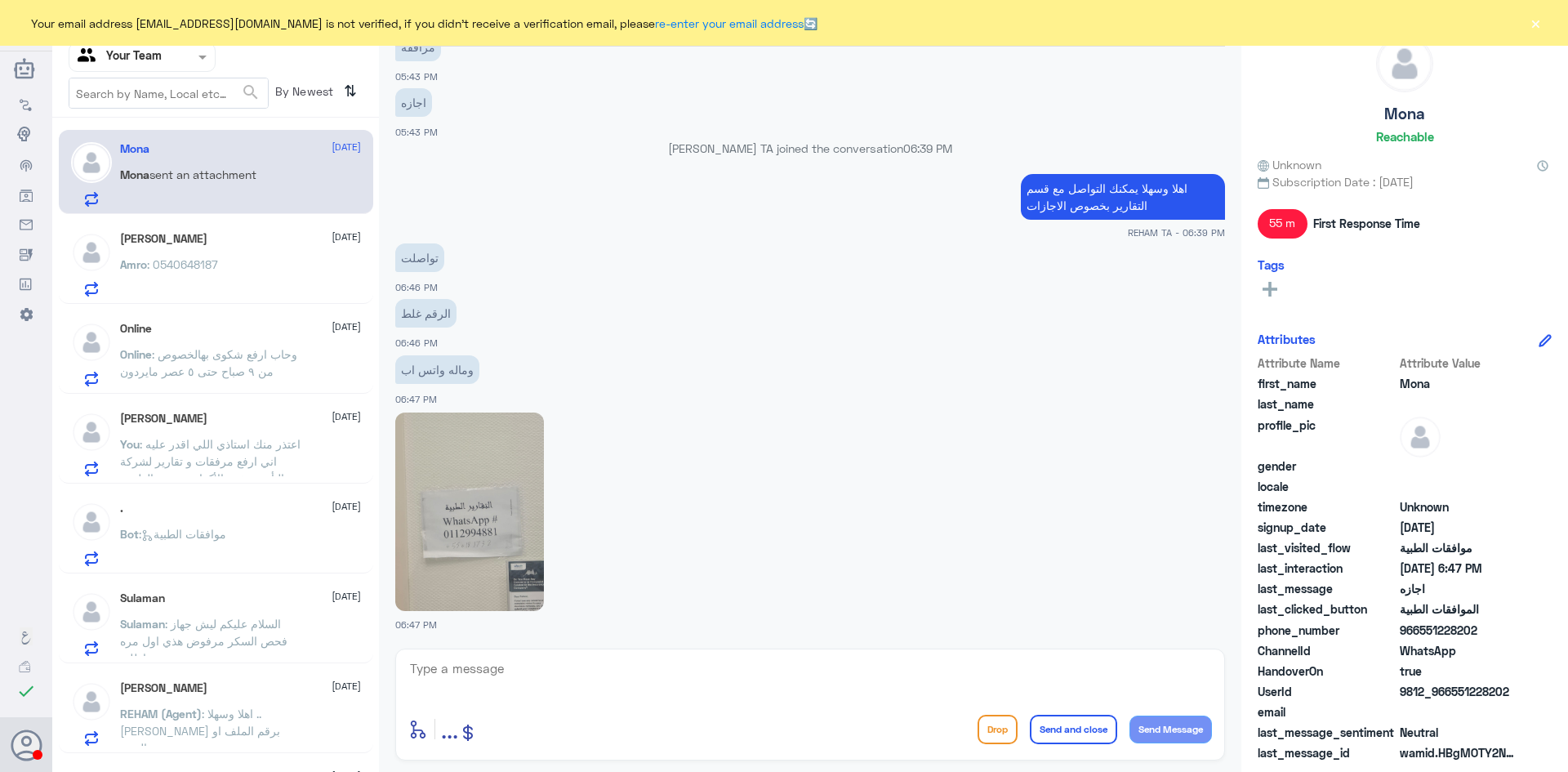
click at [226, 265] on div "Amro : 0540648187" at bounding box center [241, 278] width 241 height 37
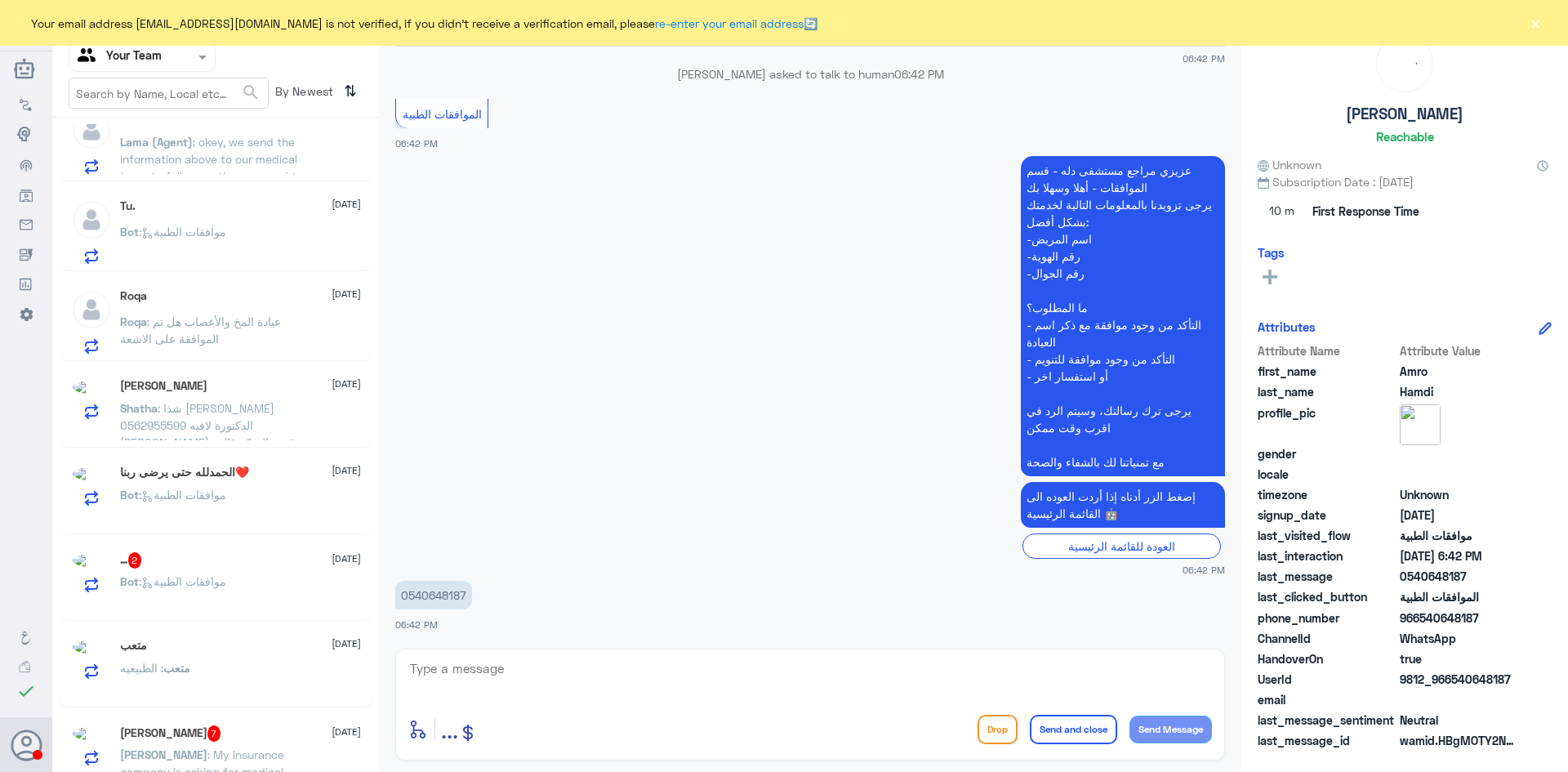
scroll to position [1643, 0]
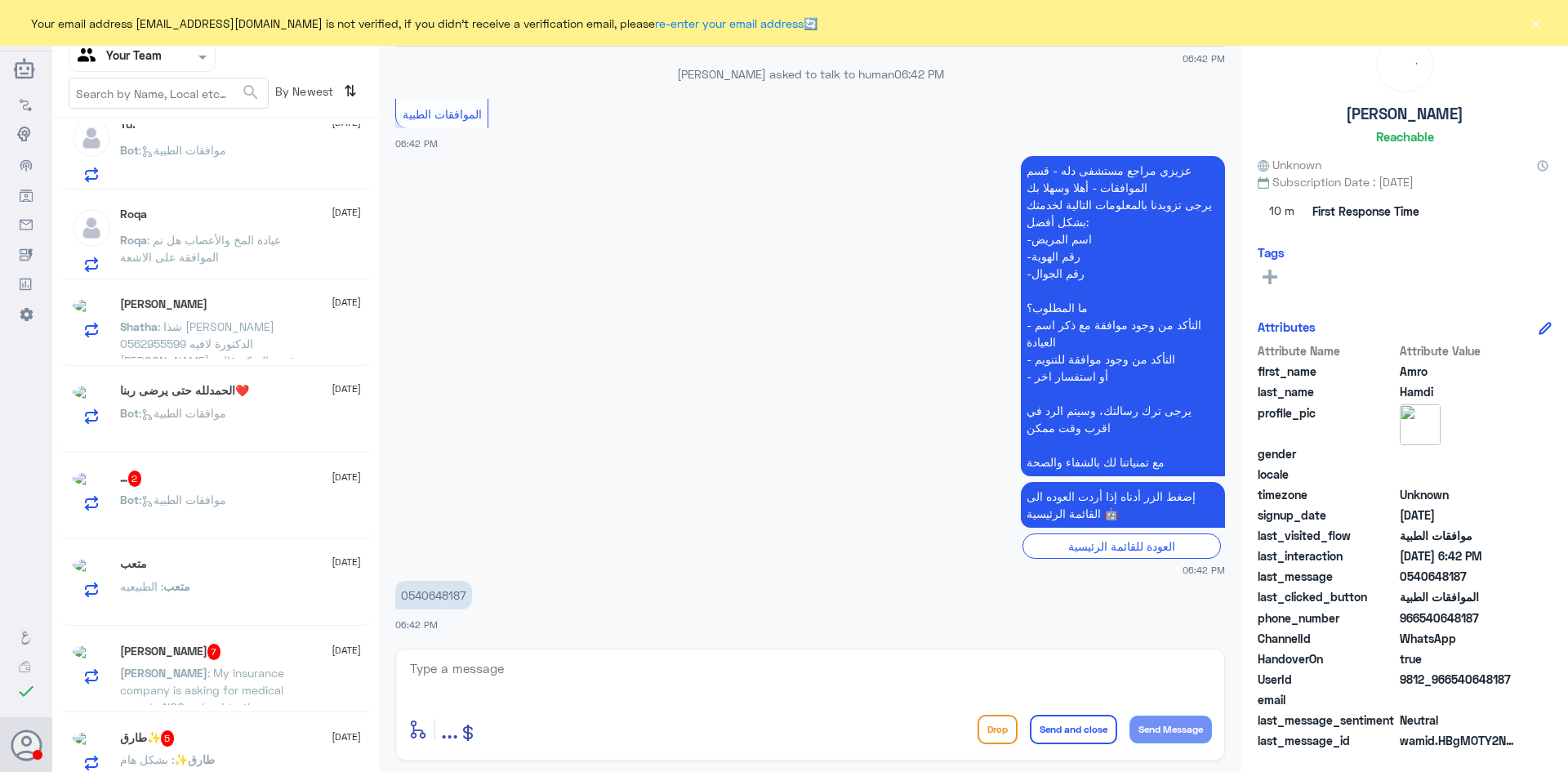
click at [146, 71] on div "Agent Filter Your Team" at bounding box center [142, 57] width 147 height 29
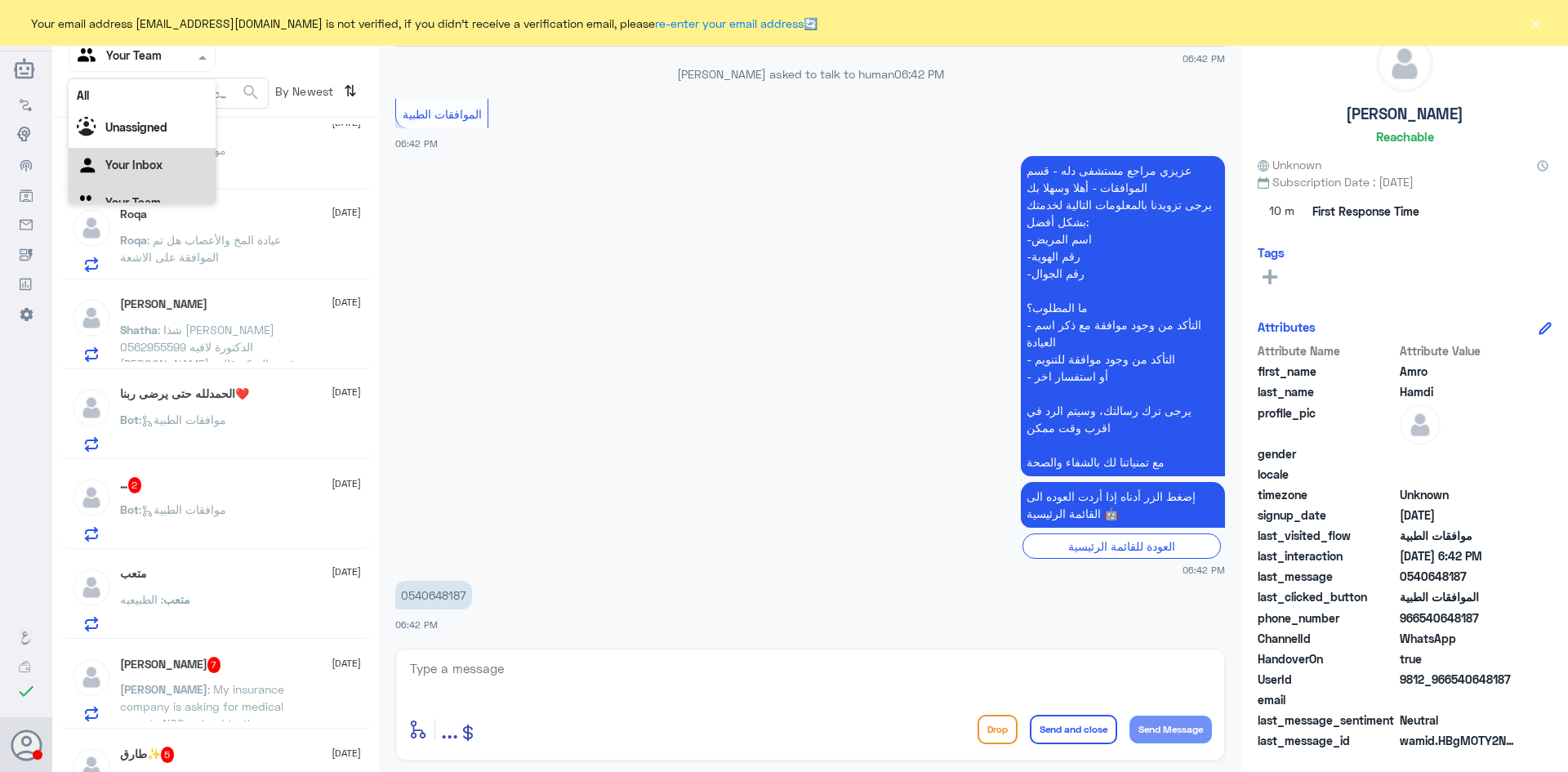
click at [159, 167] on Inbox "Your Inbox" at bounding box center [133, 164] width 57 height 14
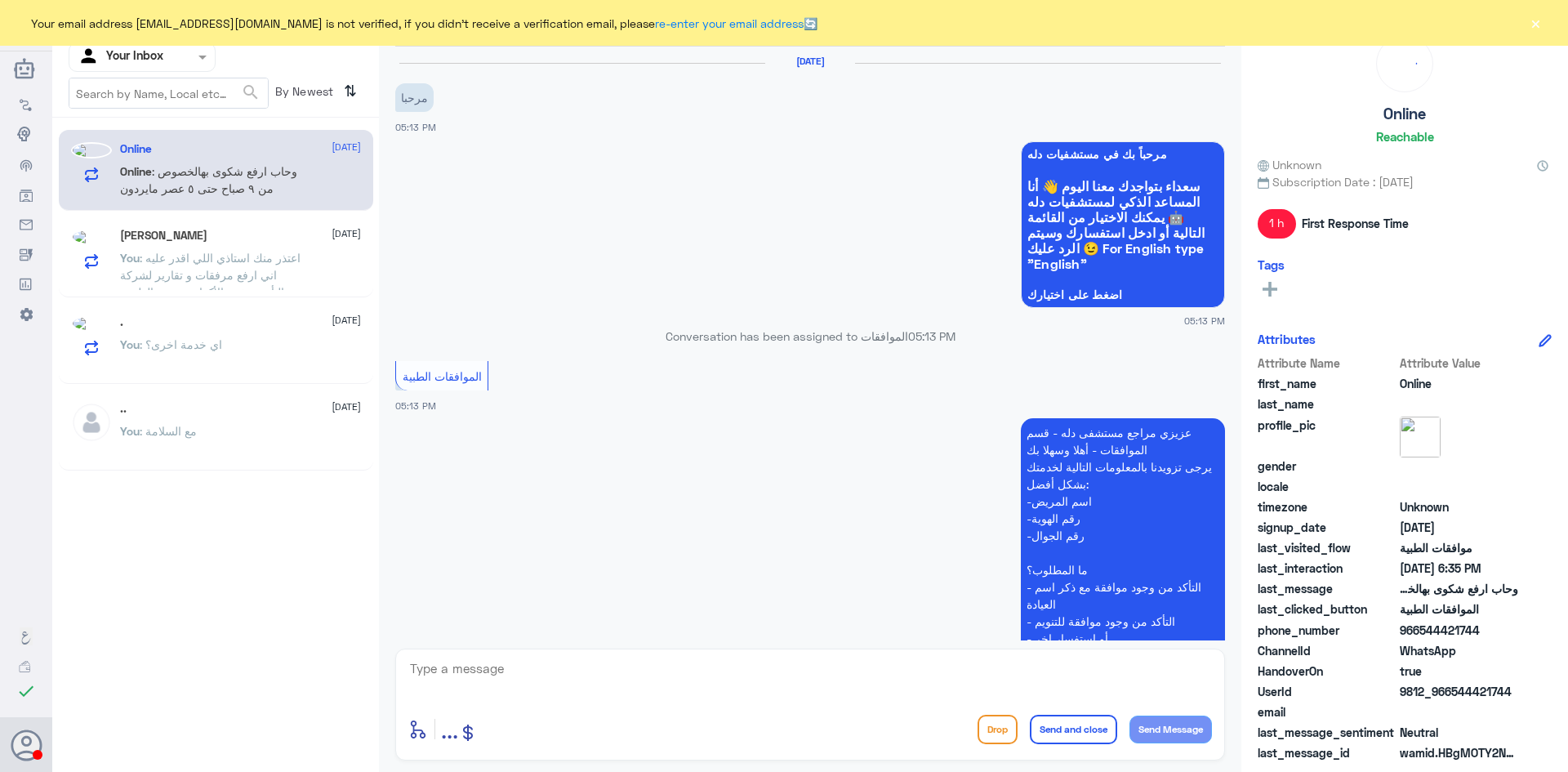
scroll to position [1052, 0]
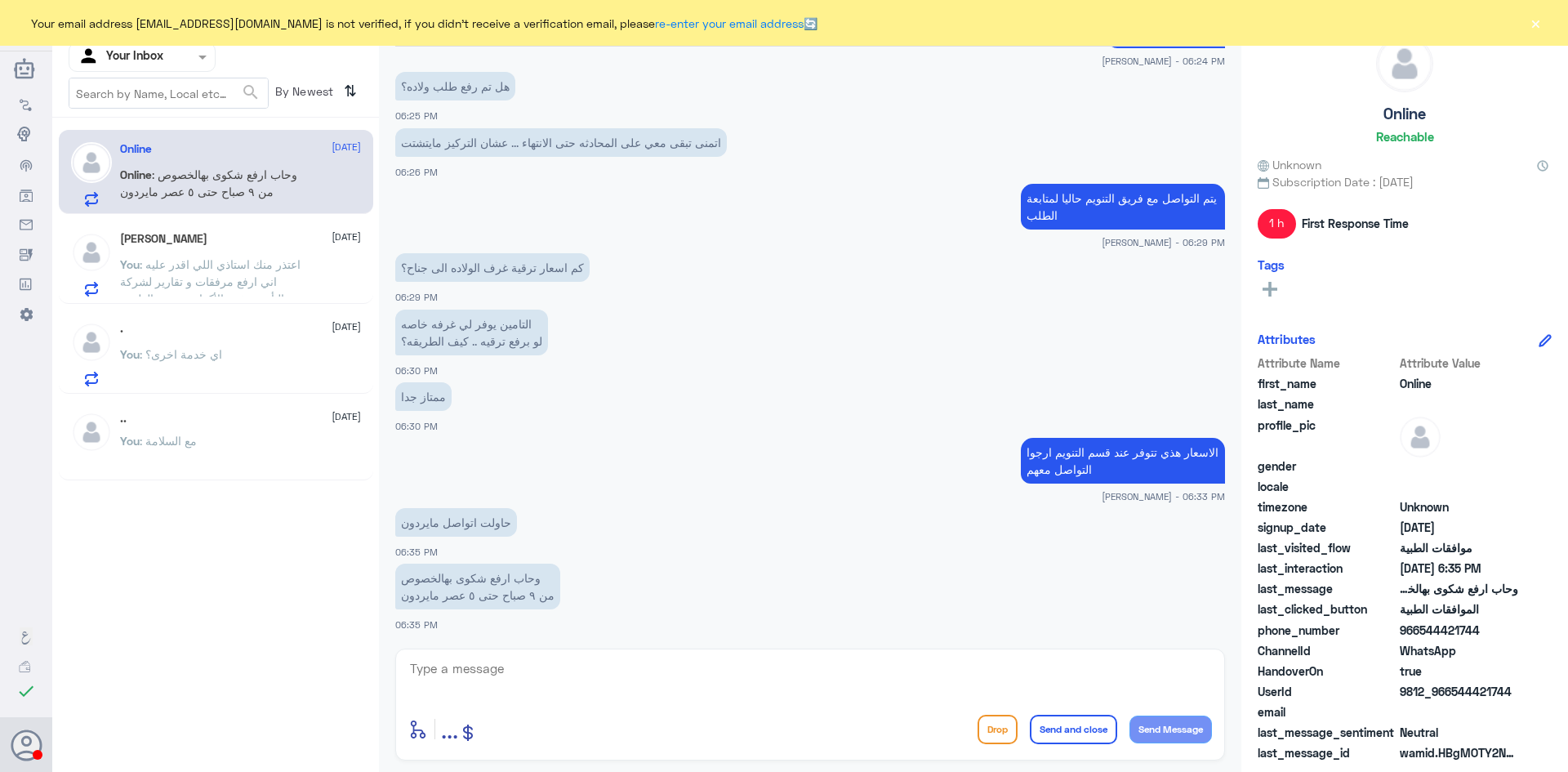
click at [213, 371] on p "You : اي خدمة اخرى؟" at bounding box center [171, 366] width 102 height 41
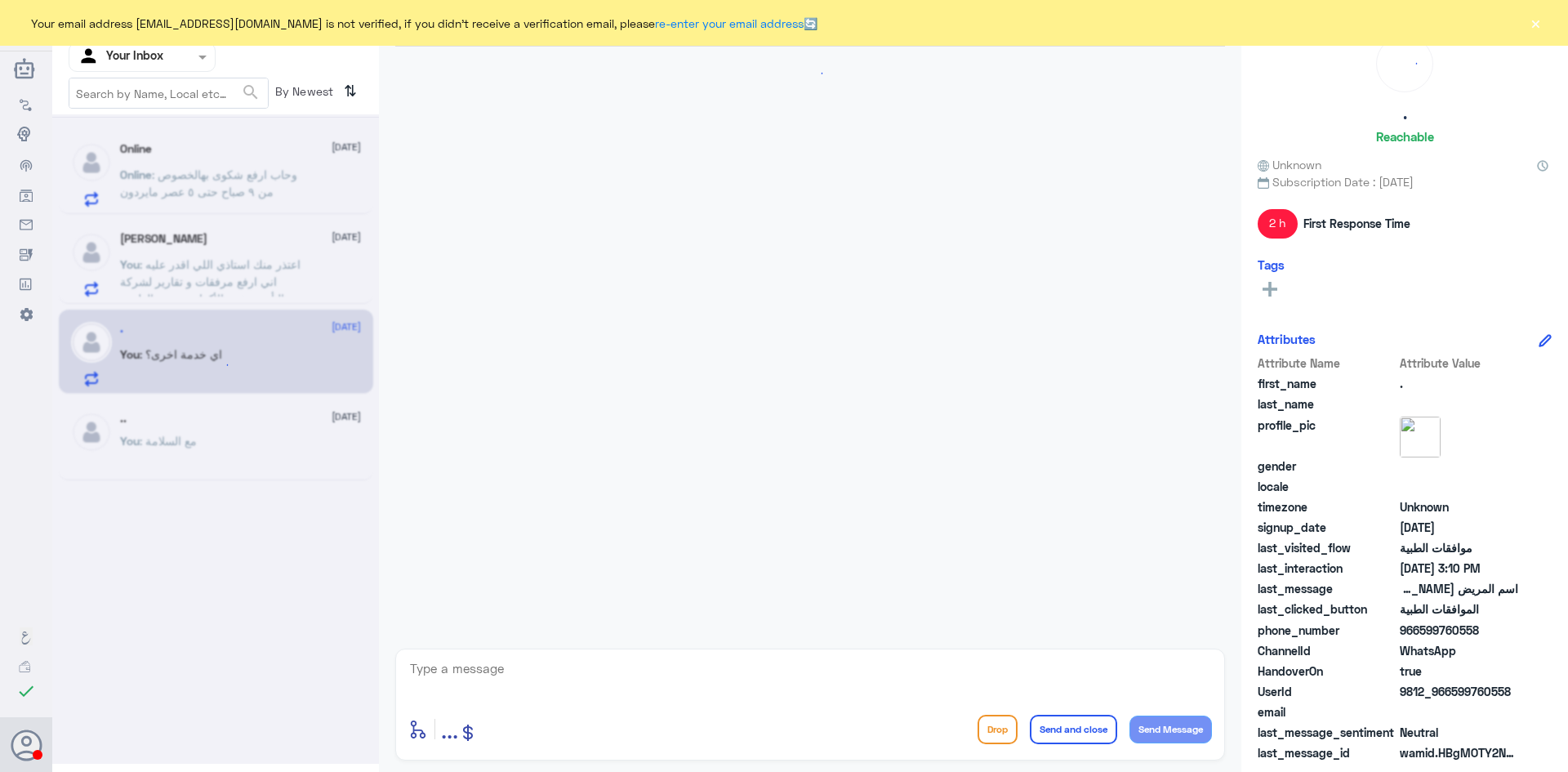
scroll to position [1501, 0]
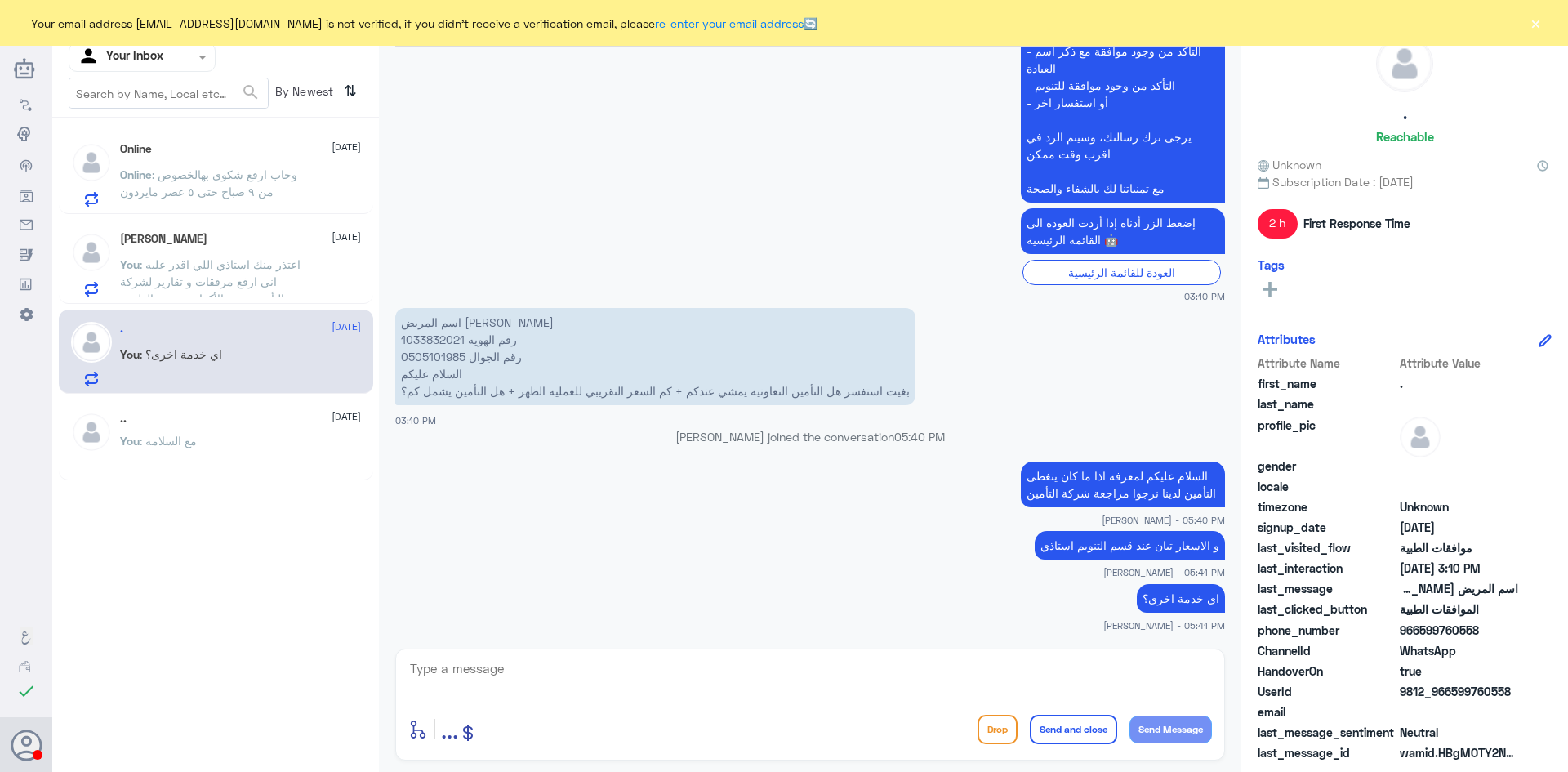
click at [269, 264] on span ": اعتذر منك استاذي اللي اقدر عليه اني ارفع مرفقات و تقارير لشركة التأمين تغيير …" at bounding box center [211, 290] width 181 height 65
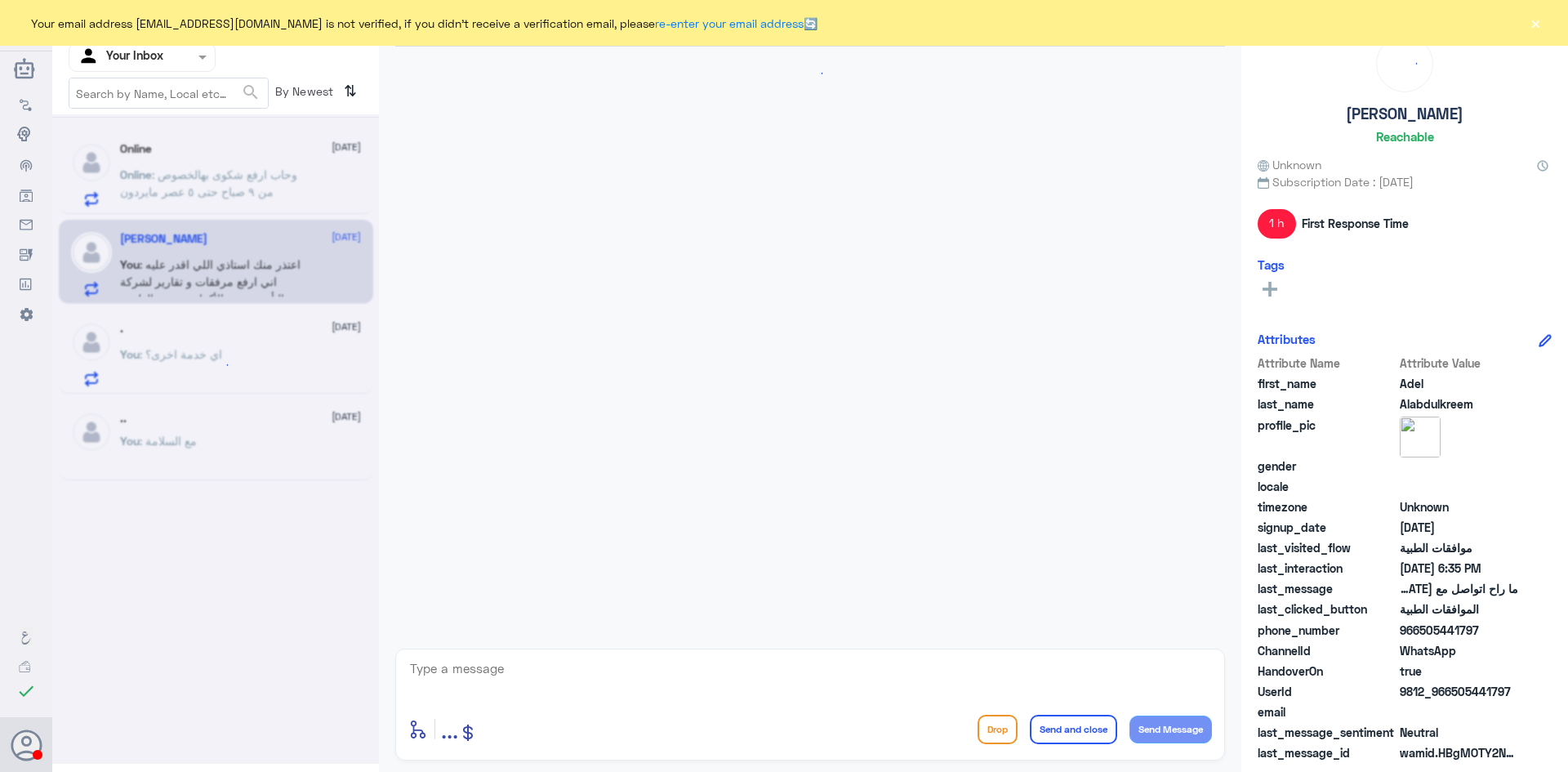
scroll to position [1151, 0]
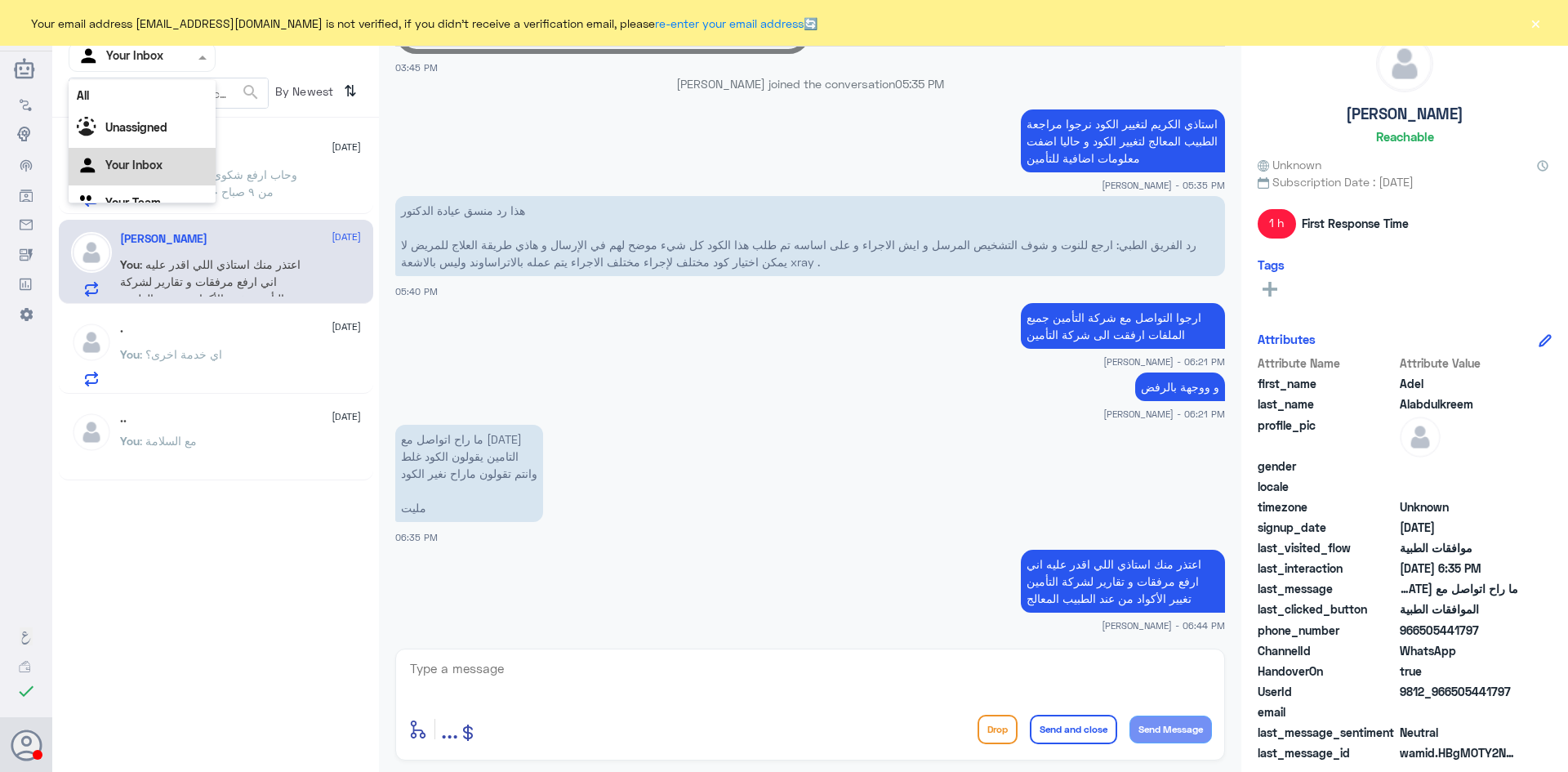
click at [197, 62] on span at bounding box center [204, 56] width 21 height 17
click at [161, 173] on div "Your Team" at bounding box center [142, 184] width 147 height 38
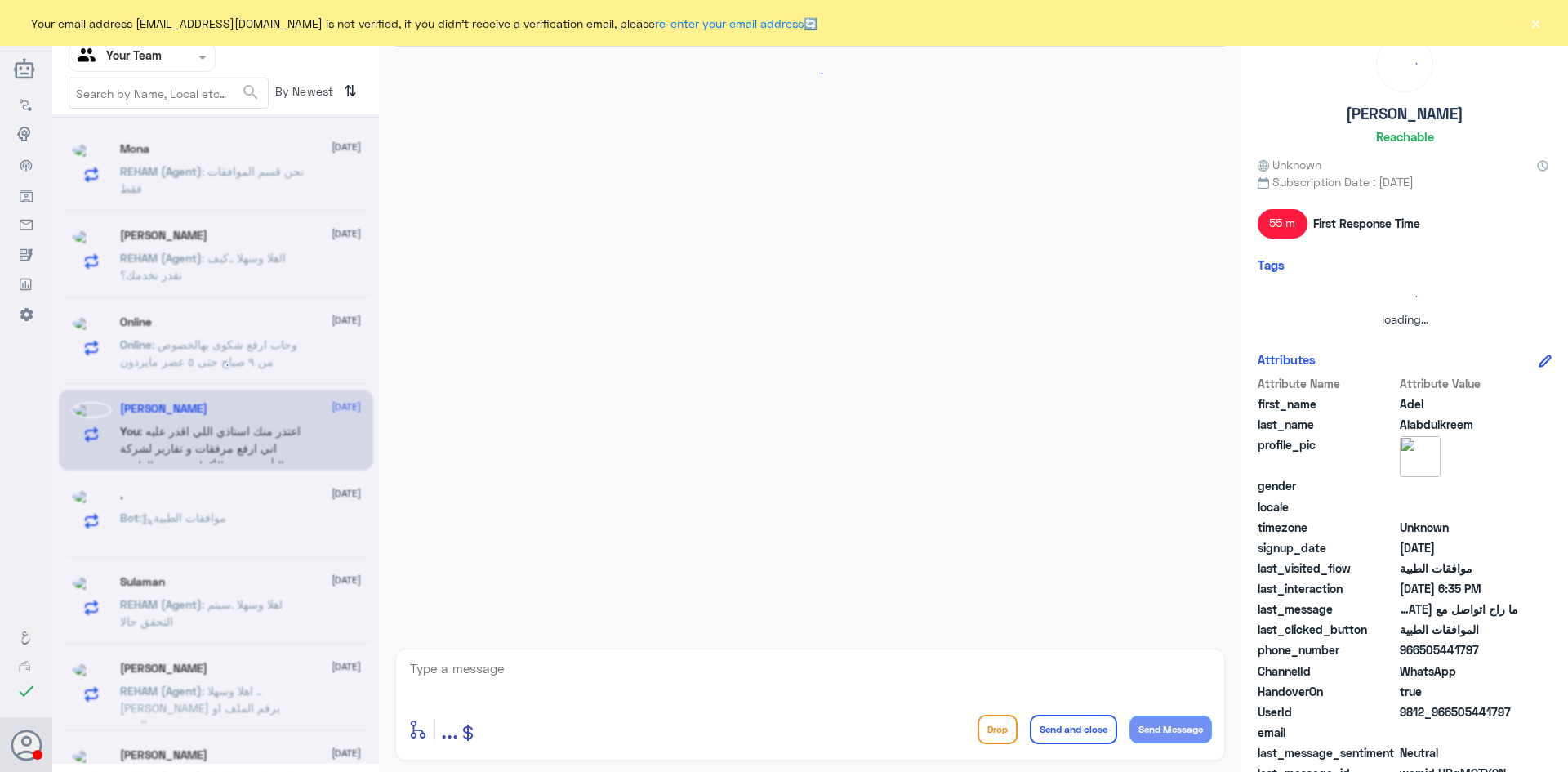
scroll to position [1429, 0]
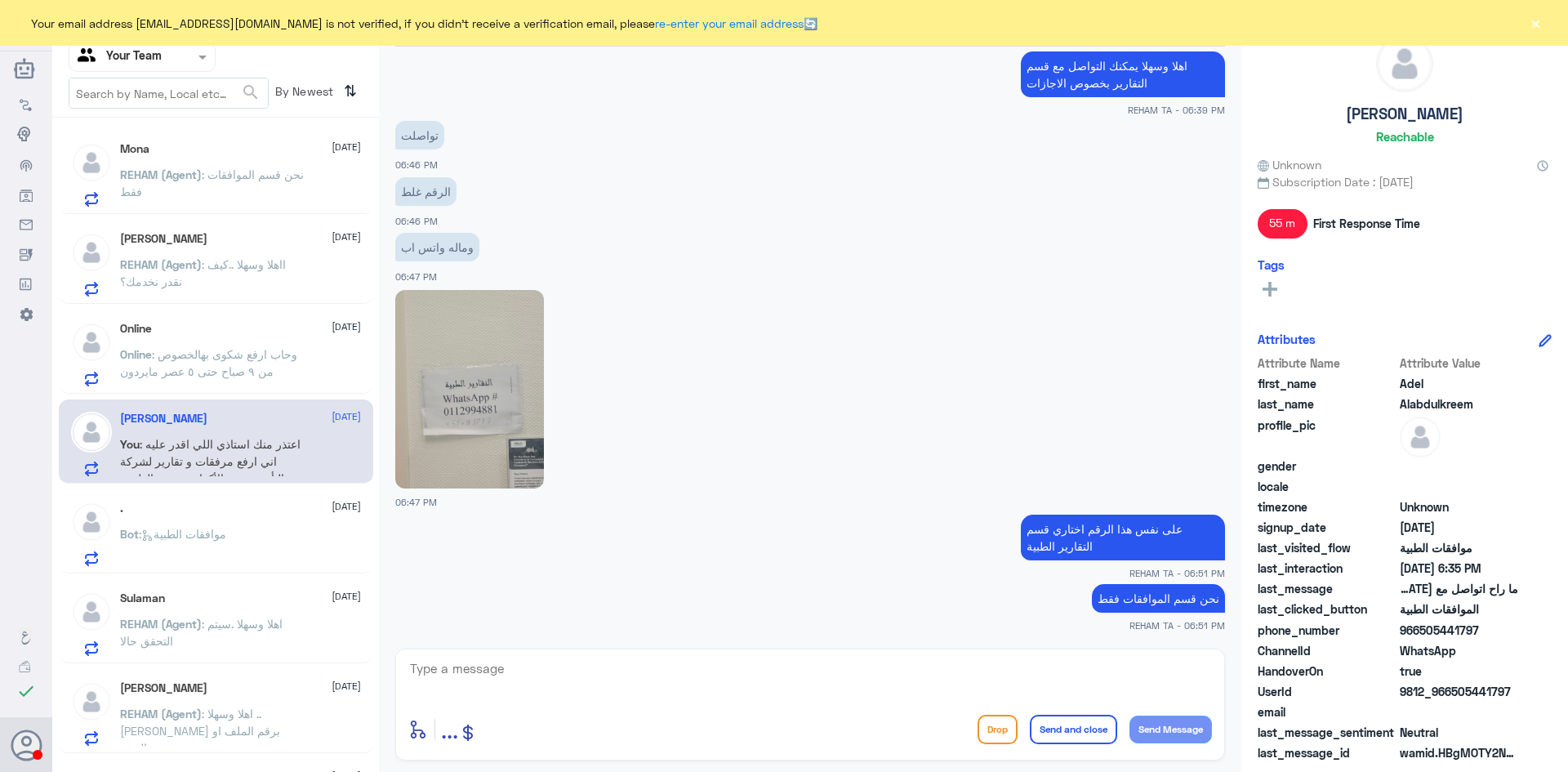
click at [219, 349] on span ": وحاب ارفع شكوى بهالخصوص من ٩ صباح حتى ٥ عصر مايردون" at bounding box center [209, 363] width 177 height 31
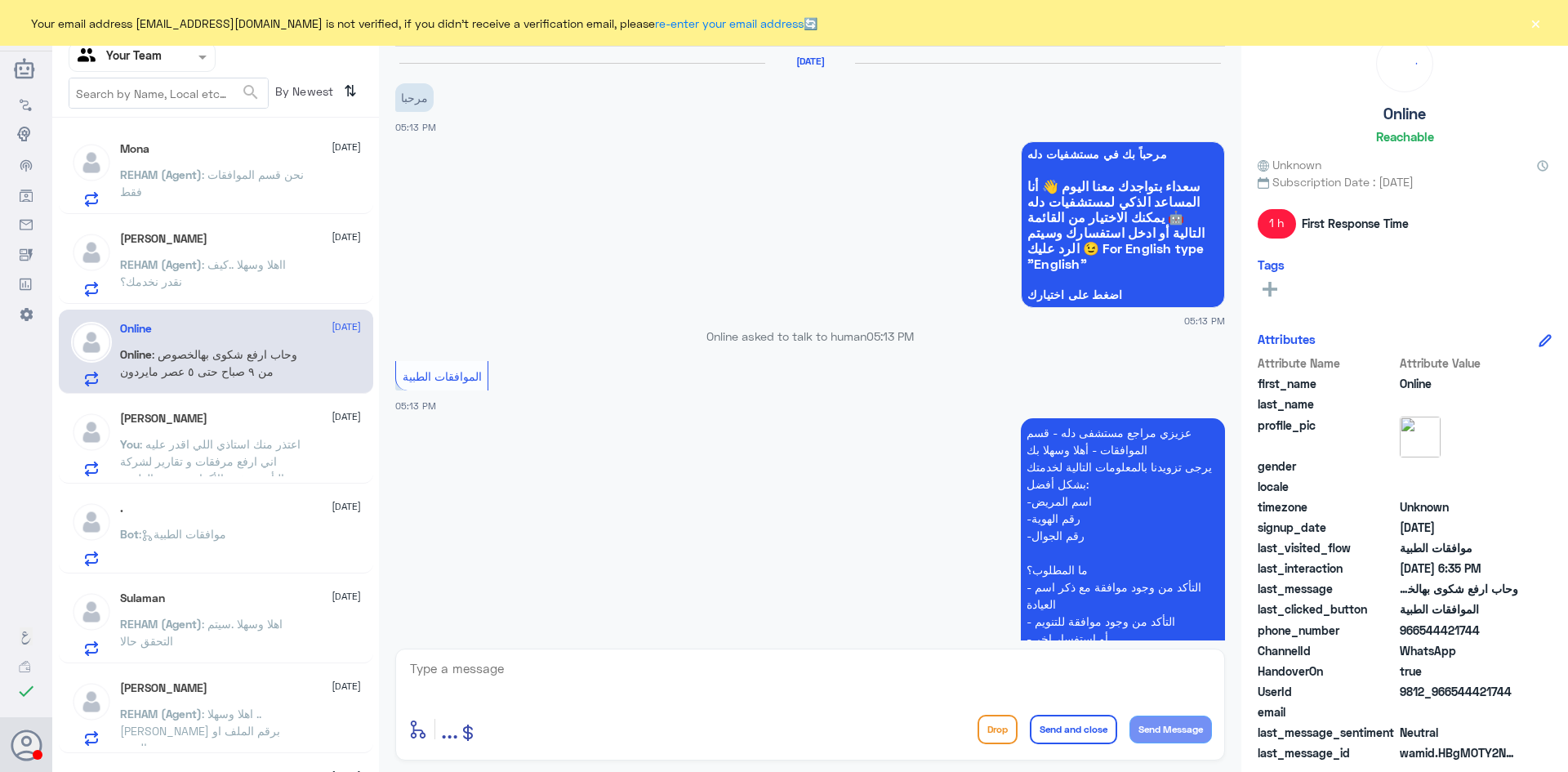
scroll to position [1052, 0]
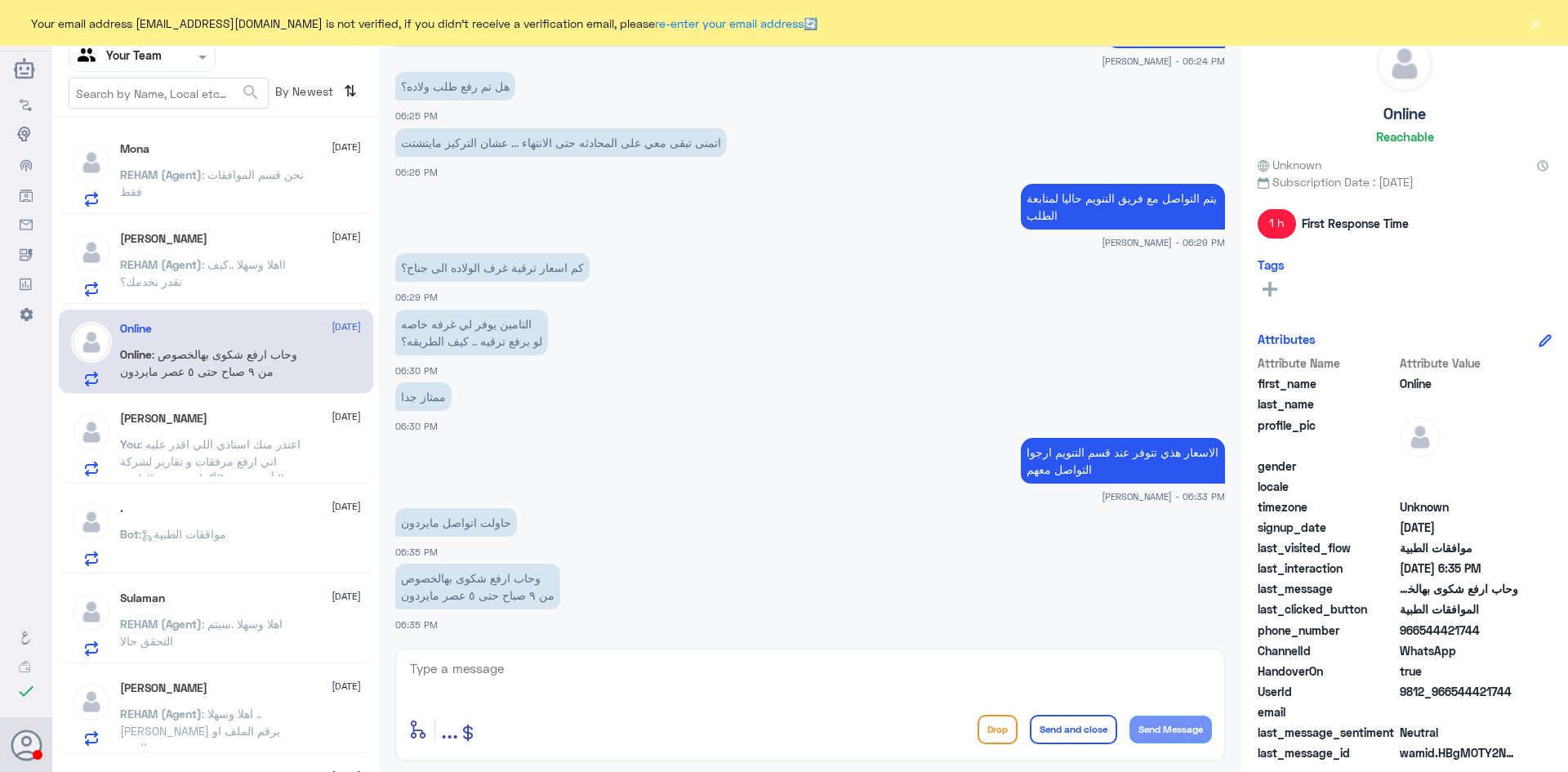
click at [469, 671] on textarea at bounding box center [810, 678] width 803 height 40
type textarea "ت"
type textarea "بالإمكان التواصل مع خدمة العملاء"
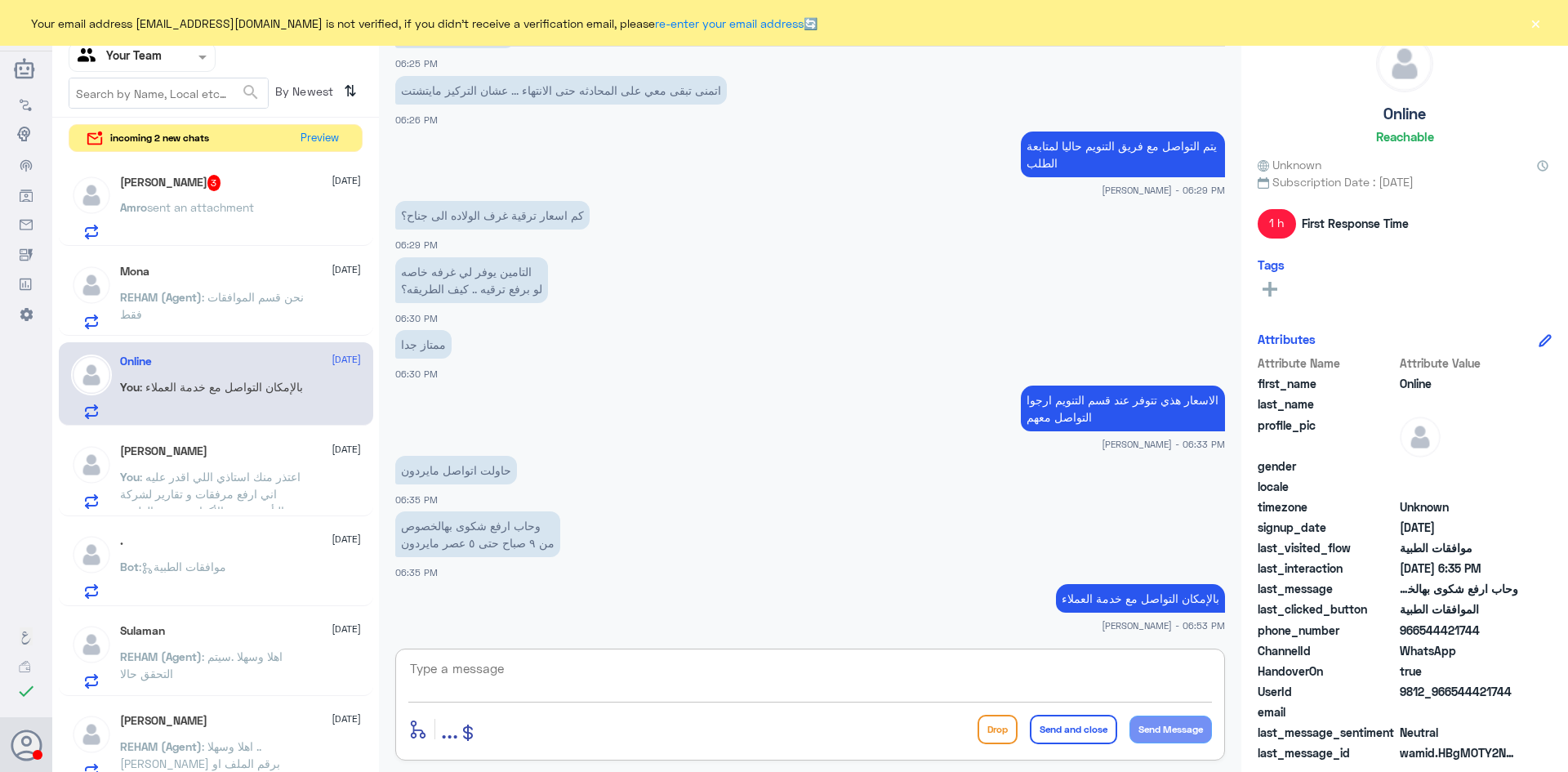
click at [209, 491] on span ": اعتذر منك استاذي اللي اقدر عليه اني ارفع مرفقات و تقارير لشركة التأمين تغيير …" at bounding box center [211, 502] width 181 height 65
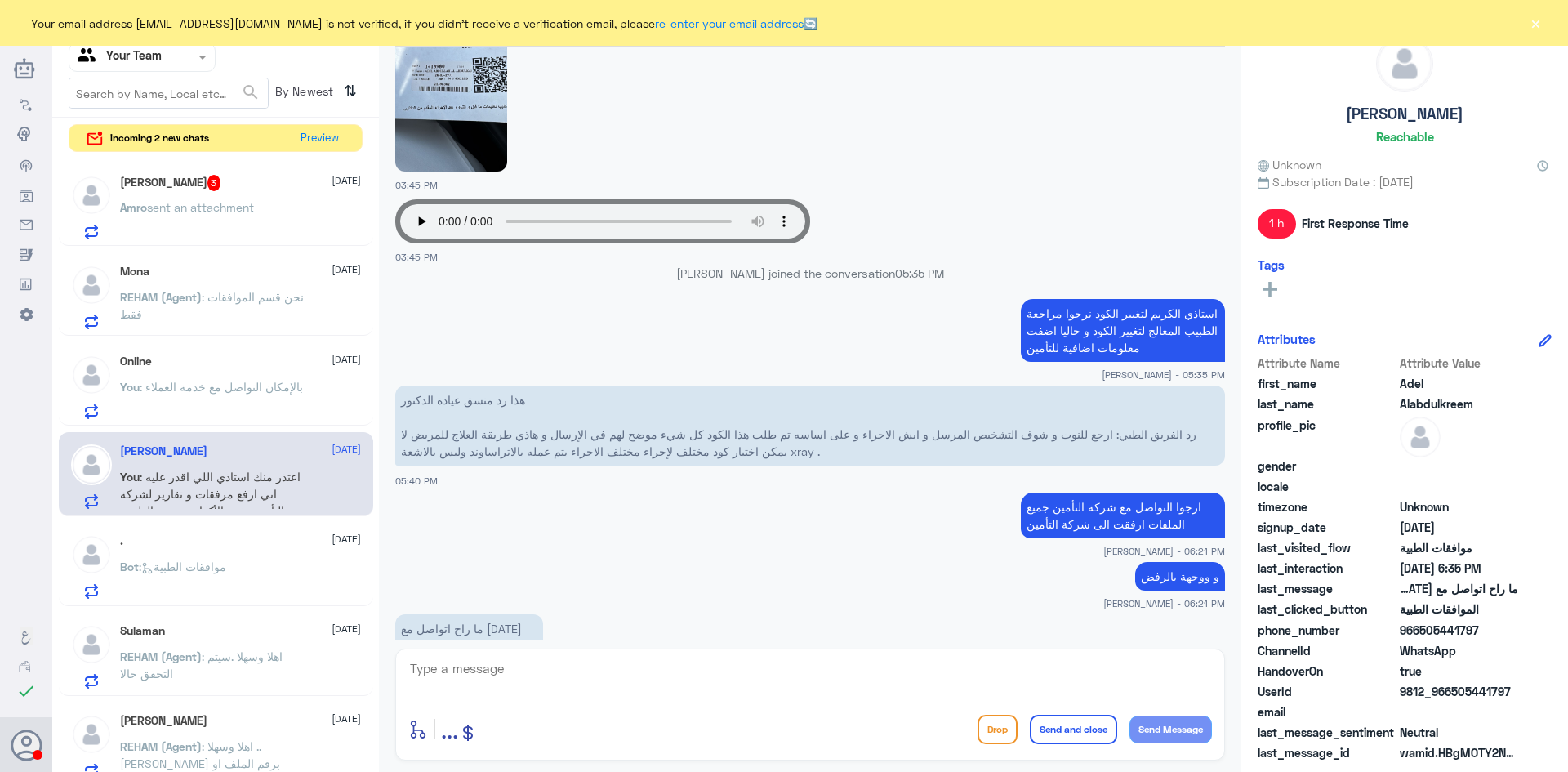
scroll to position [906, 0]
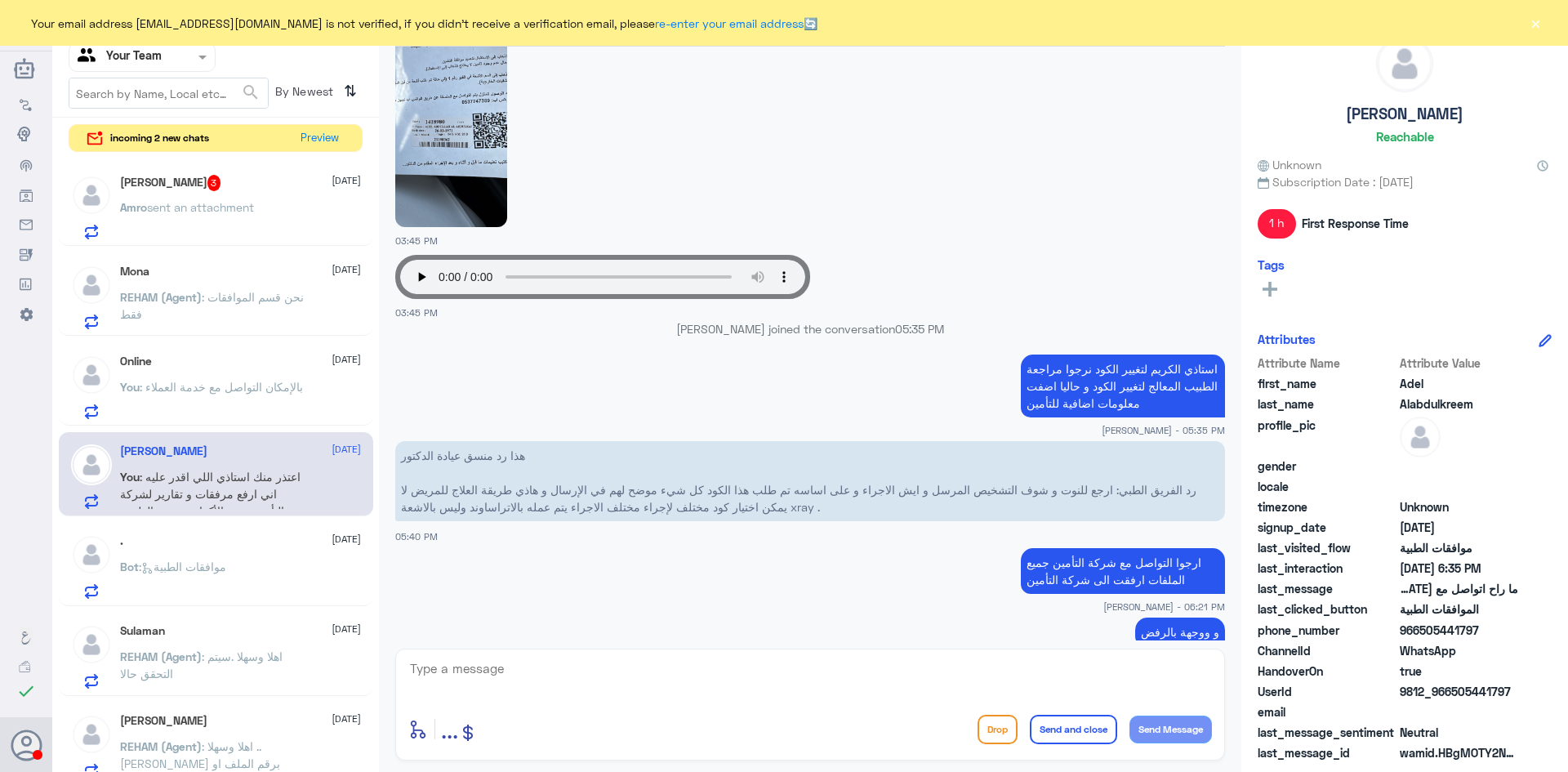
click at [483, 171] on img at bounding box center [451, 128] width 112 height 198
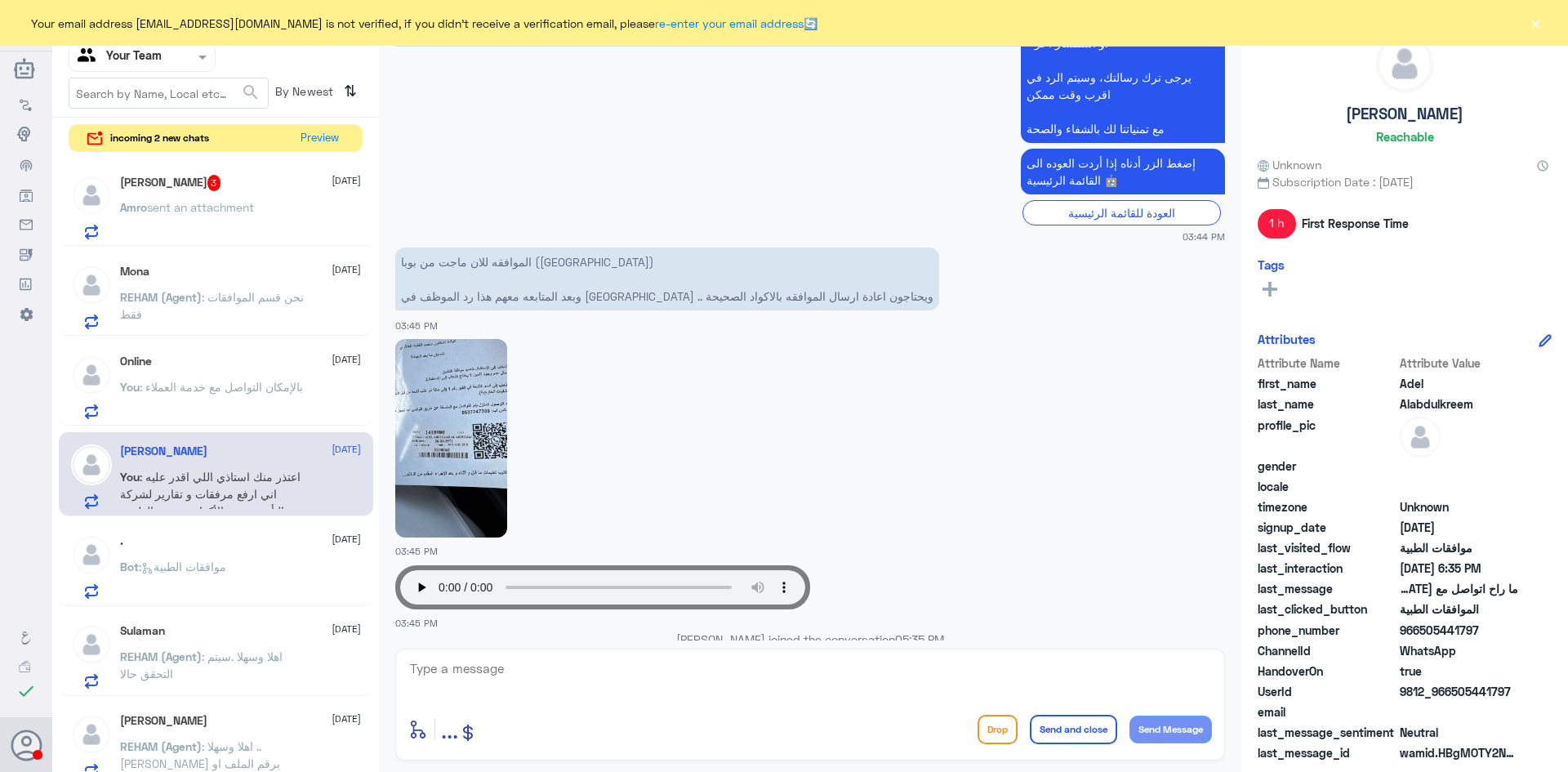
scroll to position [579, 0]
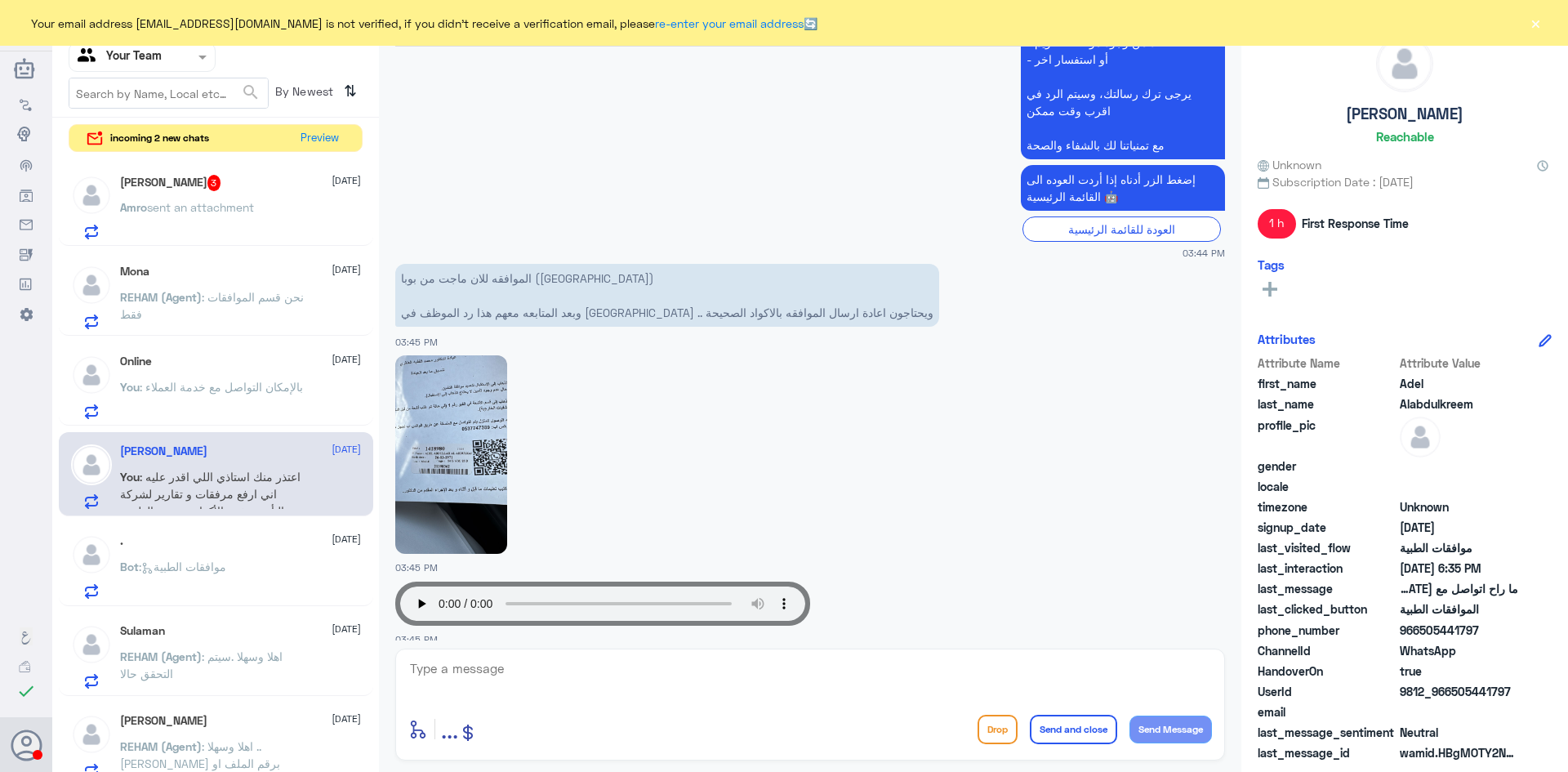
click at [458, 411] on img at bounding box center [451, 454] width 112 height 198
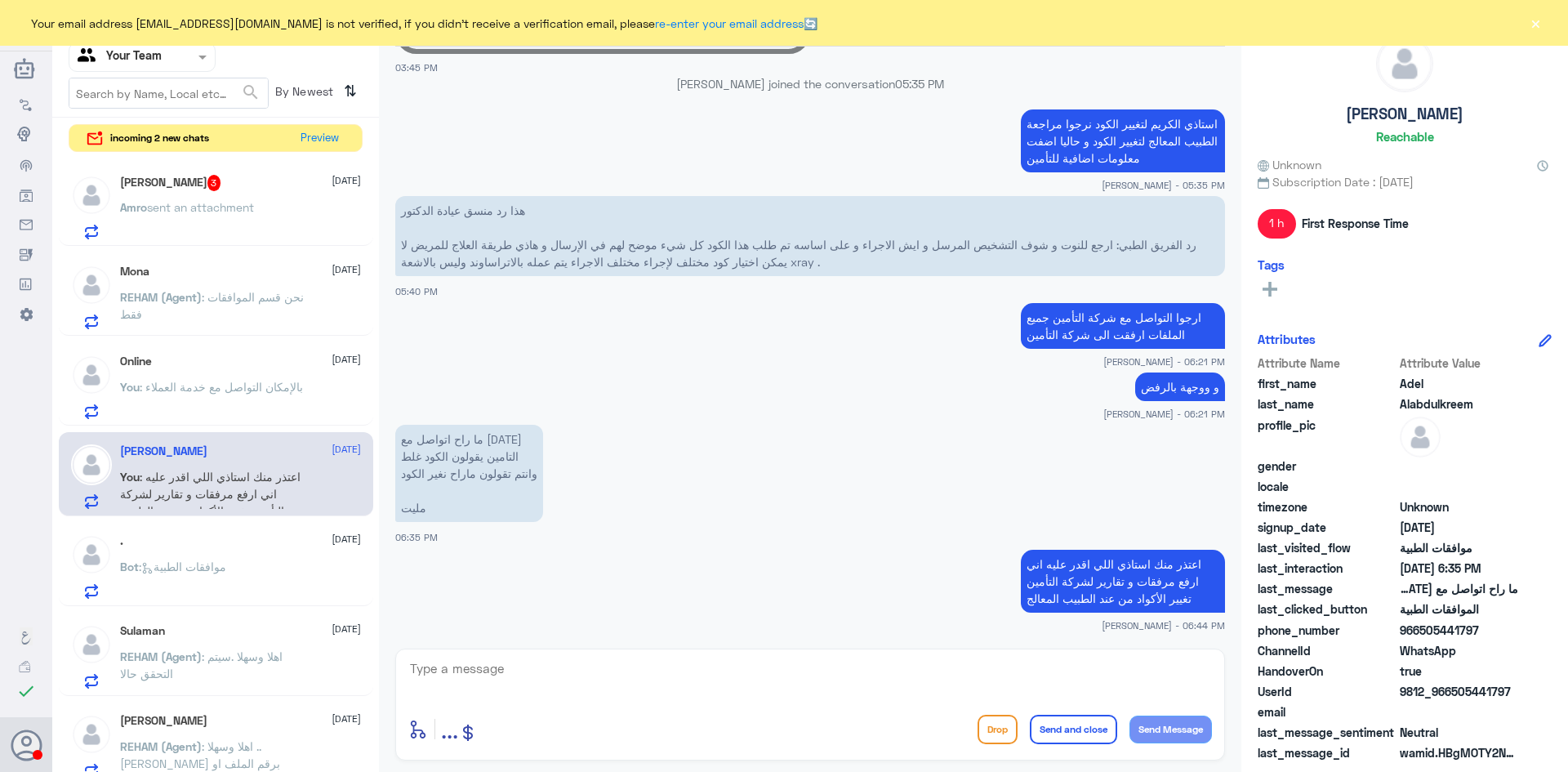
scroll to position [1151, 0]
click at [565, 673] on textarea at bounding box center [810, 678] width 803 height 40
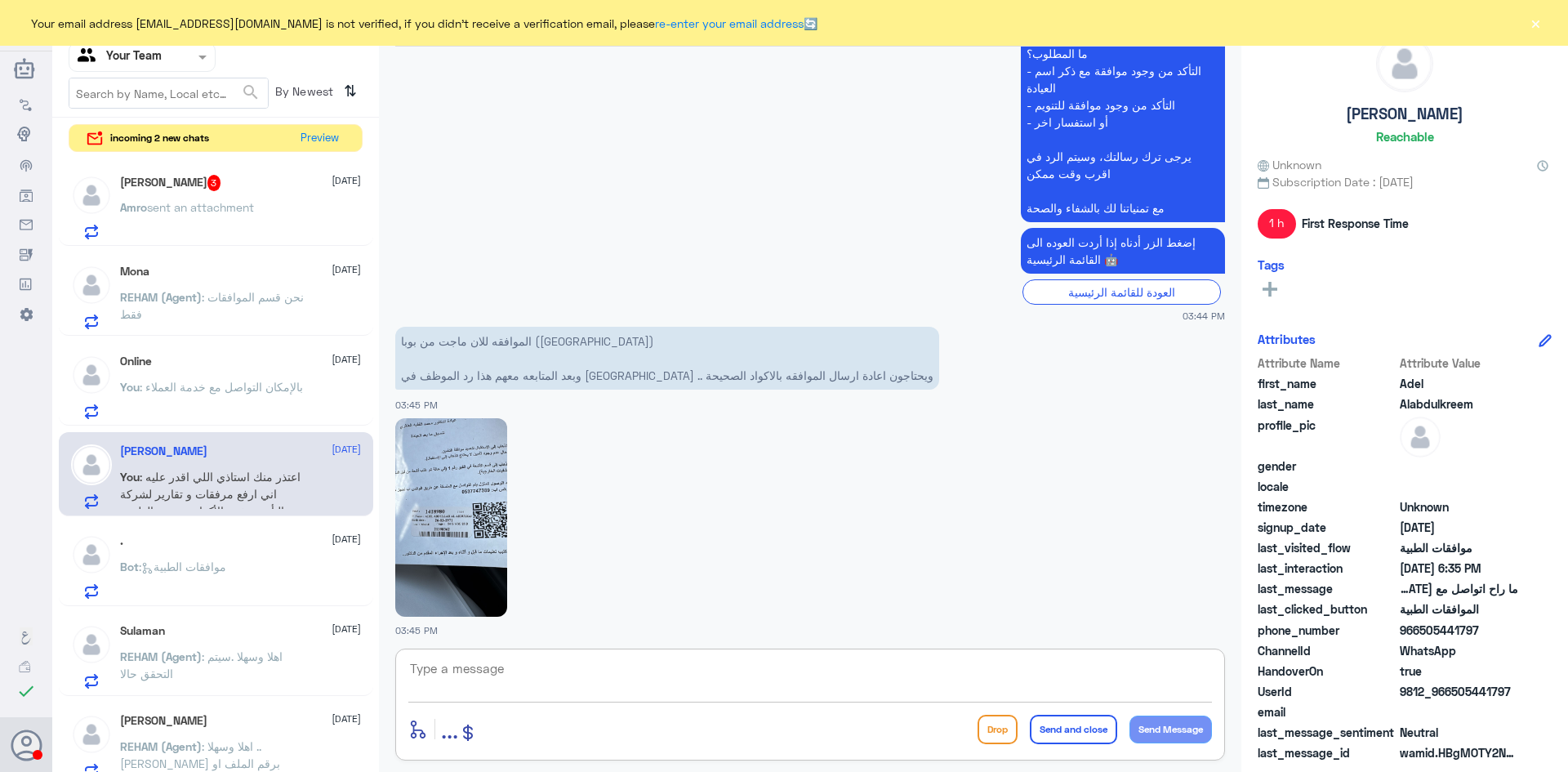
scroll to position [498, 0]
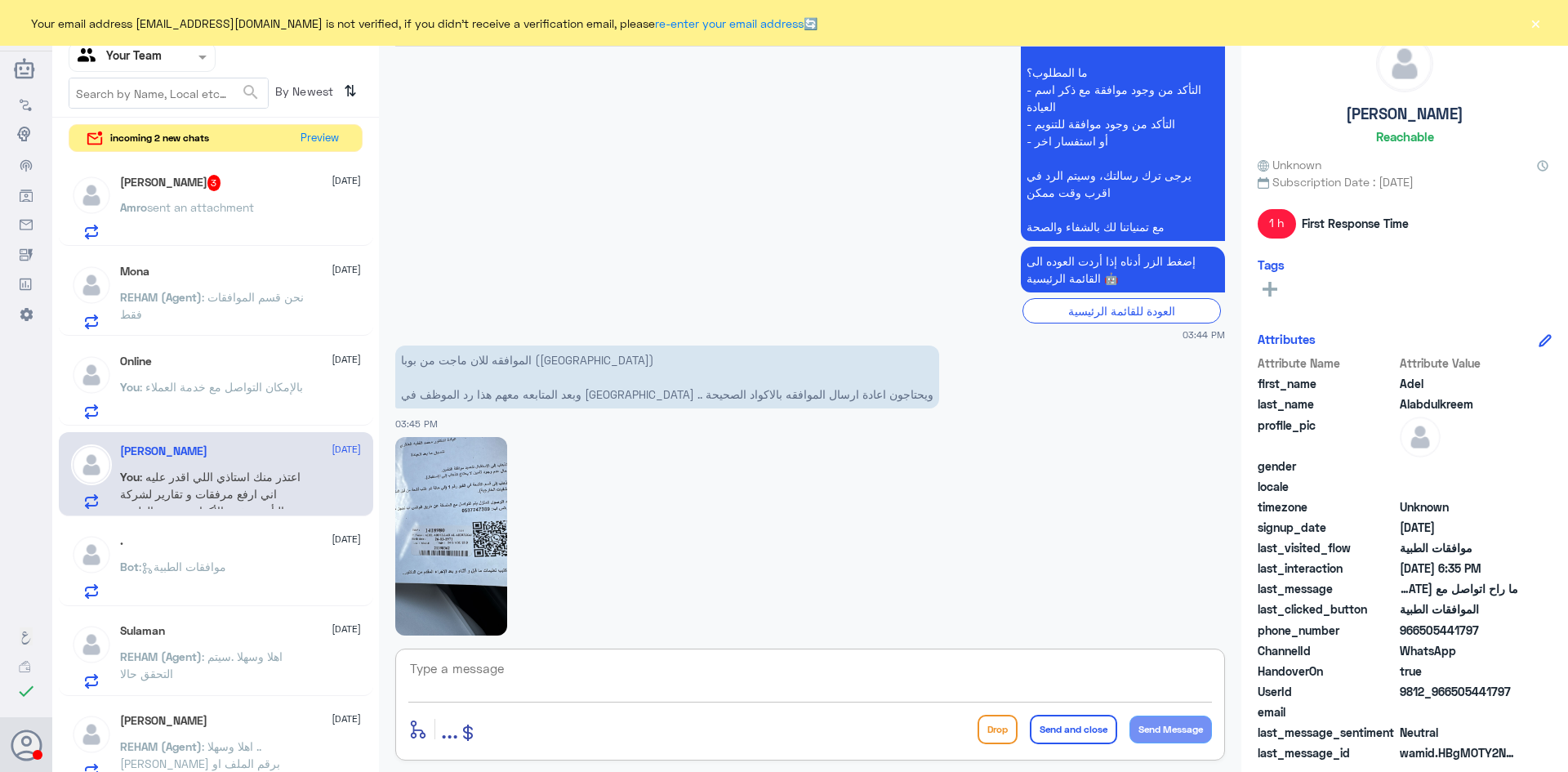
click at [421, 510] on img at bounding box center [451, 536] width 112 height 198
click at [503, 671] on textarea at bounding box center [810, 678] width 803 height 40
type textarea "h"
type textarea "استاذي رد شركة التأمين عدم وجود دواعي طبية للإجراء و ليس تغيير اكواد"
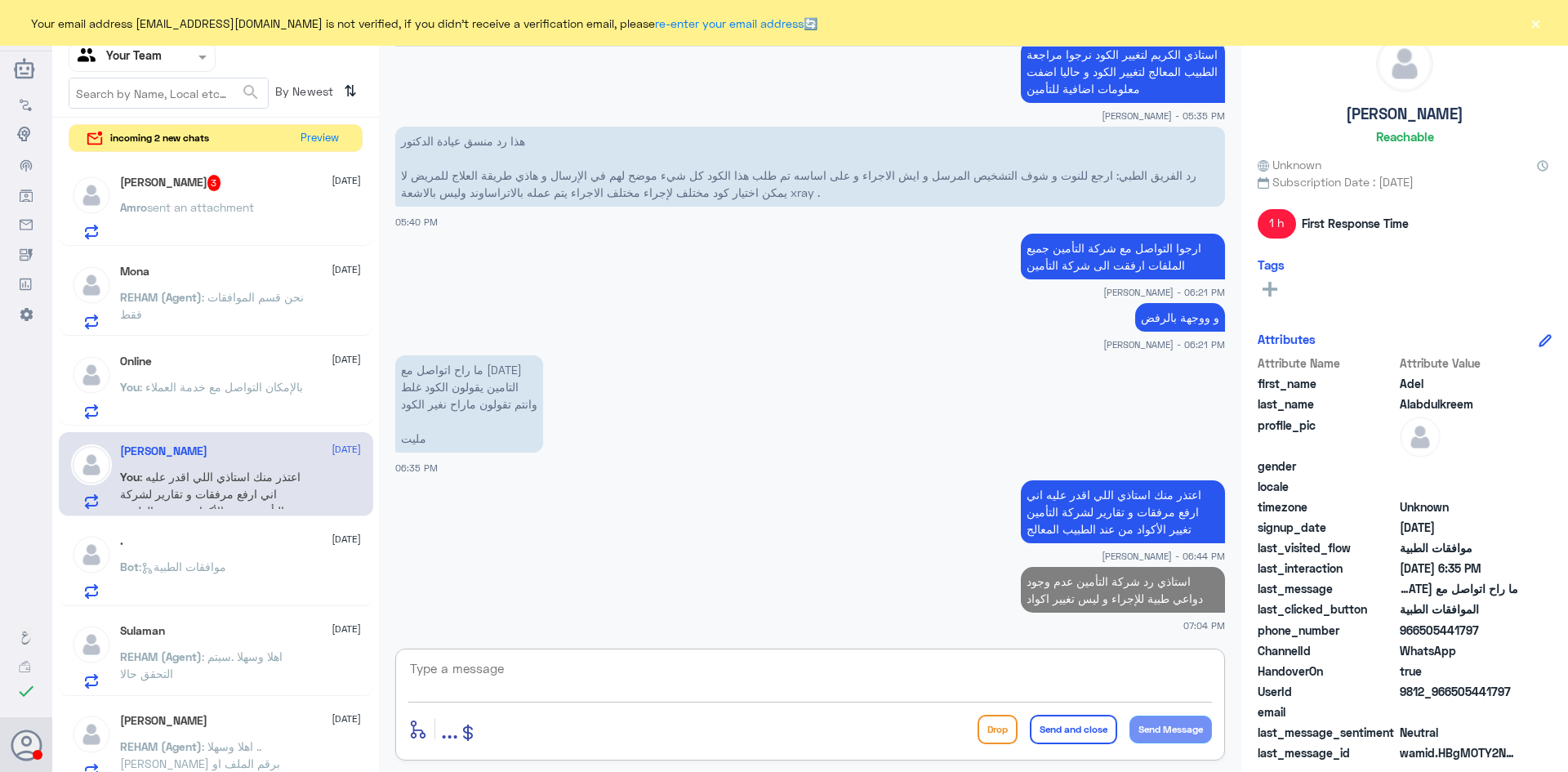
paste textarea "Submitted Clinical signs/symptom does not support the requested service at this…"
type textarea "Submitted Clinical signs/symptom does not support the requested service at this…"
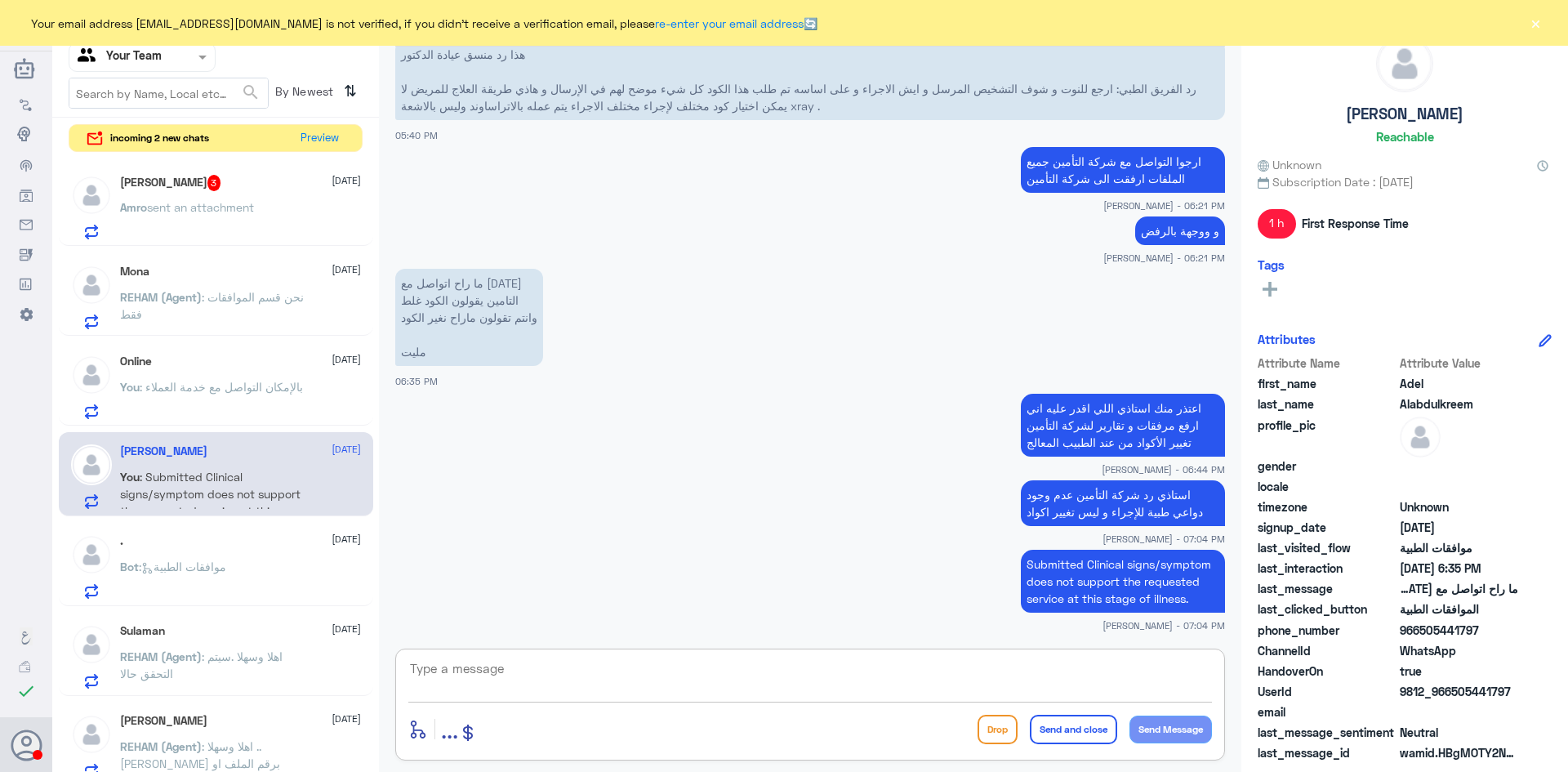
click at [904, 669] on textarea at bounding box center [810, 678] width 803 height 40
paste textarea "Submitted Clinical signs/symptom does not support the requested service at this…"
type textarea "Submitted Clinical signs/symptom does not support the requested service at this…"
click at [1048, 719] on button "Send and close" at bounding box center [1073, 729] width 88 height 29
